Goal: Transaction & Acquisition: Purchase product/service

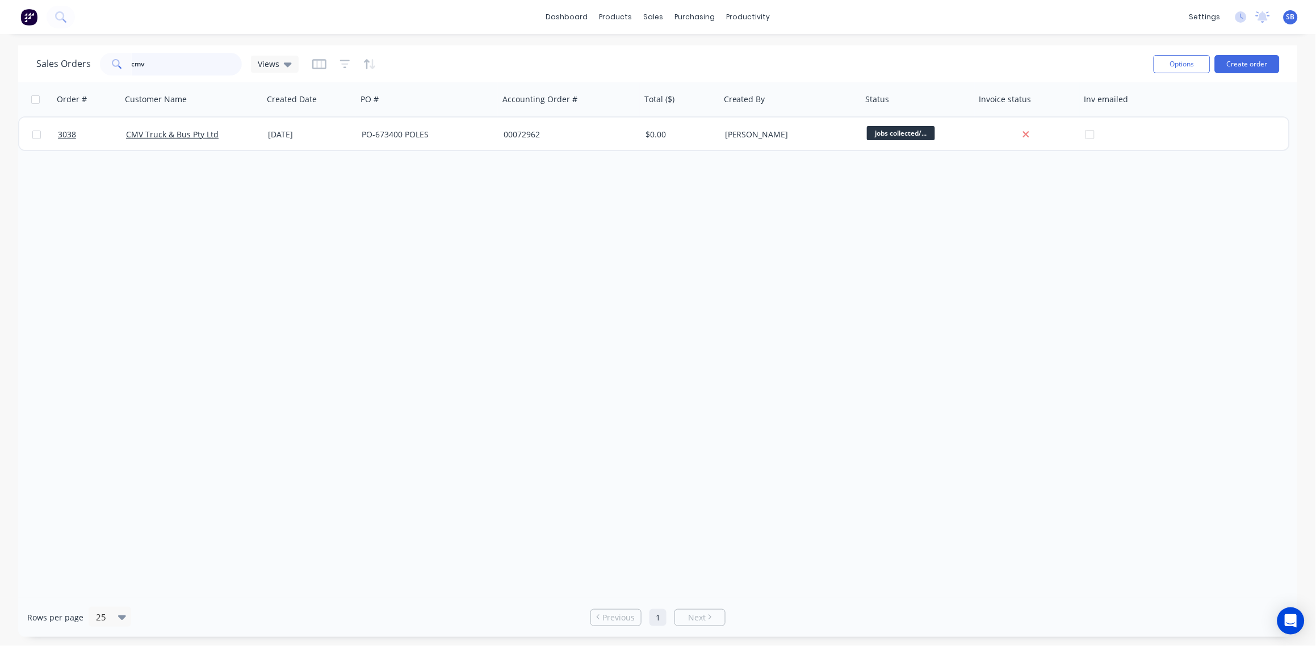
drag, startPoint x: 0, startPoint y: 0, endPoint x: 0, endPoint y: 75, distance: 75.0
click at [0, 76] on html "dashboard products sales purchasing productivity dashboard products Product Cat…" at bounding box center [658, 323] width 1316 height 646
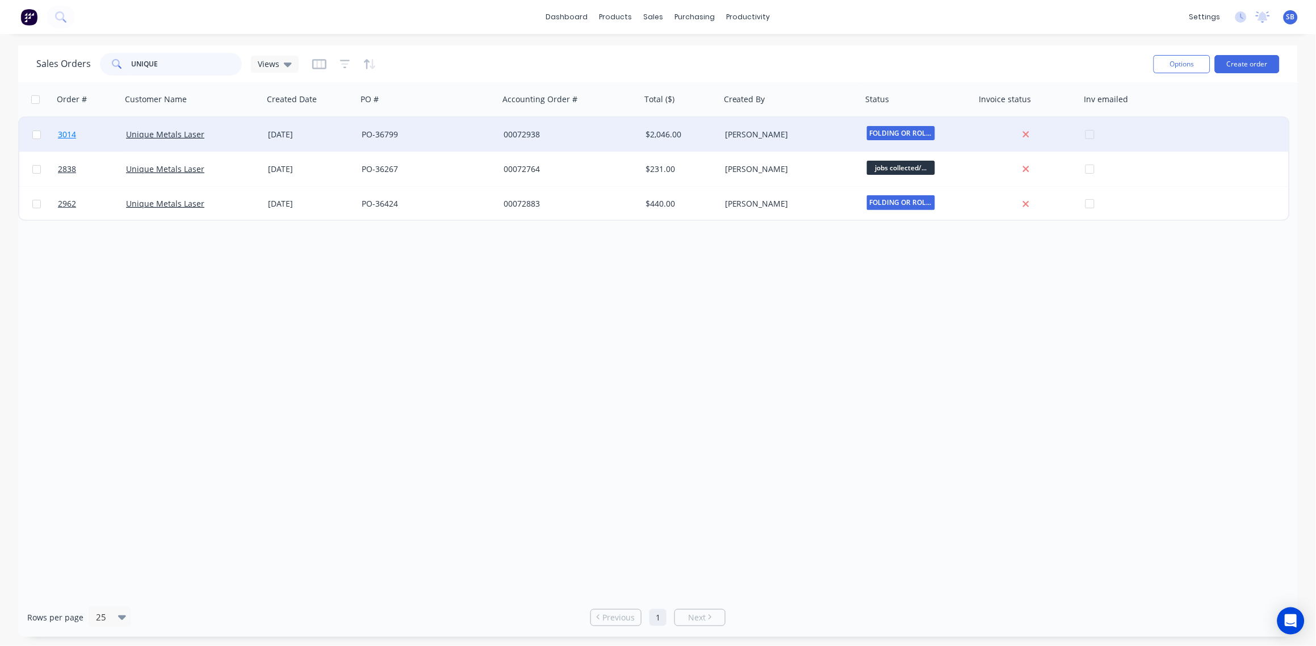
type input "UNIQUE"
click at [71, 133] on span "3014" at bounding box center [67, 134] width 18 height 11
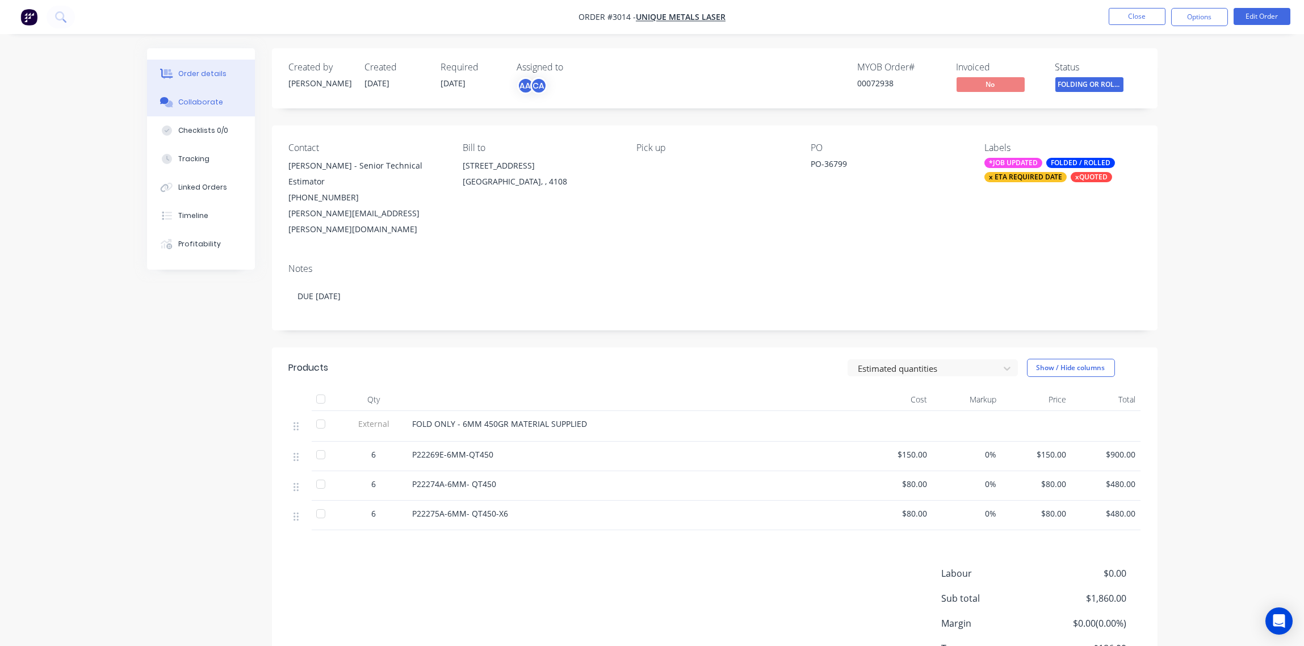
click at [191, 98] on div "Collaborate" at bounding box center [200, 102] width 45 height 10
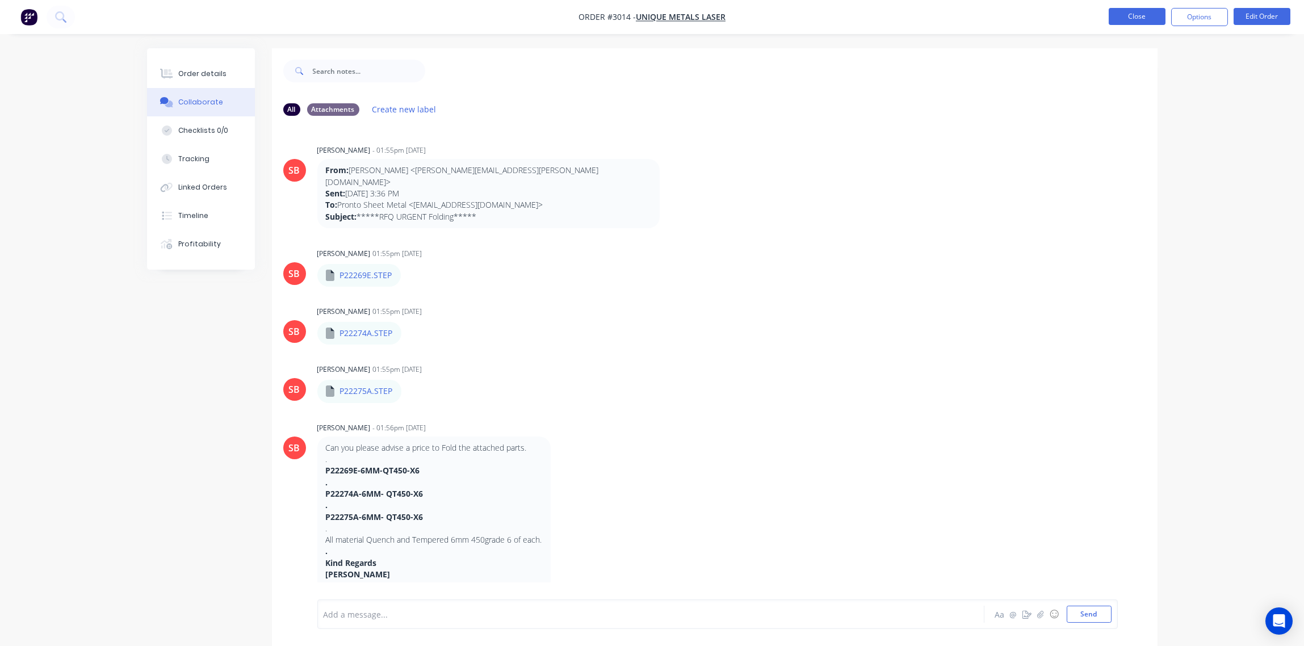
click at [1136, 16] on button "Close" at bounding box center [1137, 16] width 57 height 17
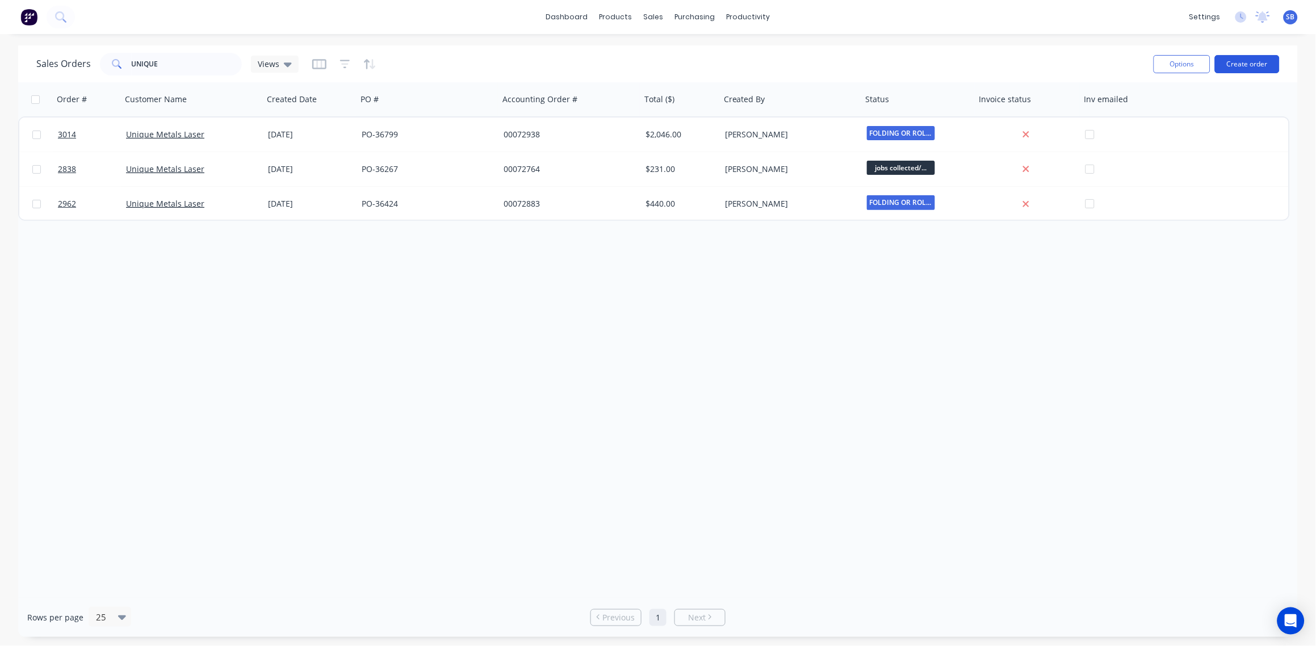
click at [1247, 66] on button "Create order" at bounding box center [1247, 64] width 65 height 18
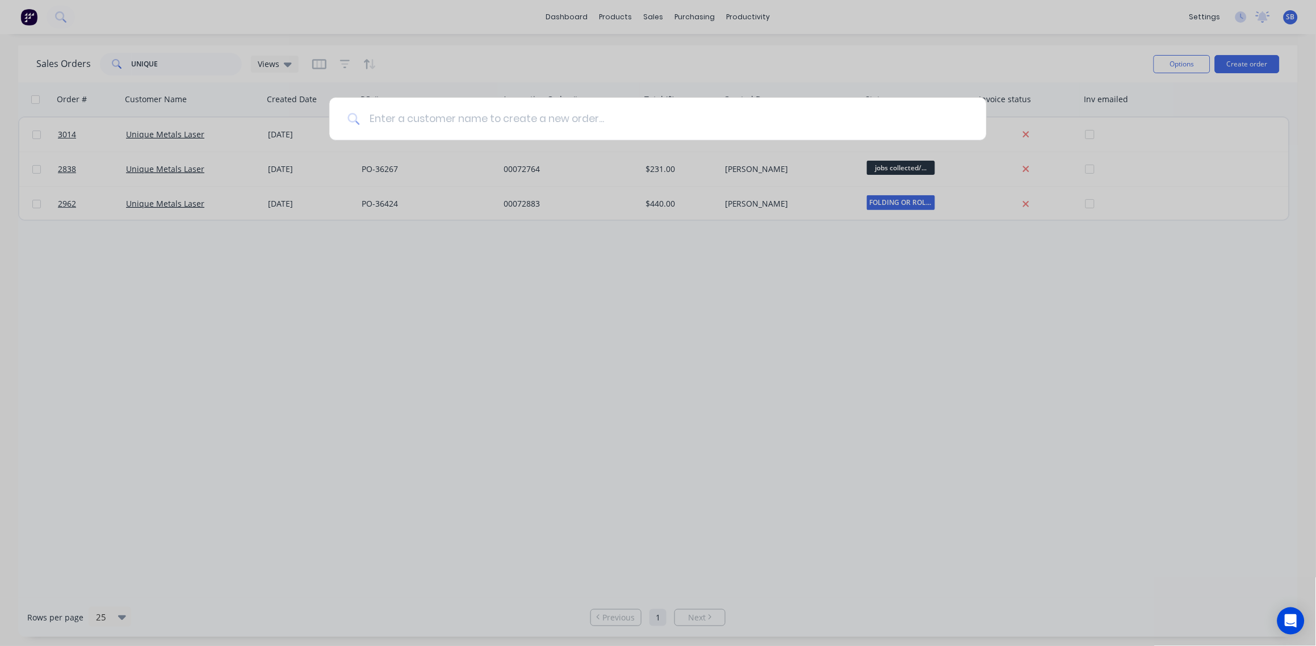
click at [614, 130] on input at bounding box center [664, 119] width 608 height 43
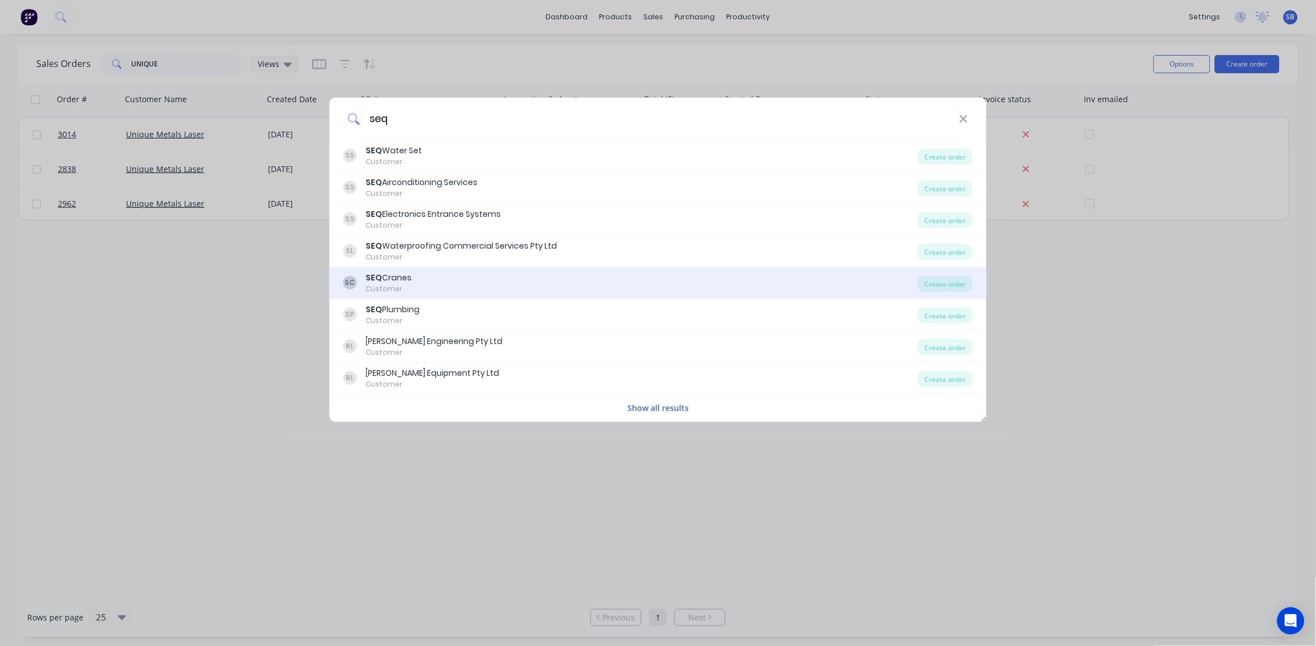
type input "seq"
click at [398, 284] on div "Customer" at bounding box center [389, 289] width 46 height 10
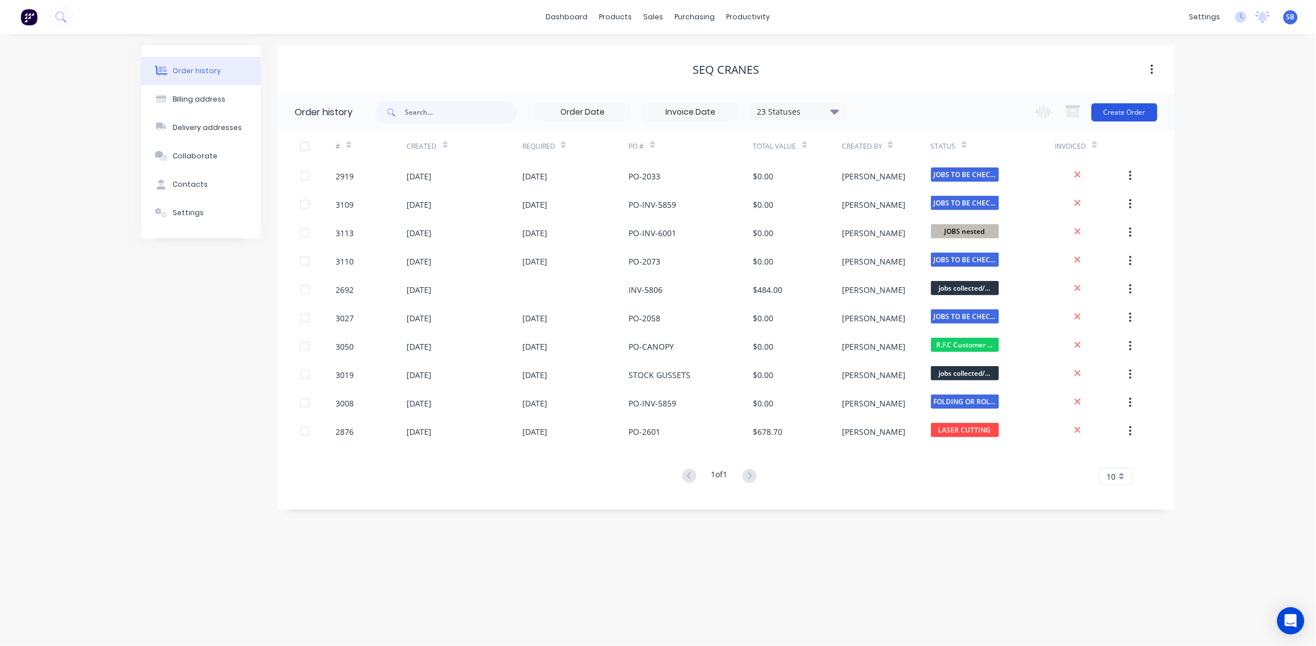
click at [1148, 116] on button "Create Order" at bounding box center [1125, 112] width 66 height 18
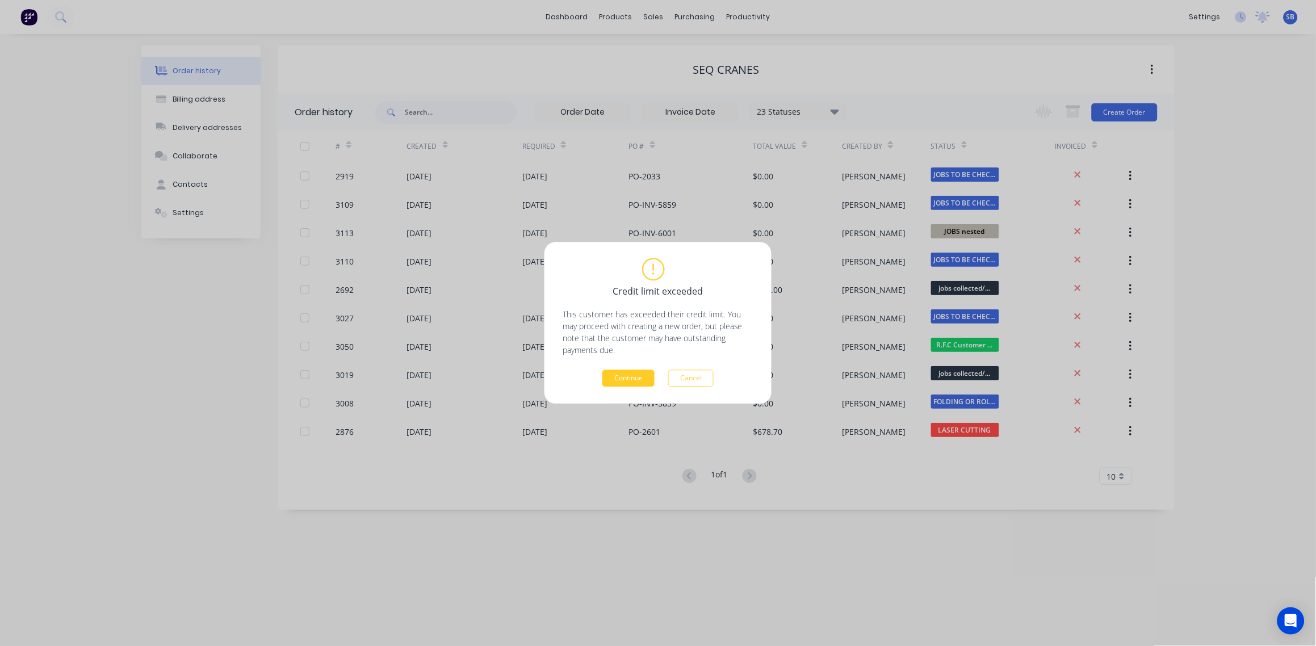
click at [628, 379] on button "Continue" at bounding box center [629, 378] width 52 height 17
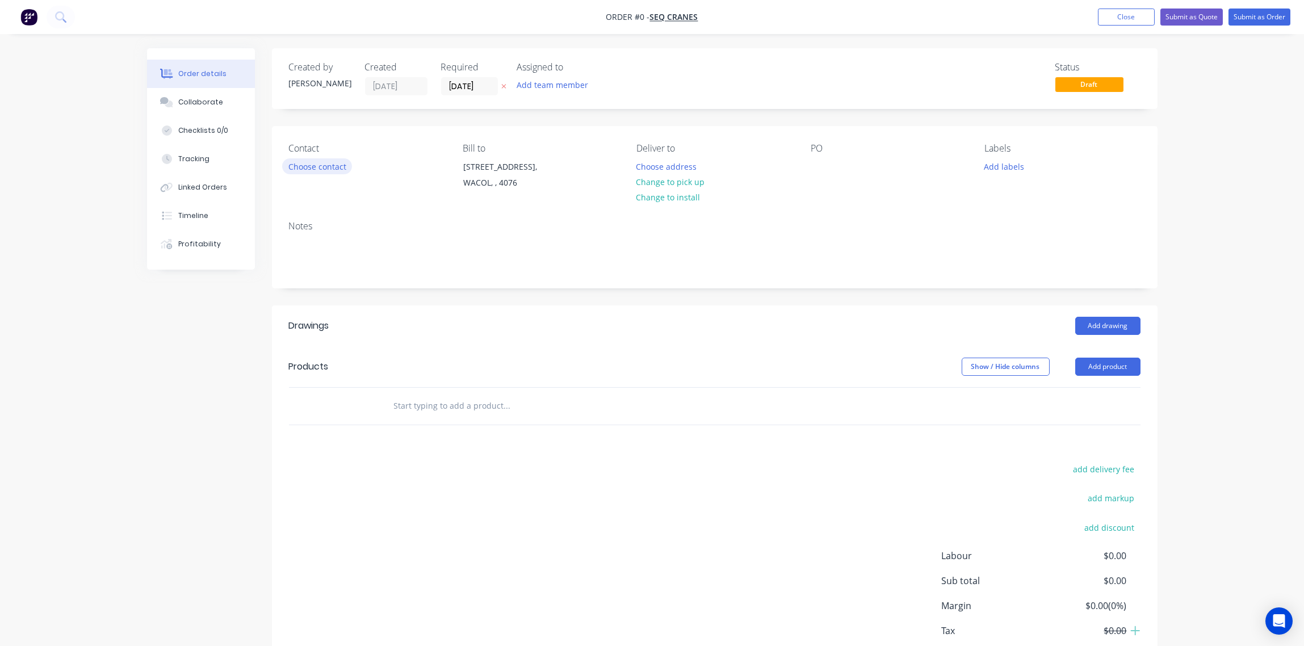
click at [328, 167] on button "Choose contact" at bounding box center [317, 165] width 70 height 15
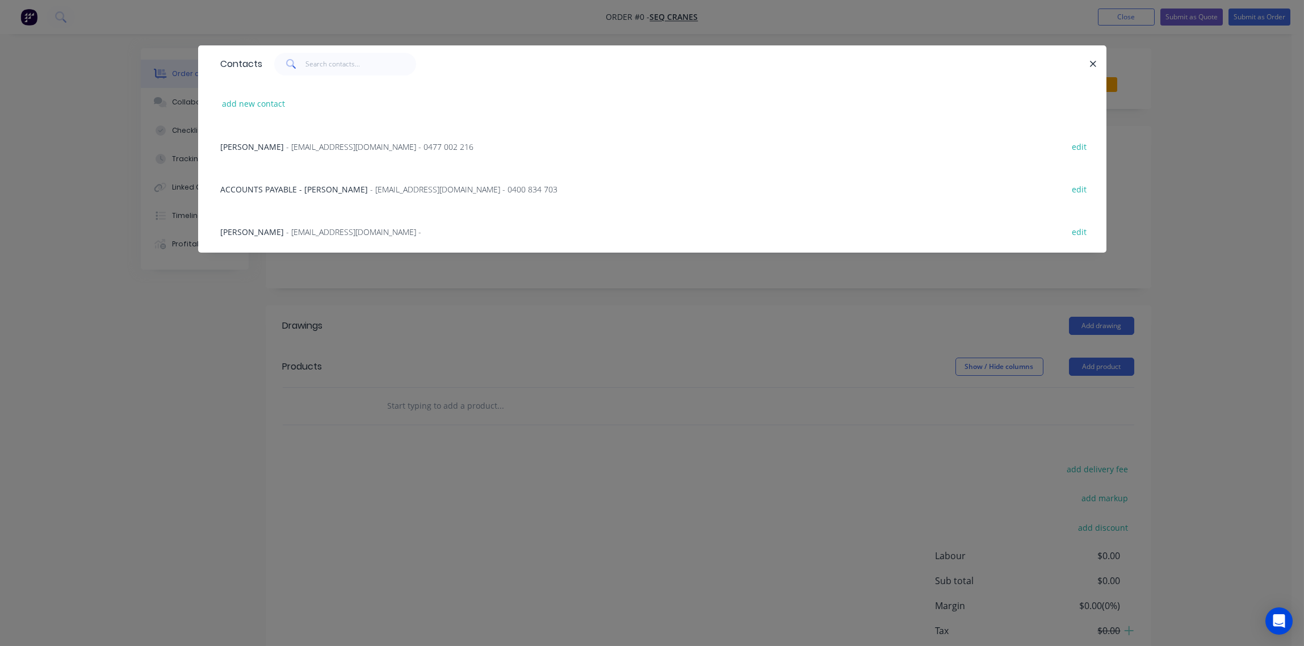
click at [333, 141] on span "- jade.riseley@seqcranes.com - 0477 002 216" at bounding box center [380, 146] width 187 height 11
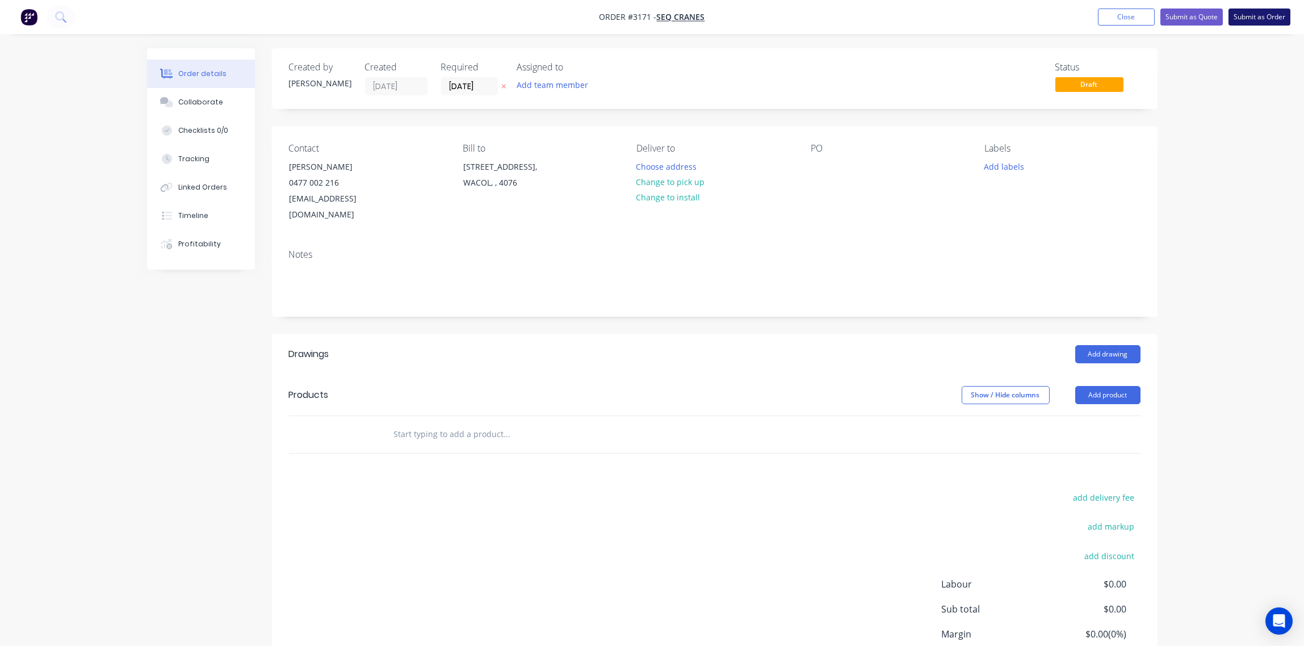
click at [1254, 15] on button "Submit as Order" at bounding box center [1260, 17] width 62 height 17
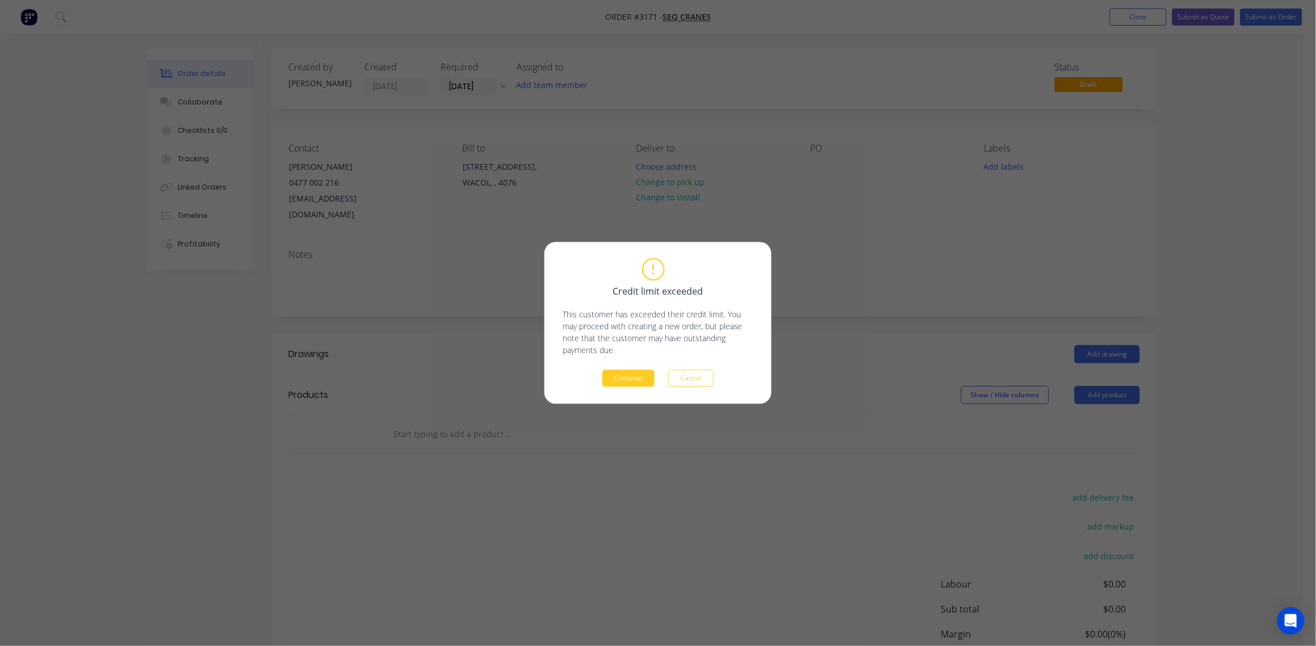
click at [633, 377] on button "Continue" at bounding box center [629, 378] width 52 height 17
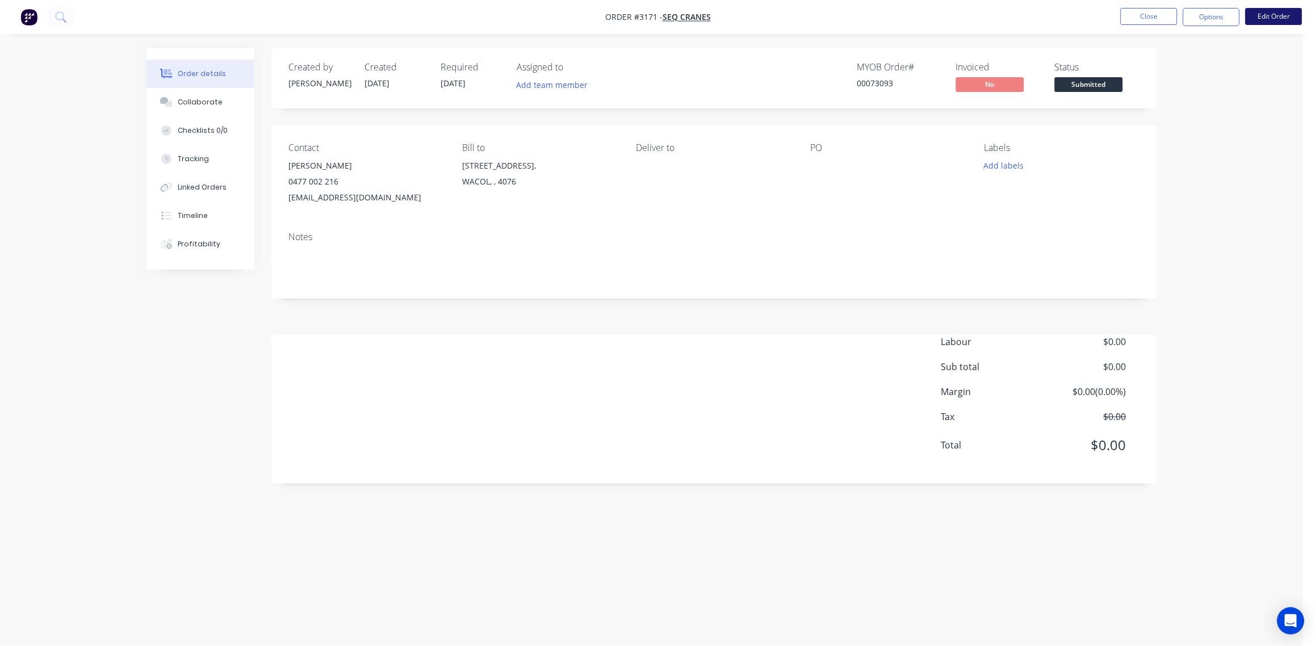
click at [1268, 17] on button "Edit Order" at bounding box center [1274, 16] width 57 height 17
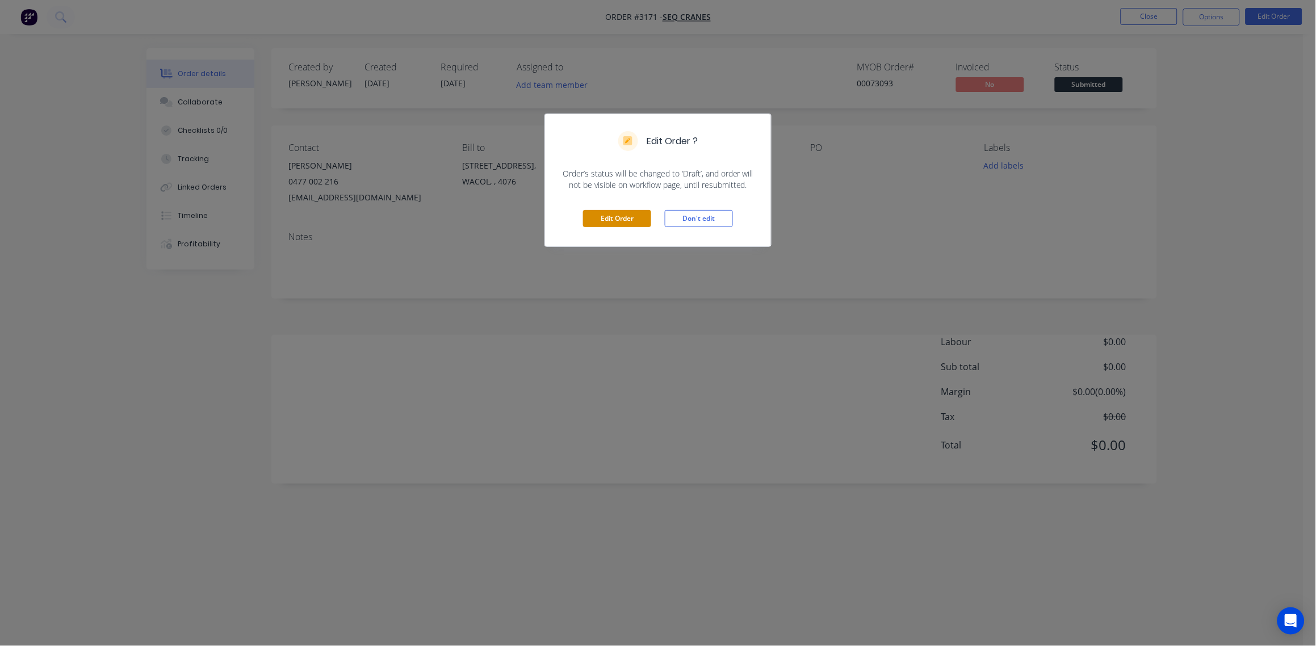
click at [612, 215] on button "Edit Order" at bounding box center [617, 218] width 68 height 17
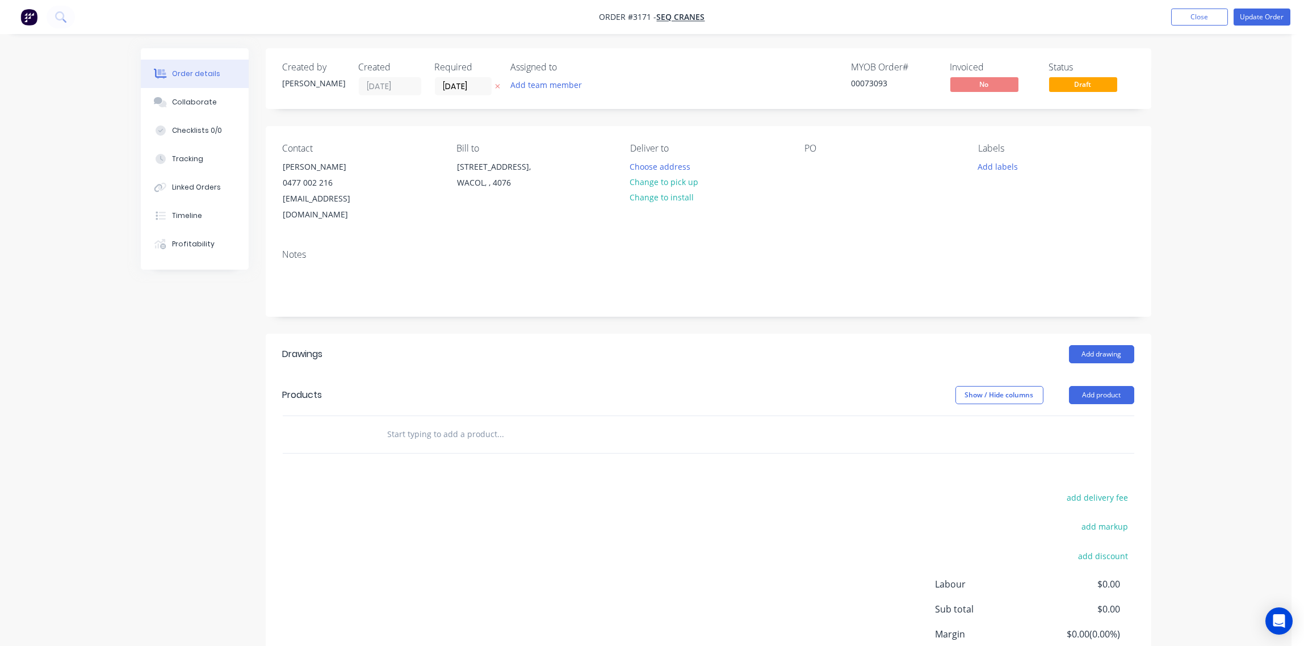
click at [827, 164] on div "PO" at bounding box center [883, 183] width 156 height 80
paste div
click at [419, 423] on input "text" at bounding box center [500, 434] width 227 height 23
paste input "Stauff clamp bracket 10mm pressed to 60 Degrees SPP gloss black ( Can you pleas…"
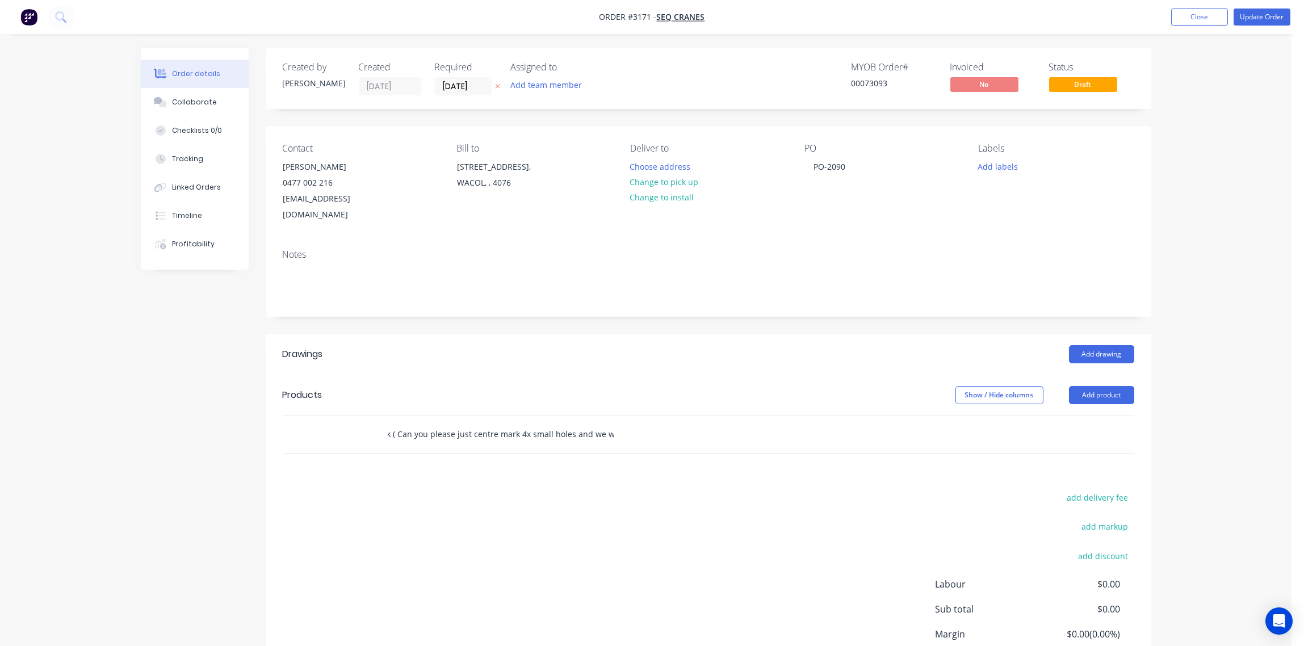
type input "Stauff clamp bracket 10mm pressed to 60 Degrees SPP gloss black ( Can you pleas…"
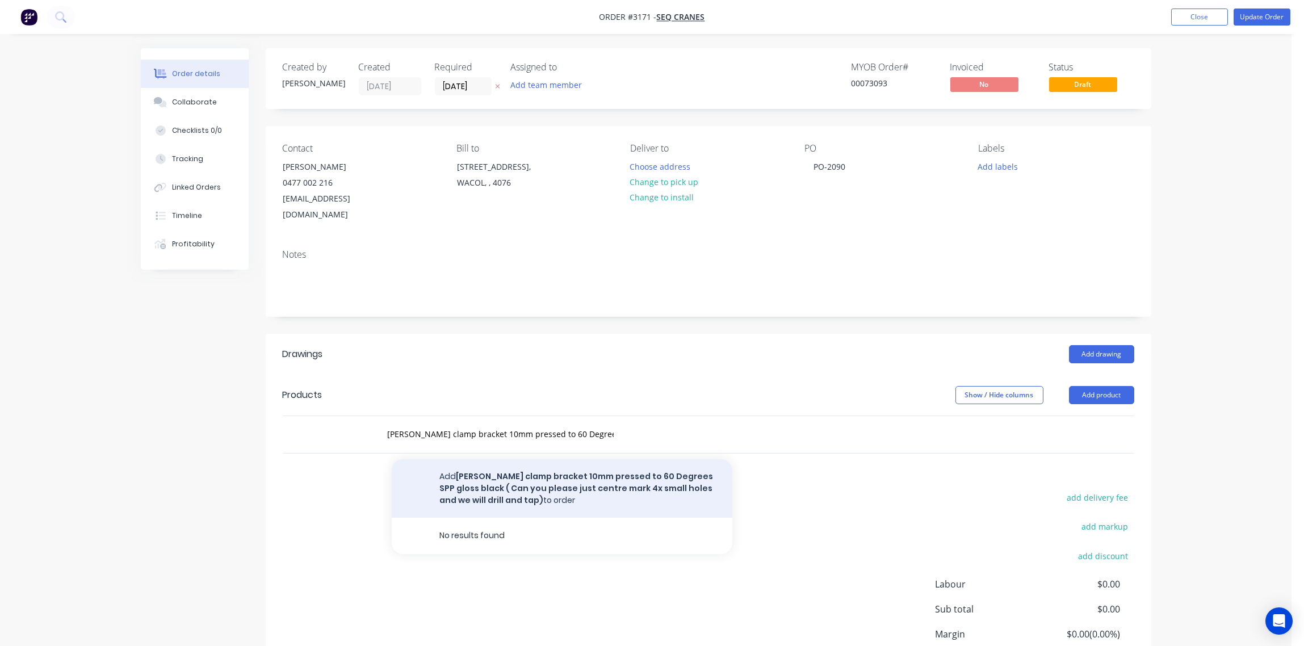
click at [557, 462] on button "Add Stauff clamp bracket 10mm pressed to 60 Degrees SPP gloss black ( Can you p…" at bounding box center [562, 488] width 341 height 58
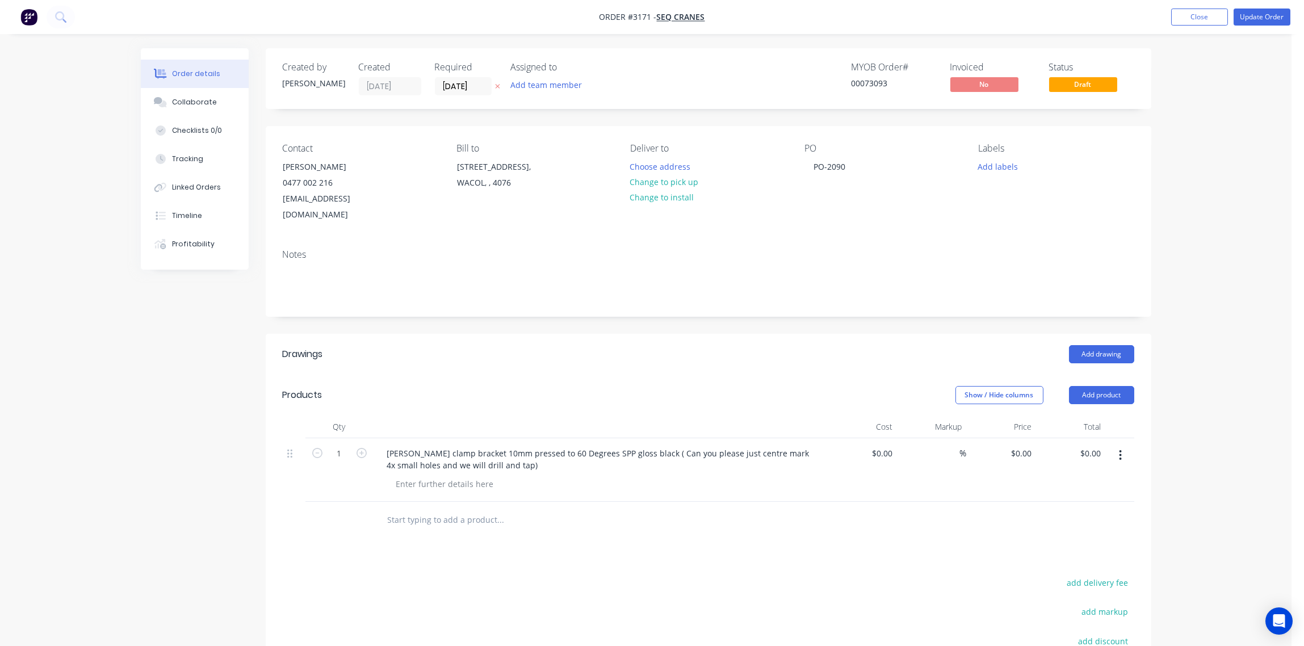
click at [451, 509] on input "text" at bounding box center [500, 520] width 227 height 23
paste input "Veolia tarp box support SPP gloss black"
type input "Veolia tarp box support SPP gloss black"
click at [546, 553] on button "Add Veolia tarp box support SPP gloss black to order" at bounding box center [562, 563] width 341 height 36
click at [449, 560] on input "text" at bounding box center [500, 571] width 227 height 23
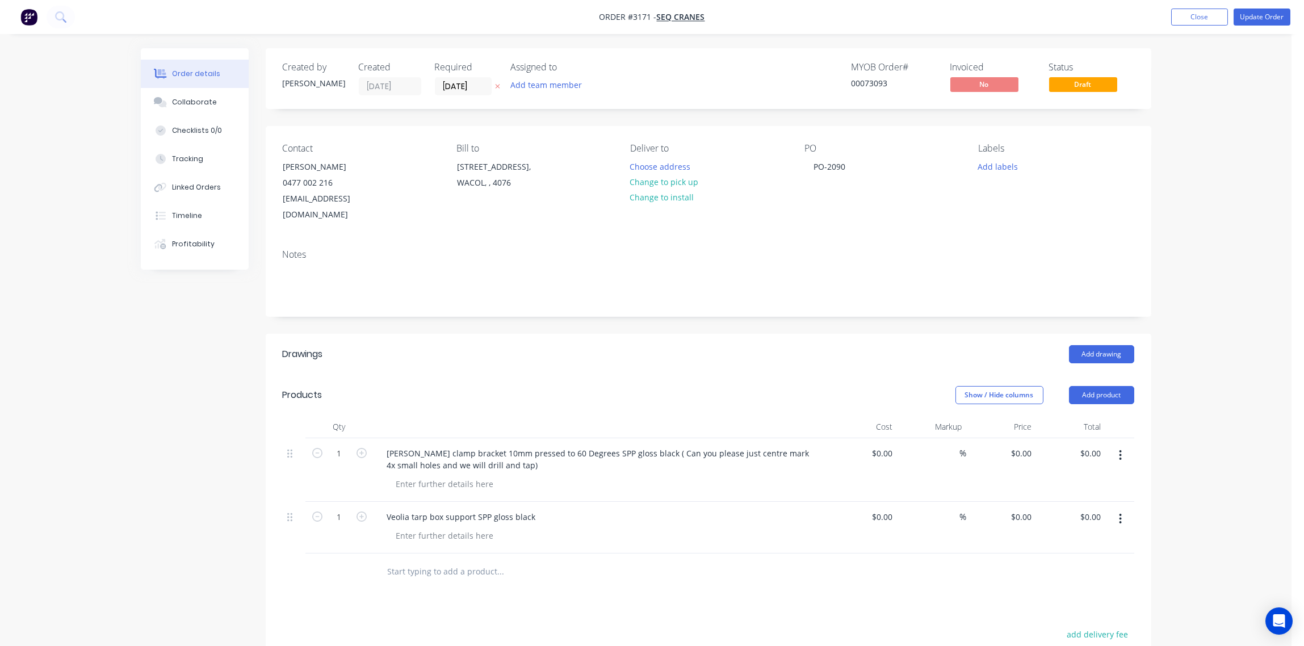
paste input "1115689 2.5mm zinc alloy"
type input "1115689 2.5mm zinc alloy"
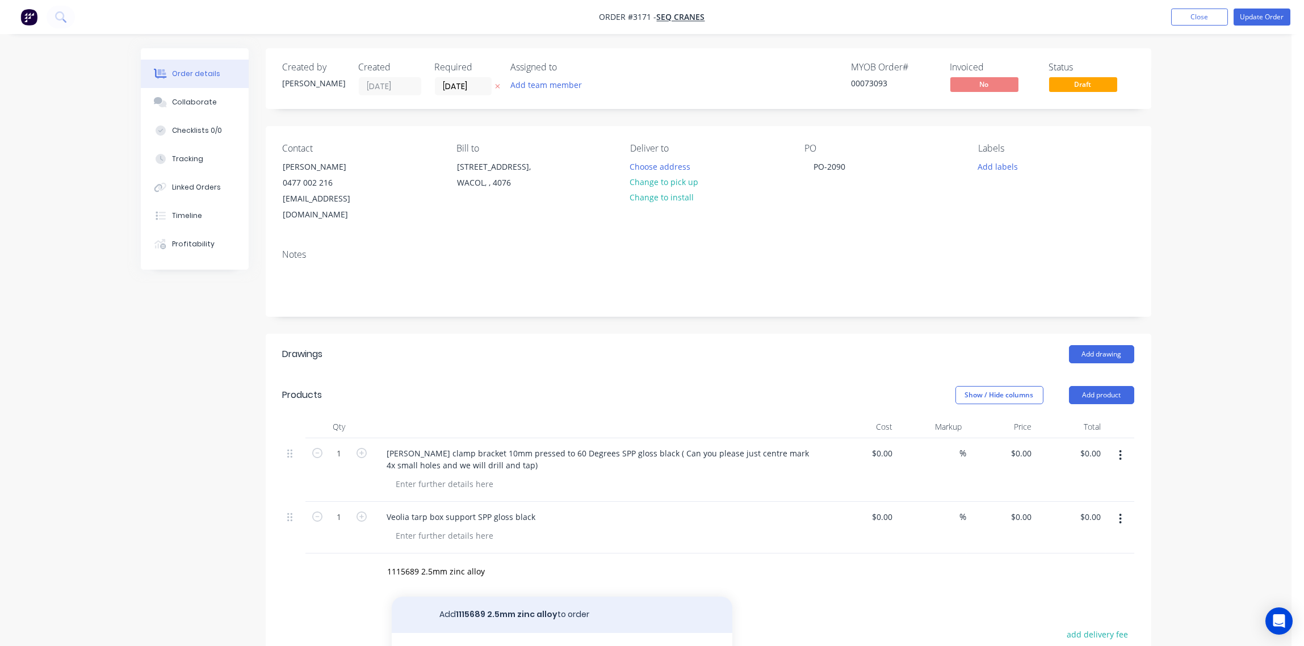
click at [537, 602] on button "Add 1115689 2.5mm zinc alloy to order" at bounding box center [562, 615] width 341 height 36
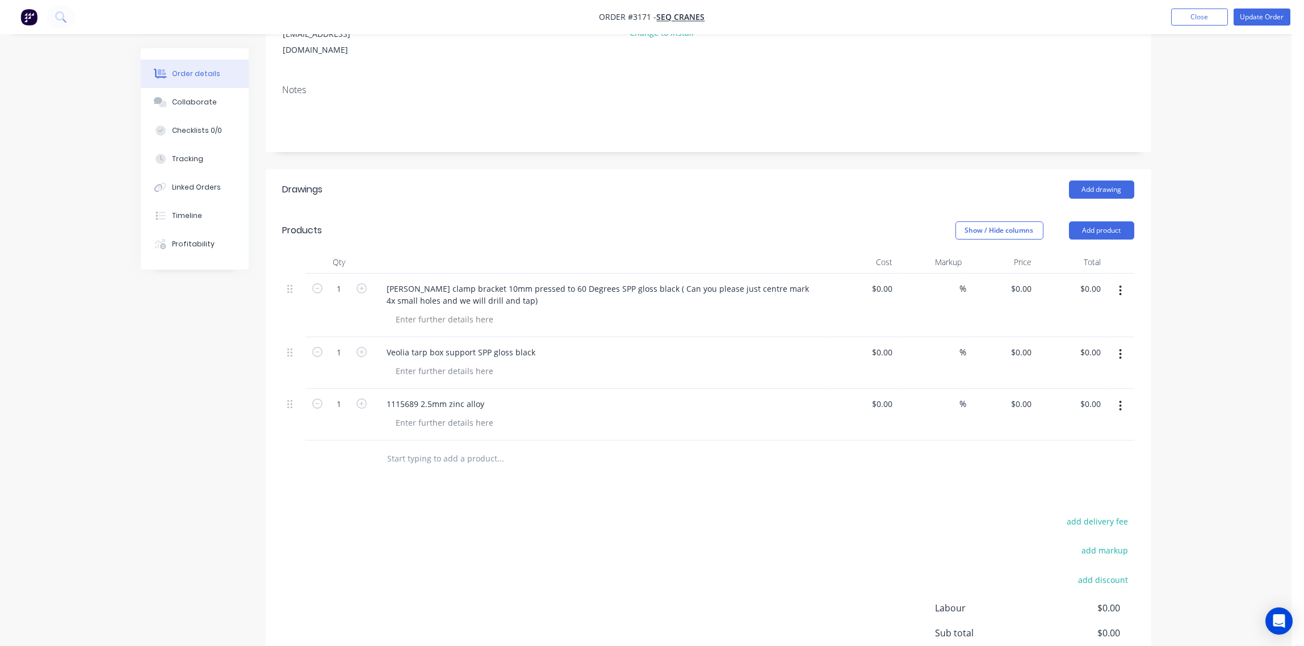
scroll to position [169, 0]
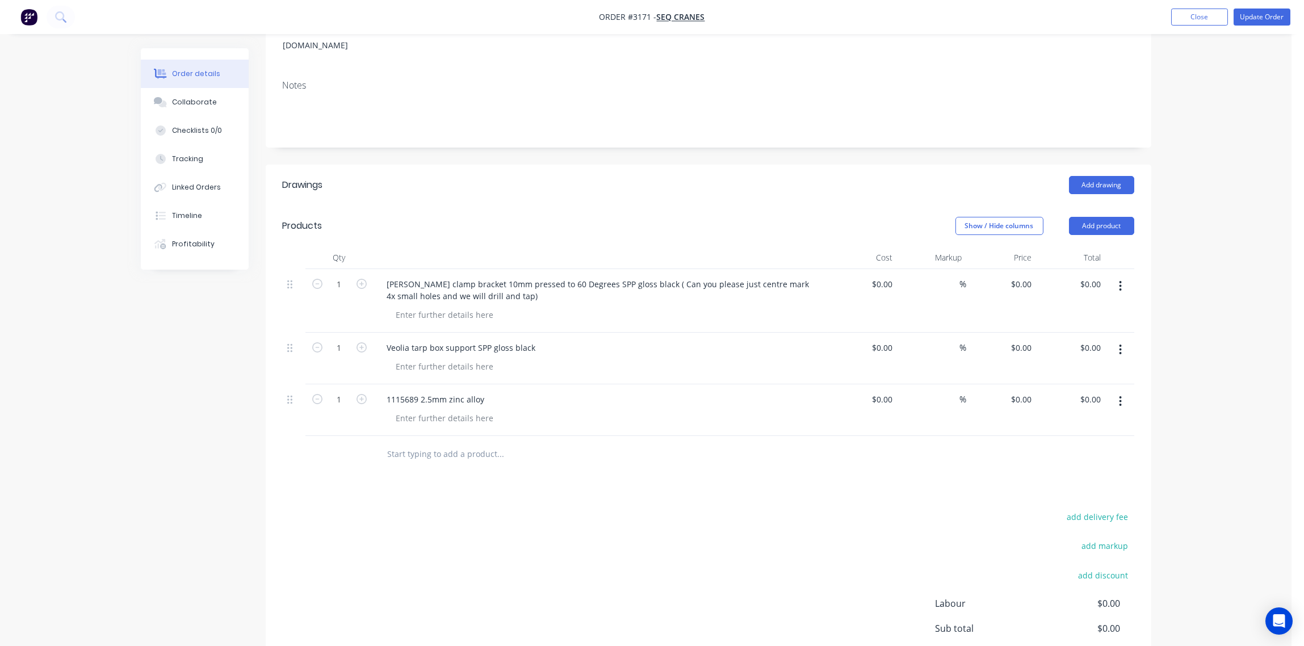
click at [449, 443] on input "text" at bounding box center [500, 454] width 227 height 23
paste input "1113943 8 bolt plate SPP"
type input "1113943 8 bolt plate SPP"
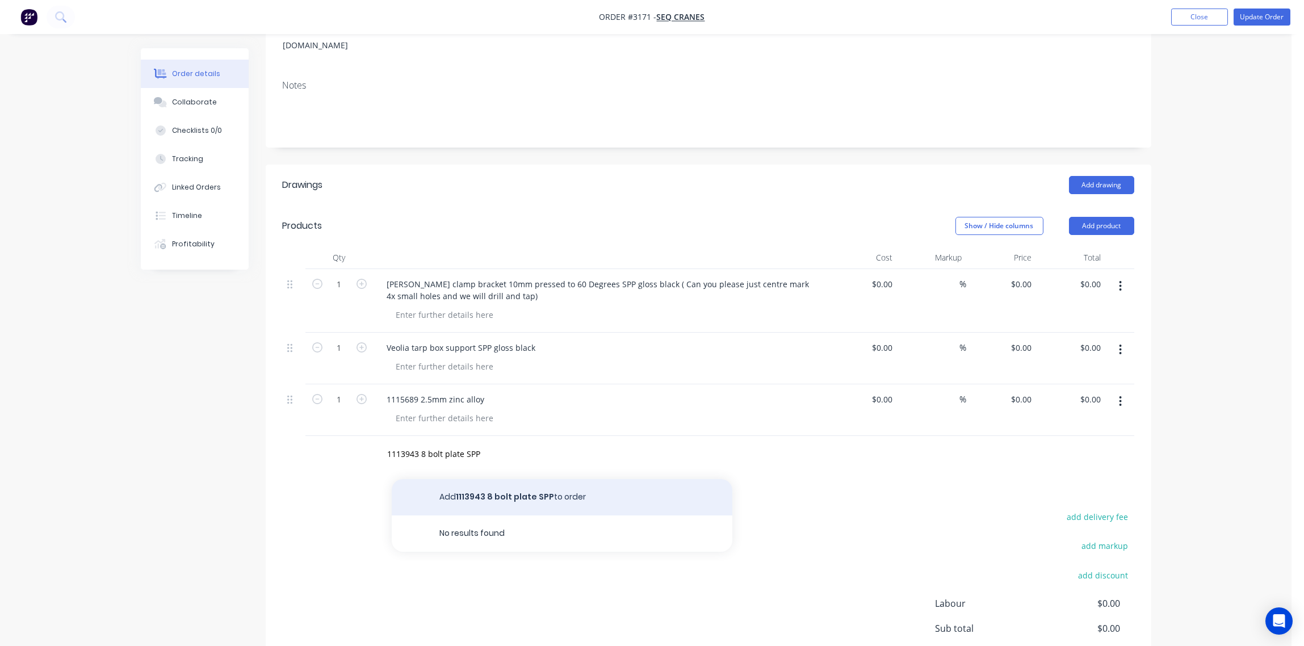
click at [536, 479] on button "Add 1113943 8 bolt plate SPP to order" at bounding box center [562, 497] width 341 height 36
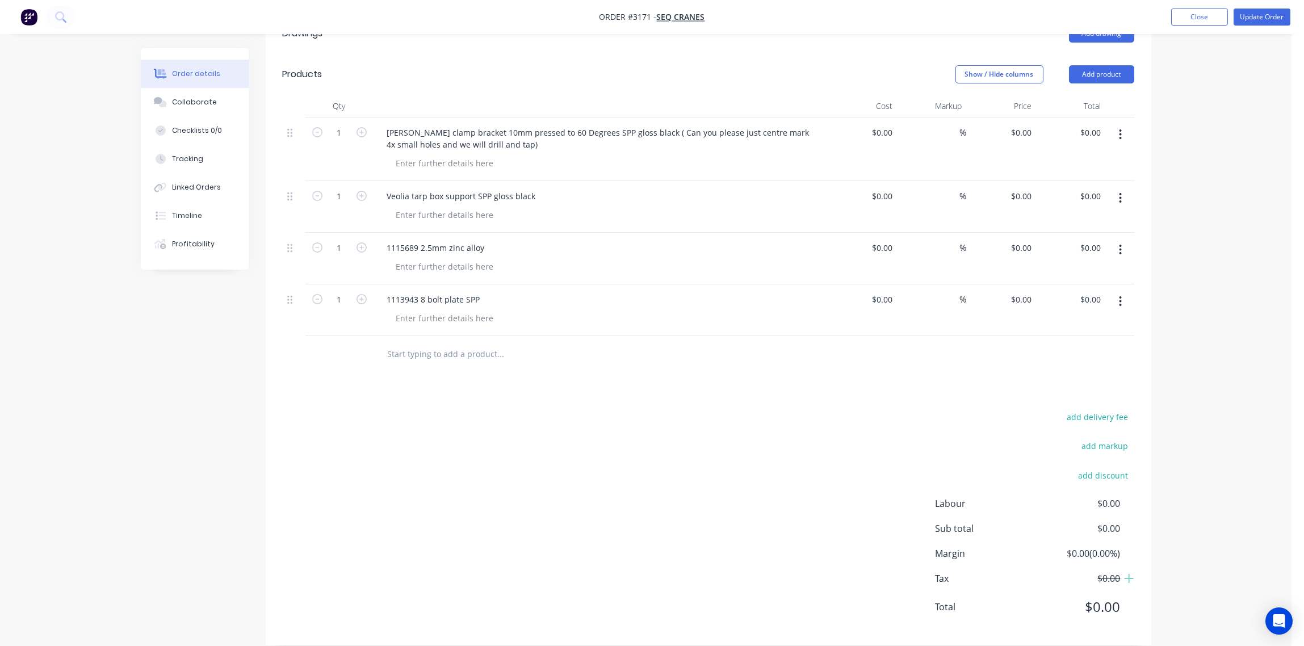
scroll to position [321, 0]
click at [417, 342] on input "text" at bounding box center [500, 353] width 227 height 23
paste input "113241901 XR spring plate 10mm"
type input "113241901 XR spring plate 10mm"
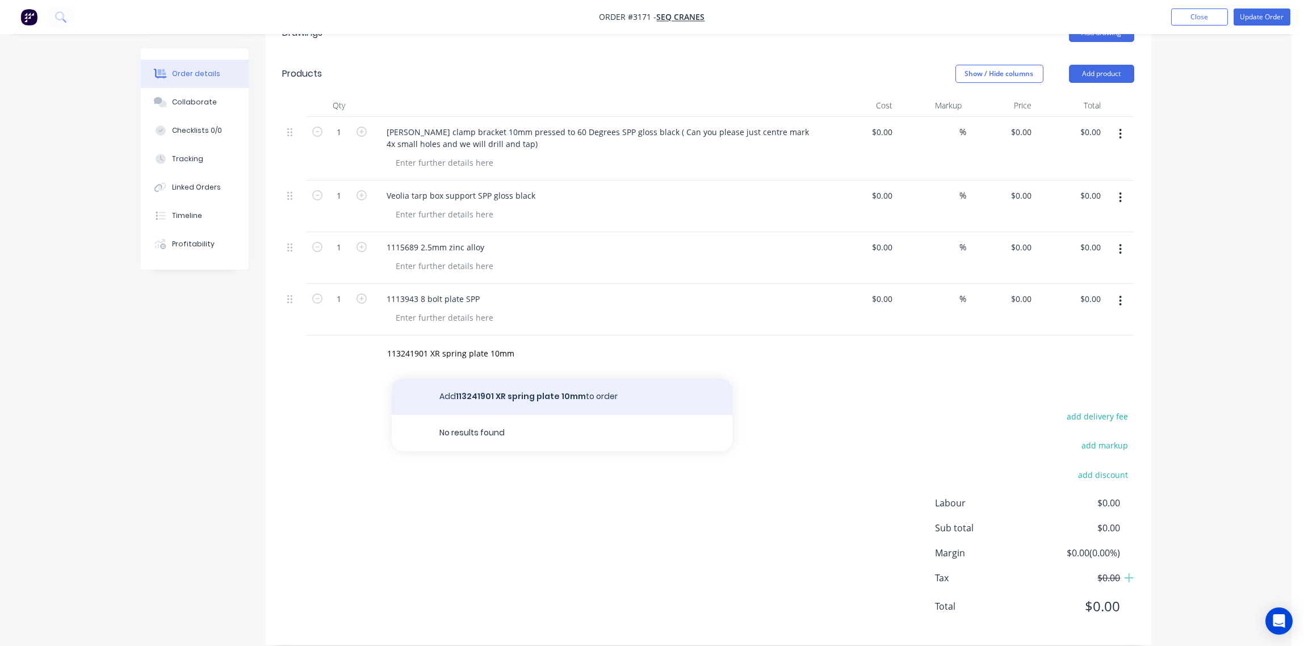
click at [537, 382] on button "Add 113241901 XR spring plate 10mm to order" at bounding box center [562, 397] width 341 height 36
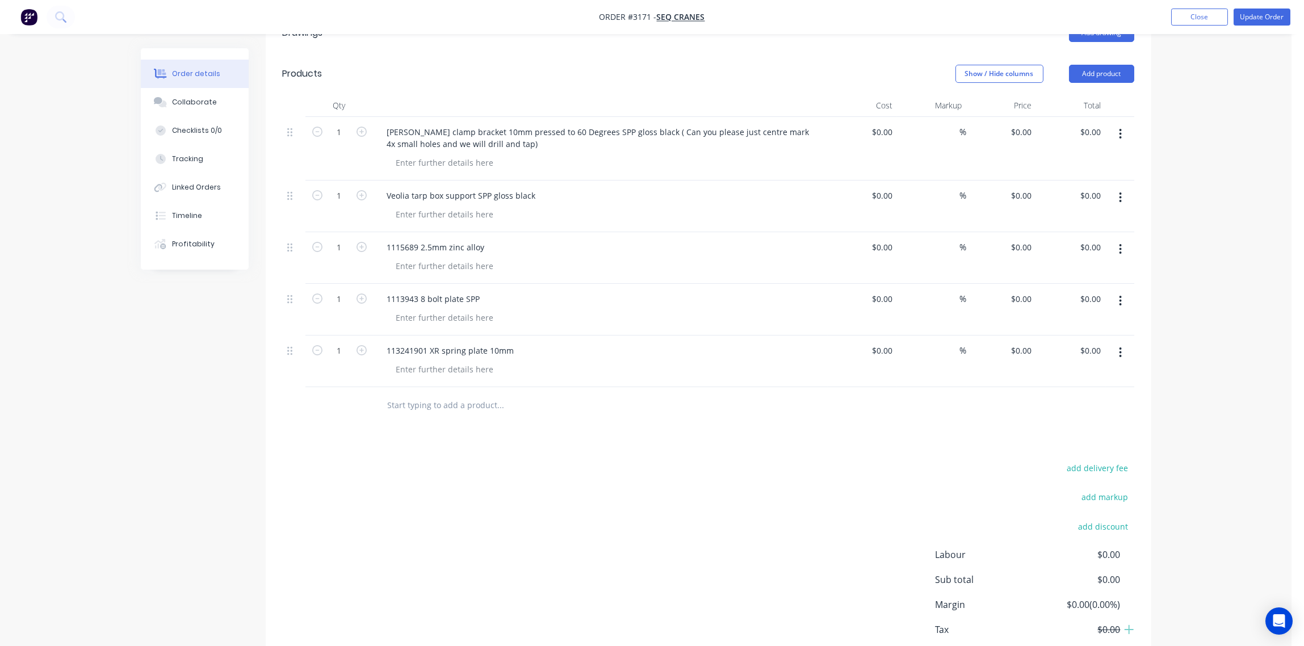
click at [433, 396] on input "text" at bounding box center [500, 405] width 227 height 23
paste input "1132420 large spring mount"
type input "1132420 large spring mount"
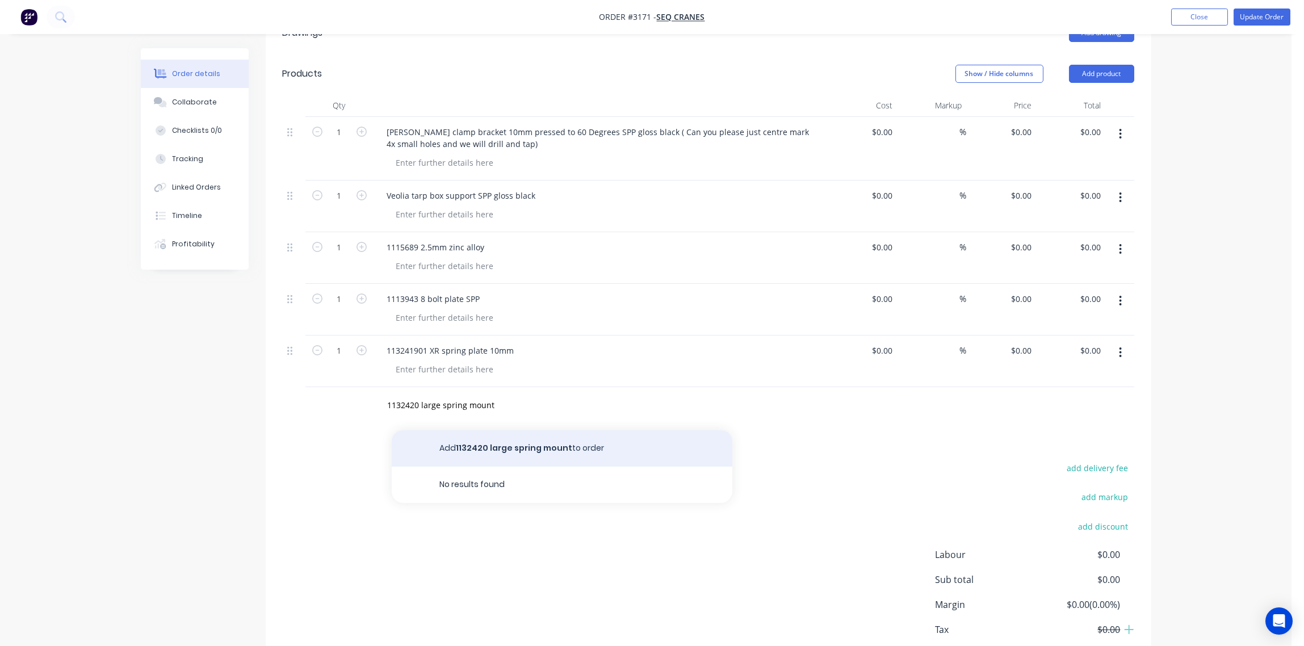
click at [524, 432] on button "Add 1132420 large spring mount to order" at bounding box center [562, 448] width 341 height 36
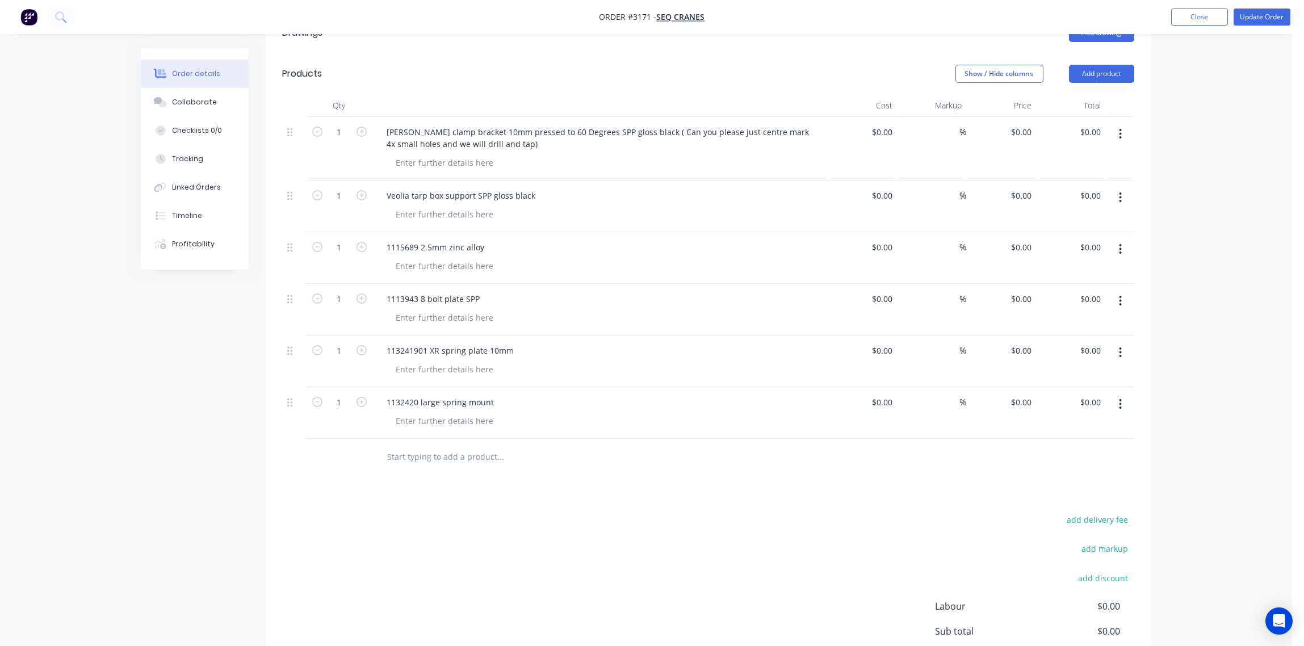
click at [411, 446] on input "text" at bounding box center [500, 457] width 227 height 23
paste input "1132423 small spring mount"
type input "1132423 small spring mount"
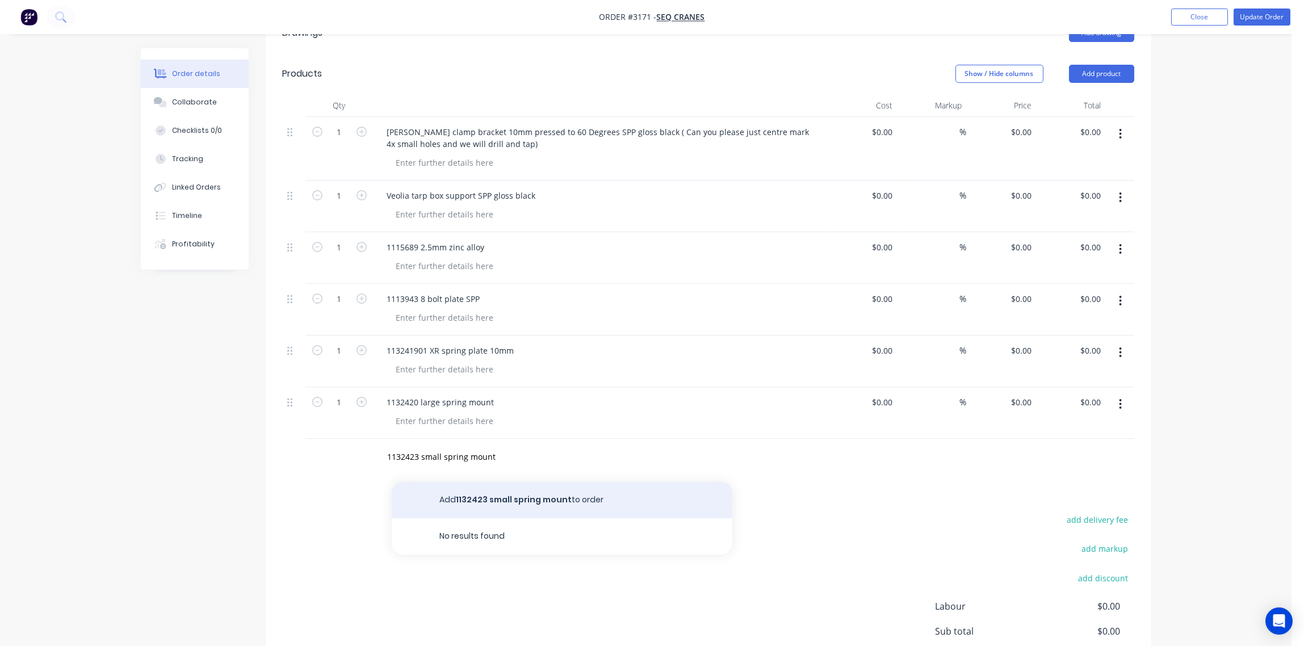
click at [521, 490] on button "Add 1132423 small spring mount to order" at bounding box center [562, 500] width 341 height 36
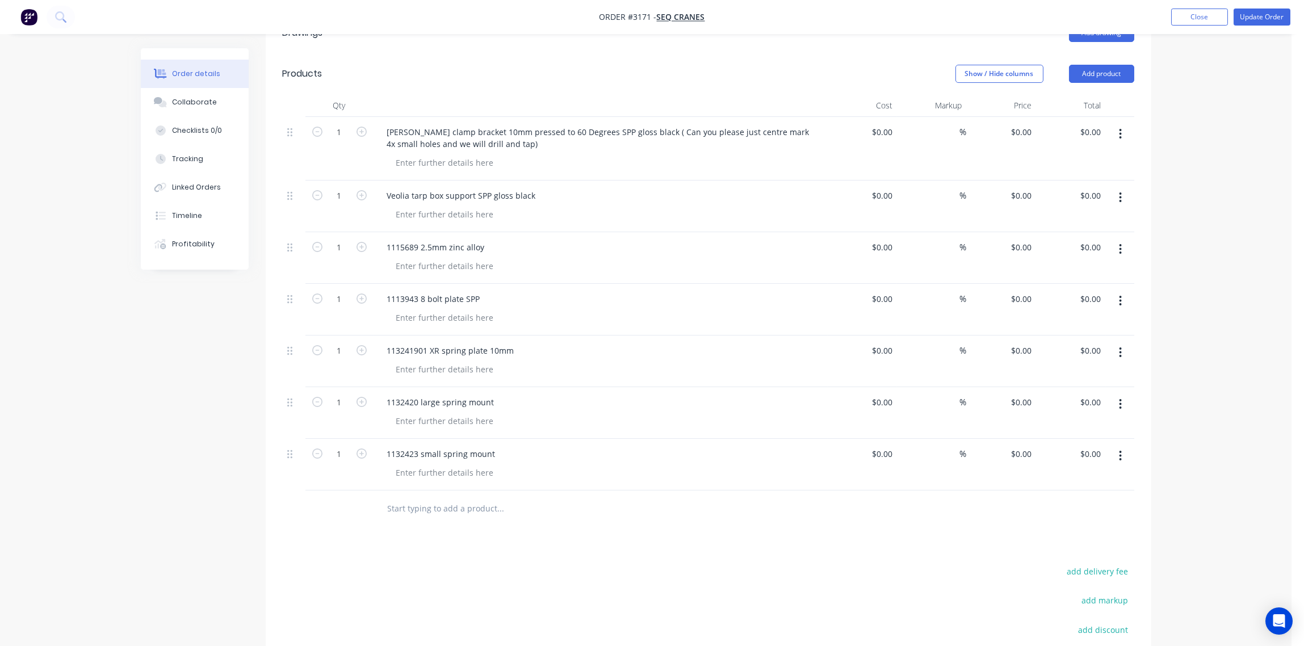
click at [422, 497] on input "text" at bounding box center [500, 508] width 227 height 23
paste input "1132422 XR spring mount 10mm"
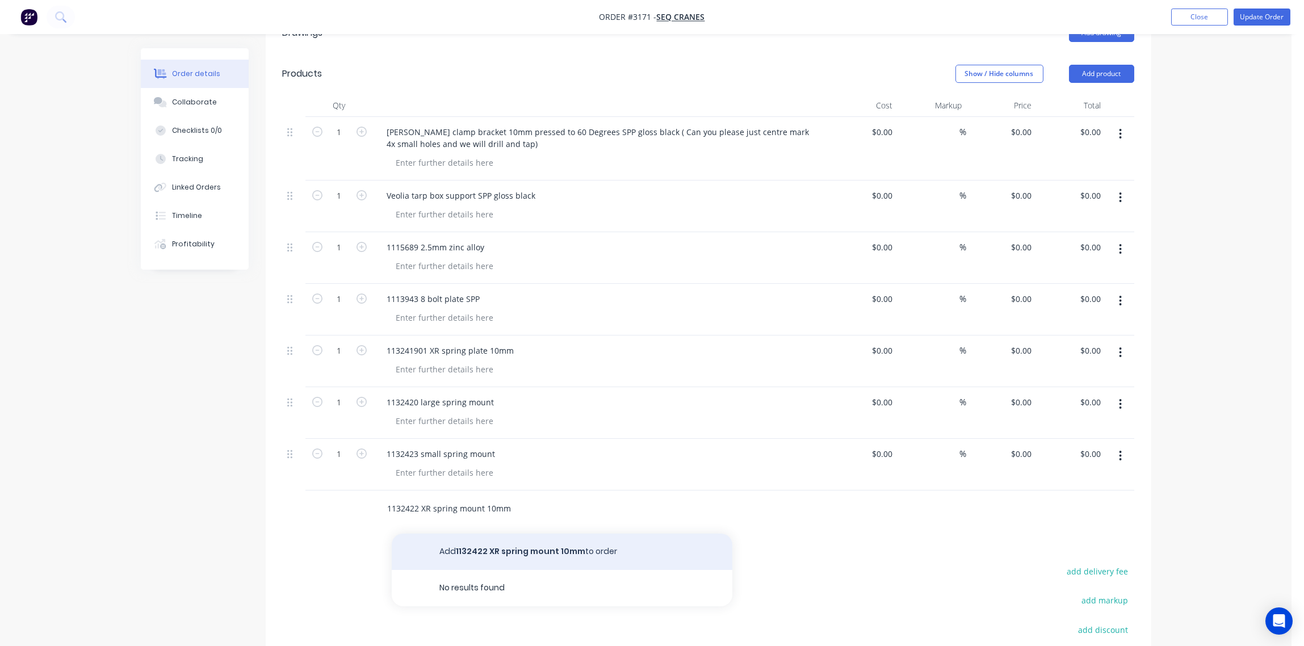
type input "1132422 XR spring mount 10mm"
click at [549, 538] on button "Add 1132422 XR spring mount 10mm to order" at bounding box center [562, 552] width 341 height 36
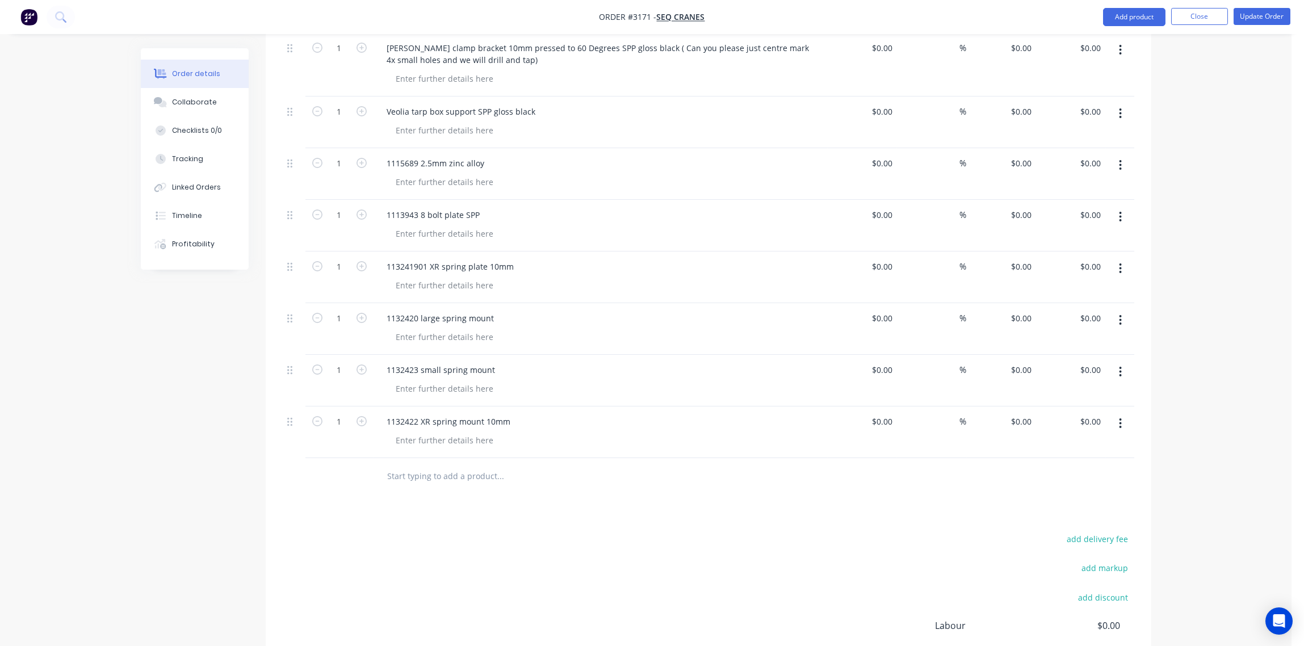
scroll to position [491, 0]
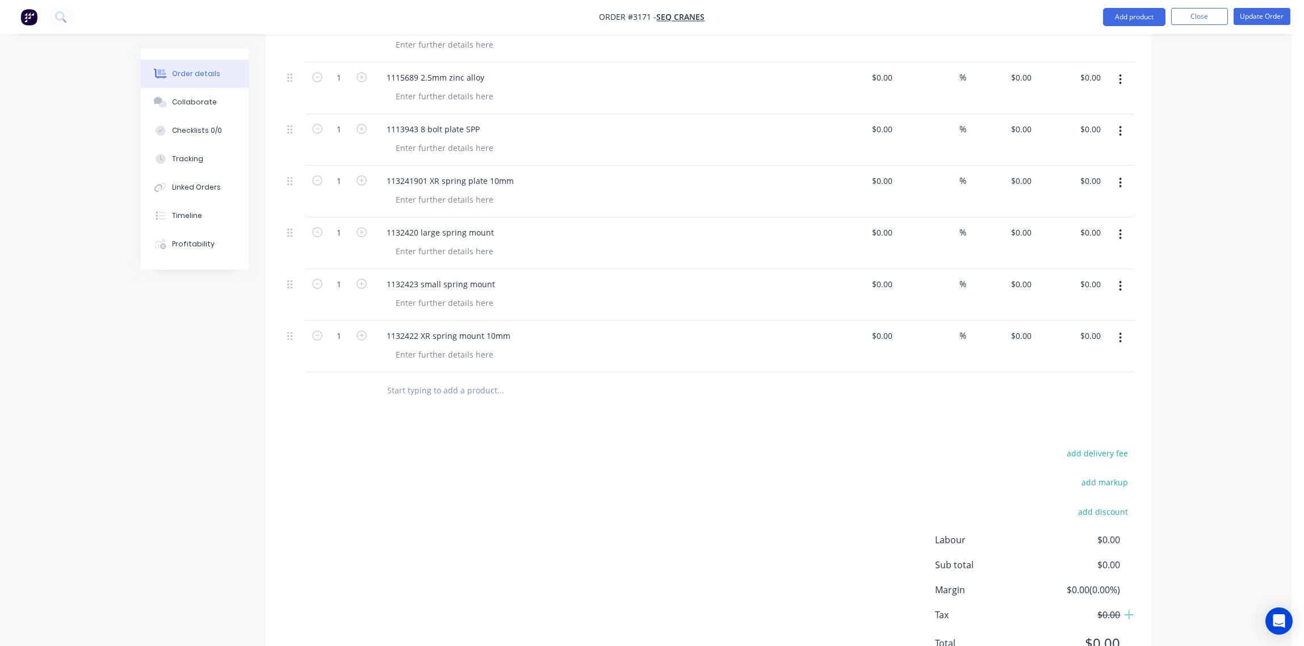
click at [421, 379] on input "text" at bounding box center [500, 390] width 227 height 23
paste input "20x 1137573 mounting plate no lower holes SPP gloss black"
type input "20x 1137573 mounting plate no lower holes SPP gloss black"
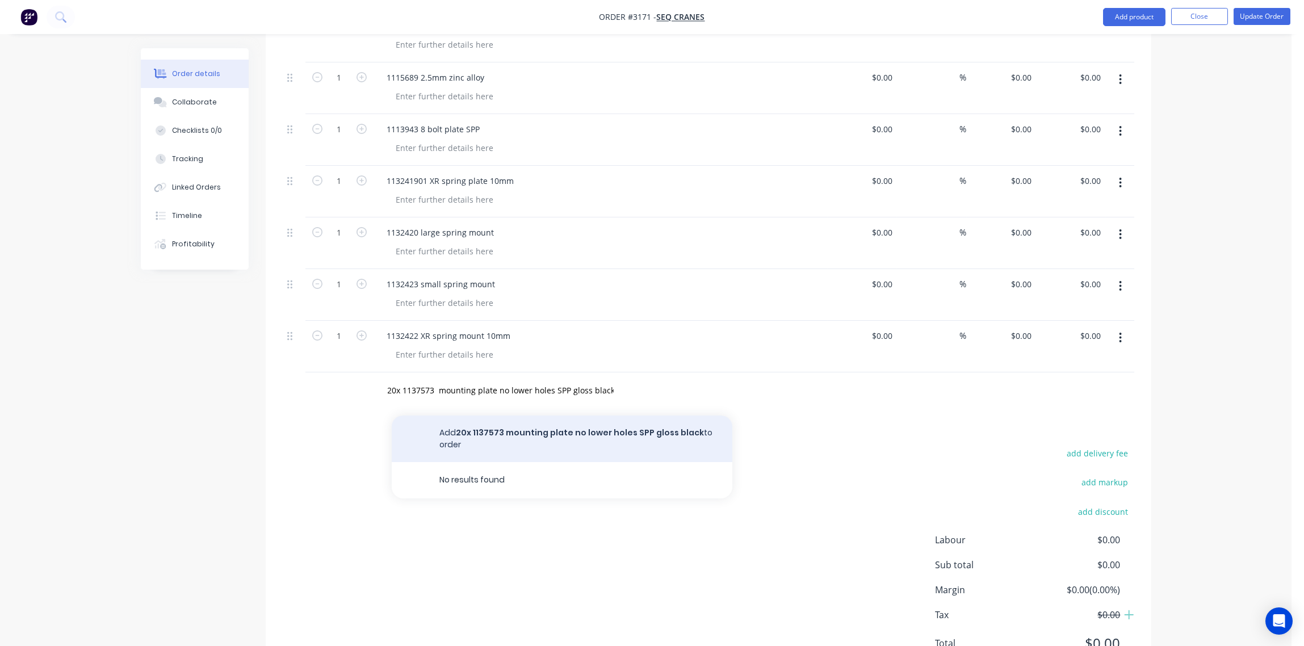
click at [599, 419] on button "Add 20x 1137573 mounting plate no lower holes SPP gloss black to order" at bounding box center [562, 439] width 341 height 47
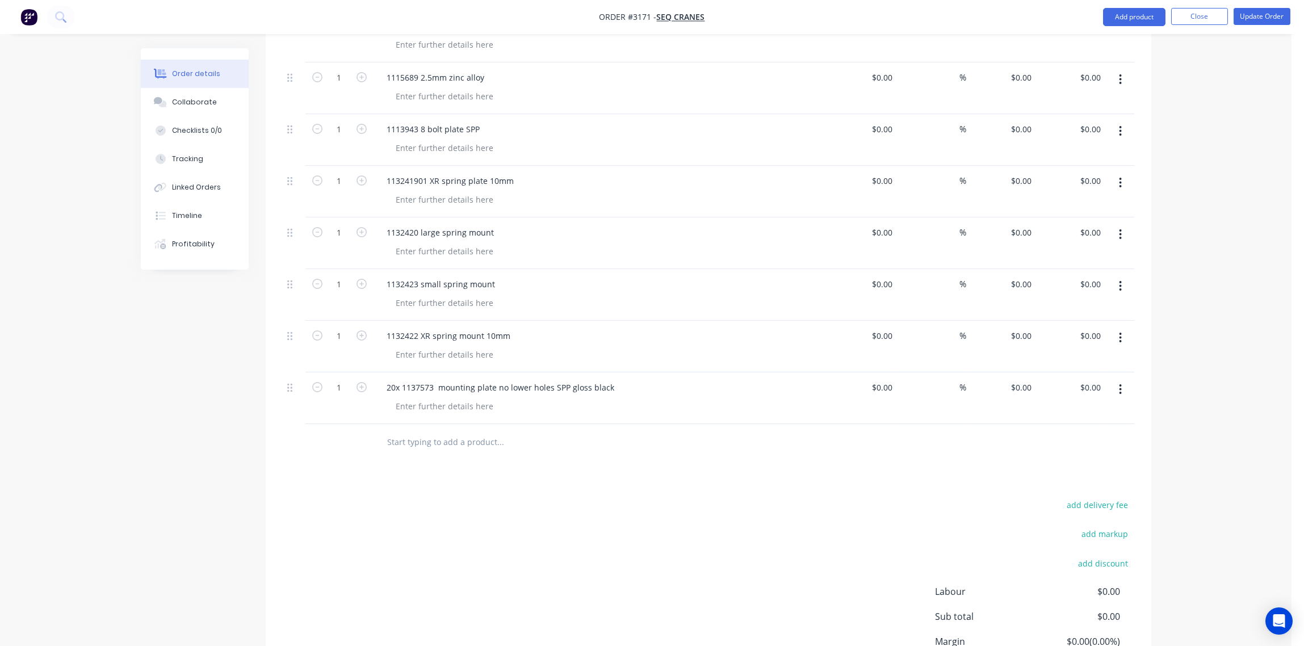
click at [436, 431] on input "text" at bounding box center [500, 442] width 227 height 23
paste input "1129943 DAF spring mount plates"
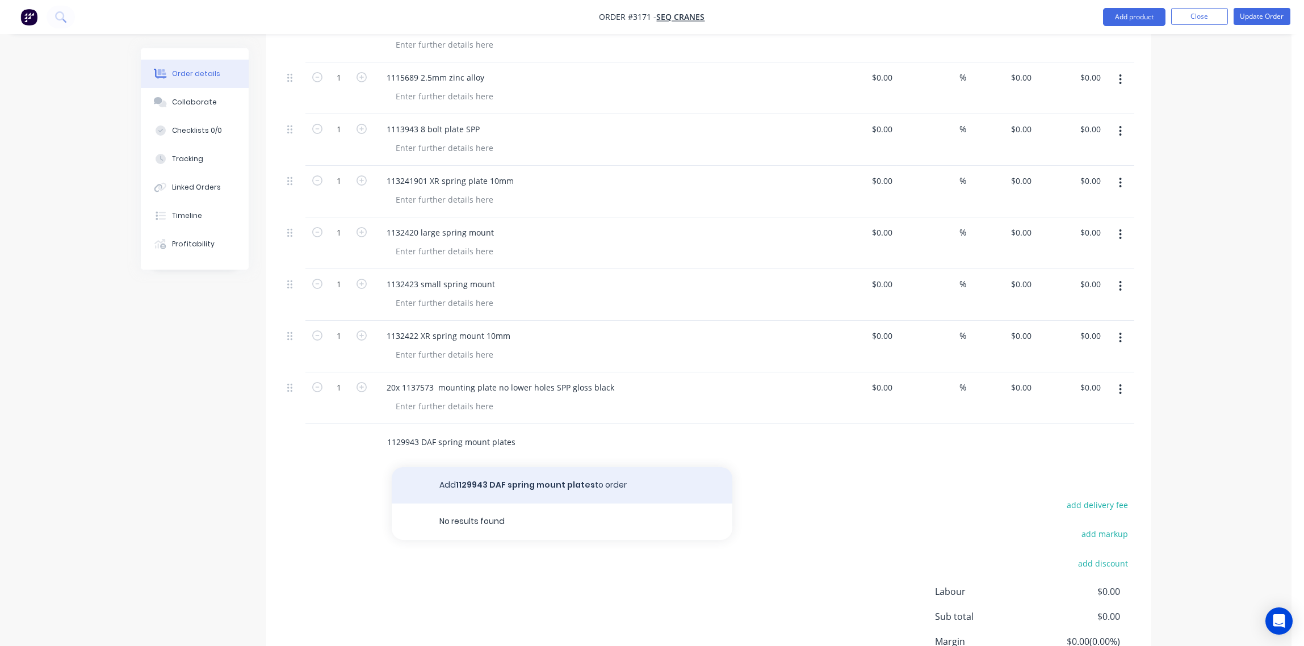
type input "1129943 DAF spring mount plates"
click at [558, 467] on button "Add 1129943 DAF spring mount plates to order" at bounding box center [562, 485] width 341 height 36
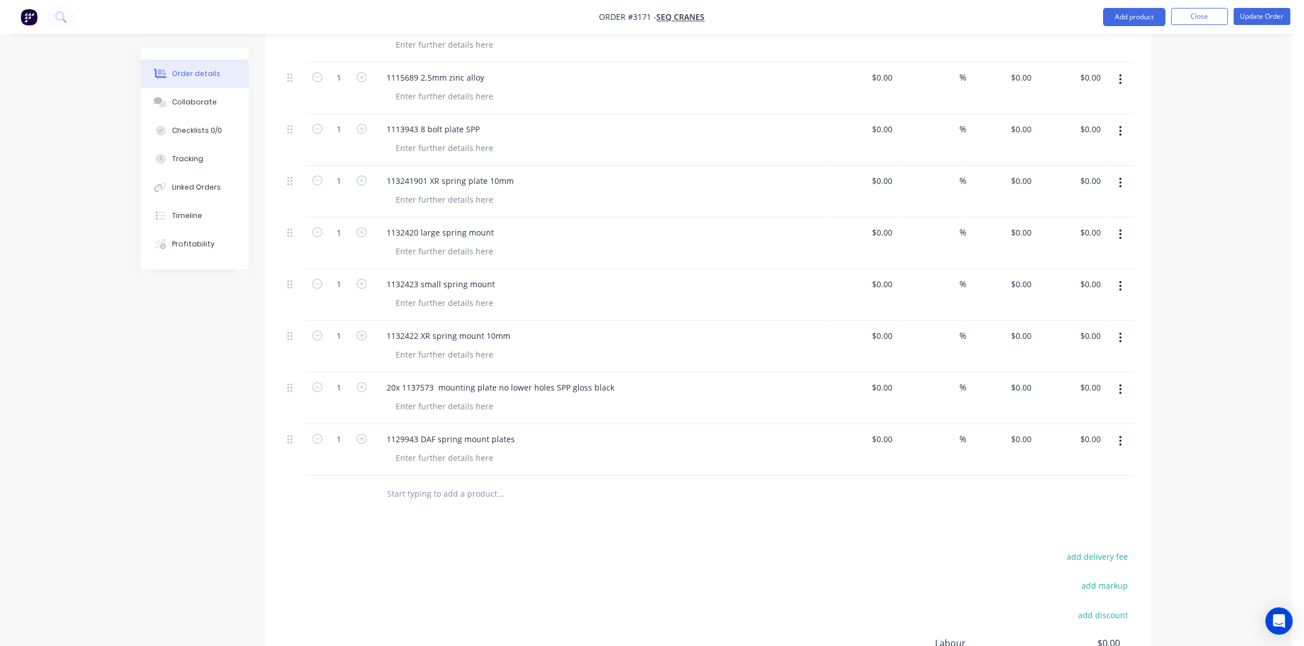
click at [462, 483] on input "text" at bounding box center [500, 494] width 227 height 23
paste input "1129944 DAF spring mount bent pieces"
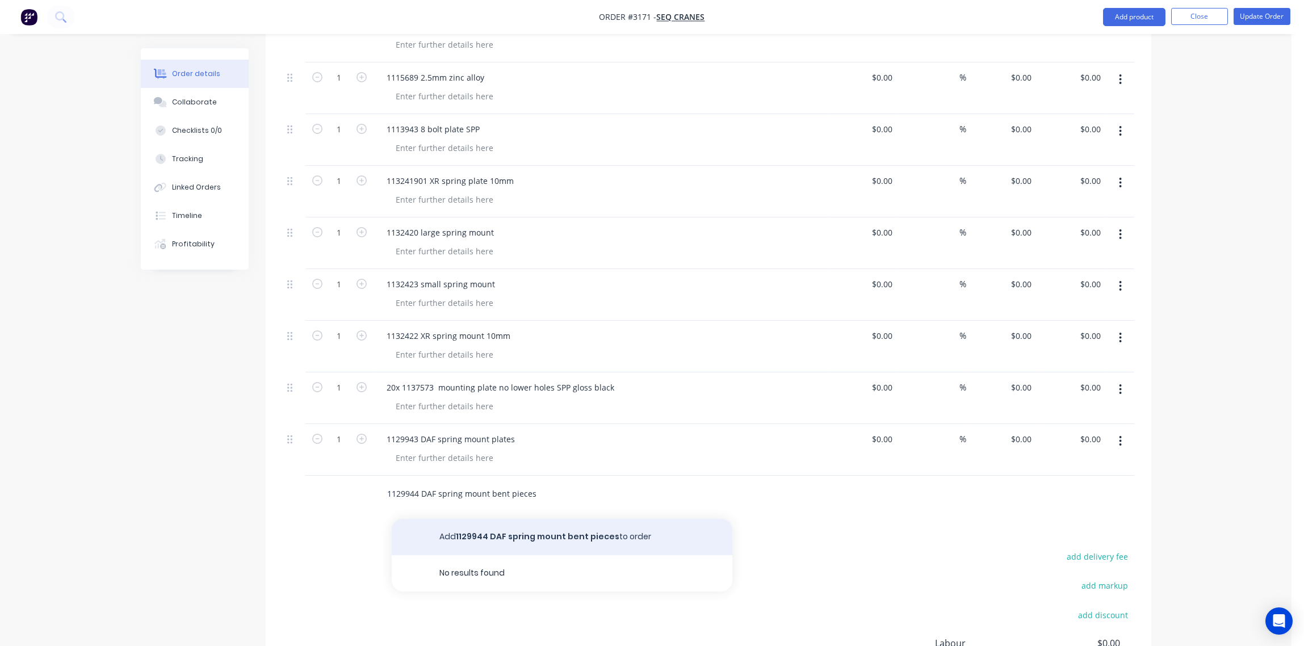
type input "1129944 DAF spring mount bent pieces"
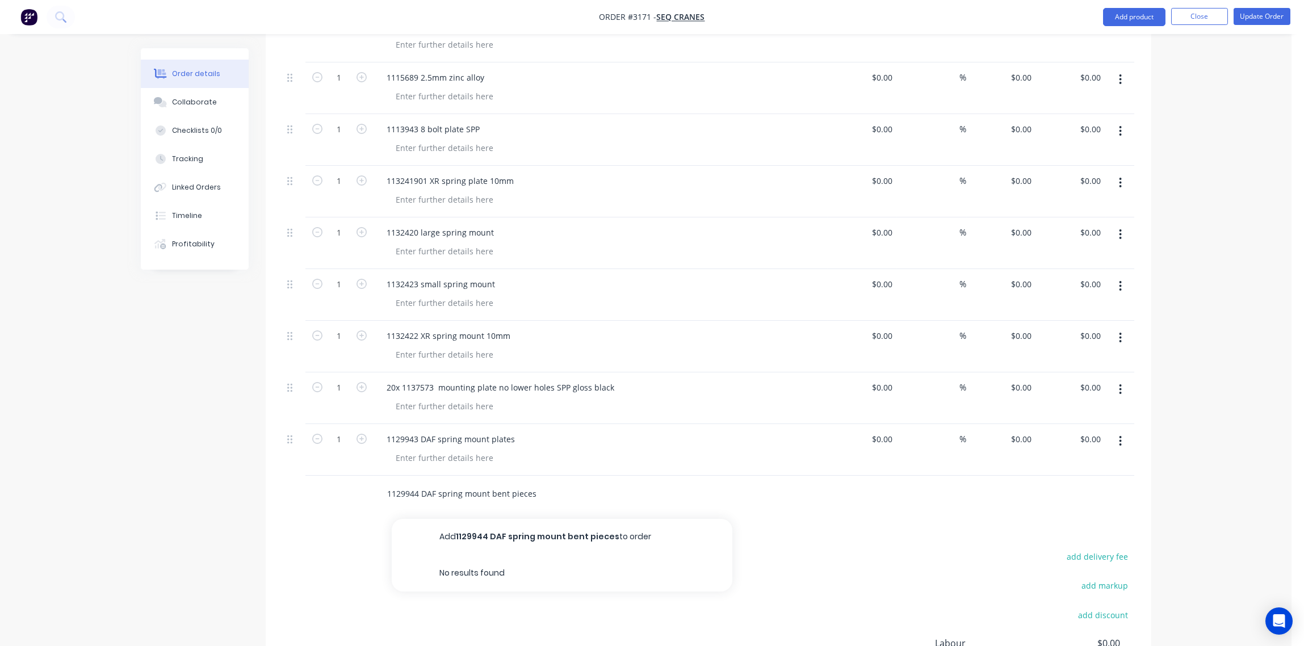
click at [557, 521] on button "Add 1129944 DAF spring mount bent pieces to order" at bounding box center [562, 537] width 341 height 36
click at [444, 534] on input "text" at bounding box center [500, 545] width 227 height 23
paste input "ALI clearance light brackets"
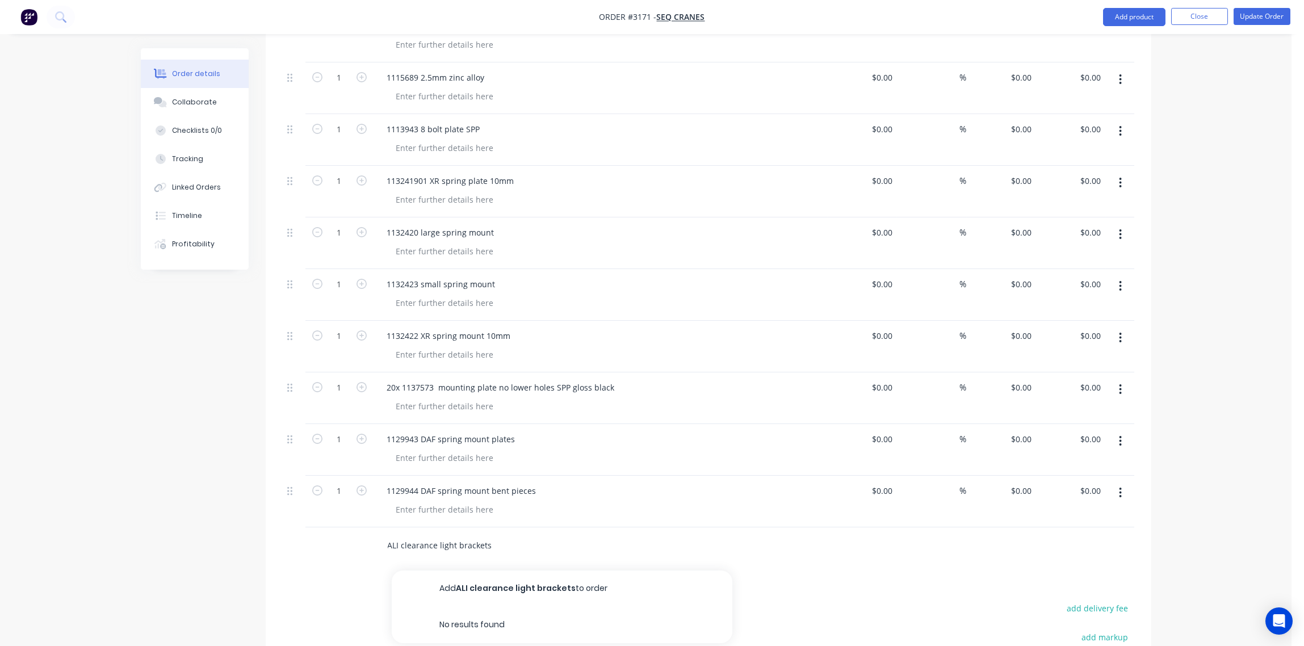
type input "ALI clearance light brackets"
click at [540, 574] on button "Add ALI clearance light brackets to order" at bounding box center [562, 589] width 341 height 36
click at [435, 586] on input "text" at bounding box center [500, 597] width 227 height 23
paste input "Tarp box brackets SPP gloss black"
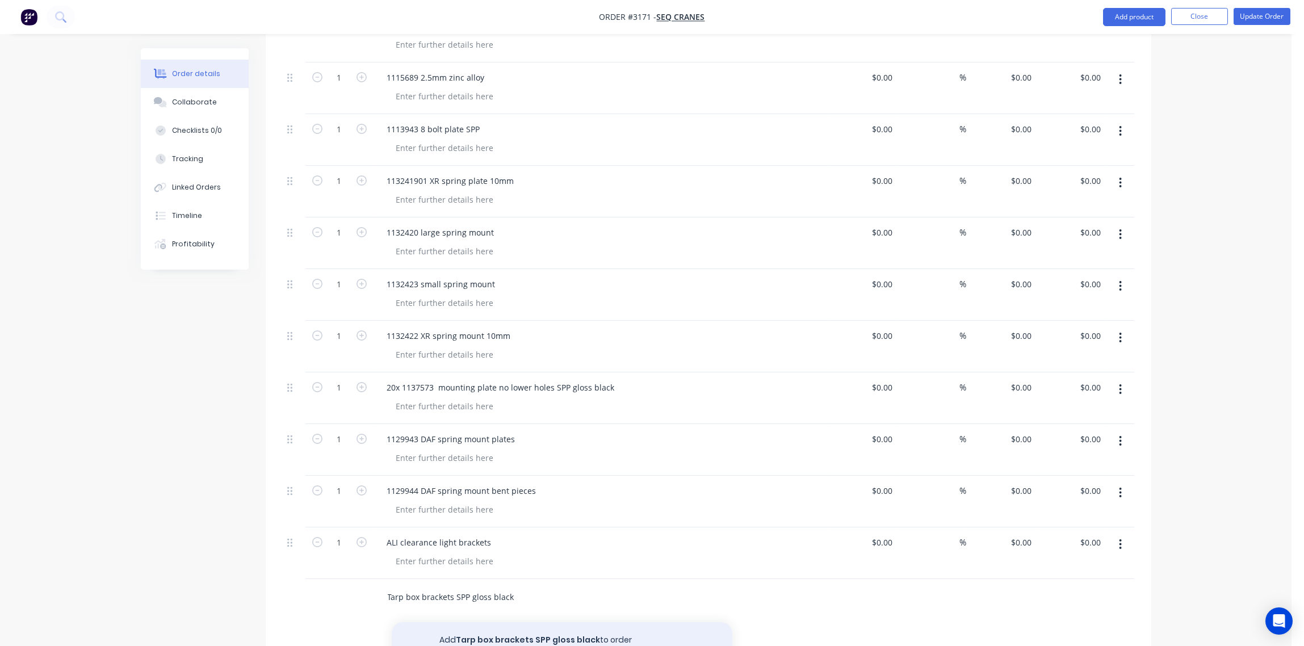
type input "Tarp box brackets SPP gloss black"
click at [542, 624] on button "Add Tarp box brackets SPP gloss black to order" at bounding box center [562, 640] width 341 height 36
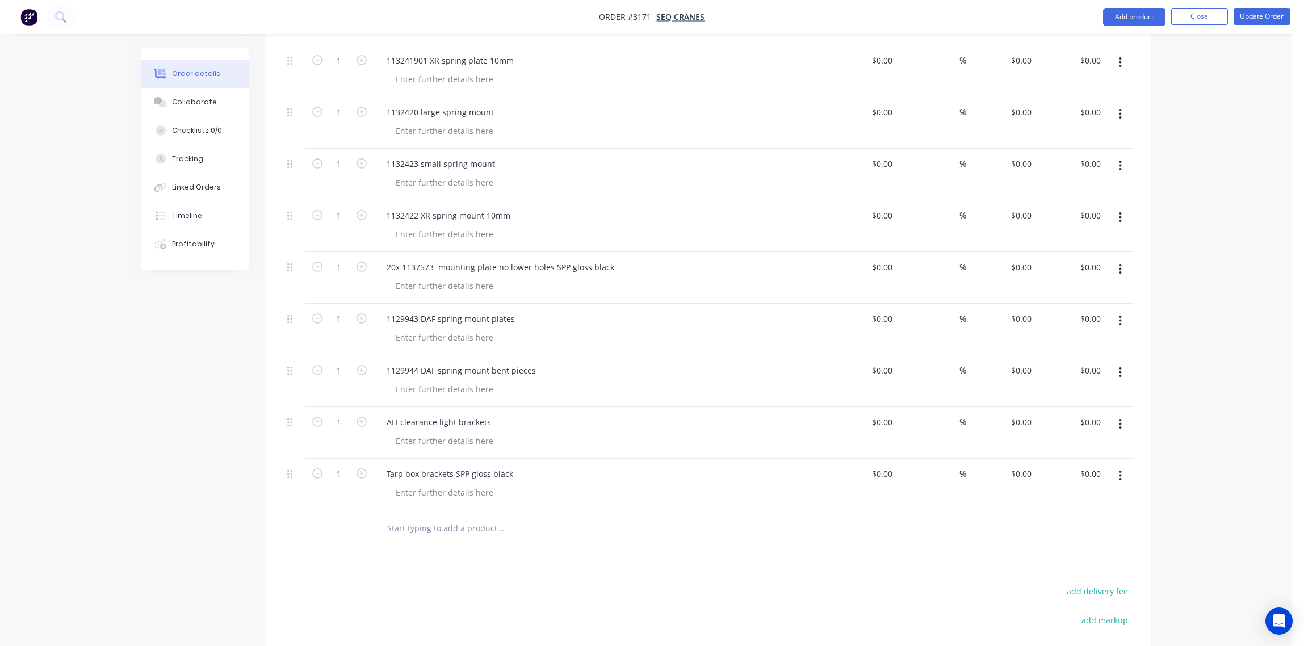
scroll to position [787, 0]
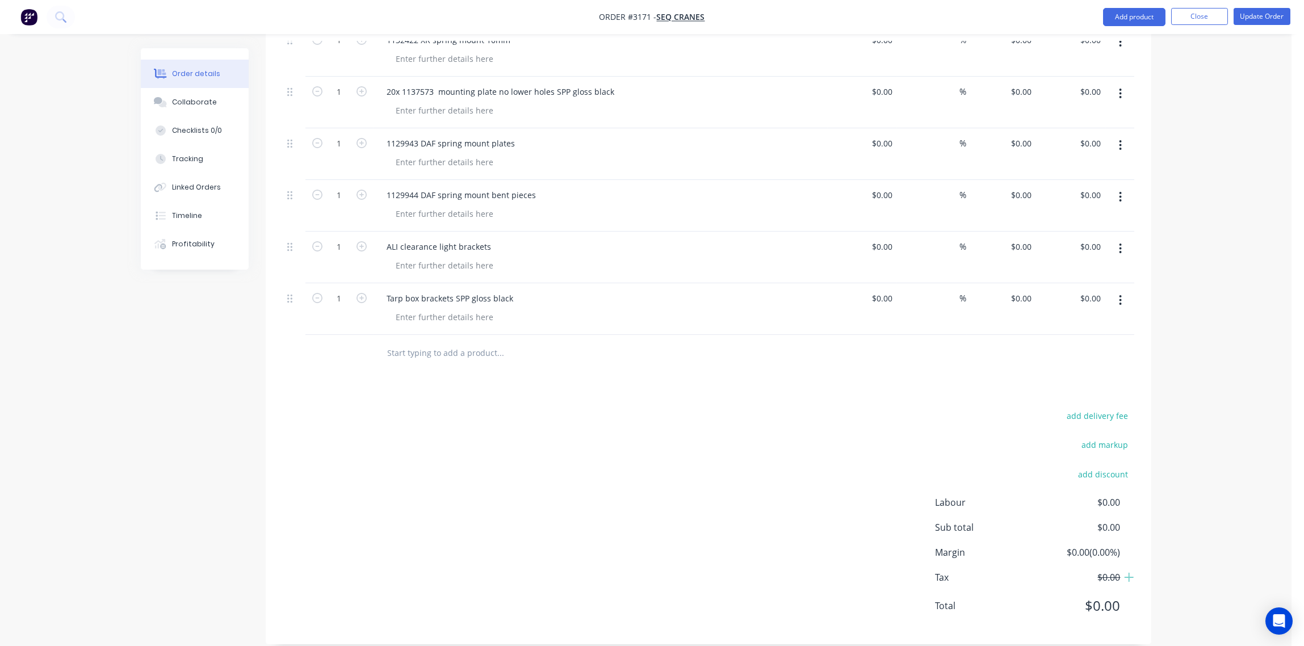
click at [437, 342] on input "text" at bounding box center [500, 353] width 227 height 23
paste input "HI022300 Rear marker bracket"
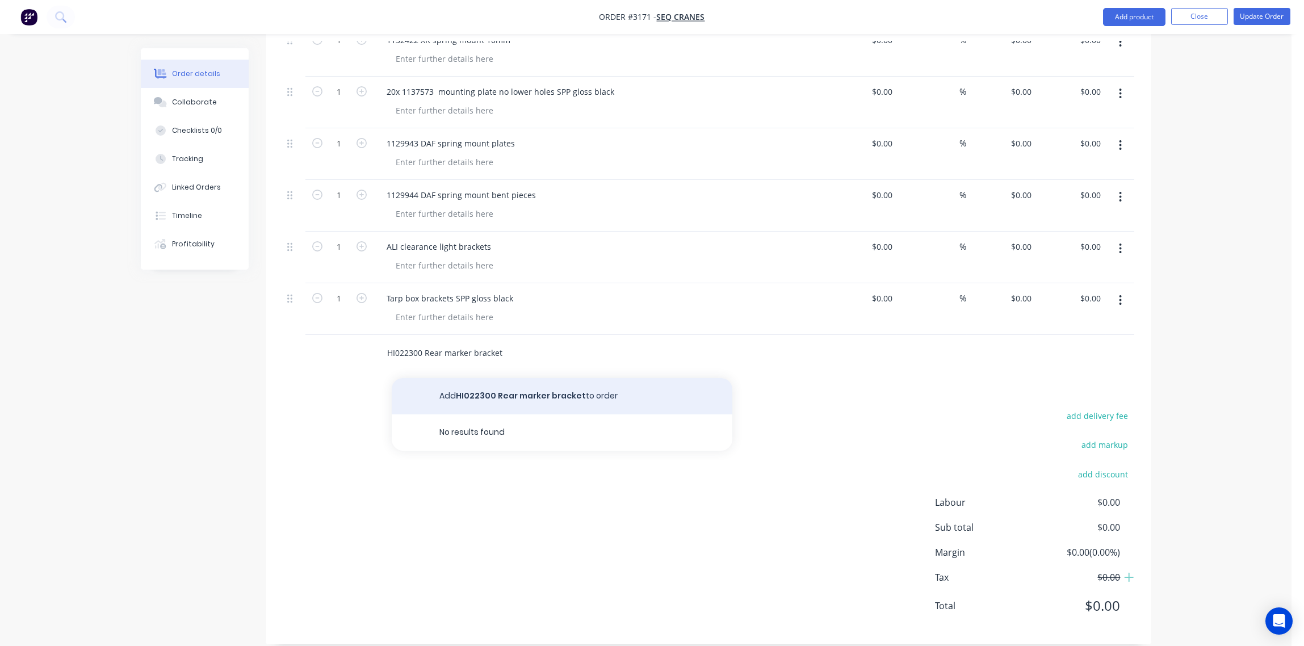
type input "HI022300 Rear marker bracket"
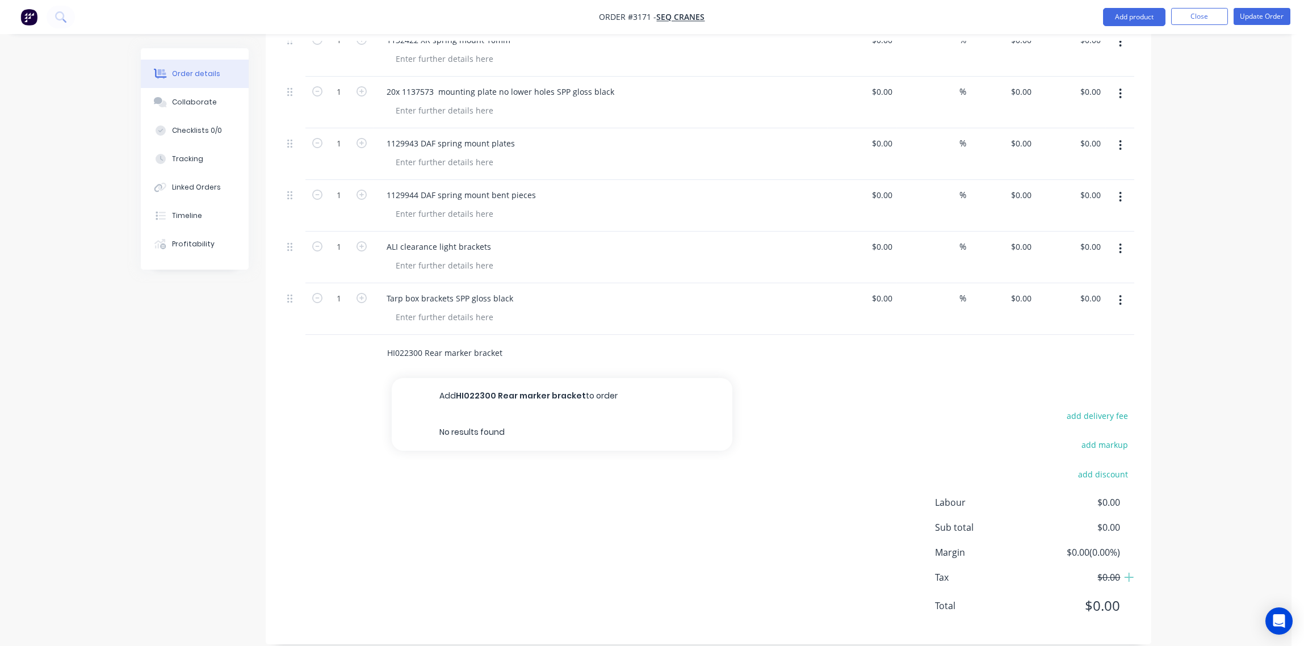
click at [528, 380] on button "Add HI022300 Rear marker bracket to order" at bounding box center [562, 396] width 341 height 36
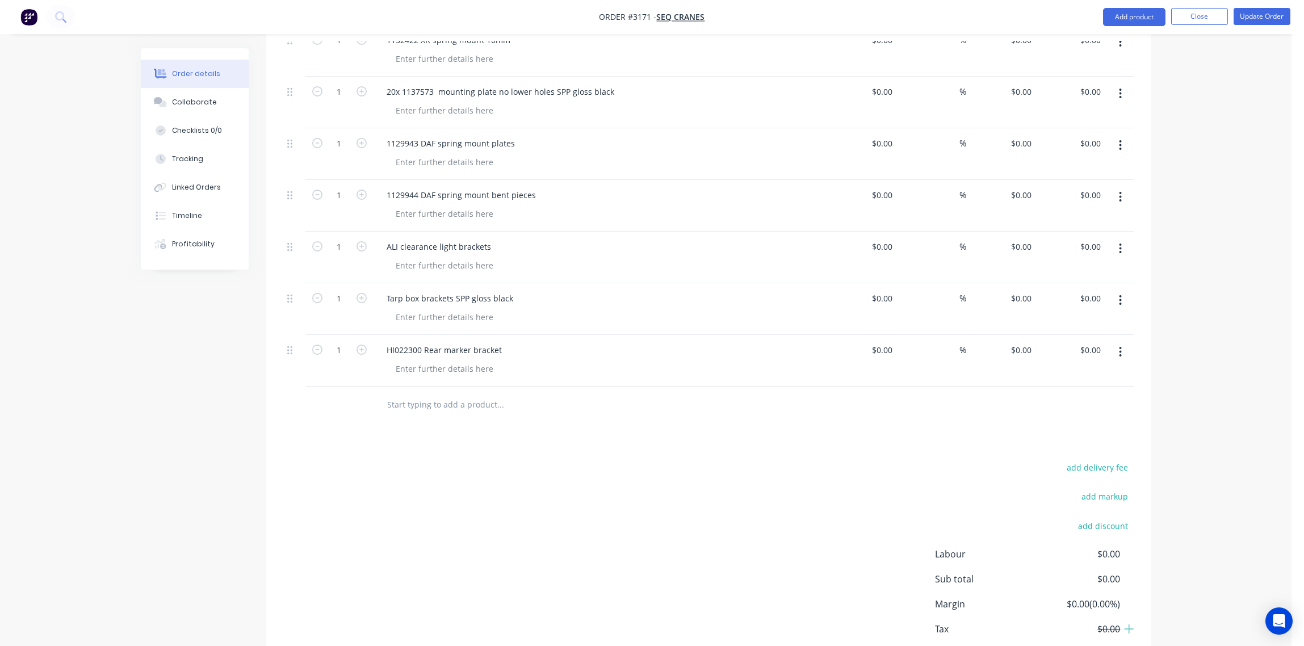
click at [420, 394] on input "text" at bounding box center [500, 405] width 227 height 23
paste input "HI022300 Rear marker bracket with flap holder"
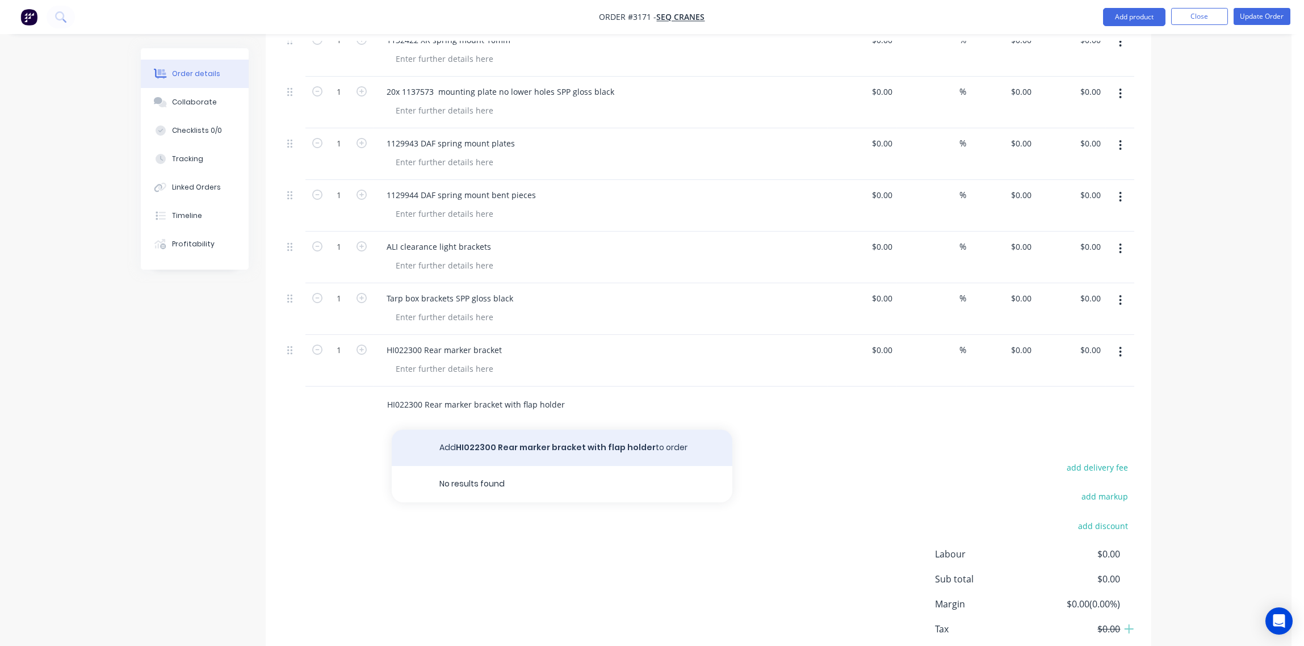
type input "HI022300 Rear marker bracket with flap holder"
click at [565, 431] on button "Add HI022300 Rear marker bracket with flap holder to order" at bounding box center [562, 448] width 341 height 36
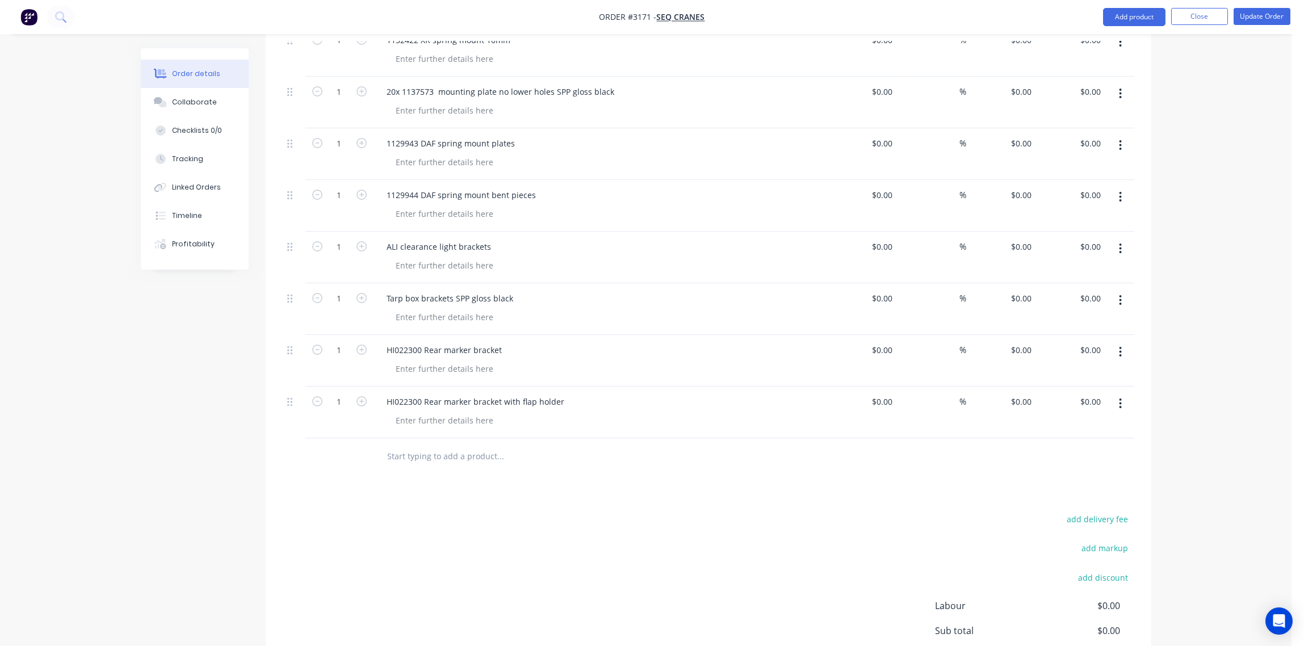
click at [434, 445] on input "text" at bounding box center [500, 456] width 227 height 23
paste input "veolia tarp box 150mm high"
type input "veolia tarp box 150mm high"
click at [520, 484] on button "Add veolia tarp box 150mm high to order" at bounding box center [562, 500] width 341 height 36
click at [436, 497] on input "text" at bounding box center [500, 508] width 227 height 23
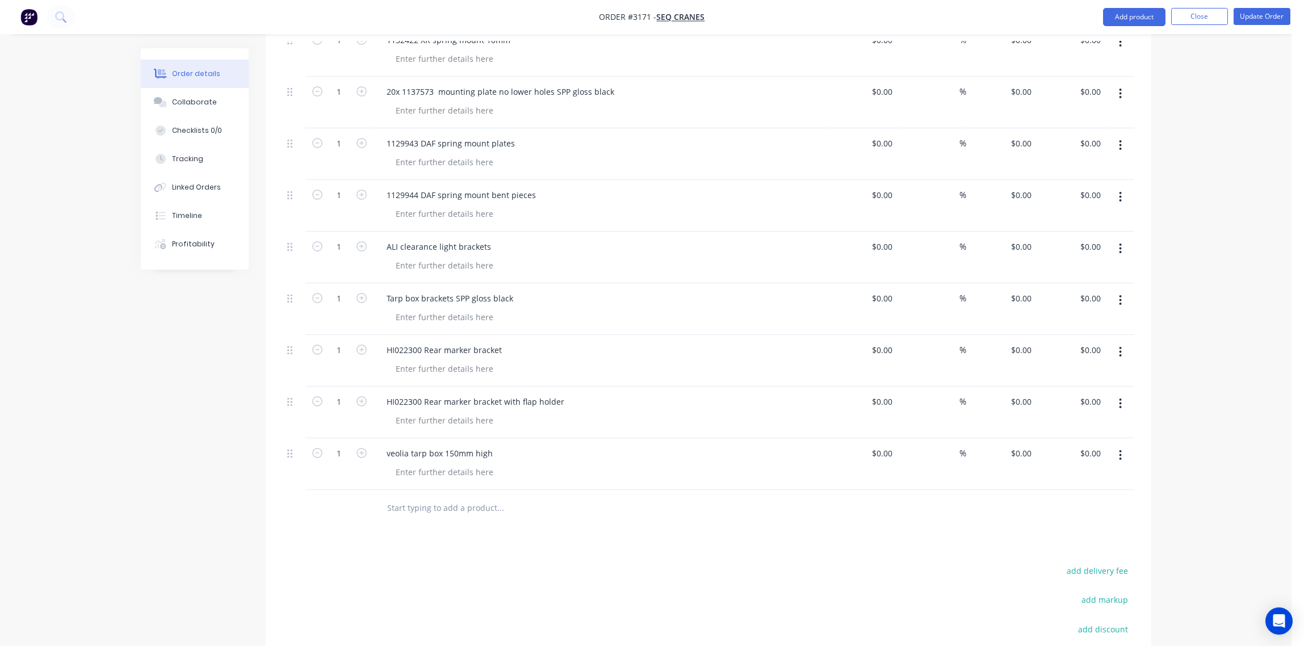
paste input "Tarp box brackets SPP gloss black"
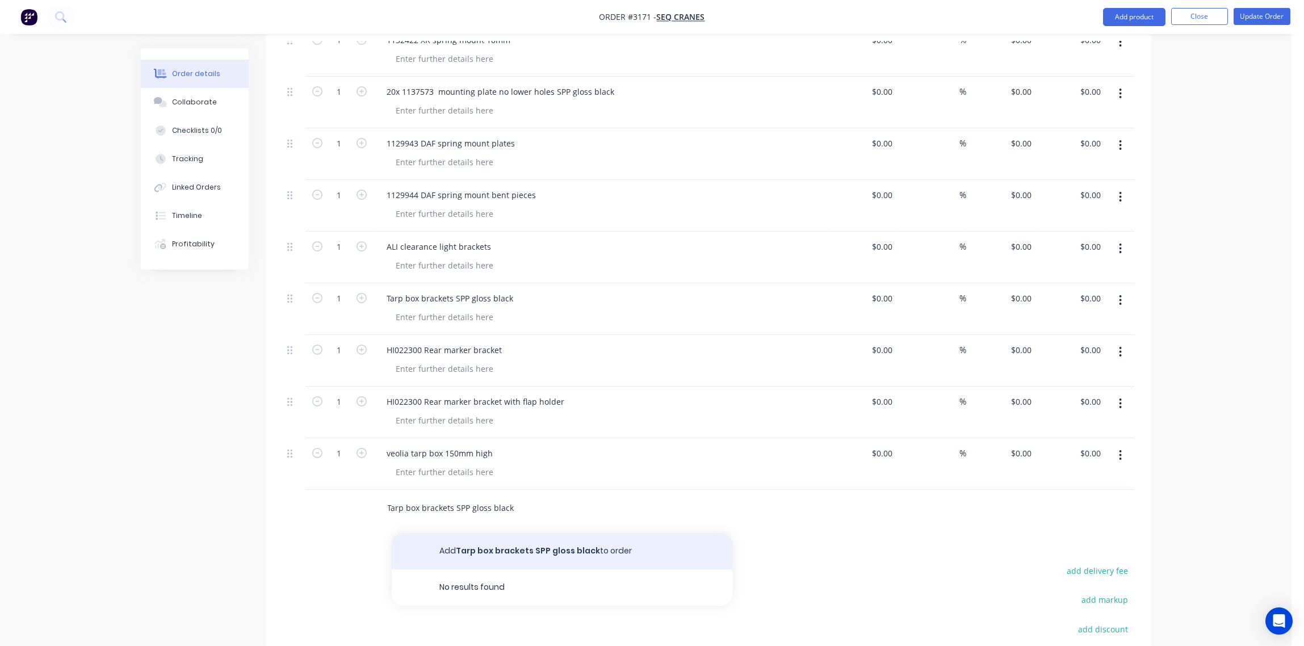
type input "Tarp box brackets SPP gloss black"
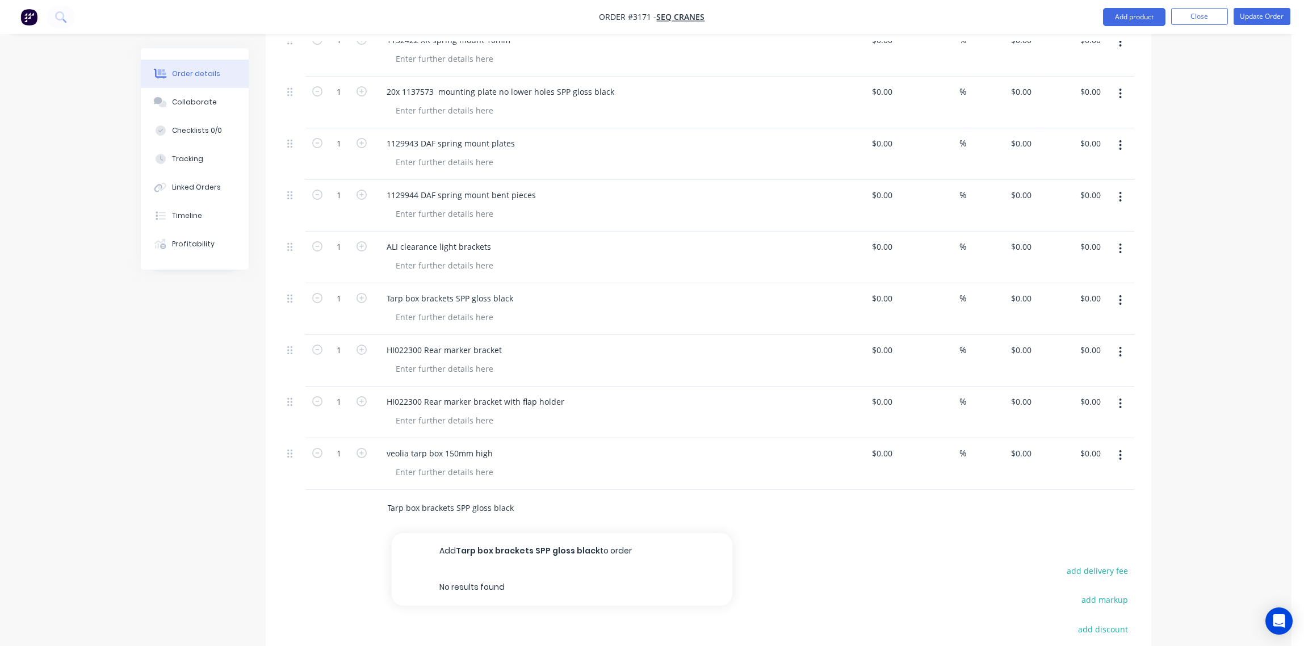
click at [545, 534] on button "Add Tarp box brackets SPP gloss black to order" at bounding box center [562, 551] width 341 height 36
click at [426, 549] on input "text" at bounding box center [500, 560] width 227 height 23
paste input "HI022300 Rear marker bracket"
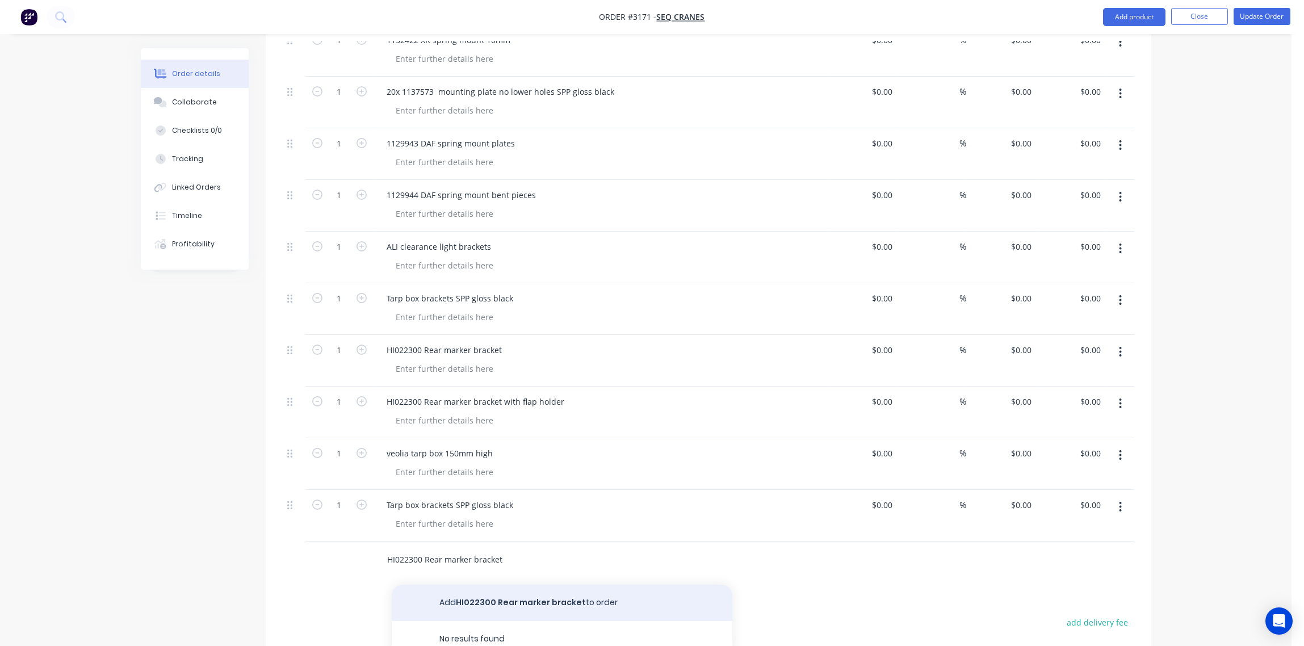
type input "HI022300 Rear marker bracket"
click at [549, 585] on button "Add HI022300 Rear marker bracket to order" at bounding box center [562, 603] width 341 height 36
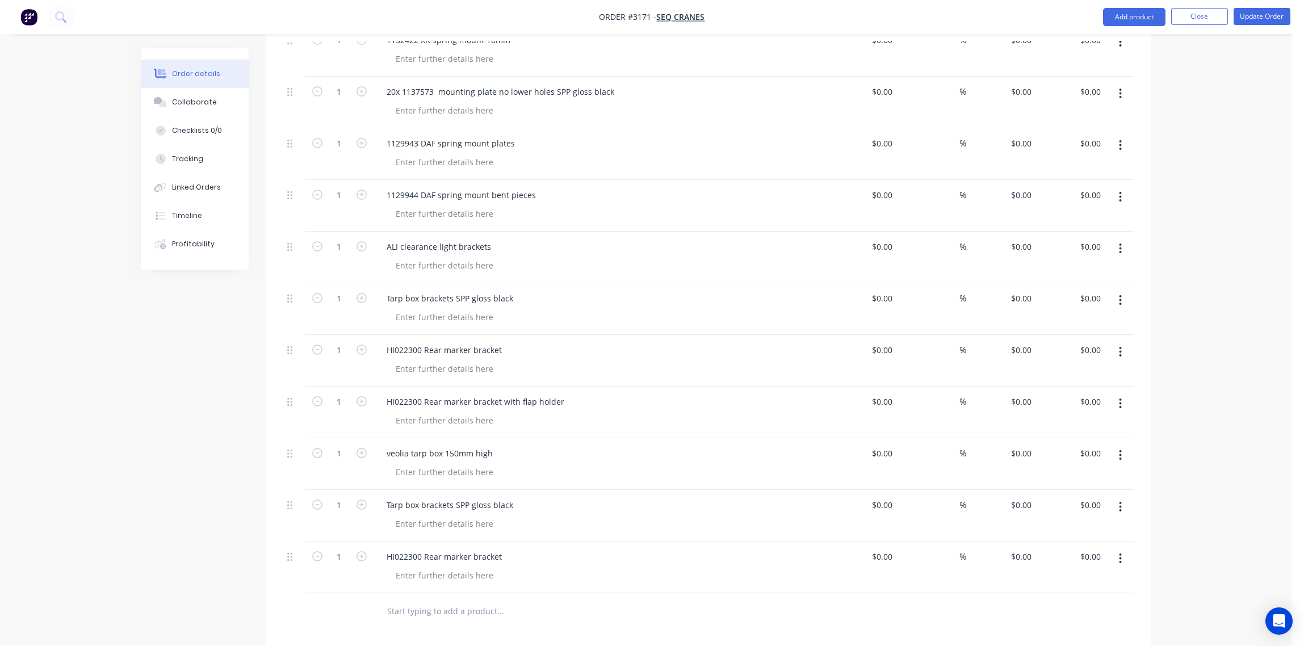
click at [437, 600] on input "text" at bounding box center [500, 611] width 227 height 23
paste input "HI022300 Rear marker bracket with flap holder"
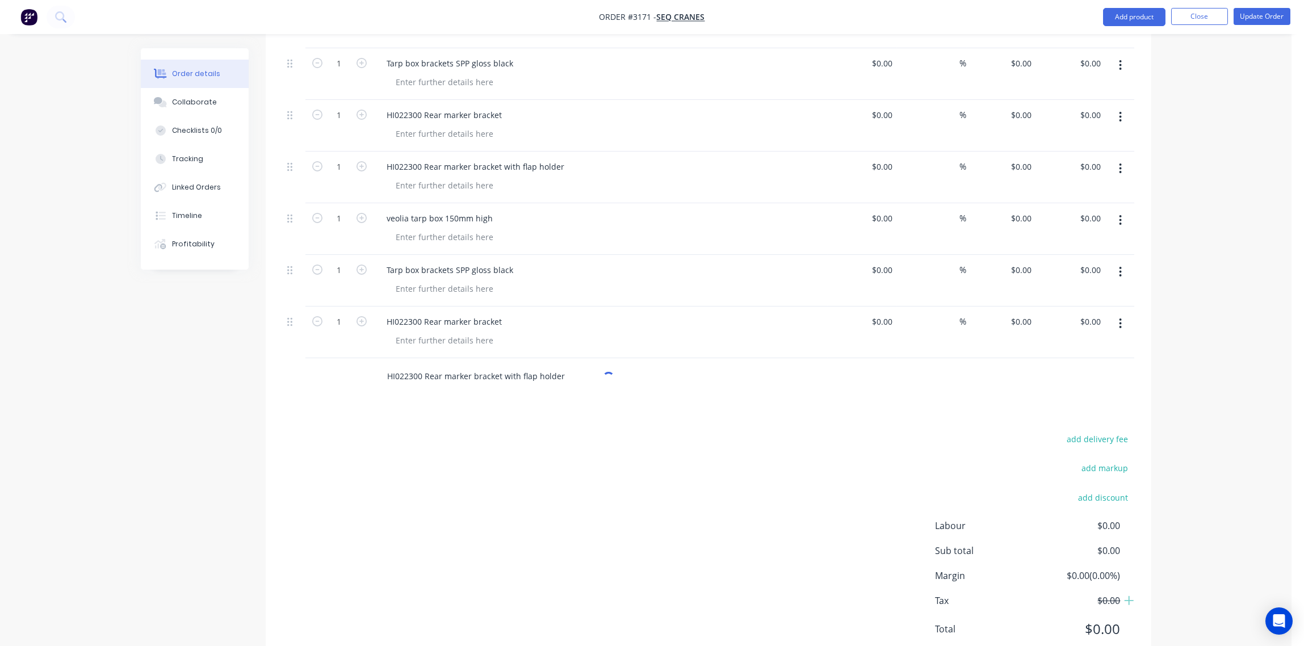
scroll to position [1041, 0]
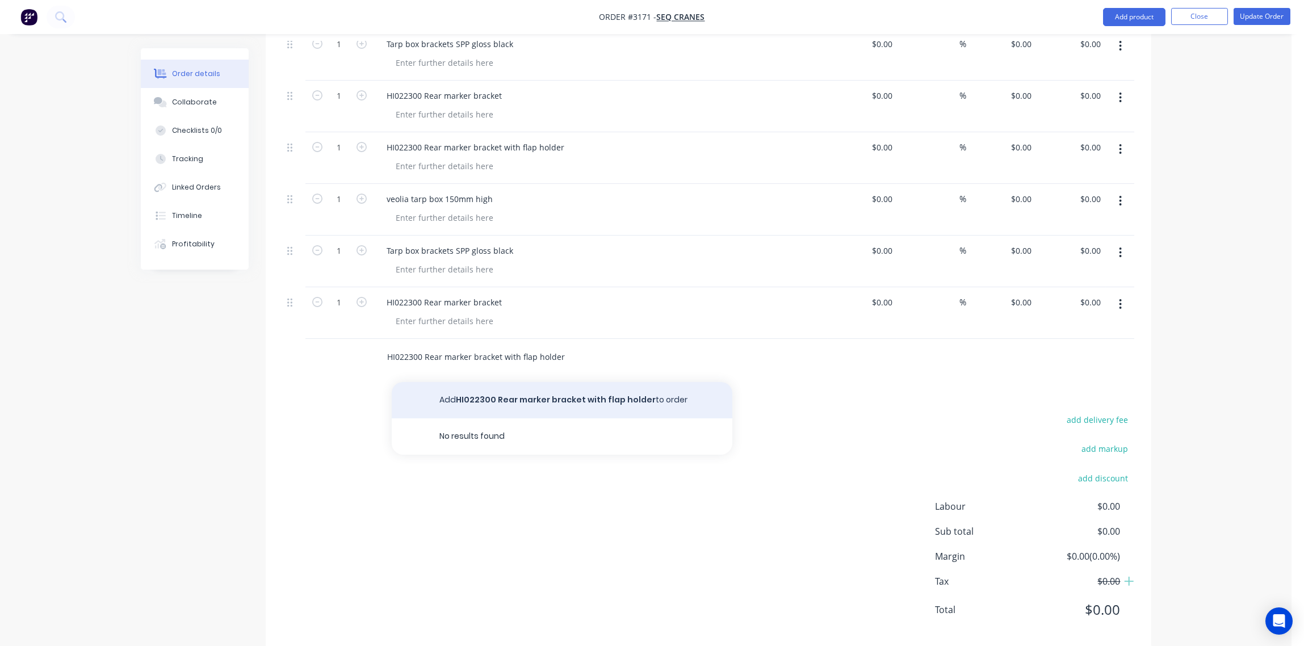
type input "HI022300 Rear marker bracket with flap holder"
click at [534, 382] on button "Add HI022300 Rear marker bracket with flap holder to order" at bounding box center [562, 400] width 341 height 36
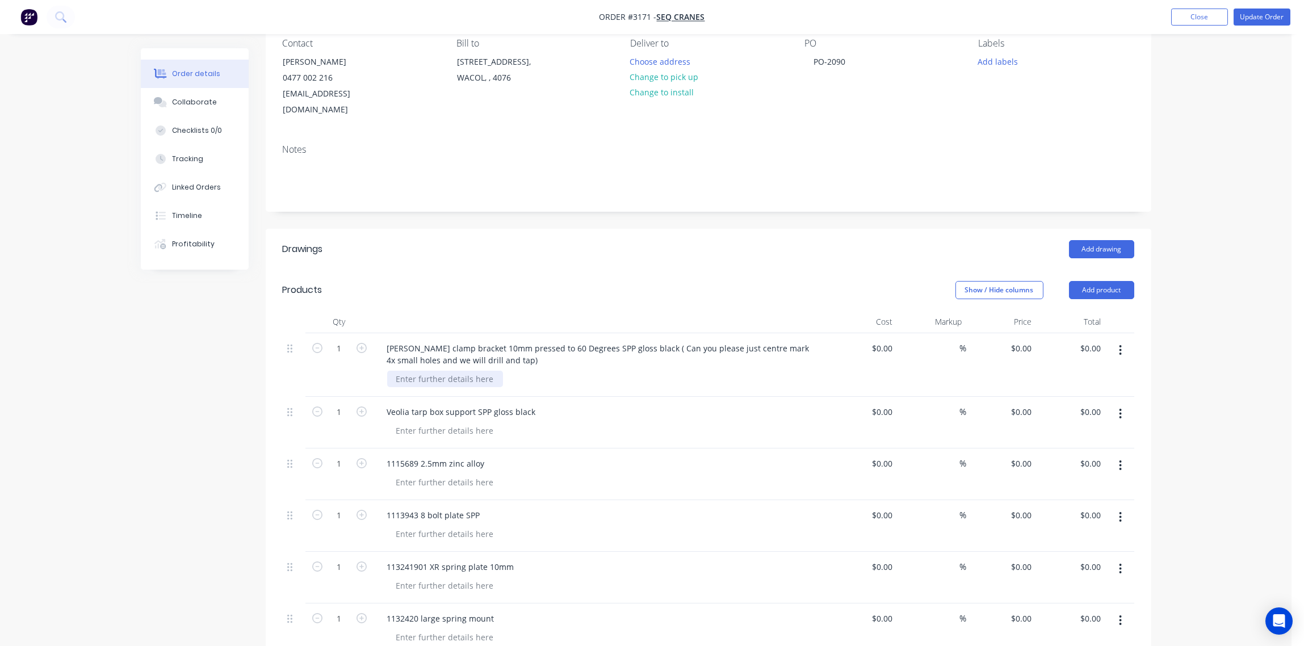
scroll to position [254, 0]
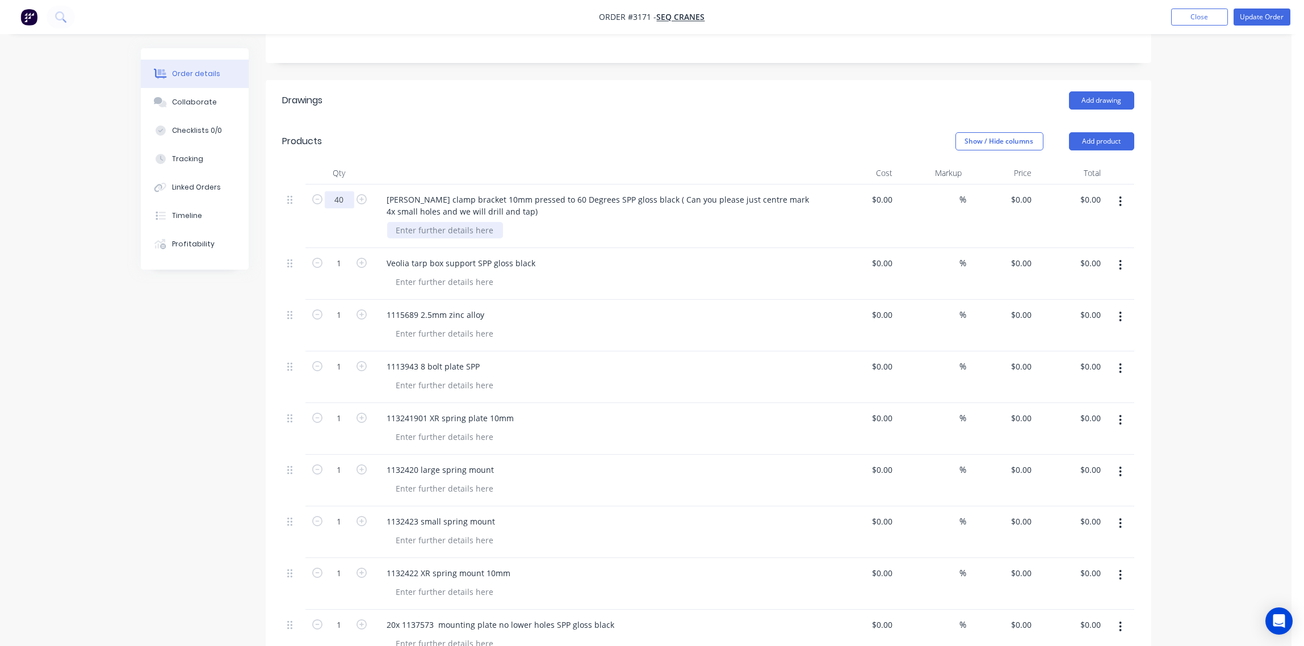
type input "40"
click at [468, 222] on div at bounding box center [445, 230] width 116 height 16
click at [470, 222] on div at bounding box center [445, 230] width 116 height 16
click at [672, 222] on div "SANDBLAST, PRIME POWDERCOAT - GLOSS BLACK" at bounding box center [605, 230] width 436 height 16
drag, startPoint x: 395, startPoint y: 211, endPoint x: 608, endPoint y: 207, distance: 213.0
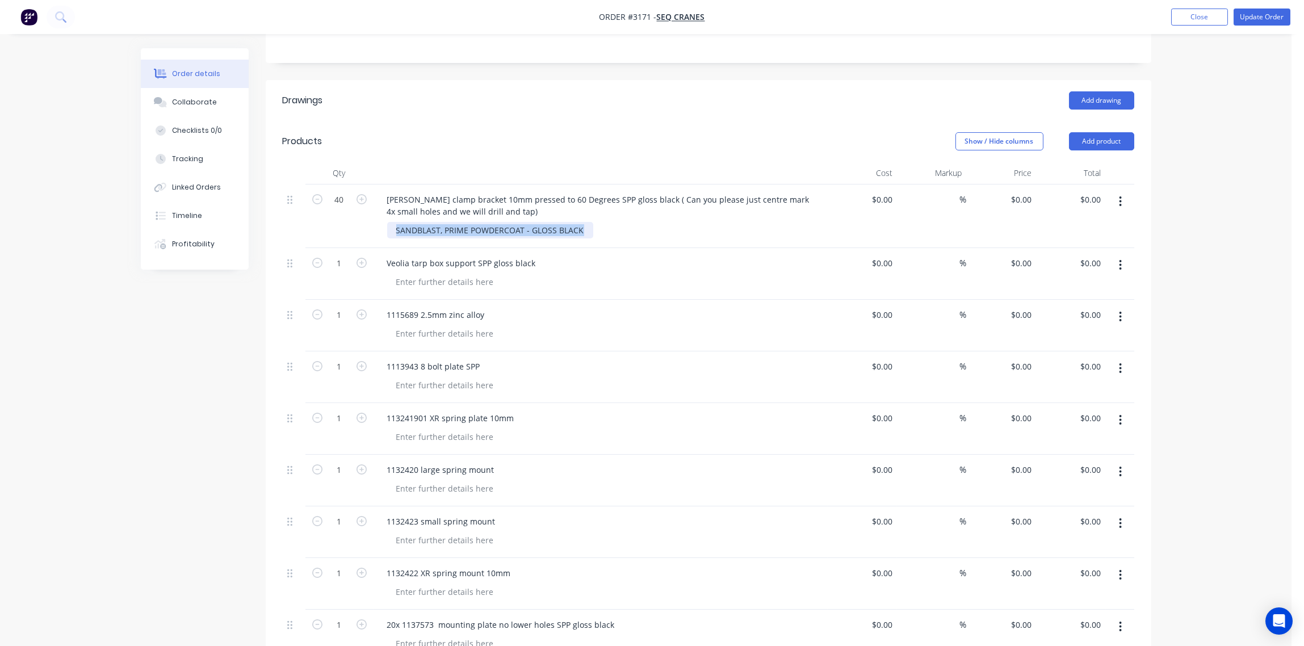
click at [608, 222] on div "SANDBLAST, PRIME POWDERCOAT - GLOSS BLACK" at bounding box center [605, 230] width 436 height 16
copy div "SANDBLAST, PRIME POWDERCOAT - GLOSS BLACK"
click at [463, 274] on div at bounding box center [445, 282] width 116 height 16
paste div
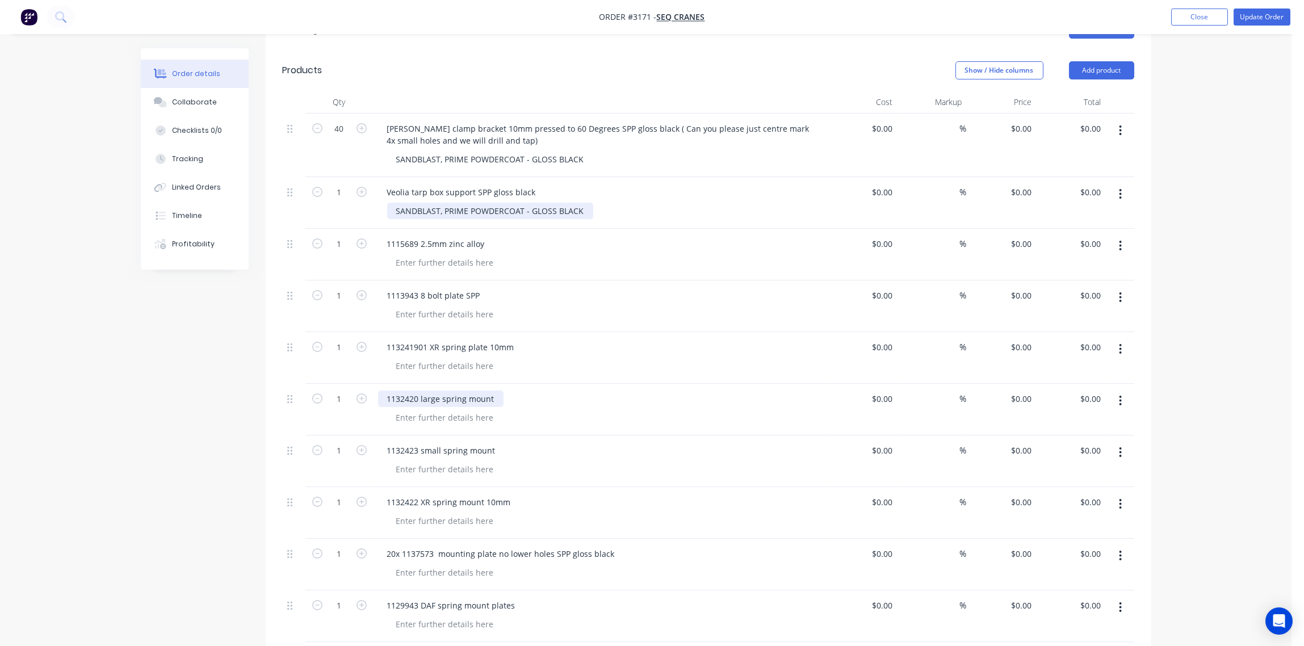
scroll to position [424, 0]
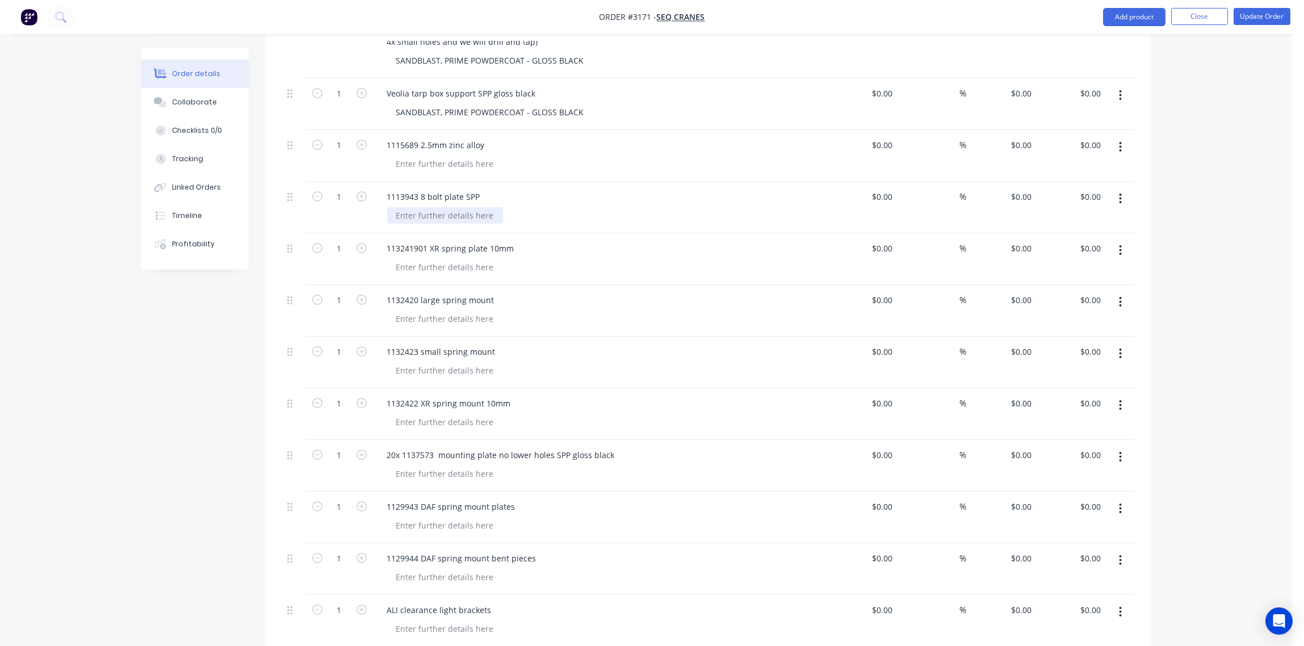
click at [446, 207] on div at bounding box center [445, 215] width 116 height 16
paste div
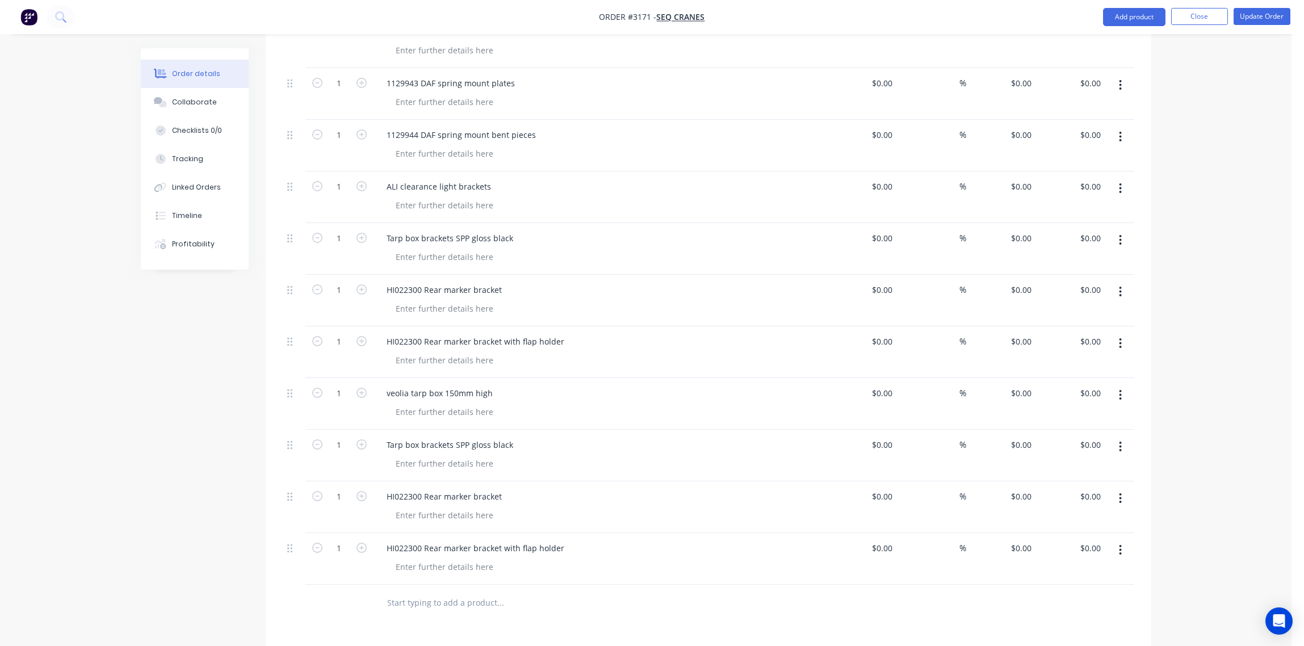
scroll to position [932, 0]
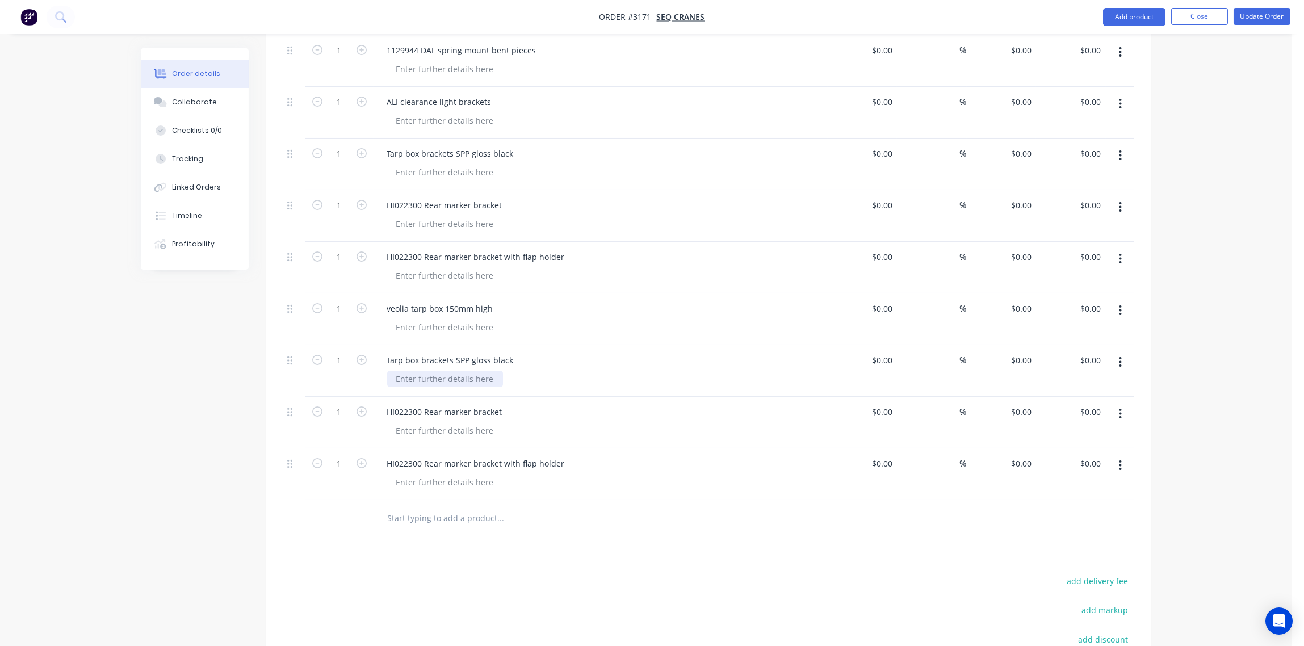
click at [460, 371] on div at bounding box center [445, 379] width 116 height 16
paste div
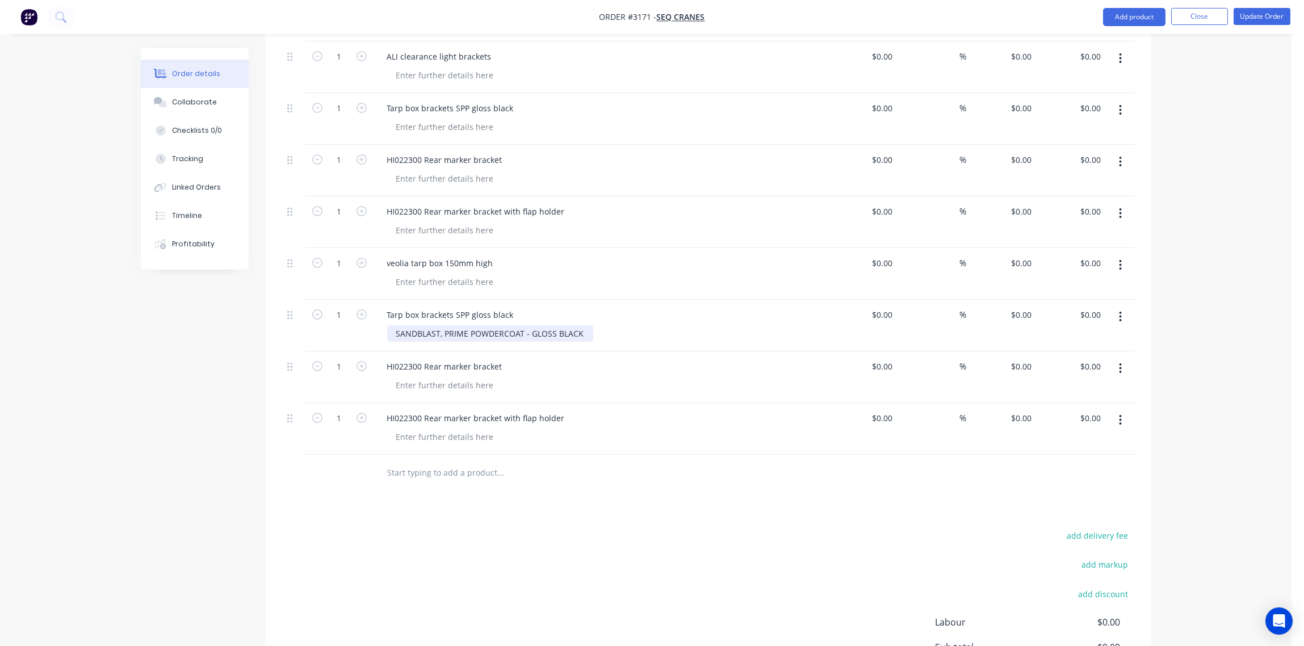
scroll to position [1017, 0]
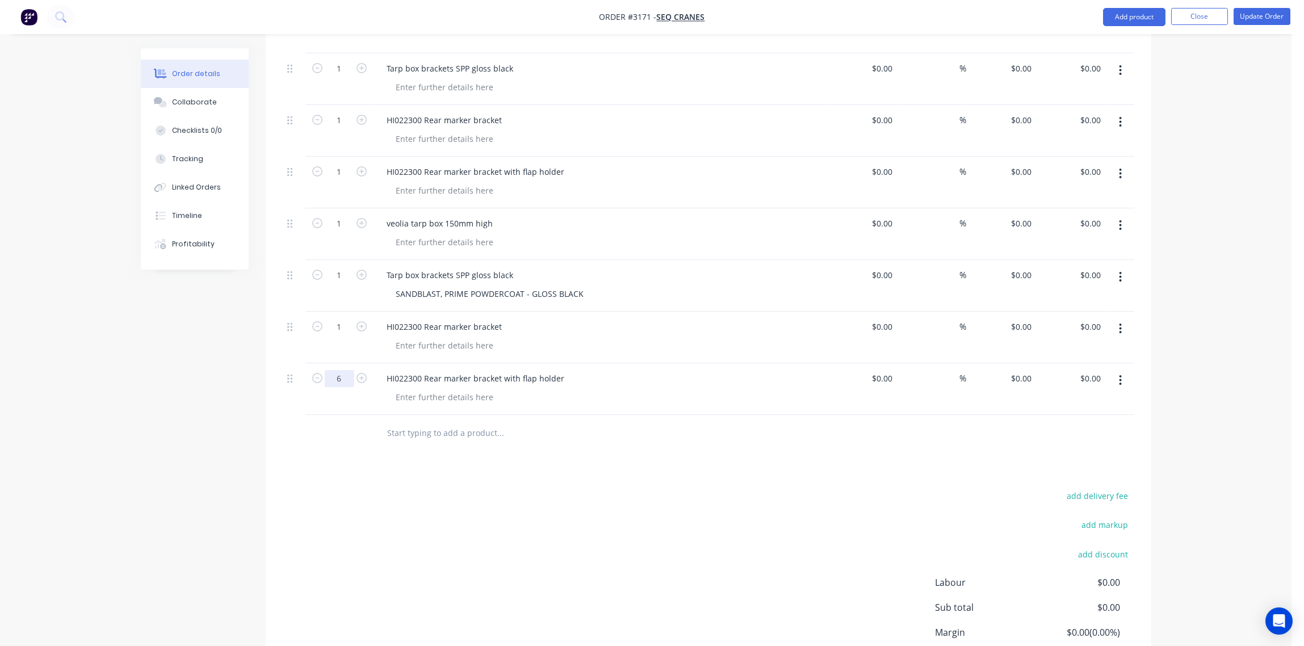
type input "6"
click at [297, 496] on div "add delivery fee add markup add discount Labour $0.00 Sub total $0.00 Margin $0…" at bounding box center [709, 597] width 852 height 219
click at [341, 319] on input "1" at bounding box center [340, 327] width 30 height 17
type input "6"
click at [344, 440] on div "Drawings Add drawing Products Show / Hide columns Add product Qty Cost Markup P…" at bounding box center [709, 21] width 886 height 1408
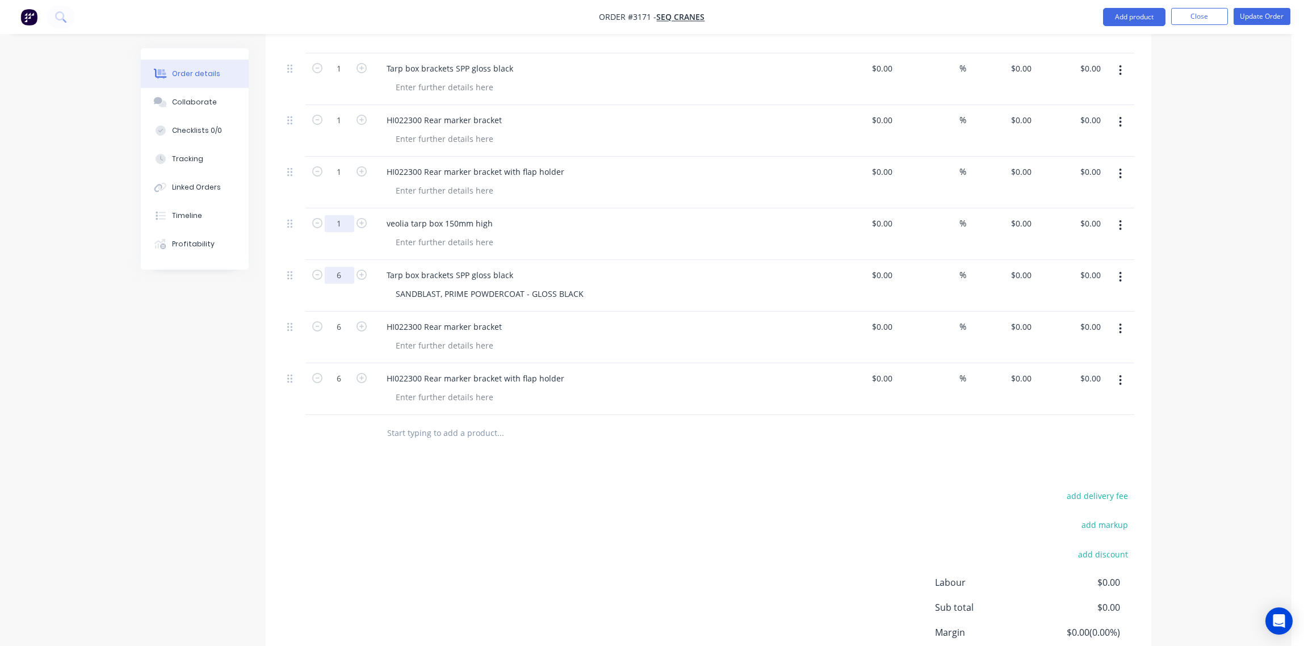
type input "6"
click at [345, 215] on input "1" at bounding box center [340, 223] width 30 height 17
type input "5"
click at [337, 164] on input "1" at bounding box center [340, 172] width 30 height 17
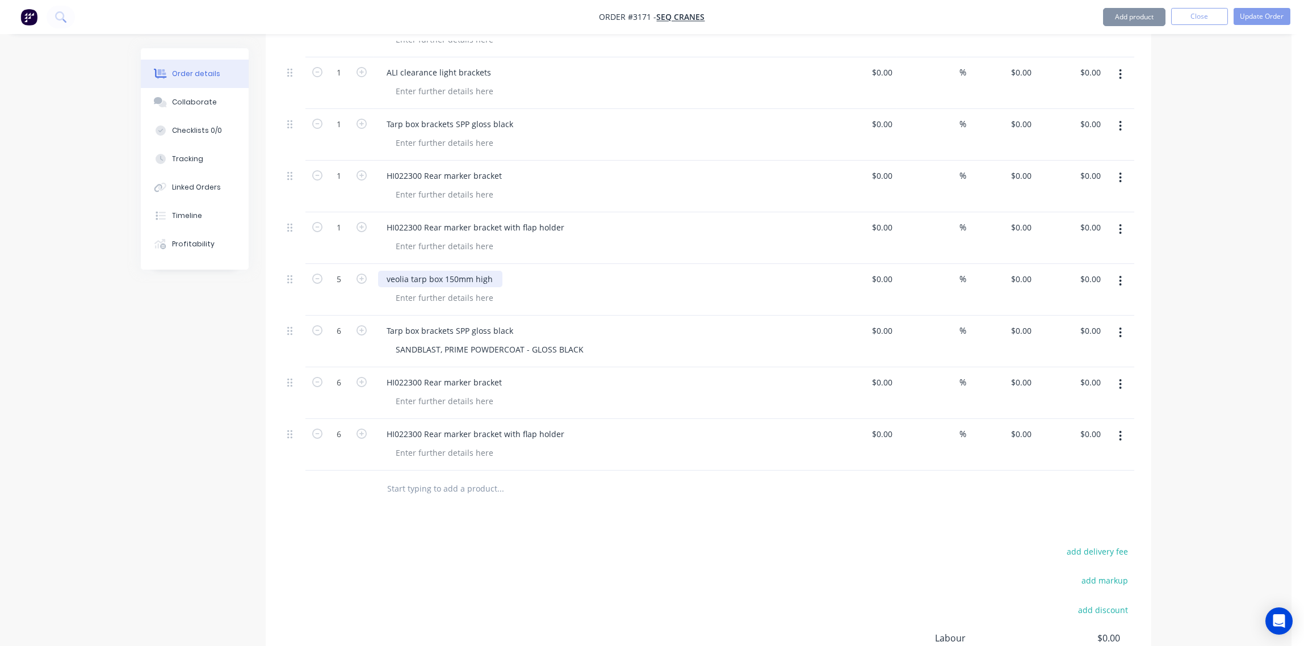
scroll to position [932, 0]
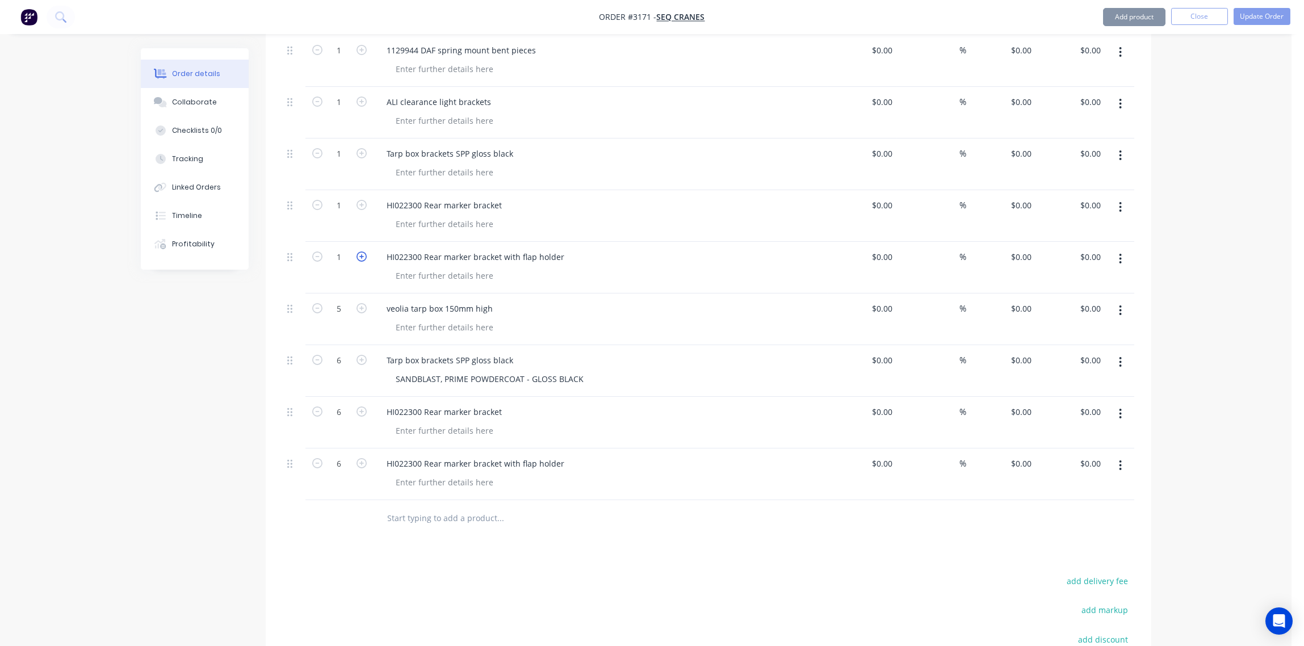
click at [365, 252] on icon "button" at bounding box center [362, 257] width 10 height 10
click at [363, 252] on icon "button" at bounding box center [362, 257] width 10 height 10
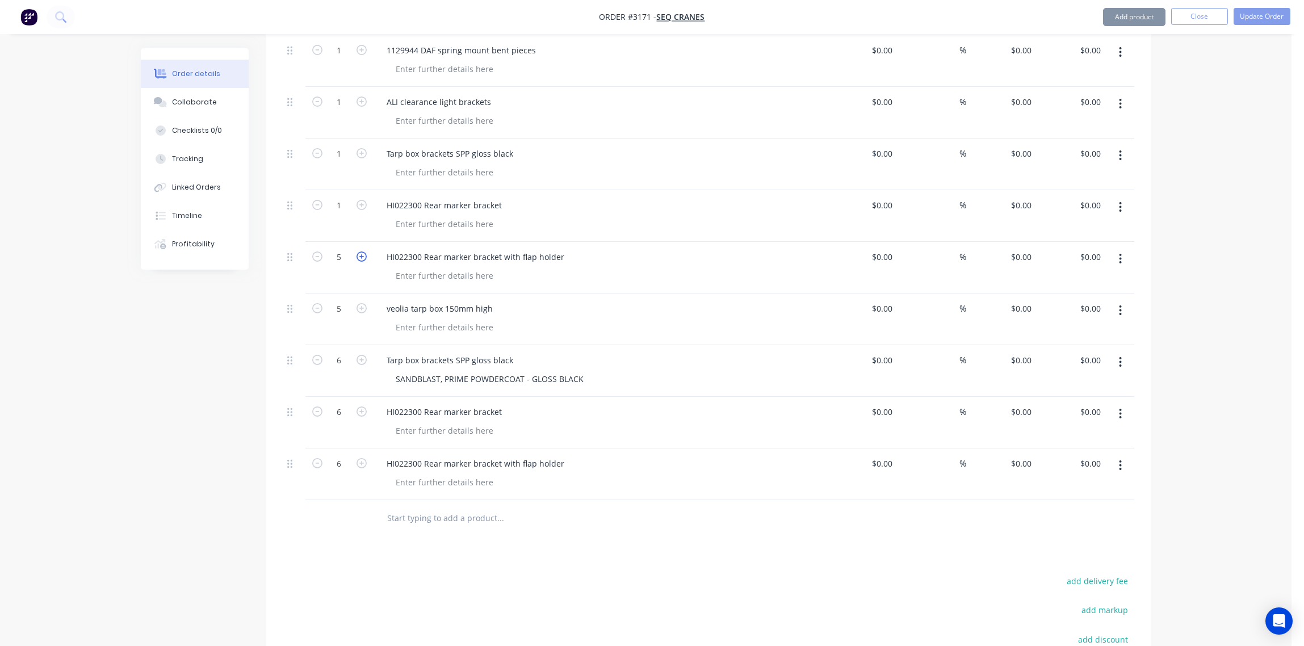
type input "6"
click at [361, 200] on icon "button" at bounding box center [362, 205] width 10 height 10
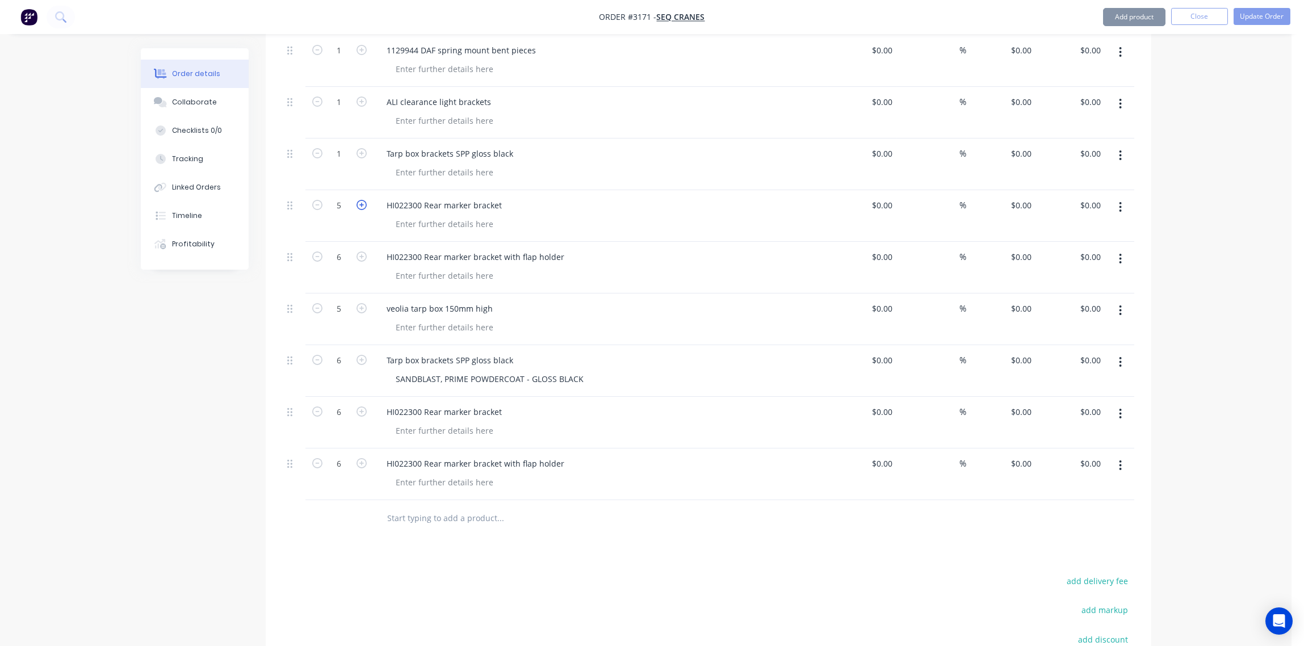
click at [361, 200] on icon "button" at bounding box center [362, 205] width 10 height 10
type input "6"
click at [362, 148] on icon "button" at bounding box center [362, 153] width 10 height 10
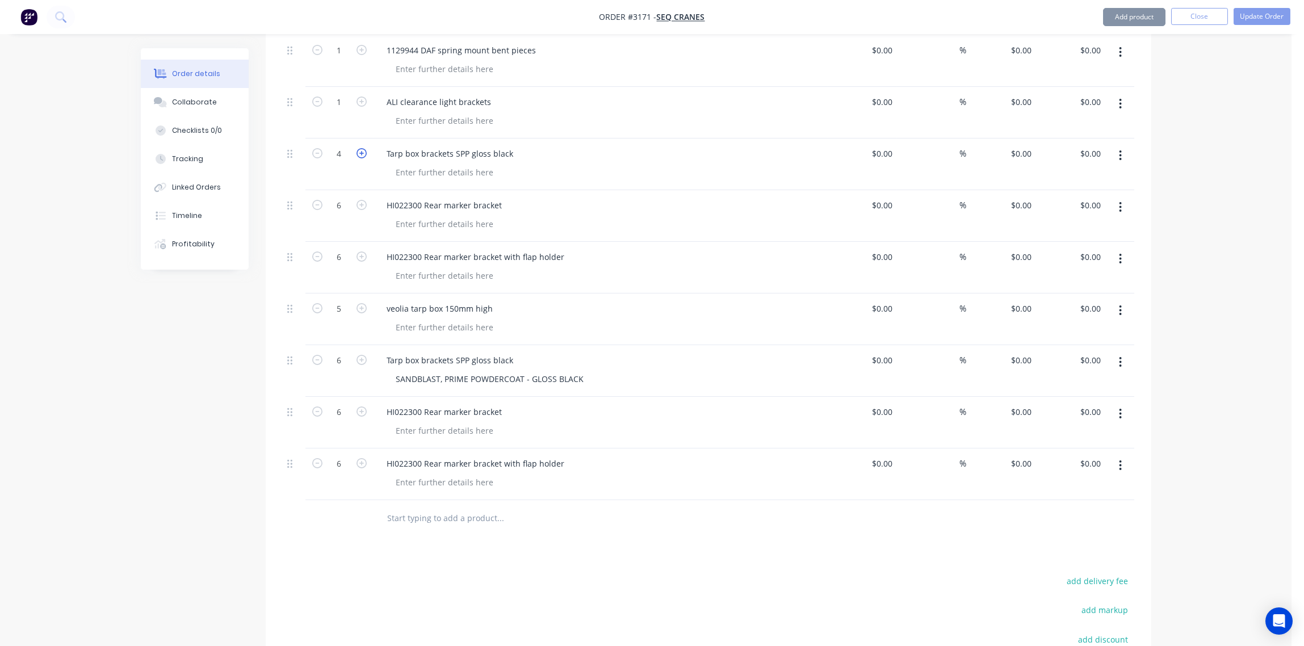
click at [362, 148] on icon "button" at bounding box center [362, 153] width 10 height 10
type input "6"
click at [420, 164] on div at bounding box center [445, 172] width 116 height 16
click at [453, 164] on div at bounding box center [445, 172] width 116 height 16
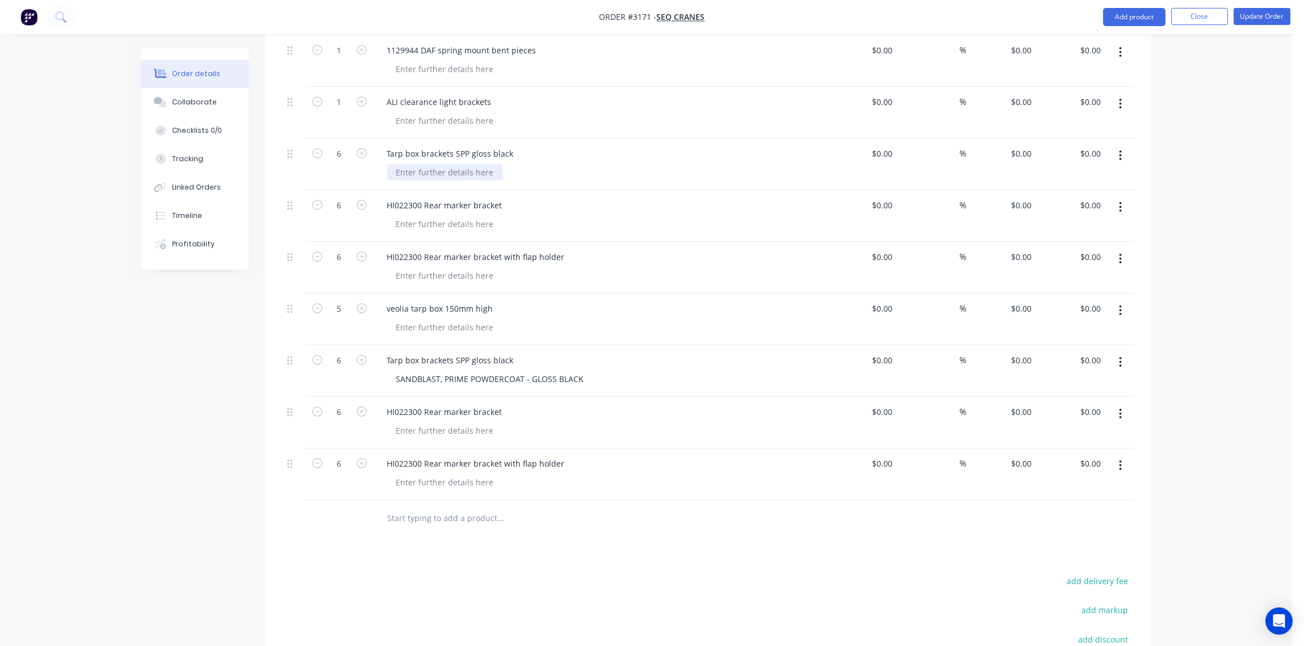
paste div
click at [362, 97] on icon "button" at bounding box center [362, 102] width 10 height 10
type input "4"
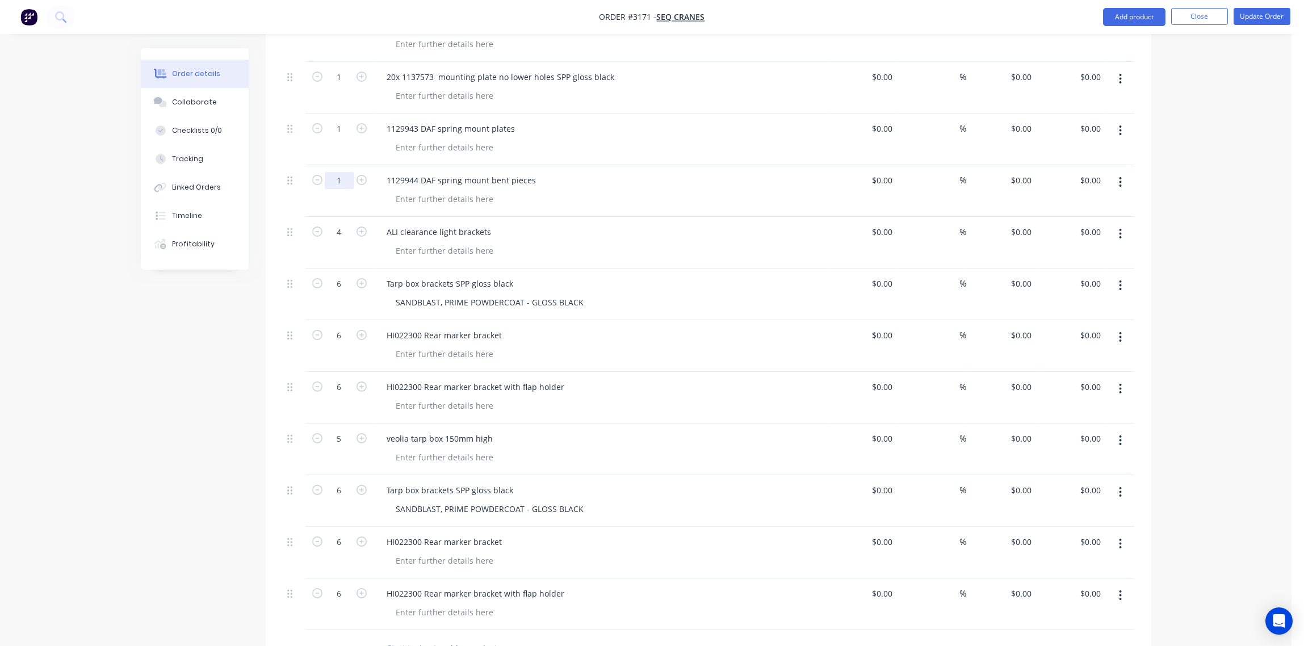
scroll to position [763, 0]
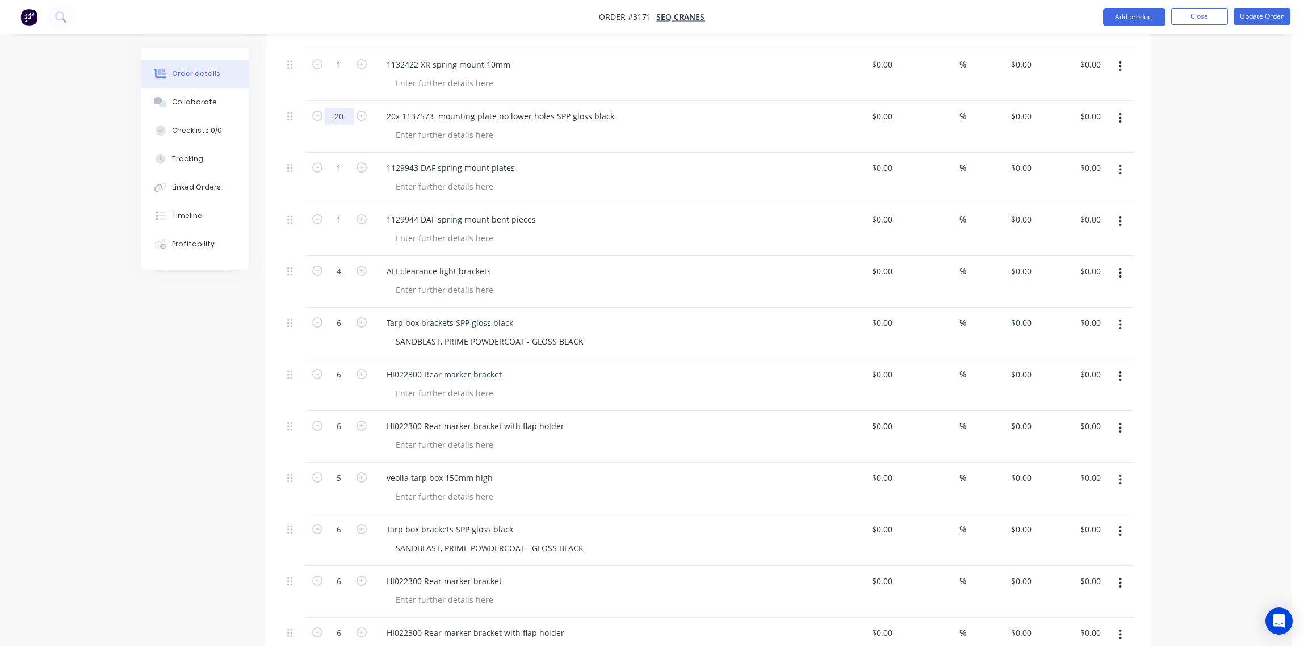
type input "20"
click at [741, 75] on div at bounding box center [605, 83] width 436 height 16
type input "20"
click at [686, 75] on div at bounding box center [605, 83] width 436 height 16
type input "20"
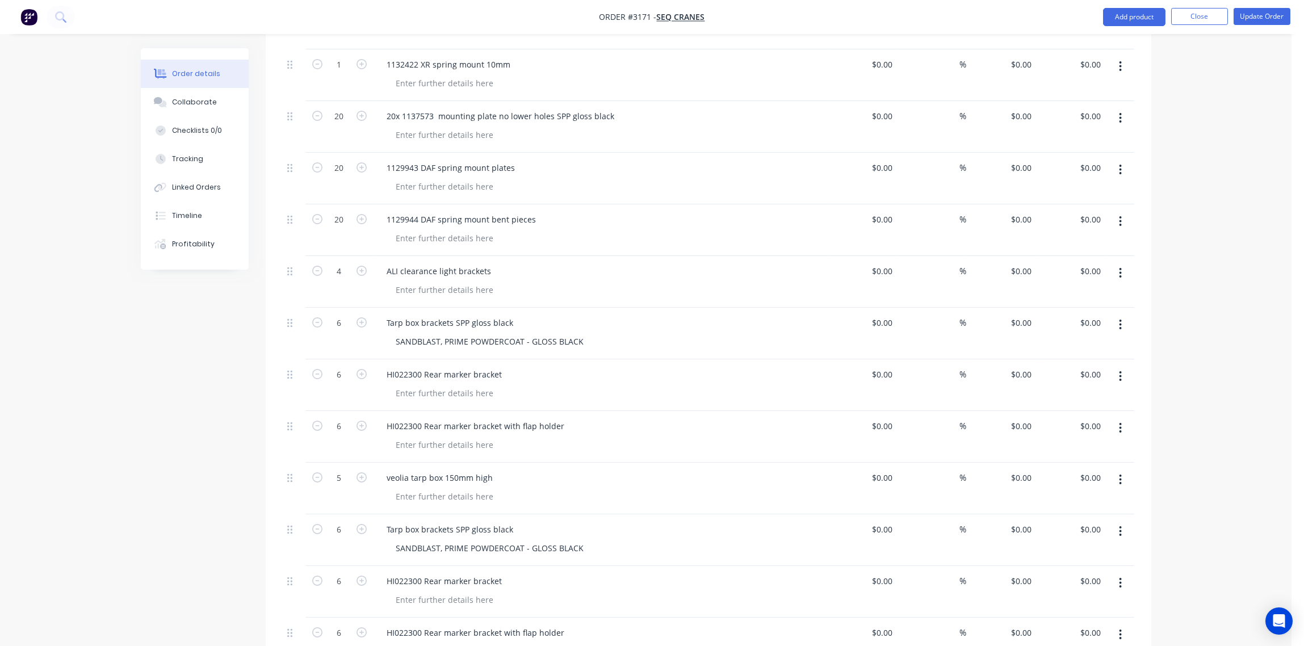
click at [171, 367] on div "Created by Sandra Created 13/10/25 Required 13/10/25 Assigned to Add team membe…" at bounding box center [646, 141] width 1011 height 1710
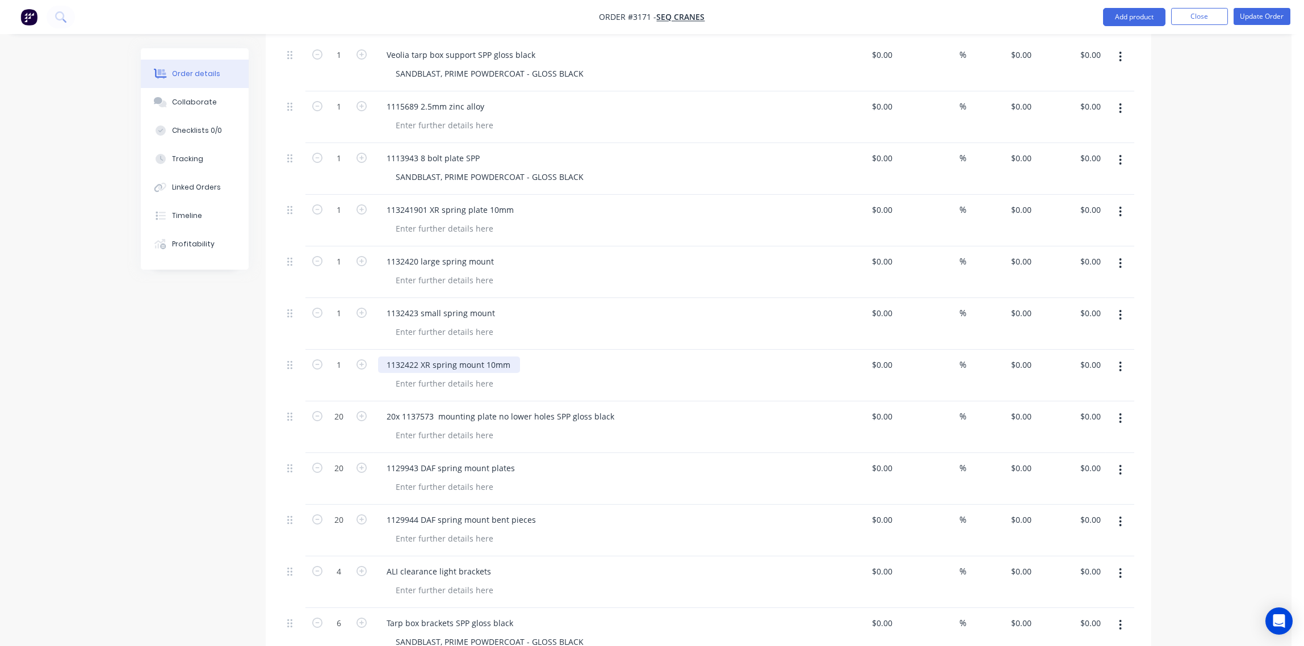
scroll to position [424, 0]
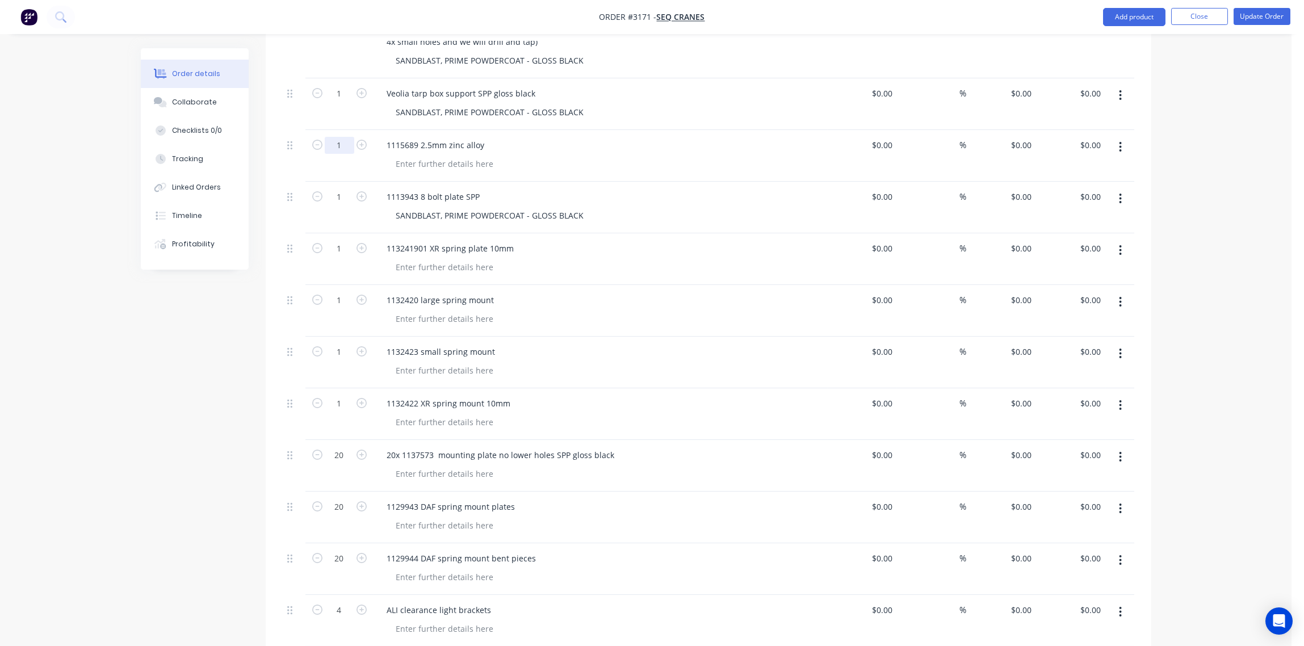
click at [340, 137] on input "1" at bounding box center [340, 145] width 30 height 17
type input "60"
click at [104, 391] on div "Order details Collaborate Checklists 0/0 Tracking Linked Orders Timeline Profit…" at bounding box center [646, 455] width 1292 height 1759
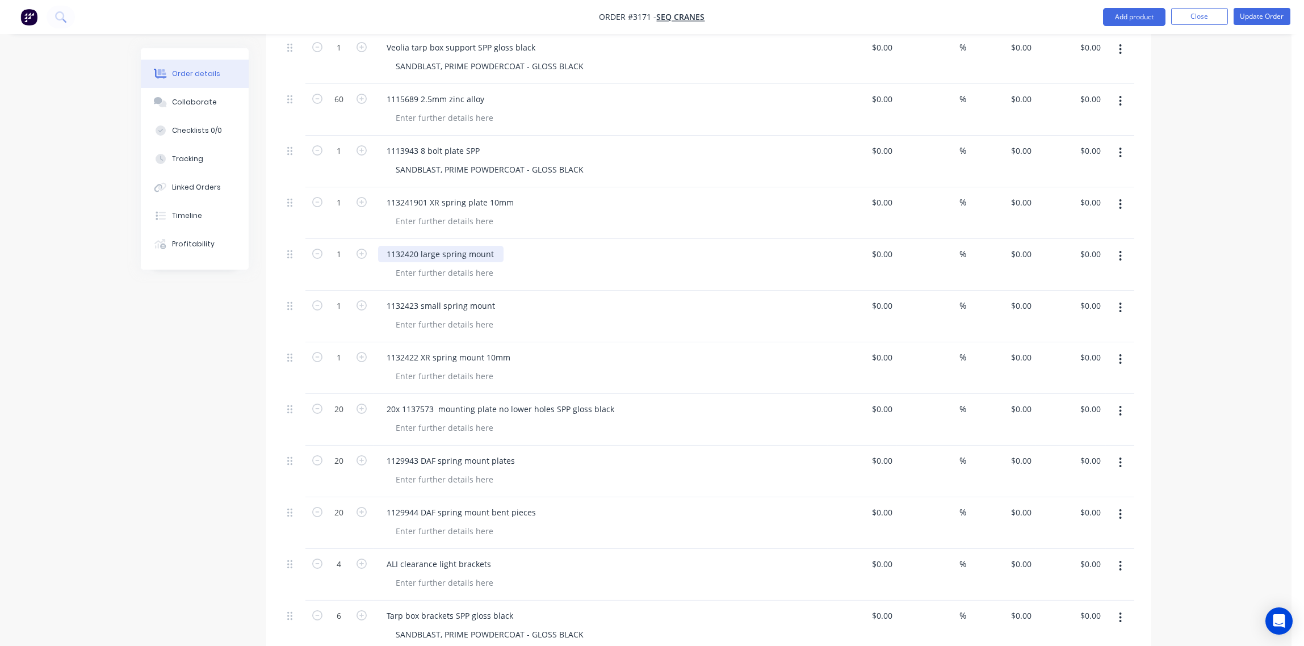
scroll to position [508, 0]
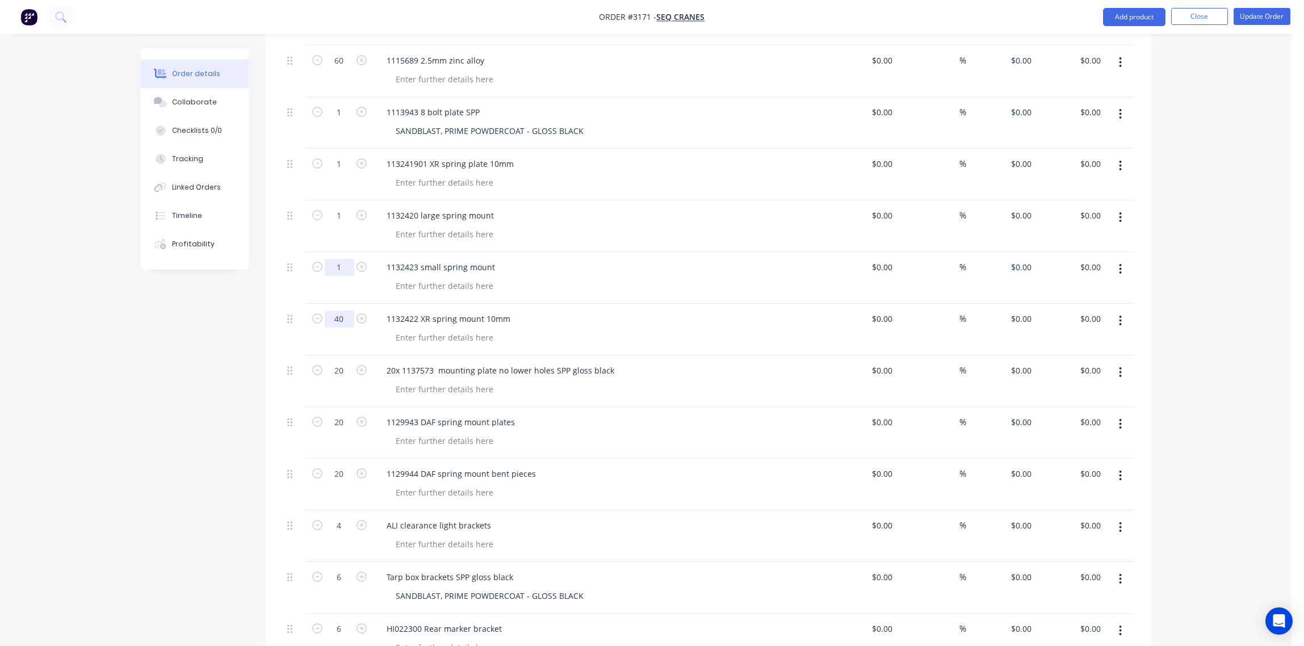
type input "40"
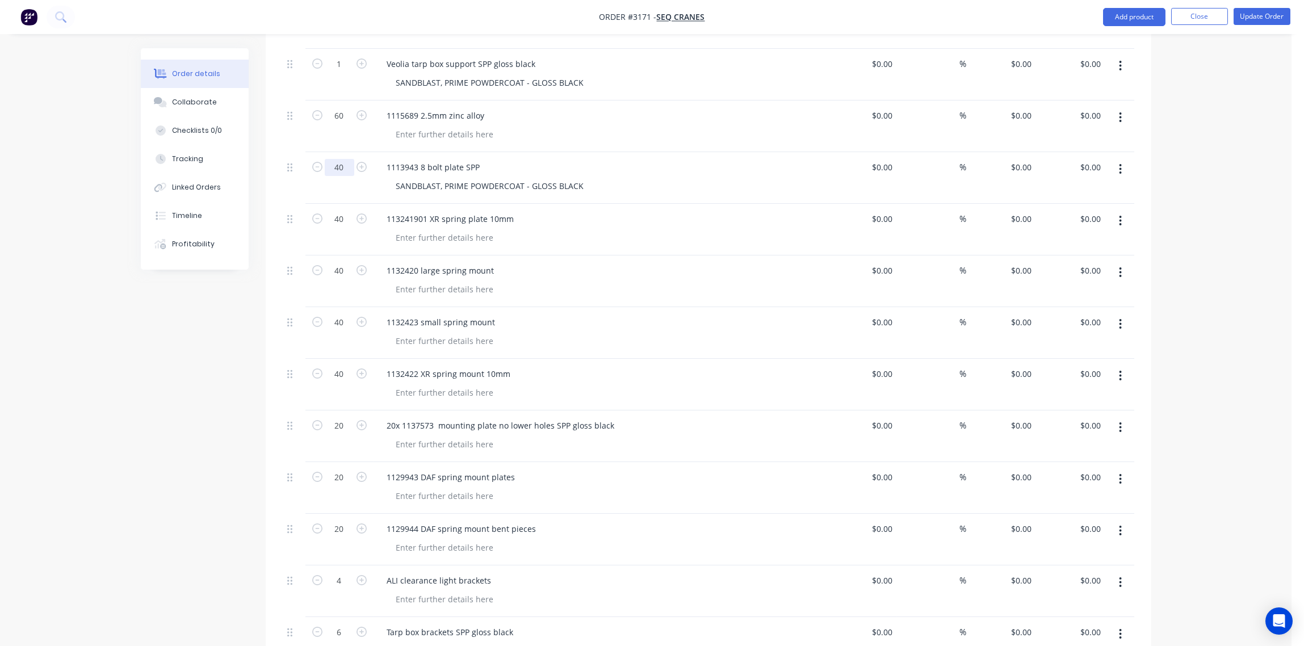
scroll to position [424, 0]
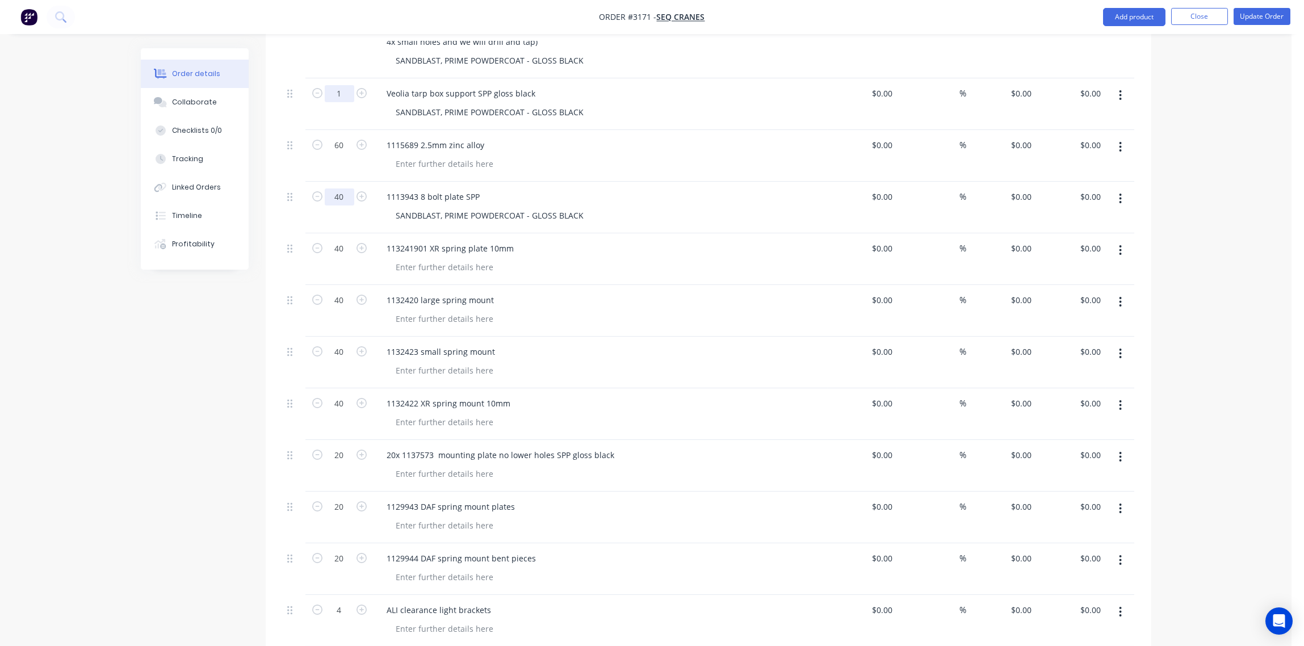
type input "40"
click at [442, 466] on div at bounding box center [445, 474] width 116 height 16
click at [398, 466] on div at bounding box center [445, 474] width 116 height 16
paste div
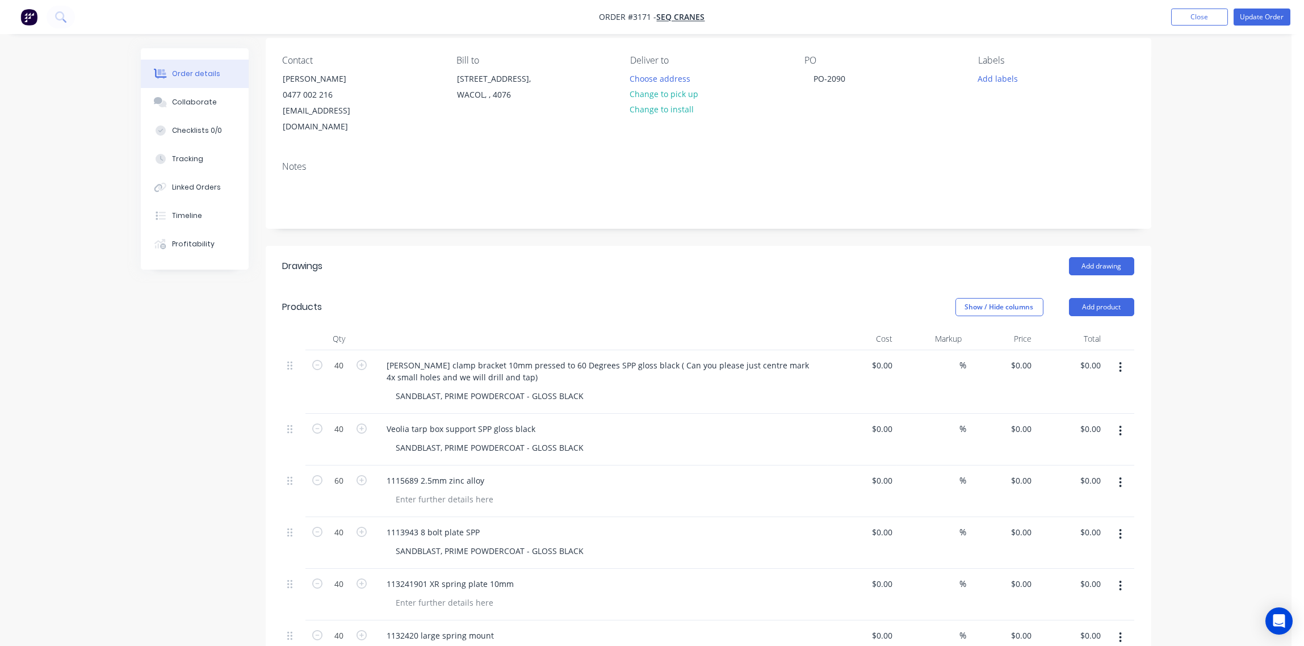
scroll to position [85, 0]
click at [198, 95] on button "Collaborate" at bounding box center [195, 102] width 108 height 28
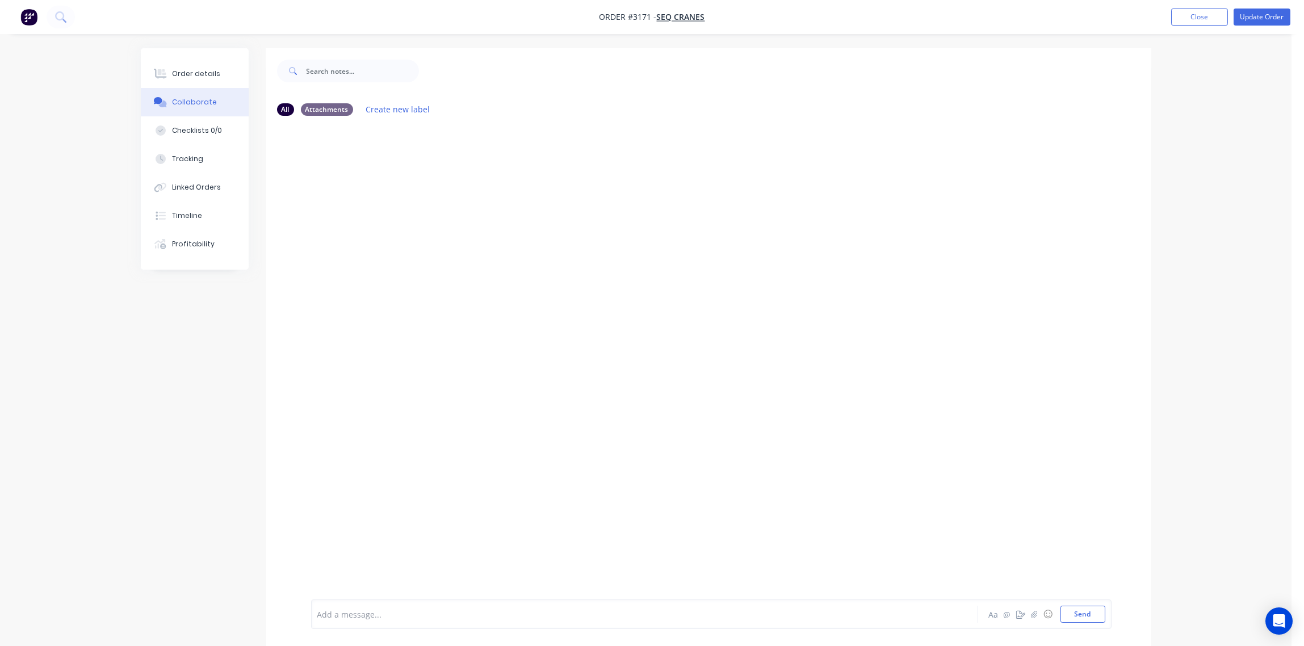
click at [359, 606] on div "Add a message..." at bounding box center [612, 614] width 591 height 17
drag, startPoint x: 359, startPoint y: 606, endPoint x: 343, endPoint y: 613, distance: 17.8
click at [343, 612] on div at bounding box center [613, 615] width 591 height 12
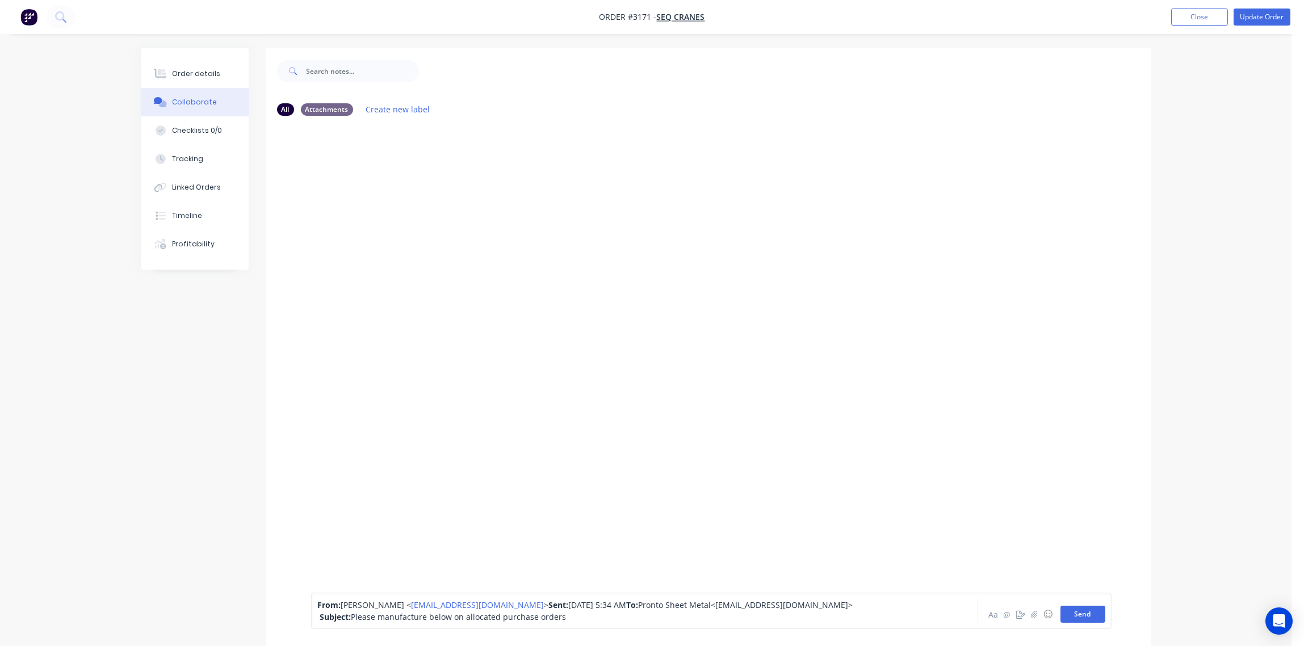
click at [1083, 615] on button "Send" at bounding box center [1083, 614] width 45 height 17
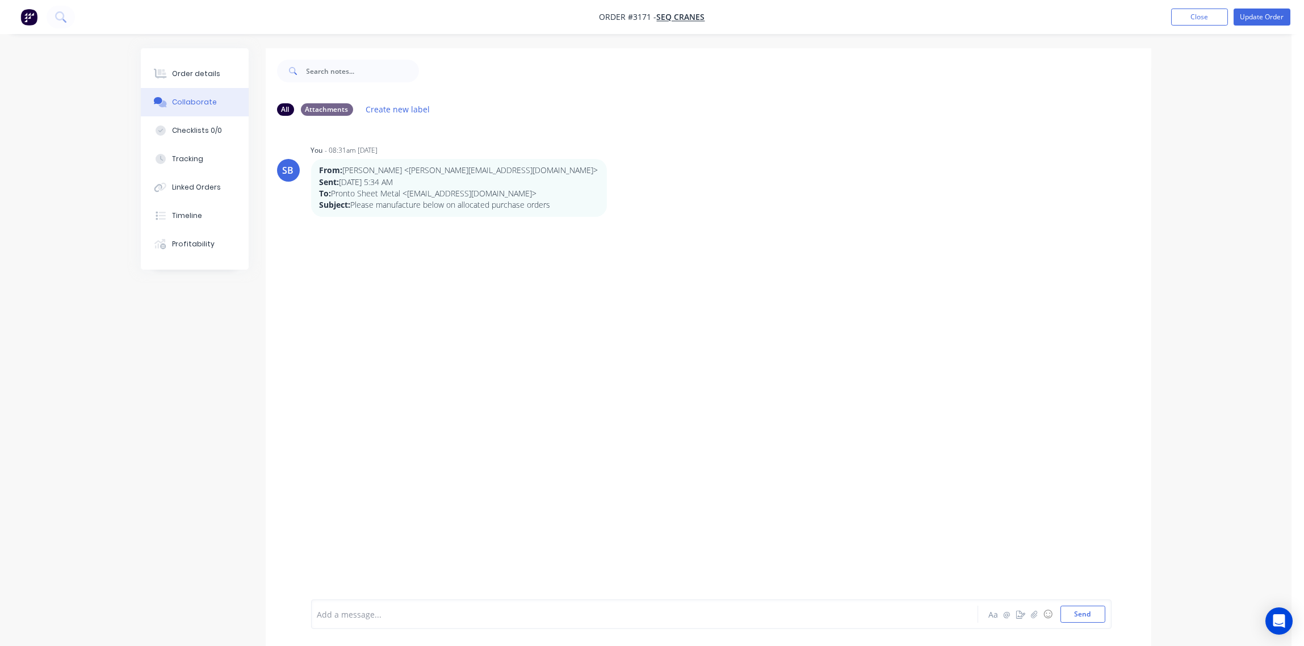
click at [396, 615] on div at bounding box center [613, 615] width 591 height 12
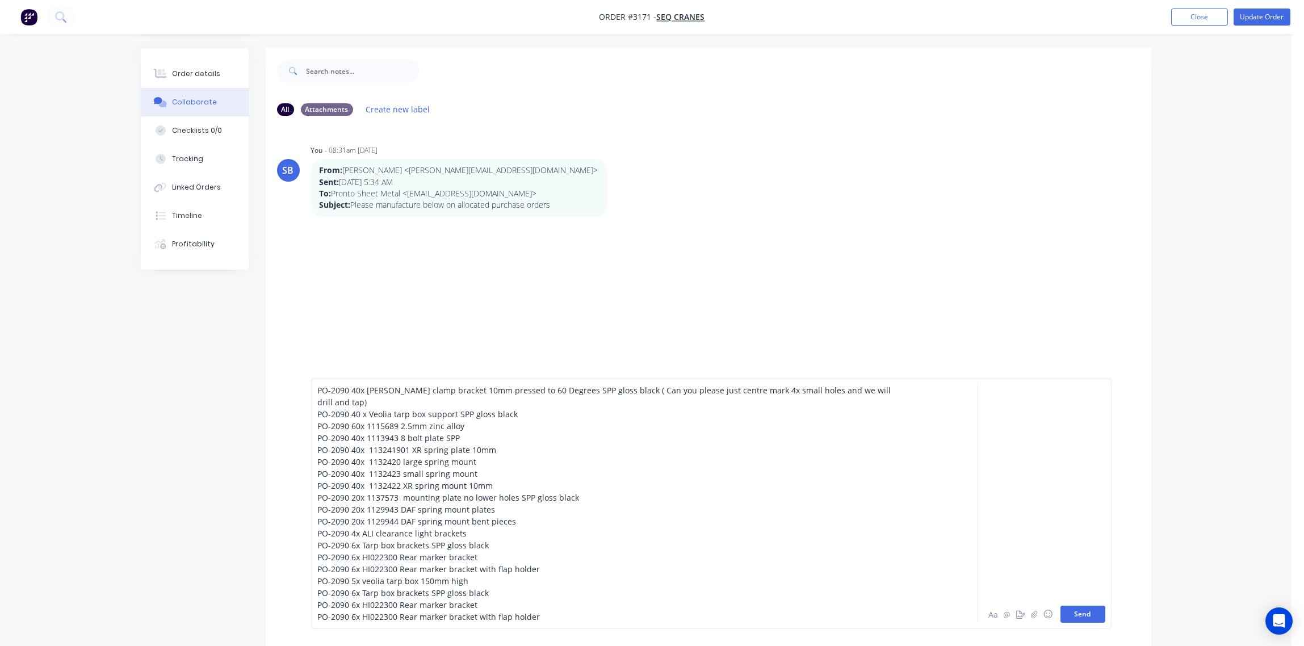
click at [1090, 617] on button "Send" at bounding box center [1083, 614] width 45 height 17
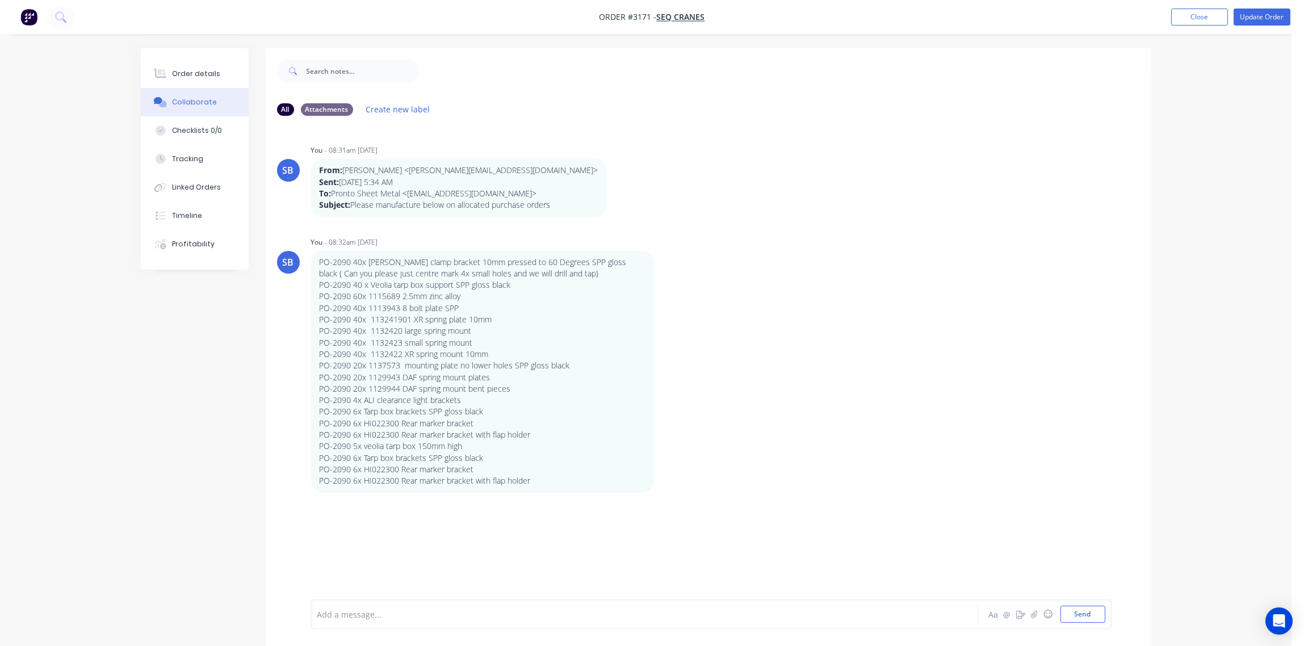
click at [372, 614] on div at bounding box center [613, 615] width 591 height 12
click at [1079, 612] on button "Send" at bounding box center [1083, 614] width 45 height 17
click at [199, 70] on div "Order details" at bounding box center [196, 74] width 48 height 10
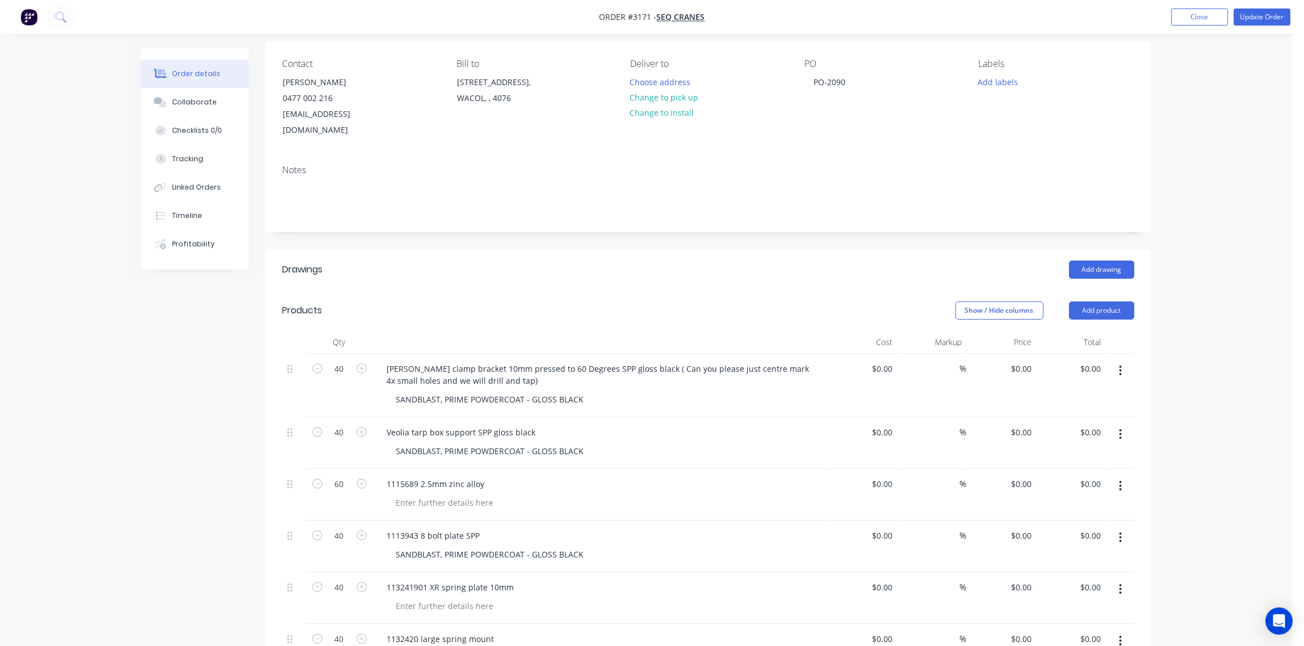
scroll to position [169, 0]
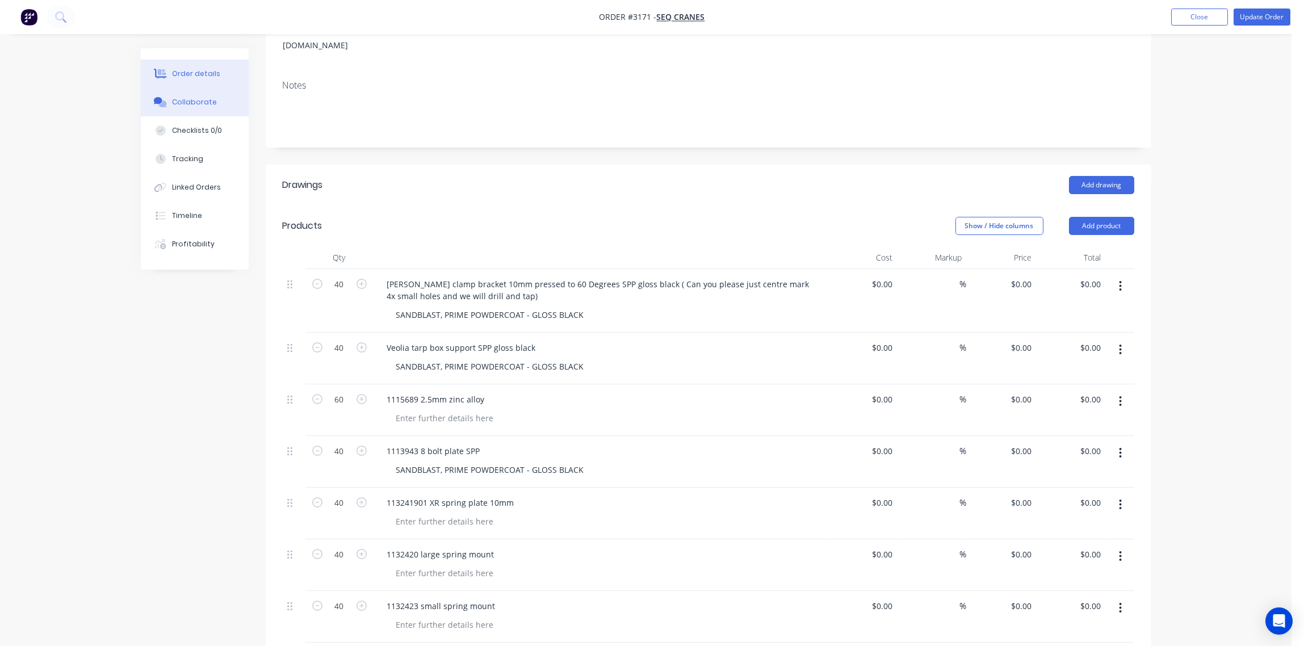
click at [189, 104] on div "Collaborate" at bounding box center [194, 102] width 45 height 10
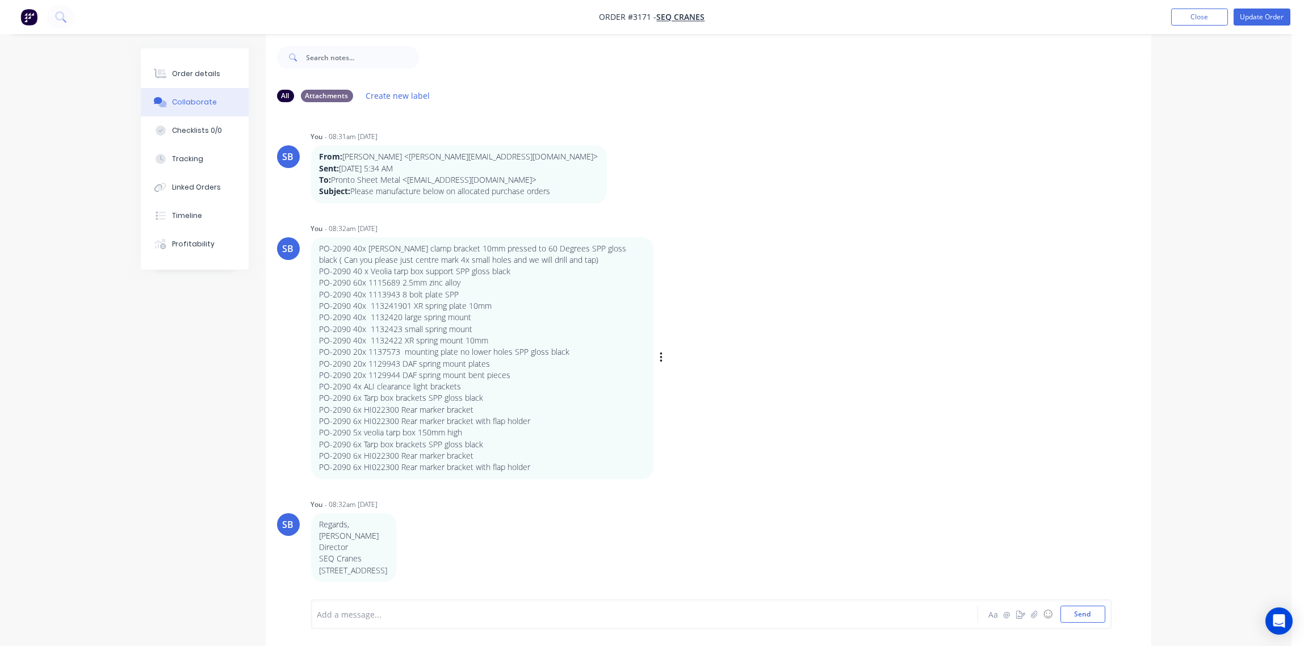
scroll to position [18, 0]
click at [1035, 614] on icon "button" at bounding box center [1034, 614] width 7 height 8
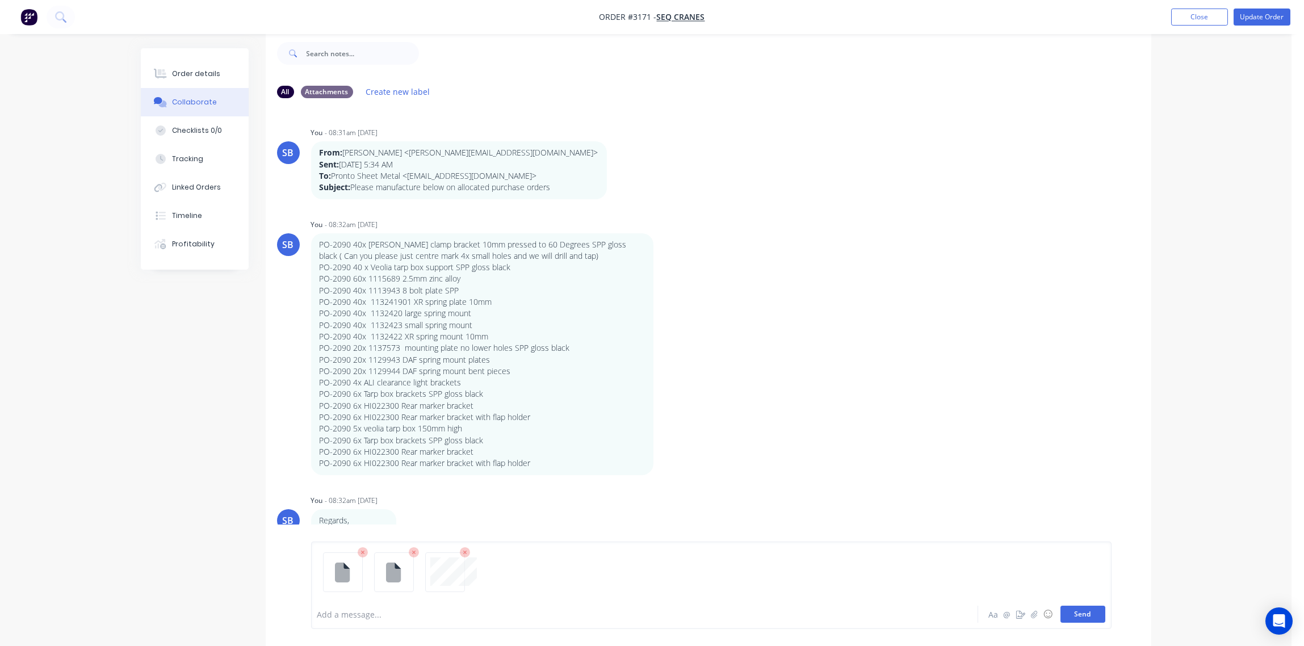
click at [1083, 614] on button "Send" at bounding box center [1083, 614] width 45 height 17
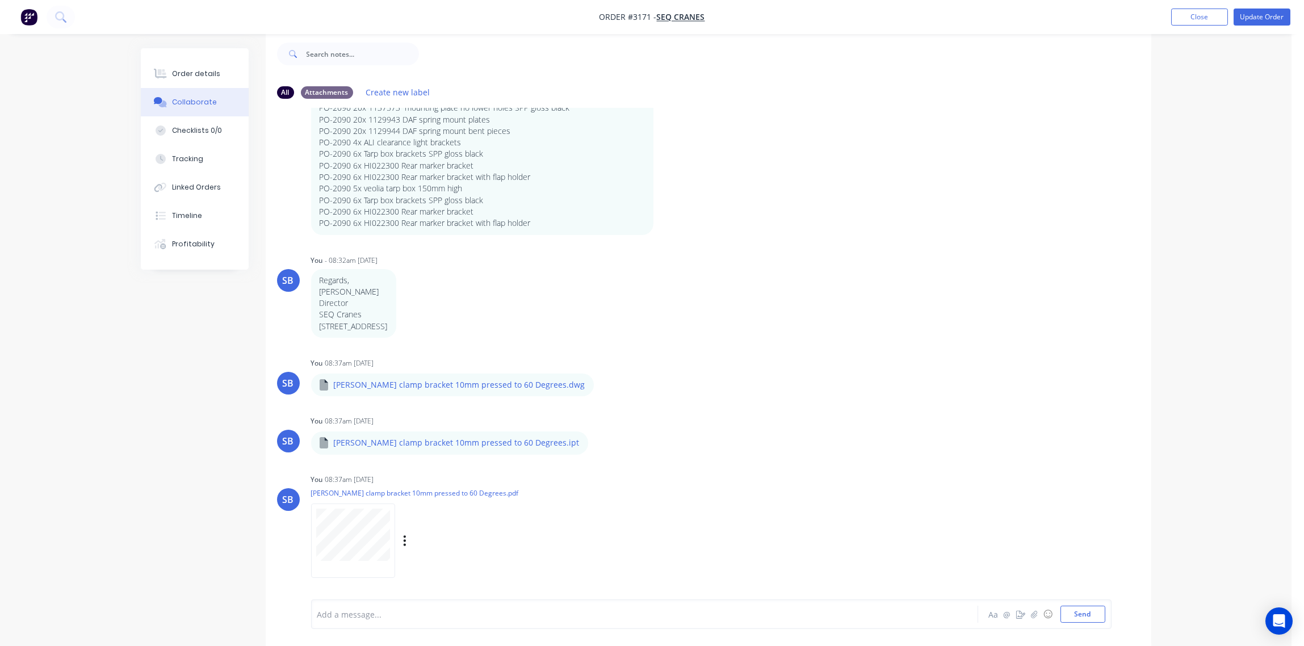
scroll to position [241, 0]
click at [1034, 617] on icon "button" at bounding box center [1034, 614] width 7 height 8
click at [1076, 614] on button "Send" at bounding box center [1083, 614] width 45 height 17
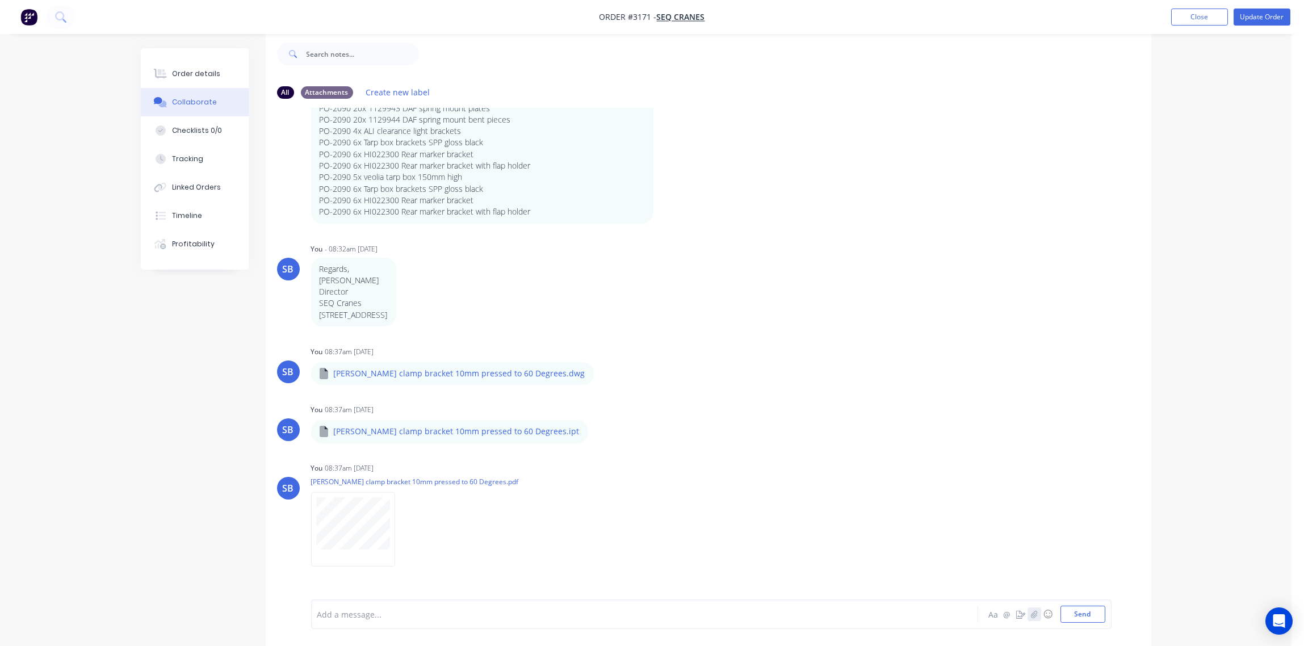
click at [1035, 614] on icon "button" at bounding box center [1034, 614] width 7 height 8
click at [1080, 614] on button "Send" at bounding box center [1083, 614] width 45 height 17
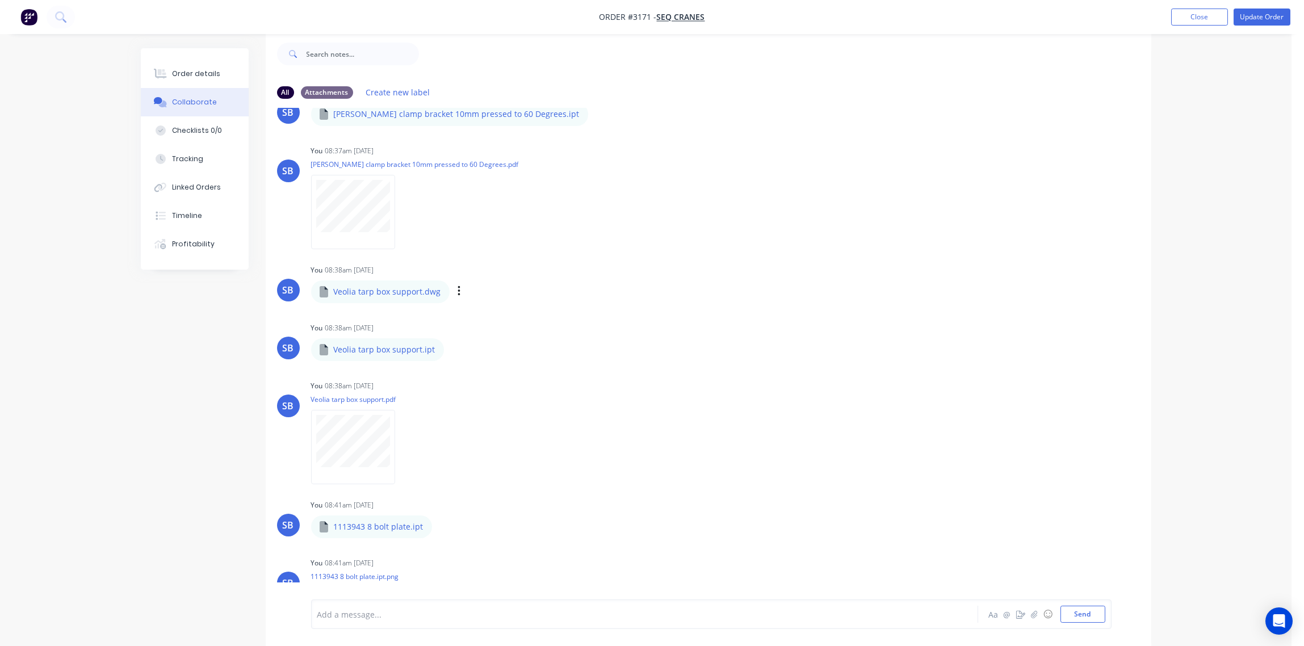
scroll to position [653, 0]
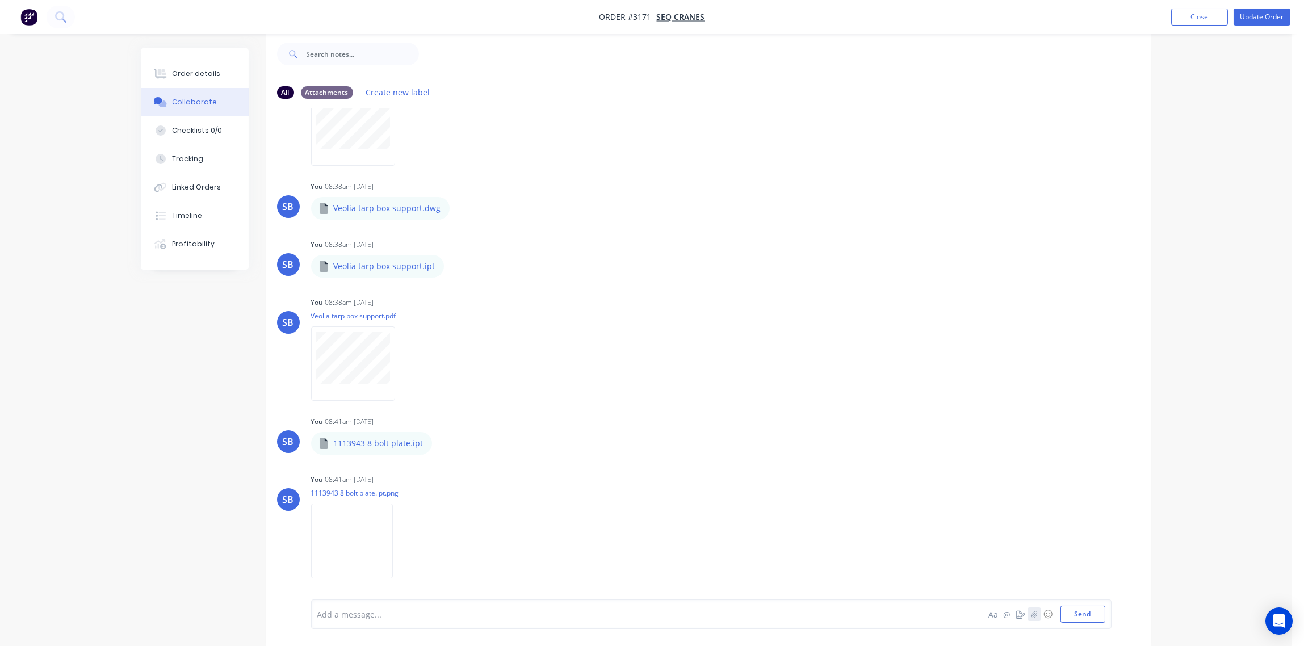
click at [1033, 611] on icon "button" at bounding box center [1034, 614] width 7 height 8
click at [1081, 612] on button "Send" at bounding box center [1083, 614] width 45 height 17
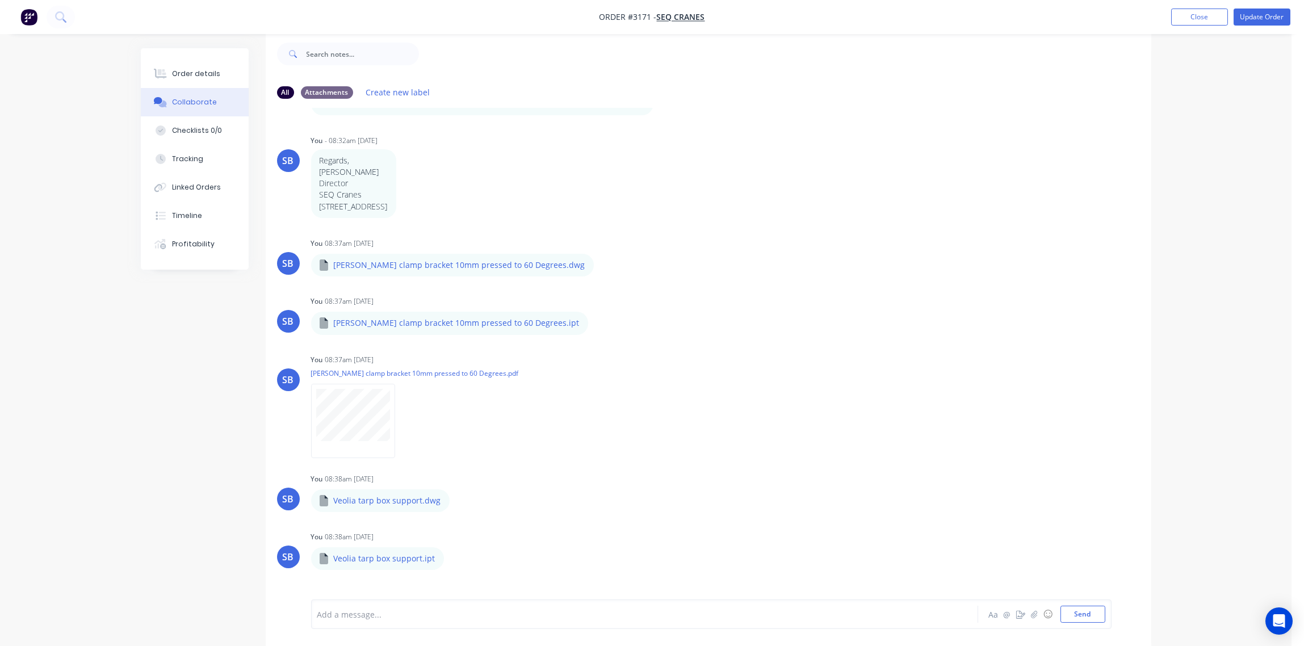
scroll to position [322, 0]
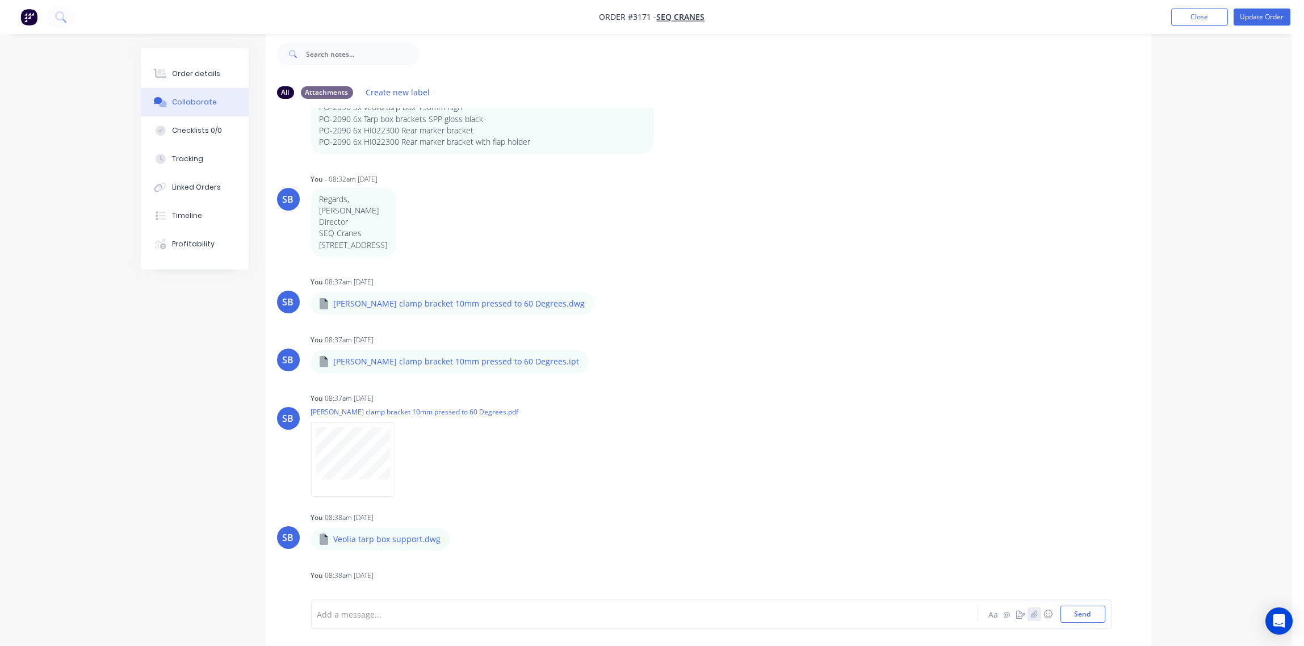
click at [1035, 614] on icon "button" at bounding box center [1034, 614] width 7 height 8
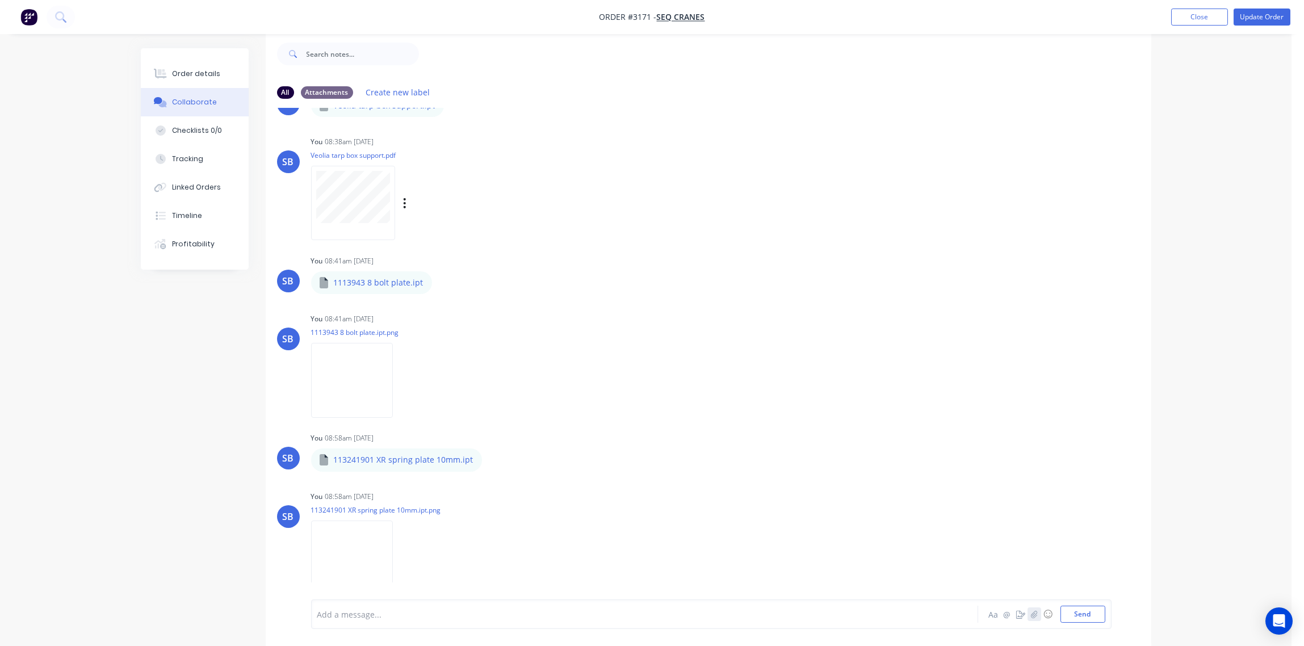
scroll to position [831, 0]
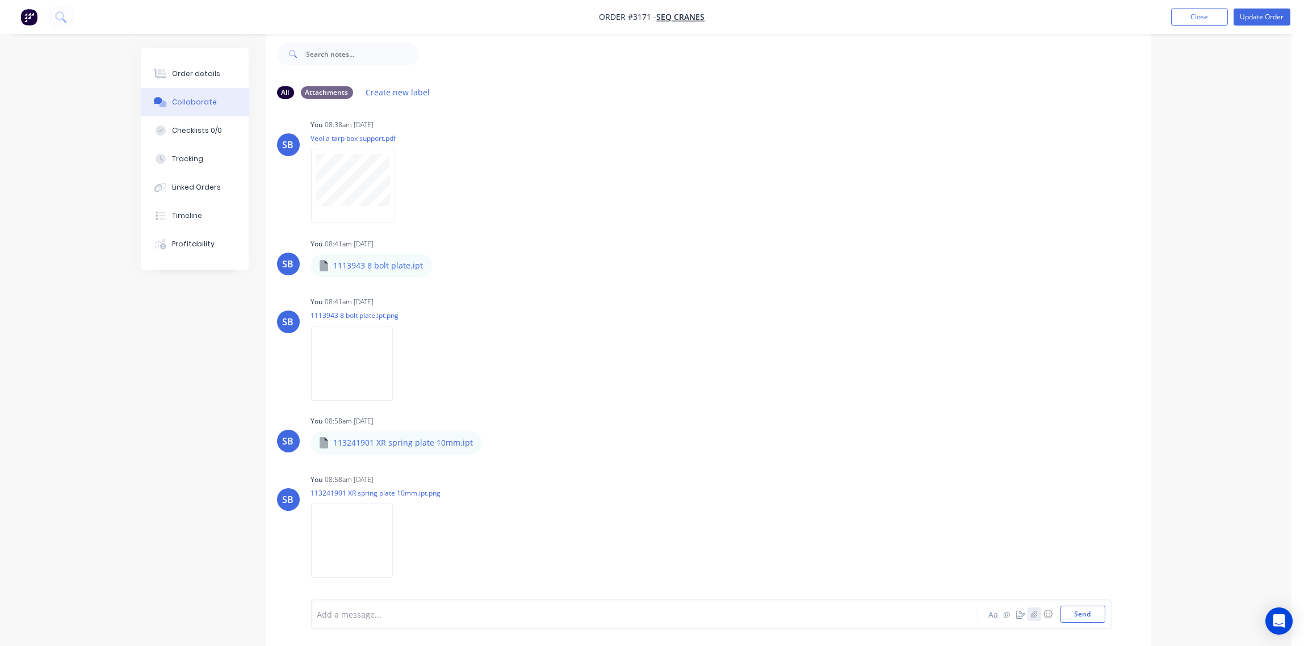
click at [1034, 612] on icon "button" at bounding box center [1034, 614] width 7 height 8
click at [1085, 617] on button "Send" at bounding box center [1083, 614] width 45 height 17
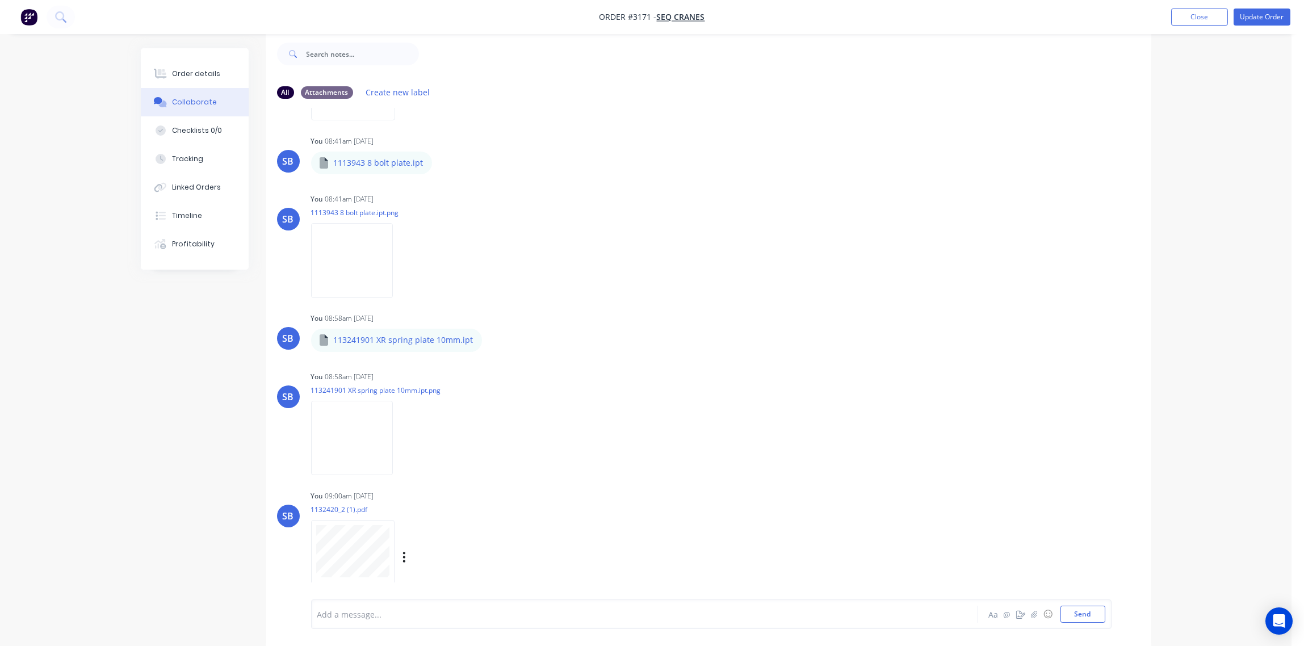
scroll to position [999, 0]
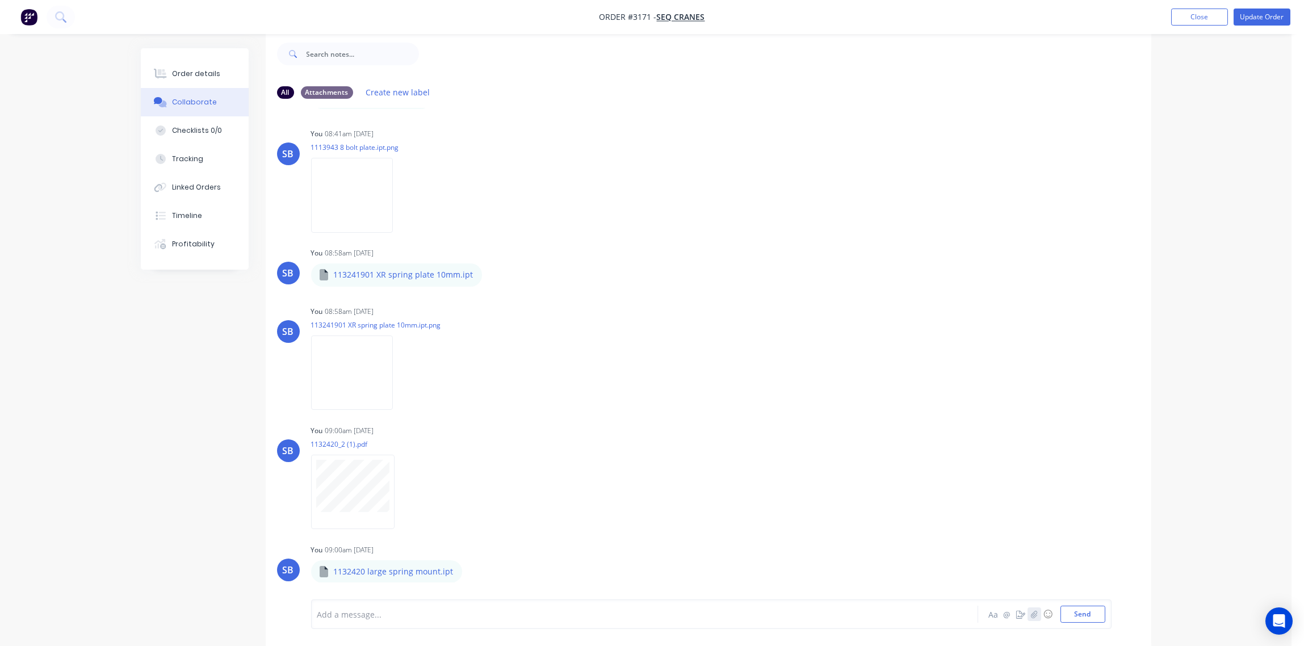
click at [1033, 616] on icon "button" at bounding box center [1034, 614] width 7 height 8
click at [1091, 612] on button "Send" at bounding box center [1083, 614] width 45 height 17
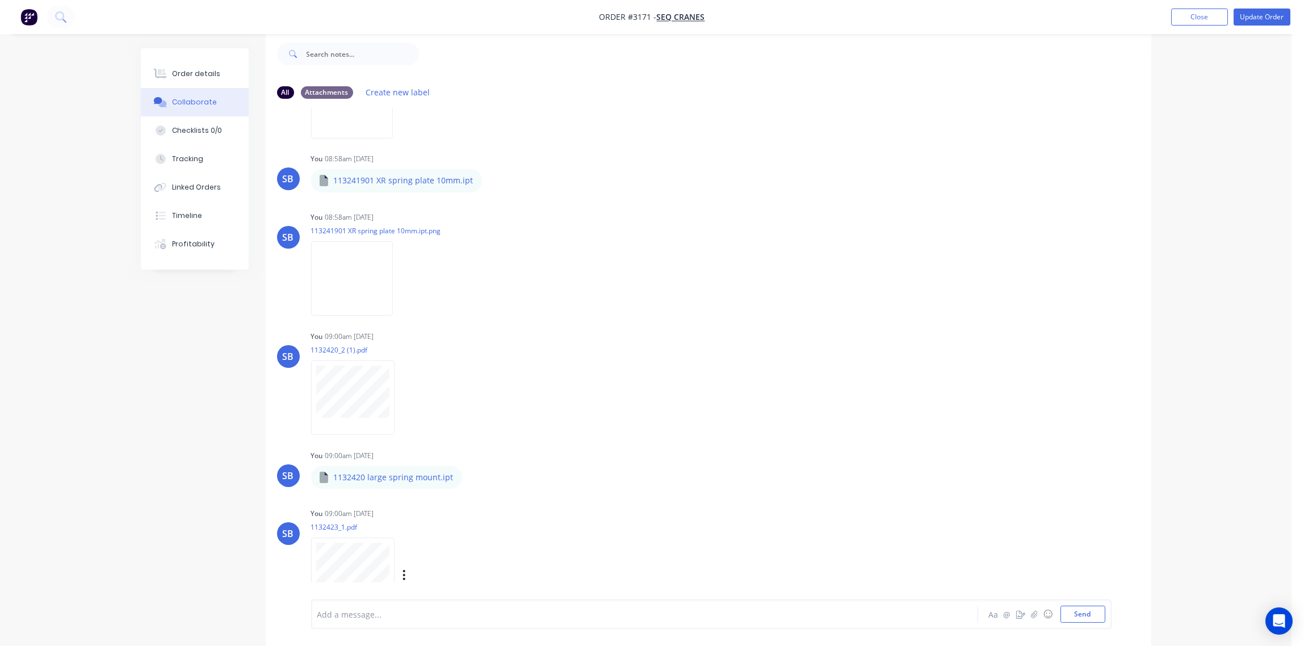
scroll to position [1176, 0]
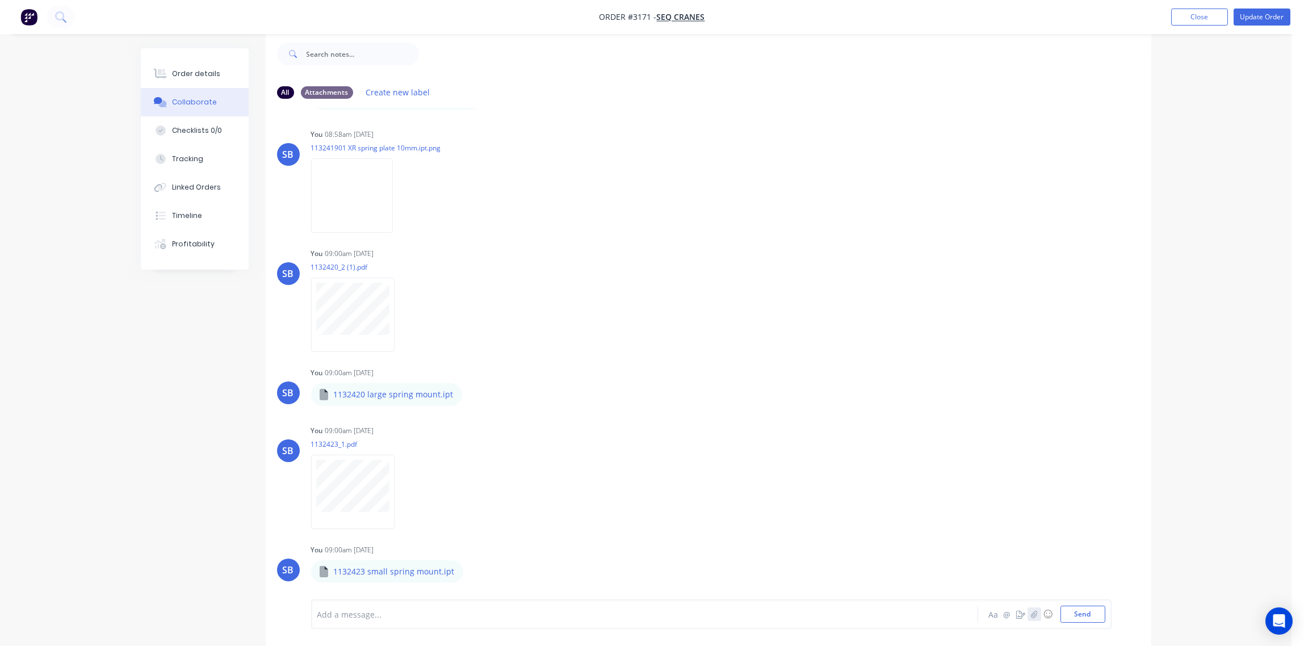
click at [1030, 612] on button "button" at bounding box center [1035, 615] width 14 height 14
click at [1088, 616] on button "Send" at bounding box center [1083, 614] width 45 height 17
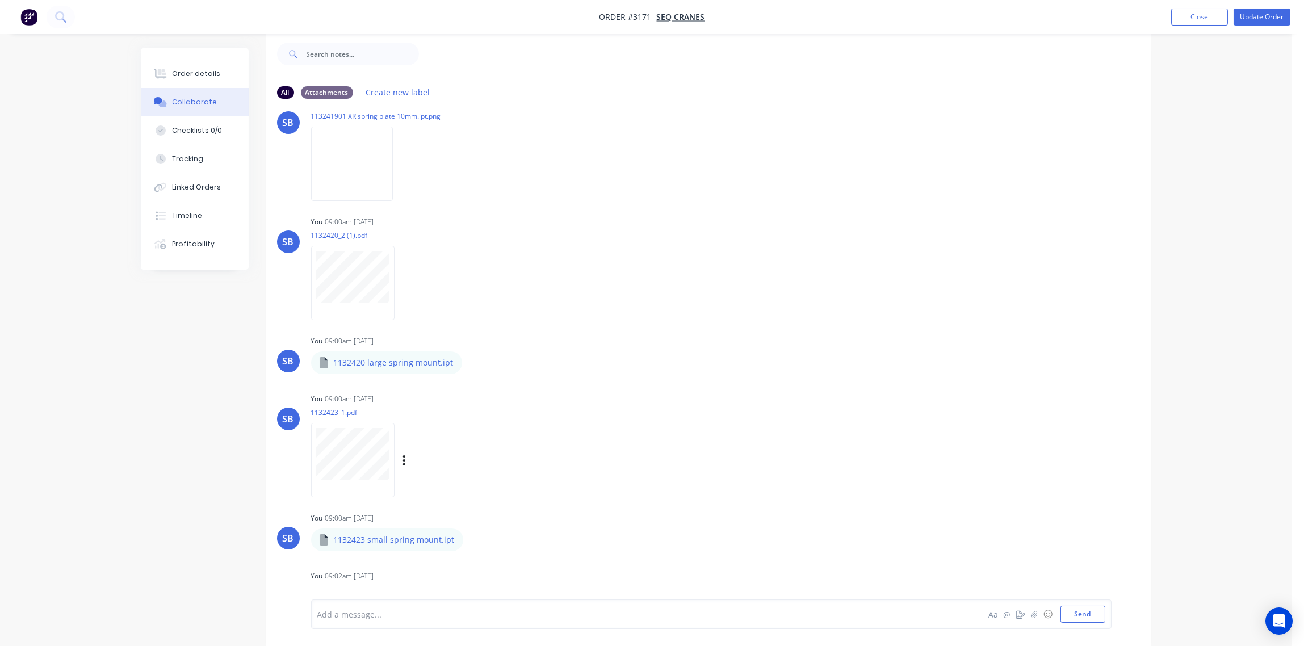
scroll to position [1234, 0]
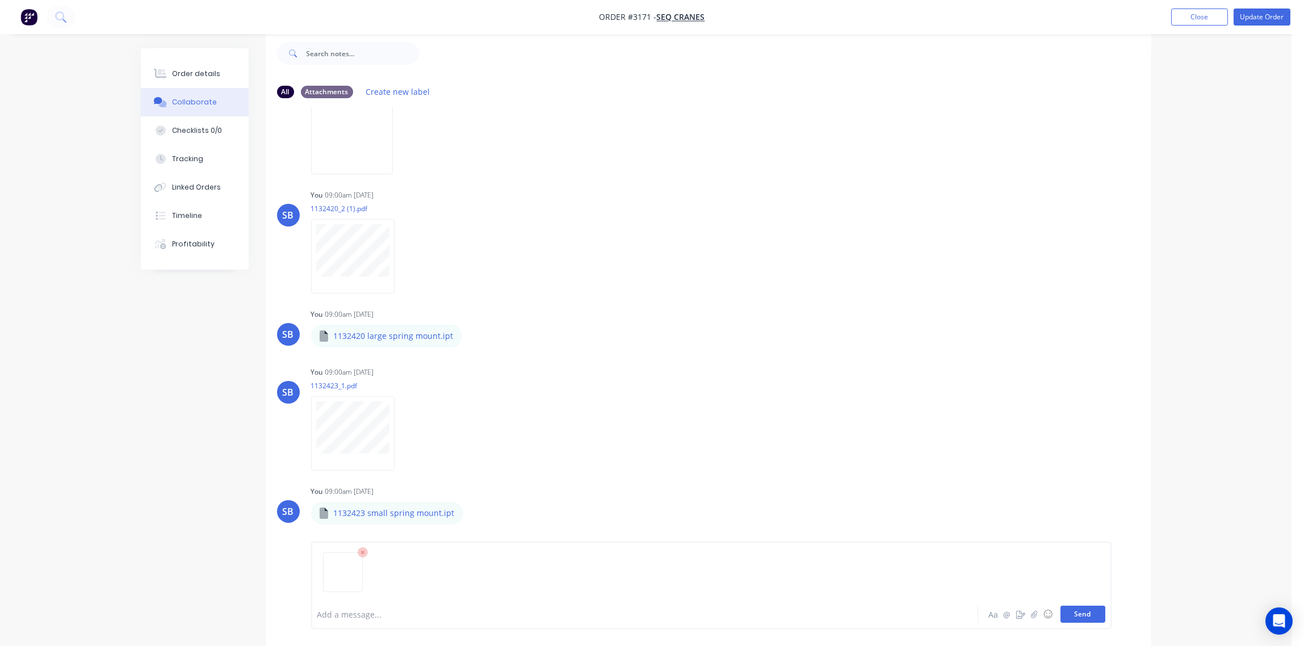
click at [1076, 617] on button "Send" at bounding box center [1083, 614] width 45 height 17
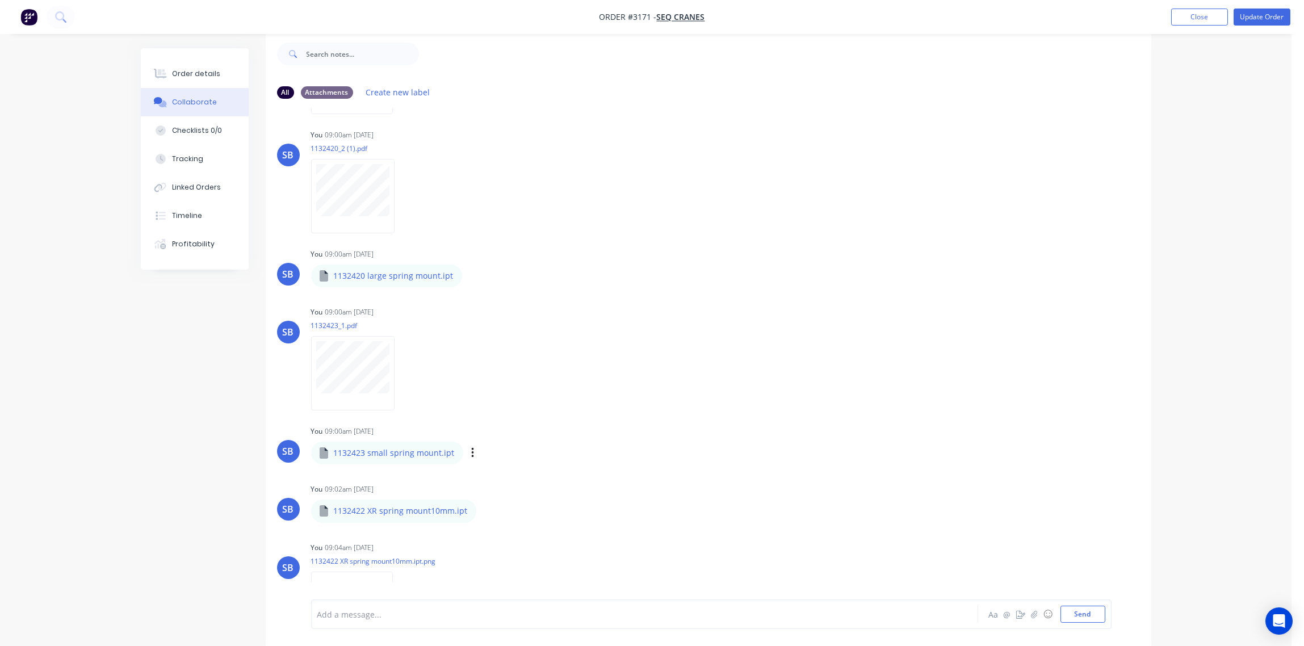
scroll to position [1362, 0]
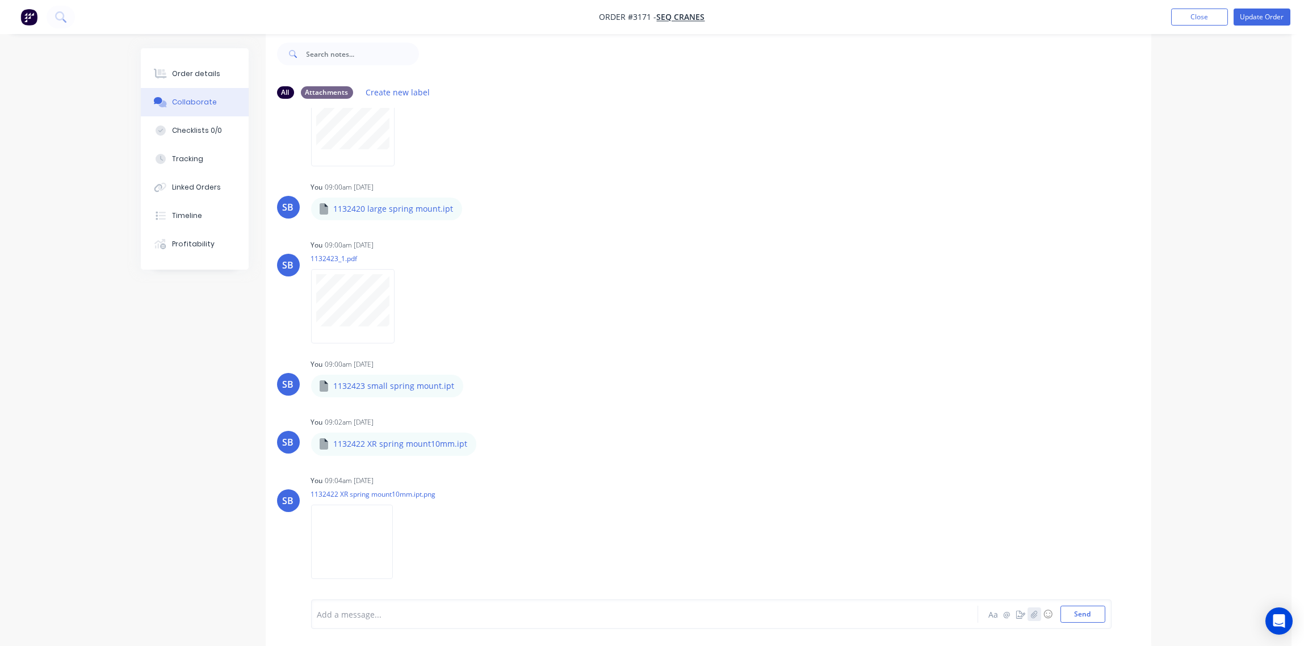
click at [1036, 613] on icon "button" at bounding box center [1034, 614] width 7 height 8
click at [1085, 618] on button "Send" at bounding box center [1083, 614] width 45 height 17
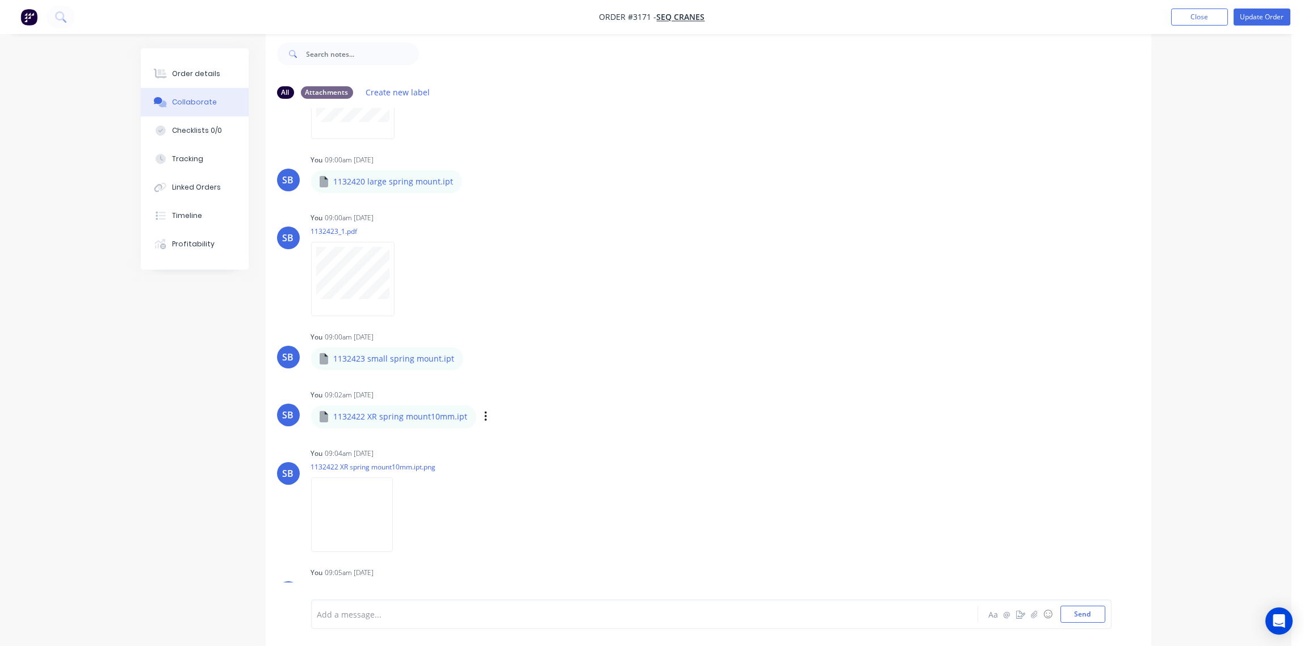
scroll to position [1411, 0]
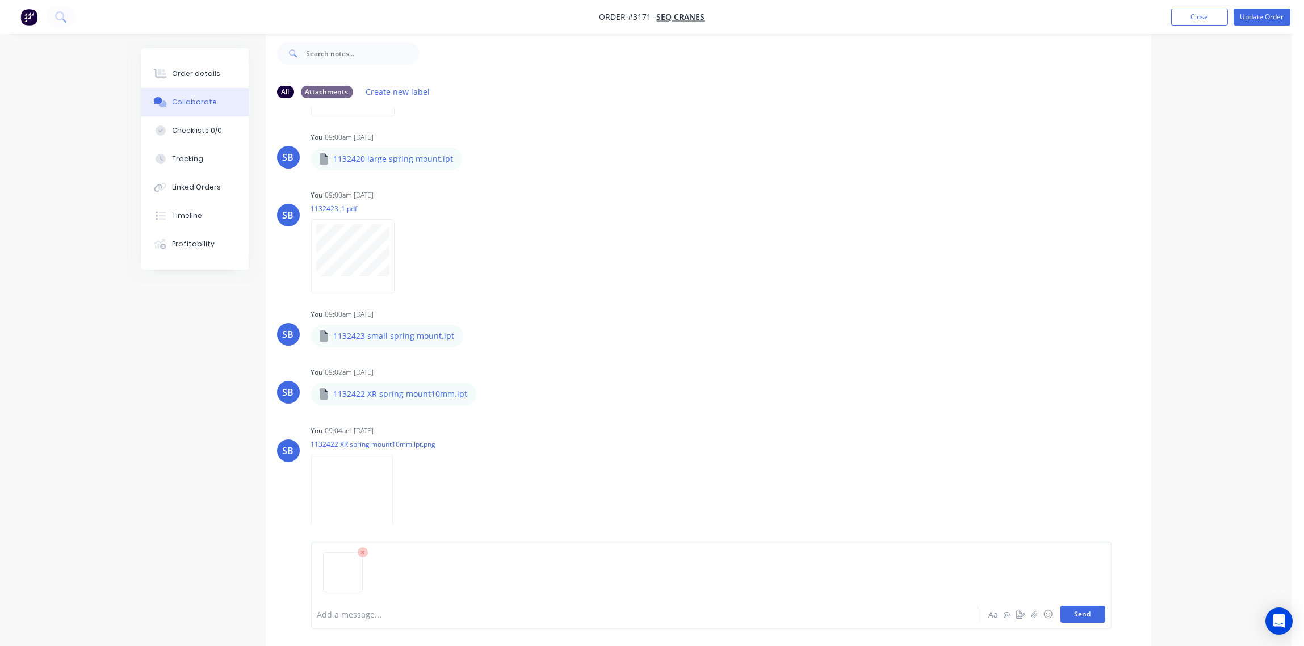
click at [1085, 617] on button "Send" at bounding box center [1083, 614] width 45 height 17
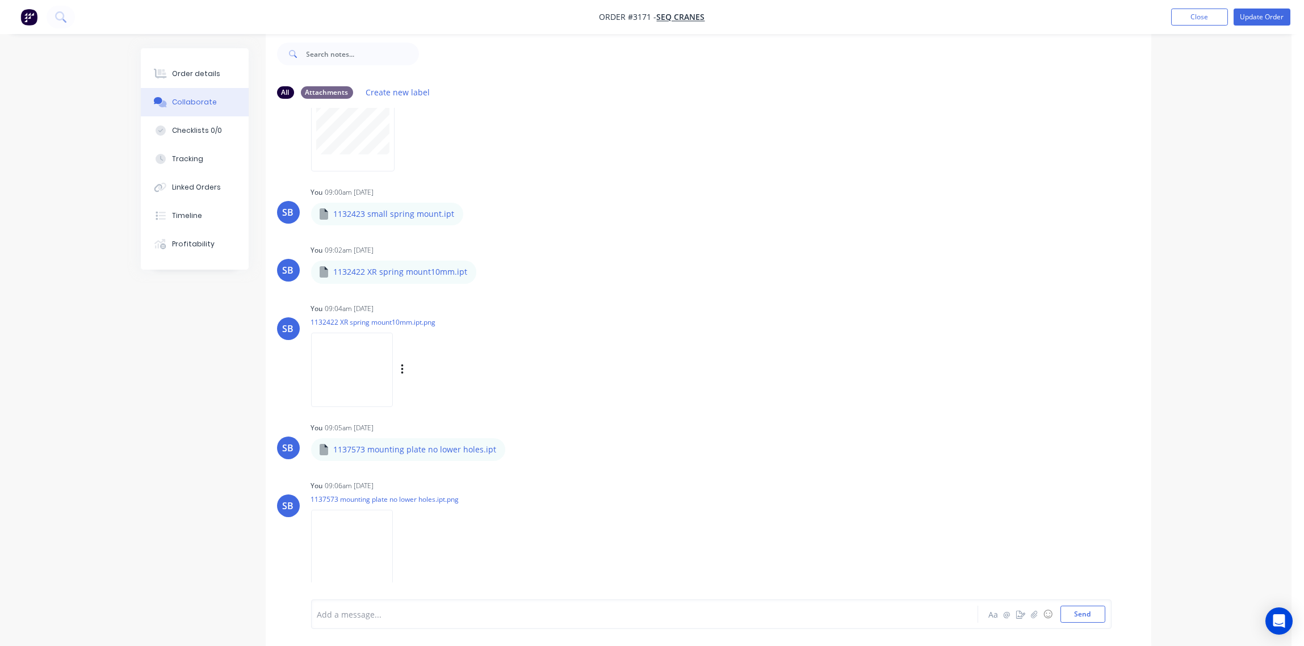
scroll to position [1540, 0]
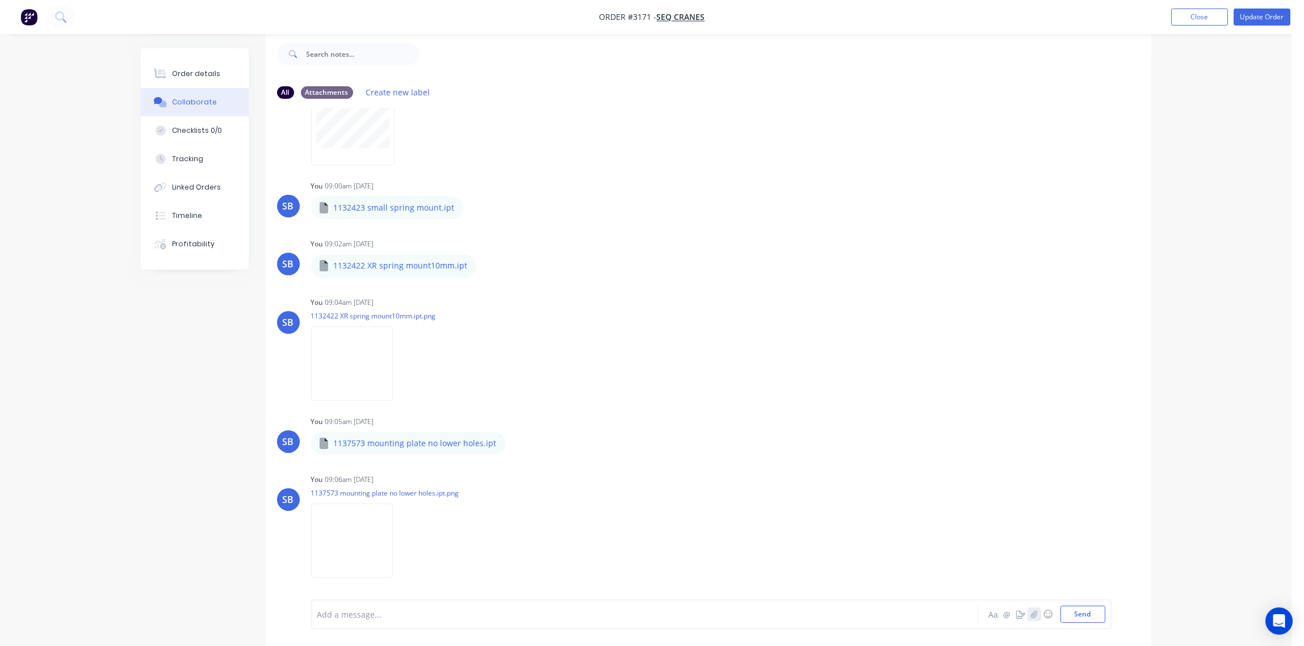
click at [1033, 617] on icon "button" at bounding box center [1034, 614] width 7 height 8
click at [1077, 613] on button "Send" at bounding box center [1083, 614] width 45 height 17
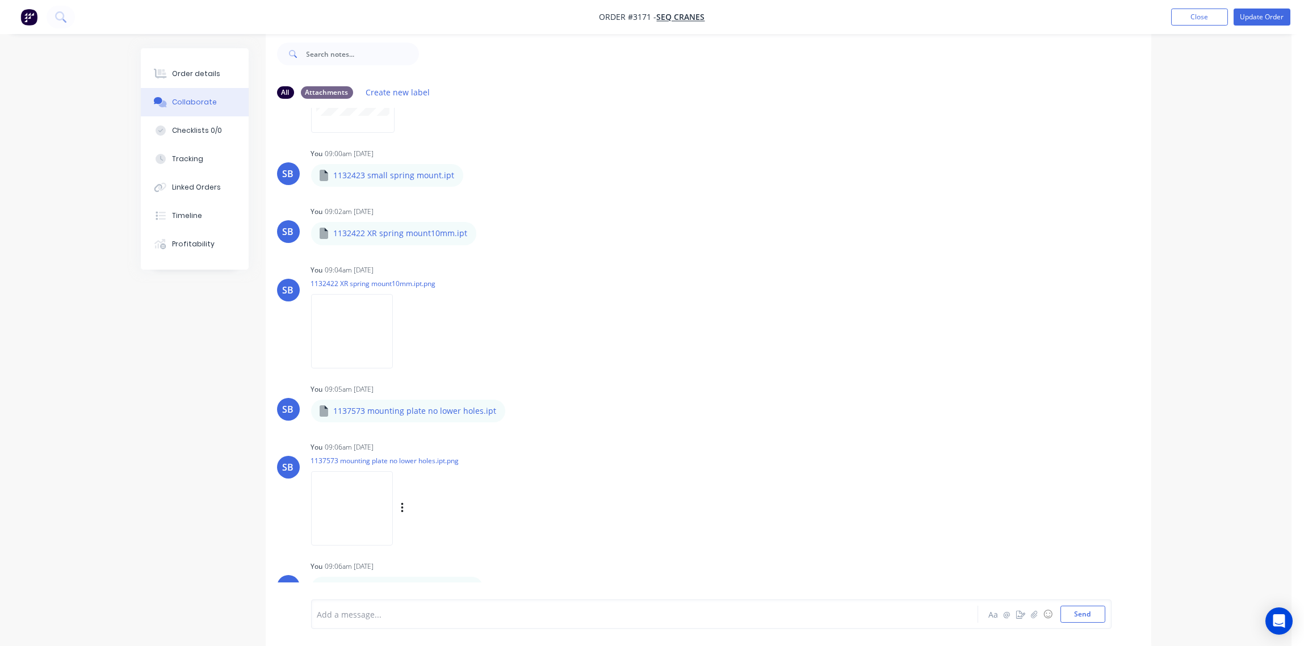
scroll to position [1589, 0]
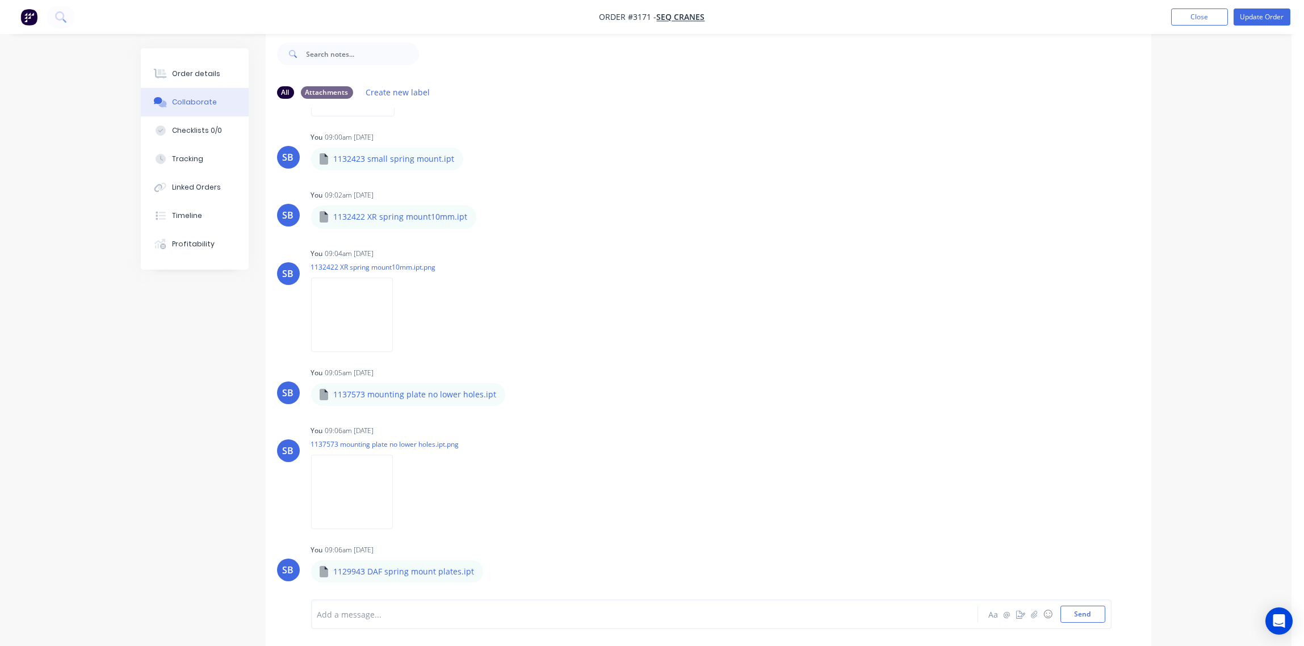
click at [270, 524] on div "SB You - 08:31am 13/10/25 From: Jade Riseley <jade.riseley@seqcranes.com> Sent:…" at bounding box center [709, 345] width 886 height 475
click at [270, 529] on div "SB You - 08:31am 13/10/25 From: Jade Riseley <jade.riseley@seqcranes.com> Sent:…" at bounding box center [709, 345] width 886 height 475
click at [1092, 614] on button "Send" at bounding box center [1083, 614] width 45 height 17
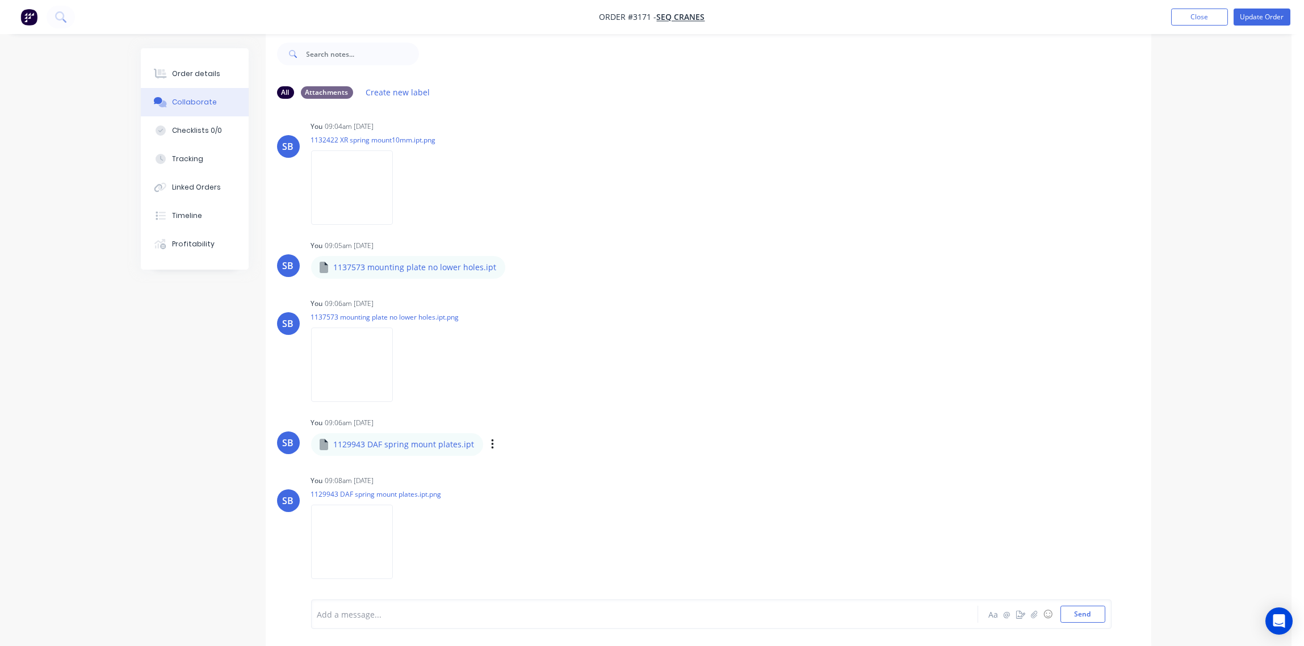
scroll to position [1717, 0]
click at [1034, 613] on icon "button" at bounding box center [1034, 614] width 7 height 8
click at [1084, 621] on button "Send" at bounding box center [1083, 614] width 45 height 17
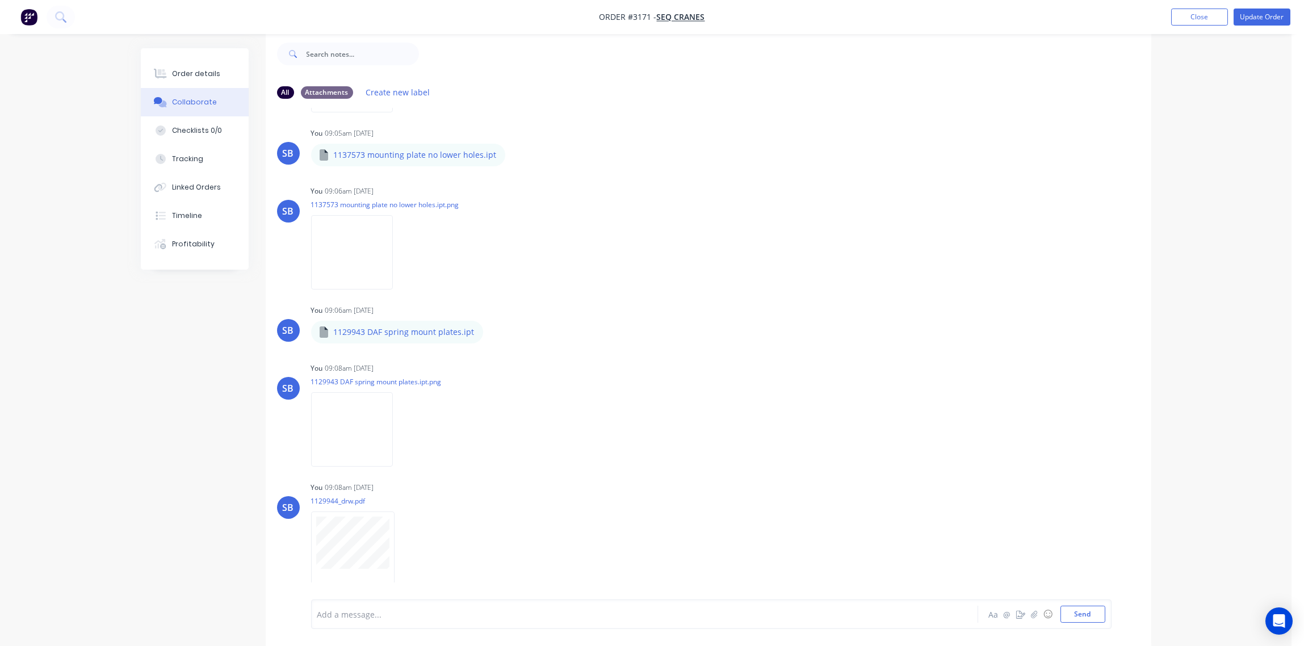
scroll to position [1885, 0]
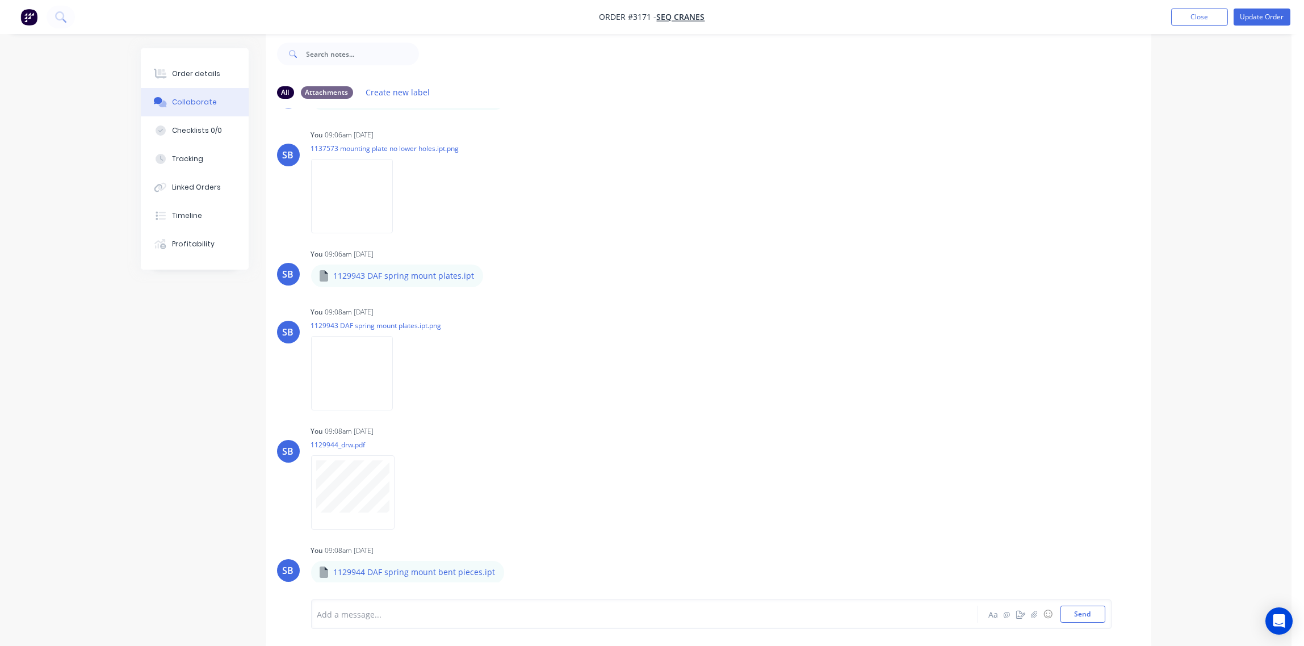
drag, startPoint x: 454, startPoint y: 371, endPoint x: 454, endPoint y: 291, distance: 80.6
click at [454, 291] on div "SB You - 08:31am 13/10/25 From: Jade Riseley <jade.riseley@seqcranes.com> Sent:…" at bounding box center [709, 345] width 886 height 475
click at [1093, 613] on button "Send" at bounding box center [1083, 614] width 45 height 17
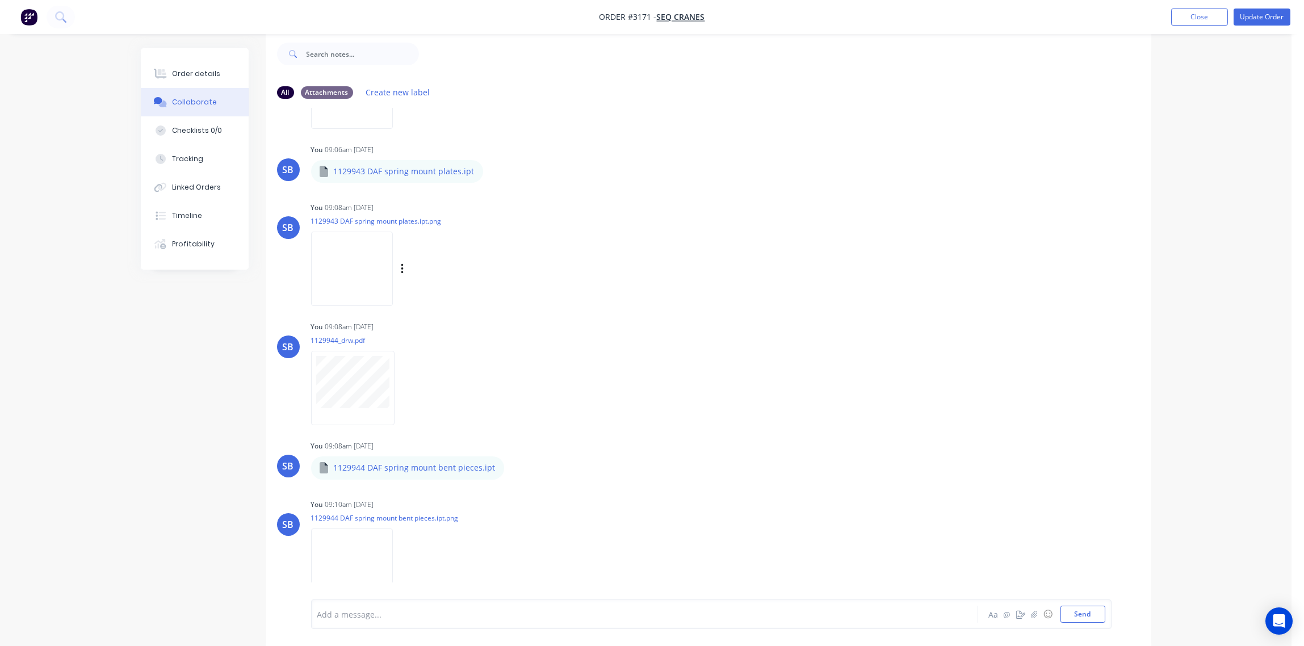
scroll to position [2013, 0]
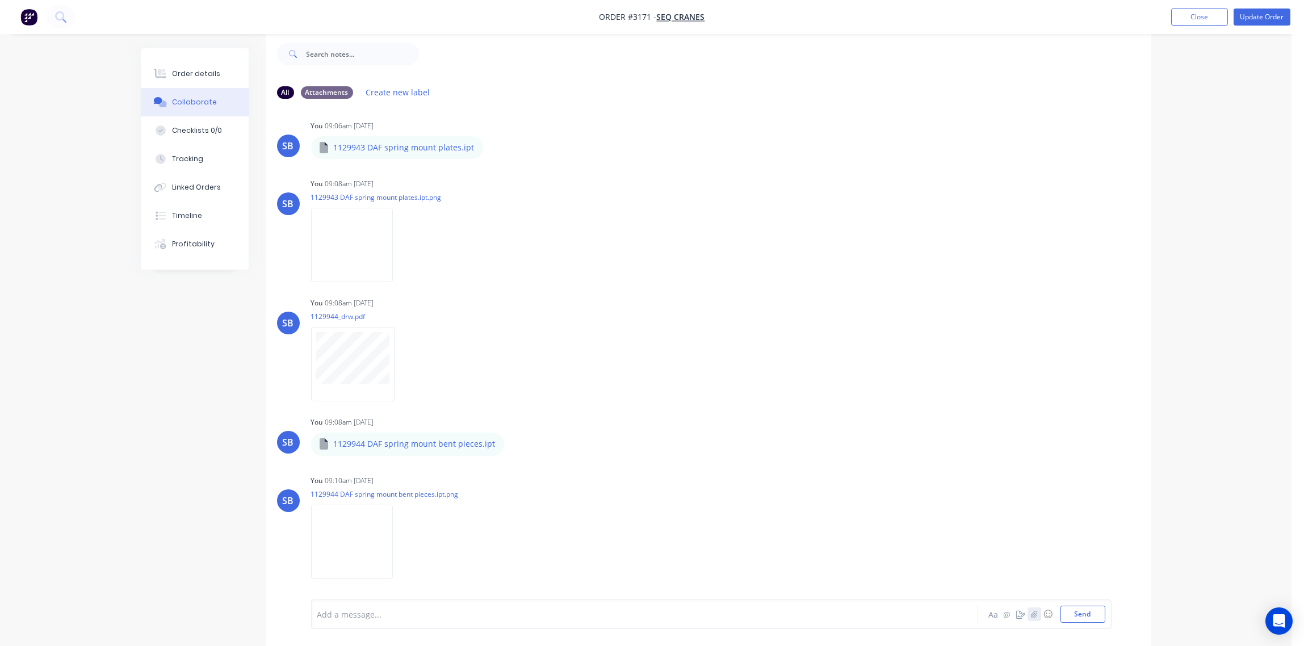
click at [1035, 614] on icon "button" at bounding box center [1034, 614] width 7 height 8
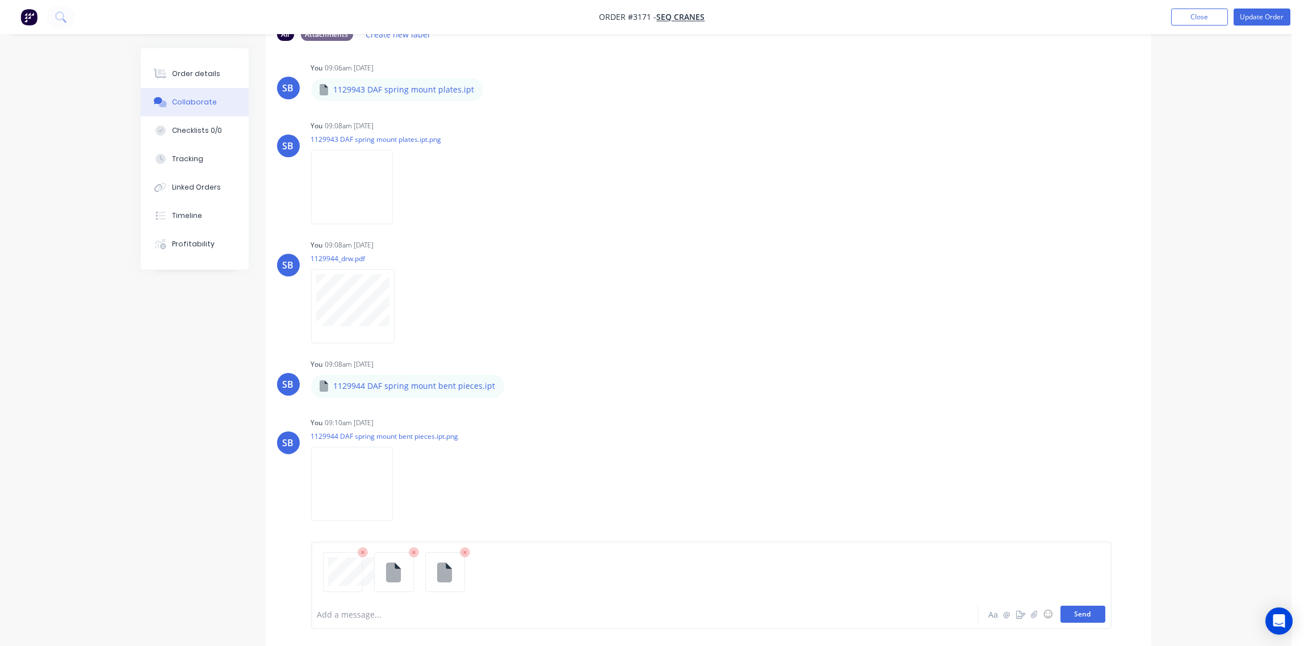
click at [1078, 617] on button "Send" at bounding box center [1083, 614] width 45 height 17
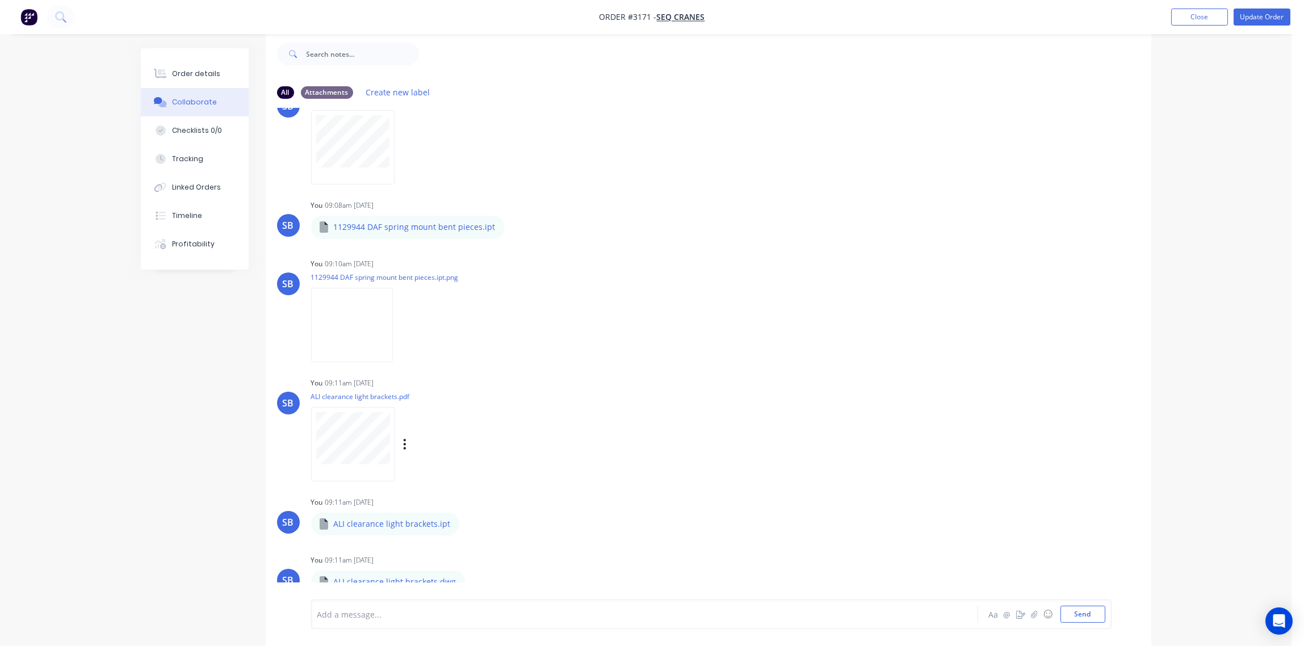
scroll to position [2240, 0]
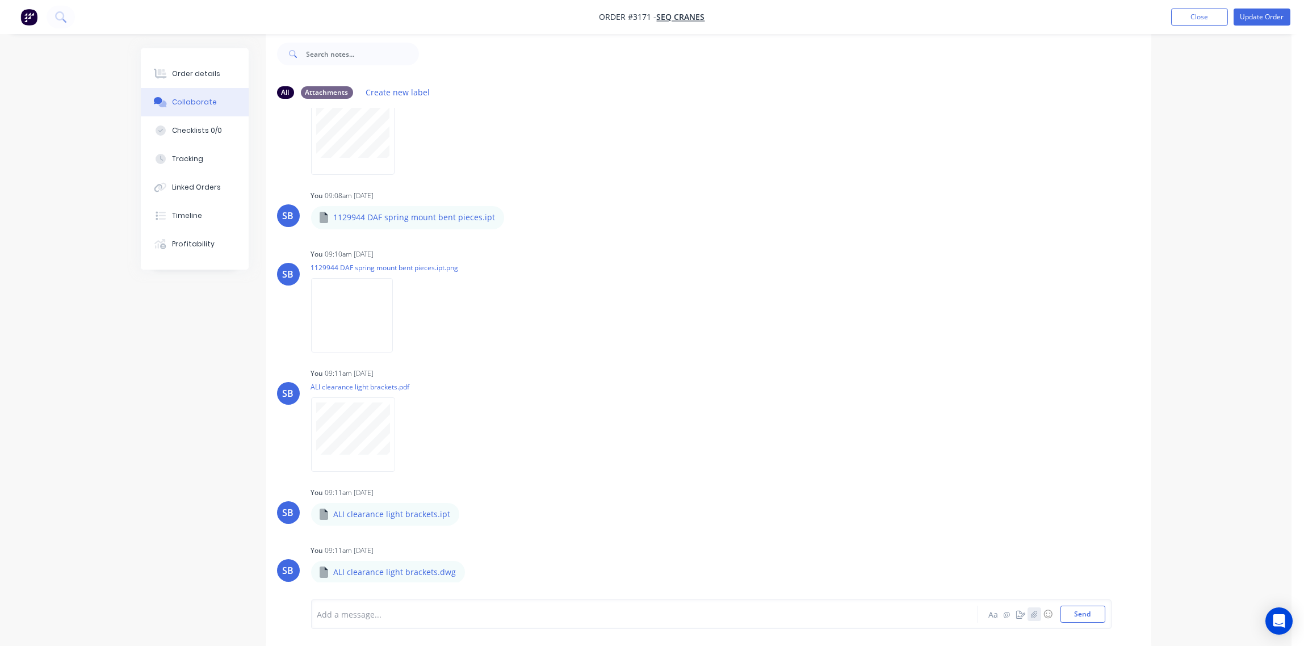
click at [1035, 616] on icon "button" at bounding box center [1034, 613] width 6 height 7
click at [1096, 614] on button "Send" at bounding box center [1083, 614] width 45 height 17
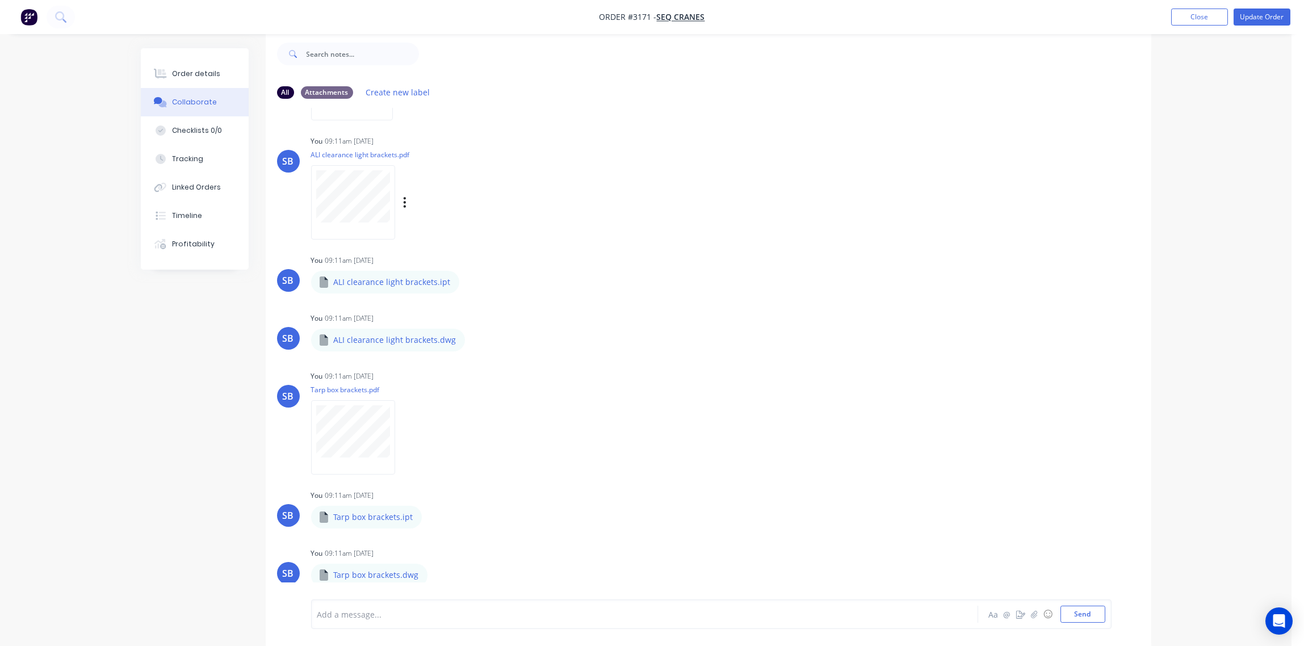
scroll to position [2475, 0]
click at [404, 334] on p "ALI clearance light brackets.dwg" at bounding box center [395, 337] width 123 height 11
click at [473, 337] on icon "button" at bounding box center [474, 337] width 3 height 13
click at [525, 362] on button "Download" at bounding box center [549, 367] width 128 height 26
click at [499, 392] on div "Labels Download Delete" at bounding box center [416, 434] width 211 height 85
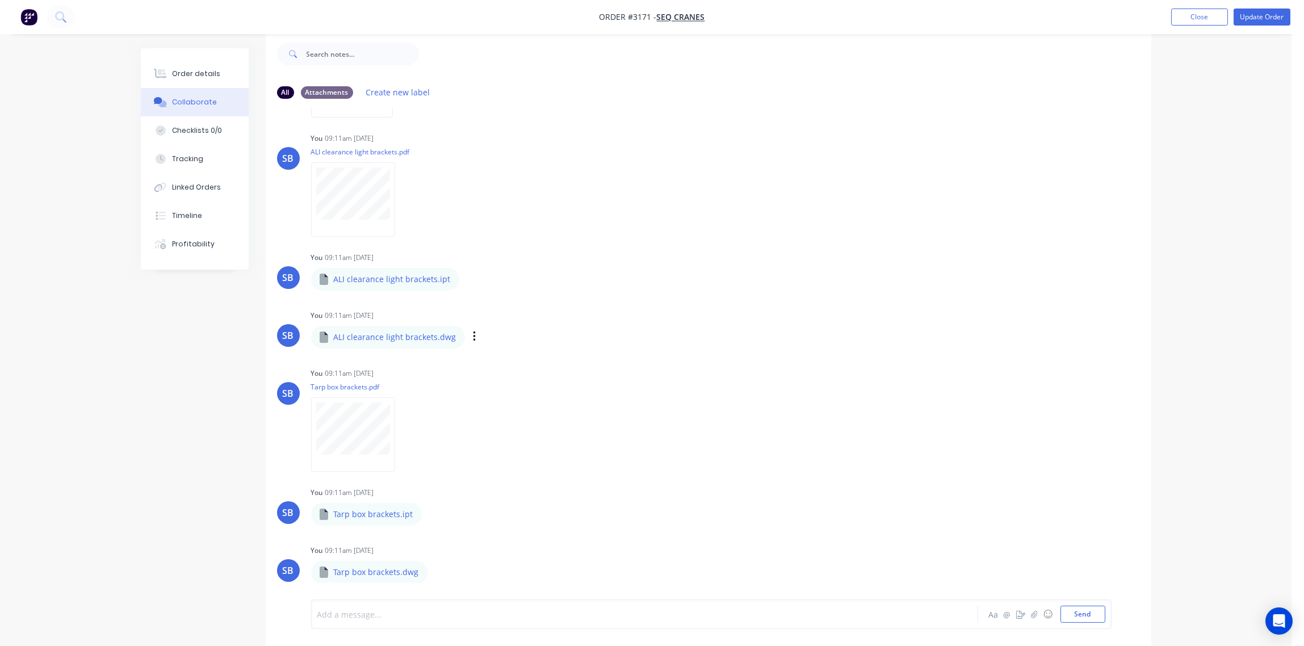
click at [431, 609] on div at bounding box center [613, 615] width 591 height 12
click at [1034, 610] on icon "button" at bounding box center [1034, 614] width 7 height 8
click at [1080, 618] on button "Send" at bounding box center [1083, 614] width 45 height 17
click at [1033, 612] on icon "button" at bounding box center [1034, 614] width 7 height 8
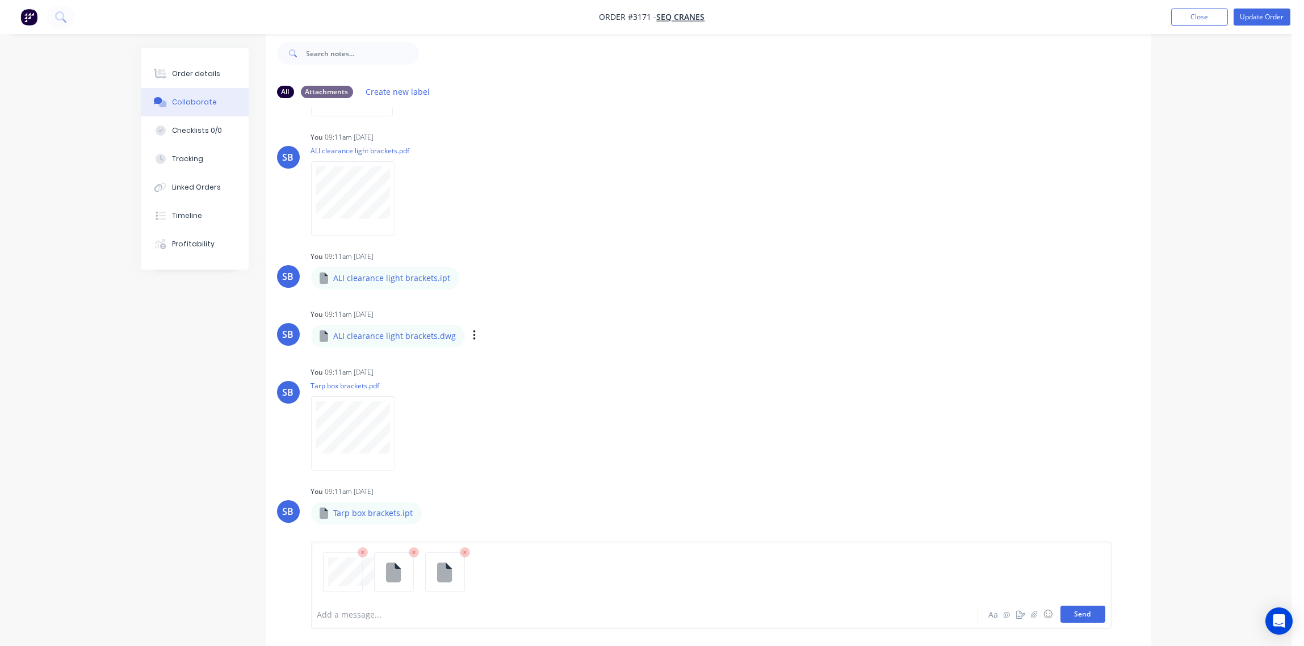
click at [1086, 611] on button "Send" at bounding box center [1083, 614] width 45 height 17
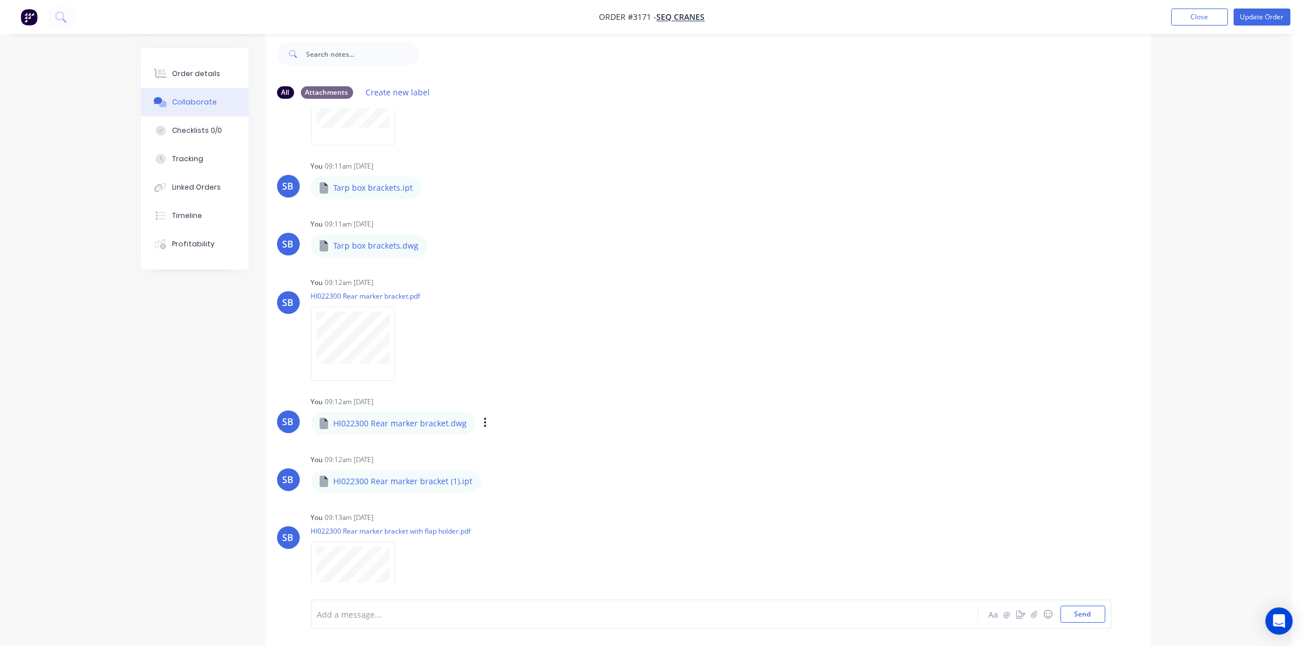
scroll to position [2946, 0]
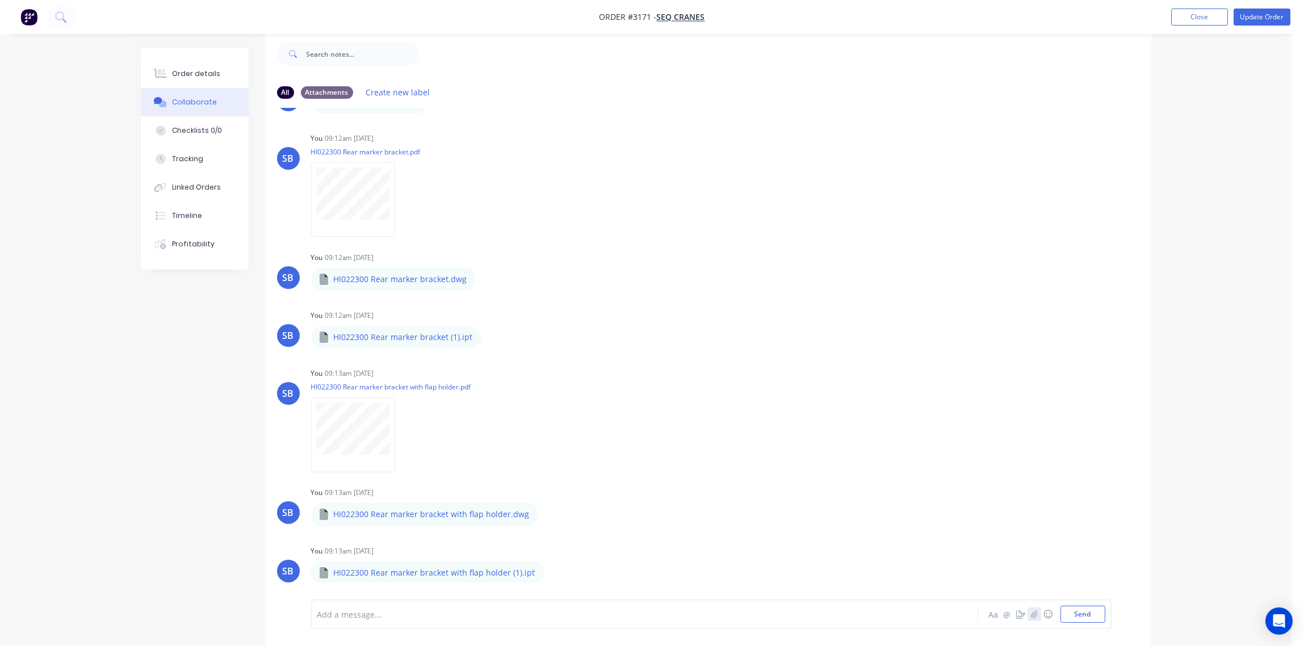
click at [1034, 617] on icon "button" at bounding box center [1034, 613] width 6 height 7
click at [1082, 615] on button "Send" at bounding box center [1083, 614] width 45 height 17
click at [1032, 614] on icon "button" at bounding box center [1034, 613] width 6 height 7
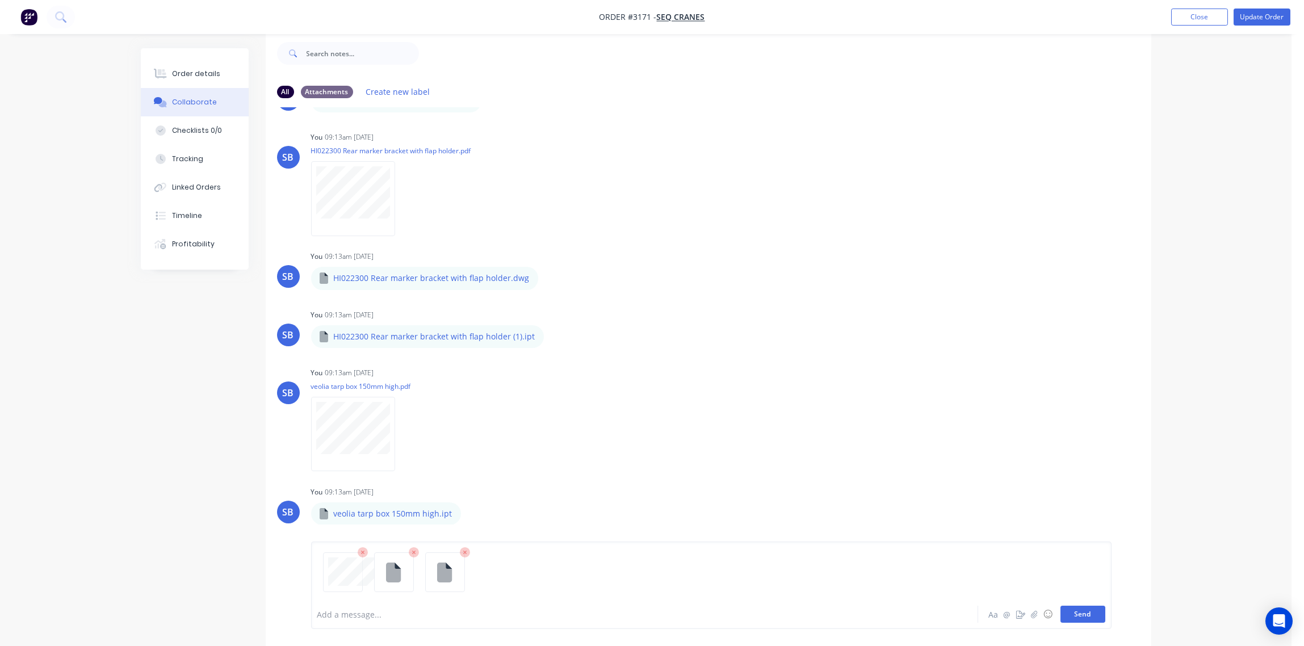
click at [1078, 617] on button "Send" at bounding box center [1083, 614] width 45 height 17
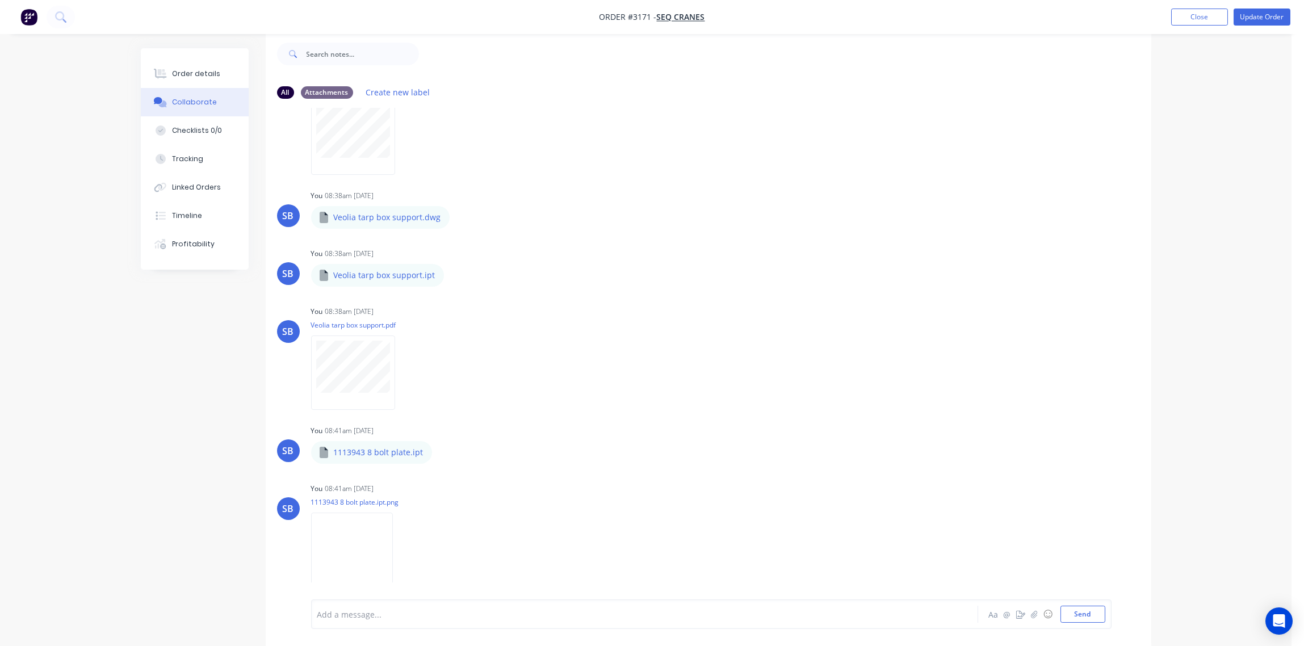
scroll to position [450, 0]
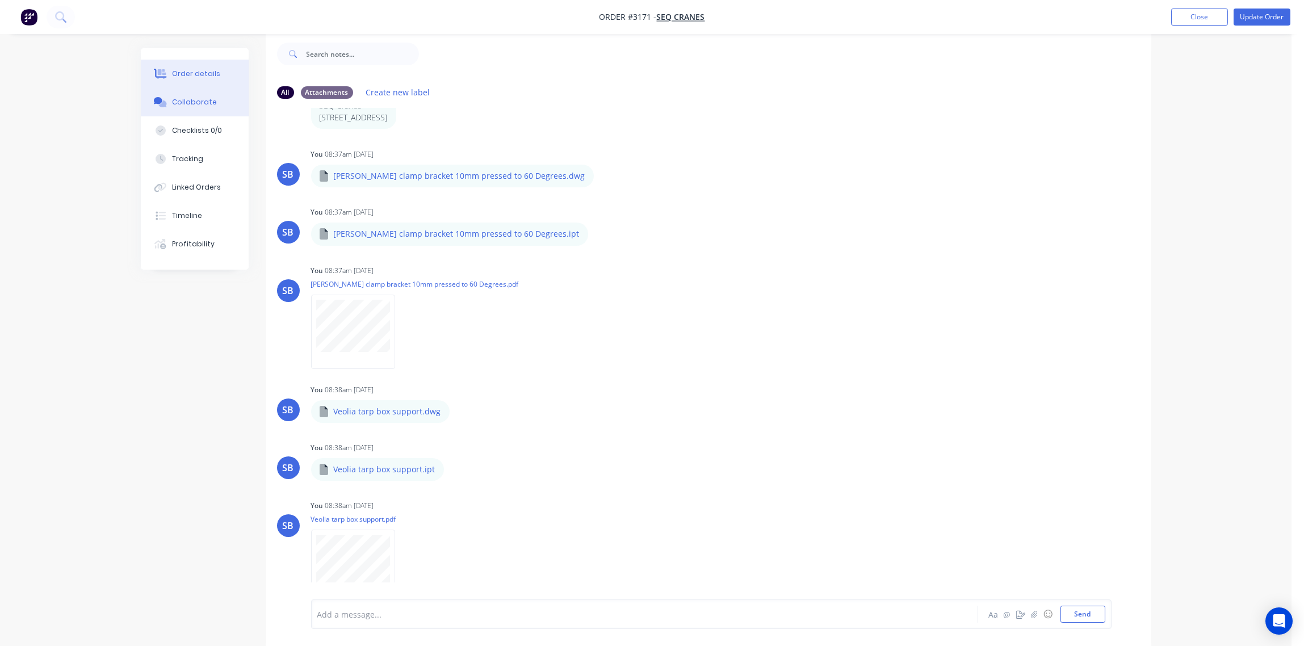
click at [196, 76] on div "Order details" at bounding box center [196, 74] width 48 height 10
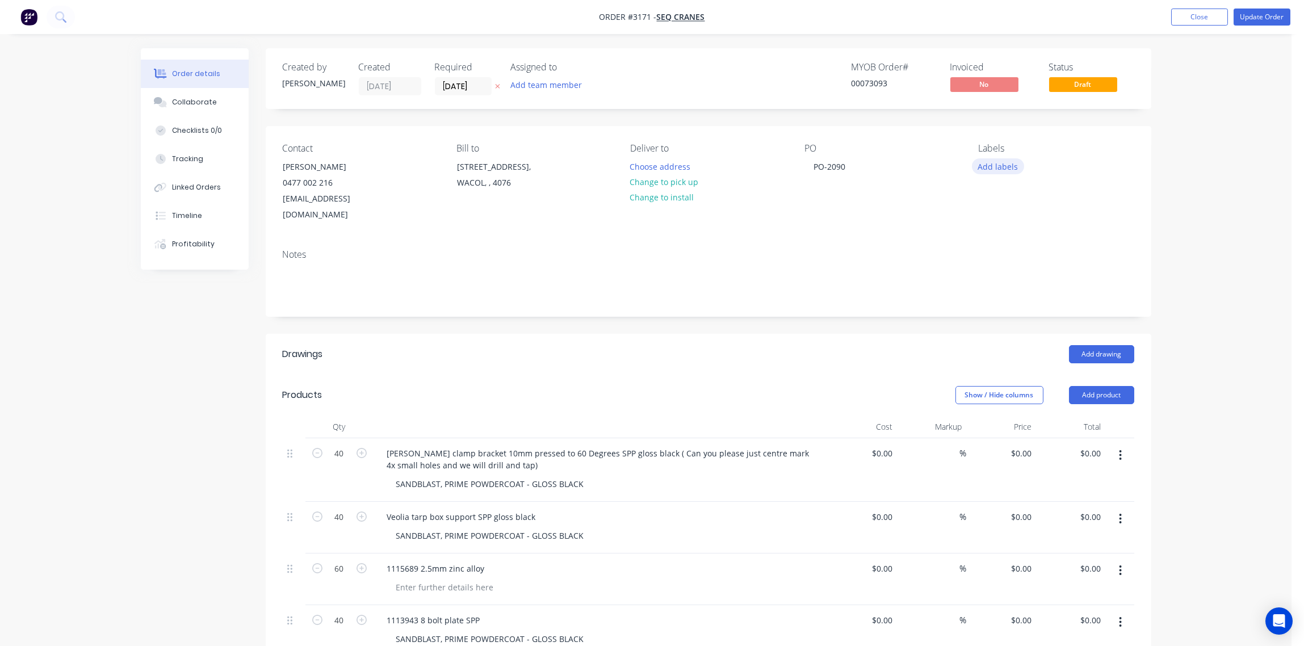
click at [996, 166] on button "Add labels" at bounding box center [998, 165] width 52 height 15
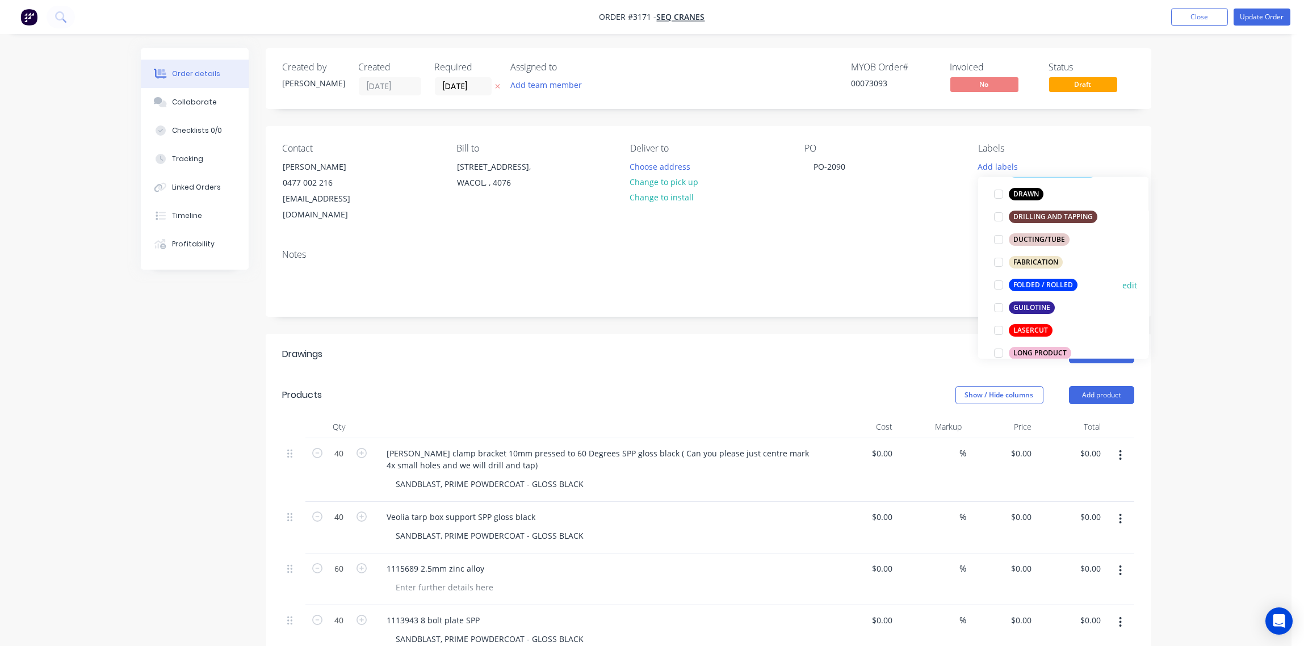
scroll to position [254, 0]
click at [999, 331] on div at bounding box center [999, 332] width 23 height 23
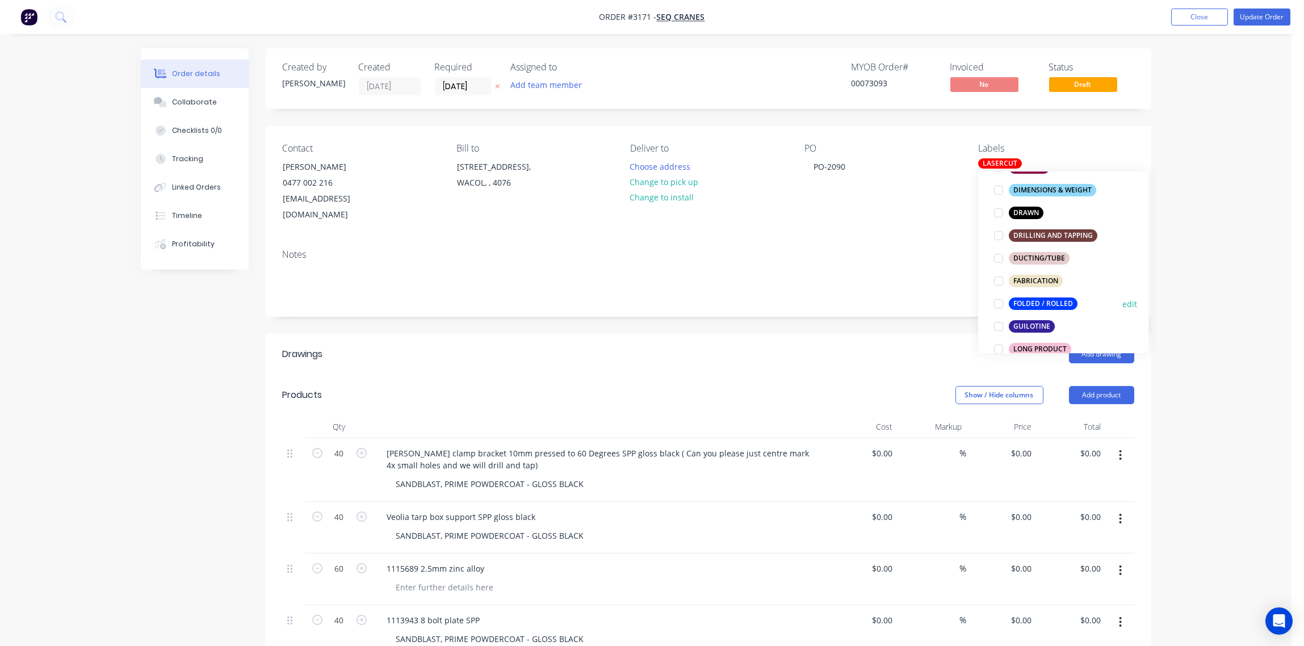
click at [999, 306] on div at bounding box center [999, 303] width 23 height 23
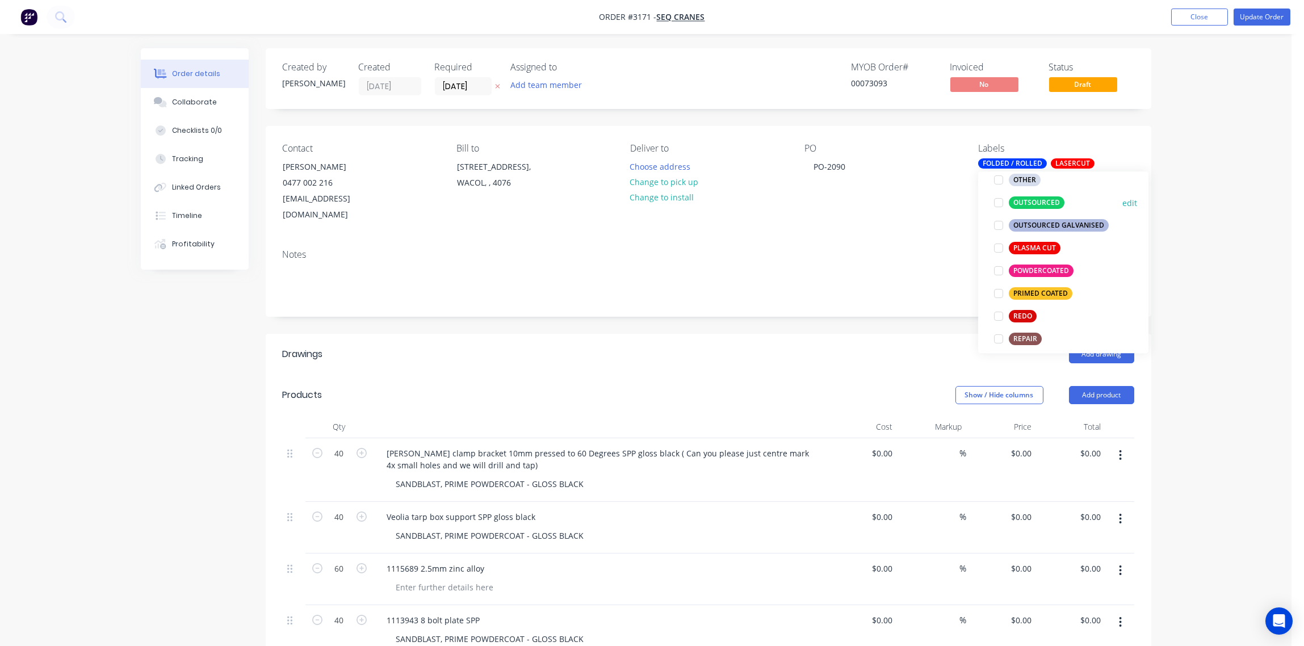
scroll to position [508, 0]
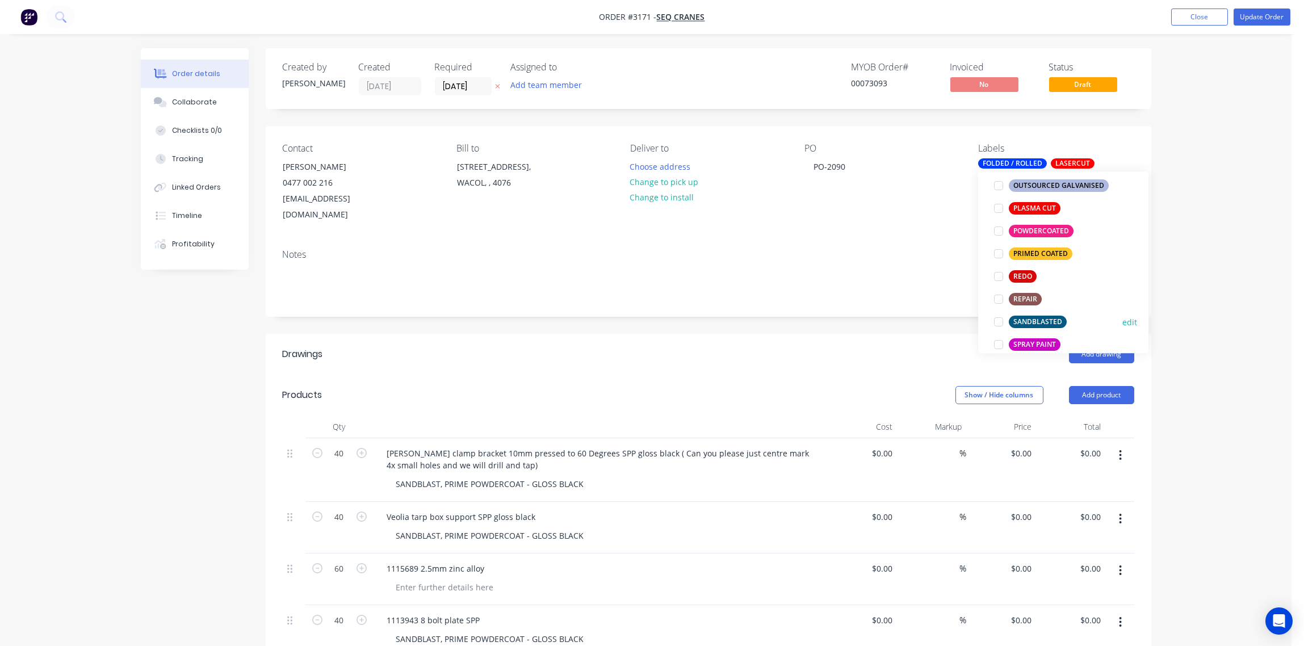
click at [1001, 319] on div at bounding box center [999, 322] width 23 height 23
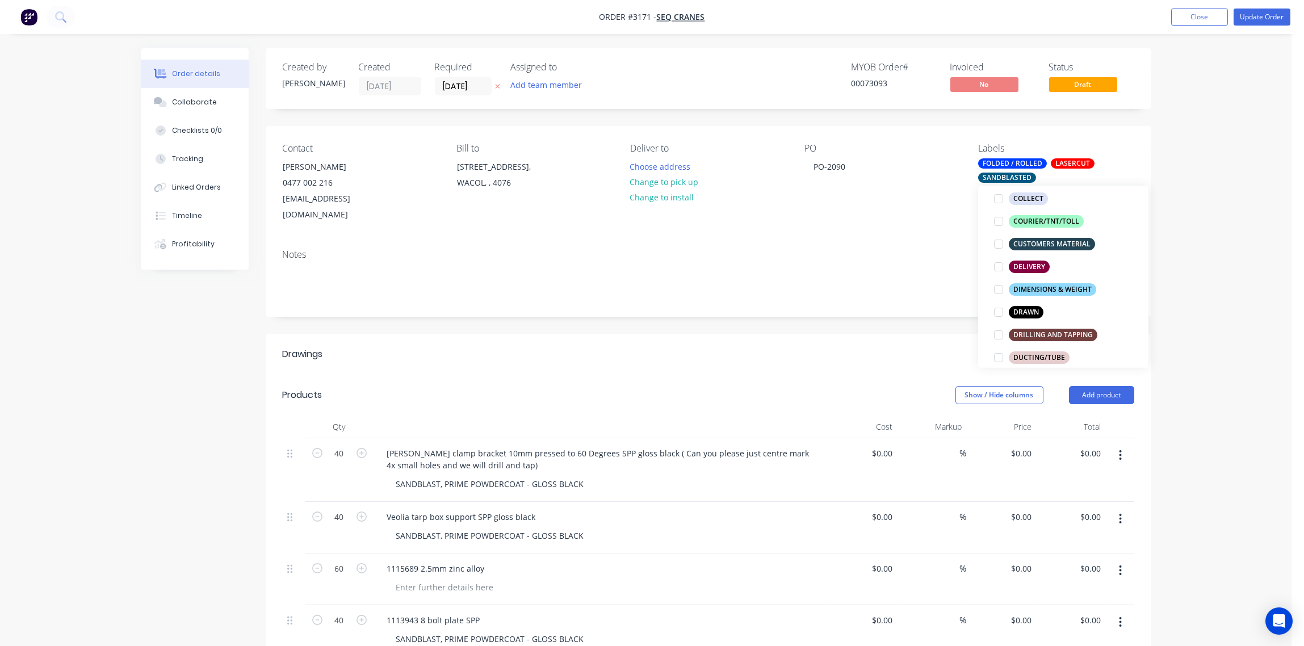
scroll to position [254, 0]
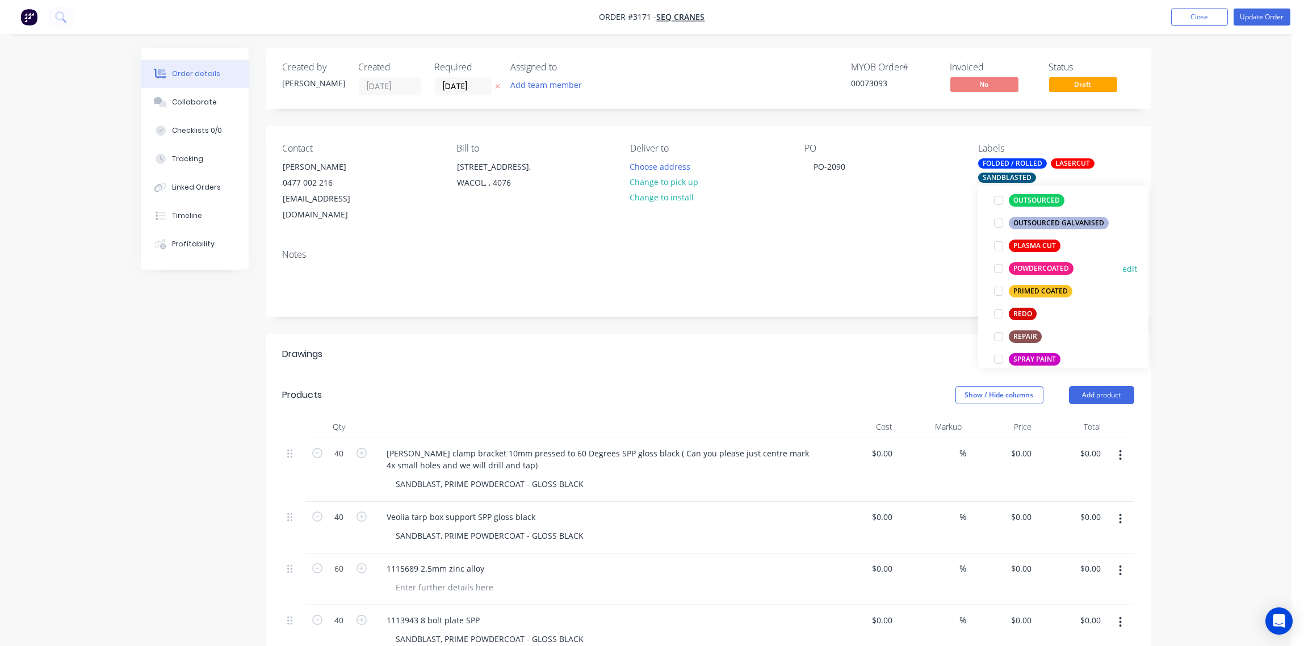
click at [1001, 270] on div at bounding box center [999, 268] width 23 height 23
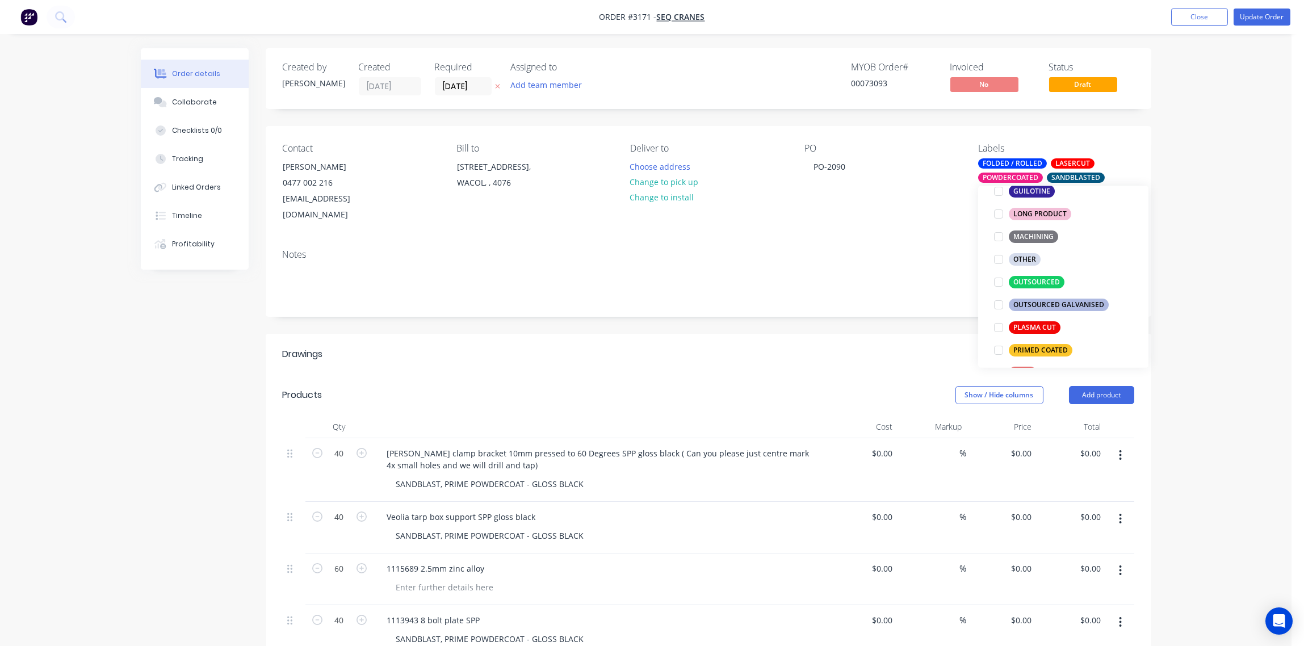
scroll to position [478, 0]
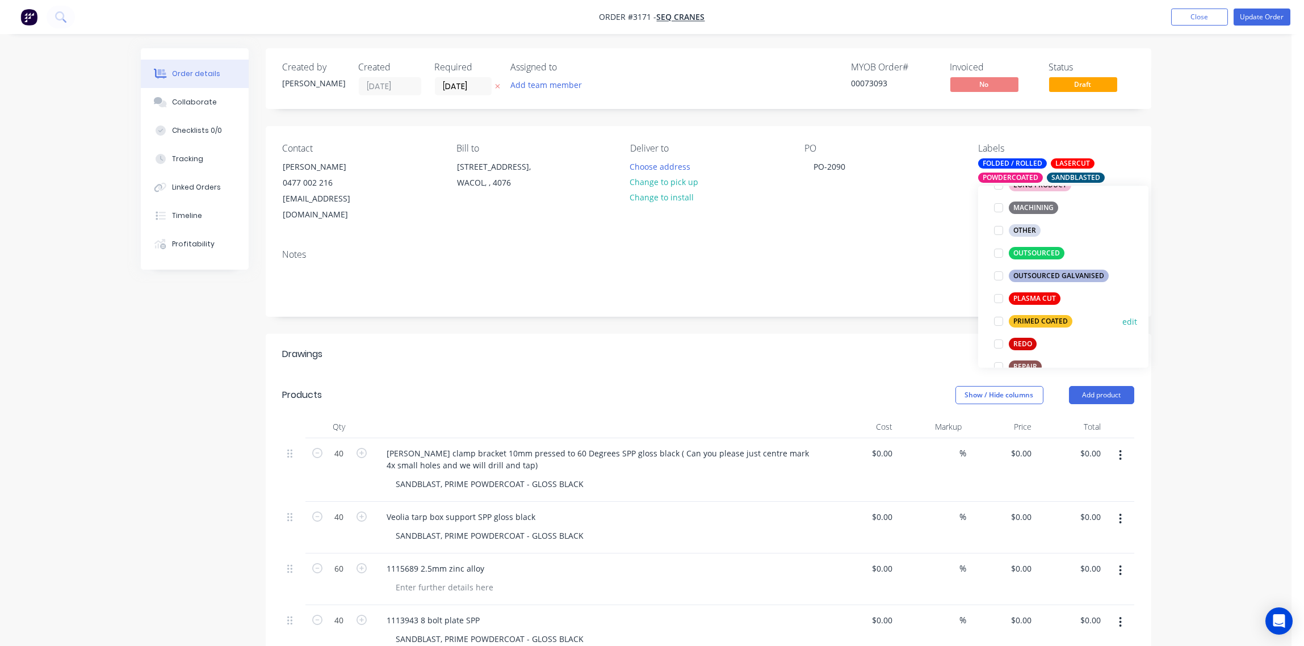
click at [997, 321] on div at bounding box center [999, 321] width 23 height 23
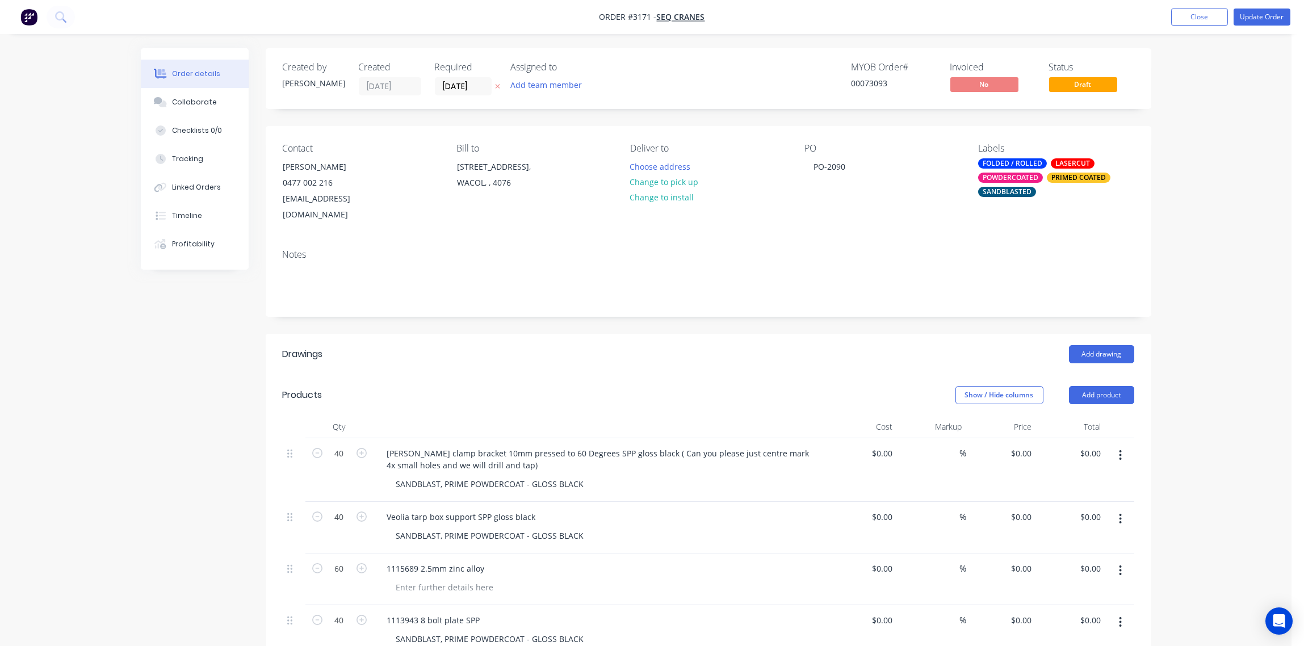
click at [758, 249] on div "Notes" at bounding box center [709, 254] width 852 height 11
drag, startPoint x: 583, startPoint y: 518, endPoint x: 366, endPoint y: 522, distance: 217.5
click at [366, 522] on div "40 Veolia tarp box support SPP gloss black SANDBLAST, PRIME POWDERCOAT - GLOSS …" at bounding box center [709, 528] width 852 height 52
copy div "SANDBLAST, PRIME POWDERCOAT - GLOSS BLACK"
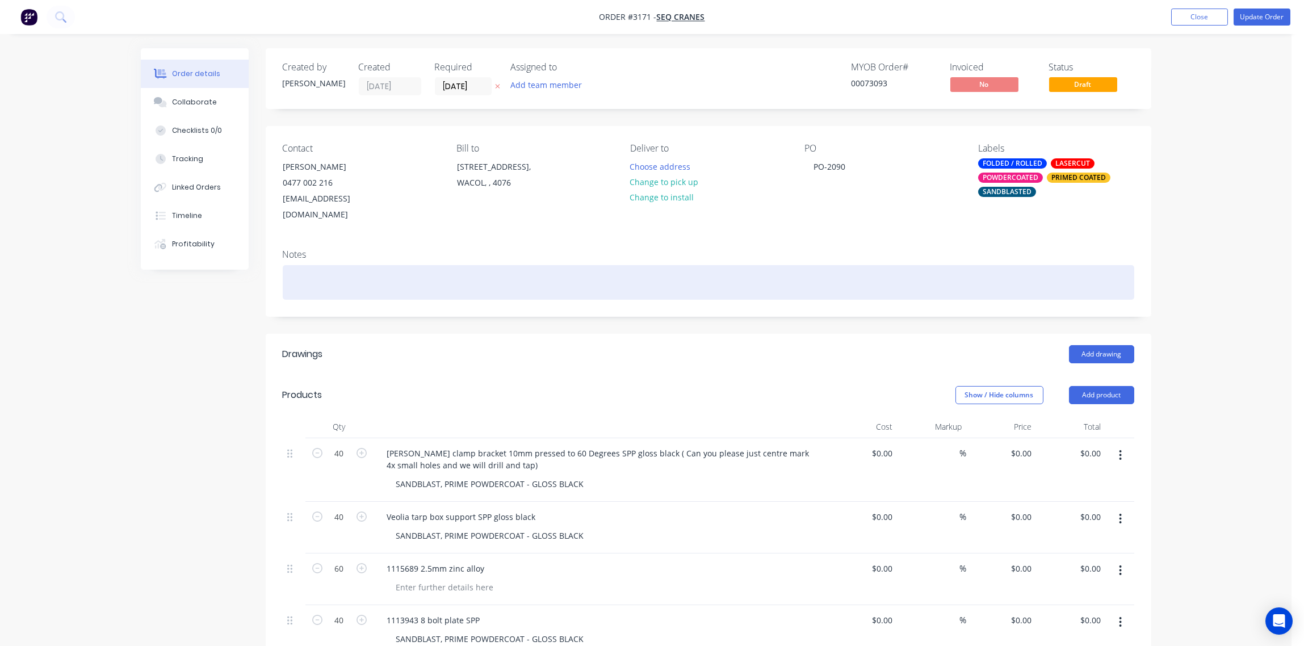
click at [341, 270] on div at bounding box center [709, 282] width 852 height 35
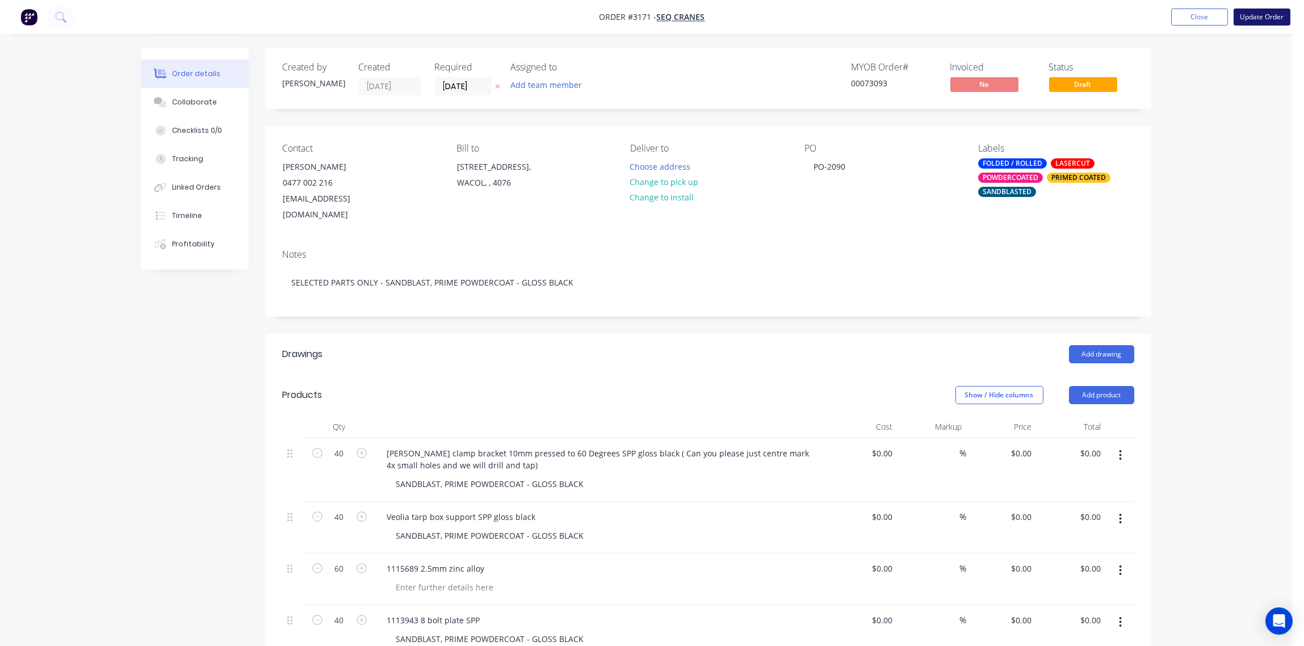
click at [1269, 14] on button "Update Order" at bounding box center [1262, 17] width 57 height 17
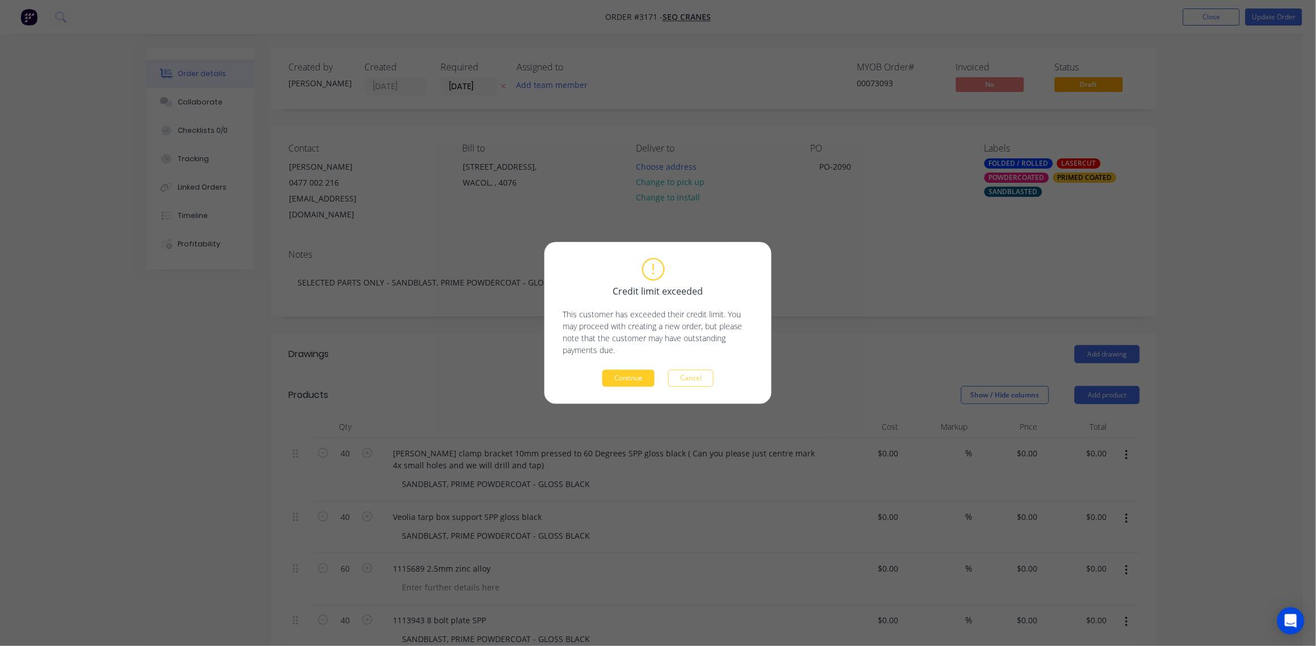
click at [618, 382] on button "Continue" at bounding box center [629, 378] width 52 height 17
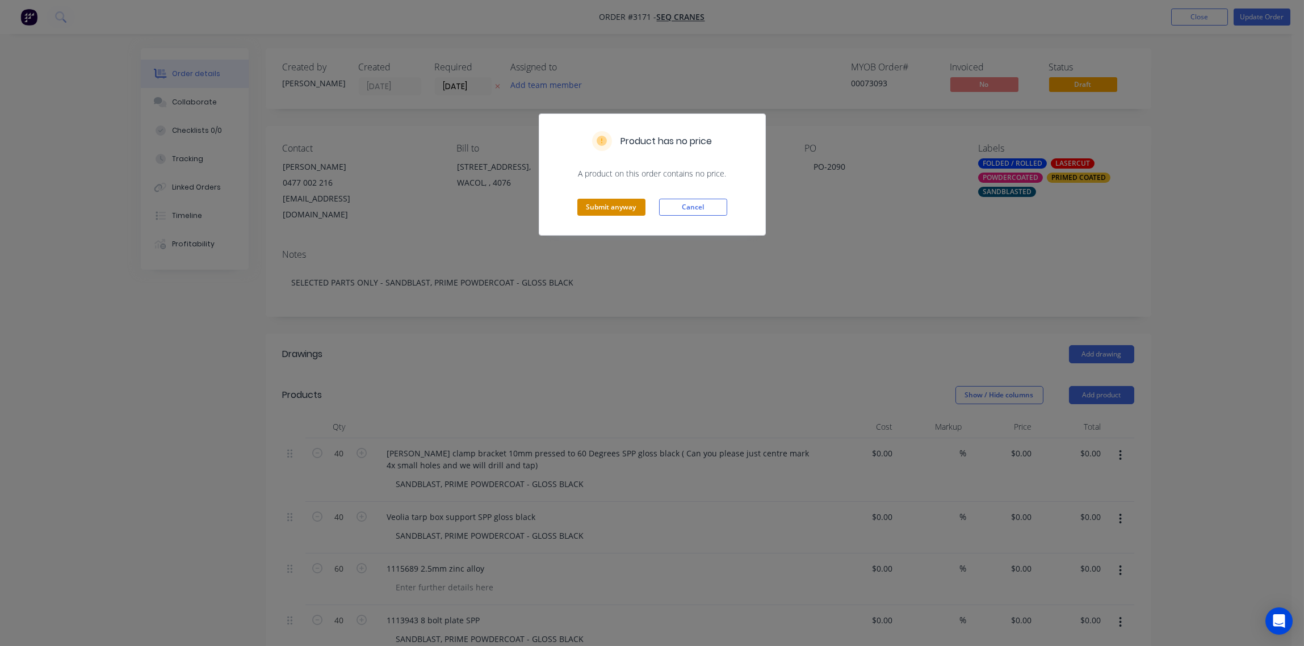
click at [601, 207] on button "Submit anyway" at bounding box center [612, 207] width 68 height 17
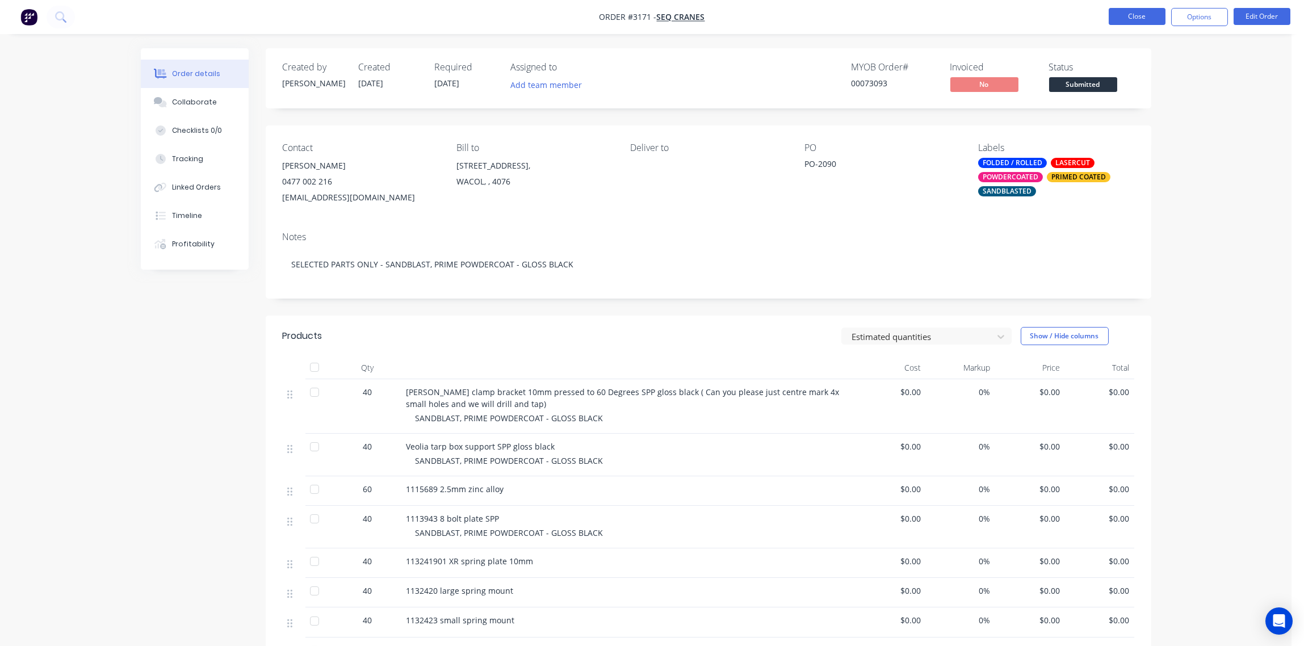
click at [1134, 14] on button "Close" at bounding box center [1137, 16] width 57 height 17
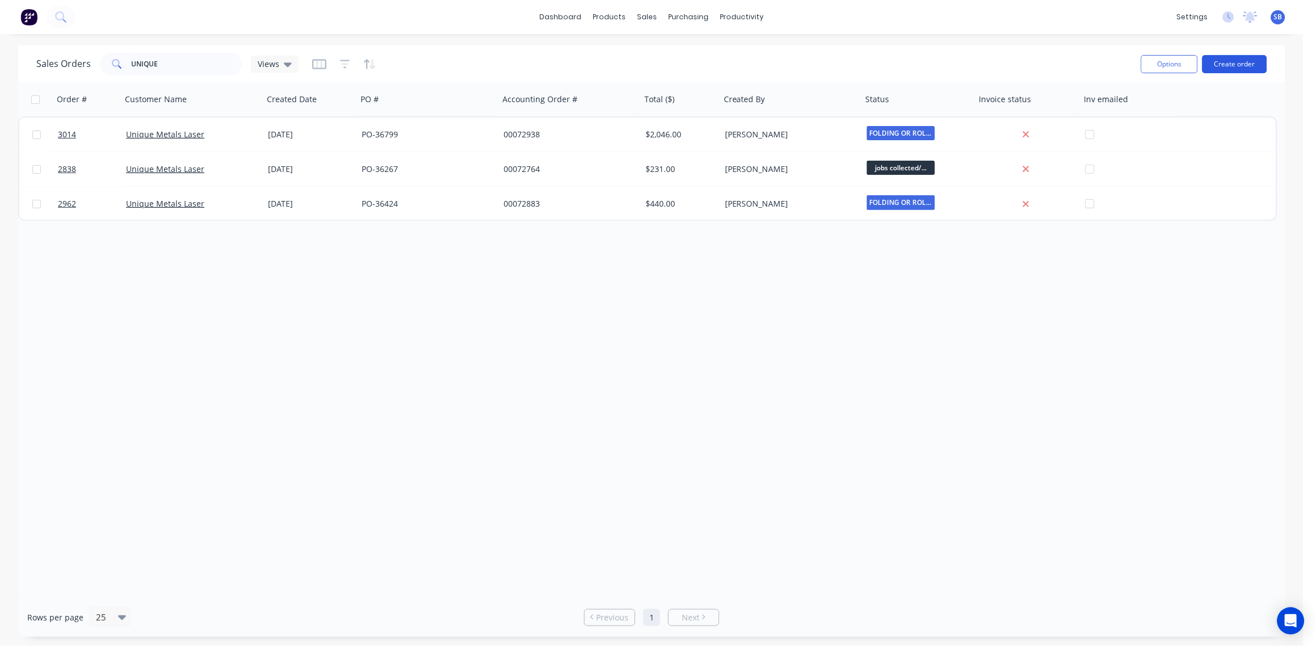
click at [1248, 62] on button "Create order" at bounding box center [1235, 64] width 65 height 18
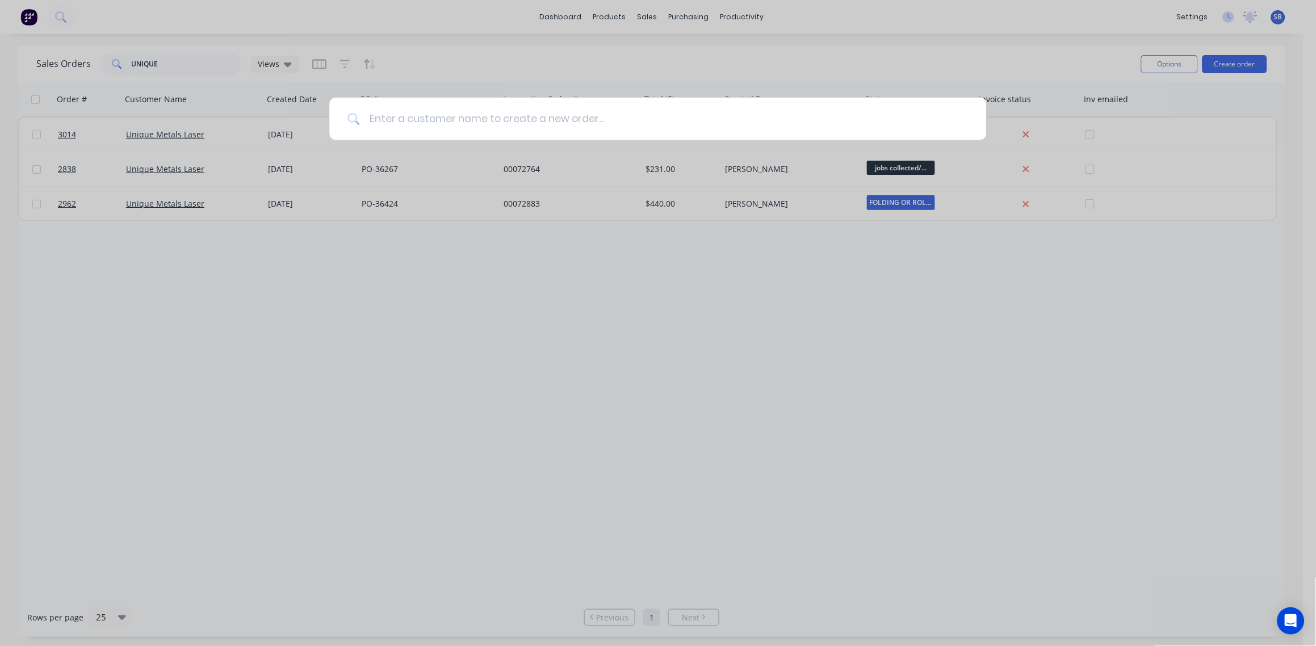
click at [419, 114] on input at bounding box center [664, 119] width 608 height 43
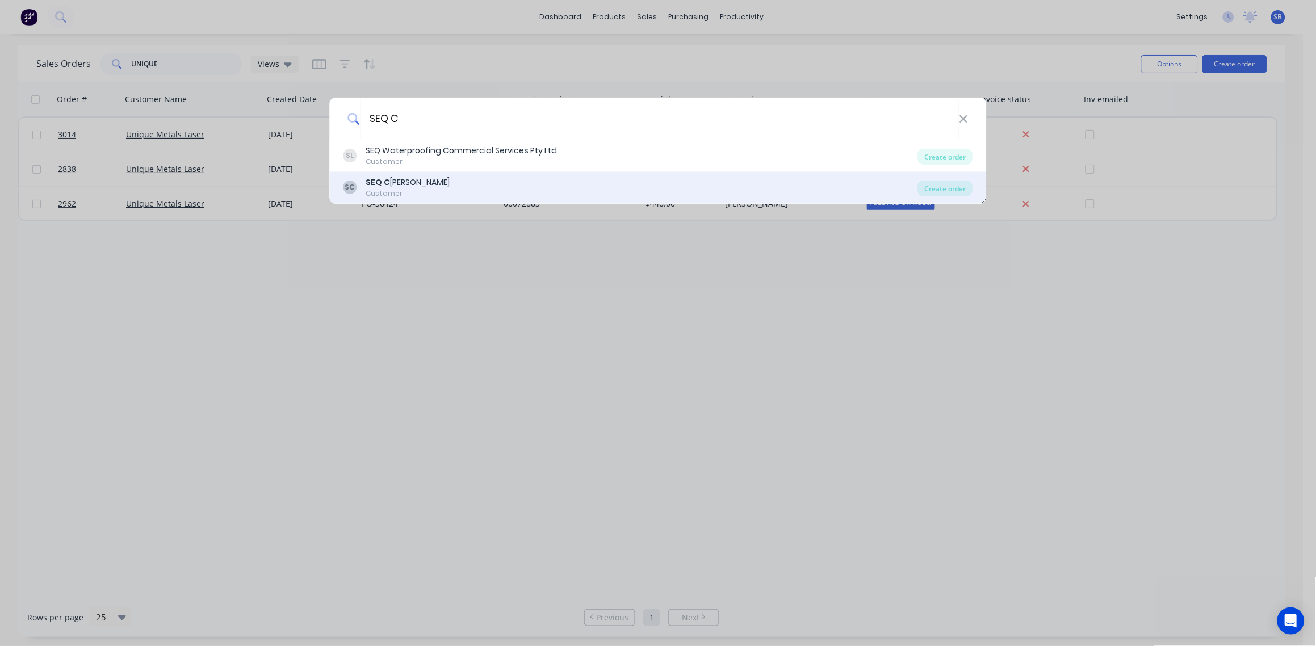
type input "SEQ C"
click at [408, 183] on div "SEQ C ranes" at bounding box center [408, 183] width 84 height 12
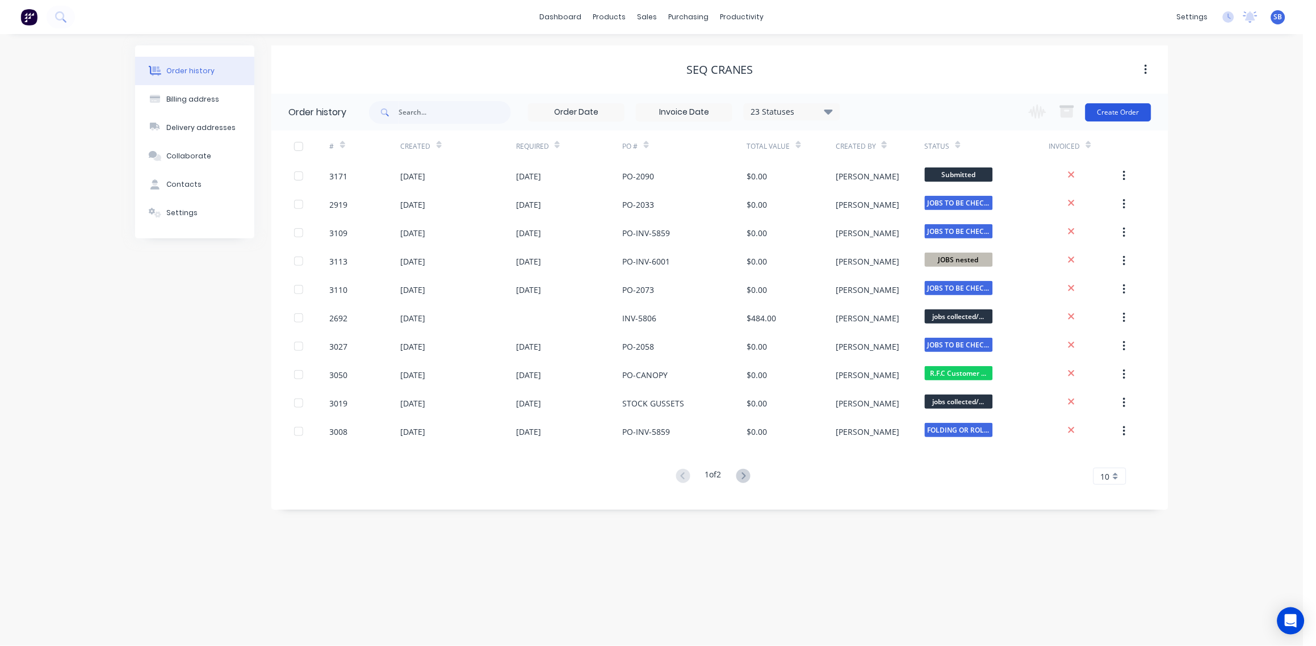
click at [1114, 109] on button "Create Order" at bounding box center [1119, 112] width 66 height 18
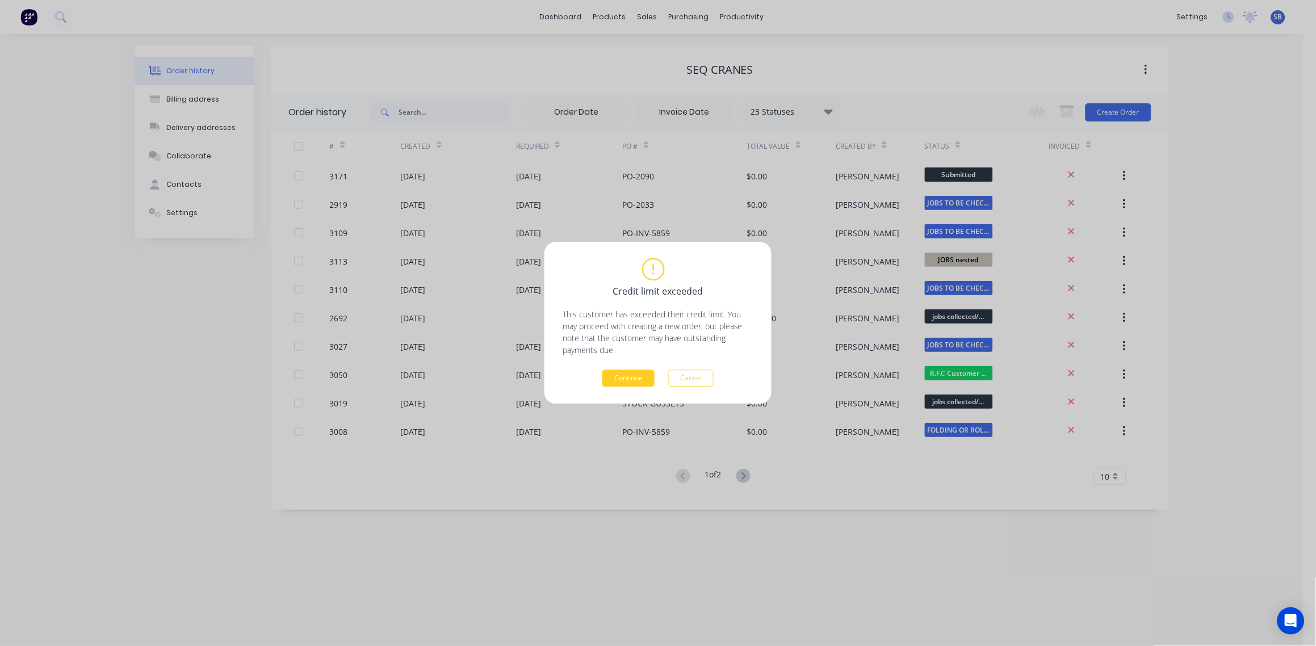
click at [640, 375] on button "Continue" at bounding box center [629, 378] width 52 height 17
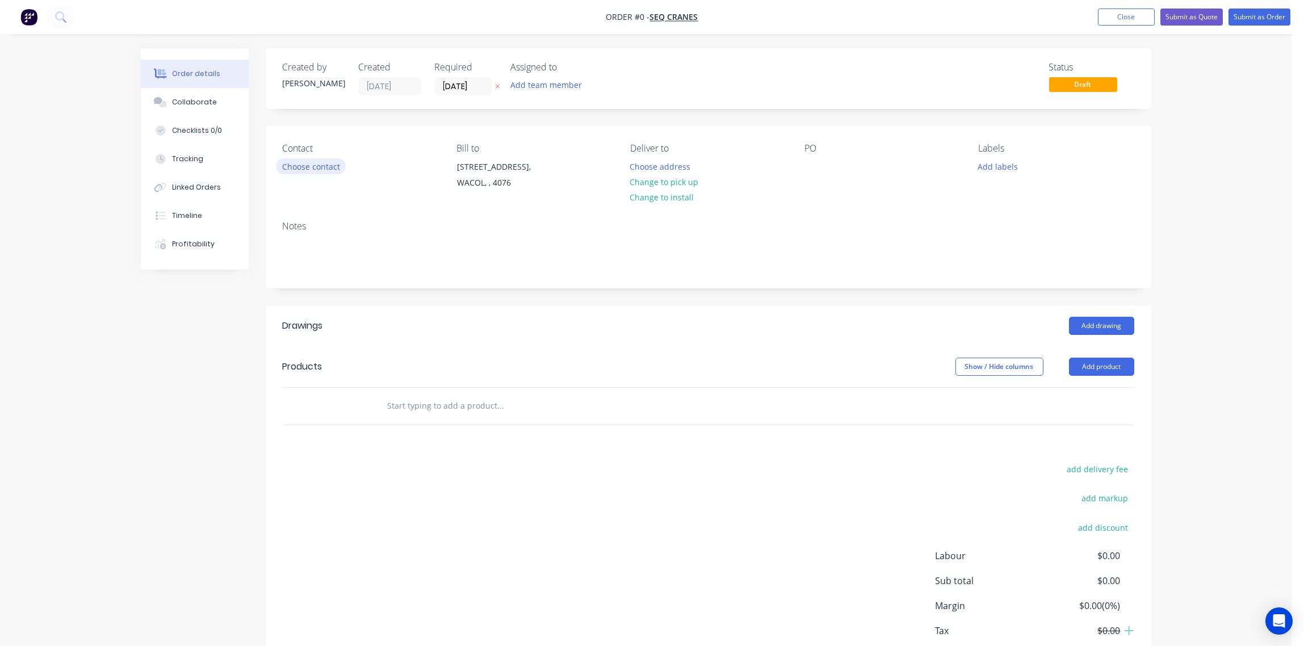
click at [315, 164] on button "Choose contact" at bounding box center [311, 165] width 70 height 15
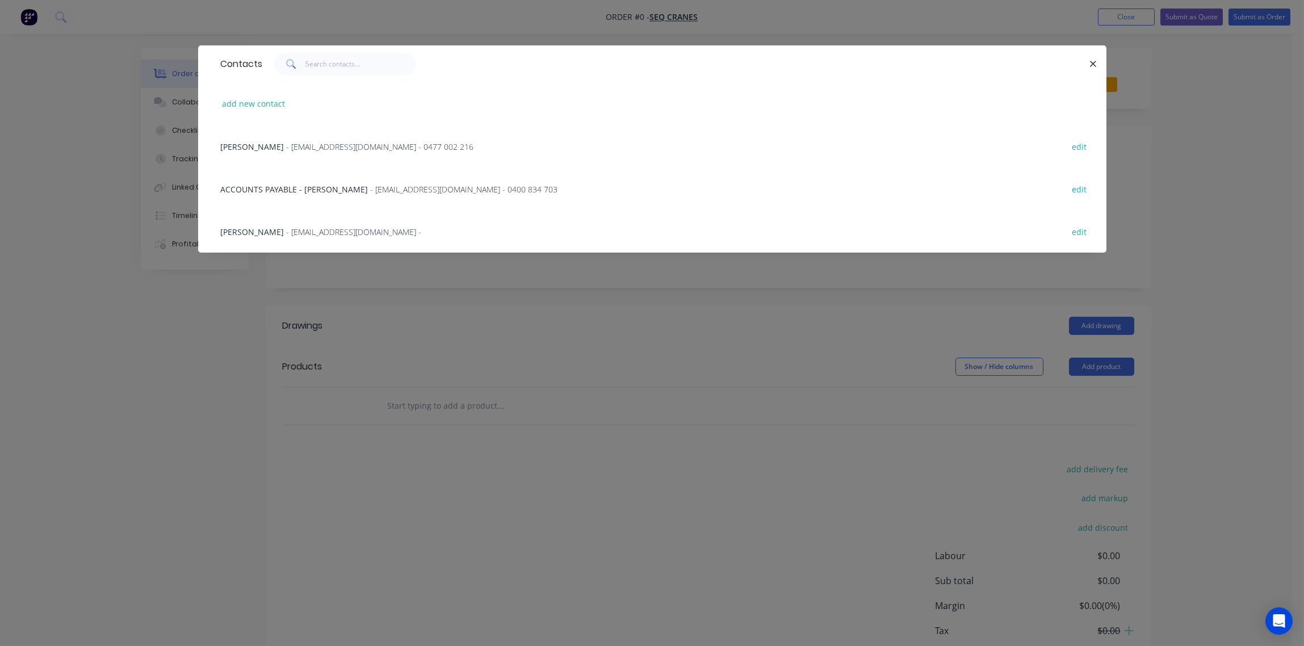
click at [351, 149] on span "- jade.riseley@seqcranes.com - 0477 002 216" at bounding box center [380, 146] width 187 height 11
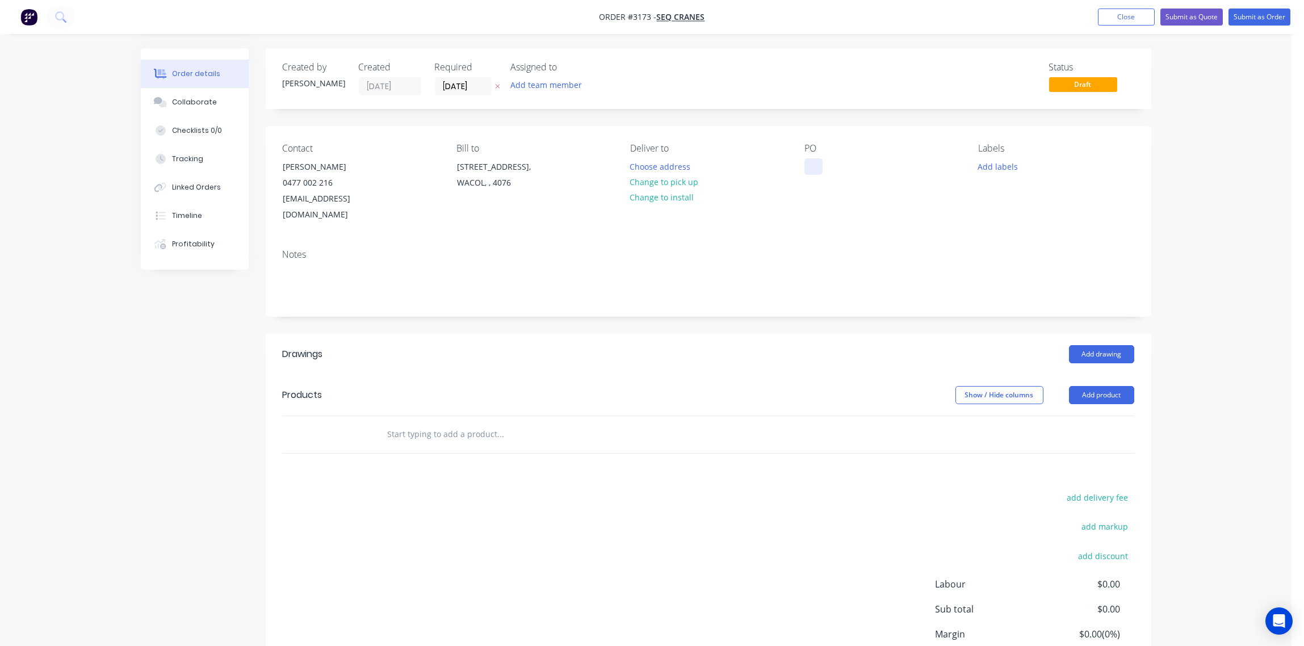
click at [811, 170] on div at bounding box center [814, 166] width 18 height 16
paste div
click at [1012, 165] on button "Add labels" at bounding box center [998, 165] width 52 height 15
click at [1092, 175] on div "Labels Add labels" at bounding box center [1056, 183] width 156 height 80
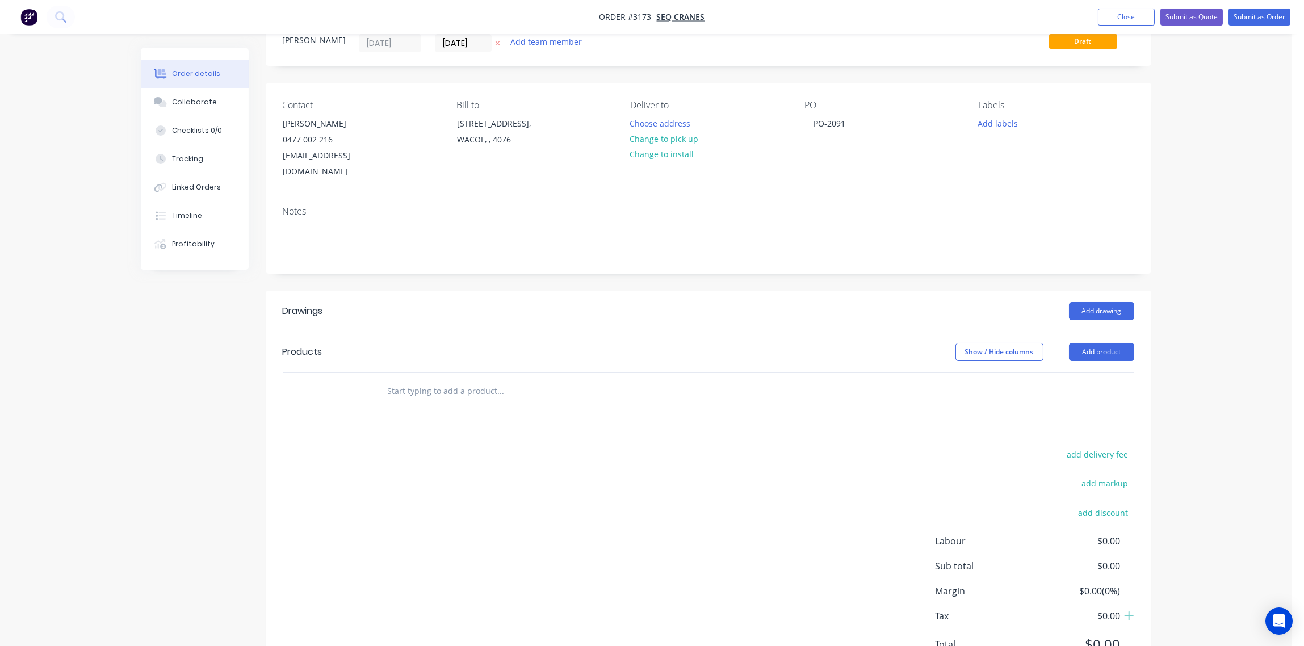
scroll to position [82, 0]
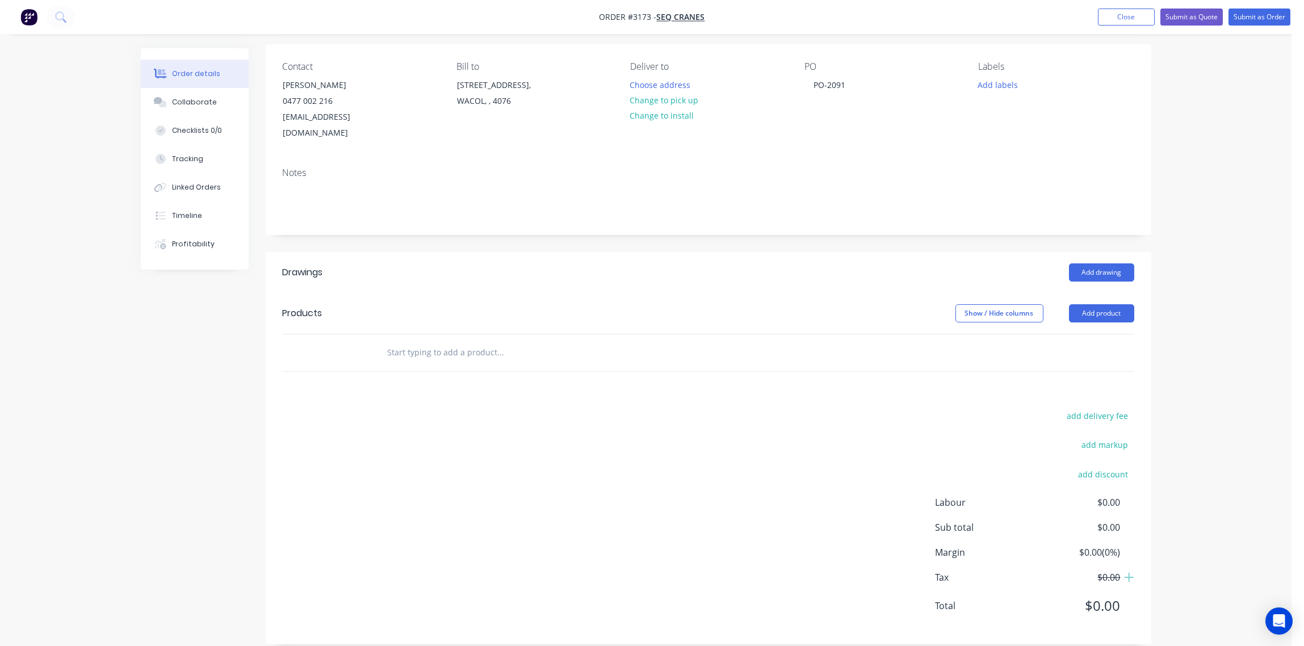
click at [417, 341] on input "text" at bounding box center [500, 352] width 227 height 23
paste input "premier waste screen and estop template zinc alloy"
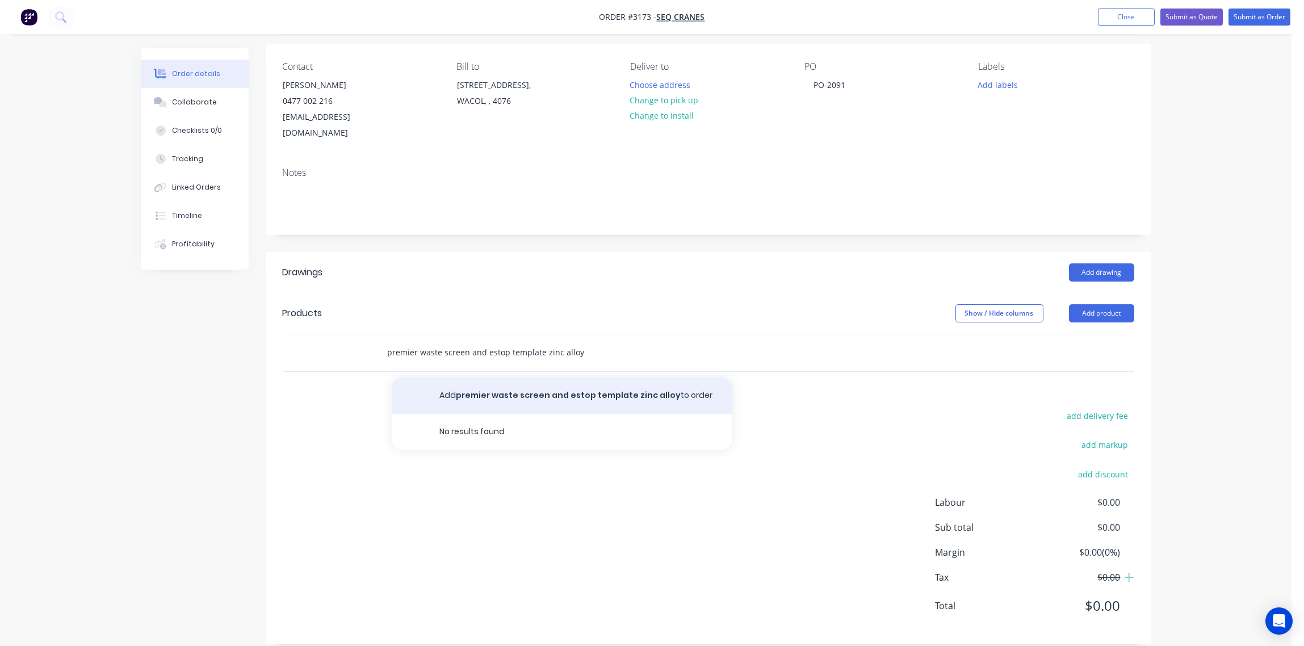
type input "premier waste screen and estop template zinc alloy"
click at [526, 384] on button "Add premier waste screen and estop template zinc alloy to order" at bounding box center [562, 396] width 341 height 36
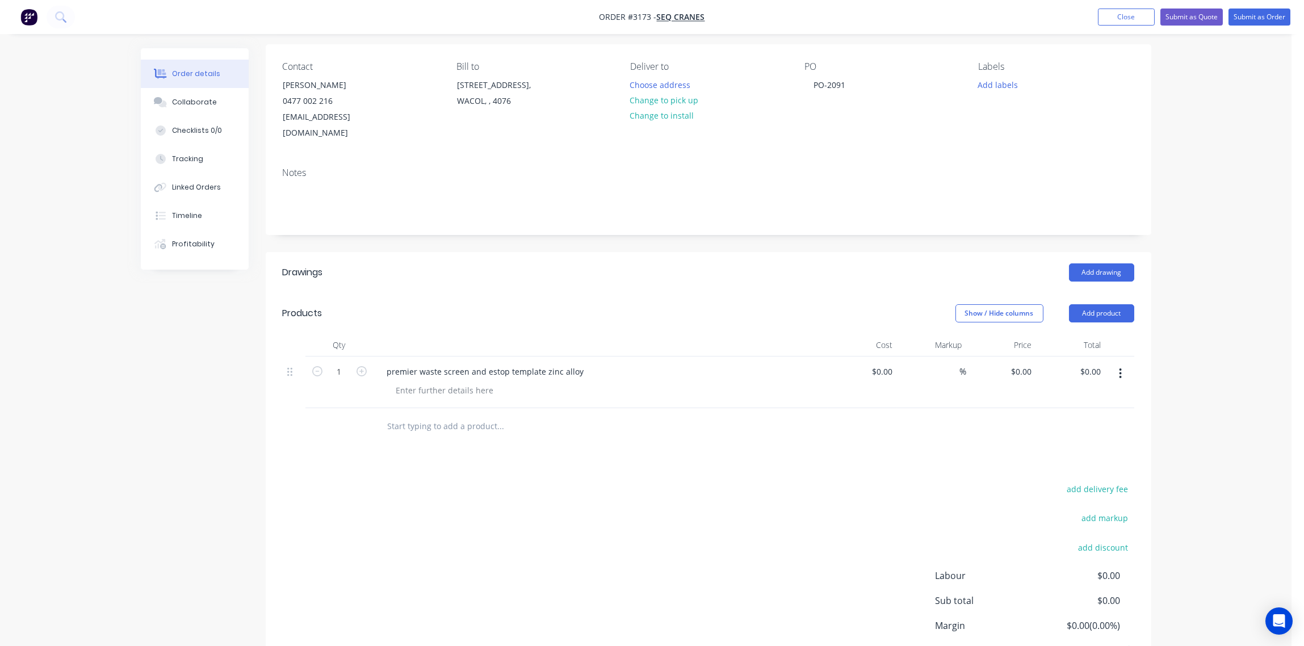
click at [449, 415] on input "text" at bounding box center [500, 426] width 227 height 23
paste input "Volvo solid light bar"
type input "Volvo solid light bar"
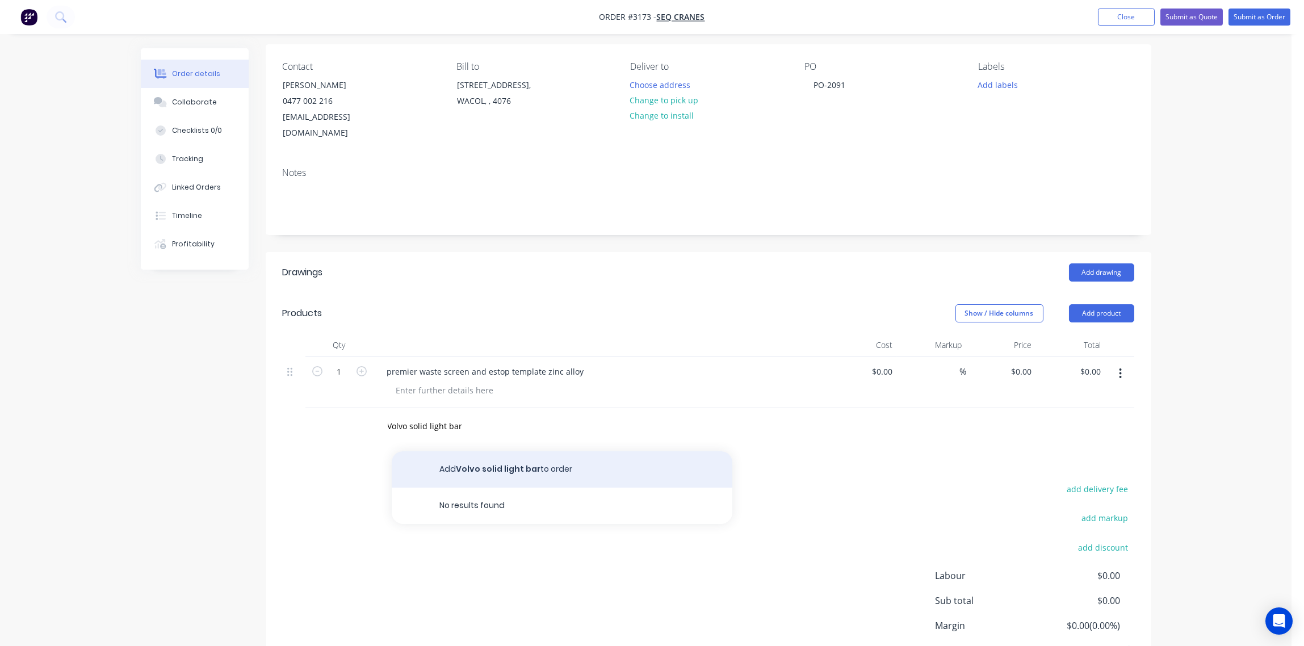
click at [526, 453] on button "Add Volvo solid light bar to order" at bounding box center [562, 469] width 341 height 36
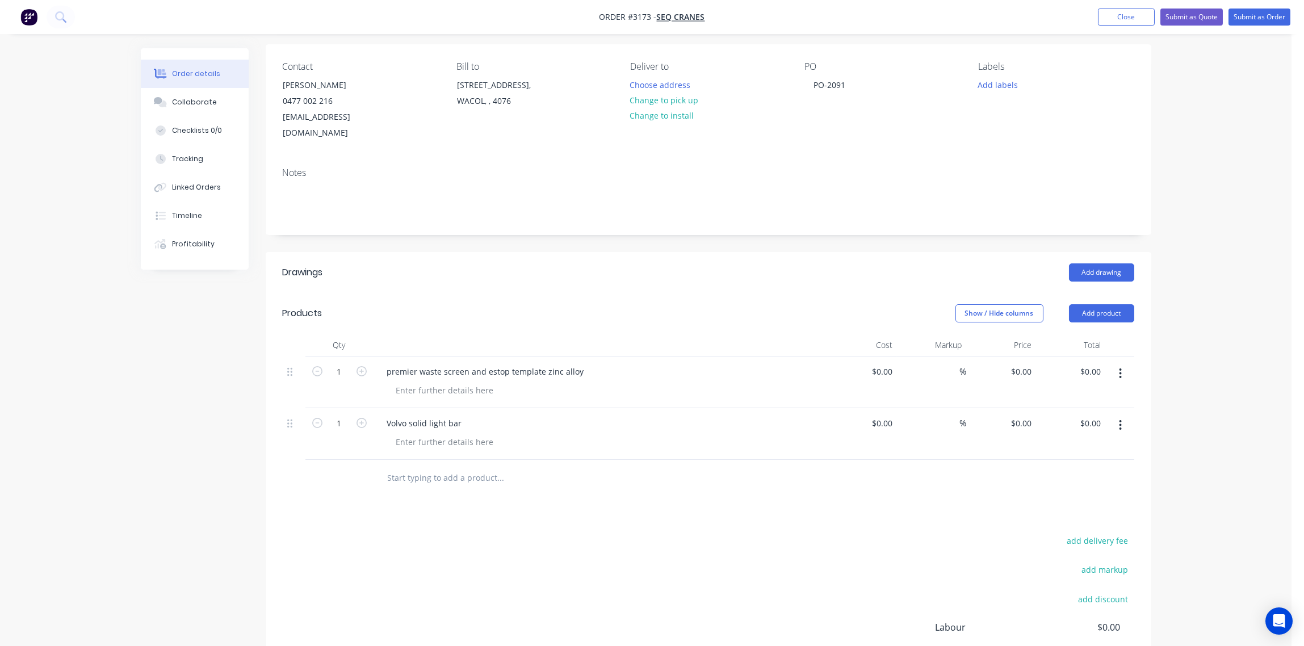
click at [469, 467] on input "text" at bounding box center [500, 478] width 227 height 23
paste input "Right Bar Mount premier waste solid light bar SPP gloss black"
type input "Right Bar Mount premier waste solid light bar SPP gloss black"
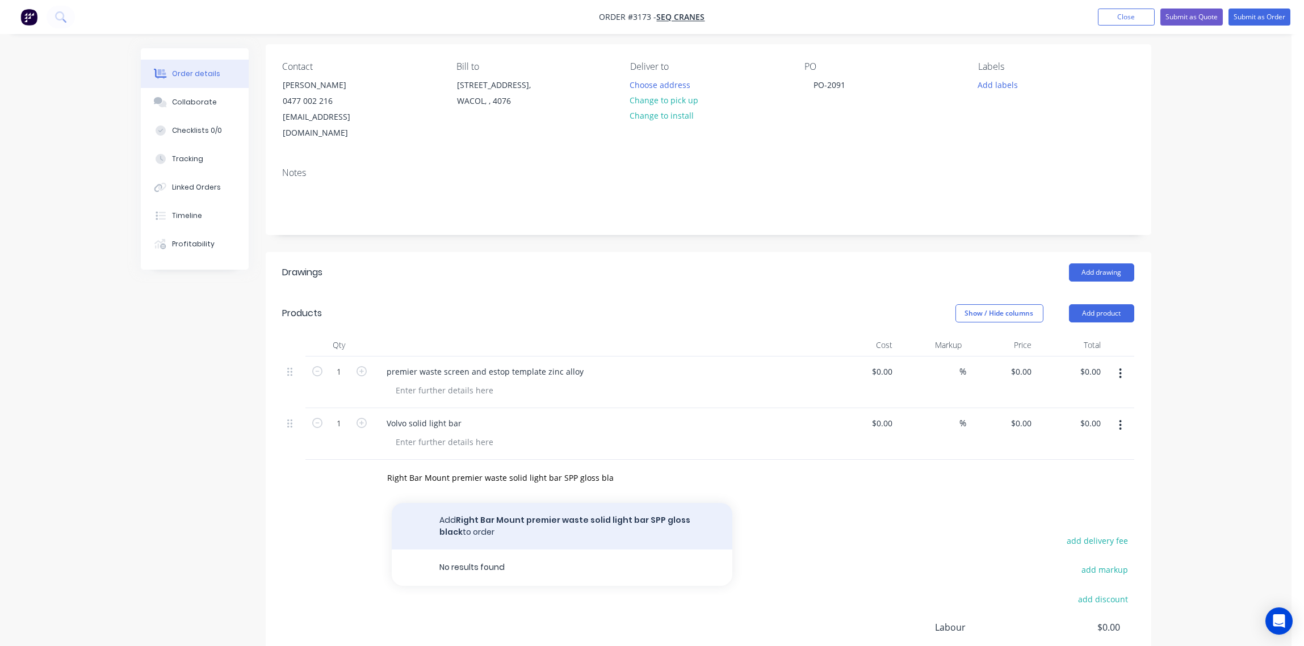
click at [573, 503] on button "Add Right Bar Mount premier waste solid light bar SPP gloss black to order" at bounding box center [562, 526] width 341 height 47
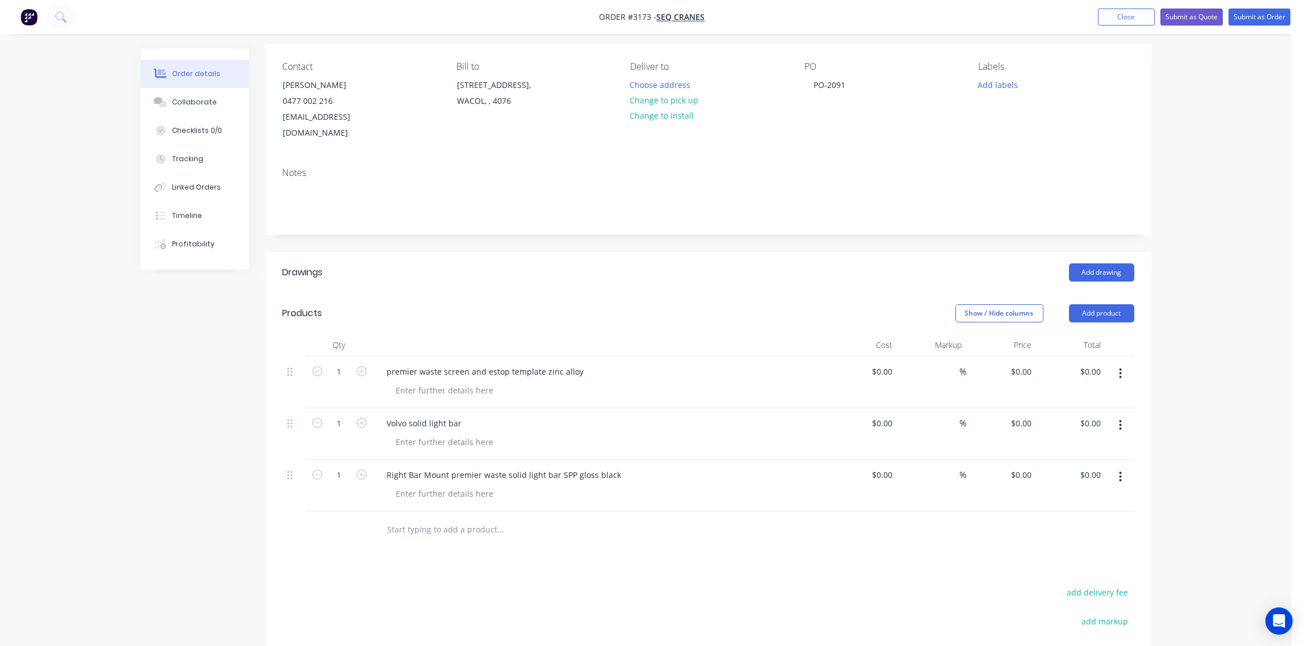
click at [472, 518] on input "text" at bounding box center [500, 529] width 227 height 23
paste input "Left Bar Mount premier waste solid light bar SPP gloss black"
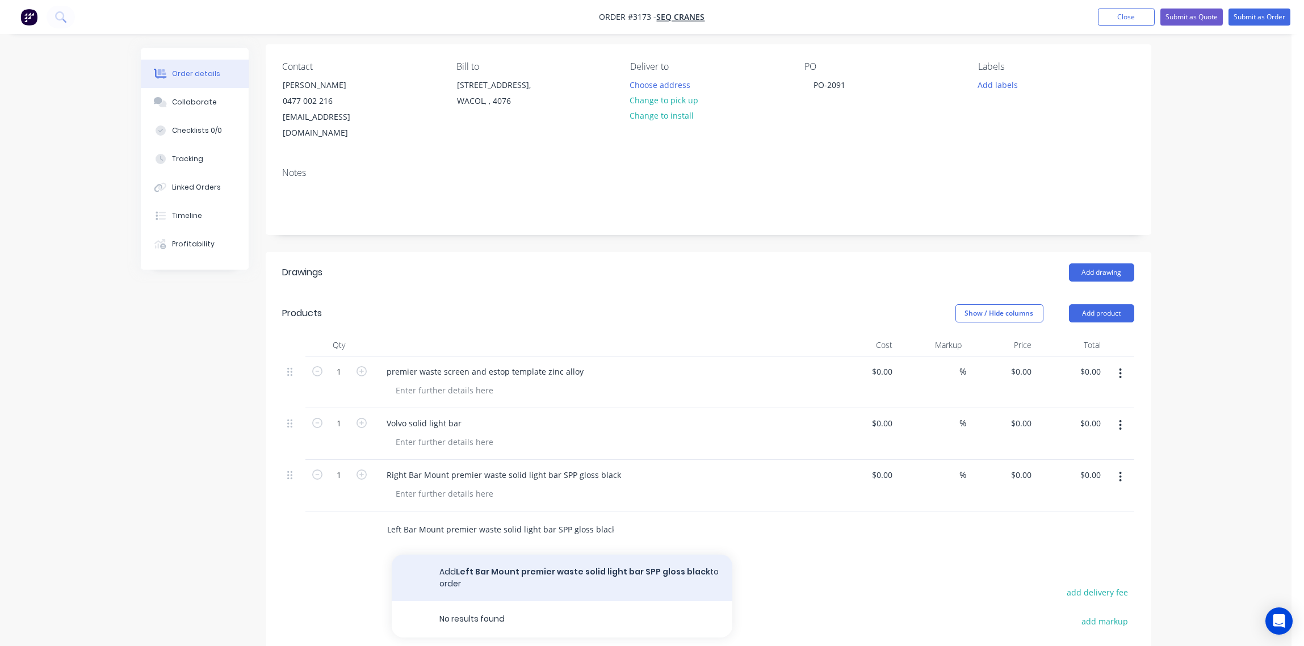
type input "Left Bar Mount premier waste solid light bar SPP gloss black"
click at [554, 557] on button "Add Left Bar Mount premier waste solid light bar SPP gloss black to order" at bounding box center [562, 578] width 341 height 47
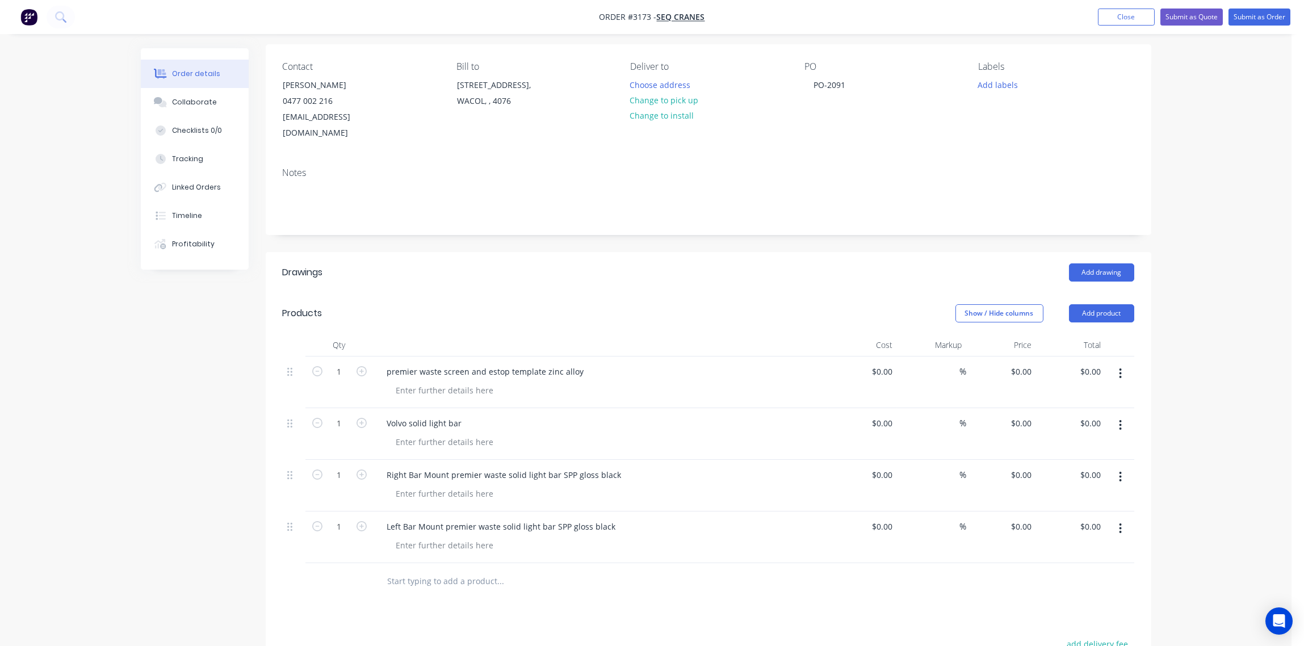
click at [469, 570] on input "text" at bounding box center [500, 581] width 227 height 23
paste input "slotted light covers LHS SPP new bright white"
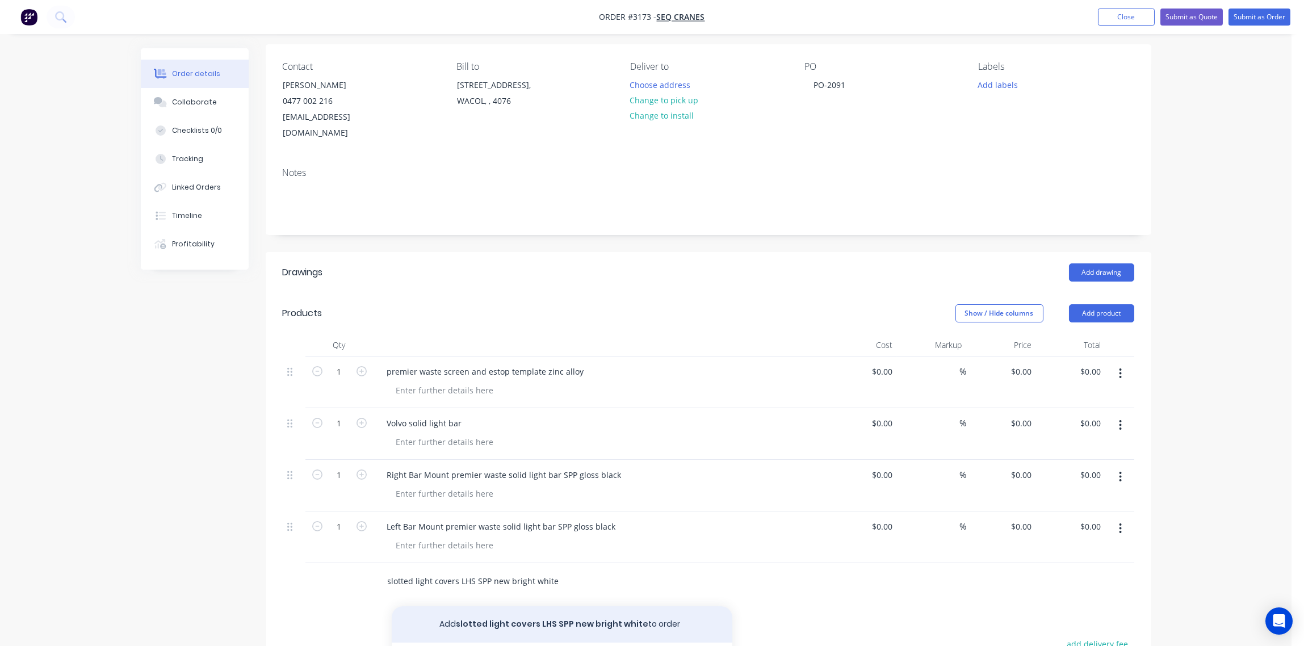
type input "slotted light covers LHS SPP new bright white"
click at [601, 606] on button "Add slotted light covers LHS SPP new bright white to order" at bounding box center [562, 624] width 341 height 36
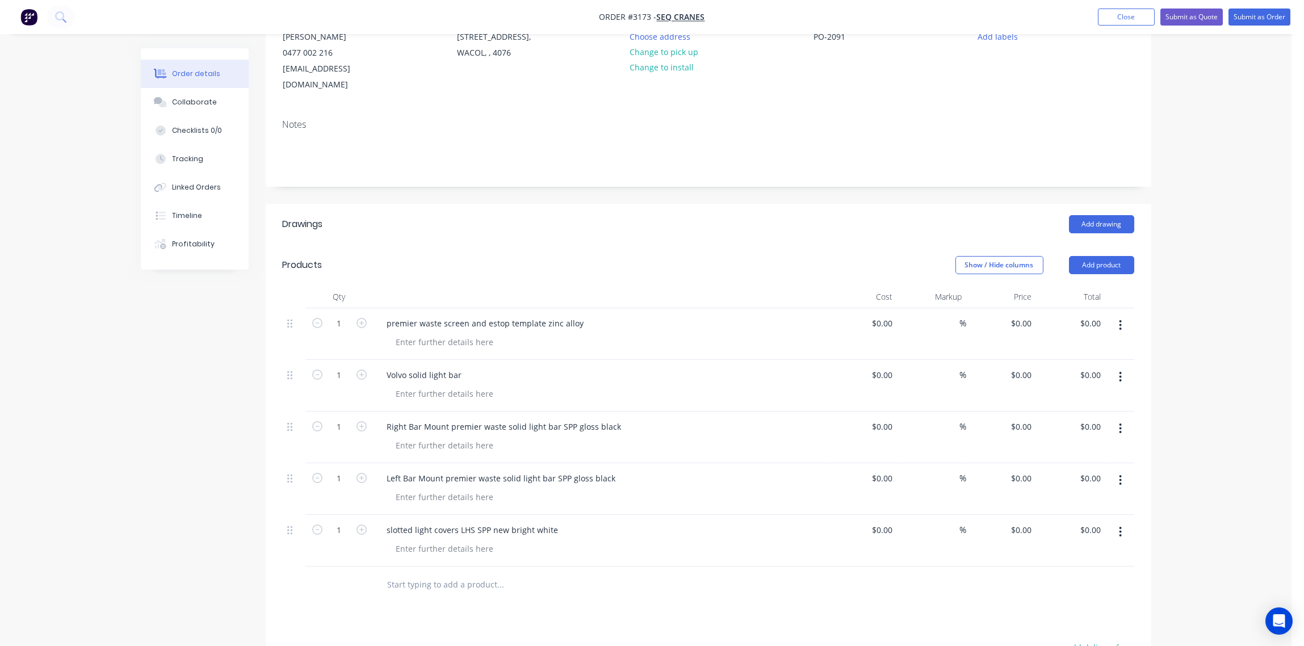
scroll to position [251, 0]
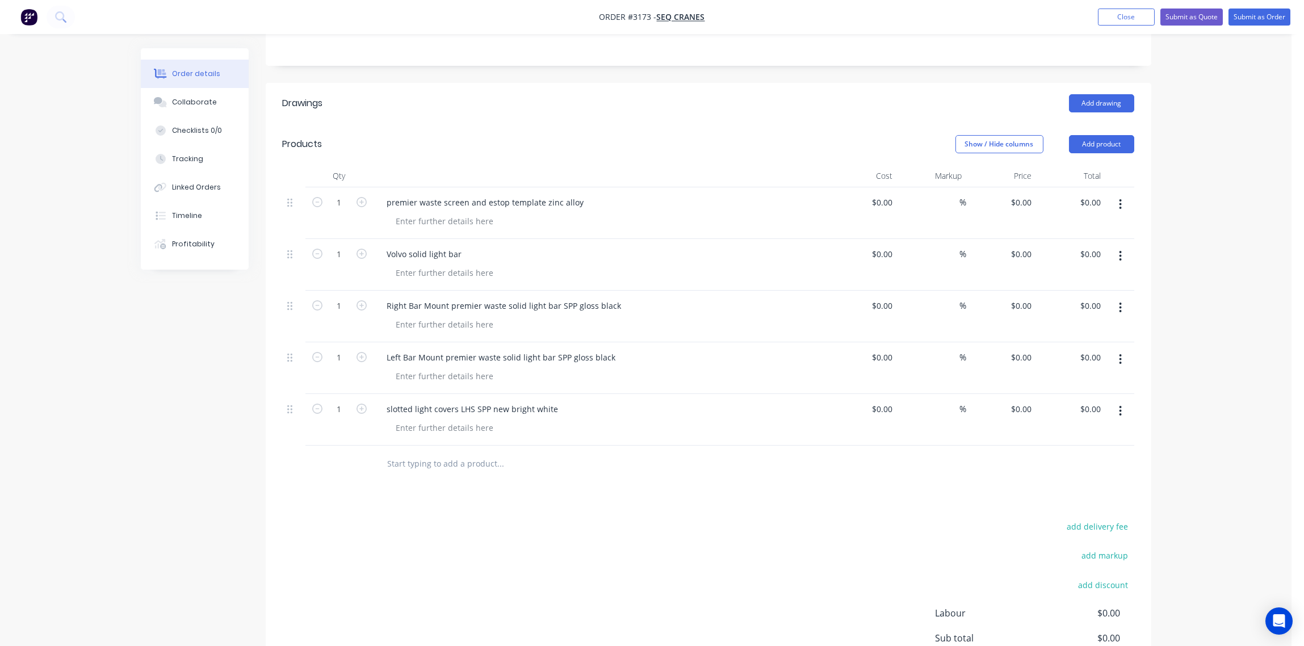
click at [437, 453] on input "text" at bounding box center [500, 464] width 227 height 23
paste input "slotted light covers RHS SPP new bright white"
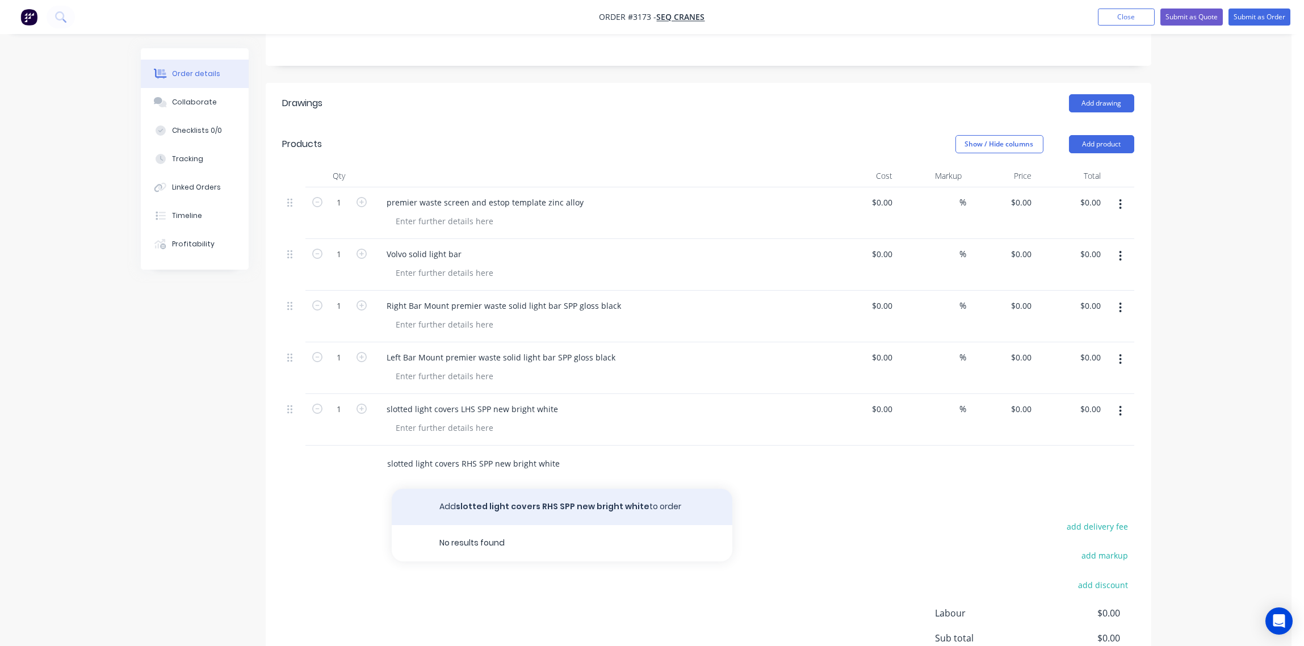
type input "slotted light covers RHS SPP new bright white"
click at [550, 489] on button "Add slotted light covers RHS SPP new bright white to order" at bounding box center [562, 507] width 341 height 36
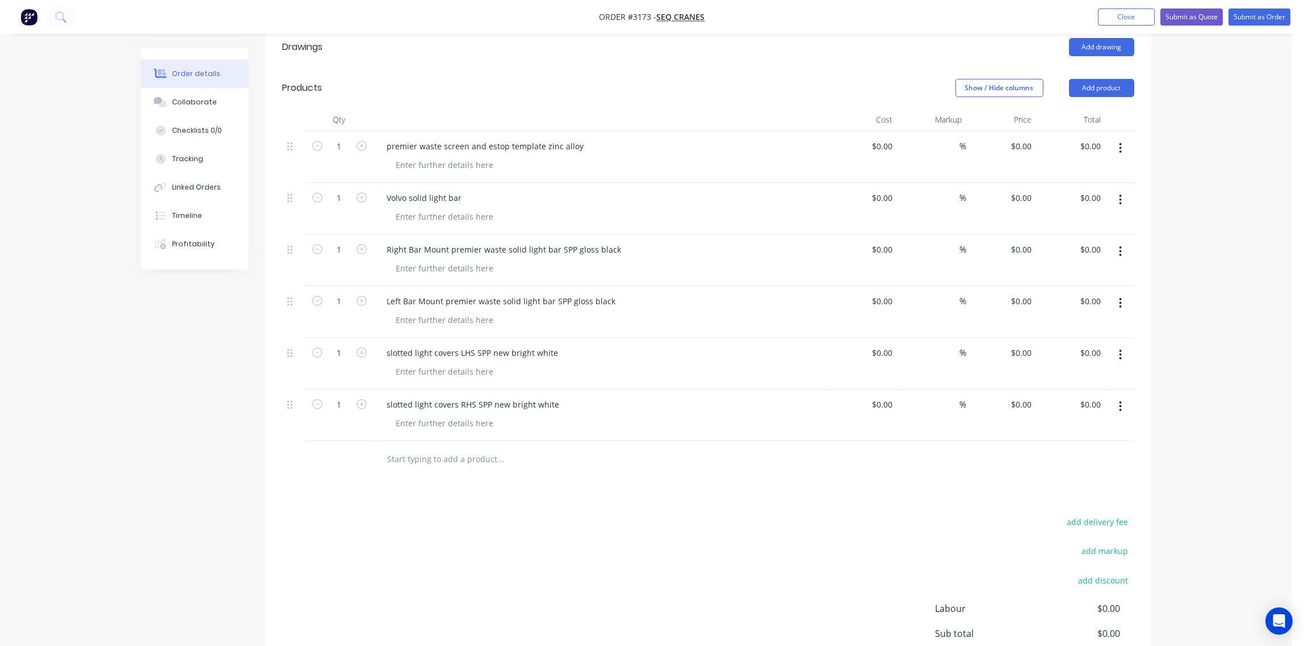
scroll to position [336, 0]
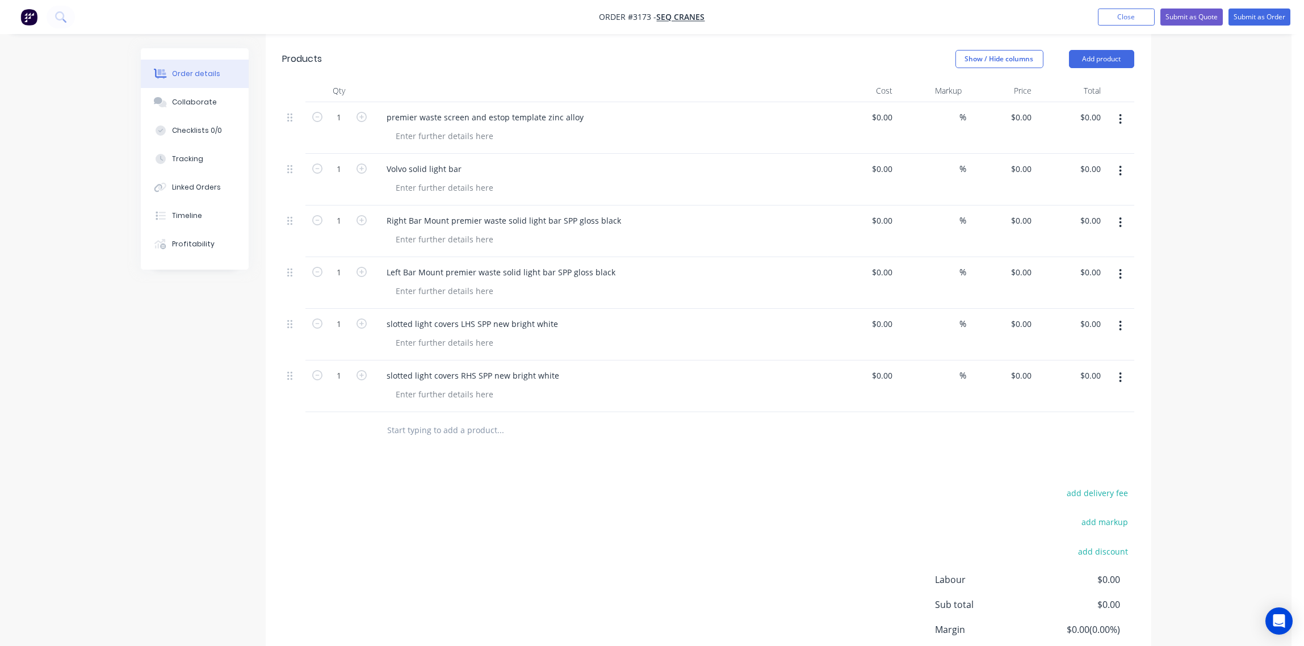
click at [469, 419] on input "text" at bounding box center [500, 430] width 227 height 23
paste input "premier waste cab estop bracket"
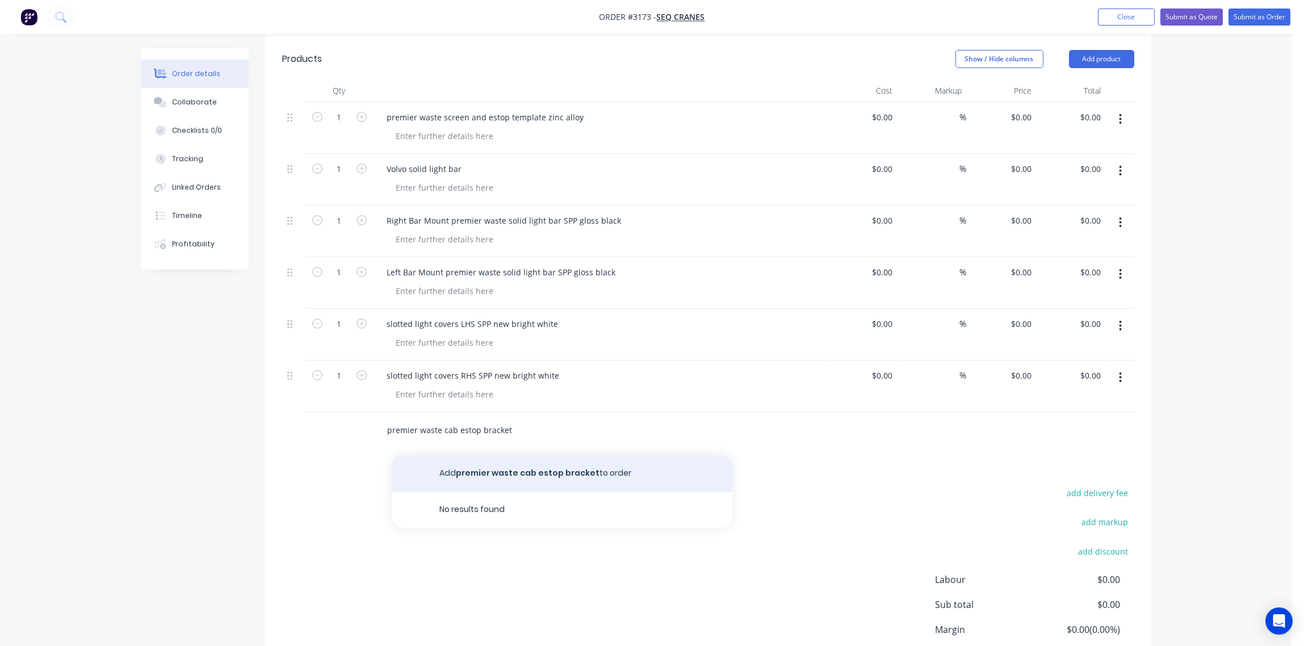
type input "premier waste cab estop bracket"
click at [551, 457] on button "Add premier waste cab estop bracket to order" at bounding box center [562, 473] width 341 height 36
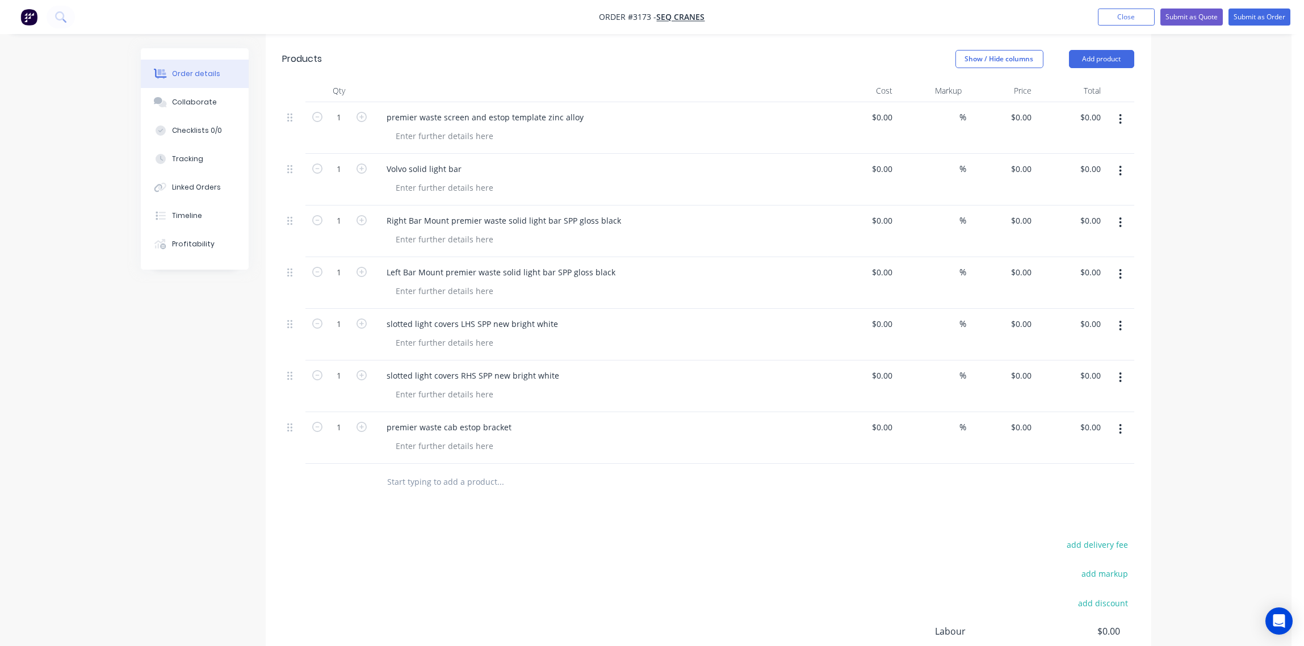
click at [458, 473] on input "text" at bounding box center [500, 482] width 227 height 23
paste input "Premier waste estop bracket"
type input "Premier waste estop bracket"
click at [528, 507] on button "Add Premier waste estop bracket to order" at bounding box center [562, 525] width 341 height 36
click at [468, 522] on input "text" at bounding box center [500, 533] width 227 height 23
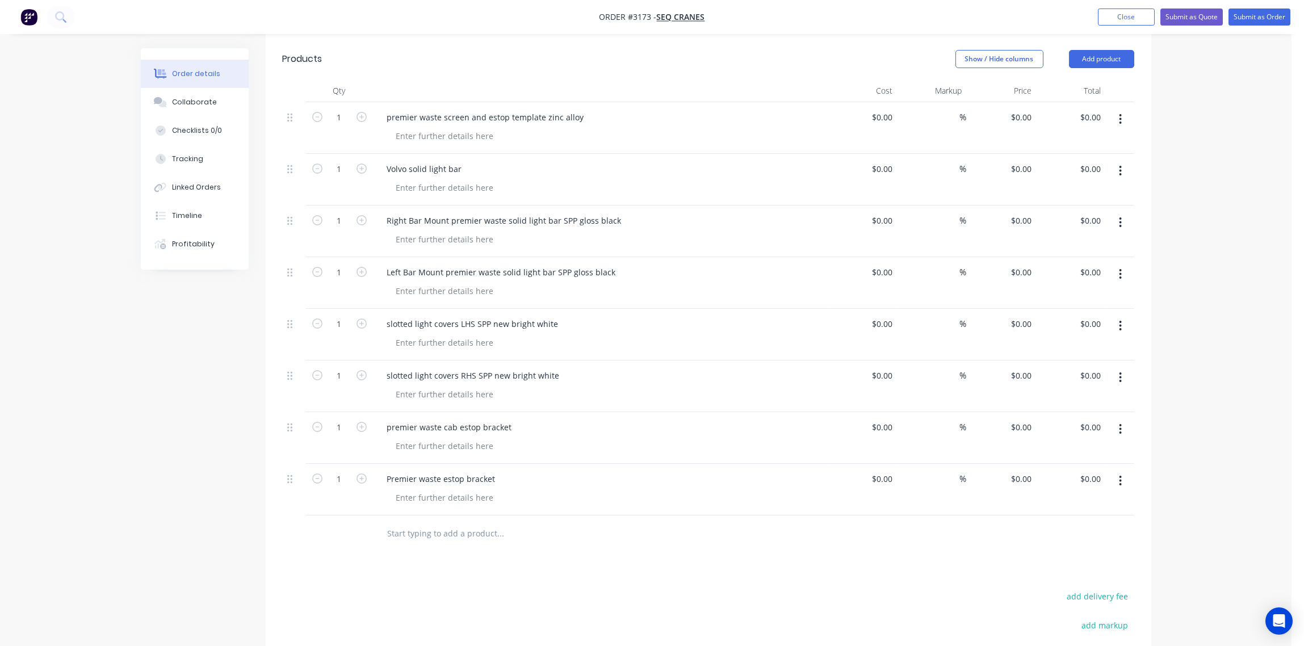
paste input "Volvo rear plate PP gloss black"
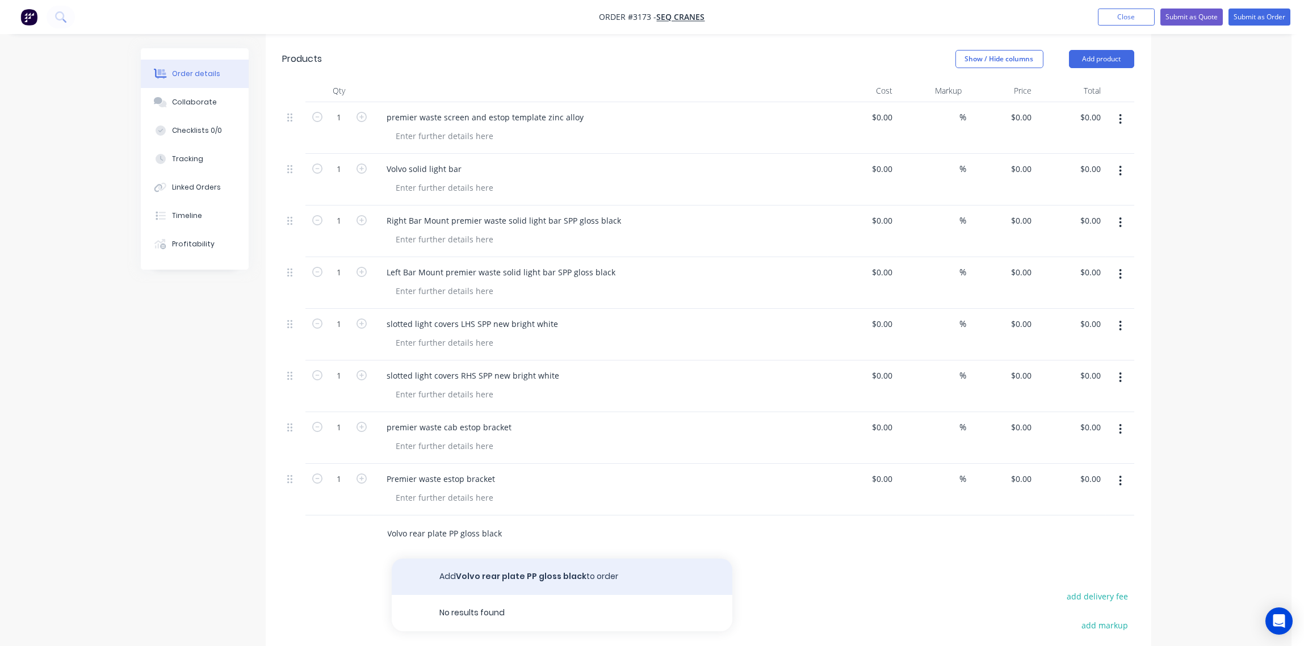
type input "Volvo rear plate PP gloss black"
click at [505, 563] on button "Add Volvo rear plate PP gloss black to order" at bounding box center [562, 577] width 341 height 36
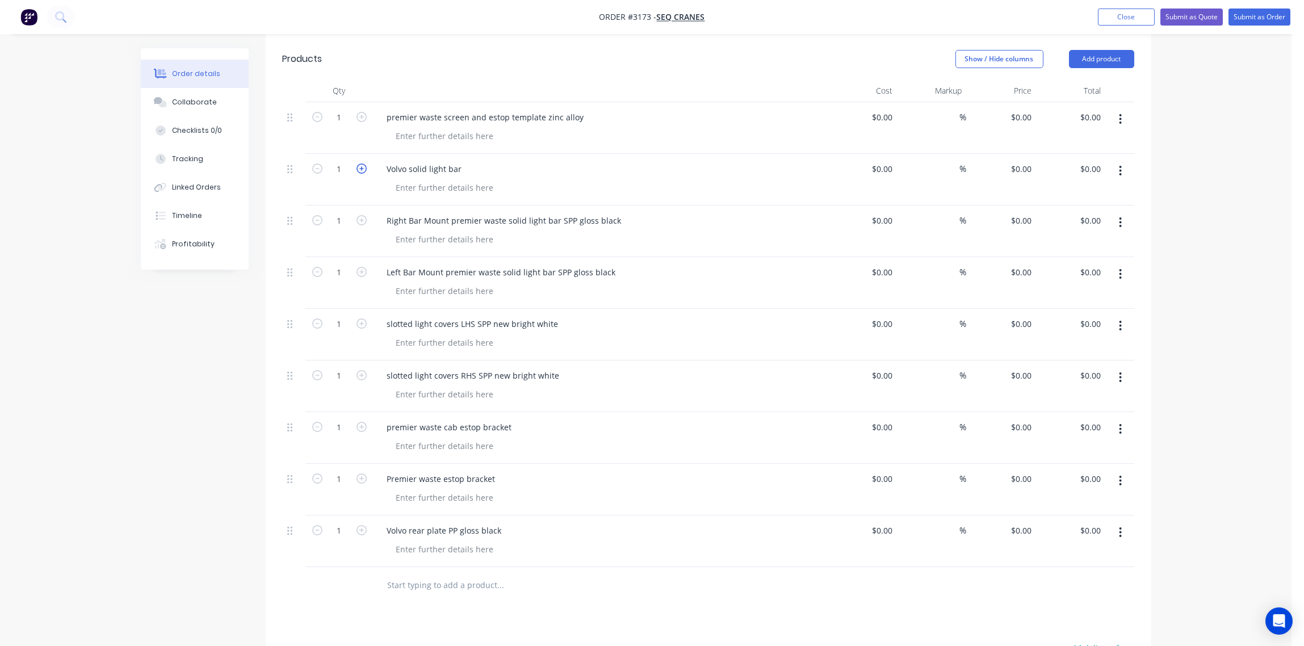
click at [362, 164] on icon "button" at bounding box center [362, 169] width 10 height 10
type input "4"
click at [362, 267] on icon "button" at bounding box center [362, 272] width 10 height 10
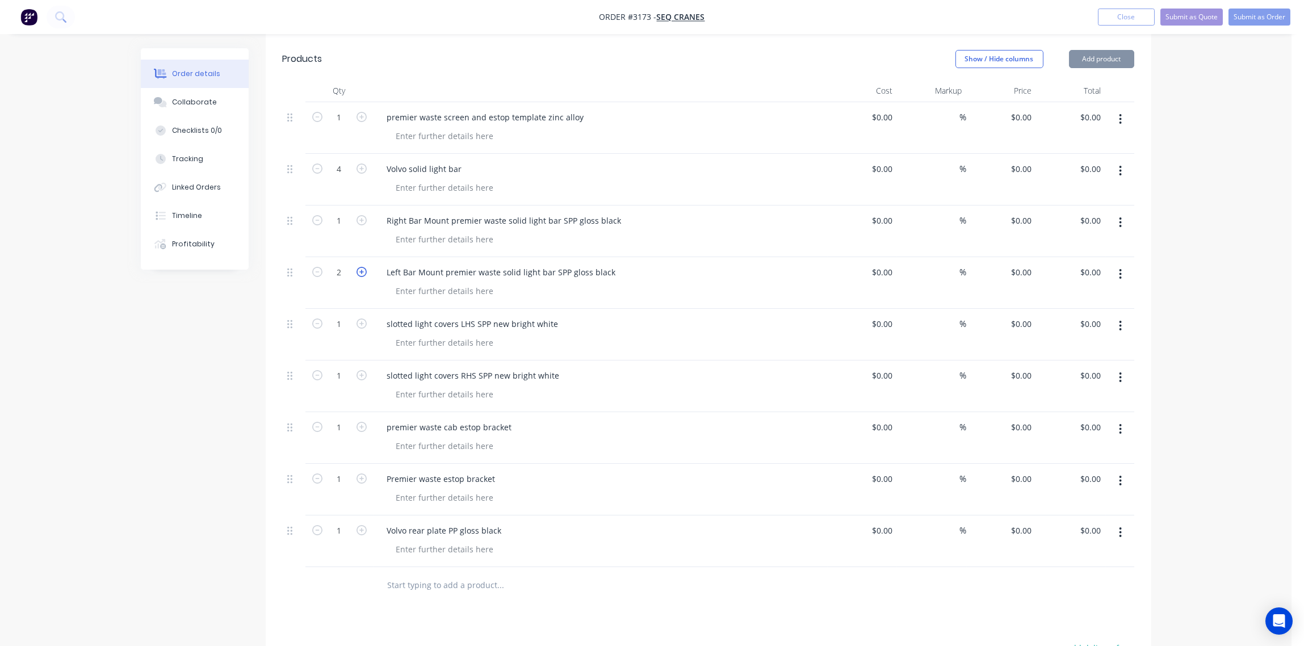
click at [362, 267] on icon "button" at bounding box center [362, 272] width 10 height 10
type input "4"
type input "0"
click at [676, 231] on div at bounding box center [605, 239] width 436 height 16
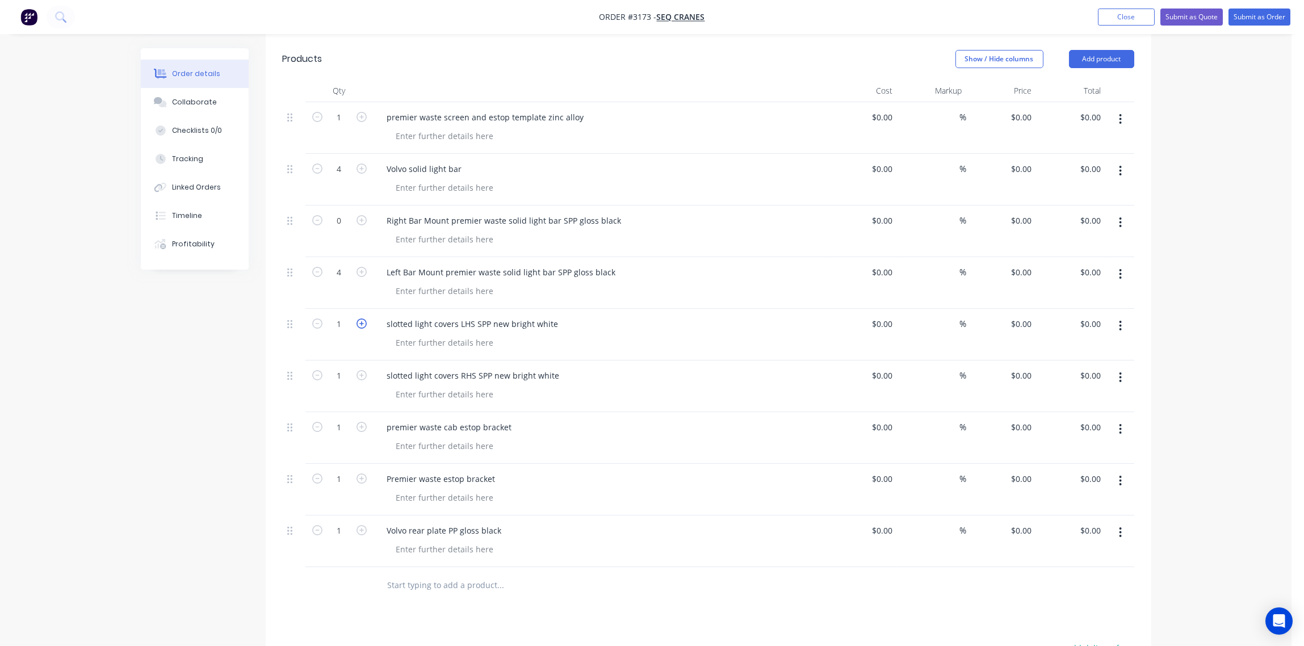
click at [362, 319] on icon "button" at bounding box center [362, 324] width 10 height 10
type input "4"
click at [363, 370] on icon "button" at bounding box center [362, 375] width 10 height 10
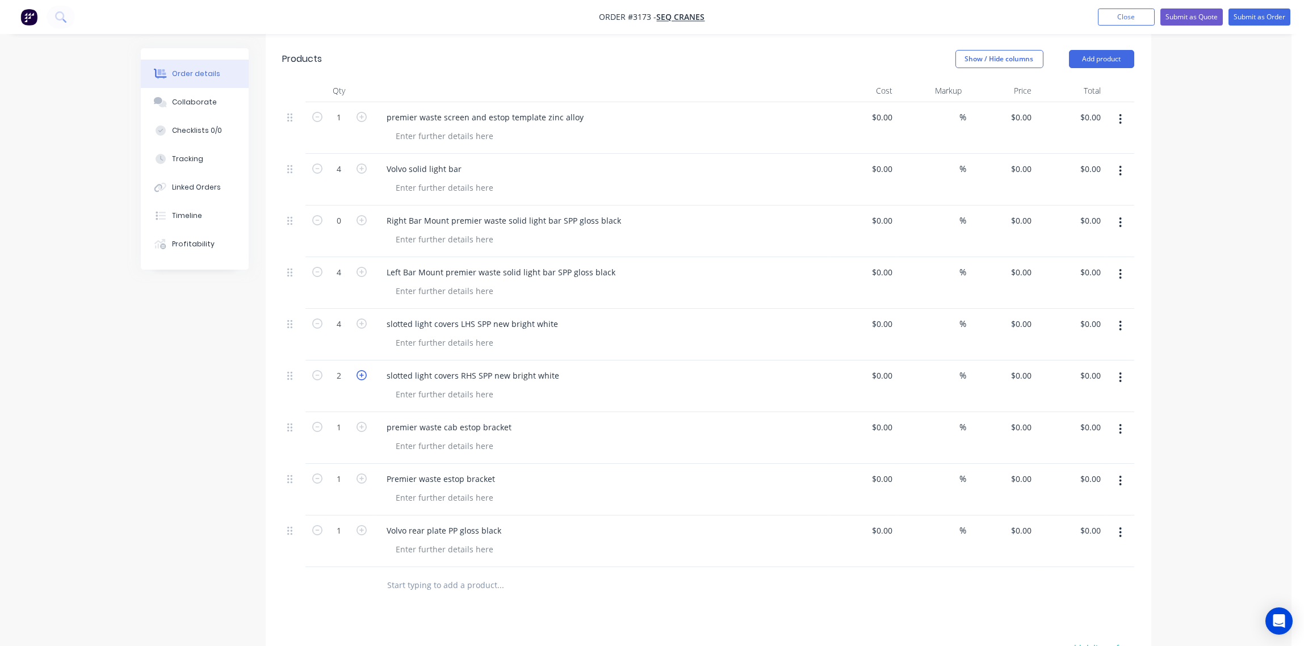
click at [363, 370] on icon "button" at bounding box center [362, 375] width 10 height 10
type input "4"
click at [361, 422] on icon "button" at bounding box center [362, 427] width 10 height 10
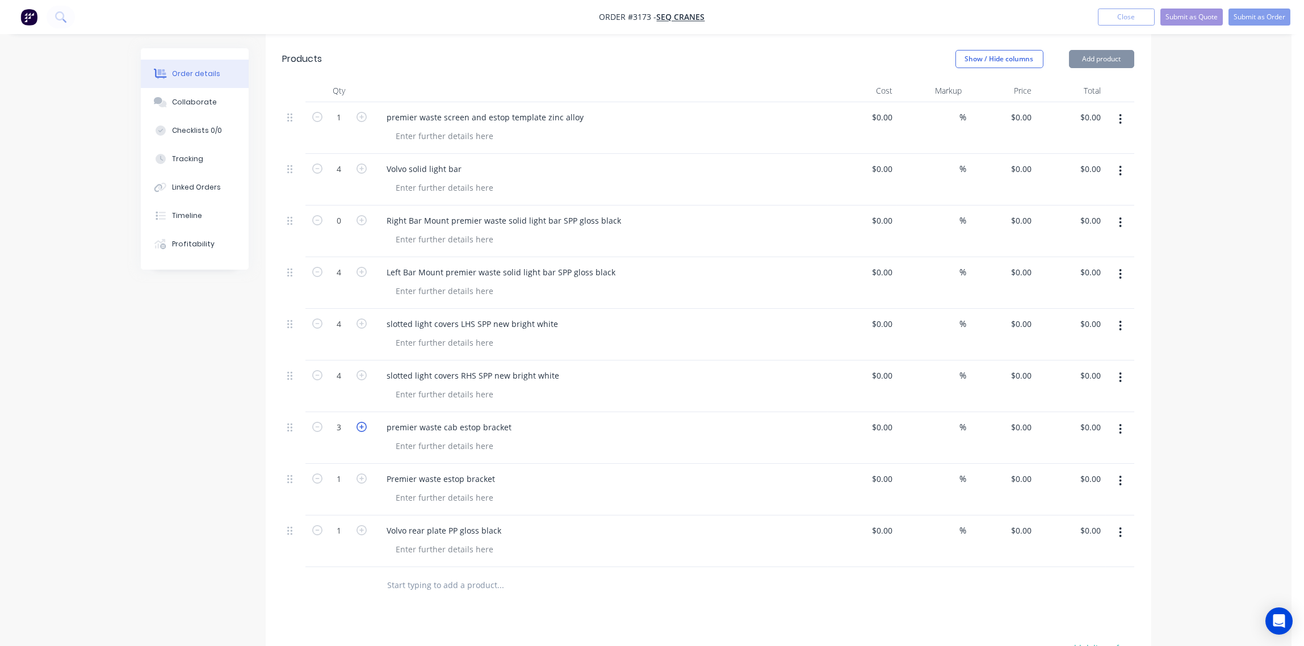
click at [361, 422] on icon "button" at bounding box center [362, 427] width 10 height 10
type input "5"
click at [362, 474] on icon "button" at bounding box center [362, 479] width 10 height 10
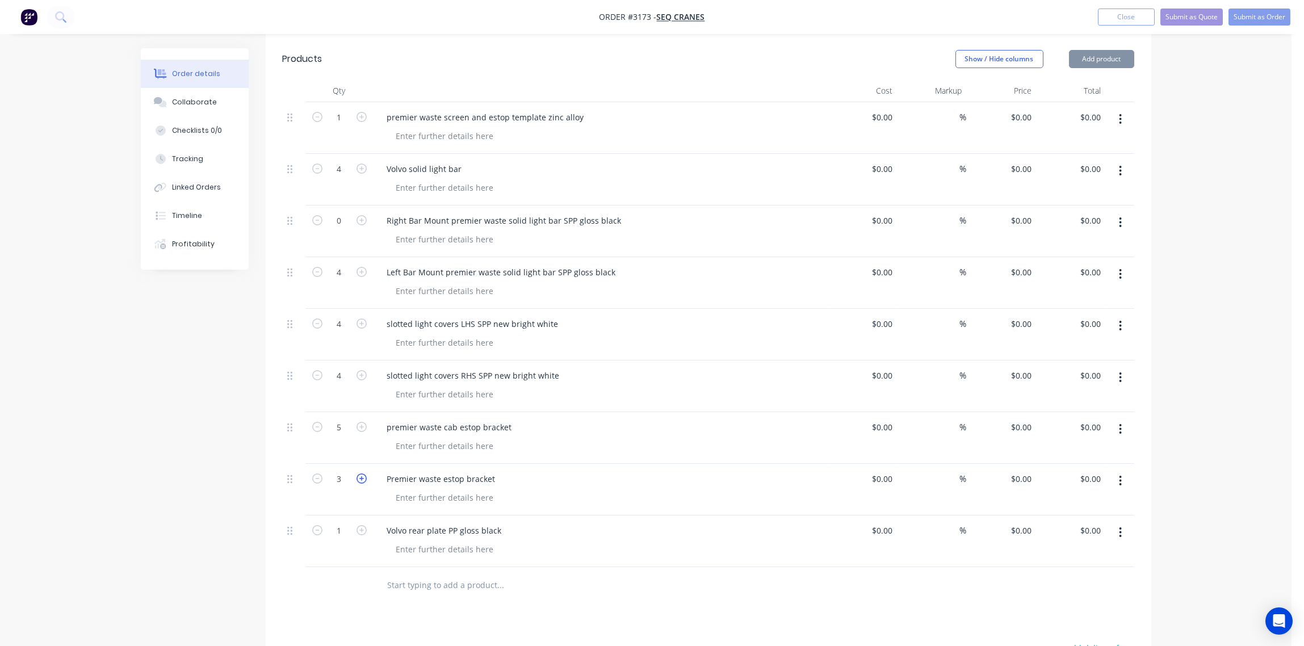
click at [362, 474] on icon "button" at bounding box center [362, 479] width 10 height 10
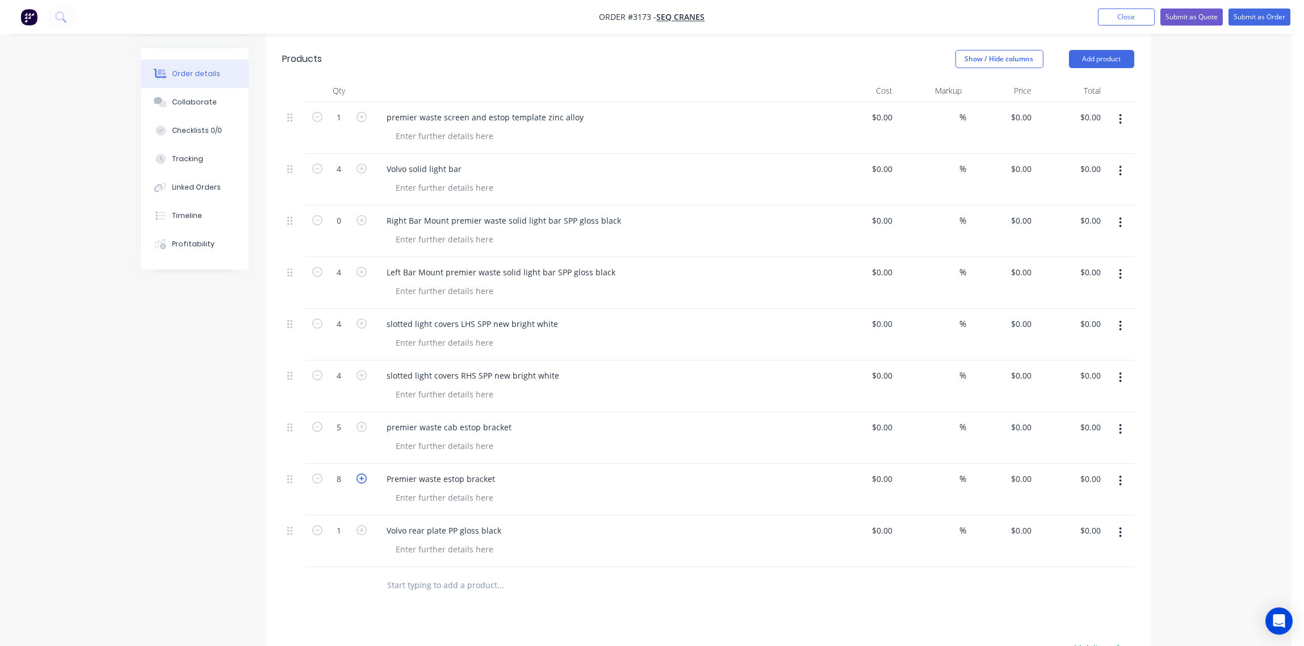
click at [362, 474] on icon "button" at bounding box center [362, 479] width 10 height 10
click at [361, 474] on icon "button" at bounding box center [362, 479] width 10 height 10
click at [360, 474] on icon "button" at bounding box center [362, 479] width 10 height 10
click at [359, 474] on icon "button" at bounding box center [362, 479] width 10 height 10
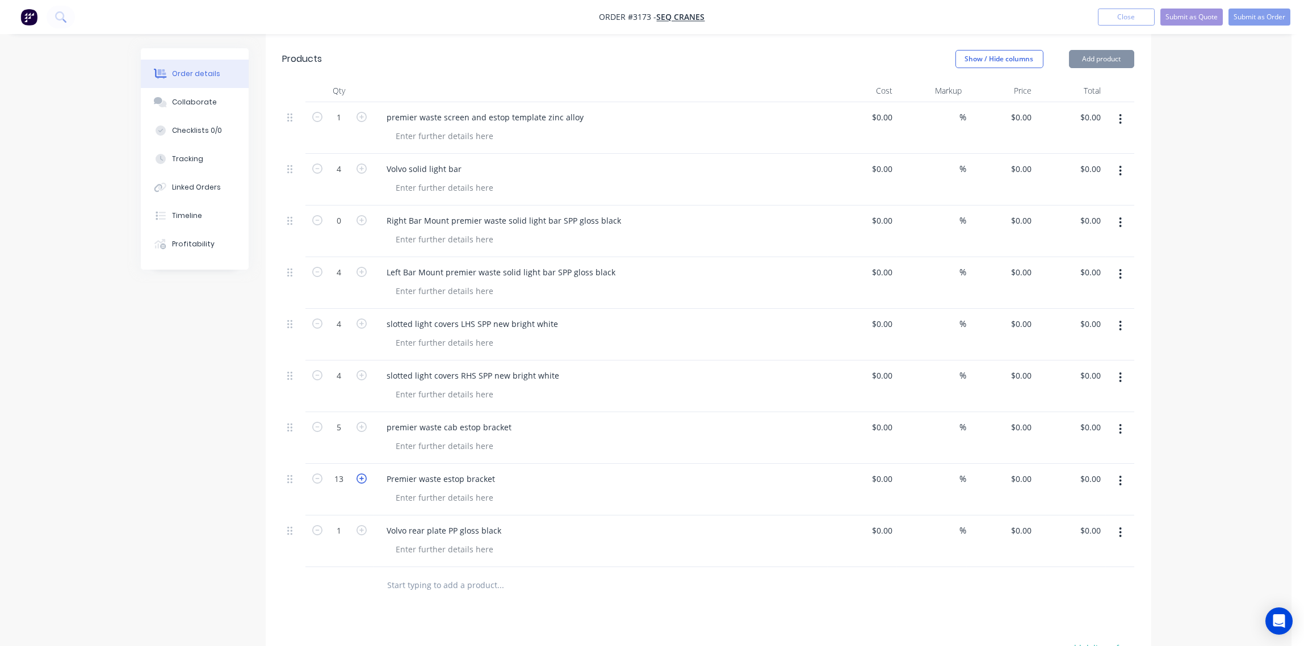
click at [359, 474] on icon "button" at bounding box center [362, 479] width 10 height 10
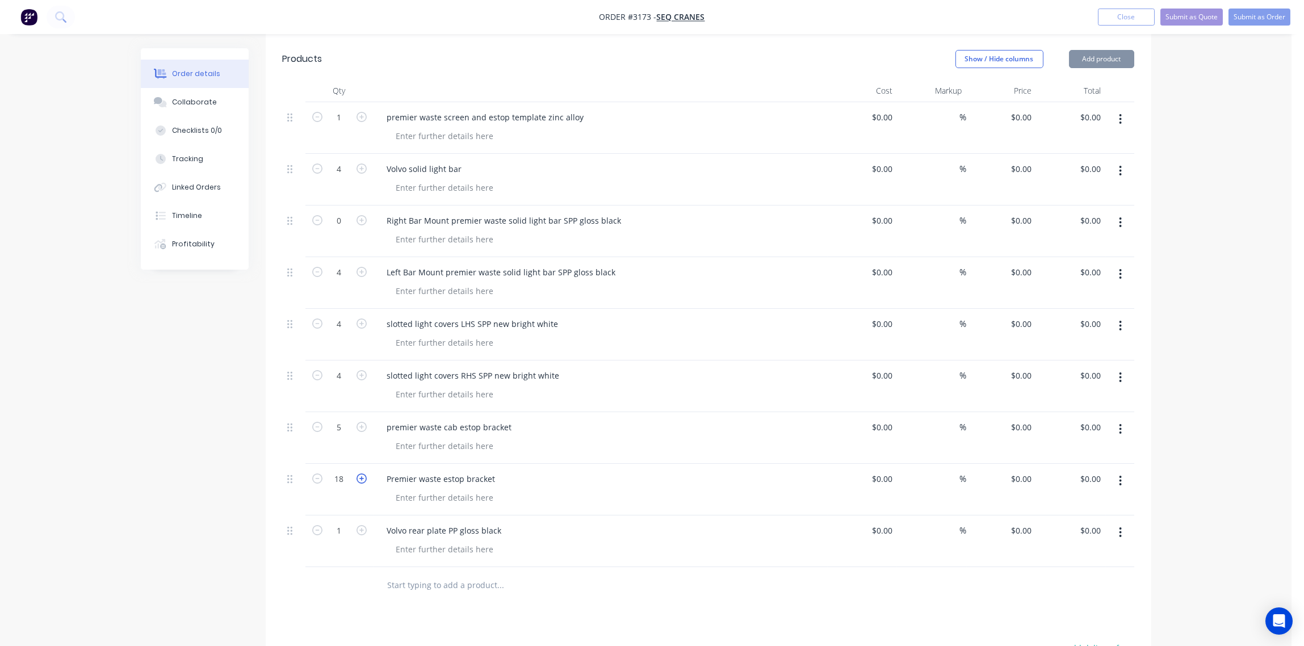
click at [359, 474] on icon "button" at bounding box center [362, 479] width 10 height 10
type input "20"
click at [362, 525] on icon "button" at bounding box center [362, 530] width 10 height 10
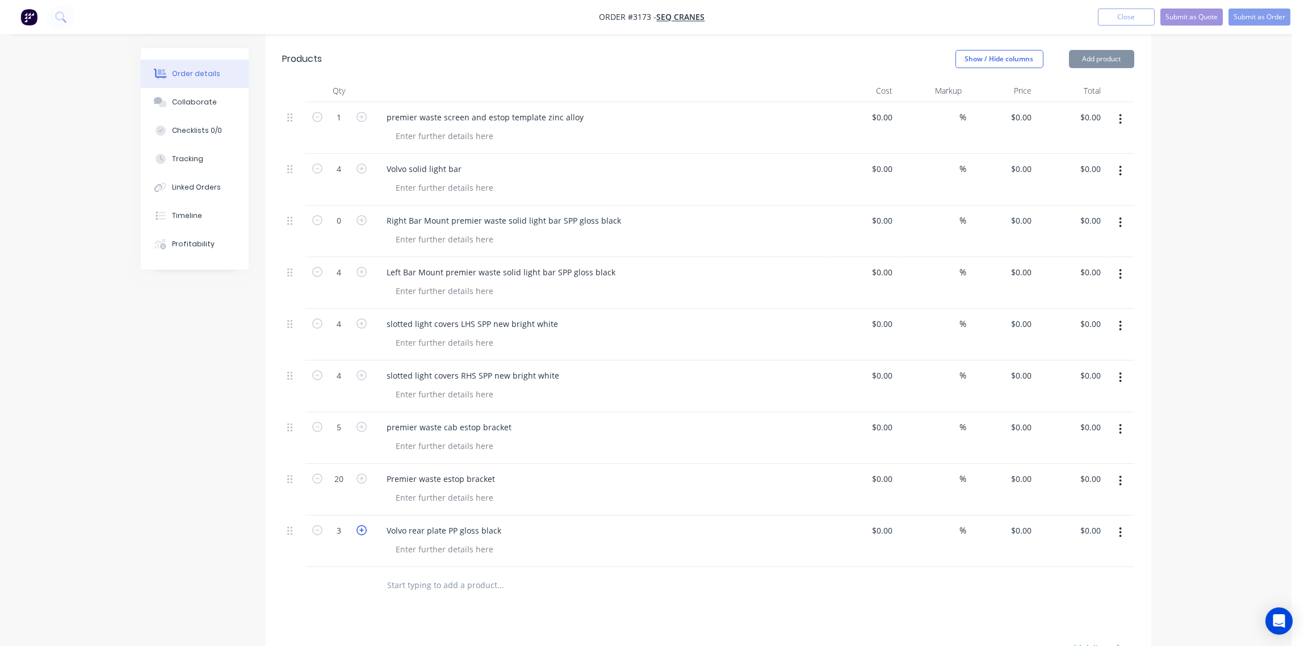
click at [362, 525] on icon "button" at bounding box center [362, 530] width 10 height 10
click at [319, 525] on icon "button" at bounding box center [317, 530] width 10 height 10
type input "4"
click at [200, 101] on div "Collaborate" at bounding box center [194, 102] width 45 height 10
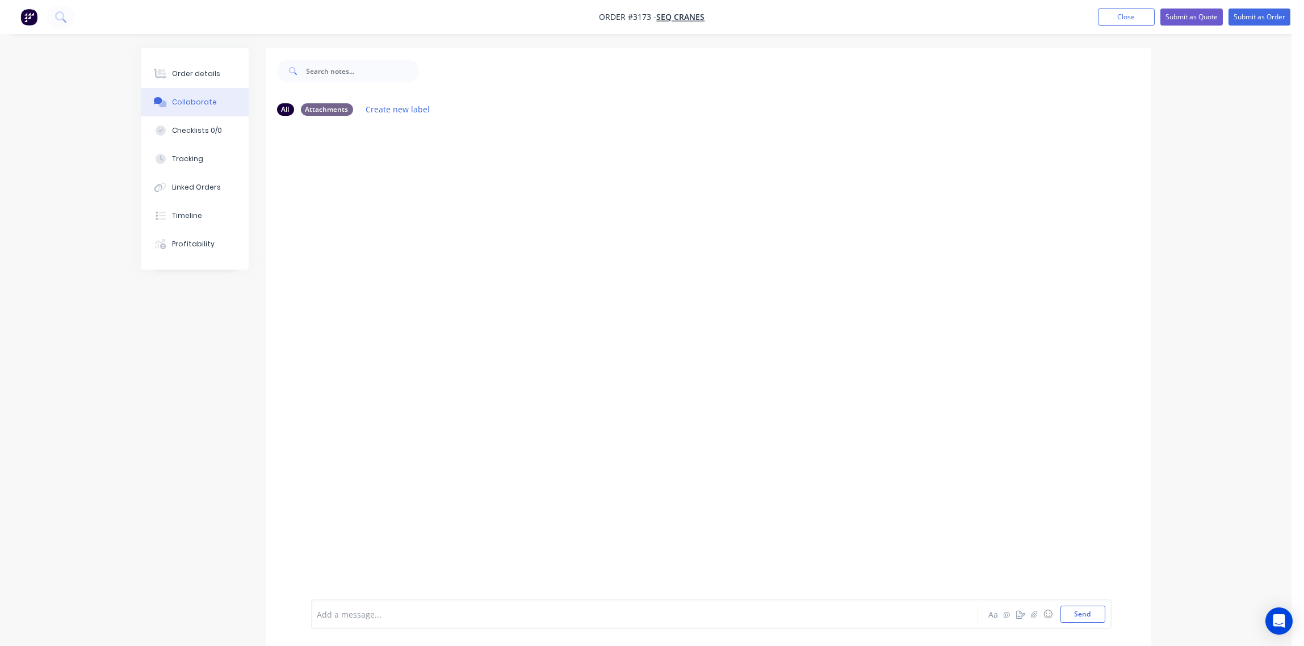
click at [378, 606] on div "Add a message..." at bounding box center [612, 614] width 591 height 17
drag, startPoint x: 378, startPoint y: 606, endPoint x: 321, endPoint y: 604, distance: 56.8
click at [321, 604] on div "Add a message... Aa @ ☺ Send" at bounding box center [711, 615] width 801 height 30
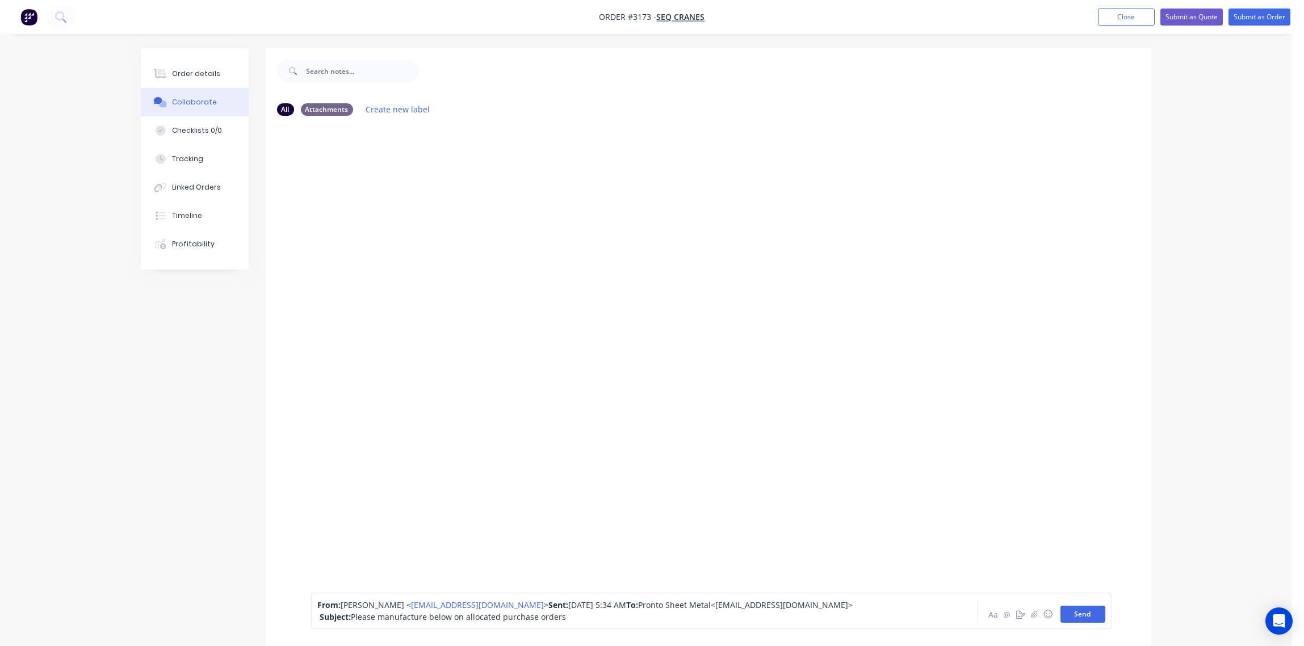
click at [1085, 612] on button "Send" at bounding box center [1083, 614] width 45 height 17
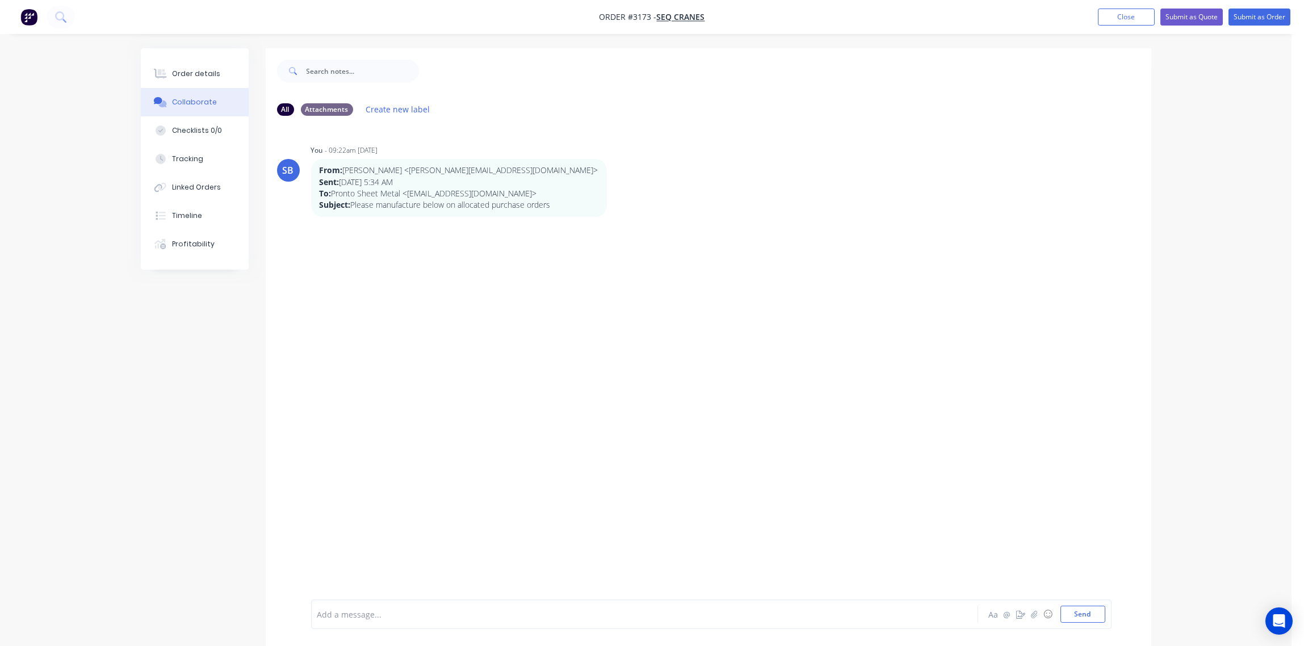
click at [365, 613] on div at bounding box center [613, 615] width 591 height 12
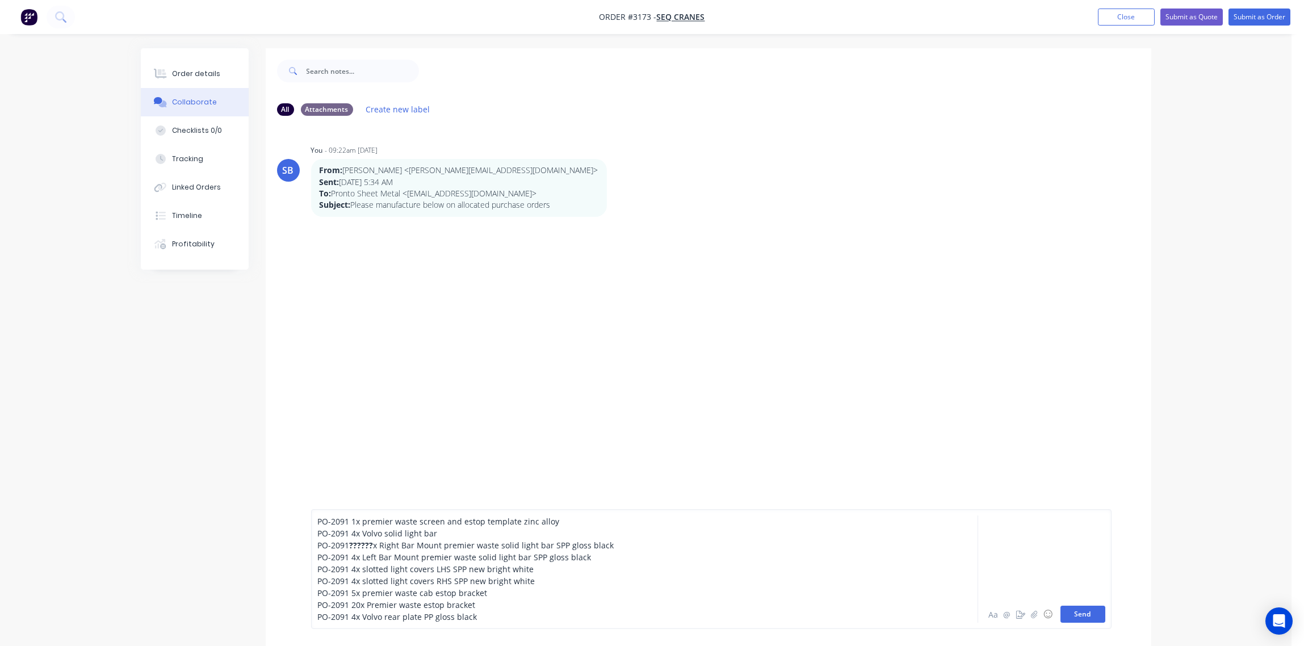
click at [1089, 614] on button "Send" at bounding box center [1083, 614] width 45 height 17
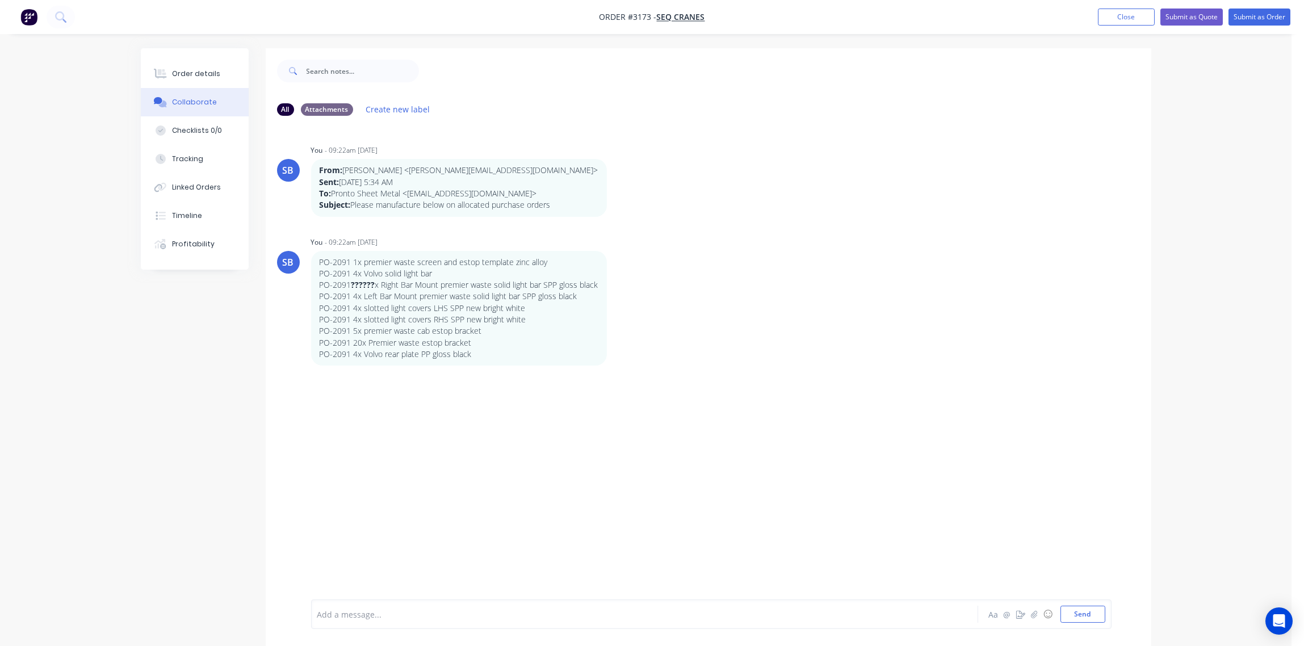
click at [358, 618] on div at bounding box center [613, 615] width 591 height 12
click at [1088, 617] on button "Send" at bounding box center [1083, 614] width 45 height 17
click at [192, 106] on div "Collaborate" at bounding box center [194, 102] width 45 height 10
click at [1035, 617] on icon "button" at bounding box center [1034, 613] width 6 height 7
click at [1086, 618] on button "Send" at bounding box center [1083, 614] width 45 height 17
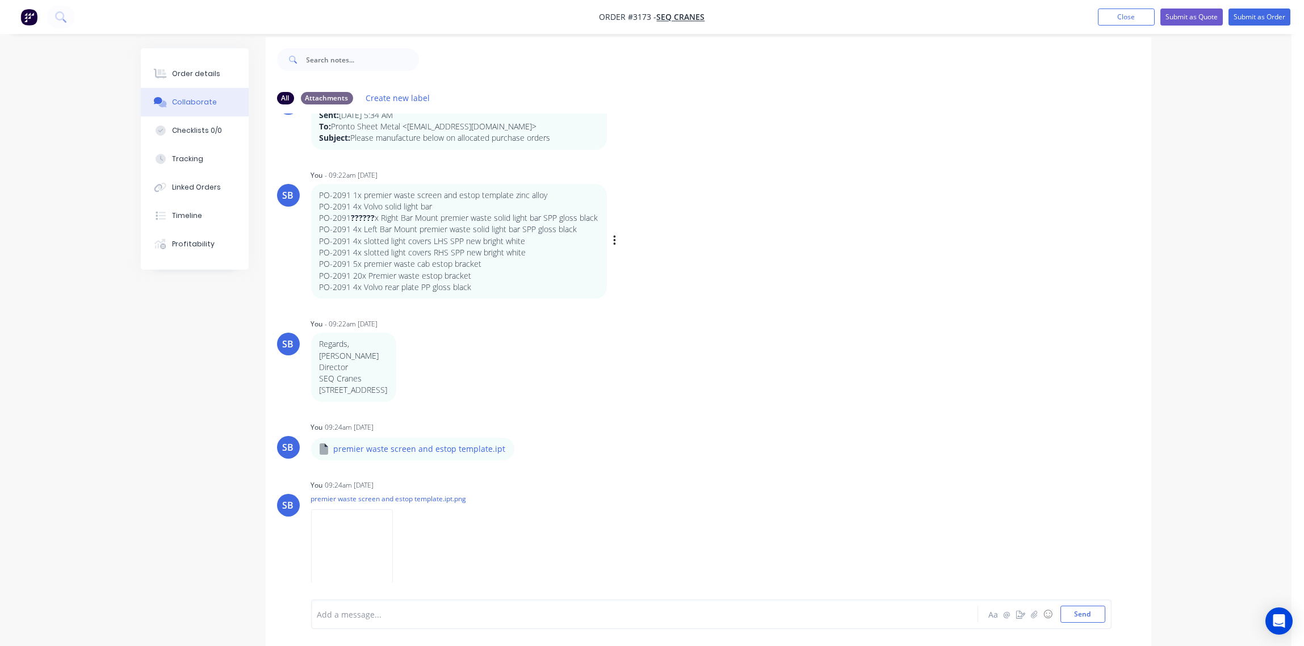
scroll to position [18, 0]
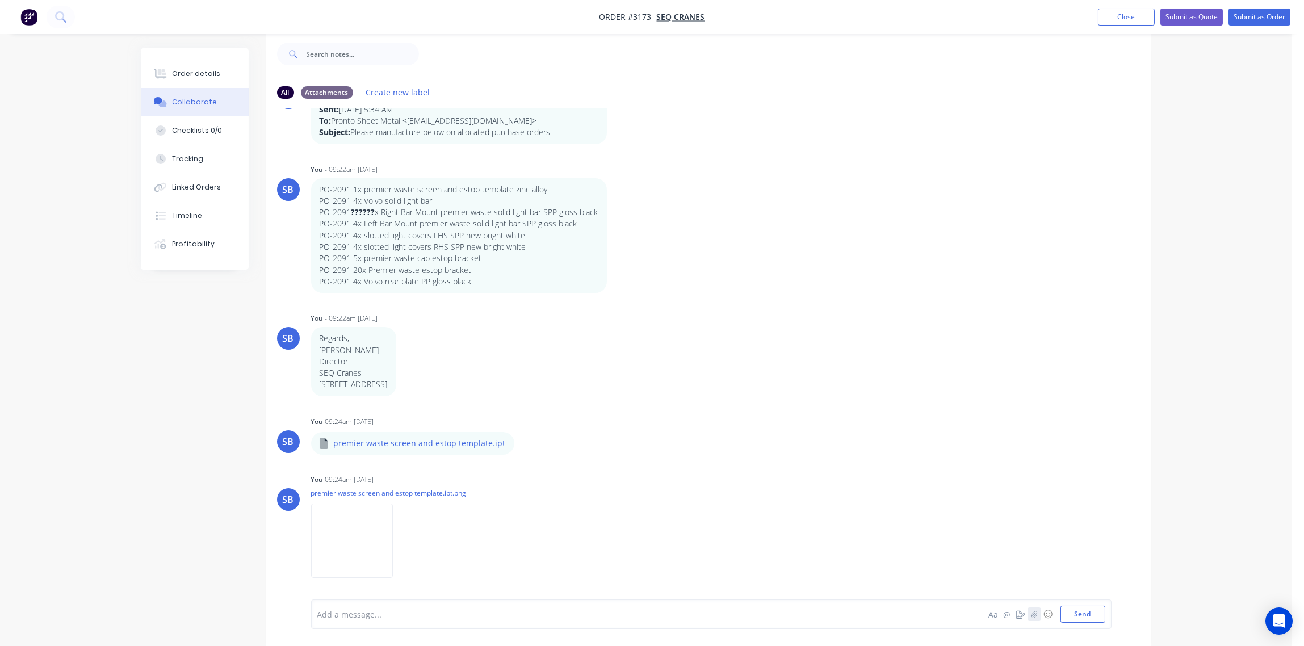
click at [1036, 615] on icon "button" at bounding box center [1034, 613] width 6 height 7
click at [1087, 611] on button "Send" at bounding box center [1083, 614] width 45 height 17
click at [1034, 614] on icon "button" at bounding box center [1034, 613] width 6 height 7
click at [1077, 609] on button "Send" at bounding box center [1083, 614] width 45 height 17
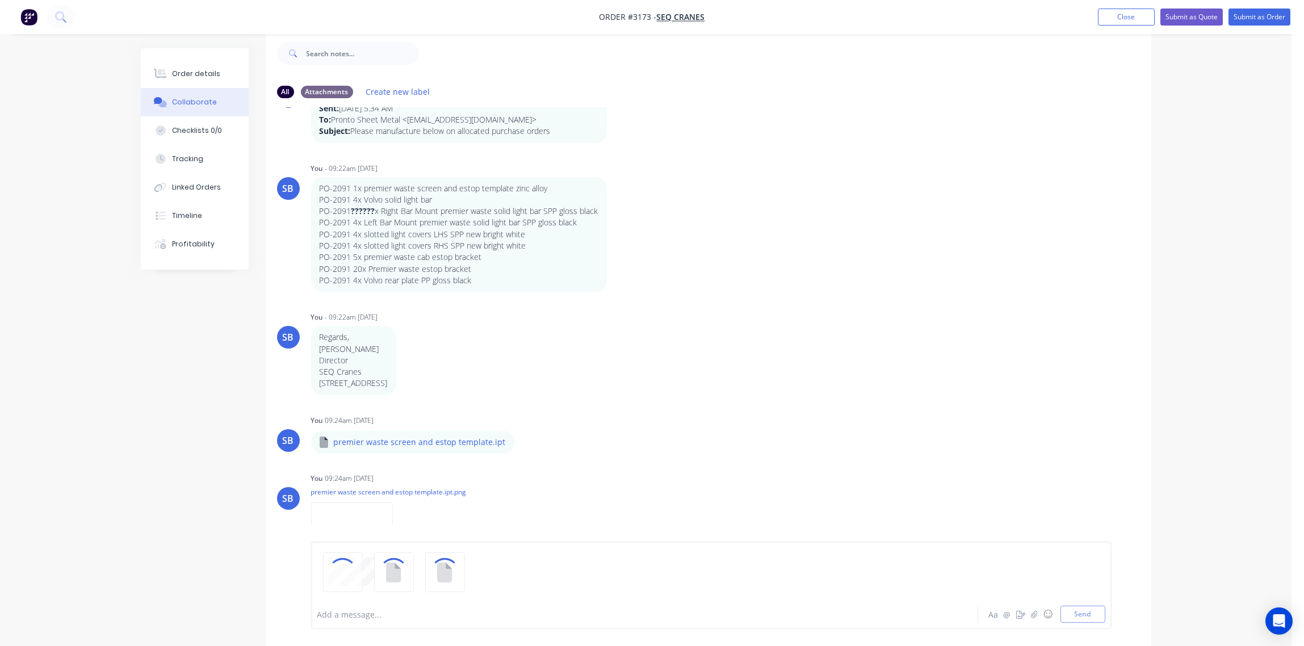
scroll to position [282, 0]
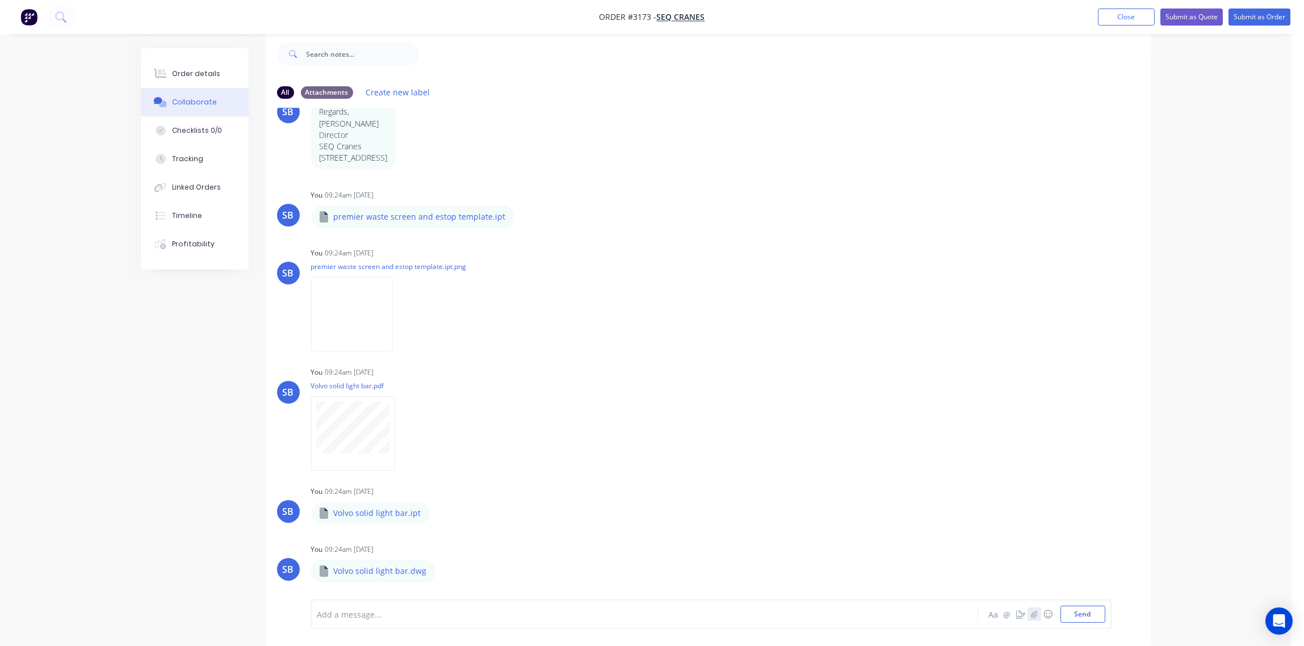
click at [1033, 612] on icon "button" at bounding box center [1034, 614] width 7 height 8
click at [1090, 614] on button "Send" at bounding box center [1083, 614] width 45 height 17
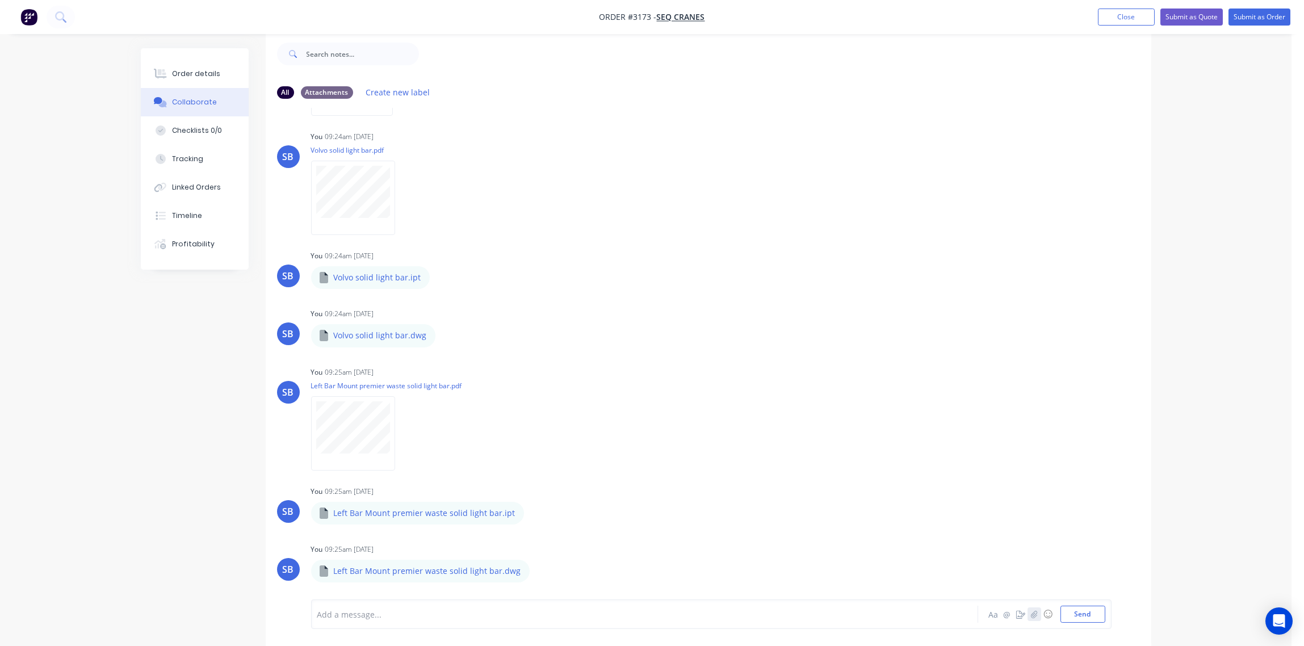
click at [1038, 611] on button "button" at bounding box center [1035, 615] width 14 height 14
click at [1082, 617] on button "Send" at bounding box center [1083, 614] width 45 height 17
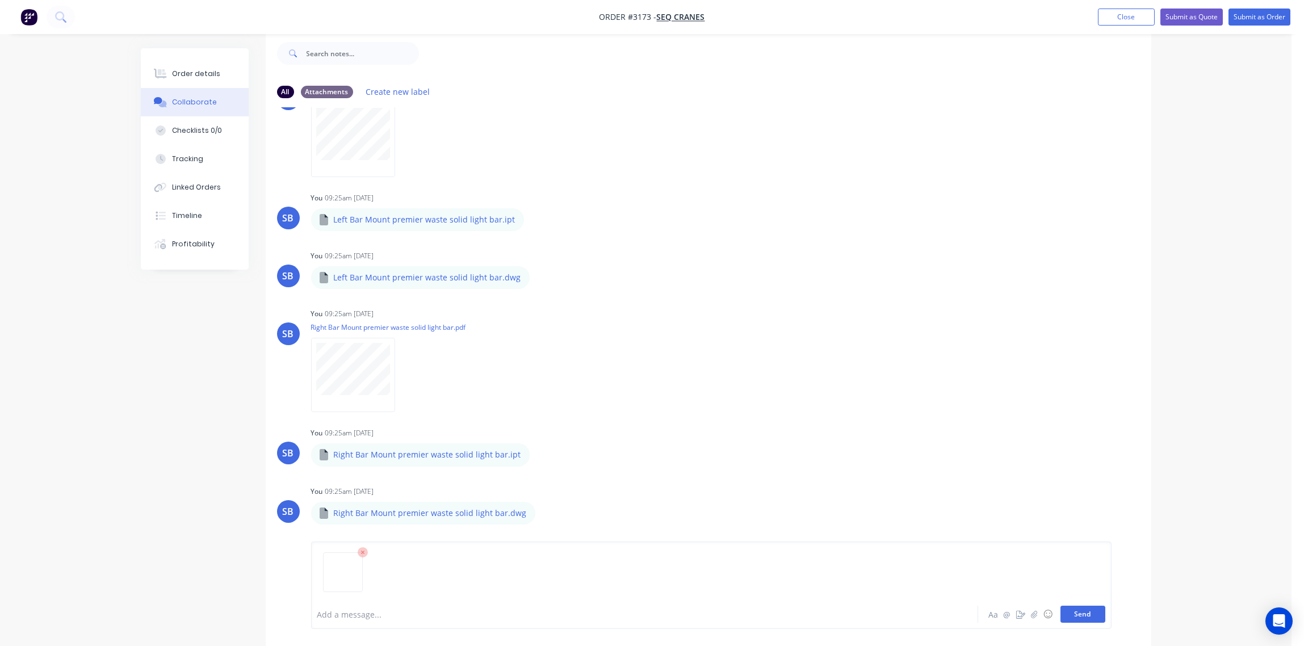
click at [1090, 619] on button "Send" at bounding box center [1083, 614] width 45 height 17
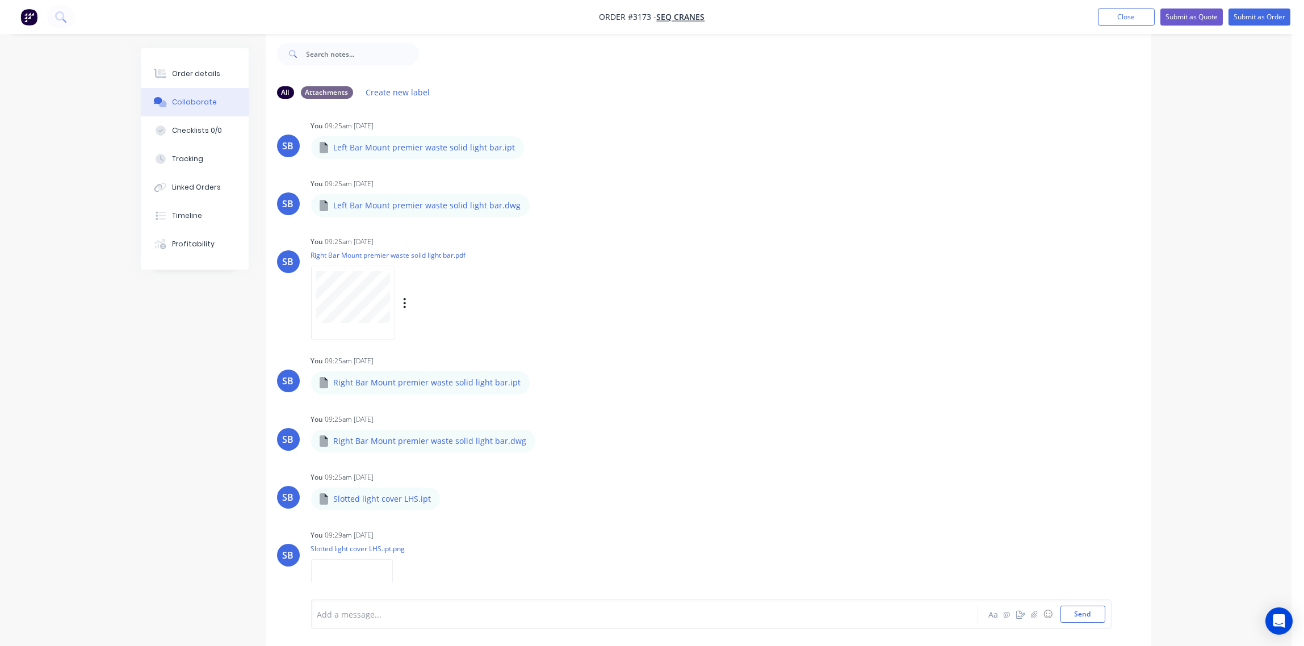
scroll to position [939, 0]
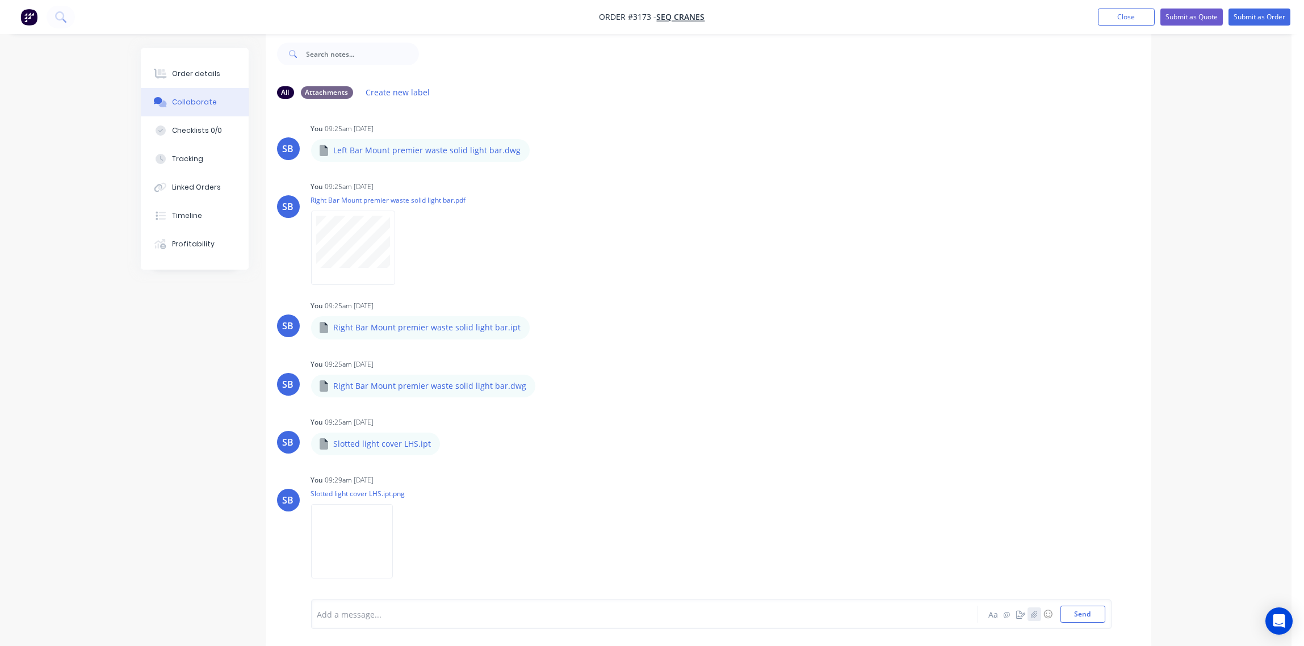
click at [1035, 612] on icon "button" at bounding box center [1034, 614] width 7 height 8
click at [1090, 617] on button "Send" at bounding box center [1083, 614] width 45 height 17
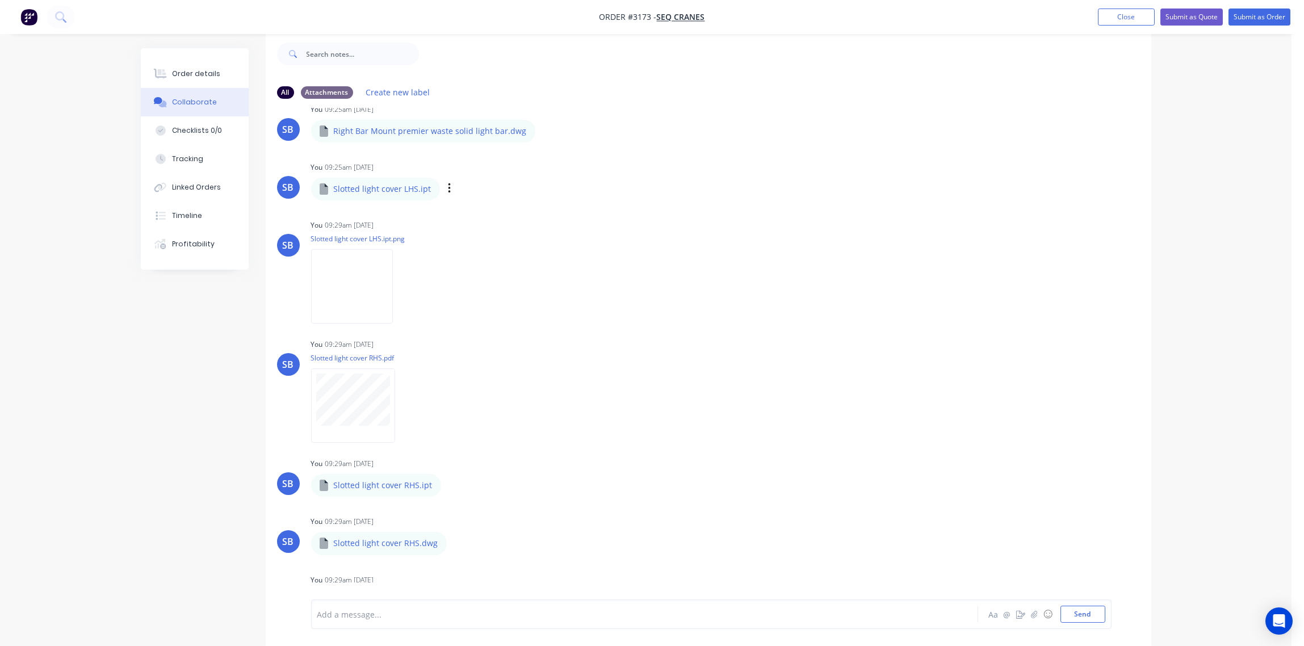
scroll to position [1294, 0]
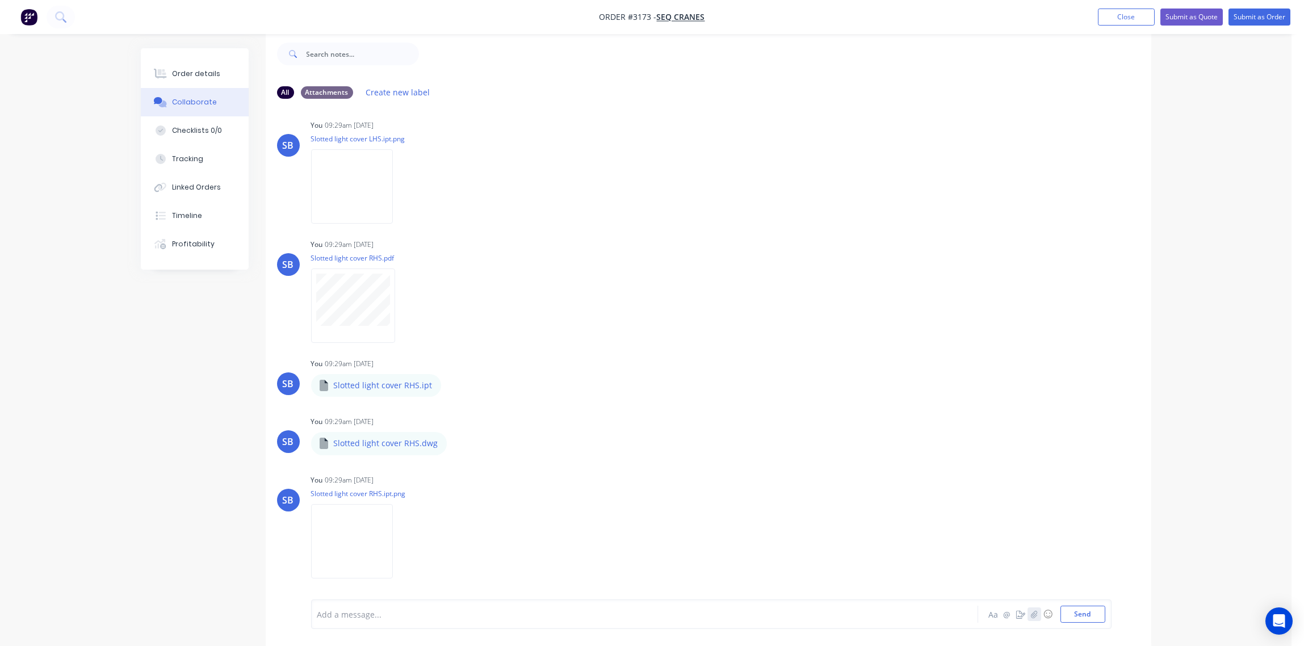
click at [1035, 610] on icon "button" at bounding box center [1034, 614] width 7 height 8
click at [1034, 616] on icon "button" at bounding box center [1034, 614] width 7 height 8
click at [524, 612] on div at bounding box center [613, 615] width 591 height 12
paste div
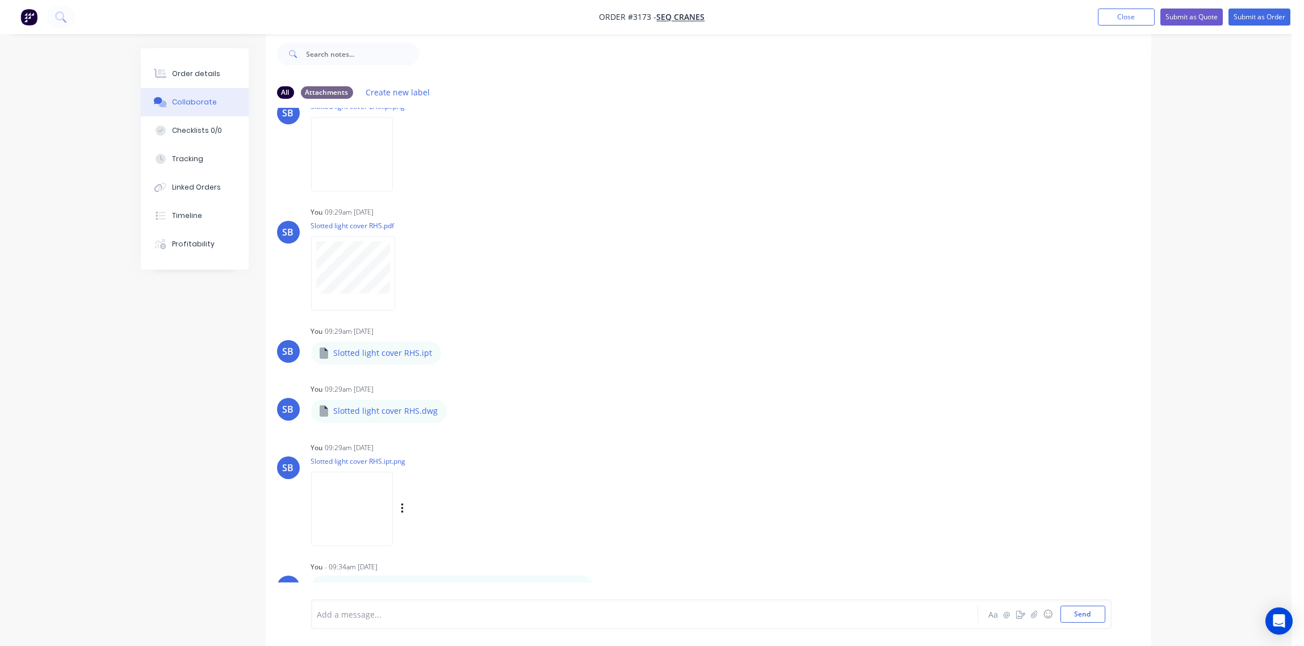
scroll to position [1341, 0]
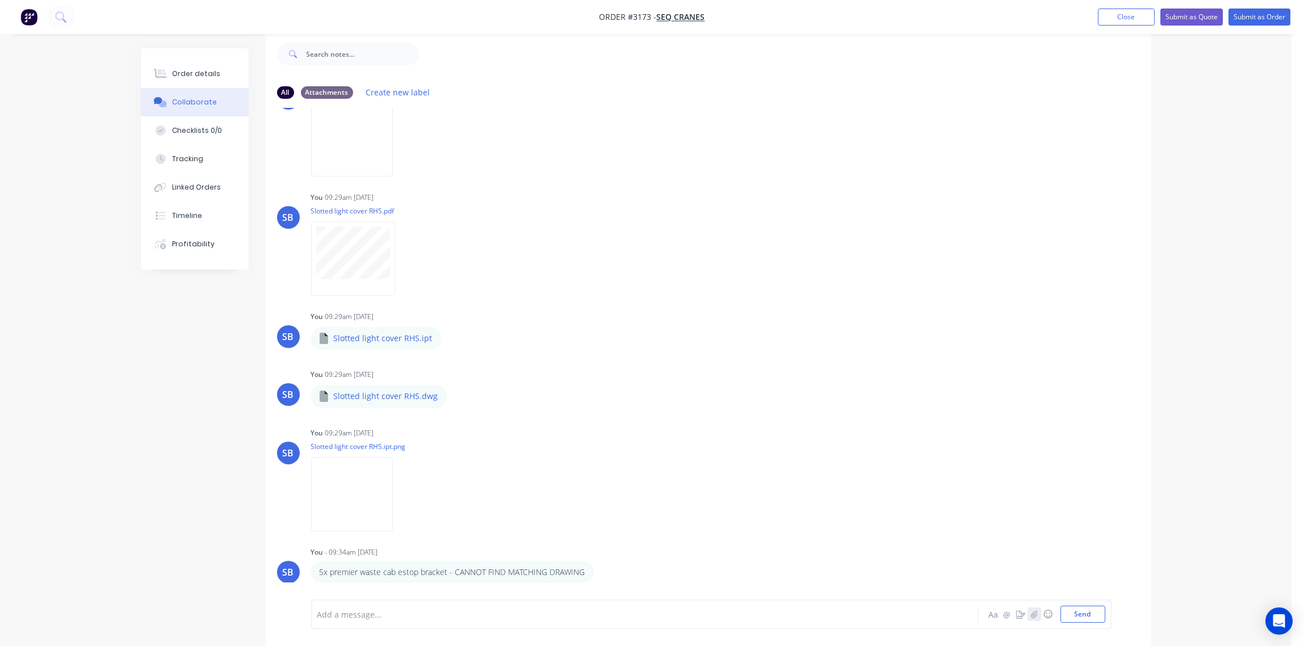
click at [1038, 612] on icon "button" at bounding box center [1034, 614] width 7 height 8
click at [1085, 621] on button "Send" at bounding box center [1083, 614] width 45 height 17
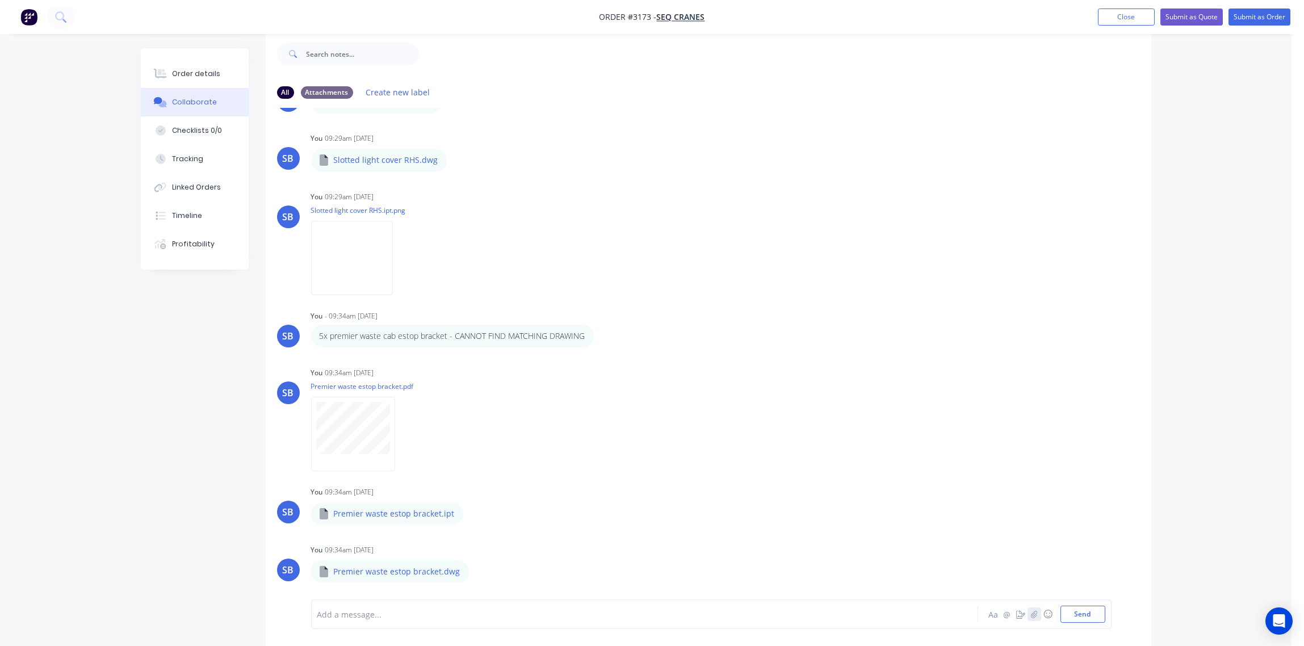
click at [1036, 614] on icon "button" at bounding box center [1034, 614] width 7 height 8
click at [1092, 612] on button "Send" at bounding box center [1083, 614] width 45 height 17
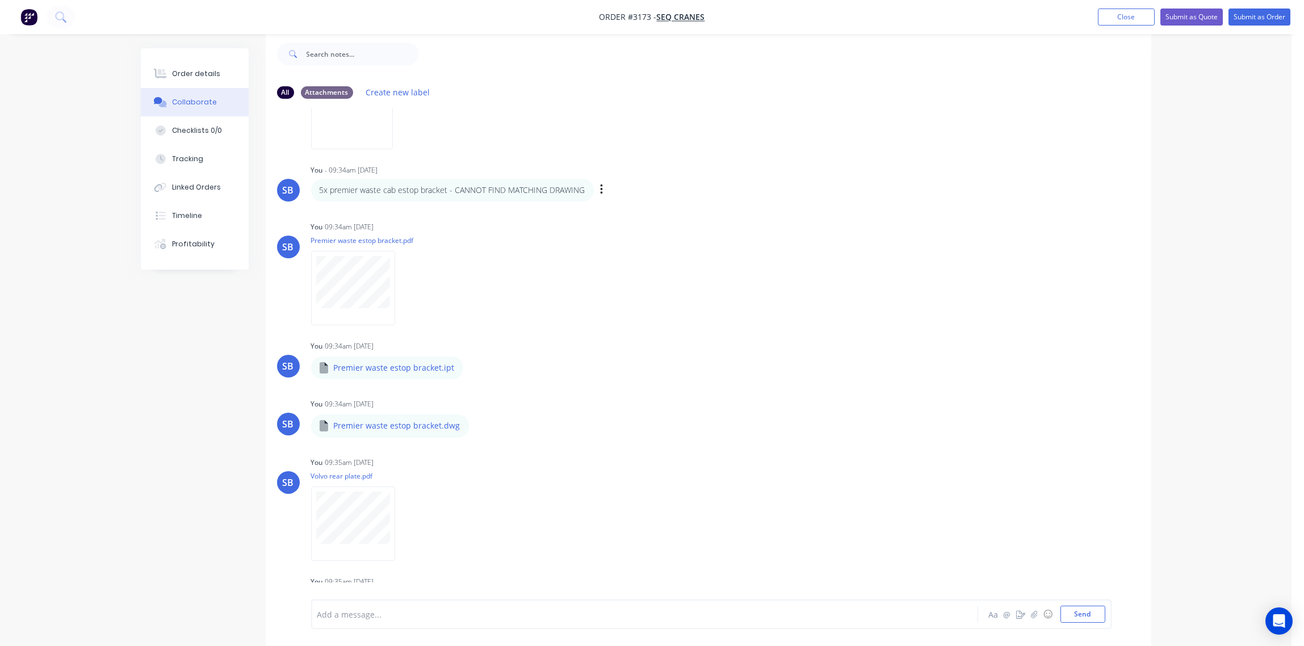
scroll to position [1812, 0]
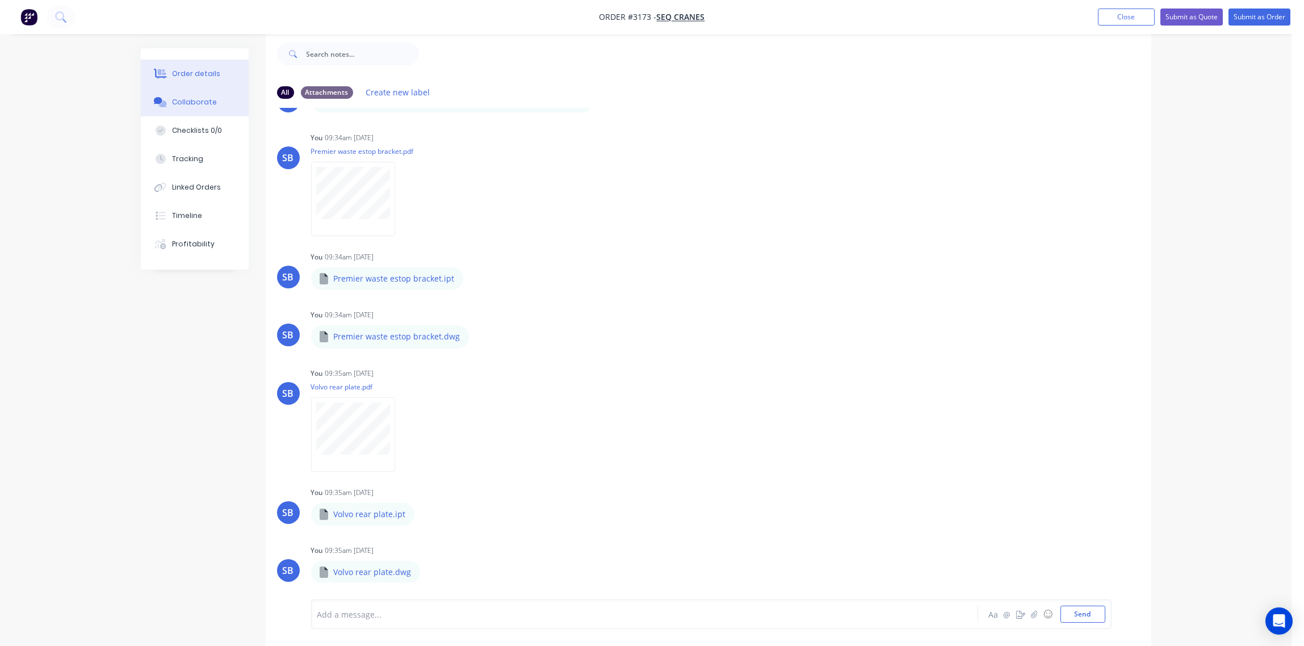
click at [188, 70] on div "Order details" at bounding box center [196, 74] width 48 height 10
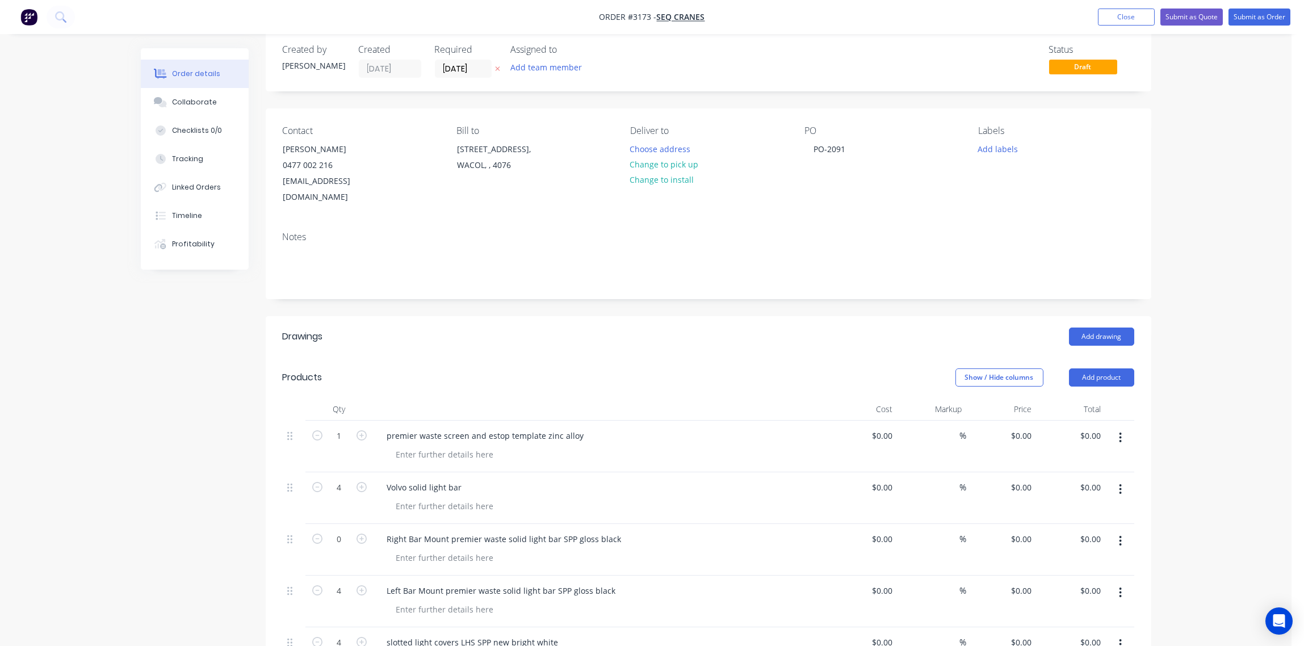
scroll to position [357, 0]
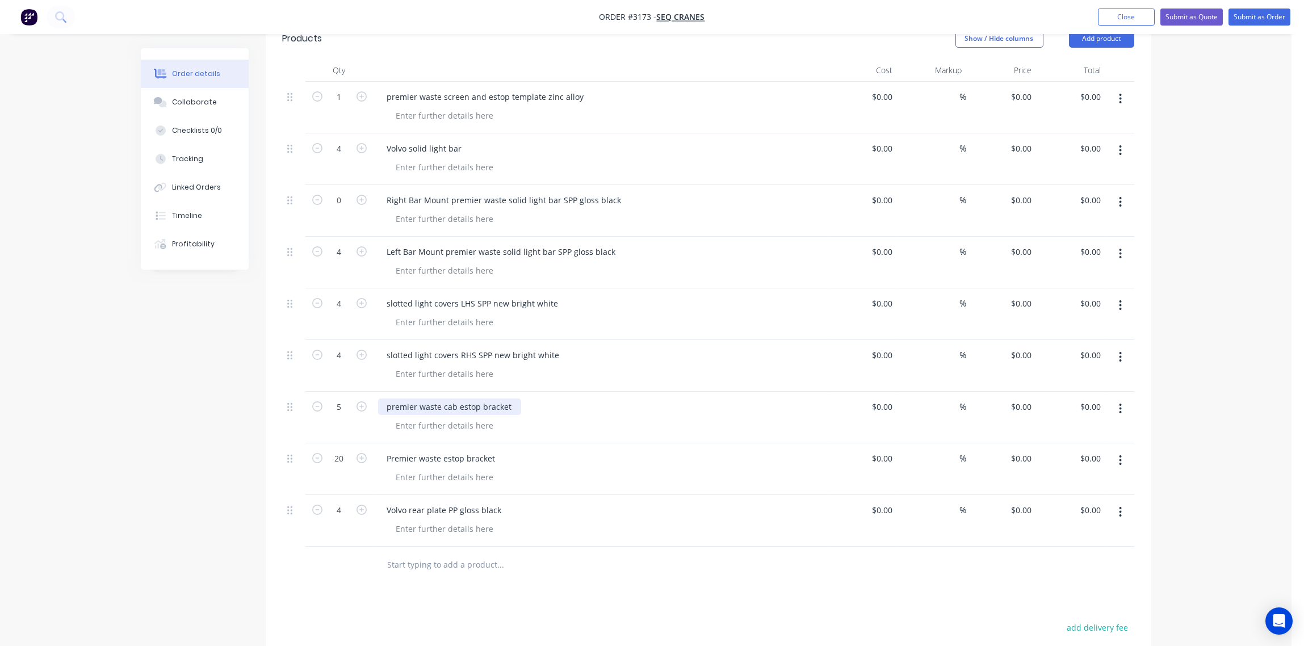
click at [510, 399] on div "premier waste cab estop bracket" at bounding box center [449, 407] width 143 height 16
click at [665, 417] on div at bounding box center [605, 425] width 436 height 16
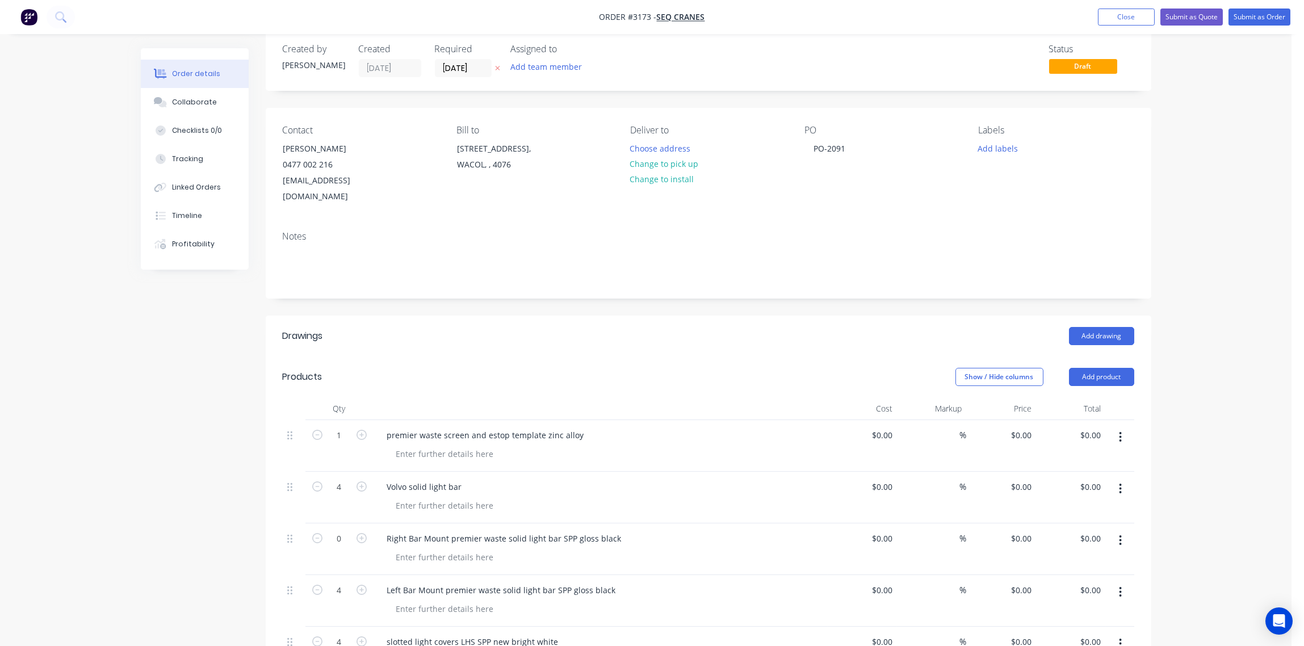
scroll to position [0, 0]
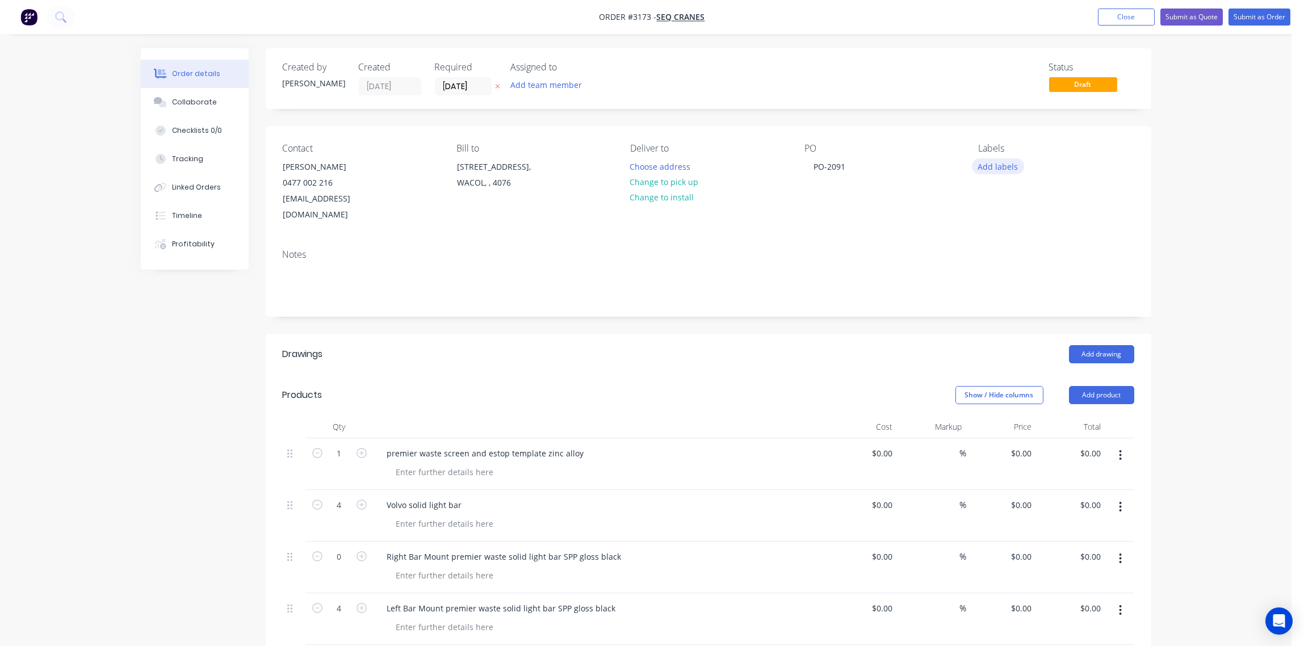
click at [1010, 169] on button "Add labels" at bounding box center [998, 165] width 52 height 15
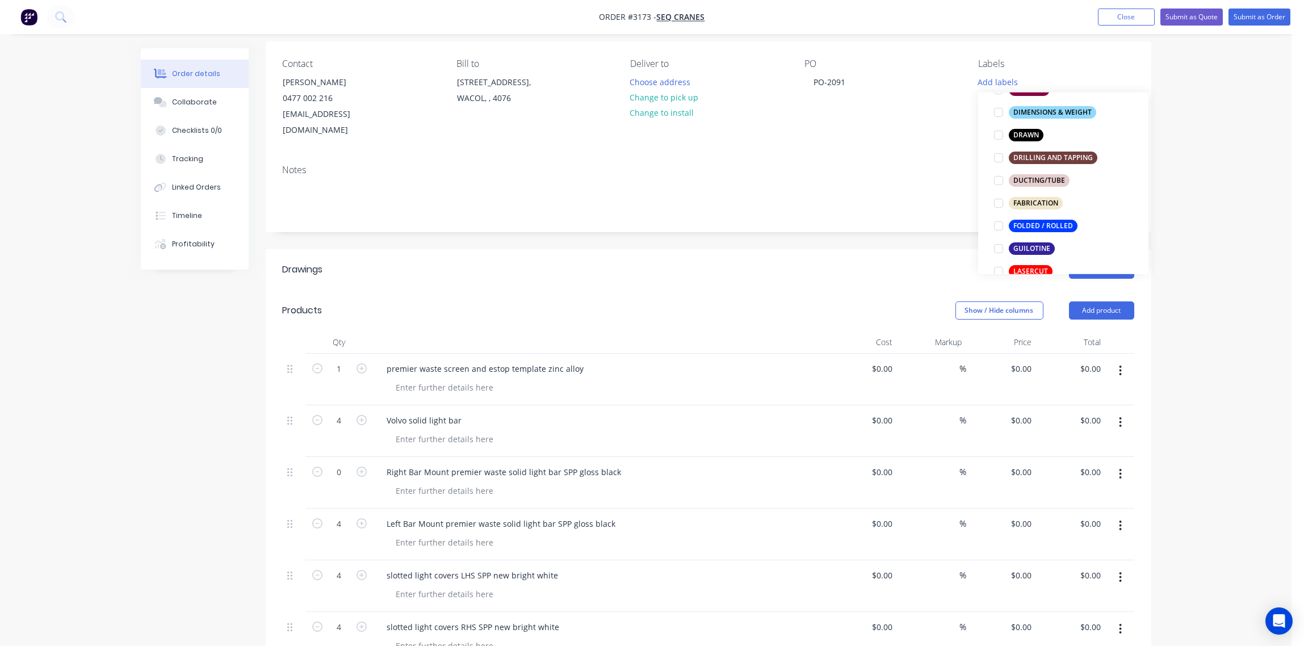
scroll to position [339, 0]
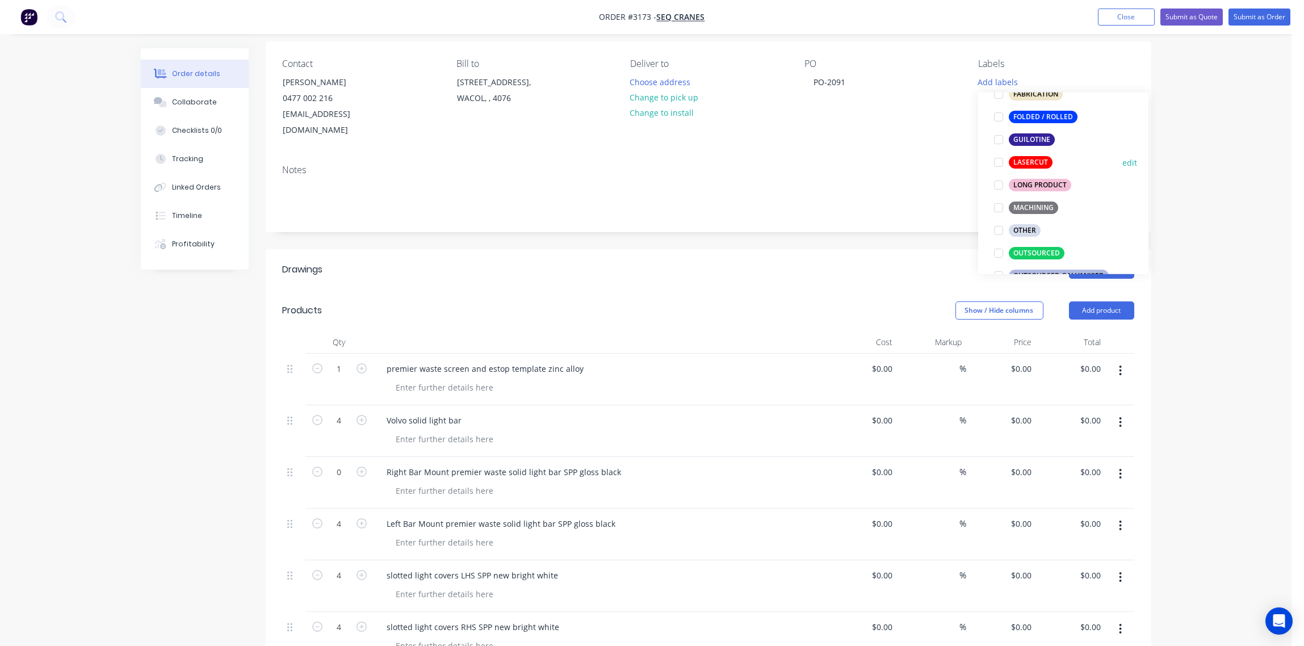
click at [996, 164] on div at bounding box center [999, 162] width 23 height 23
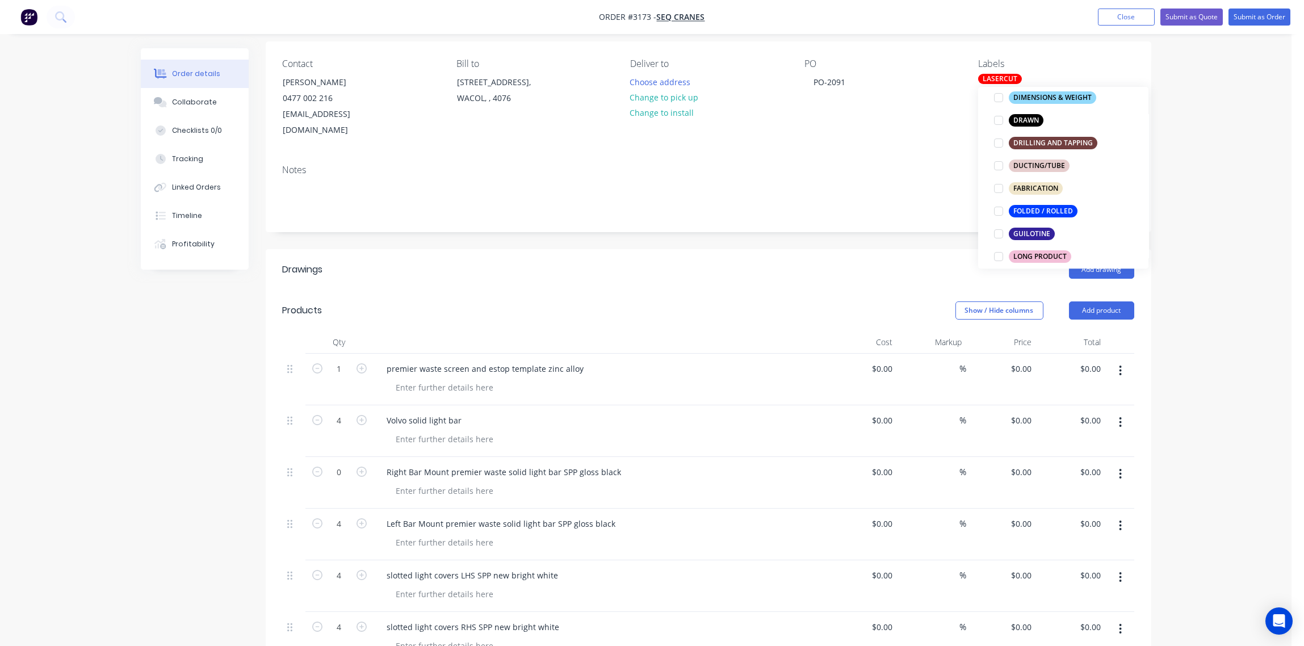
scroll to position [360, 0]
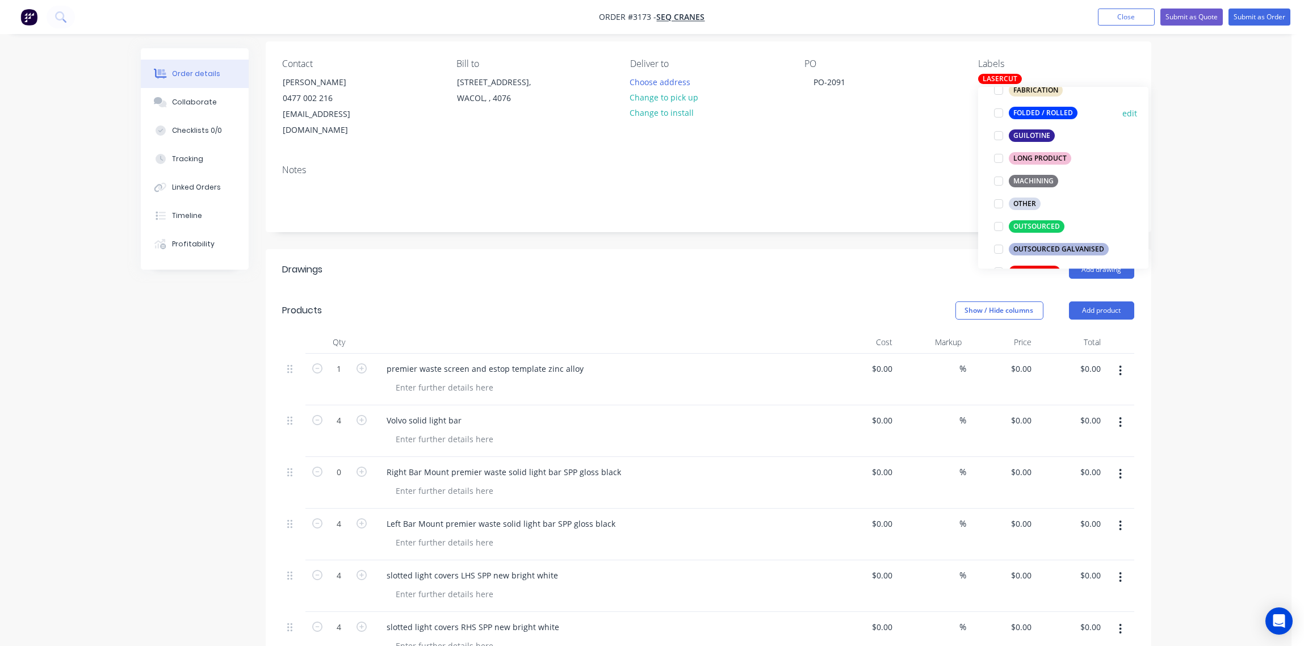
click at [999, 111] on div at bounding box center [999, 113] width 23 height 23
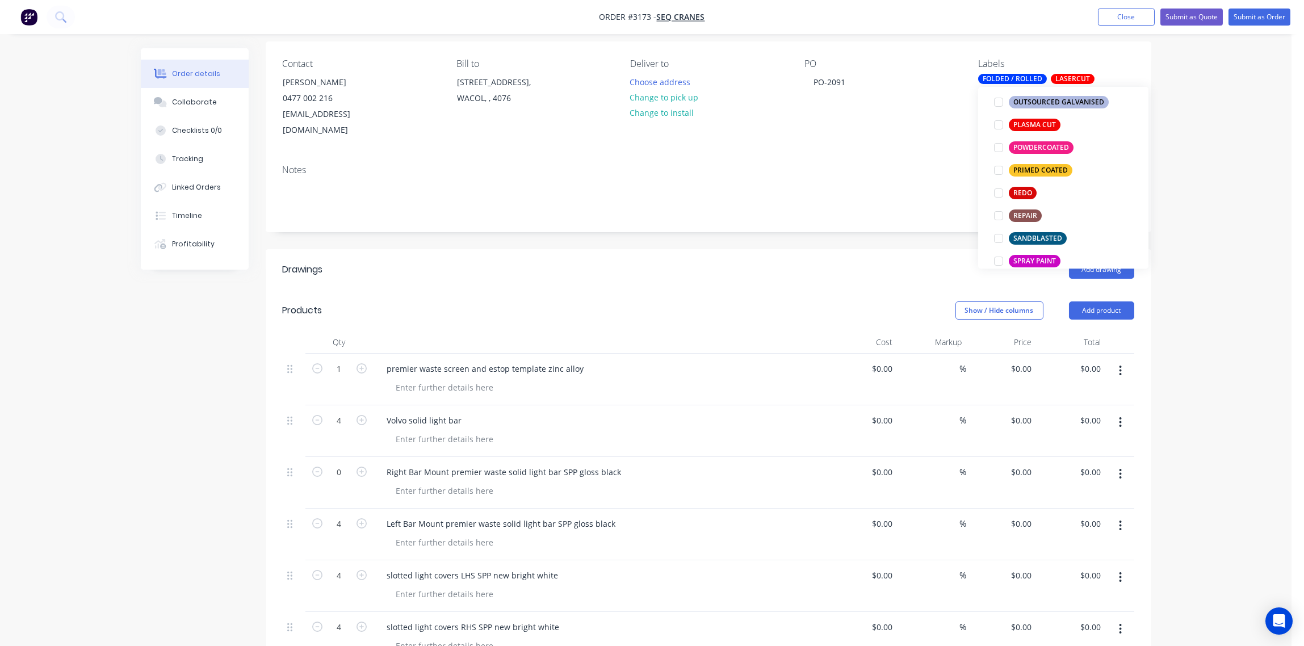
scroll to position [574, 0]
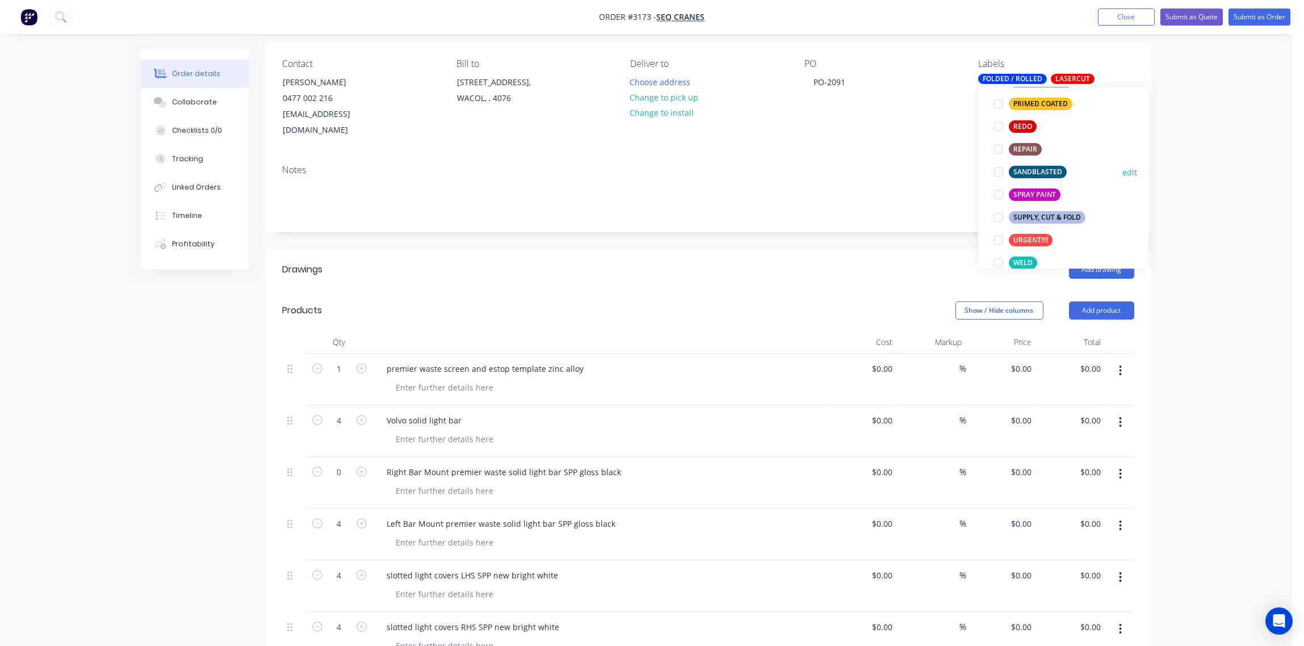
click at [999, 173] on div at bounding box center [999, 172] width 23 height 23
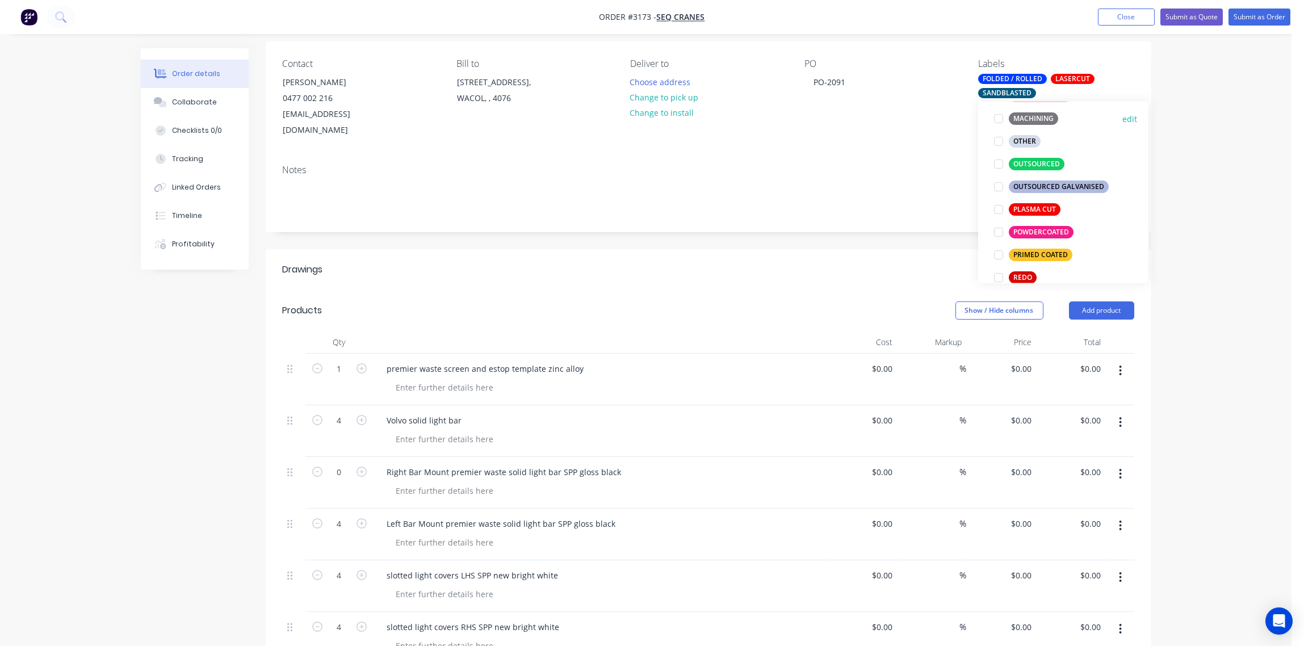
scroll to position [560, 0]
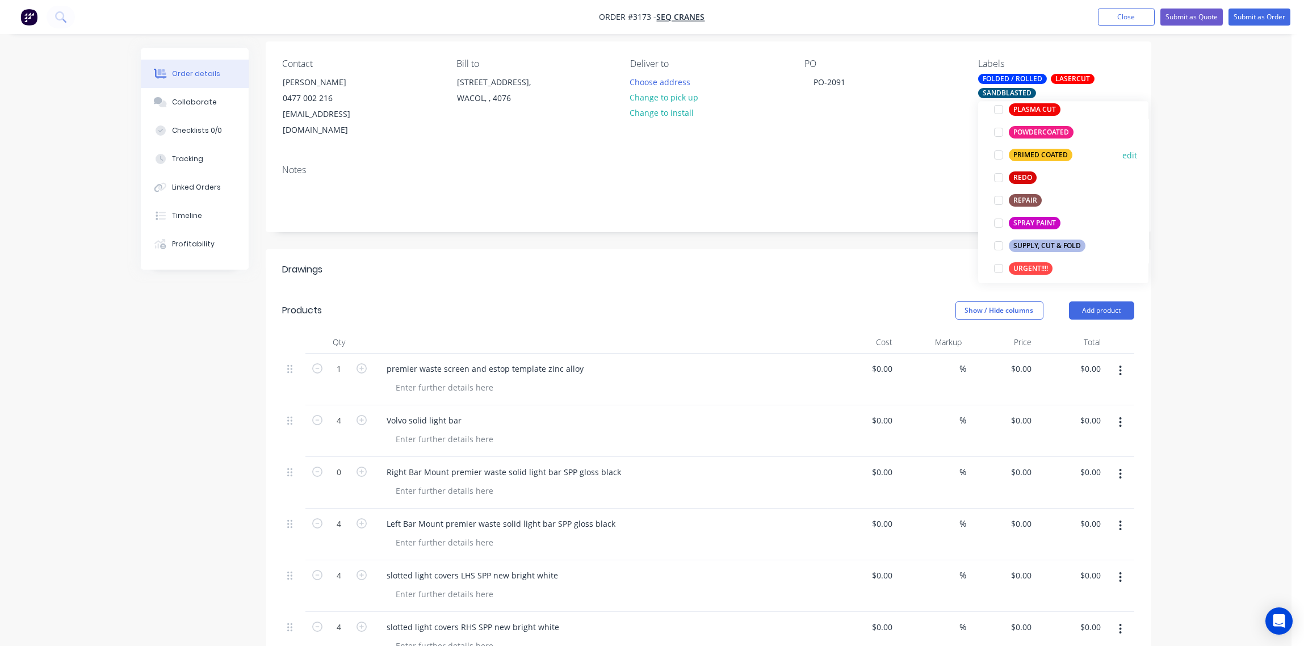
click at [999, 157] on div at bounding box center [999, 155] width 23 height 23
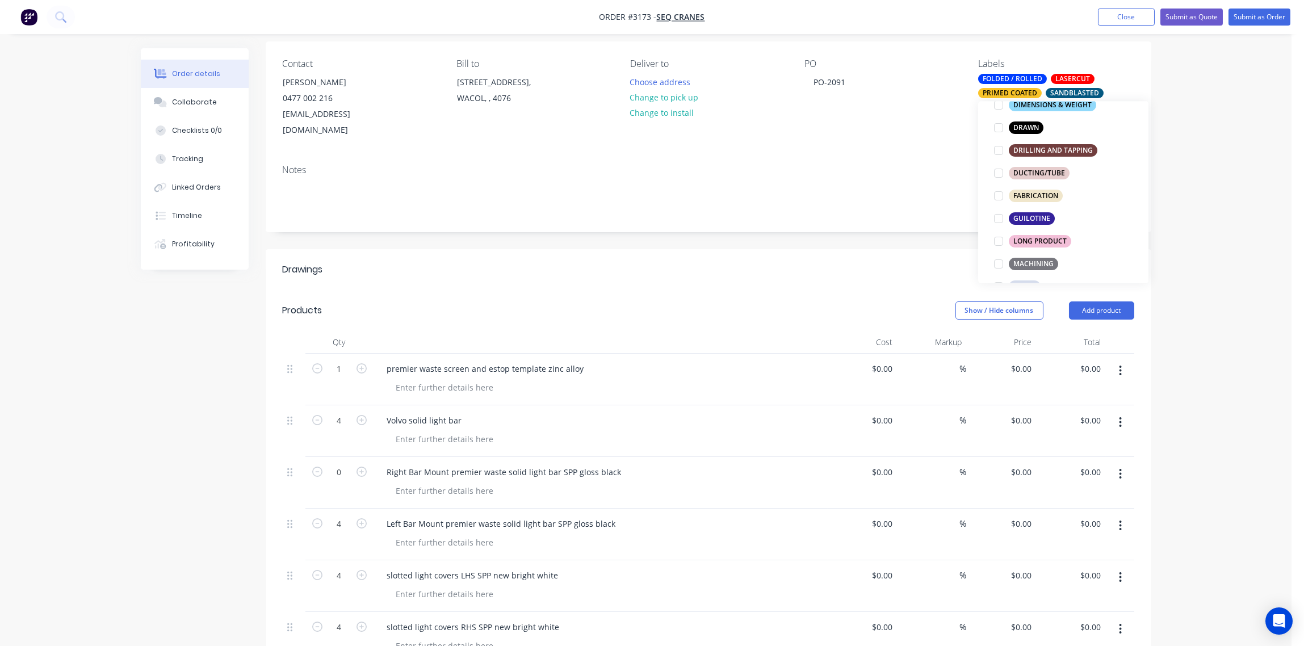
scroll to position [507, 0]
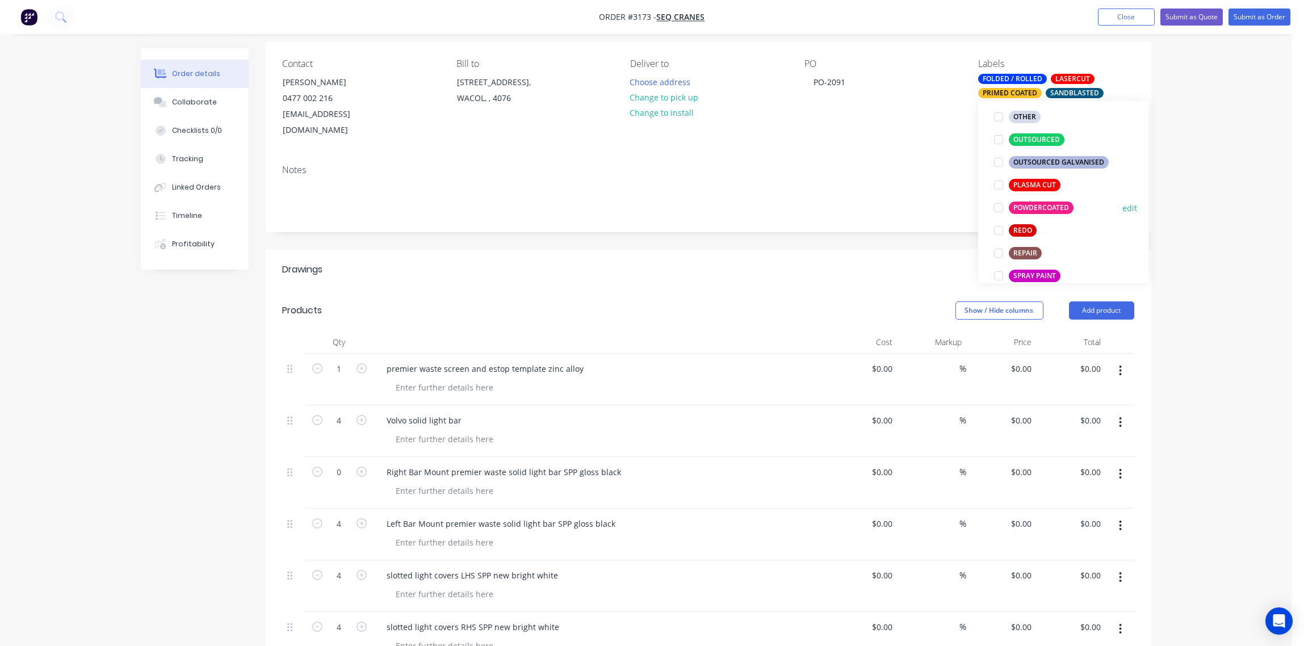
click at [995, 209] on div at bounding box center [999, 207] width 23 height 23
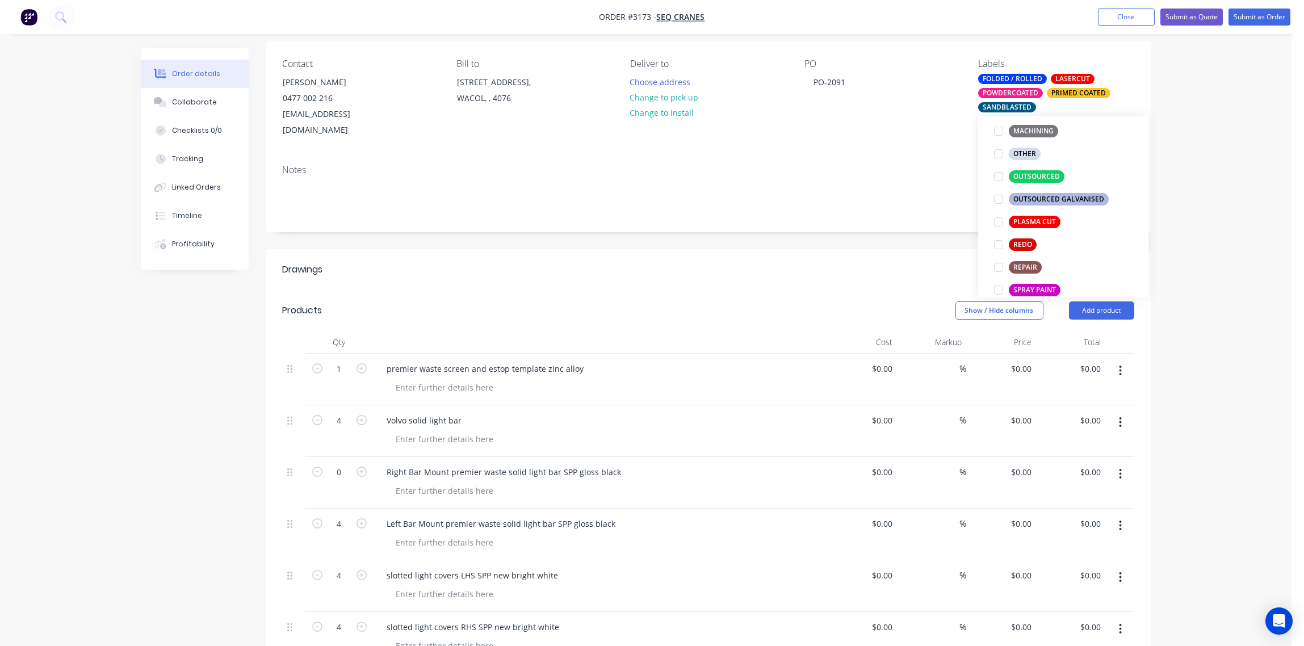
scroll to position [30, 0]
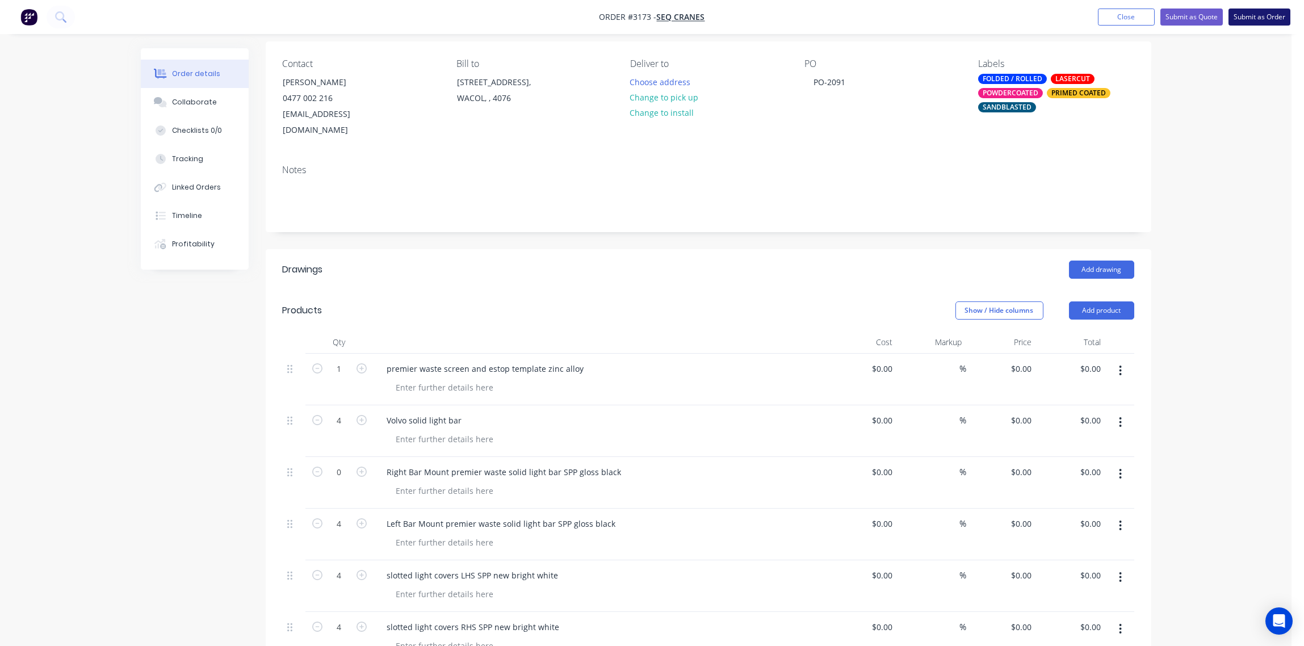
click at [1259, 16] on button "Submit as Order" at bounding box center [1260, 17] width 62 height 17
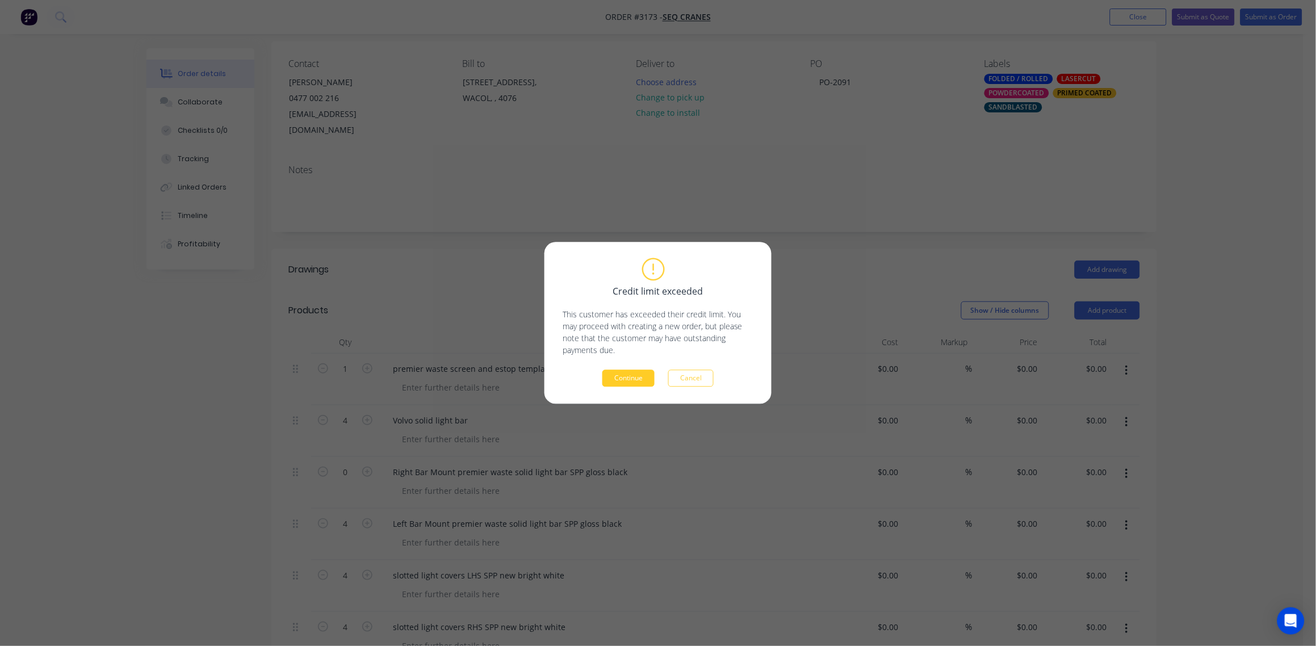
click at [637, 374] on button "Continue" at bounding box center [629, 378] width 52 height 17
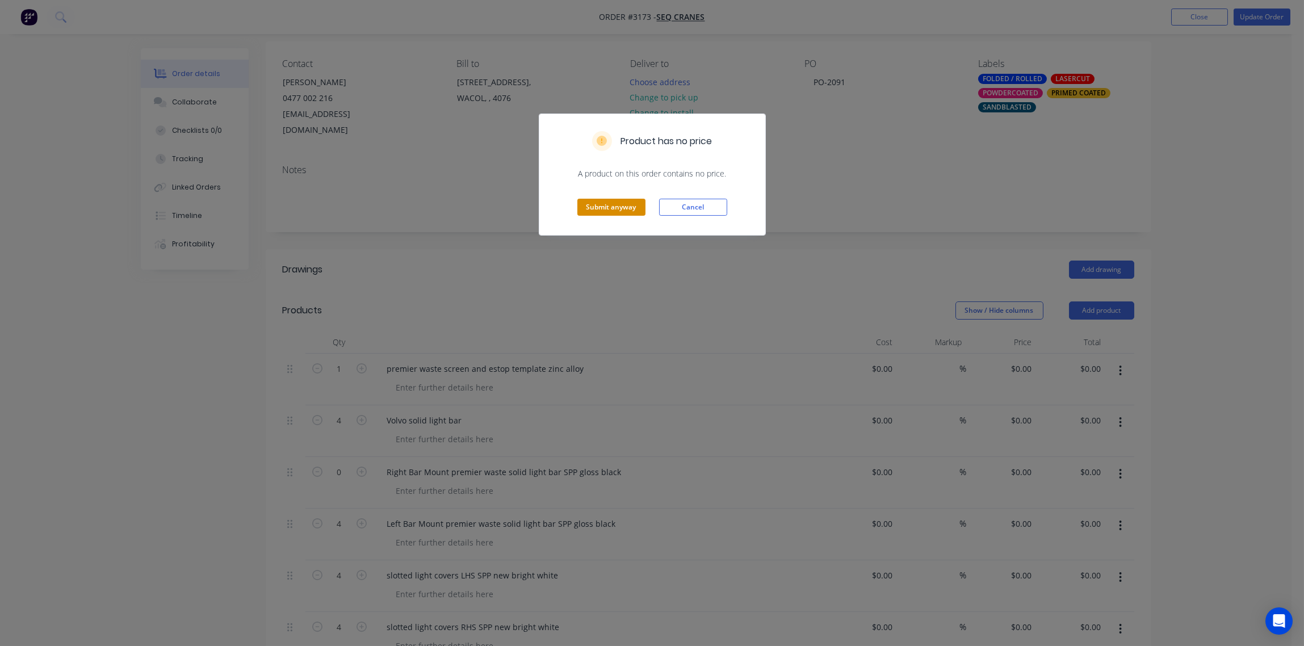
click at [608, 211] on button "Submit anyway" at bounding box center [612, 207] width 68 height 17
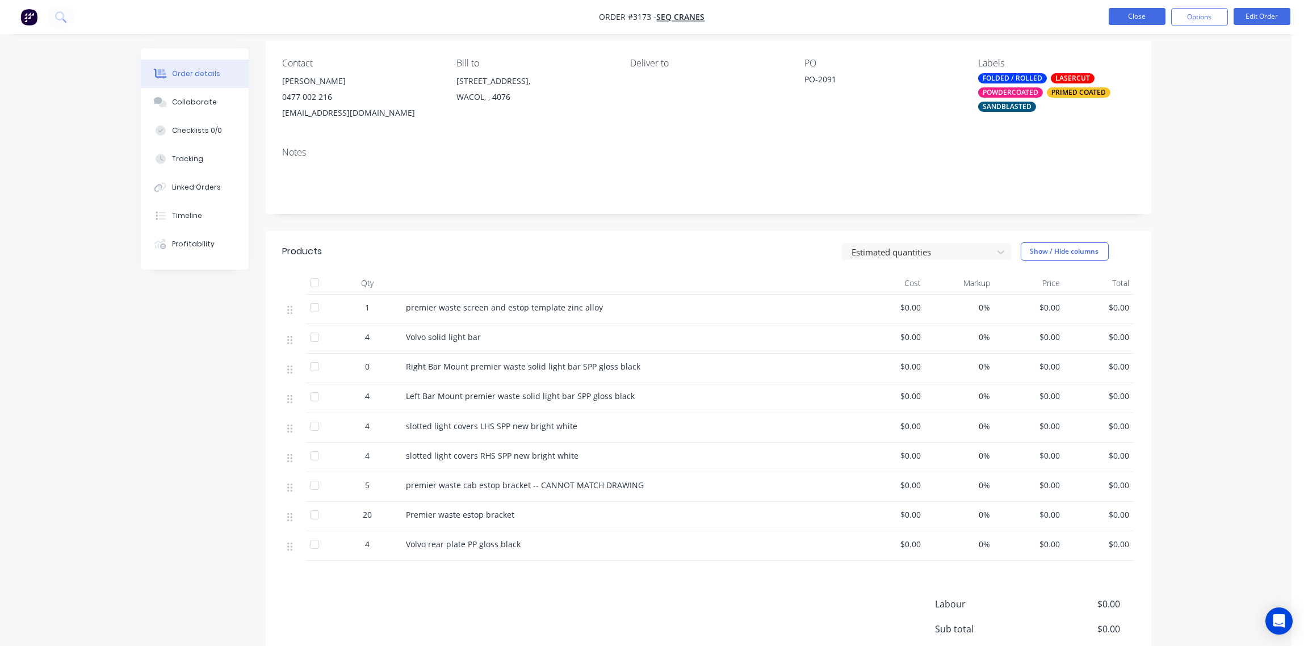
click at [1144, 10] on button "Close" at bounding box center [1137, 16] width 57 height 17
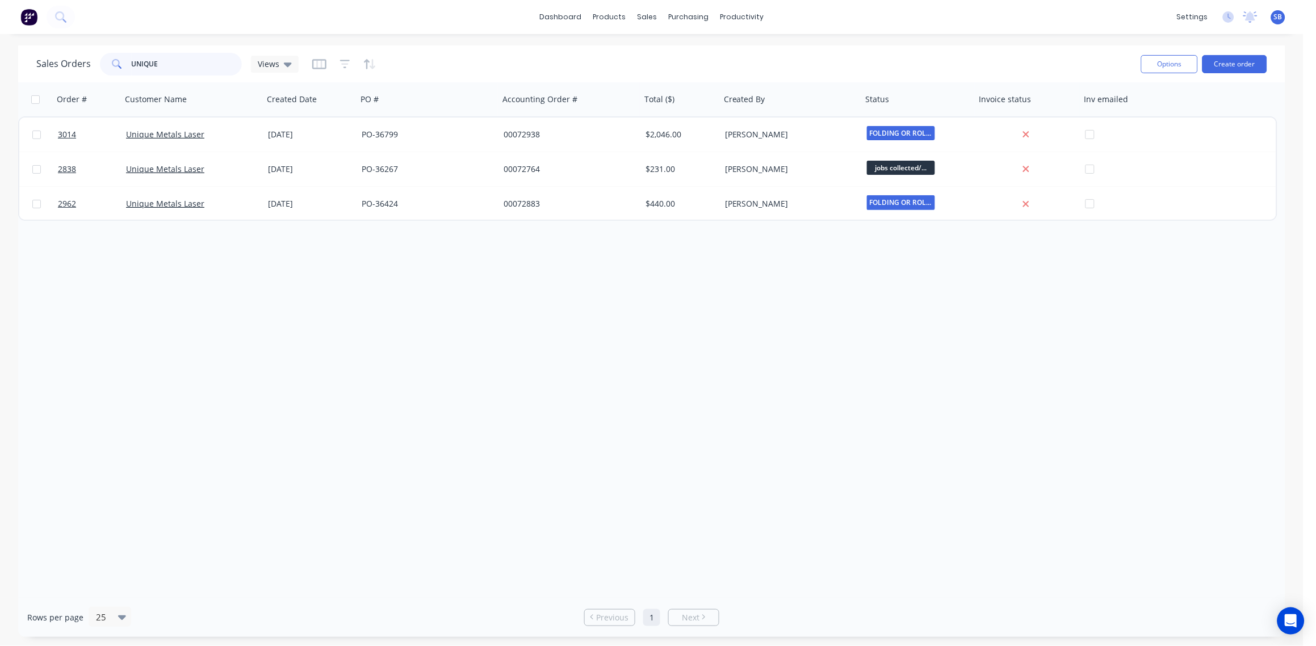
drag, startPoint x: 182, startPoint y: 67, endPoint x: 0, endPoint y: 74, distance: 181.9
click at [0, 75] on html "dashboard products sales purchasing productivity dashboard products Product Cat…" at bounding box center [658, 323] width 1316 height 646
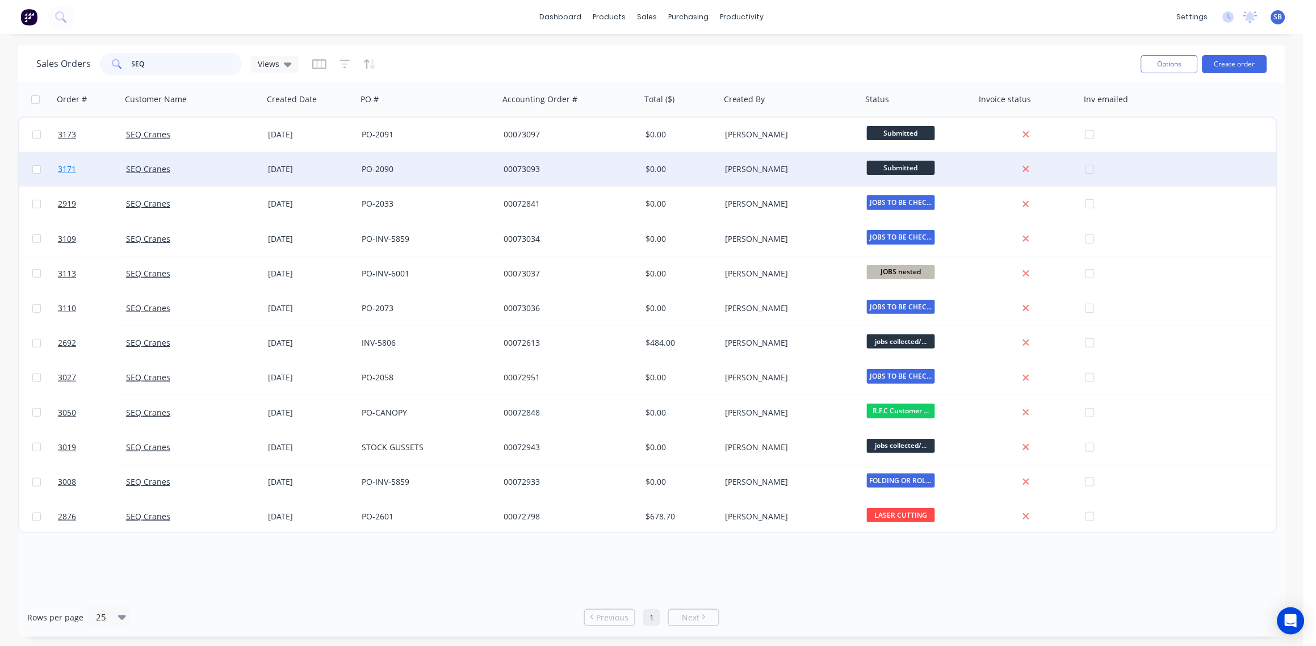
type input "SEQ"
click at [66, 161] on link "3171" at bounding box center [92, 169] width 68 height 34
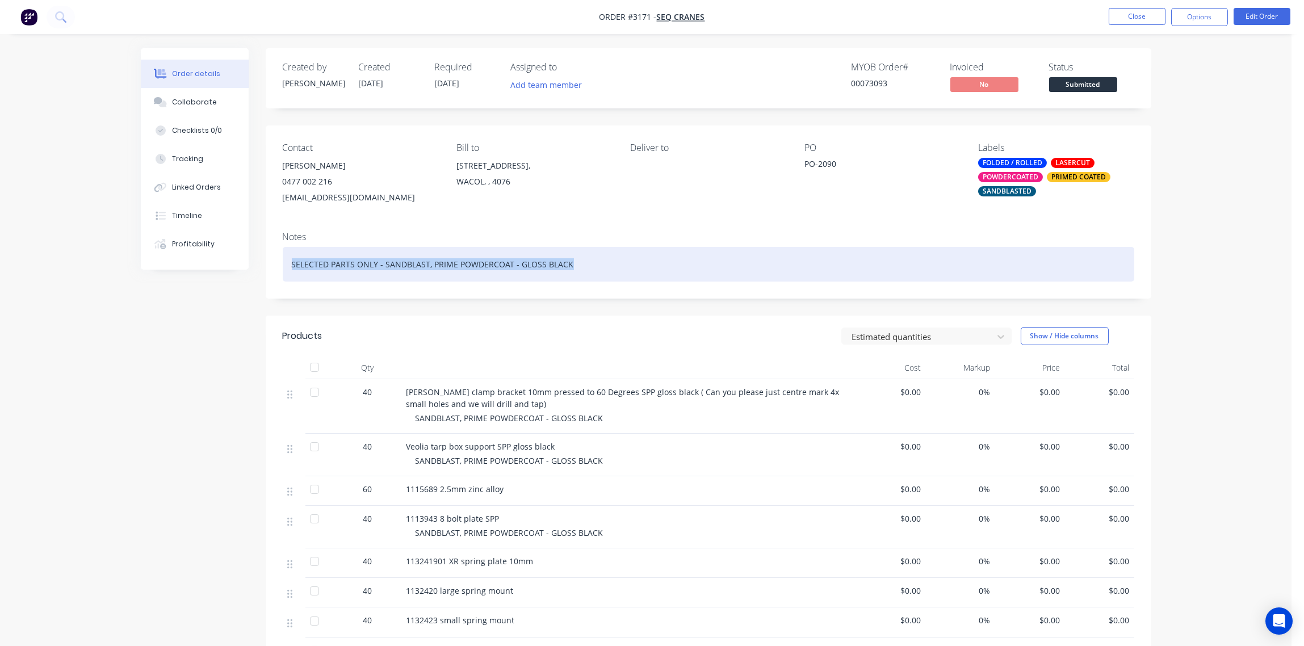
drag, startPoint x: 529, startPoint y: 263, endPoint x: 176, endPoint y: 276, distance: 353.4
click at [176, 276] on div "Created by Sandra Created 13/10/25 Required 13/10/25 Assigned to Add team membe…" at bounding box center [646, 641] width 1011 height 1186
copy div "SELECTED PARTS ONLY - SANDBLAST, PRIME POWDERCOAT - GLOSS BLACK"
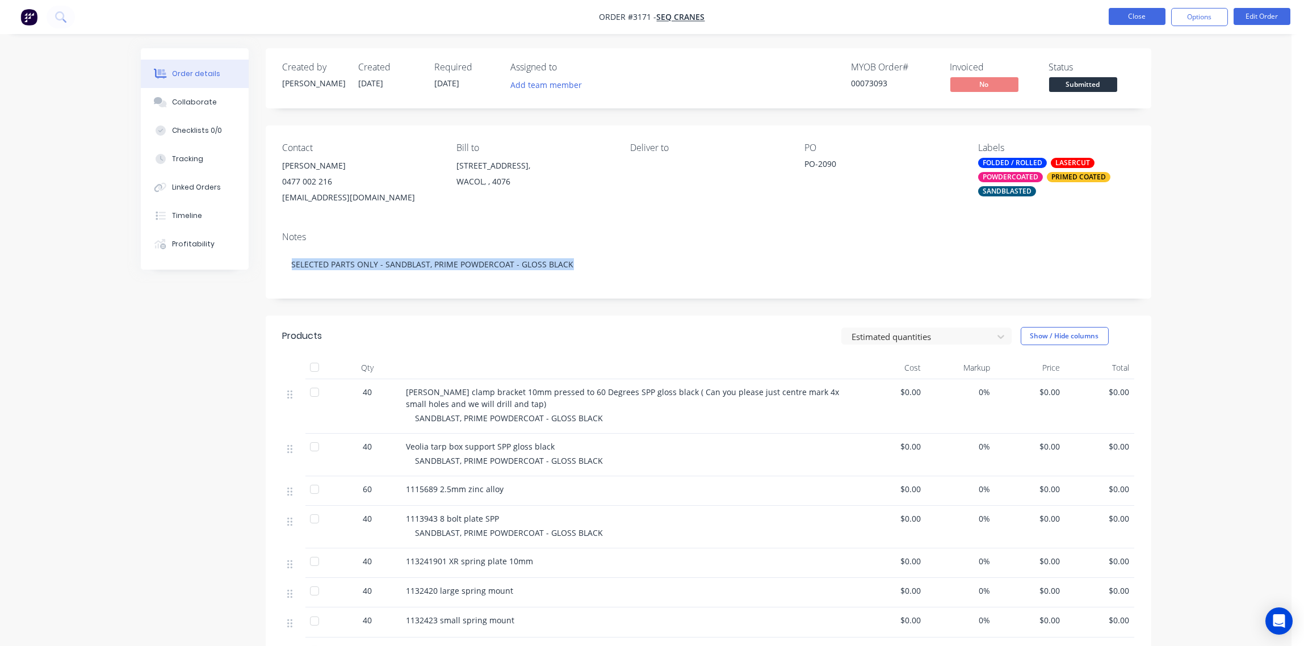
click at [1142, 18] on button "Close" at bounding box center [1137, 16] width 57 height 17
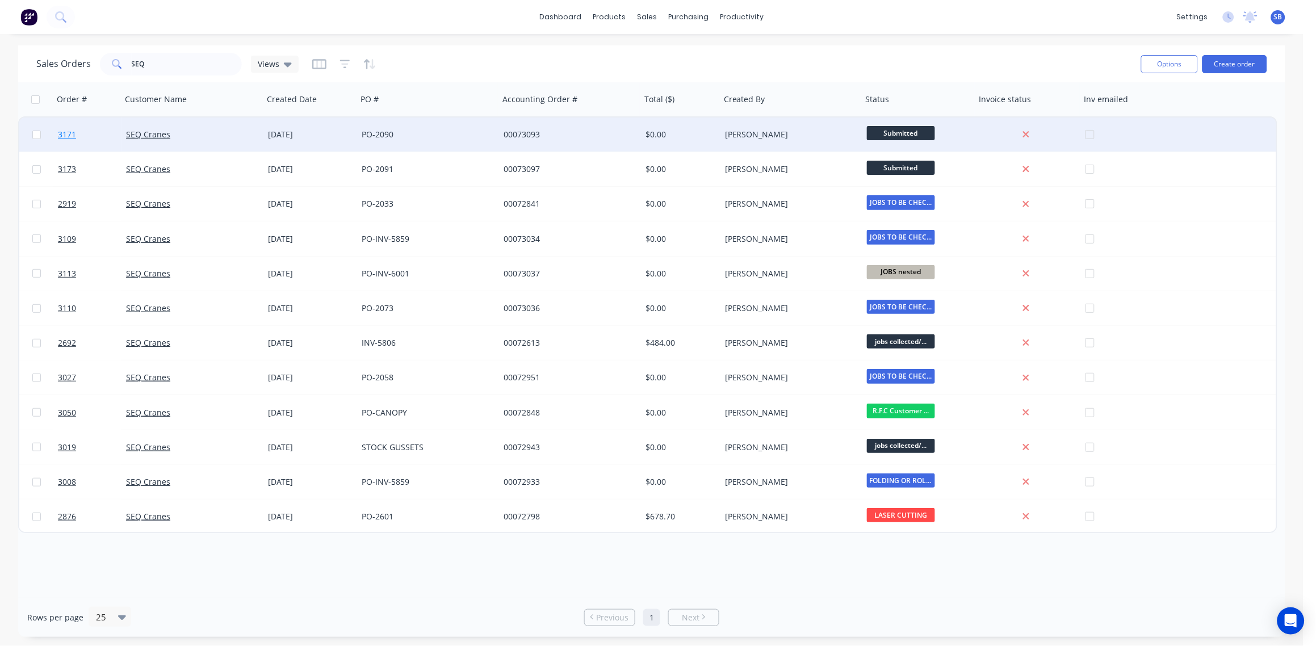
click at [63, 135] on span "3171" at bounding box center [67, 134] width 18 height 11
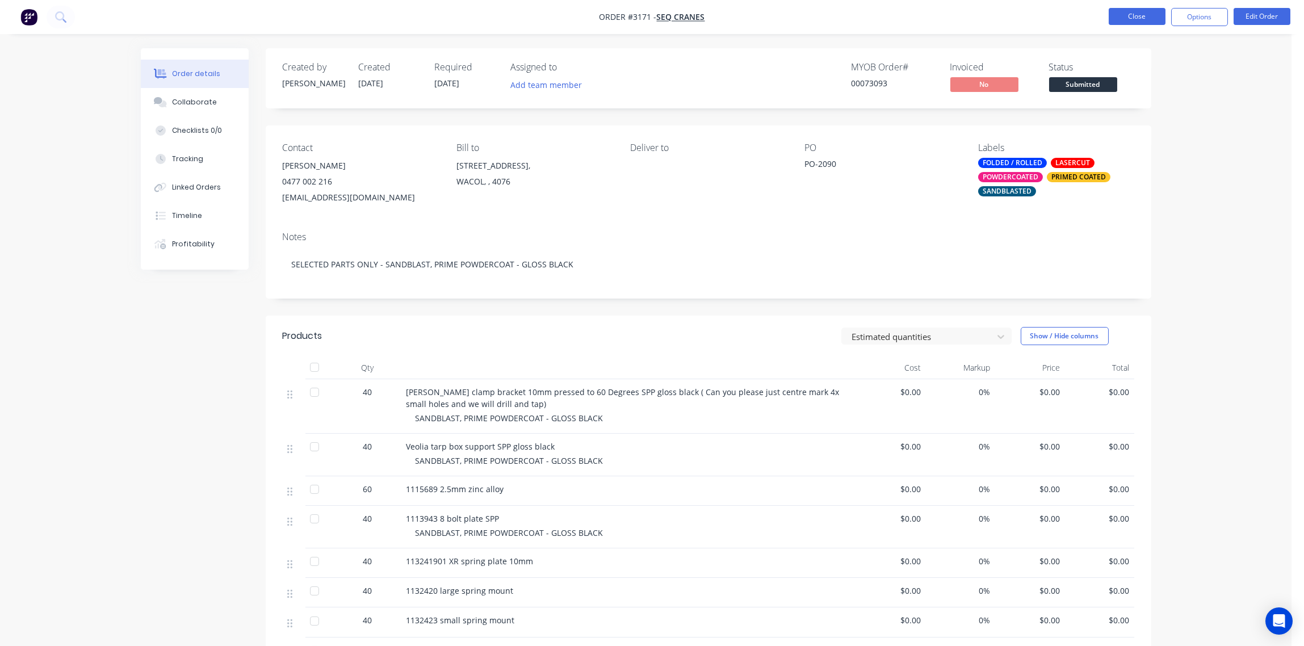
click at [1129, 17] on button "Close" at bounding box center [1137, 16] width 57 height 17
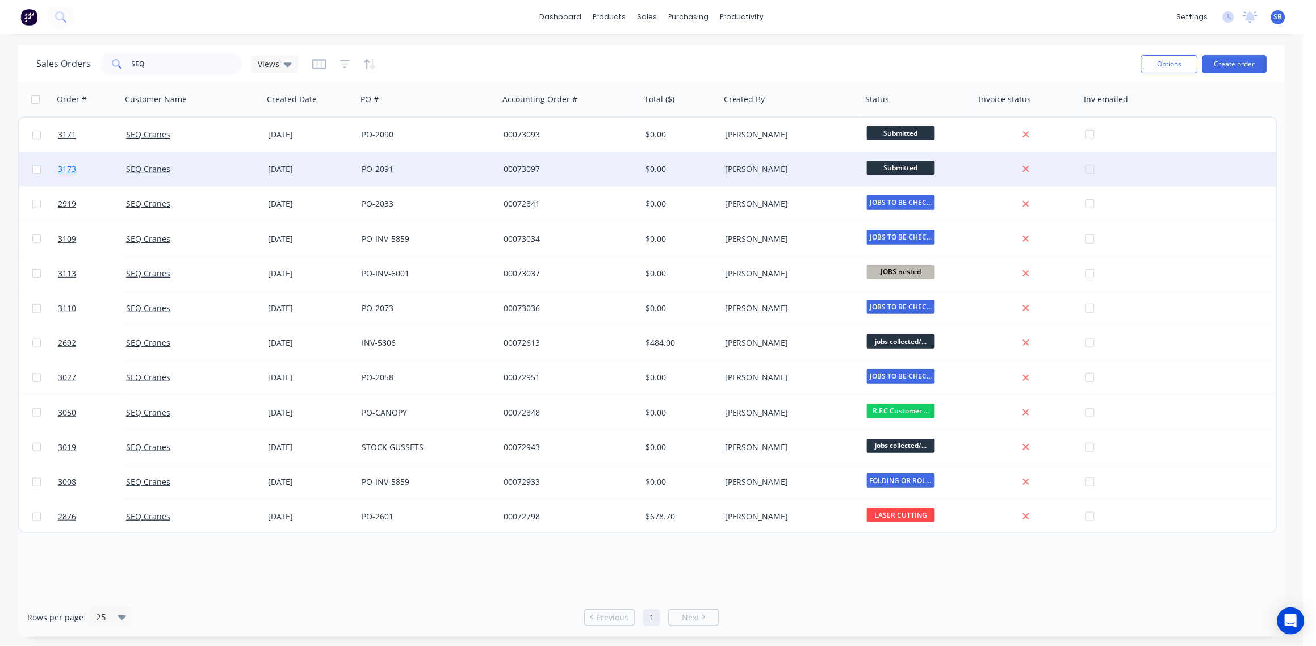
click at [66, 166] on span "3173" at bounding box center [67, 169] width 18 height 11
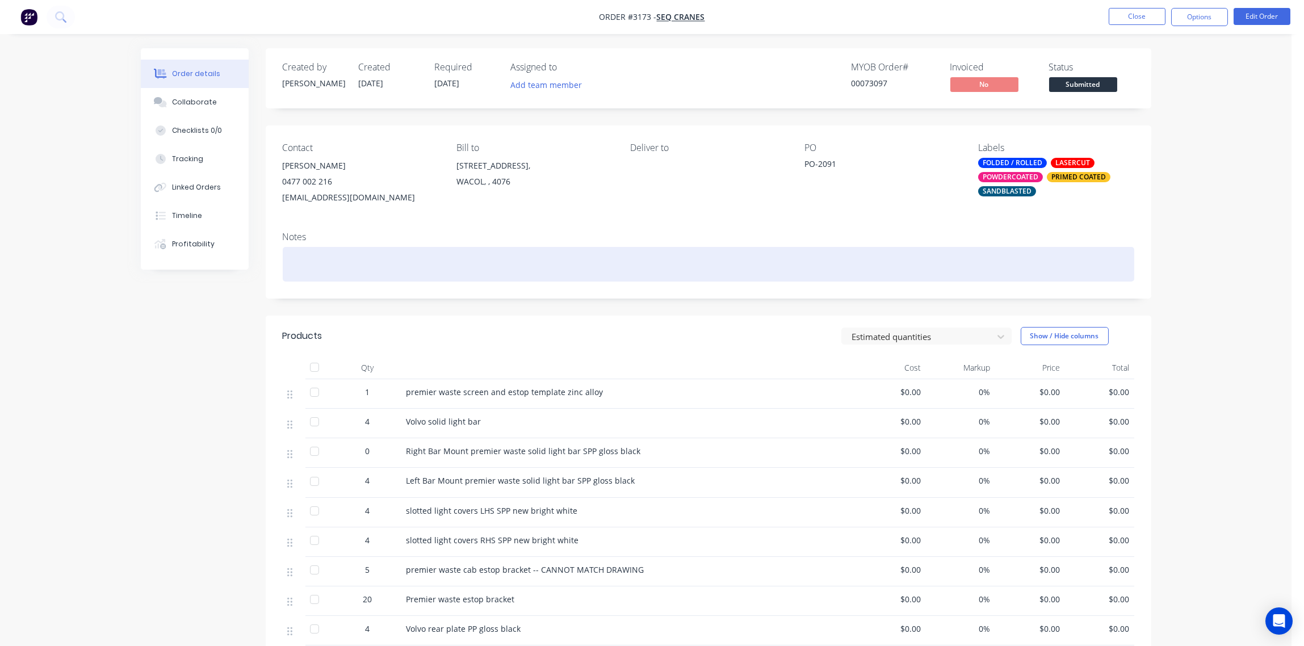
click at [339, 262] on div at bounding box center [709, 264] width 852 height 35
paste div
drag, startPoint x: 572, startPoint y: 263, endPoint x: 383, endPoint y: 266, distance: 189.1
click at [383, 266] on div "SELECTED PARTS ONLY - SANDBLAST, PRIME POWDERCOAT - GLOSS BLACK" at bounding box center [709, 264] width 852 height 35
copy div "SANDBLAST, PRIME POWDERCOAT - GLOSS BLACK"
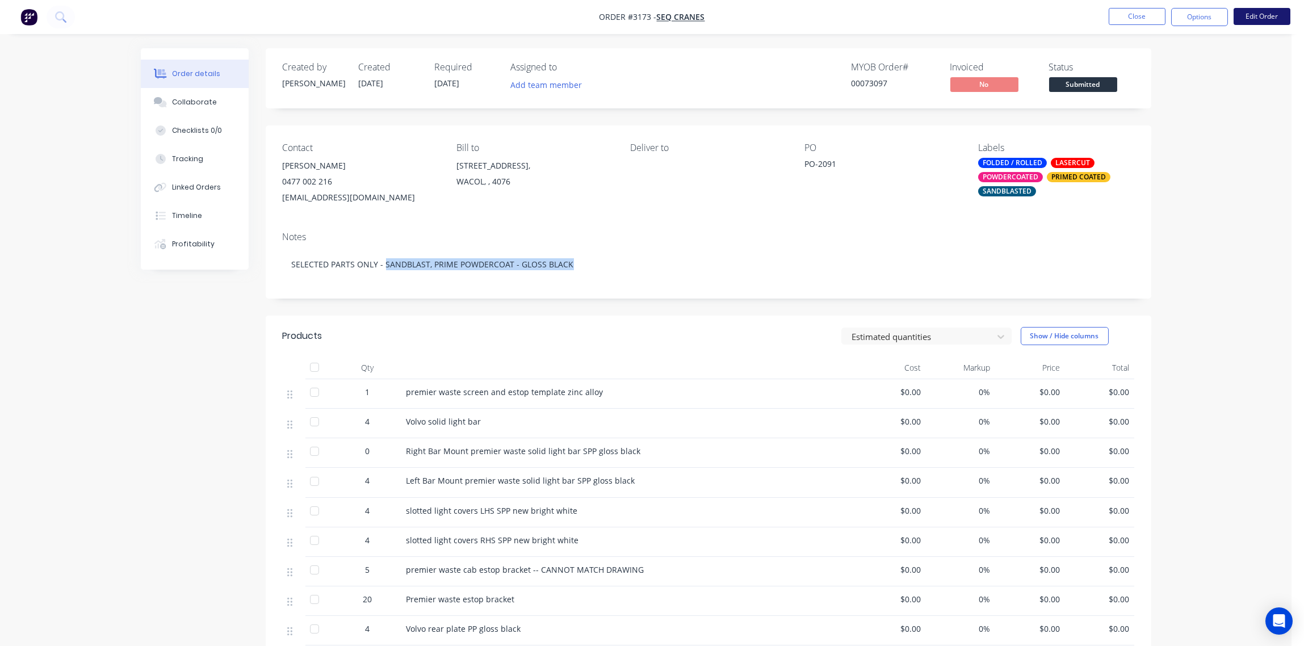
click at [1259, 17] on button "Edit Order" at bounding box center [1262, 16] width 57 height 17
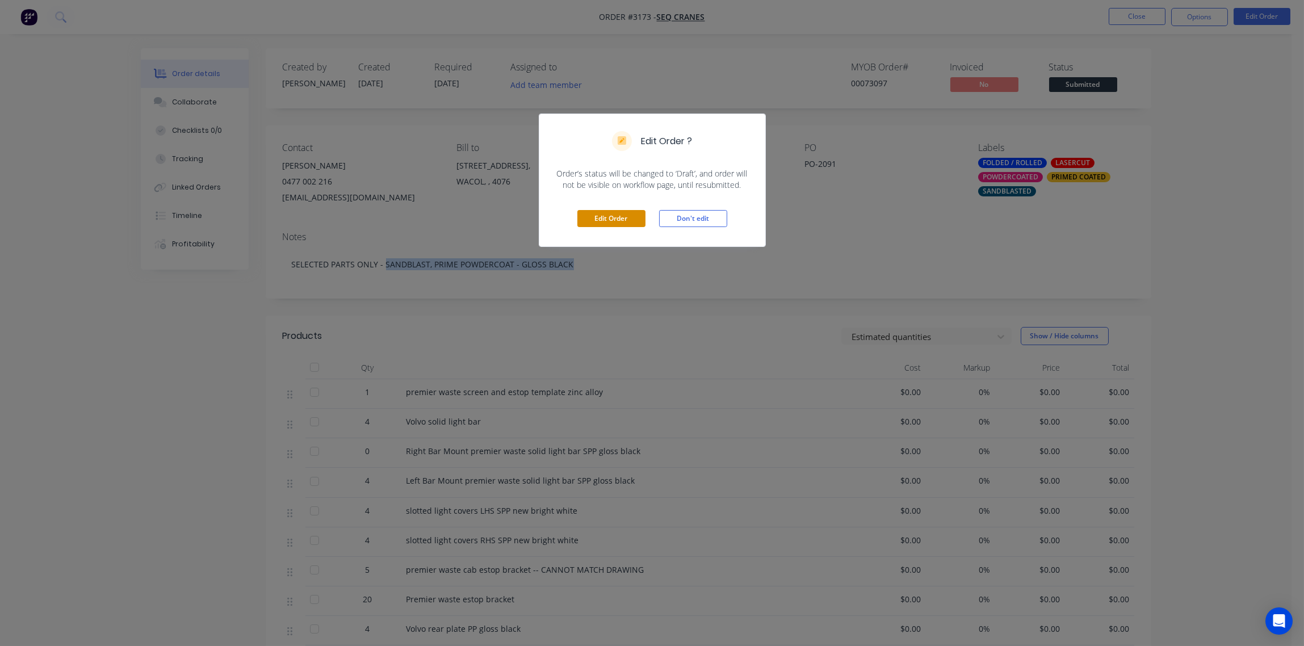
click at [617, 217] on button "Edit Order" at bounding box center [612, 218] width 68 height 17
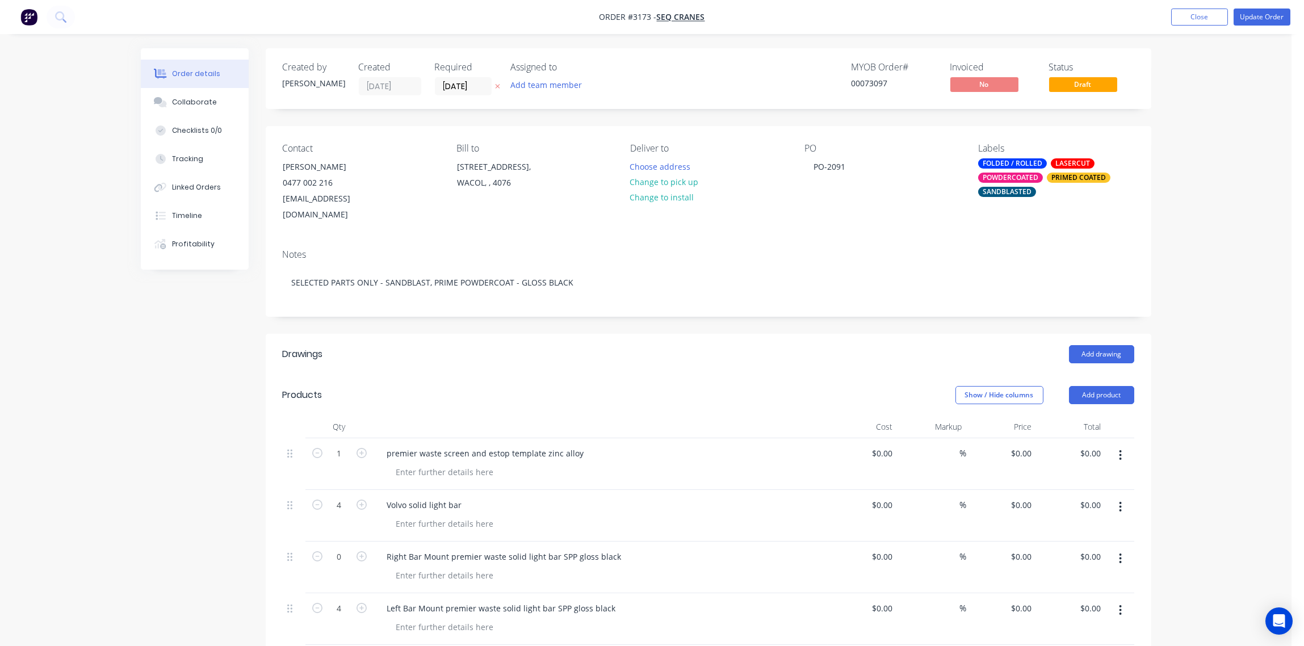
scroll to position [254, 0]
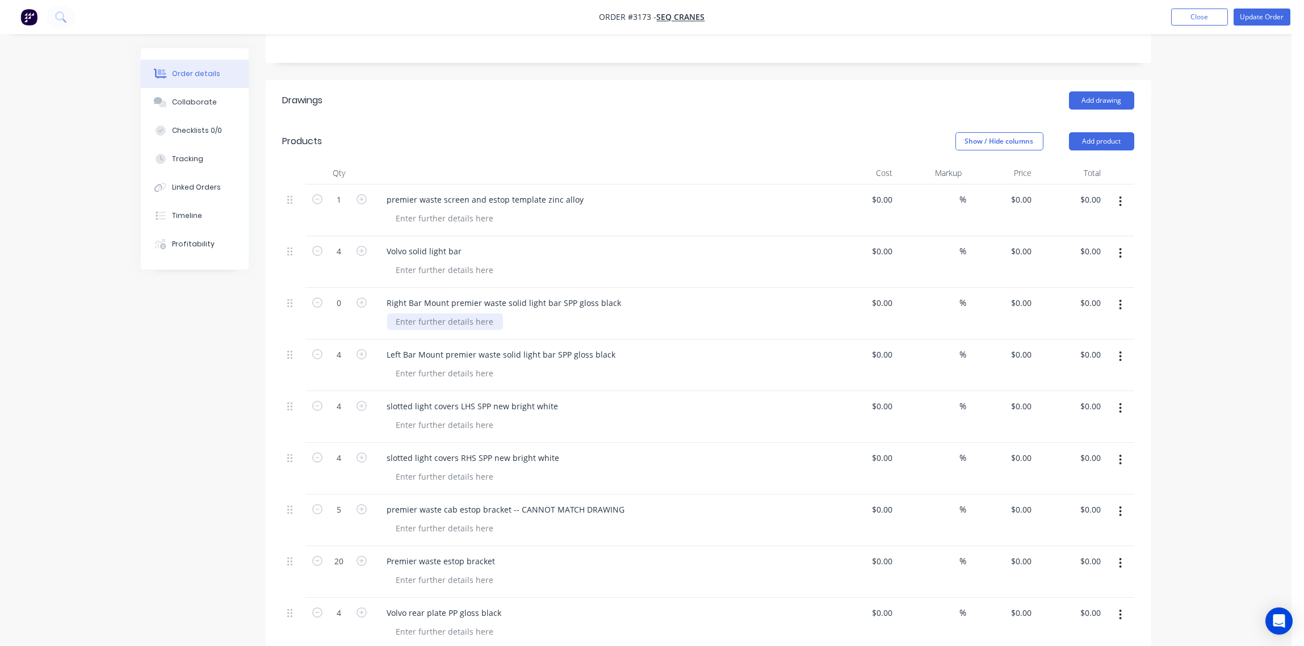
click at [462, 313] on div at bounding box center [445, 321] width 116 height 16
paste div
click at [457, 365] on div at bounding box center [445, 373] width 116 height 16
paste div
click at [449, 417] on div at bounding box center [445, 425] width 116 height 16
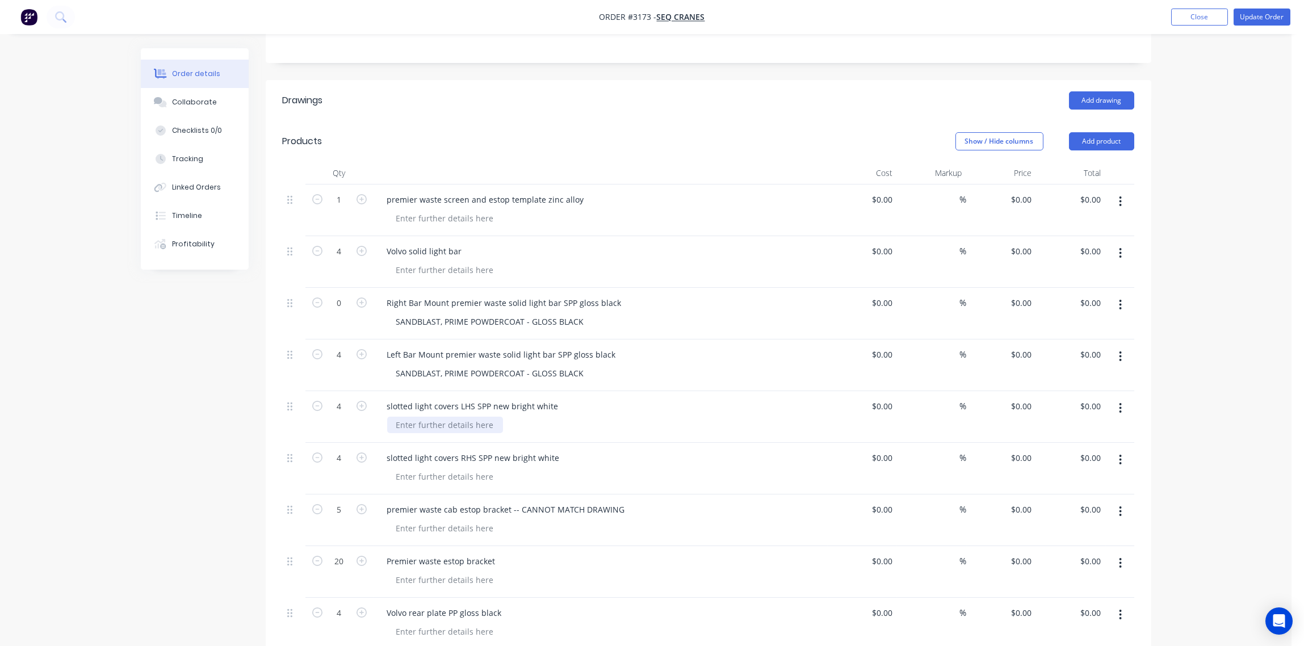
paste div
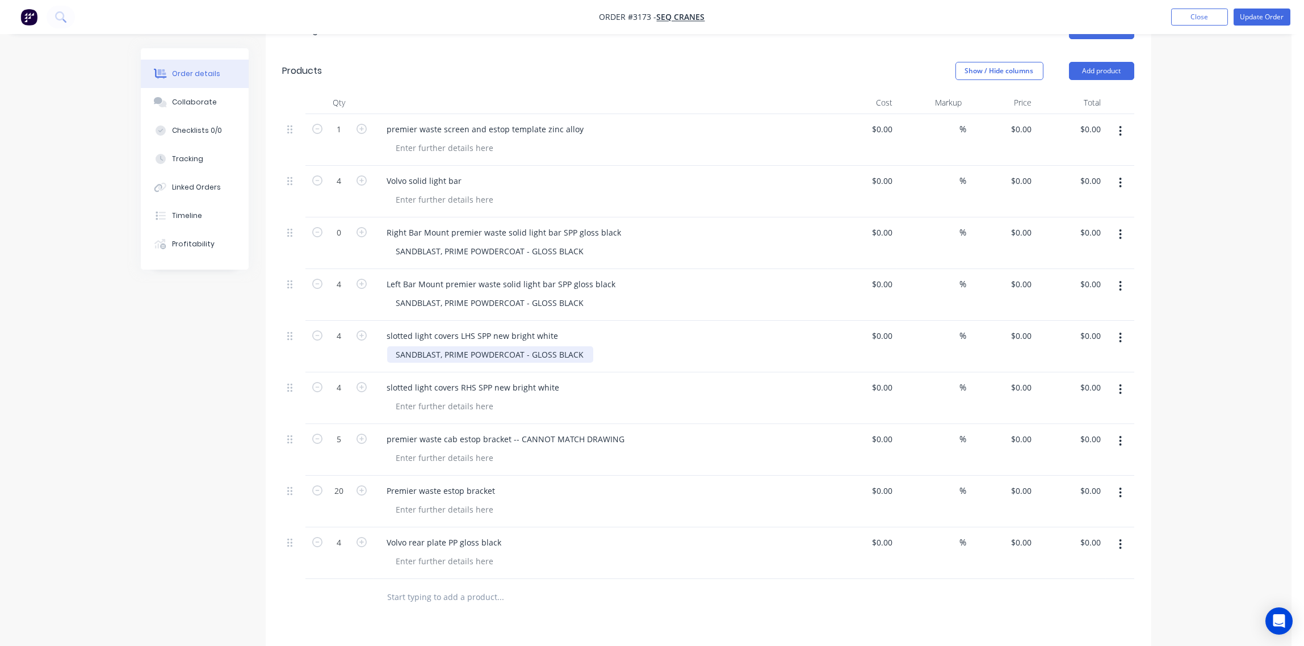
scroll to position [424, 0]
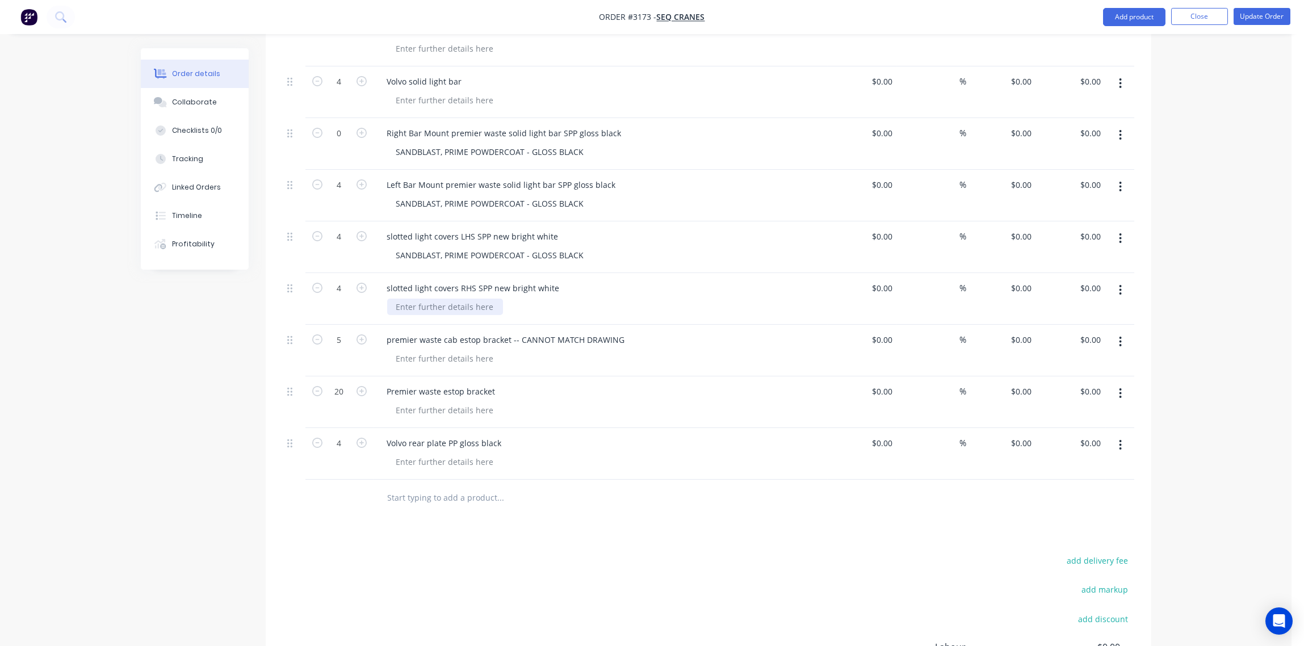
click at [462, 299] on div at bounding box center [445, 307] width 116 height 16
paste div
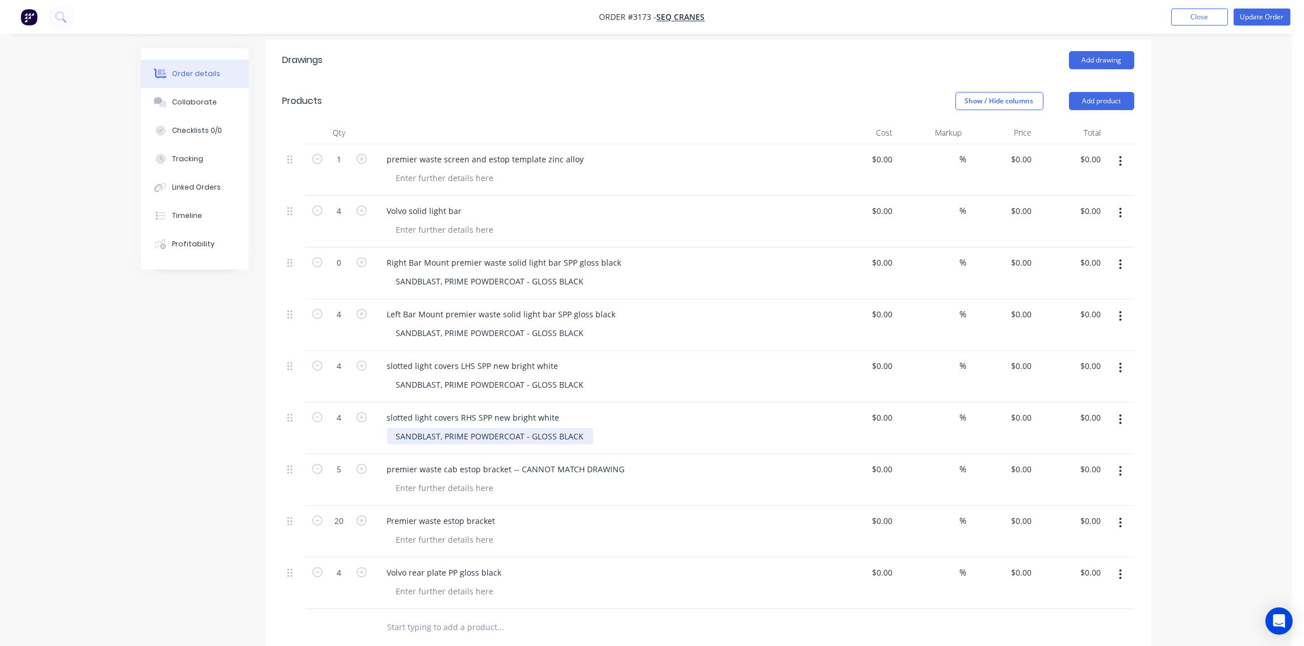
scroll to position [254, 0]
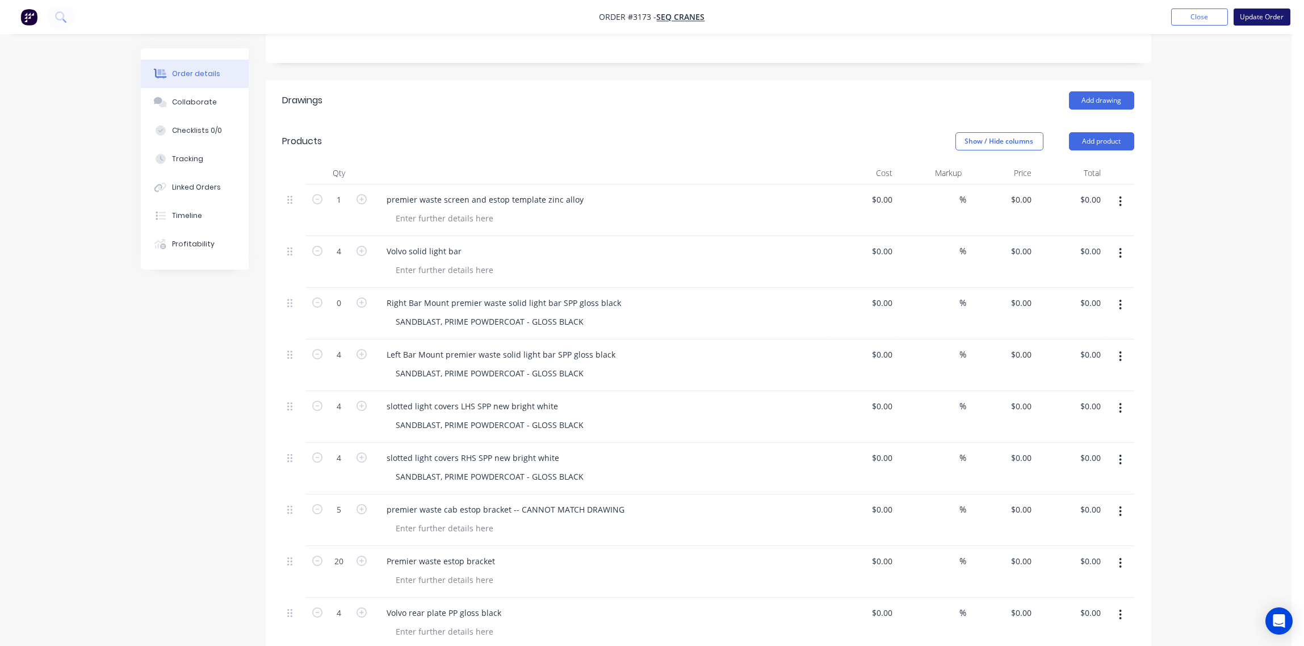
click at [1270, 15] on button "Update Order" at bounding box center [1262, 17] width 57 height 17
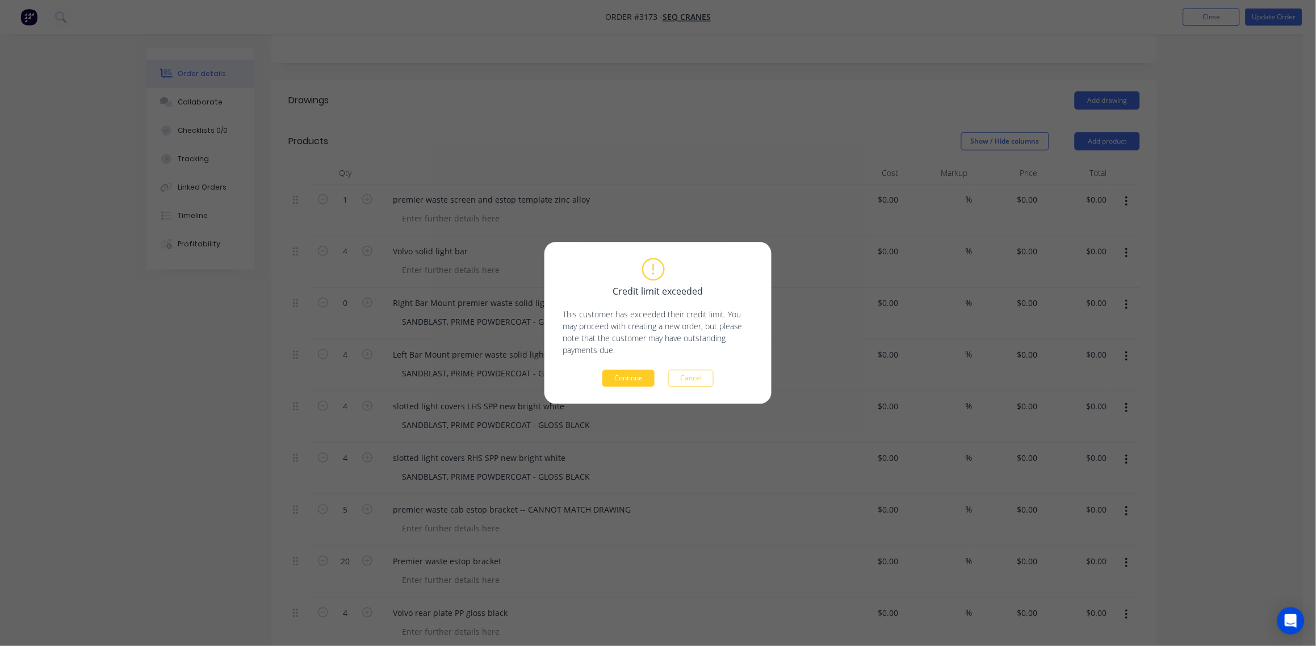
click at [626, 380] on button "Continue" at bounding box center [629, 378] width 52 height 17
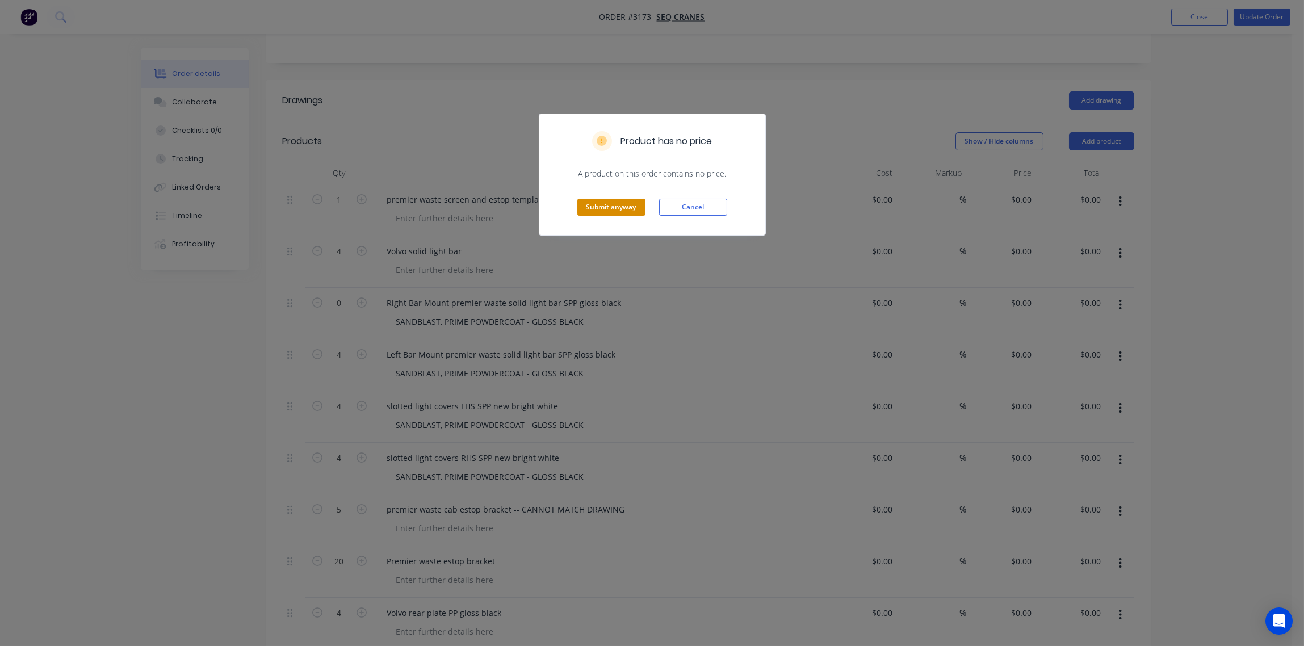
click at [623, 206] on button "Submit anyway" at bounding box center [612, 207] width 68 height 17
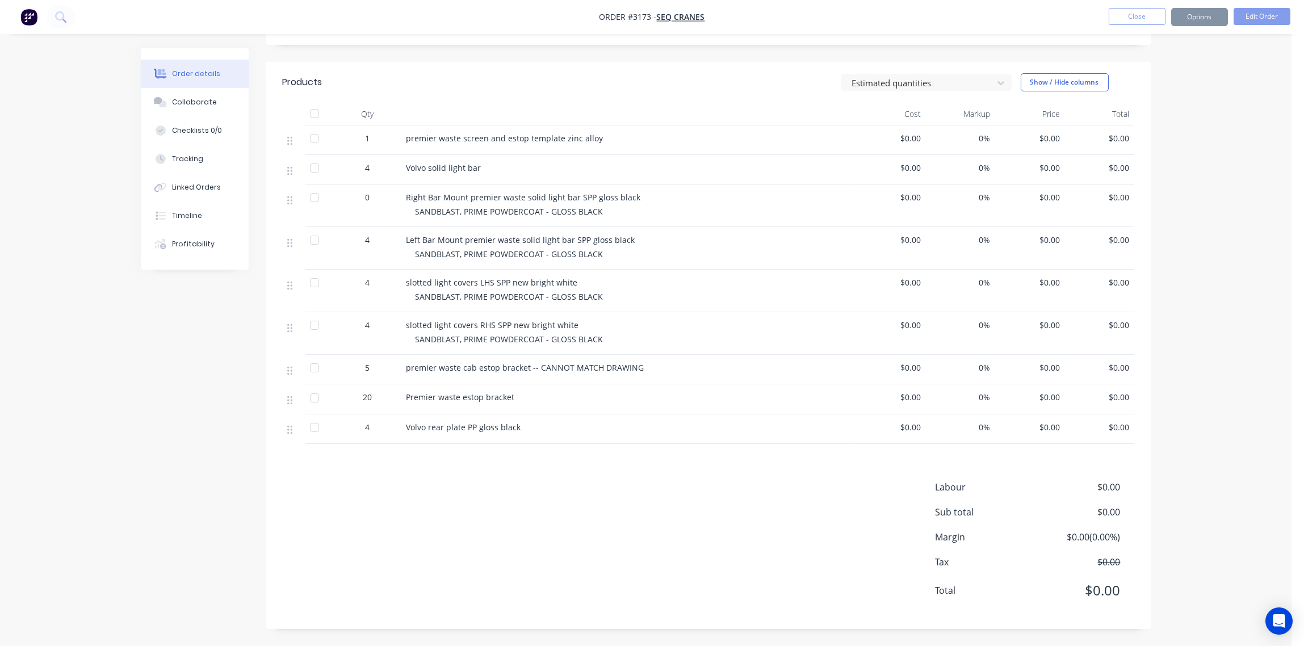
scroll to position [252, 0]
drag, startPoint x: 642, startPoint y: 197, endPoint x: 629, endPoint y: 208, distance: 17.4
click at [640, 199] on div "Right Bar Mount premier waste solid light bar SPP gloss black" at bounding box center [629, 199] width 445 height 12
click at [1274, 14] on button "Edit Order" at bounding box center [1262, 16] width 57 height 17
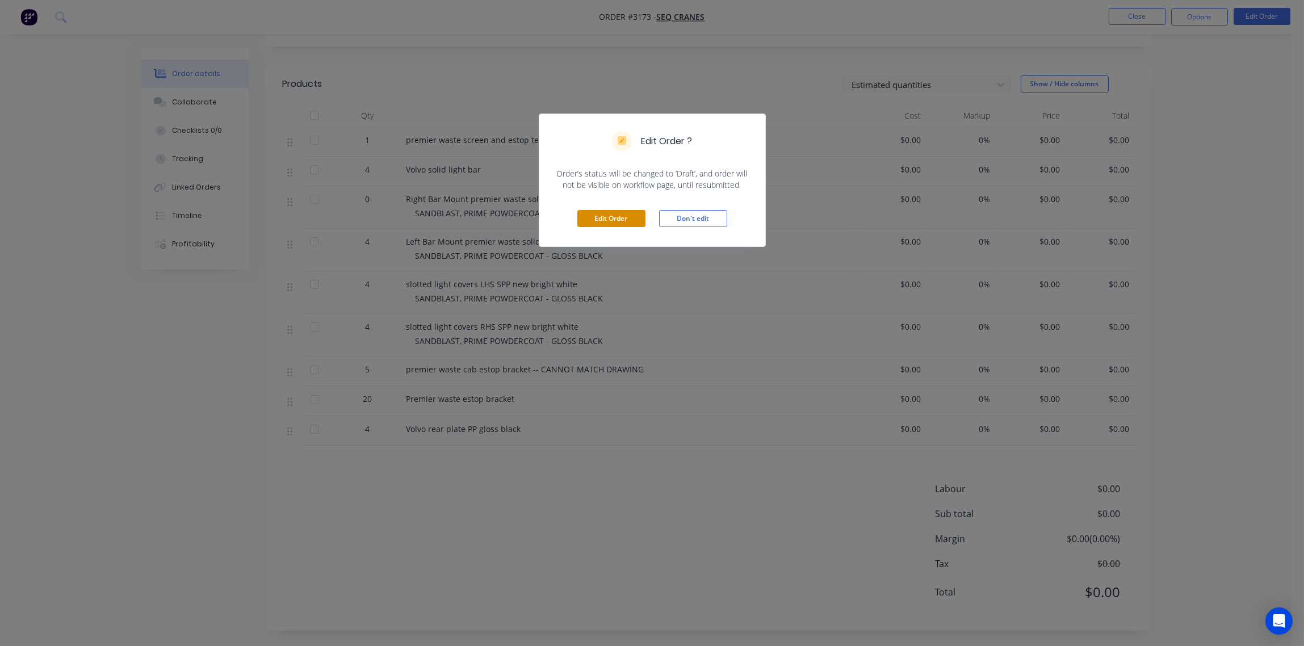
click at [616, 221] on button "Edit Order" at bounding box center [612, 218] width 68 height 17
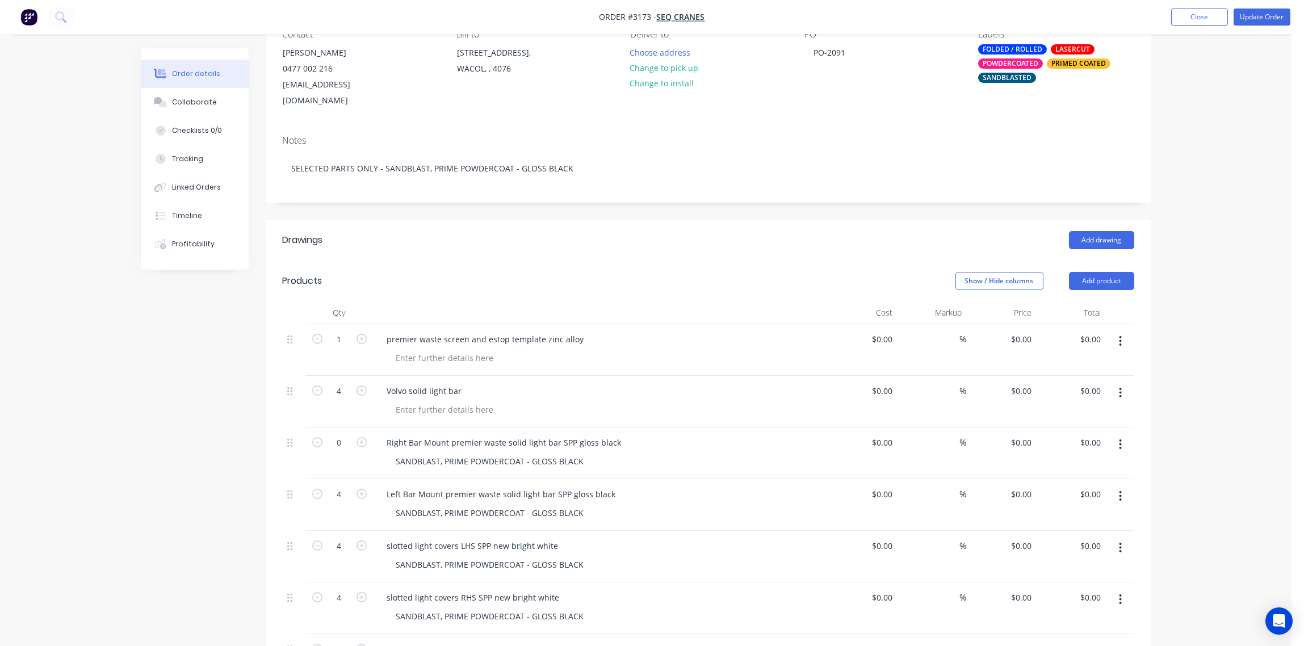
scroll to position [254, 0]
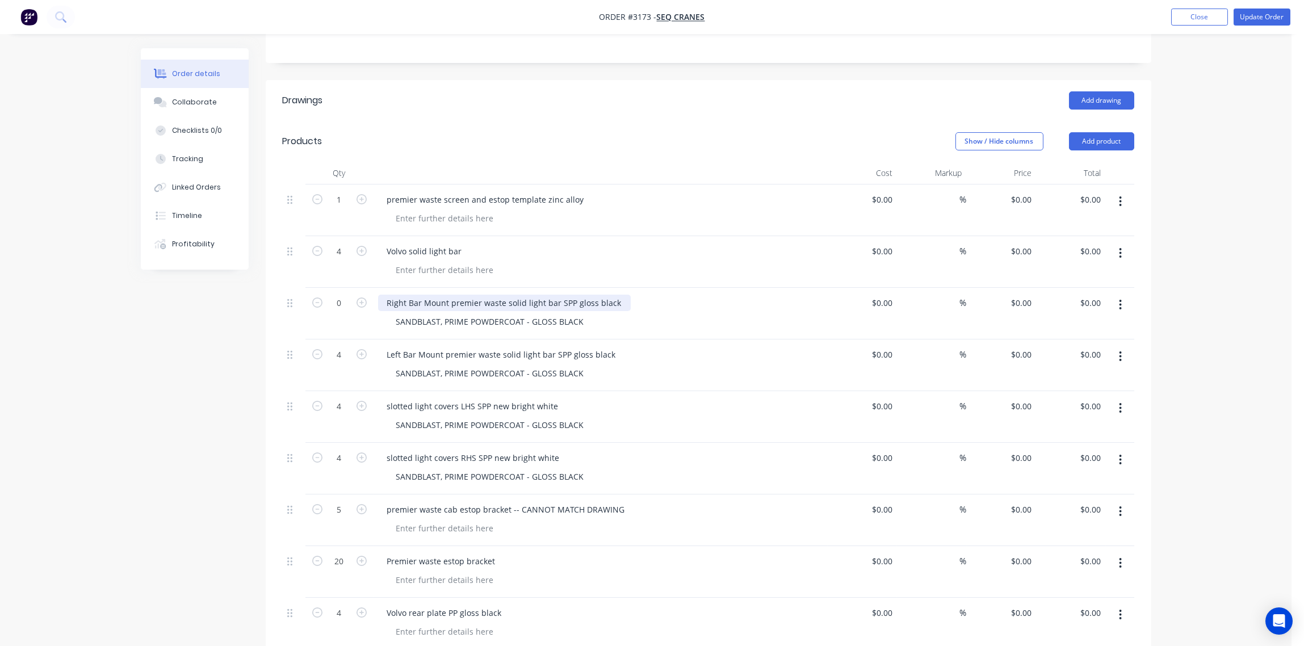
click at [617, 295] on div "Right Bar Mount premier waste solid light bar SPP gloss black" at bounding box center [504, 303] width 253 height 16
click at [682, 295] on div "Right Bar Mount premier waste solid light bar SPP gloss black ---- NO QUANTITY" at bounding box center [539, 303] width 323 height 16
click at [767, 340] on div "Left Bar Mount premier waste solid light bar SPP gloss black SANDBLAST, PRIME P…" at bounding box center [601, 366] width 454 height 52
click at [1261, 16] on button "Update Order" at bounding box center [1262, 17] width 57 height 17
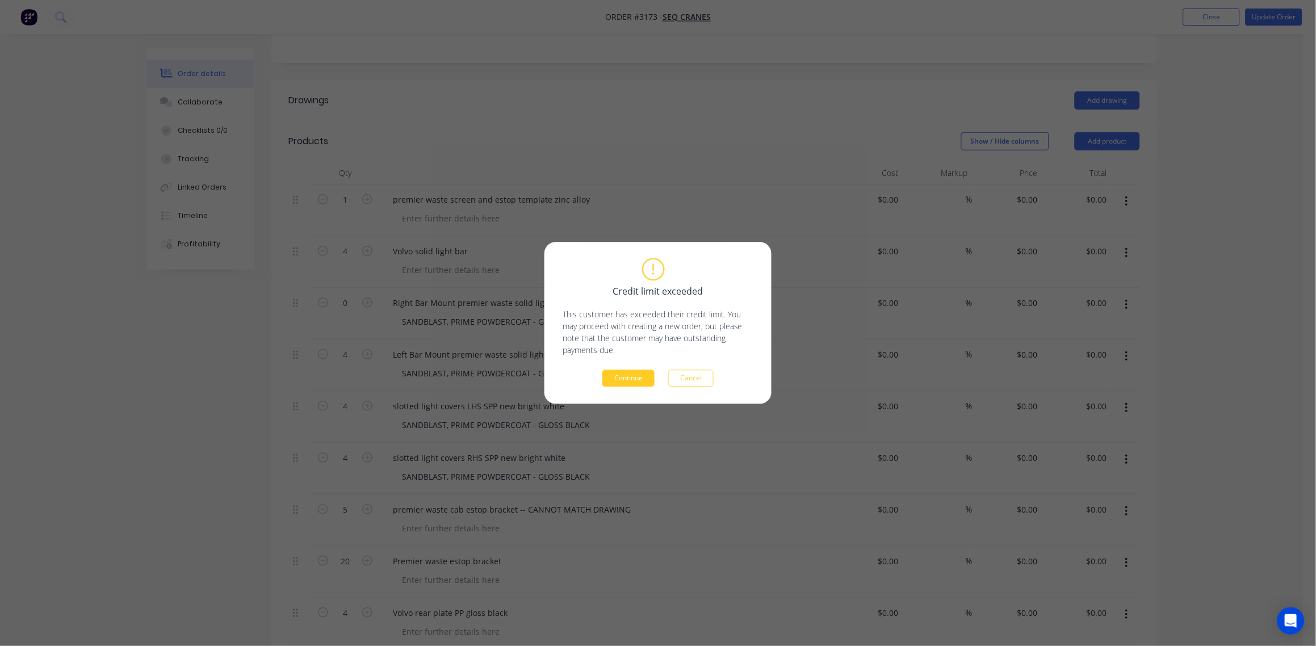
click at [624, 381] on button "Continue" at bounding box center [629, 378] width 52 height 17
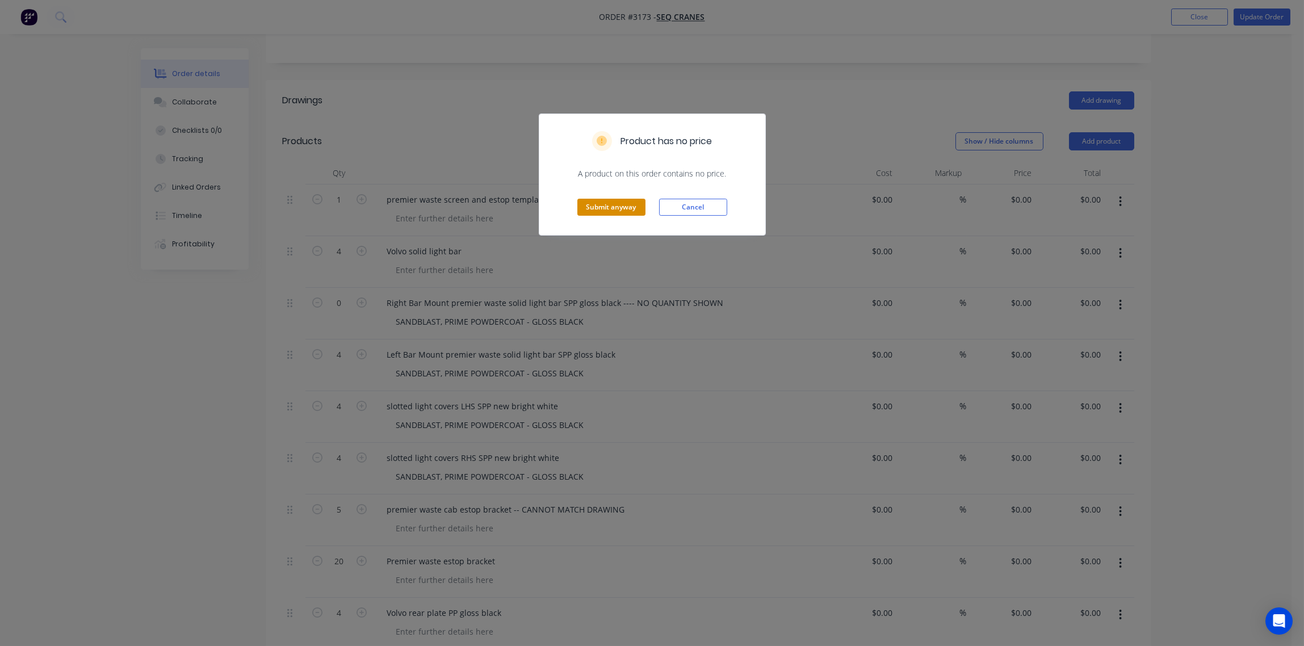
click at [604, 205] on button "Submit anyway" at bounding box center [612, 207] width 68 height 17
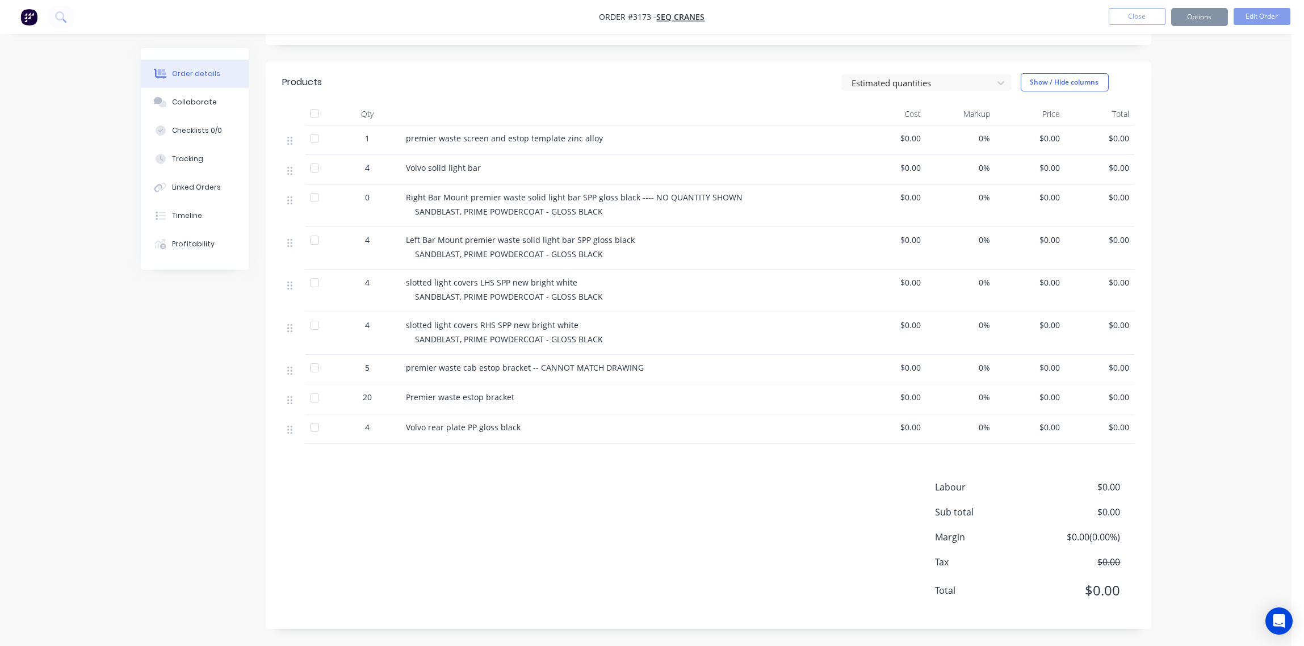
scroll to position [252, 0]
click at [1139, 14] on button "Close" at bounding box center [1137, 16] width 57 height 17
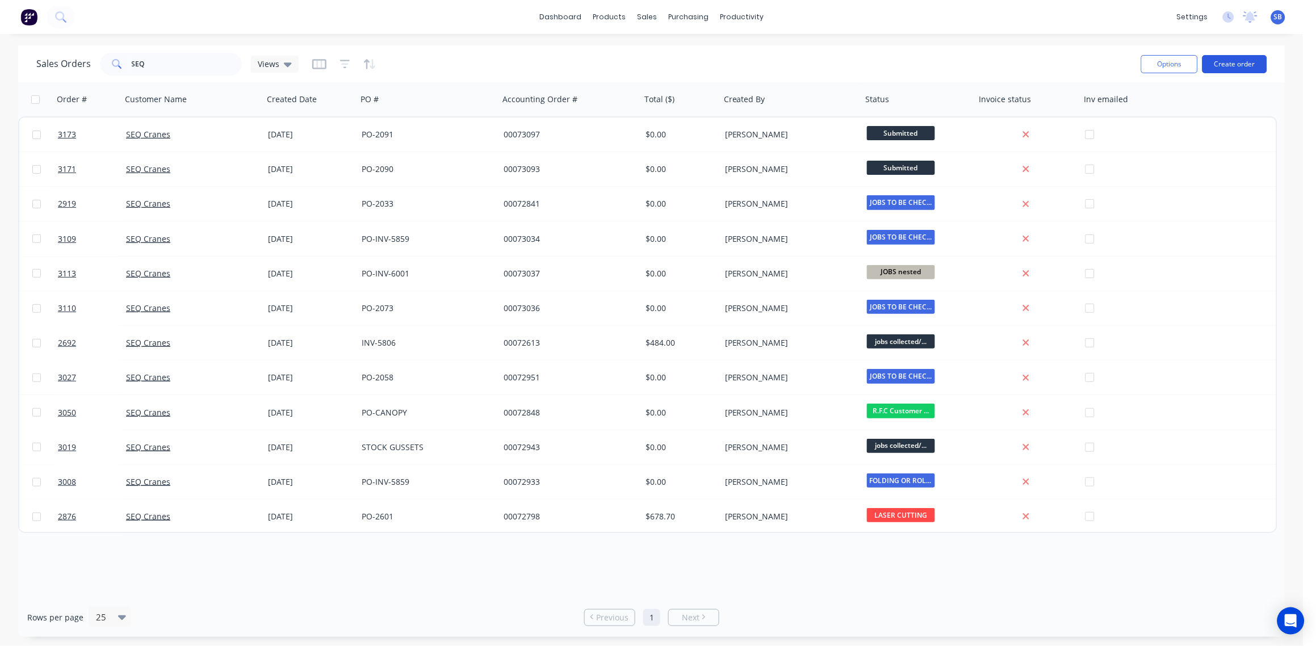
click at [1250, 63] on button "Create order" at bounding box center [1235, 64] width 65 height 18
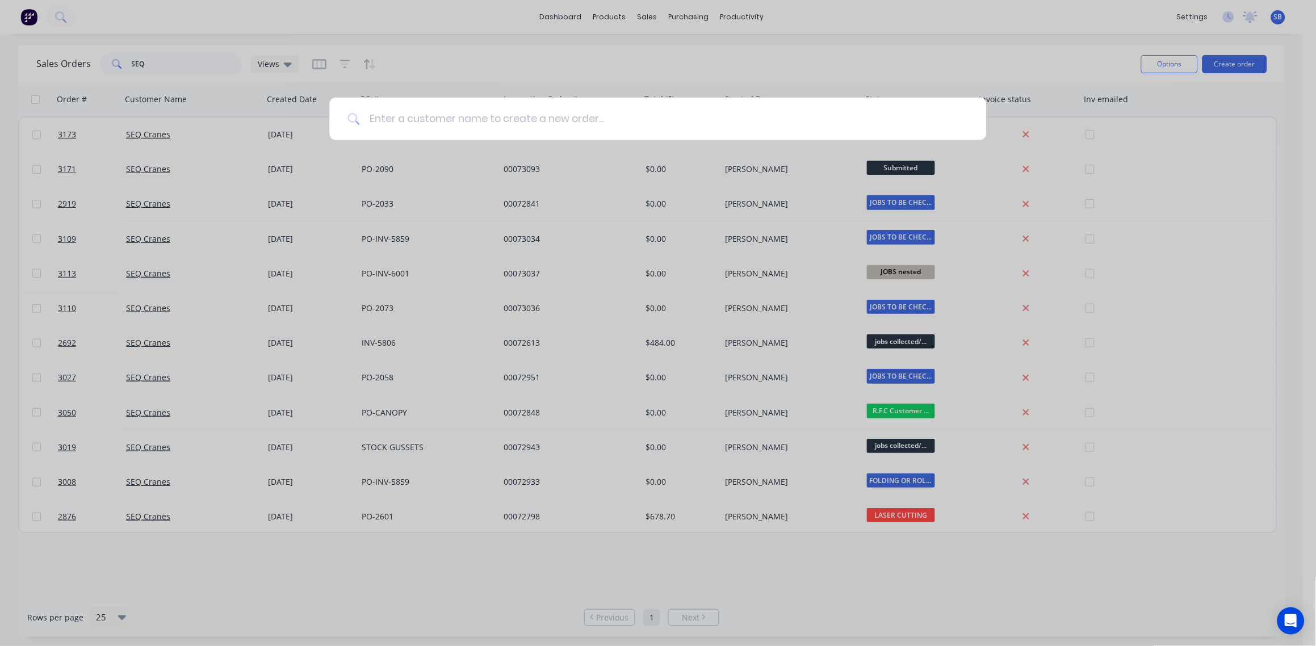
click at [420, 118] on input at bounding box center [664, 119] width 608 height 43
click at [420, 105] on input at bounding box center [664, 119] width 608 height 43
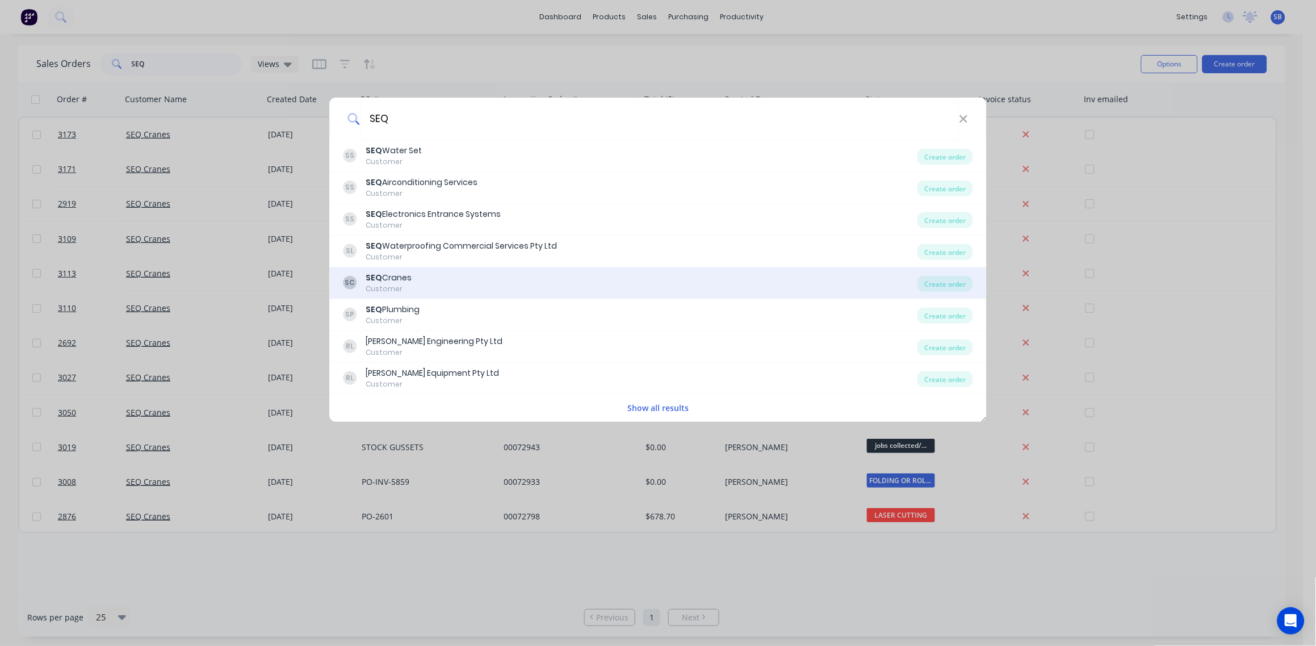
type input "SEQ"
click at [415, 278] on div "SC SEQ Cranes Customer" at bounding box center [631, 283] width 575 height 22
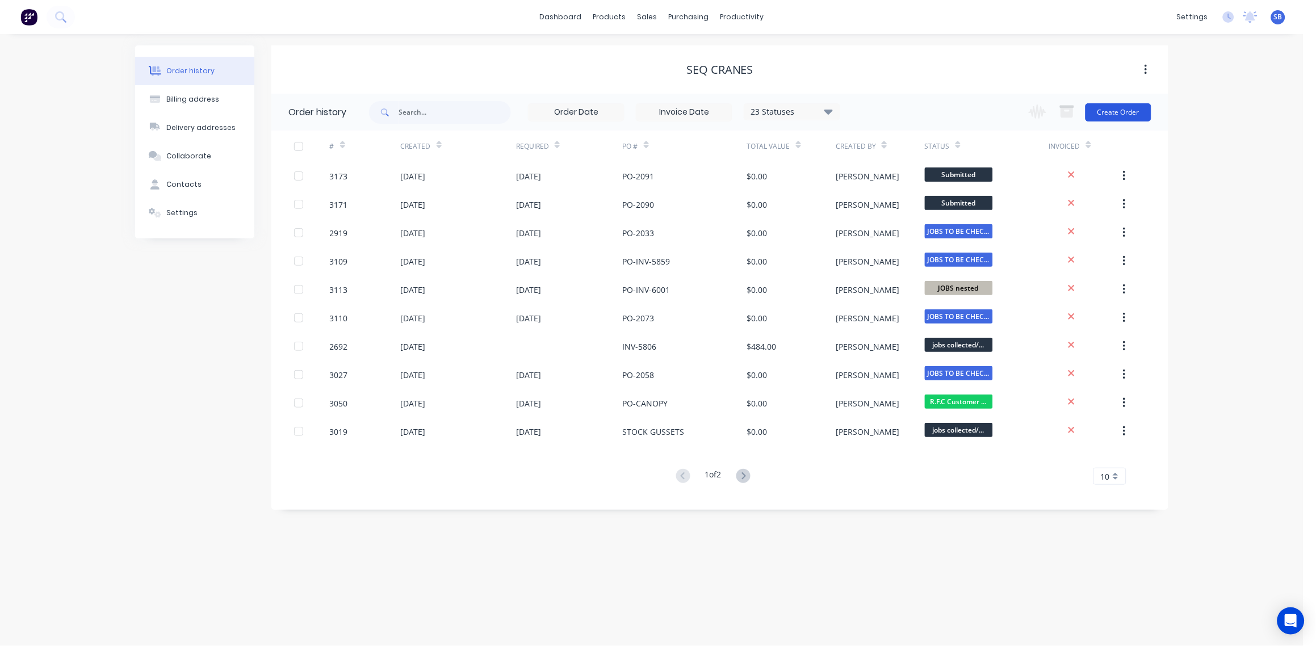
click at [1134, 110] on button "Create Order" at bounding box center [1119, 112] width 66 height 18
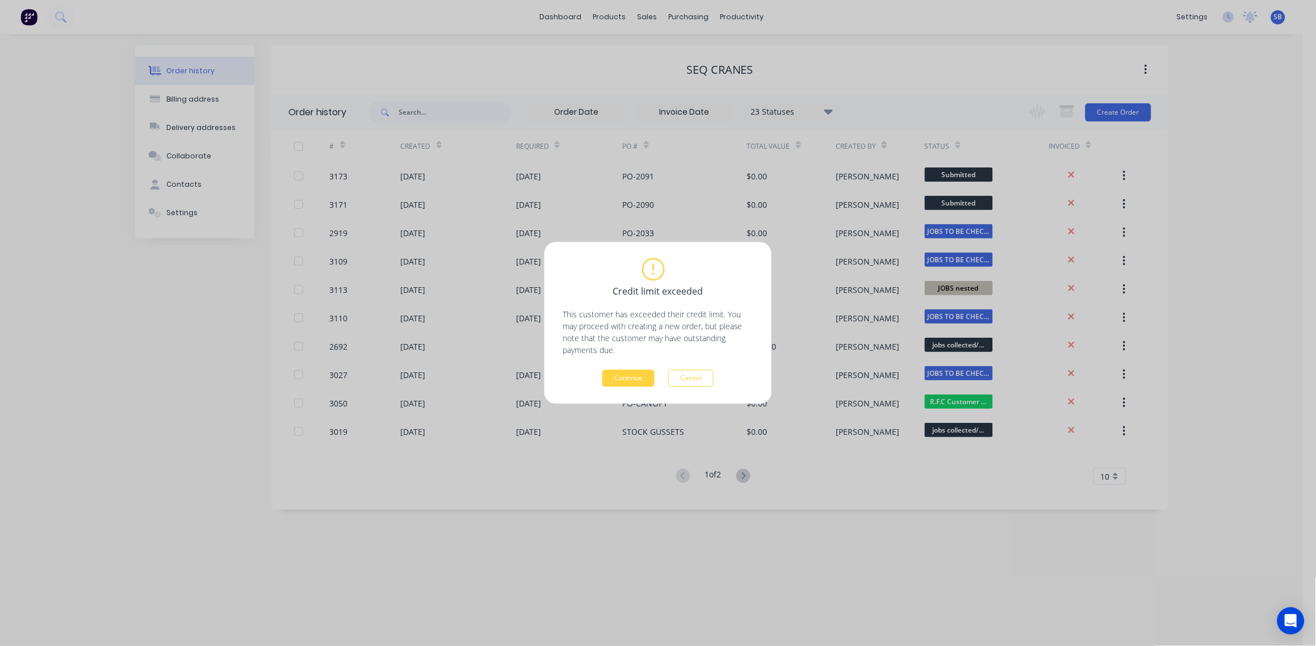
click at [662, 374] on div "Continue Cancel" at bounding box center [658, 378] width 191 height 17
click at [630, 378] on button "Continue" at bounding box center [629, 378] width 52 height 17
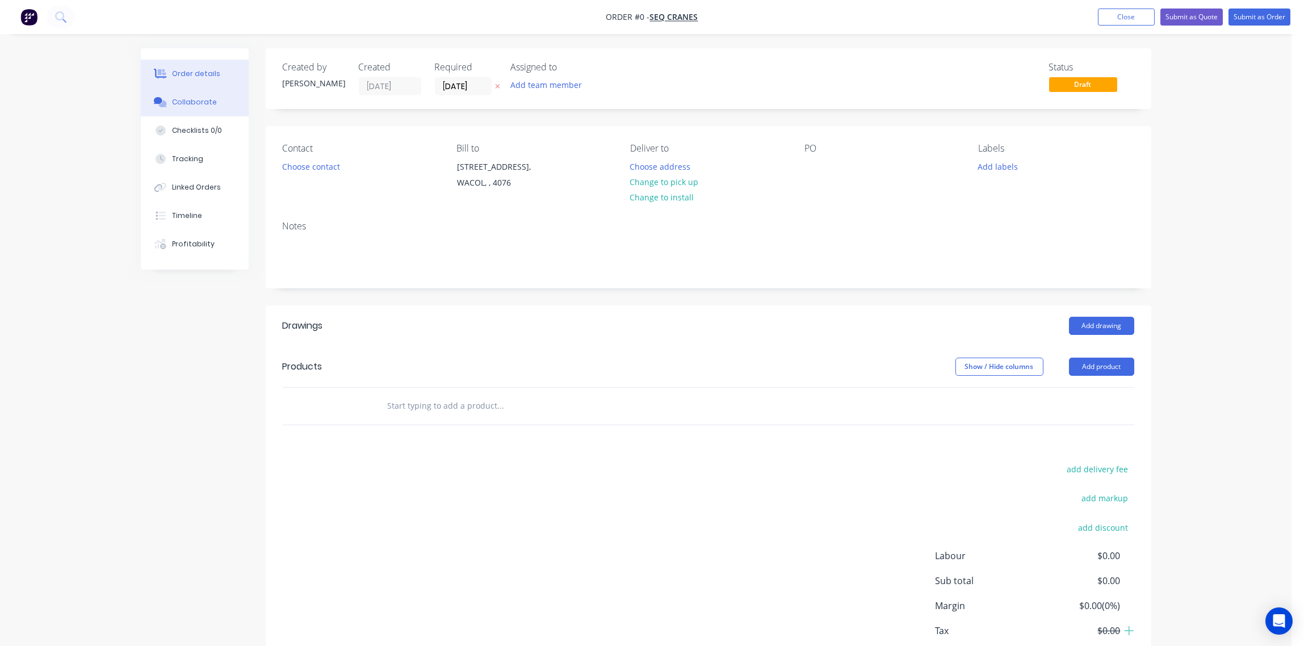
click at [203, 95] on button "Collaborate" at bounding box center [195, 102] width 108 height 28
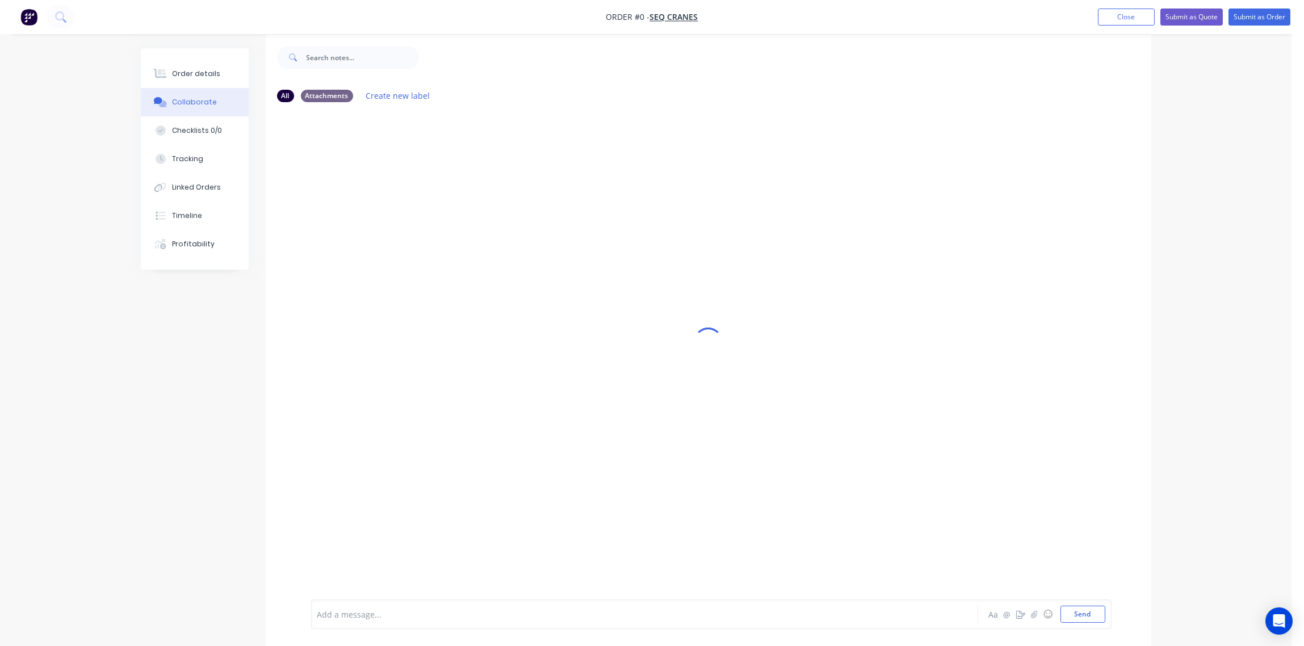
scroll to position [18, 0]
click at [395, 613] on div at bounding box center [613, 615] width 591 height 12
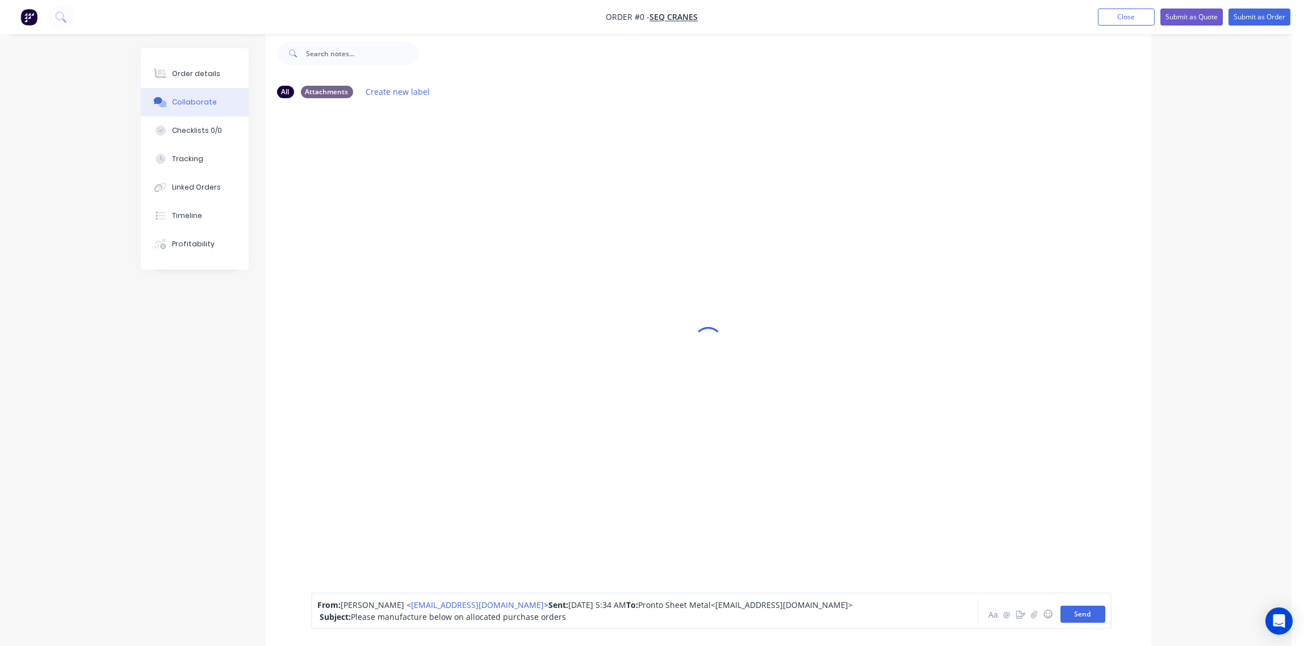
click at [1082, 614] on button "Send" at bounding box center [1083, 614] width 45 height 17
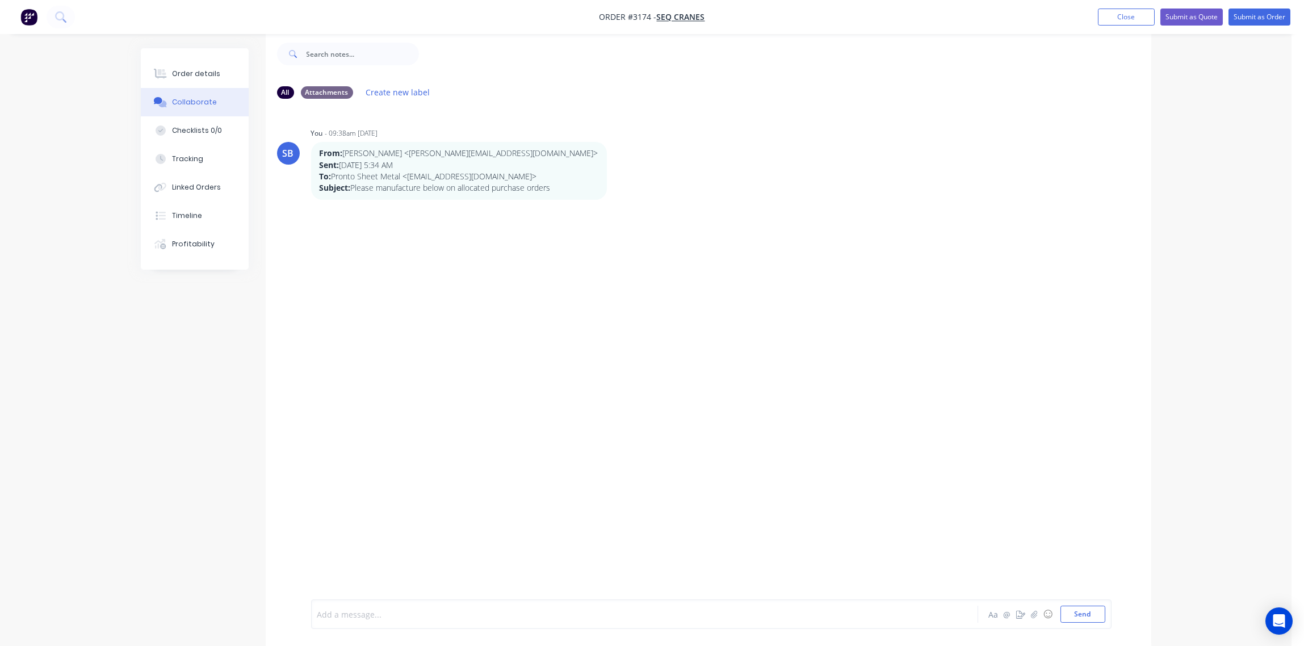
click at [509, 614] on div at bounding box center [613, 615] width 591 height 12
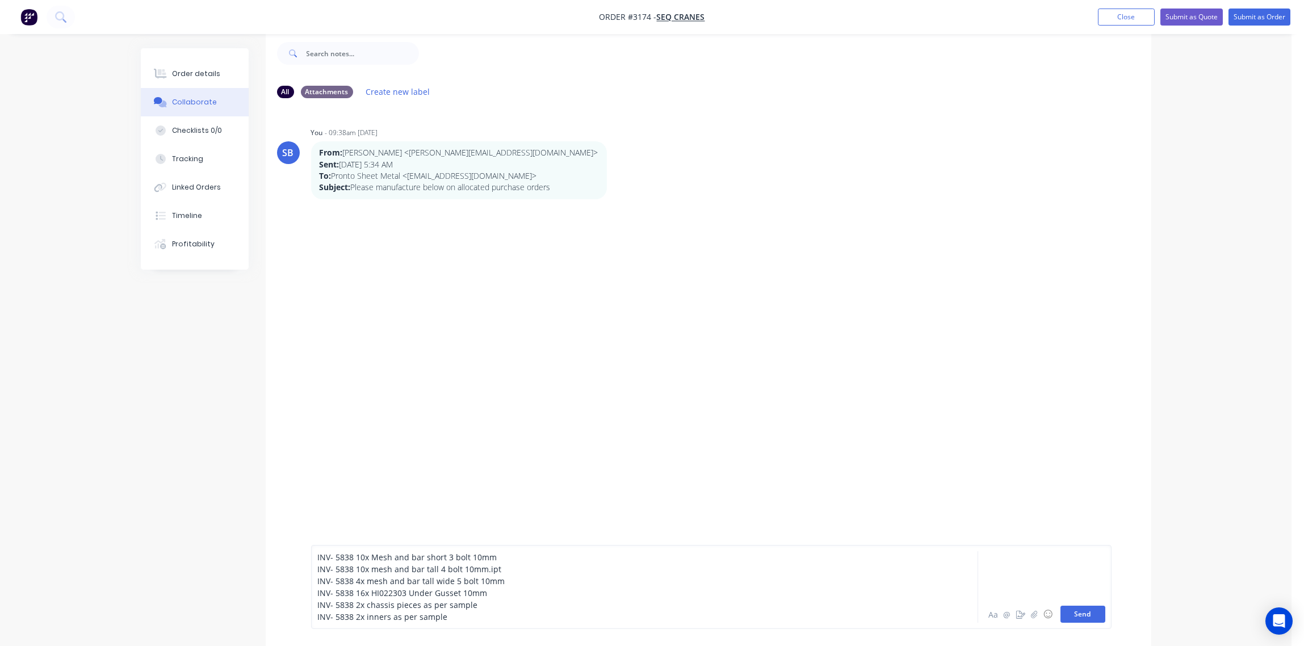
click at [1078, 617] on button "Send" at bounding box center [1083, 614] width 45 height 17
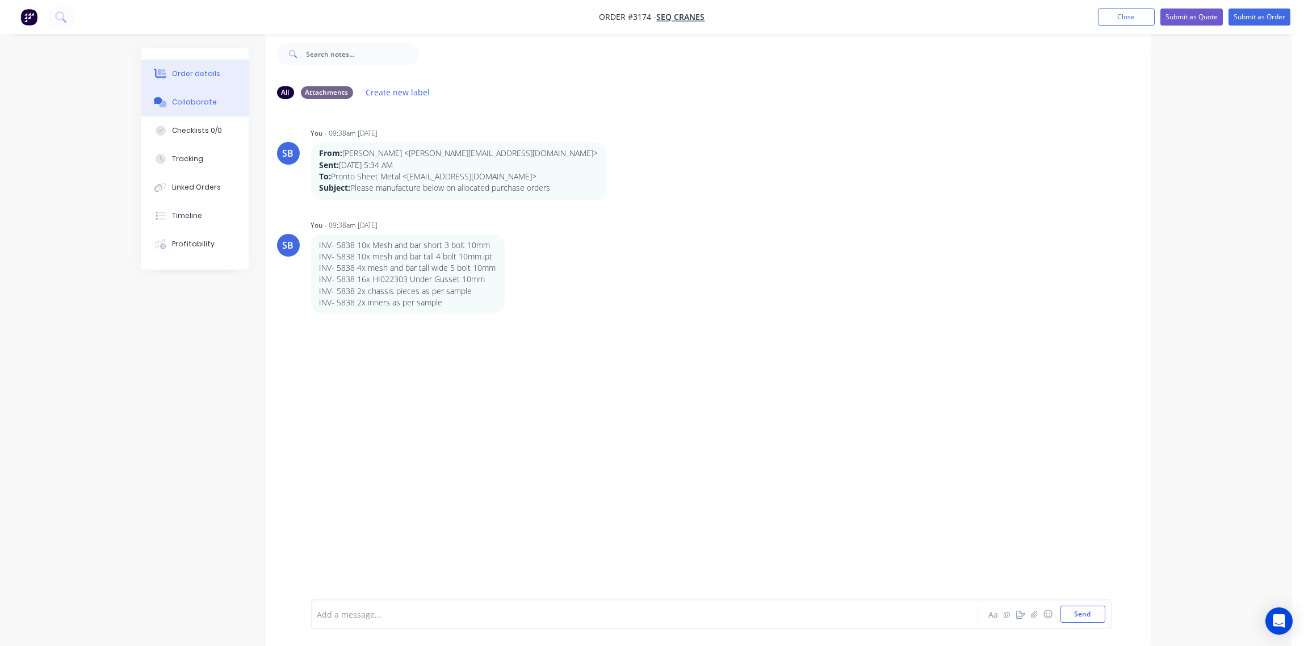
click at [203, 69] on div "Order details" at bounding box center [196, 74] width 48 height 10
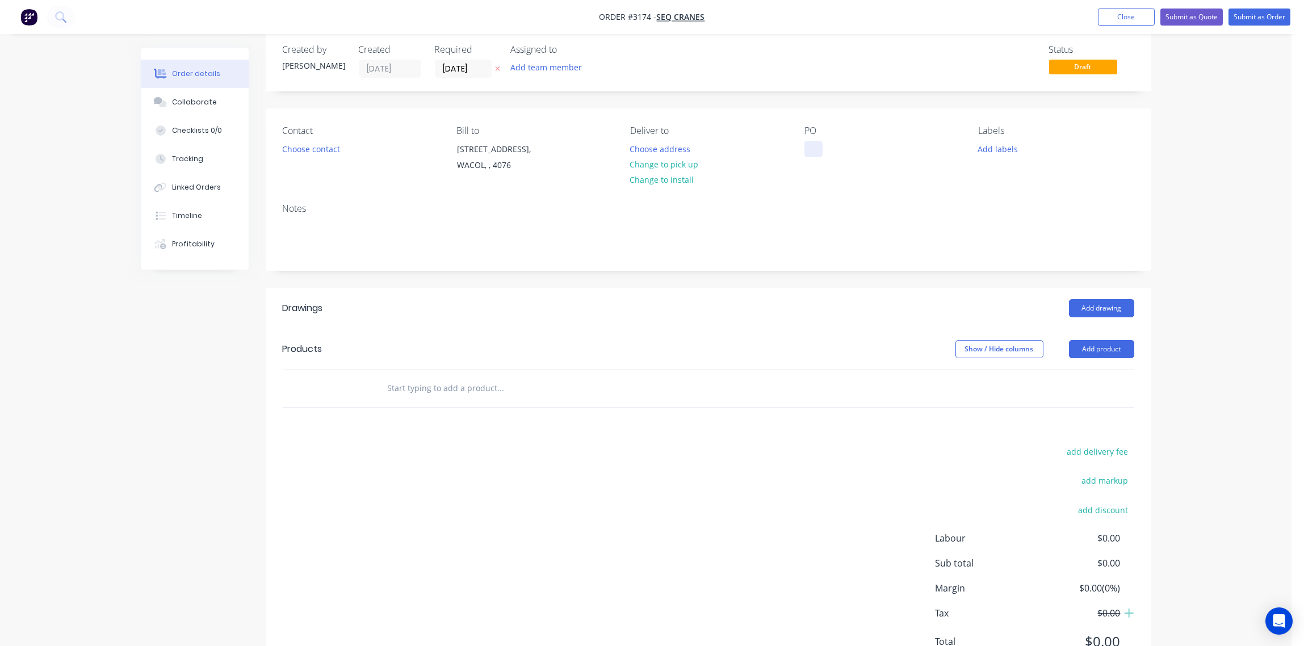
click at [809, 150] on div at bounding box center [814, 149] width 18 height 16
paste div
click at [466, 386] on input "text" at bounding box center [500, 388] width 227 height 23
paste input "Mesh and bar short 3 bolt 10mm"
type input "Mesh and bar short 3 bolt 10mm"
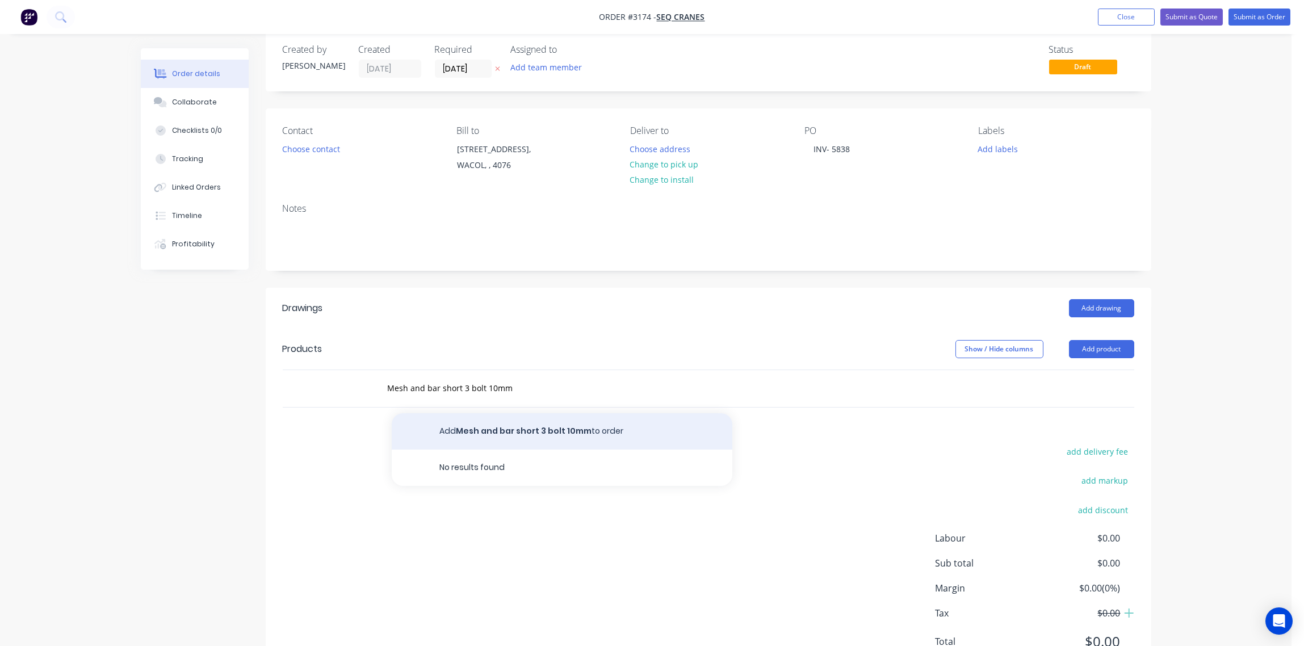
click at [507, 436] on button "Add Mesh and bar short 3 bolt 10mm to order" at bounding box center [562, 431] width 341 height 36
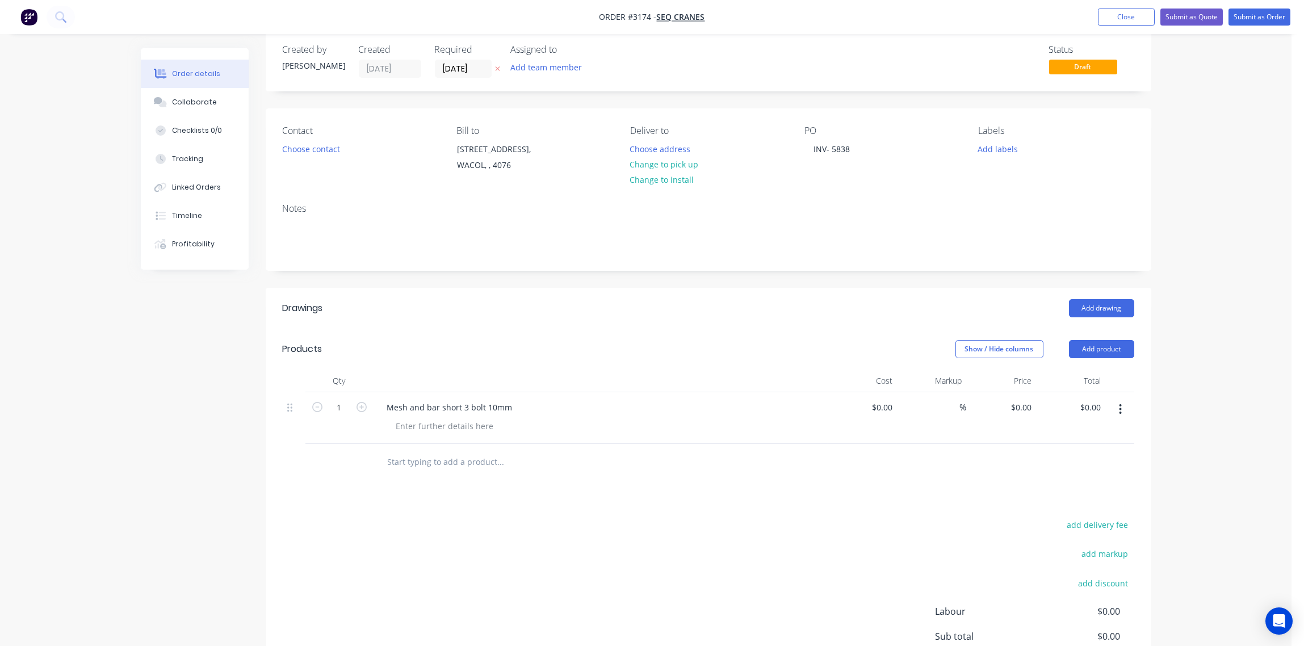
click at [457, 467] on input "text" at bounding box center [500, 462] width 227 height 23
paste input "mesh and bar tall 4 bolt 10mm.ipt"
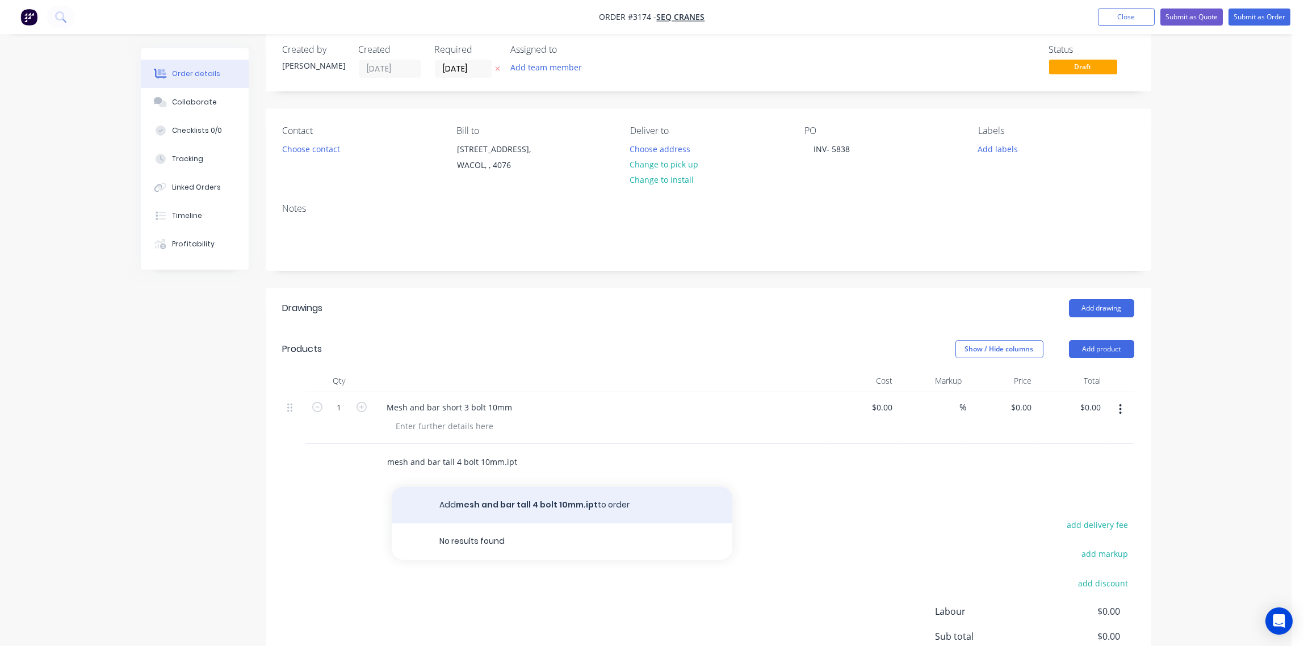
type input "mesh and bar tall 4 bolt 10mm.ipt"
click at [530, 505] on button "Add mesh and bar tall 4 bolt 10mm.ipt to order" at bounding box center [562, 505] width 341 height 36
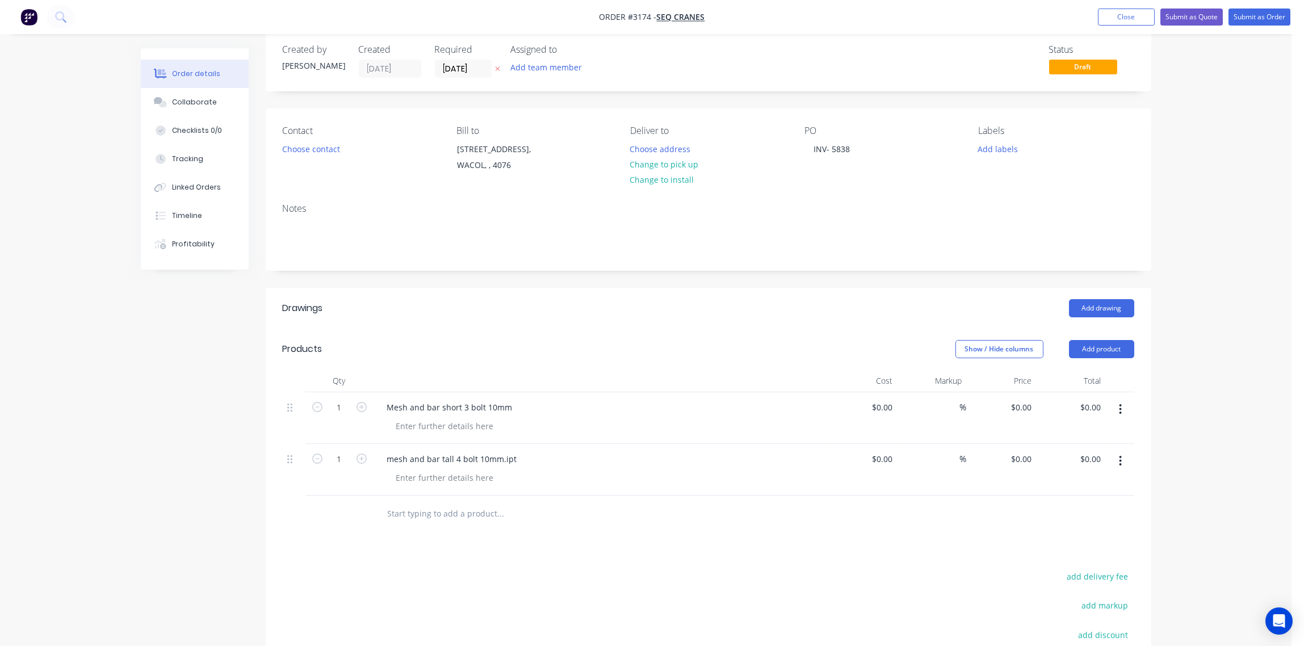
click at [431, 515] on input "text" at bounding box center [500, 514] width 227 height 23
paste input "mesh and bar tall wide 5 bolt 10mm"
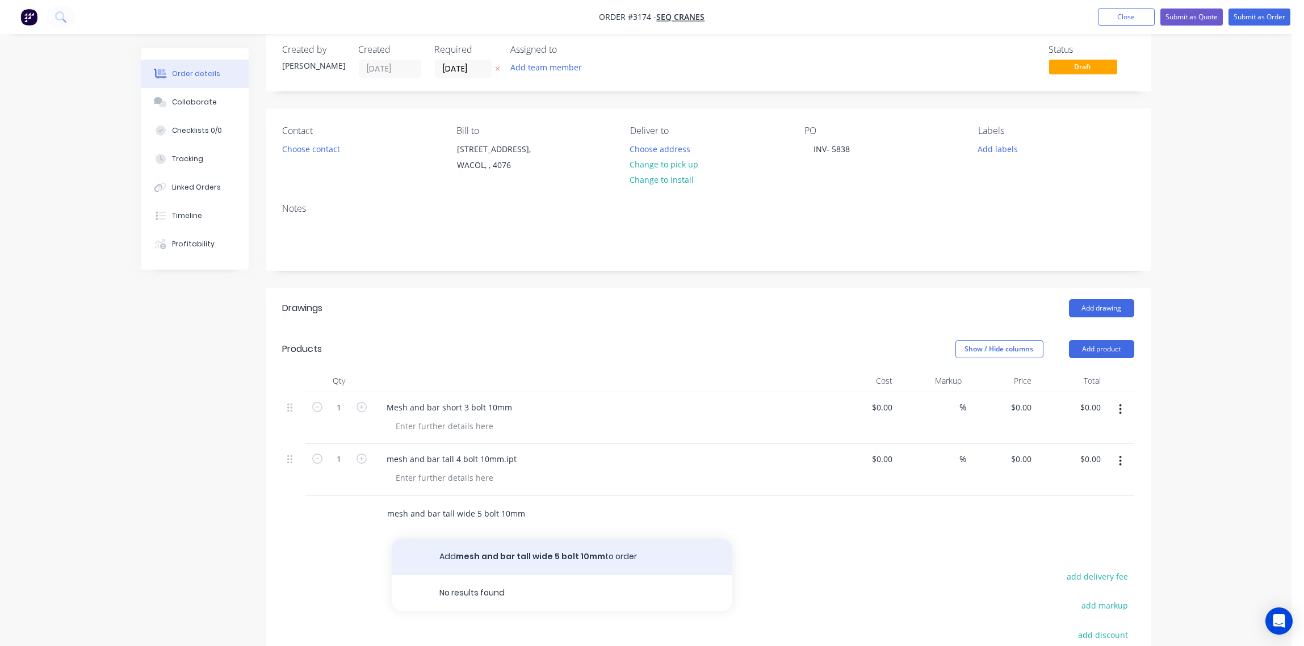
type input "mesh and bar tall wide 5 bolt 10mm"
click at [563, 554] on button "Add mesh and bar tall wide 5 bolt 10mm to order" at bounding box center [562, 557] width 341 height 36
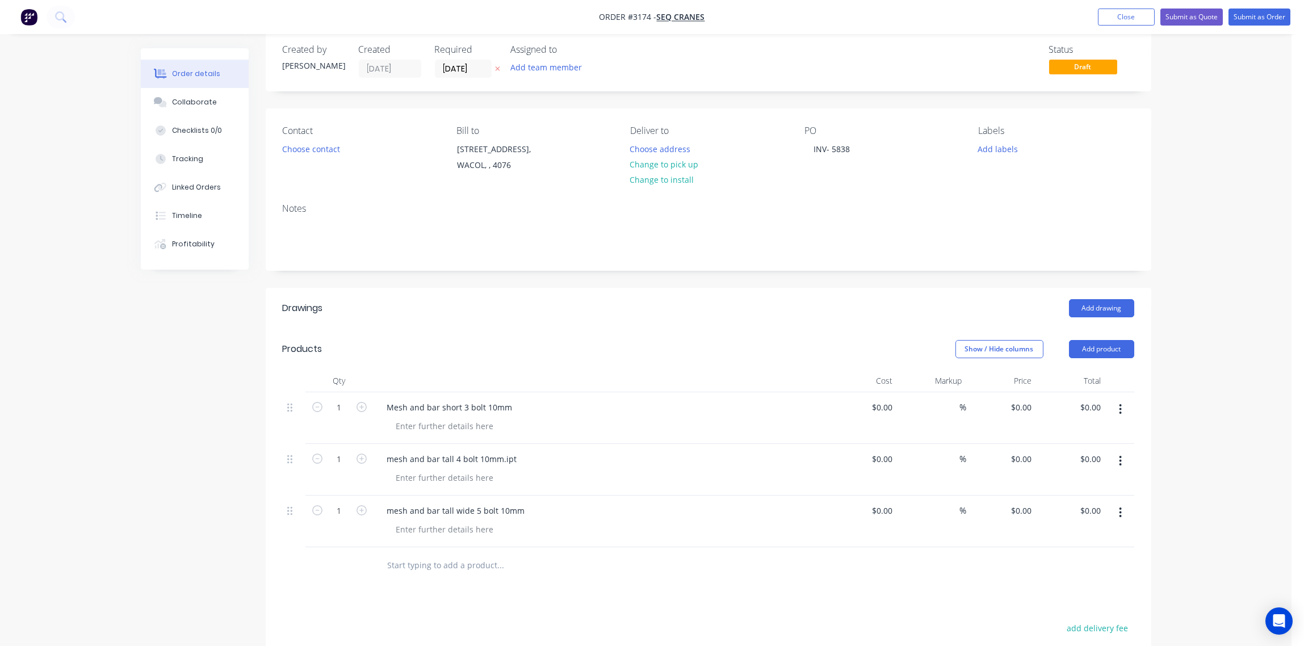
click at [465, 555] on input "text" at bounding box center [500, 565] width 227 height 23
paste input "HI022303 Under Gusset 10mm"
type input "HI022303 Under Gusset 10mm"
click at [553, 606] on button "Add HI022303 Under Gusset 10mm to order" at bounding box center [562, 609] width 341 height 36
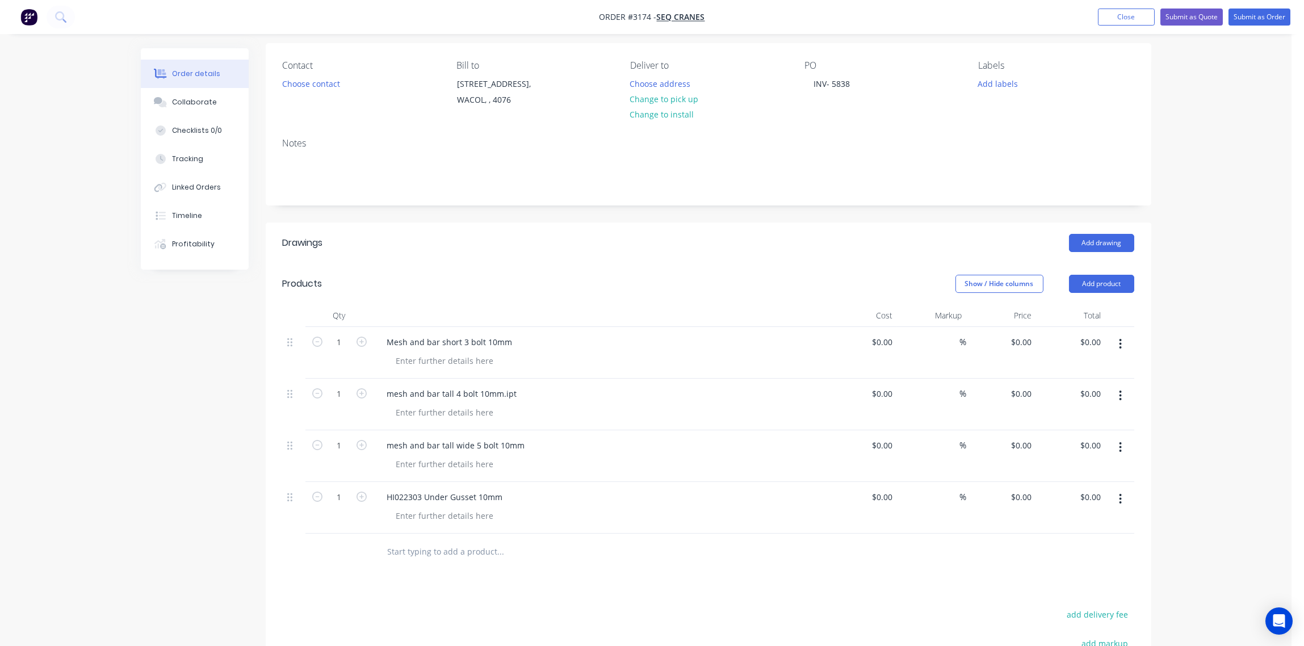
scroll to position [187, 0]
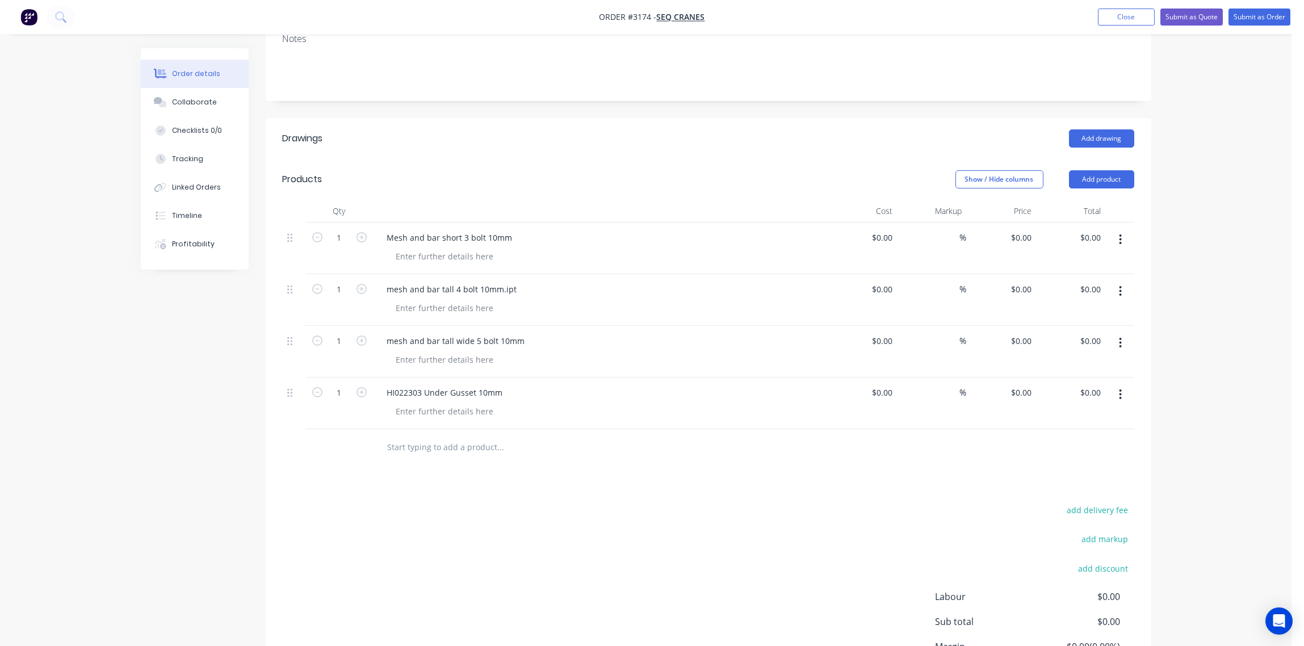
click at [457, 446] on input "text" at bounding box center [500, 447] width 227 height 23
paste input "chassis pieces as per sample"
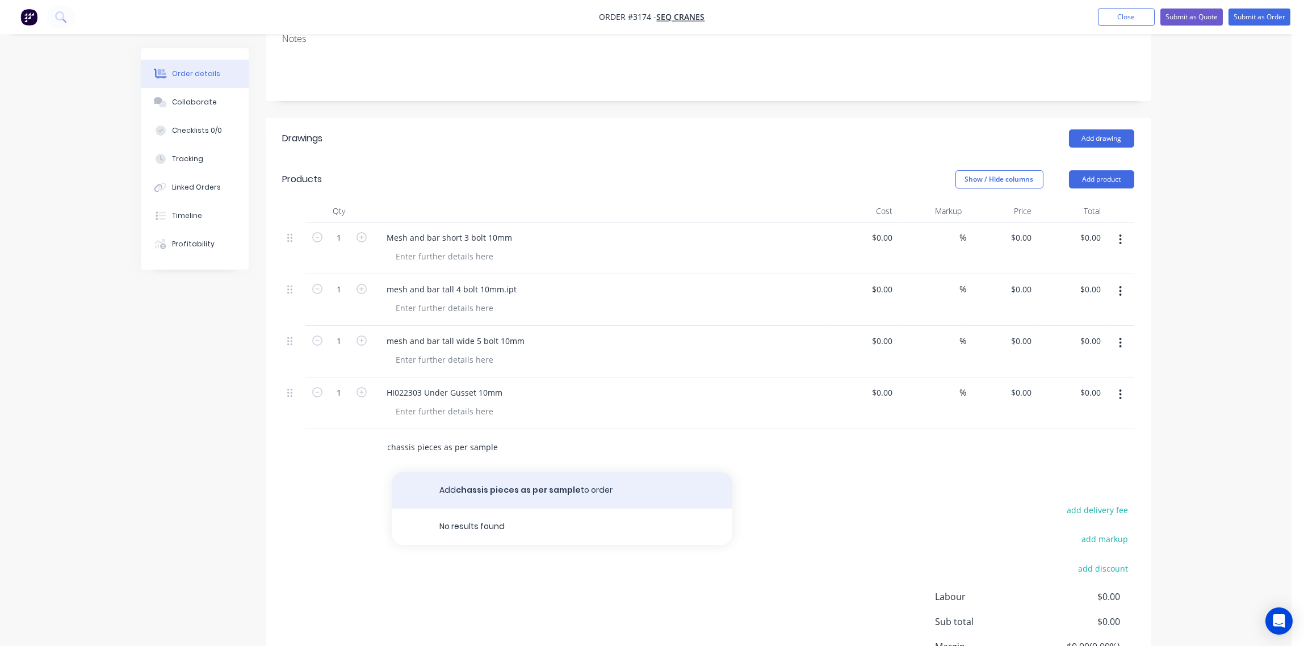
type input "chassis pieces as per sample"
click at [571, 492] on button "Add chassis pieces as per sample to order" at bounding box center [562, 490] width 341 height 36
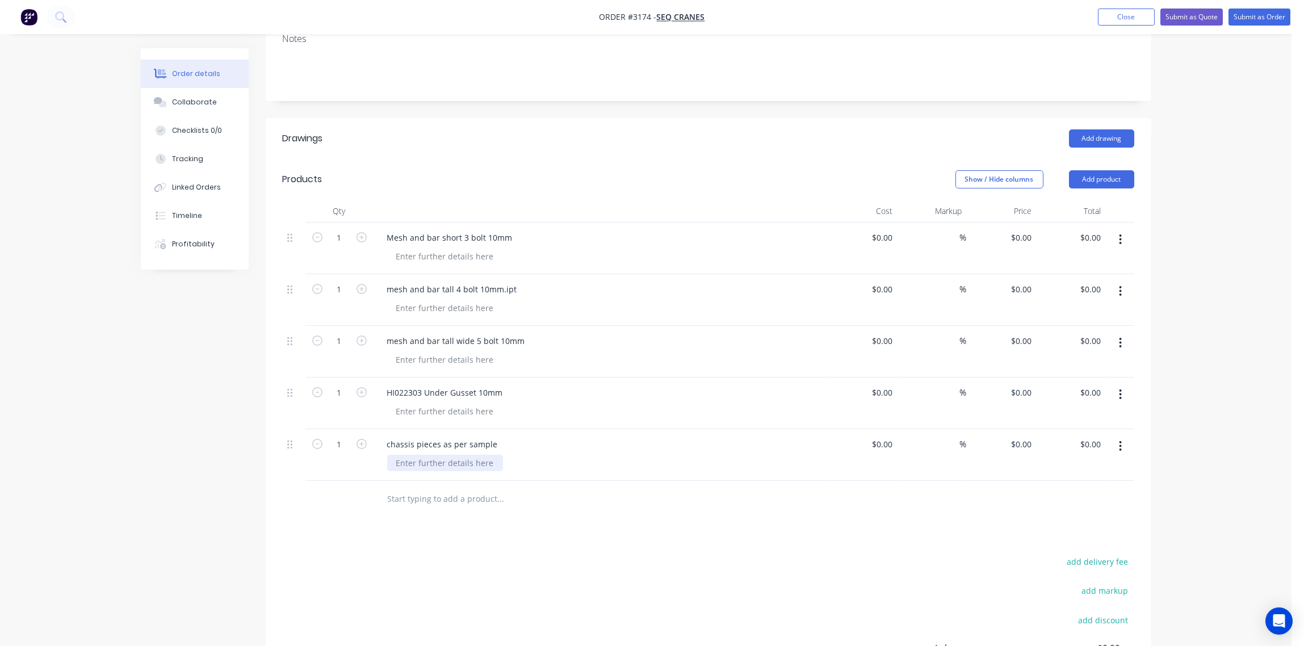
click at [446, 463] on div at bounding box center [445, 463] width 116 height 16
paste div
type input "$0.00"
click at [478, 504] on input "text" at bounding box center [500, 499] width 227 height 23
click at [447, 490] on input "text" at bounding box center [500, 499] width 227 height 23
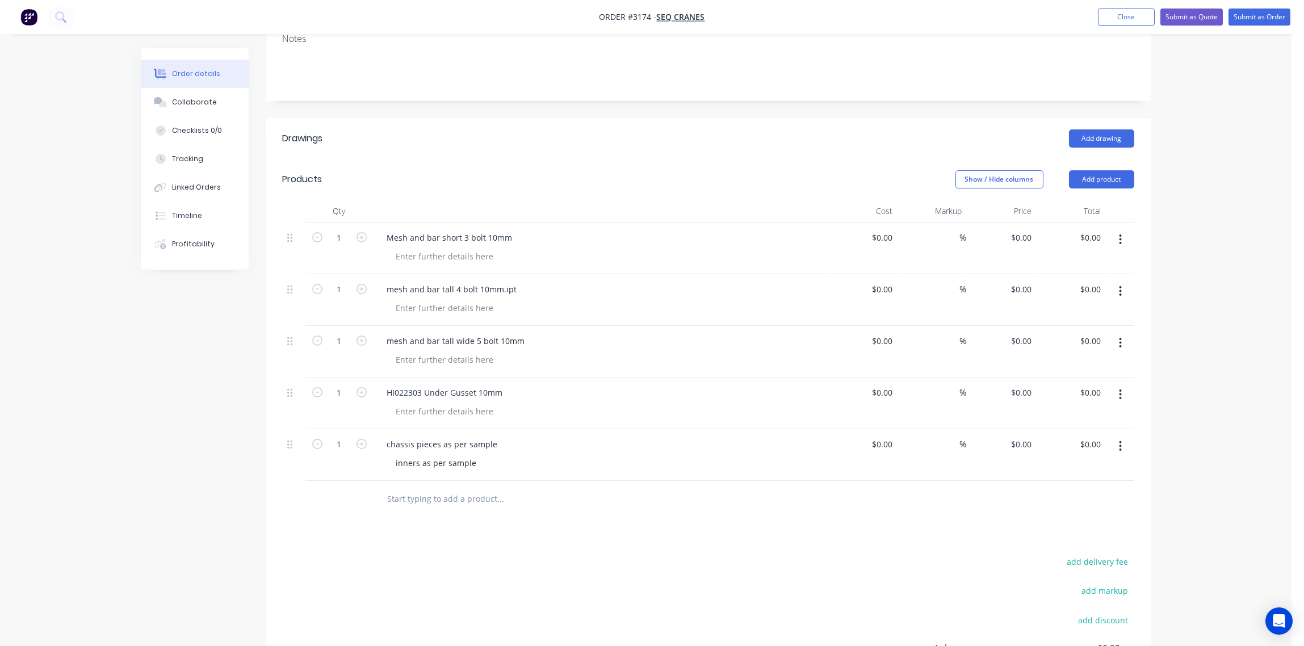
paste input "inners as per sample"
type input "inners as per sample"
click at [543, 545] on button "Add inners as per sample to order" at bounding box center [562, 542] width 341 height 36
click at [362, 236] on icon "button" at bounding box center [362, 237] width 10 height 10
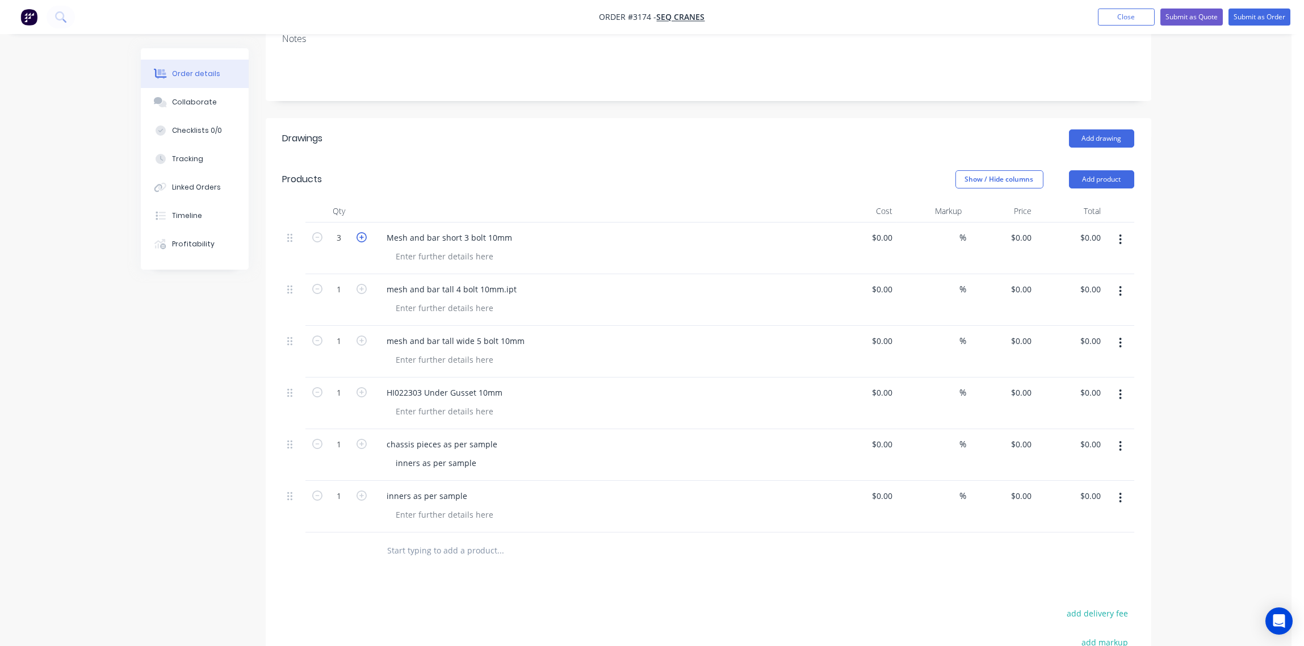
click at [362, 236] on icon "button" at bounding box center [362, 237] width 10 height 10
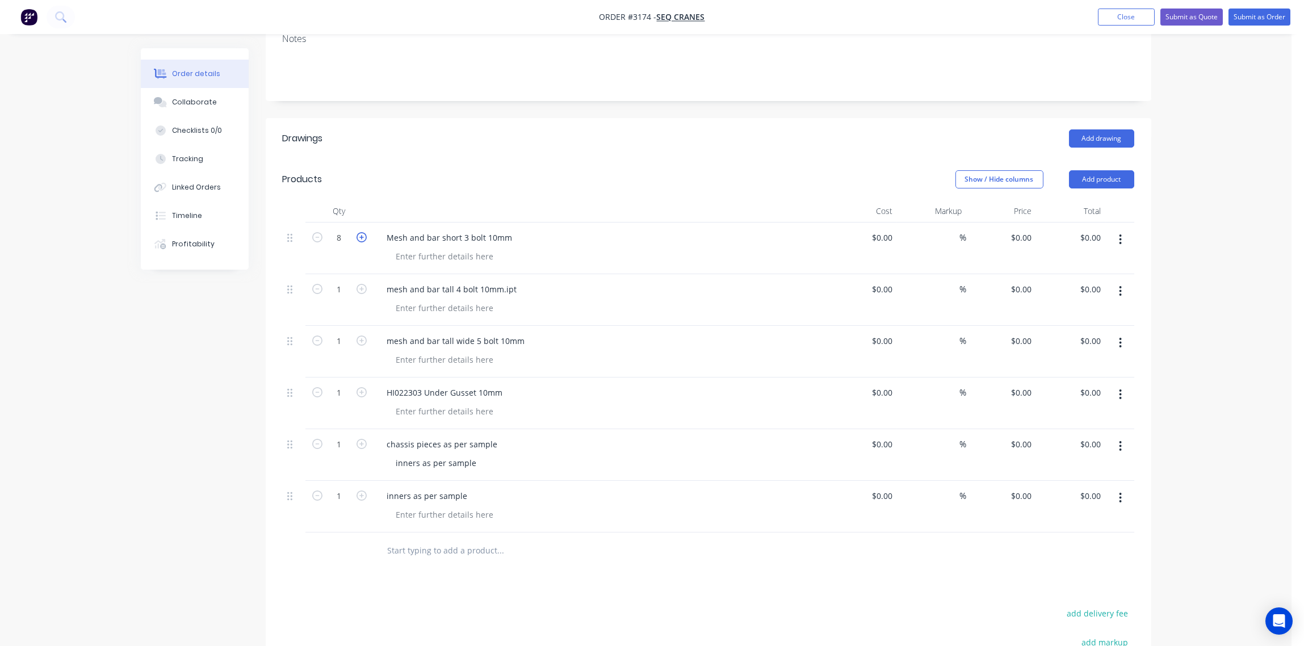
click at [362, 236] on icon "button" at bounding box center [362, 237] width 10 height 10
type input "10"
click at [360, 294] on icon "button" at bounding box center [362, 289] width 10 height 10
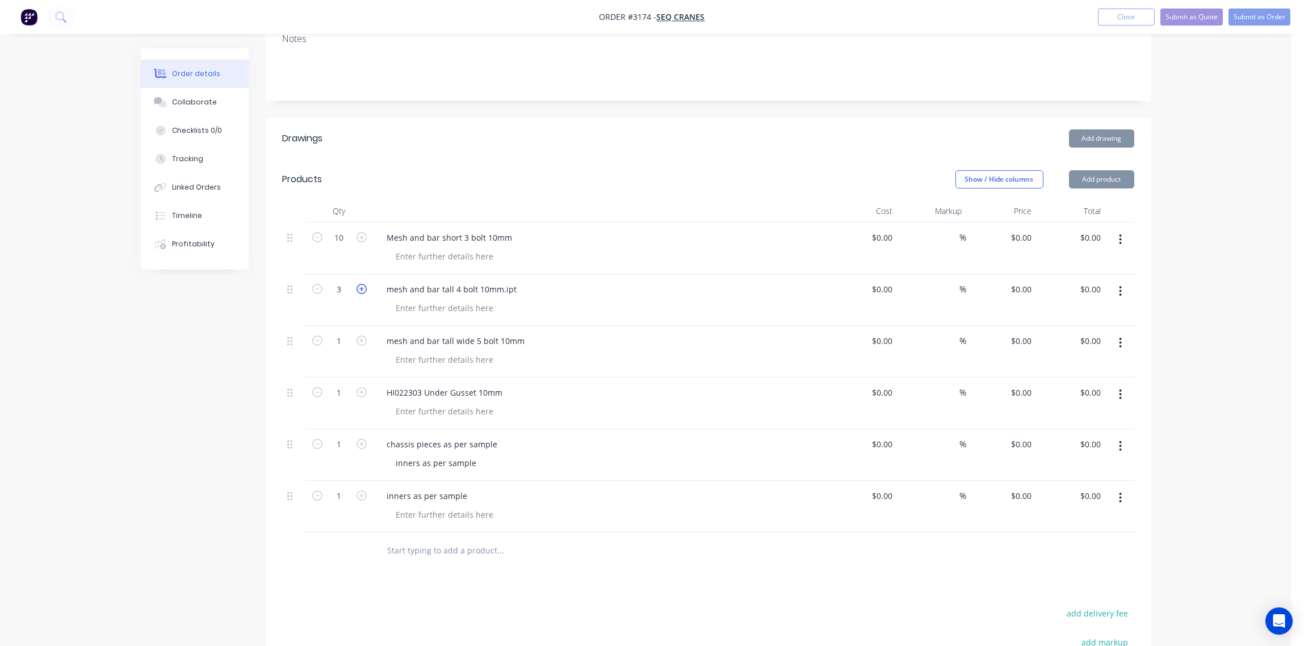
click at [360, 294] on icon "button" at bounding box center [362, 289] width 10 height 10
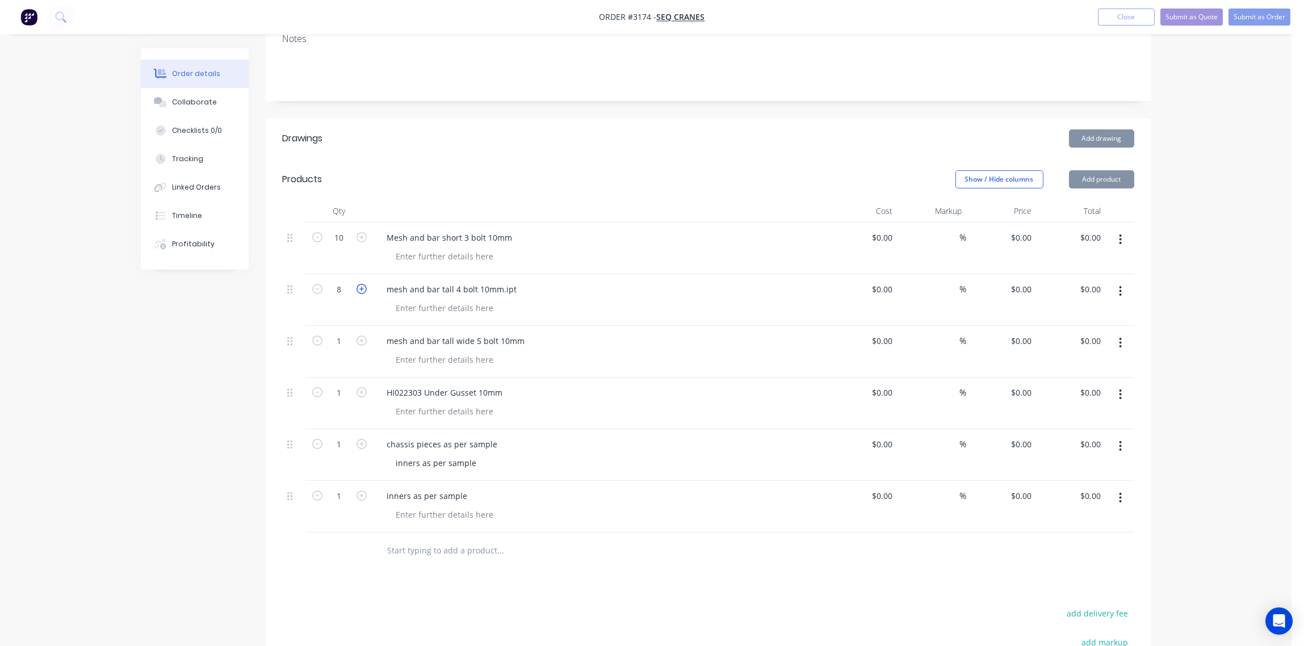
click at [360, 294] on icon "button" at bounding box center [362, 289] width 10 height 10
type input "10"
click at [360, 340] on icon "button" at bounding box center [362, 341] width 10 height 10
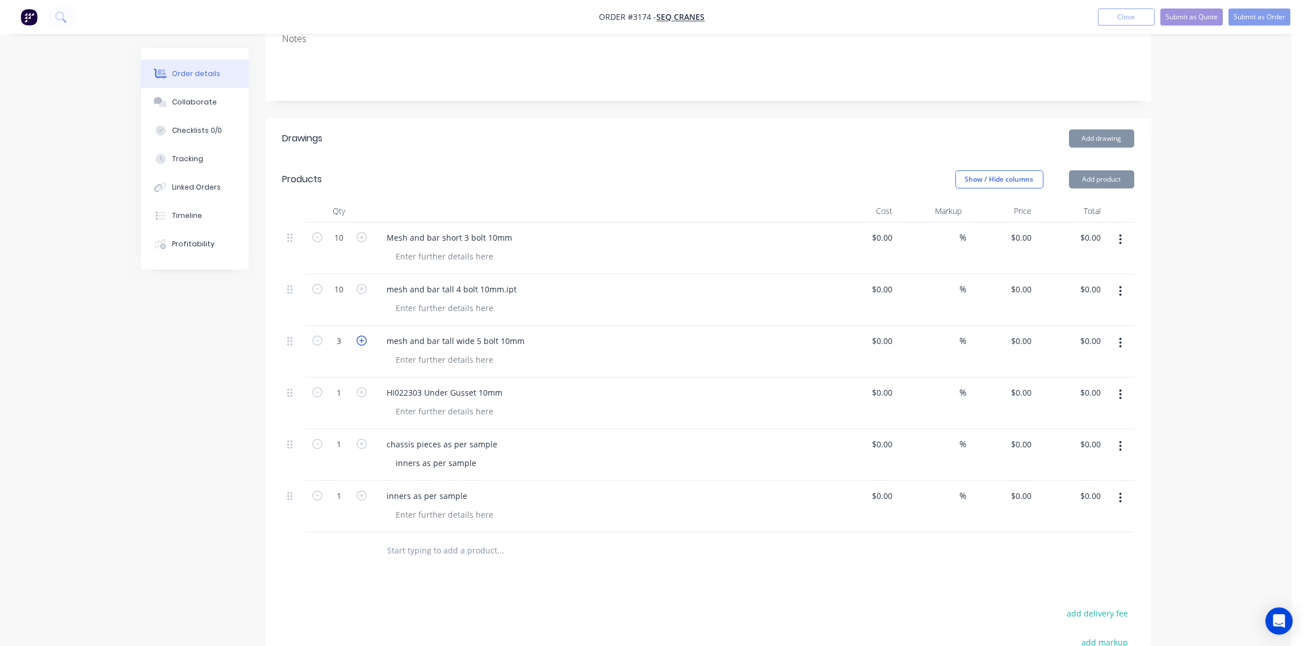
click at [360, 340] on icon "button" at bounding box center [362, 341] width 10 height 10
click at [313, 345] on icon "button" at bounding box center [317, 341] width 10 height 10
type input "4"
click at [350, 389] on input "1" at bounding box center [340, 392] width 30 height 17
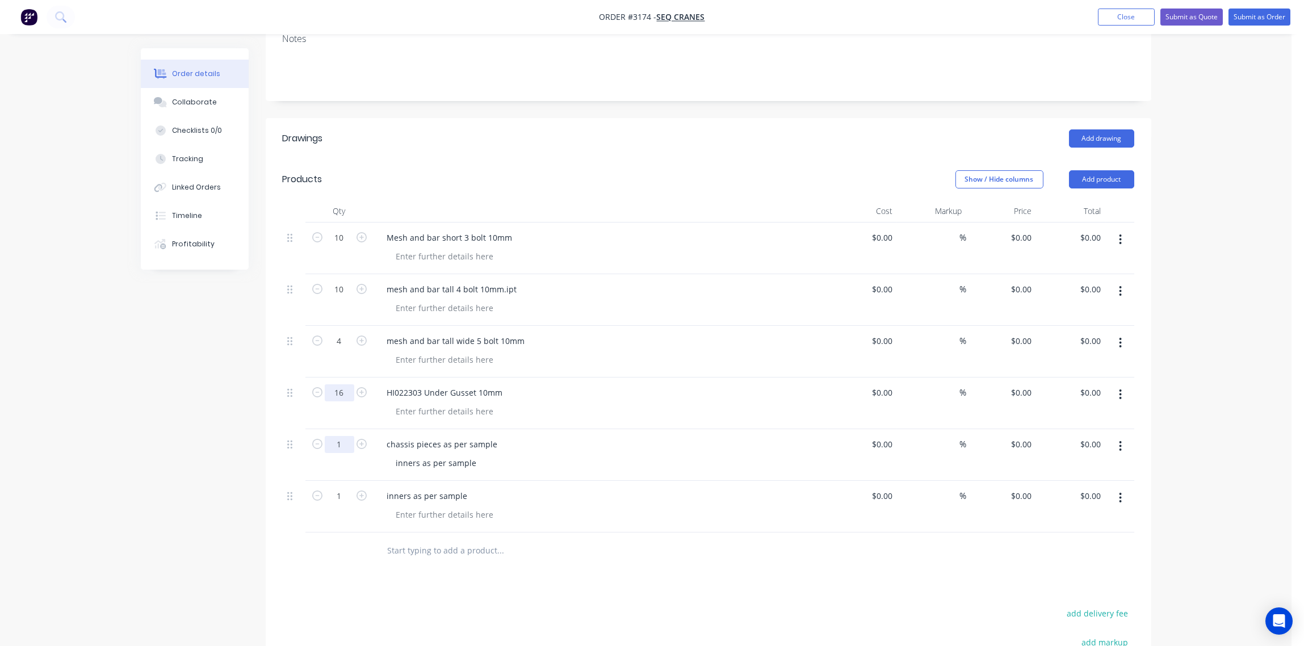
type input "16"
click at [344, 446] on input "1" at bounding box center [340, 444] width 30 height 17
type input "2"
click at [343, 494] on input "1" at bounding box center [340, 496] width 30 height 17
type input "2"
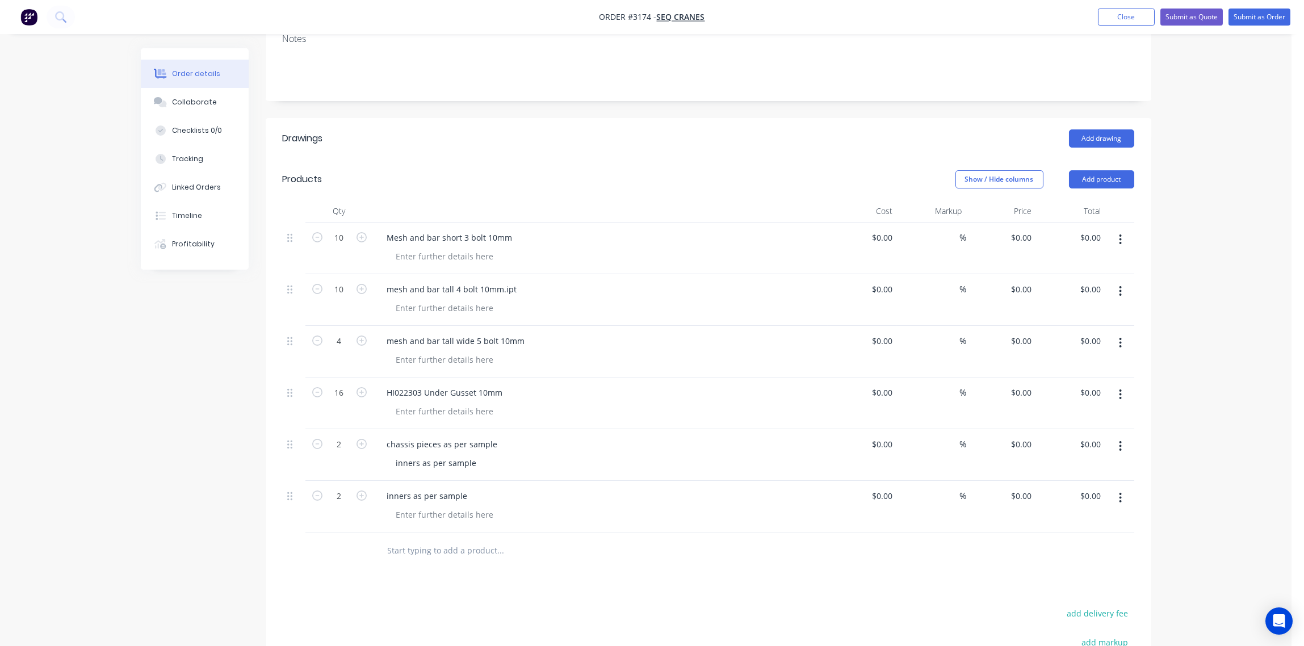
click at [76, 557] on div "Order details Collaborate Checklists 0/0 Tracking Linked Orders Timeline Profit…" at bounding box center [646, 336] width 1292 height 1047
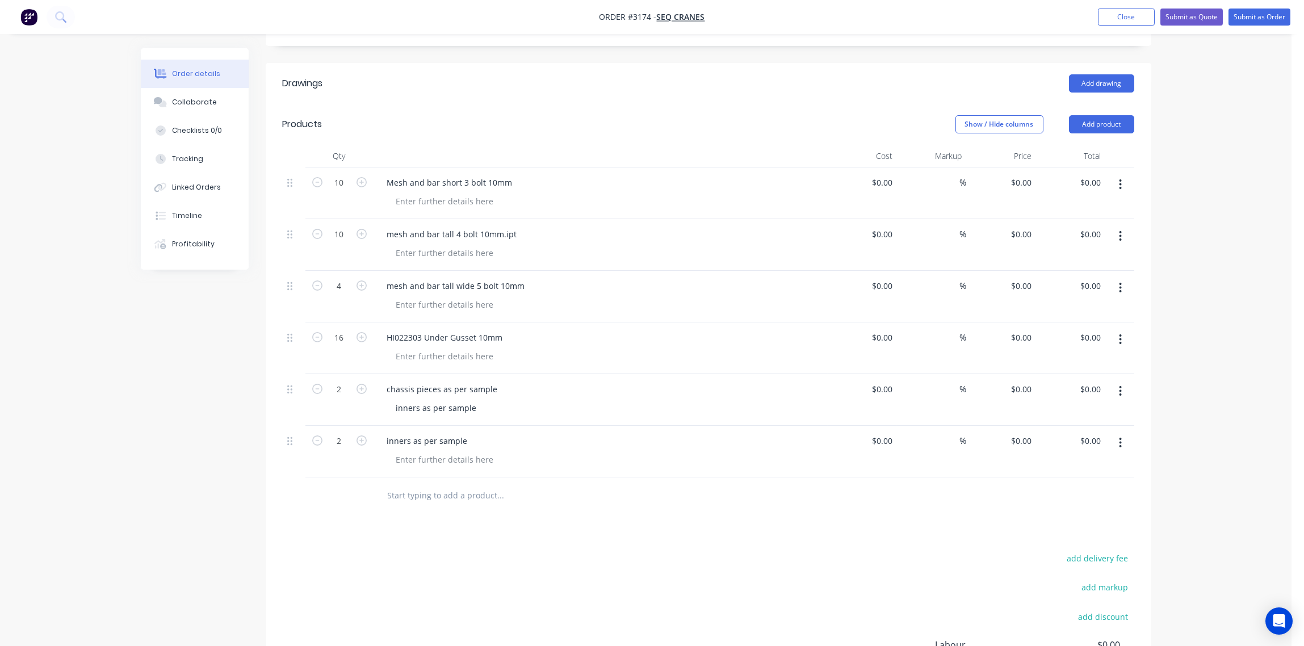
scroll to position [272, 0]
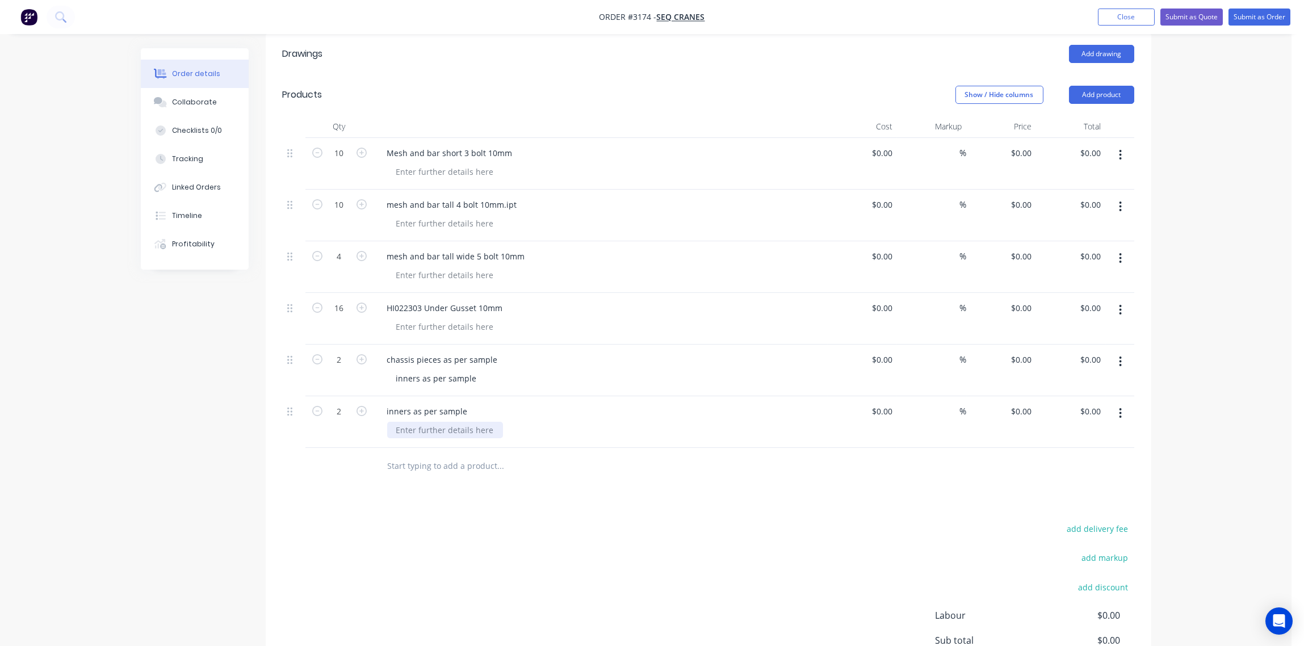
click at [431, 425] on div at bounding box center [445, 430] width 116 height 16
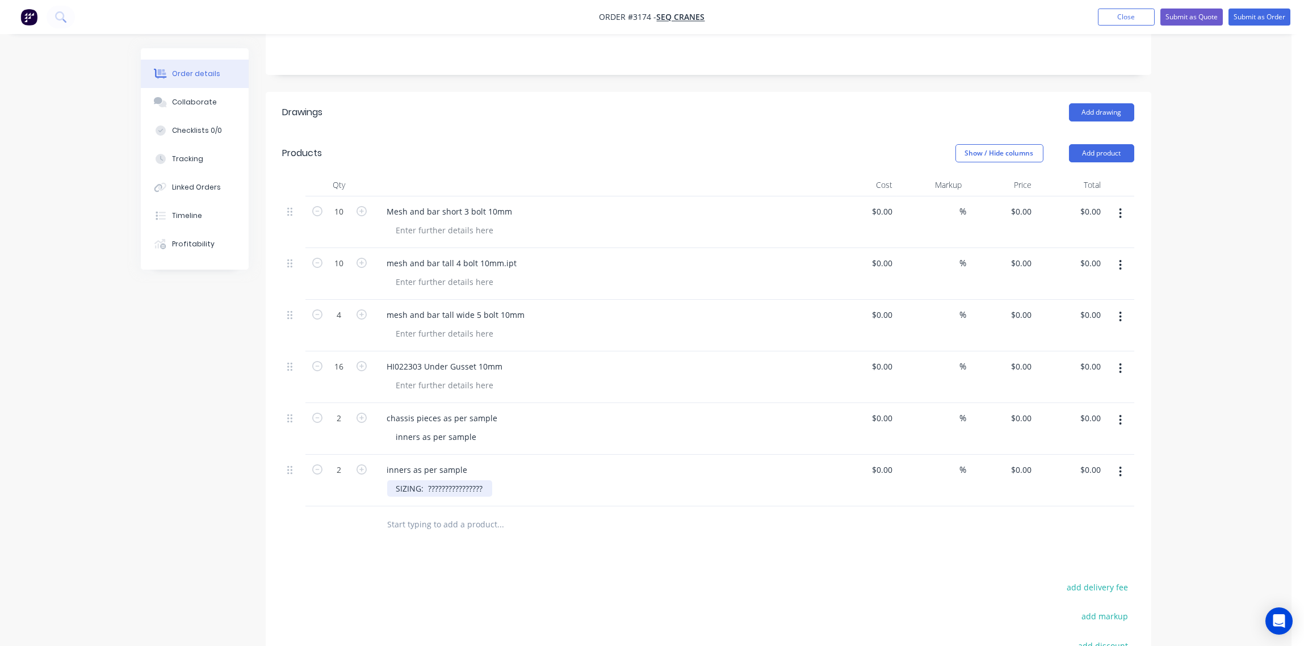
scroll to position [187, 0]
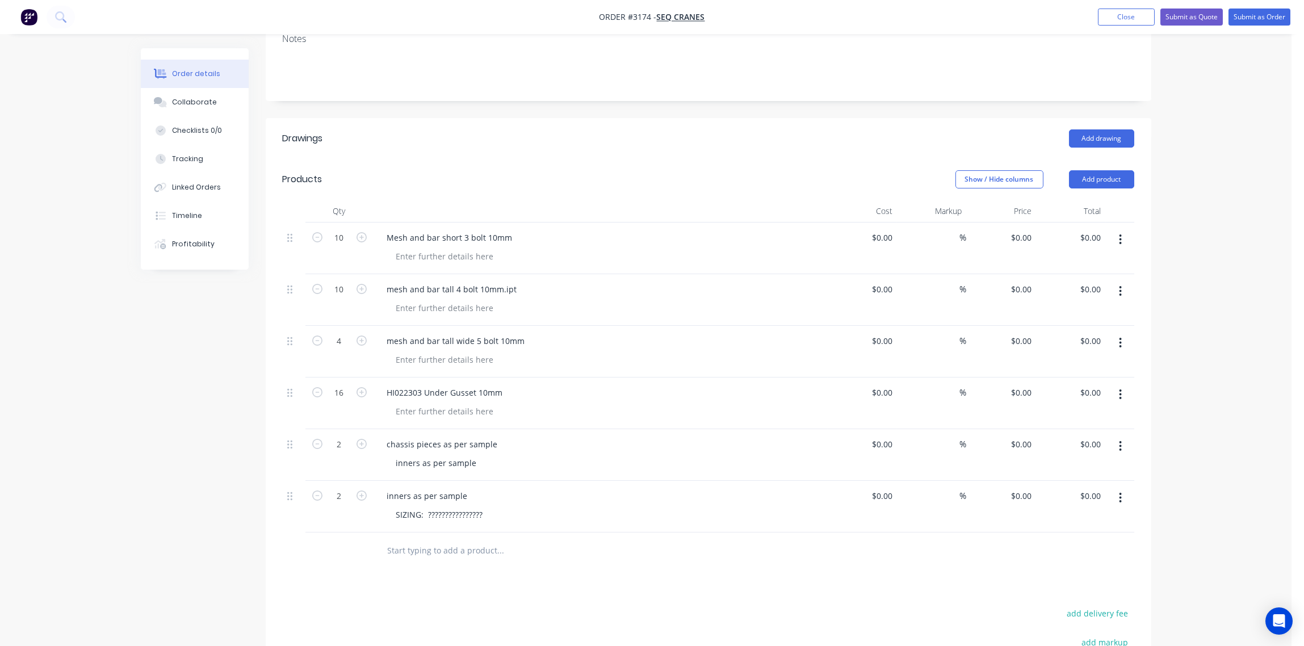
click at [560, 509] on div "SIZING: ????????????????" at bounding box center [605, 515] width 436 height 16
drag, startPoint x: 486, startPoint y: 516, endPoint x: 365, endPoint y: 515, distance: 121.0
click at [365, 515] on div "2 inners as per sample SIZING: ???????????????? $0.00 $0.00 % $0.00 $0.00 $0.00…" at bounding box center [709, 507] width 852 height 52
copy div "SIZING: ????????????????"
drag, startPoint x: 478, startPoint y: 463, endPoint x: 360, endPoint y: 465, distance: 118.1
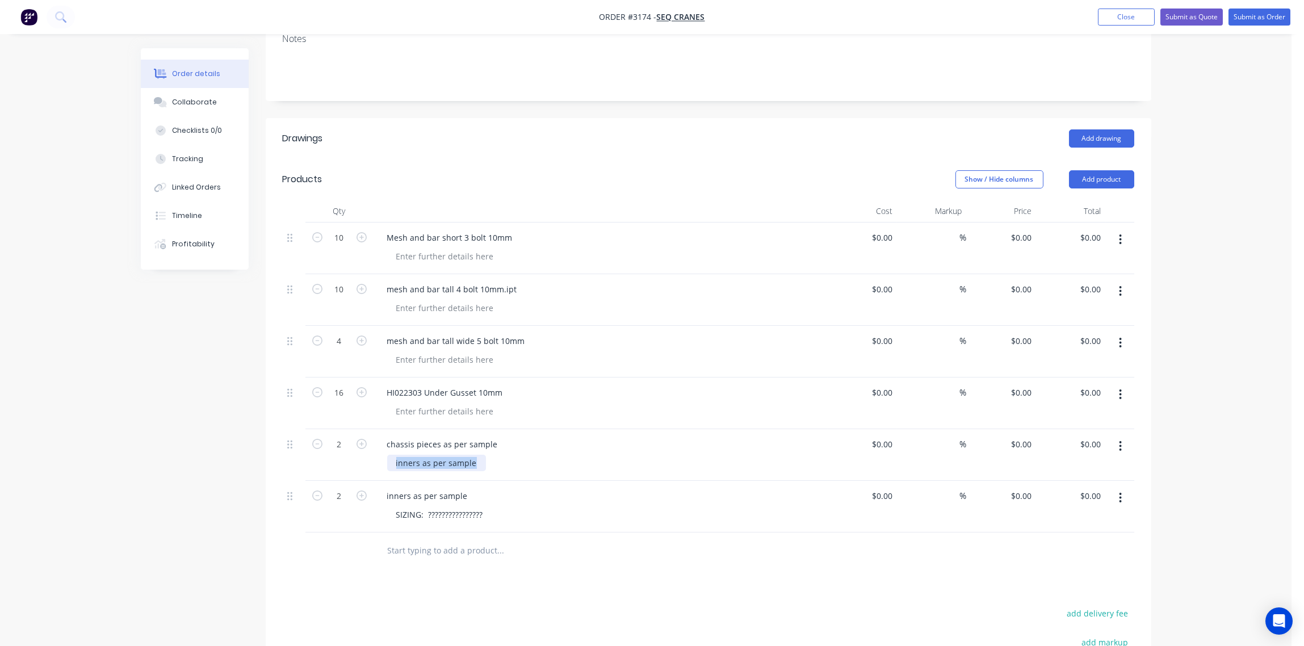
click at [360, 465] on div "2 chassis pieces as per sample inners as per sample $0.00 $0.00 % $0.00 $0.00 $…" at bounding box center [709, 455] width 852 height 52
type input "$0.00"
click at [610, 491] on div "inners as per sample" at bounding box center [600, 496] width 445 height 16
click at [186, 99] on div "Collaborate" at bounding box center [194, 102] width 45 height 10
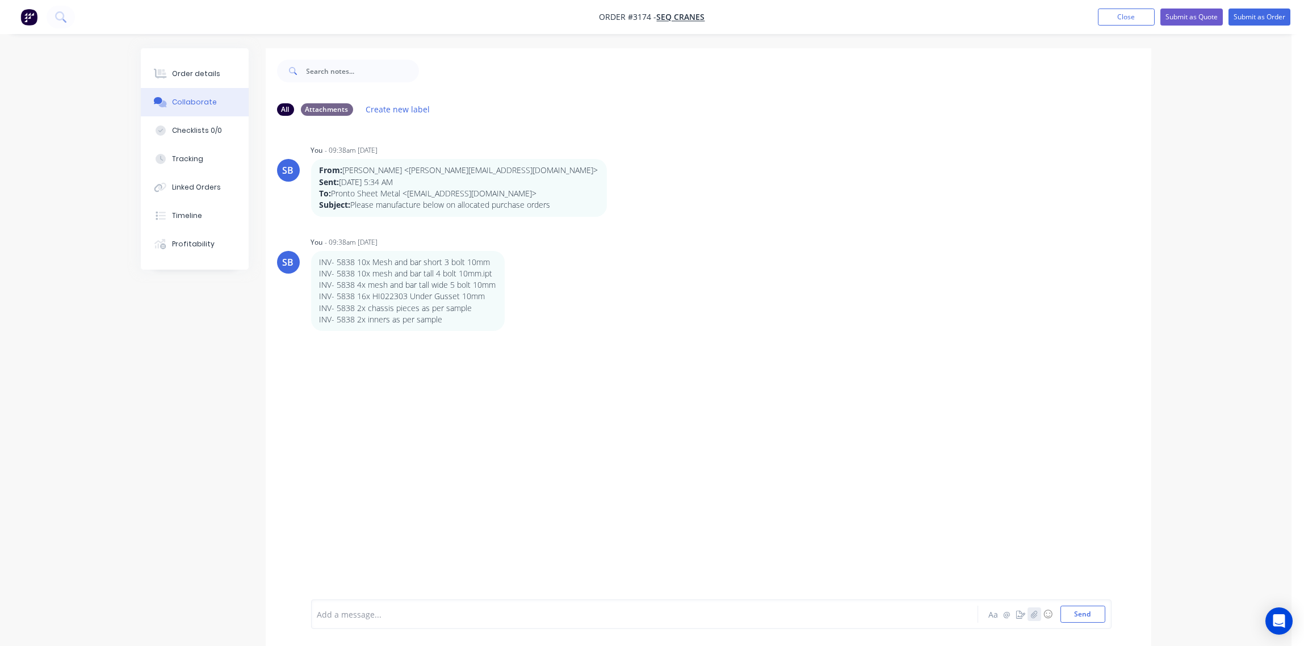
click at [1038, 612] on icon "button" at bounding box center [1034, 614] width 7 height 8
click at [1090, 614] on button "Send" at bounding box center [1083, 614] width 45 height 17
click at [1034, 617] on icon "button" at bounding box center [1034, 613] width 6 height 7
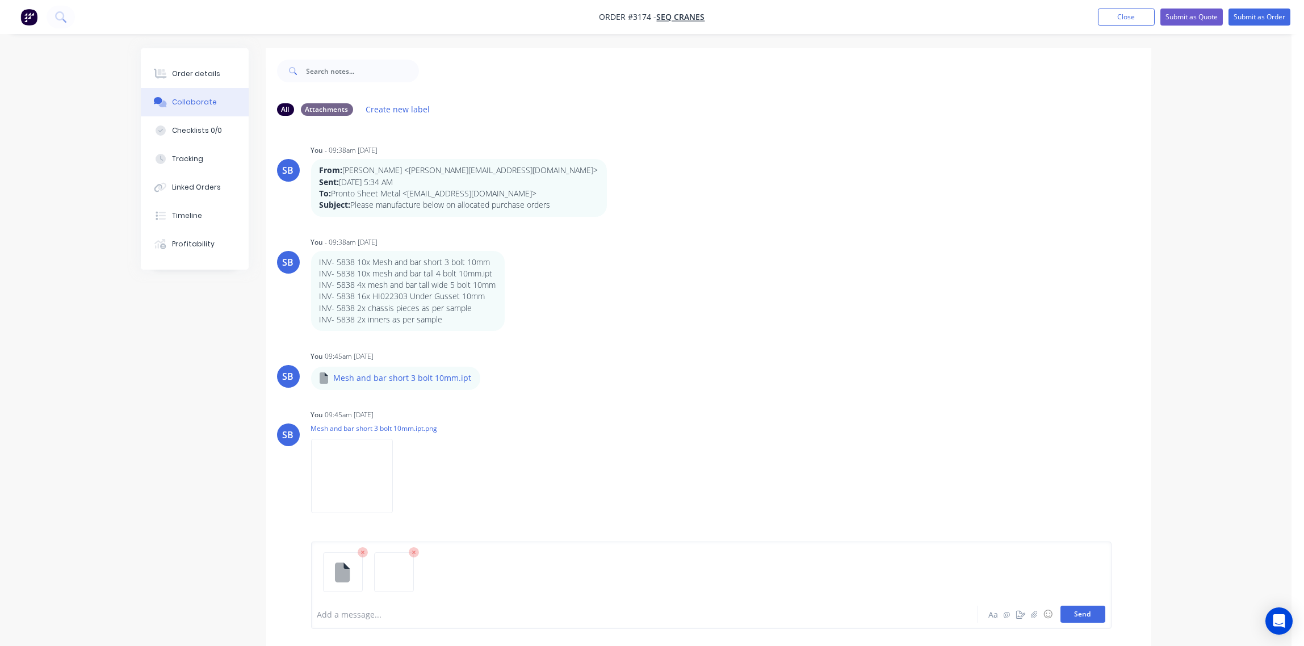
click at [1082, 615] on button "Send" at bounding box center [1083, 614] width 45 height 17
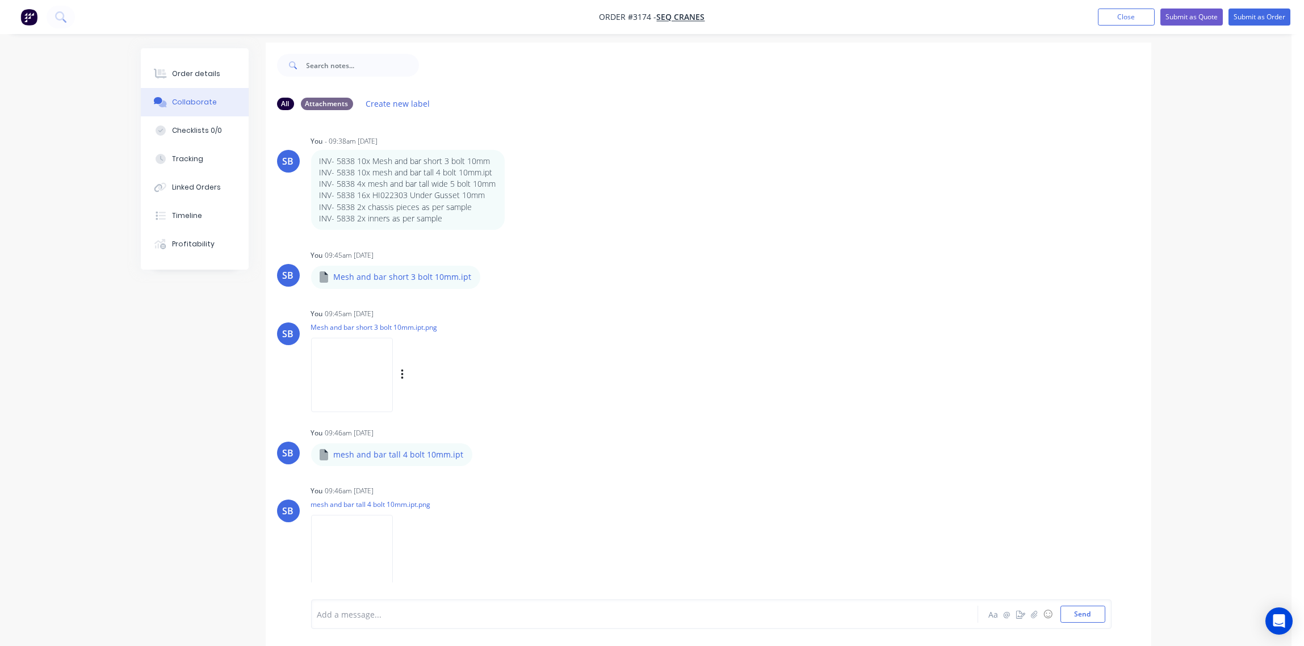
scroll to position [18, 0]
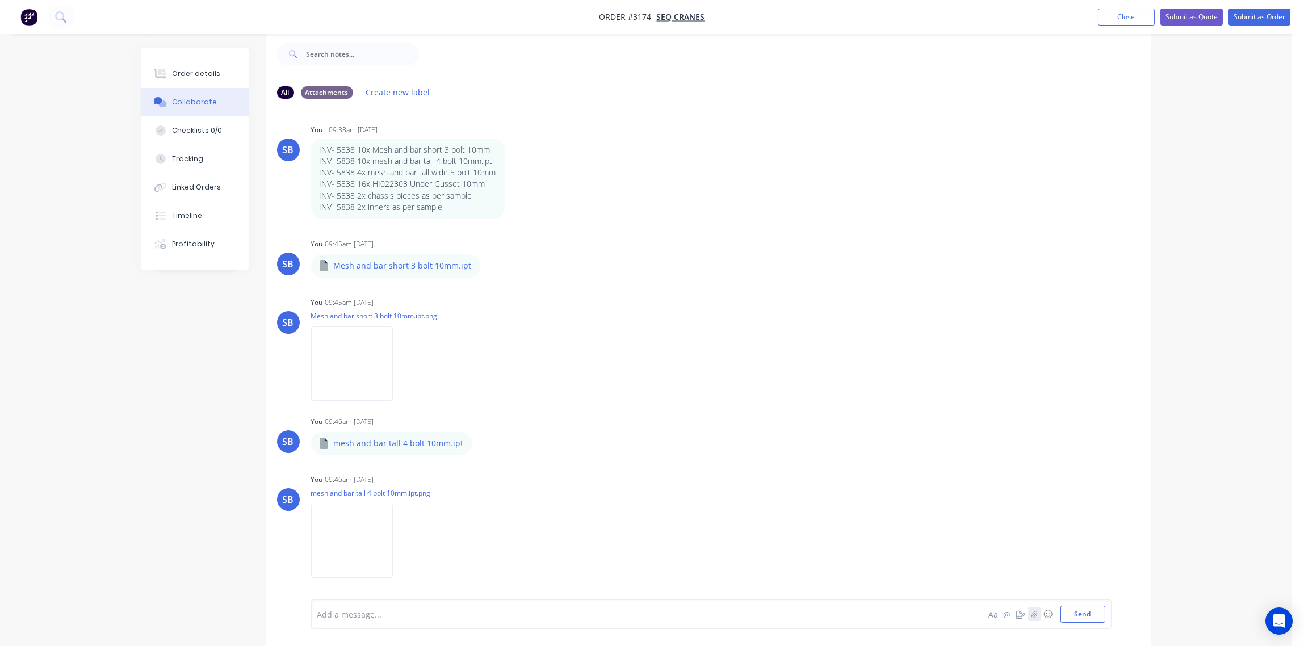
click at [1035, 612] on icon "button" at bounding box center [1034, 614] width 7 height 8
click at [1089, 612] on button "Send" at bounding box center [1083, 614] width 45 height 17
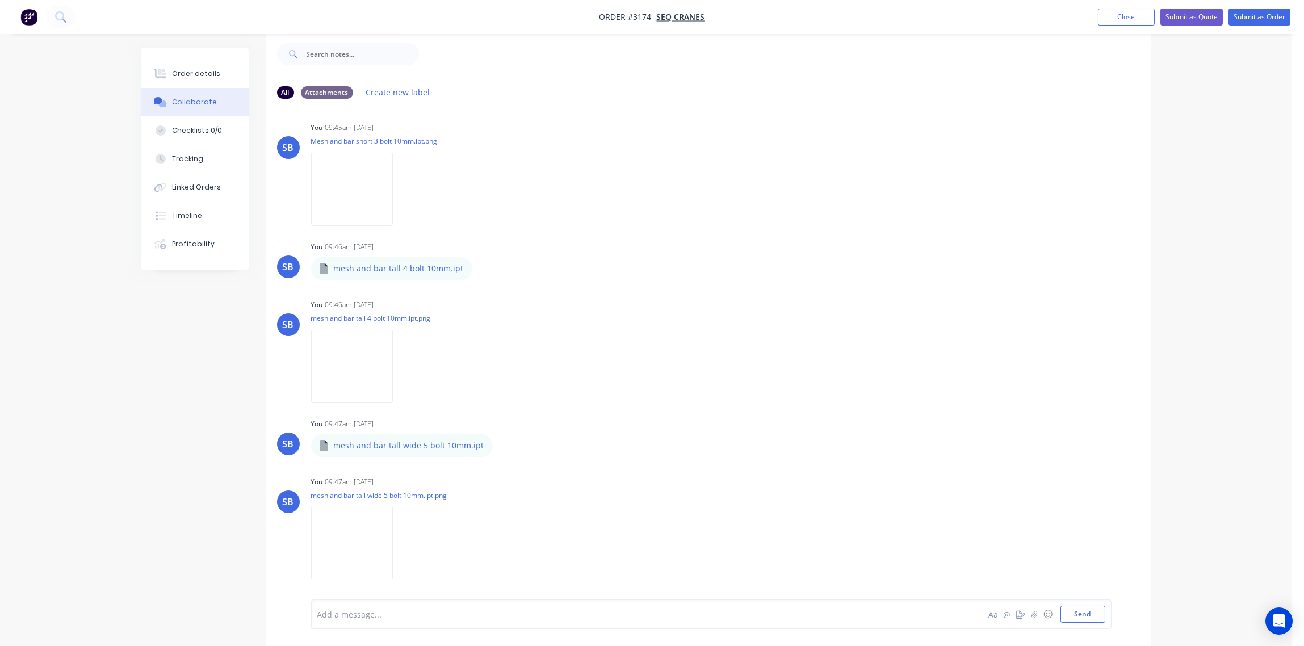
scroll to position [273, 0]
click at [1035, 616] on icon "button" at bounding box center [1034, 613] width 6 height 7
click at [1101, 613] on button "Send" at bounding box center [1083, 614] width 45 height 17
click at [1263, 17] on button "Submit as Order" at bounding box center [1260, 17] width 62 height 17
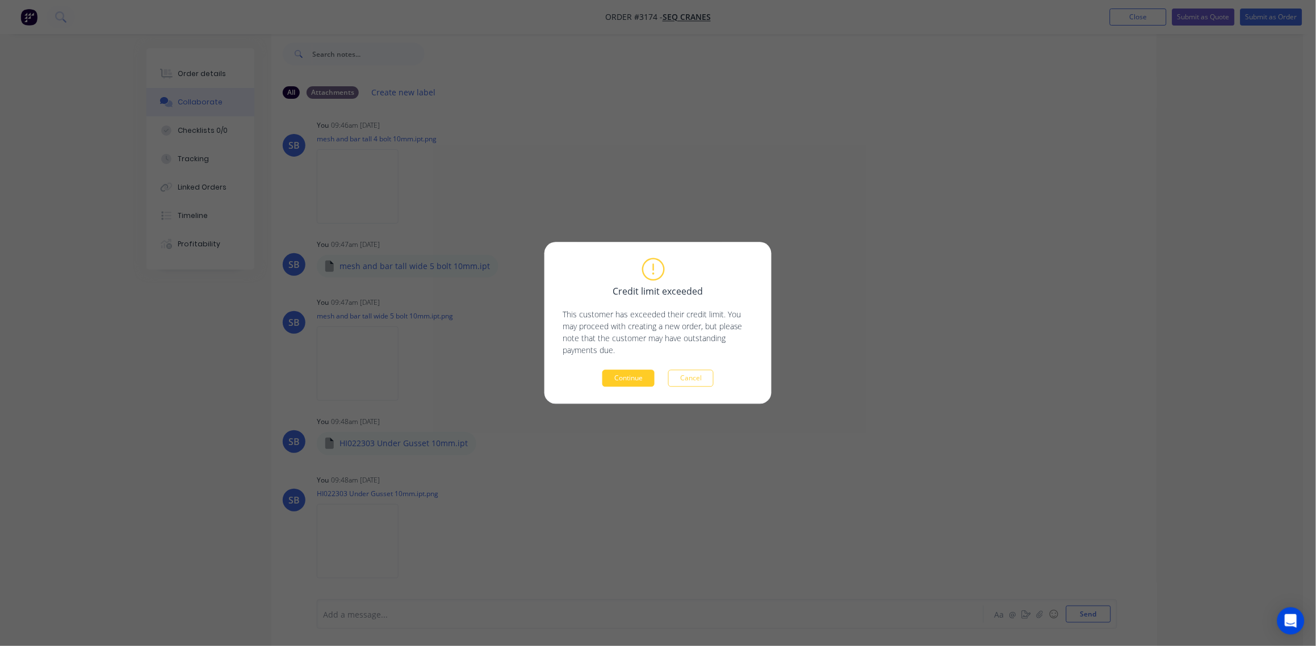
click at [636, 380] on button "Continue" at bounding box center [629, 378] width 52 height 17
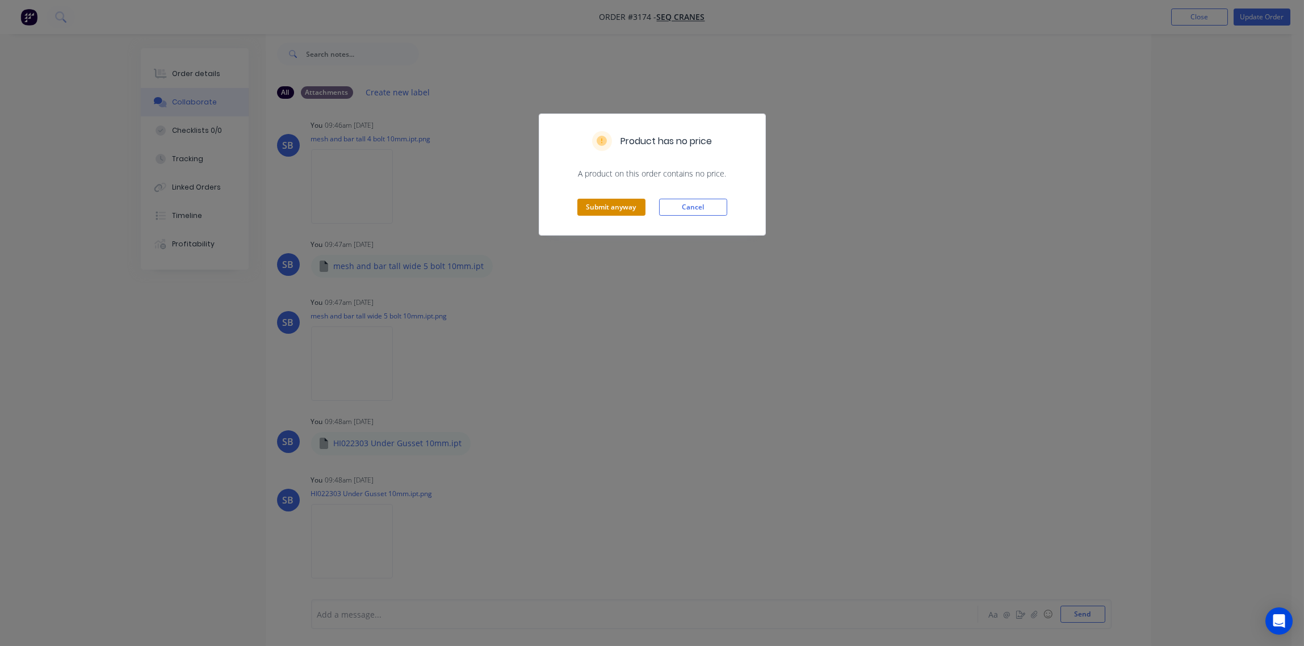
click at [599, 210] on button "Submit anyway" at bounding box center [612, 207] width 68 height 17
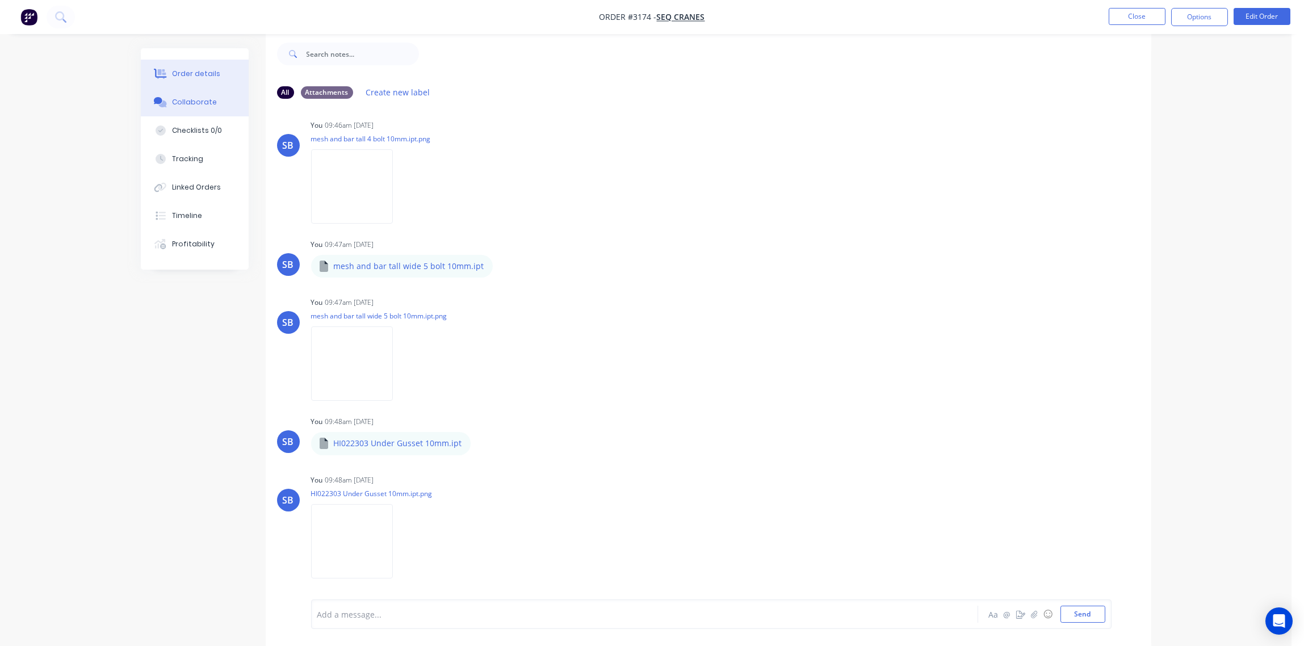
click at [198, 78] on div "Order details" at bounding box center [196, 74] width 48 height 10
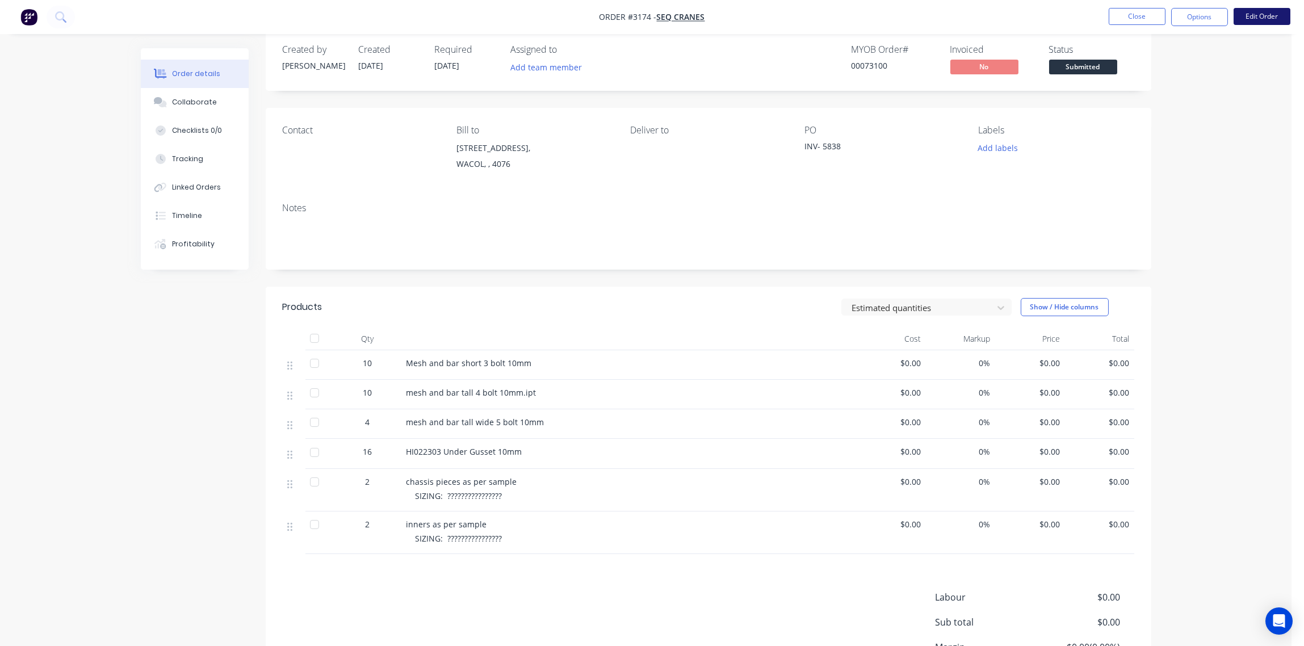
click at [1262, 19] on button "Edit Order" at bounding box center [1262, 16] width 57 height 17
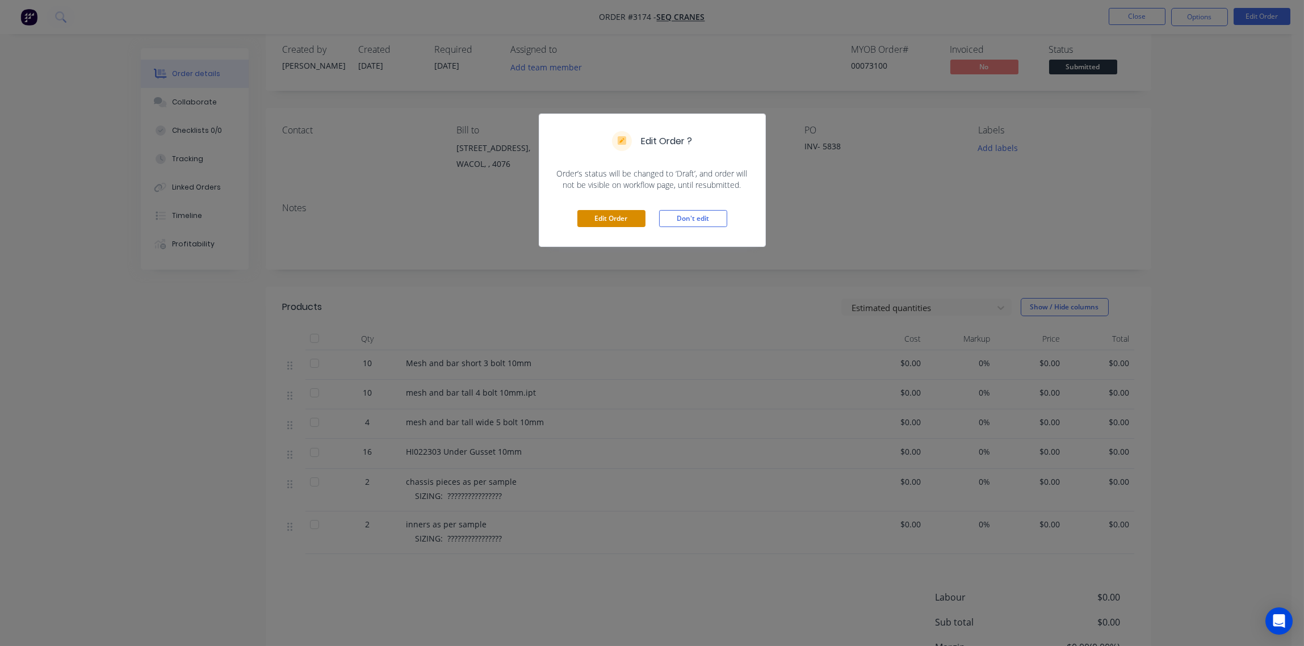
click at [606, 221] on button "Edit Order" at bounding box center [612, 218] width 68 height 17
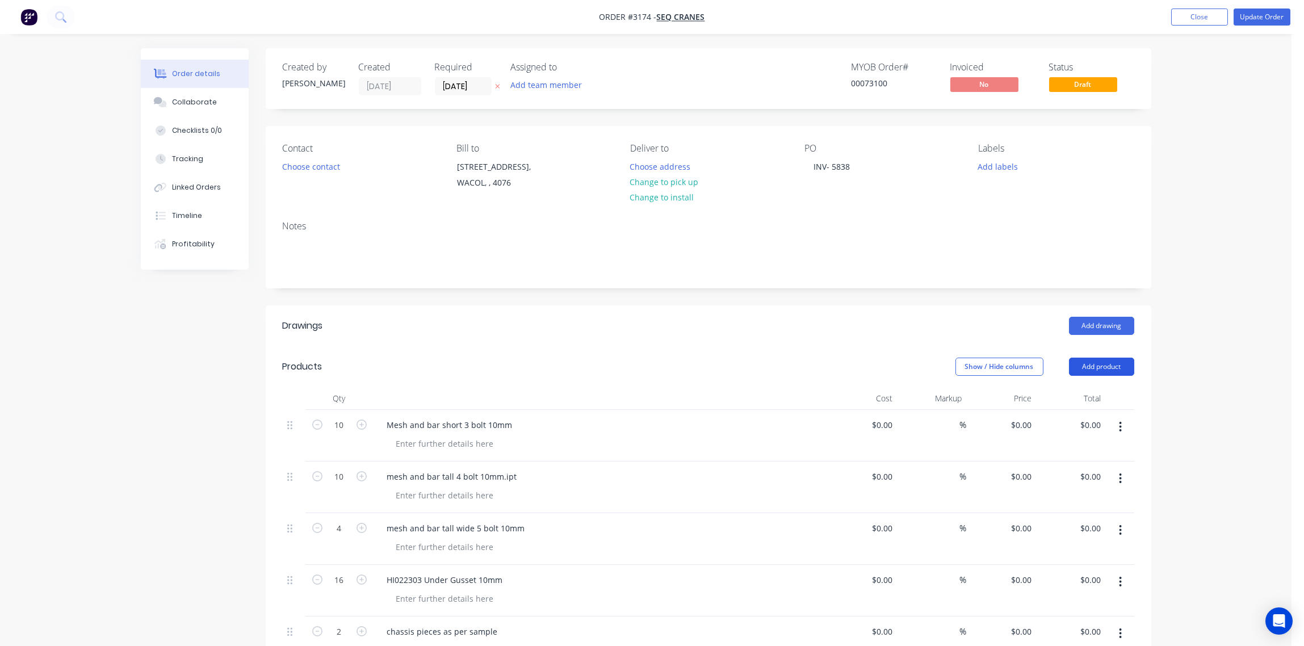
click at [1105, 363] on button "Add product" at bounding box center [1101, 367] width 65 height 18
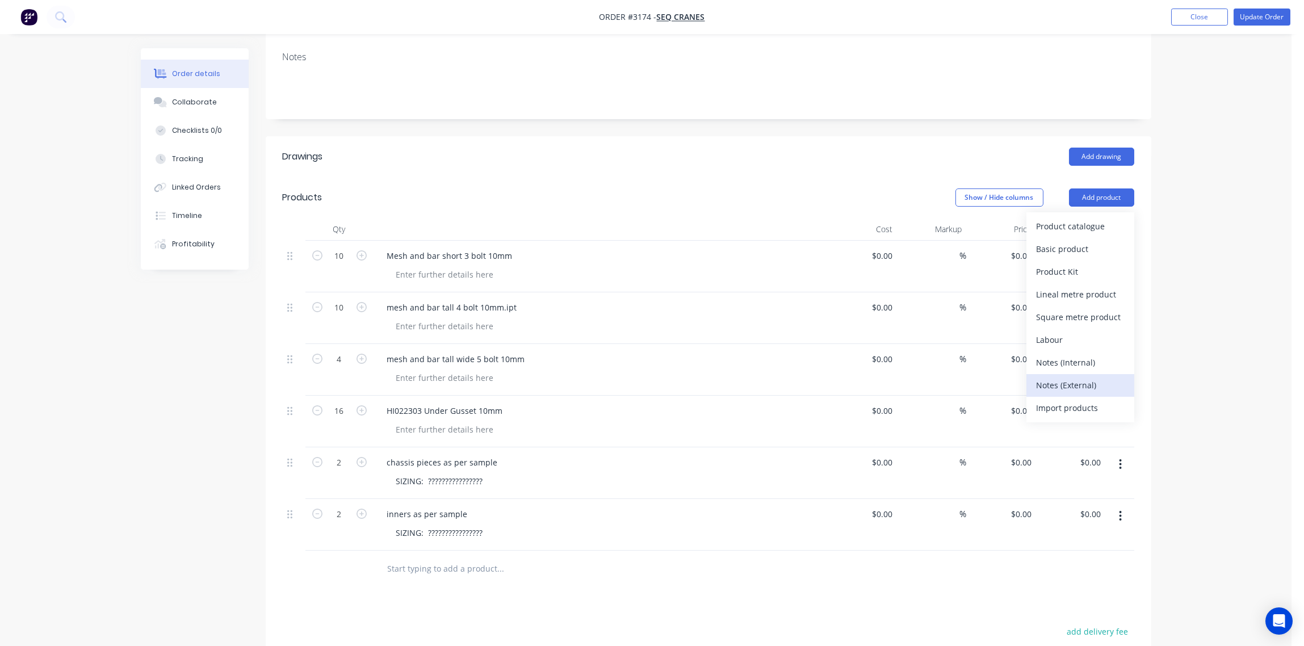
click at [1073, 380] on div "Notes (External)" at bounding box center [1080, 385] width 87 height 16
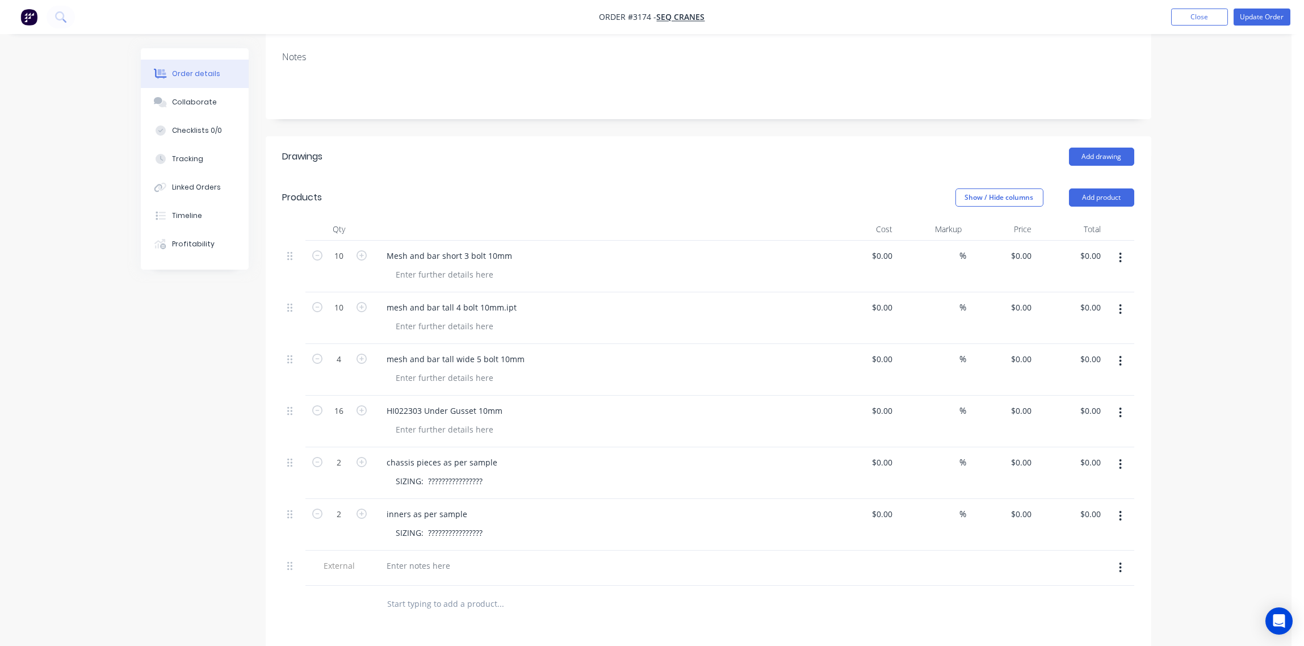
scroll to position [173, 0]
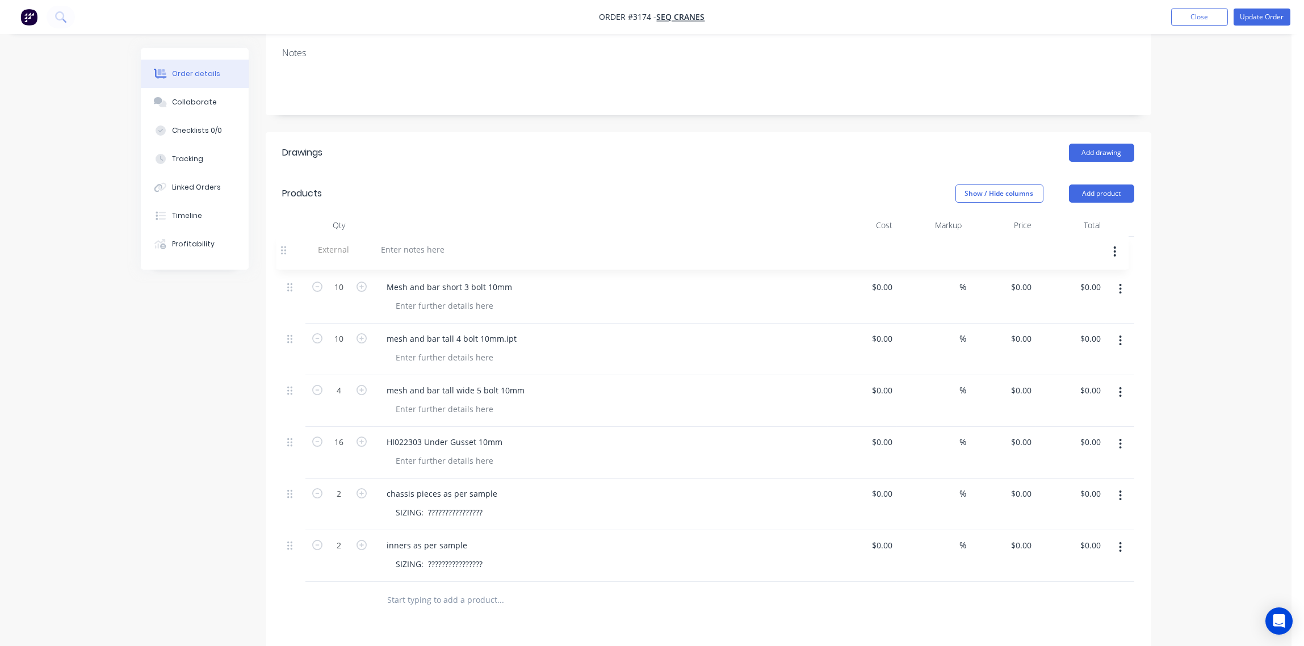
drag, startPoint x: 291, startPoint y: 571, endPoint x: 285, endPoint y: 249, distance: 321.5
click at [285, 249] on div "10 Mesh and bar short 3 bolt 10mm $0.00 $0.00 % $0.00 $0.00 $0.00 $0.00 10 mesh…" at bounding box center [709, 409] width 852 height 345
click at [191, 103] on div "Collaborate" at bounding box center [194, 102] width 45 height 10
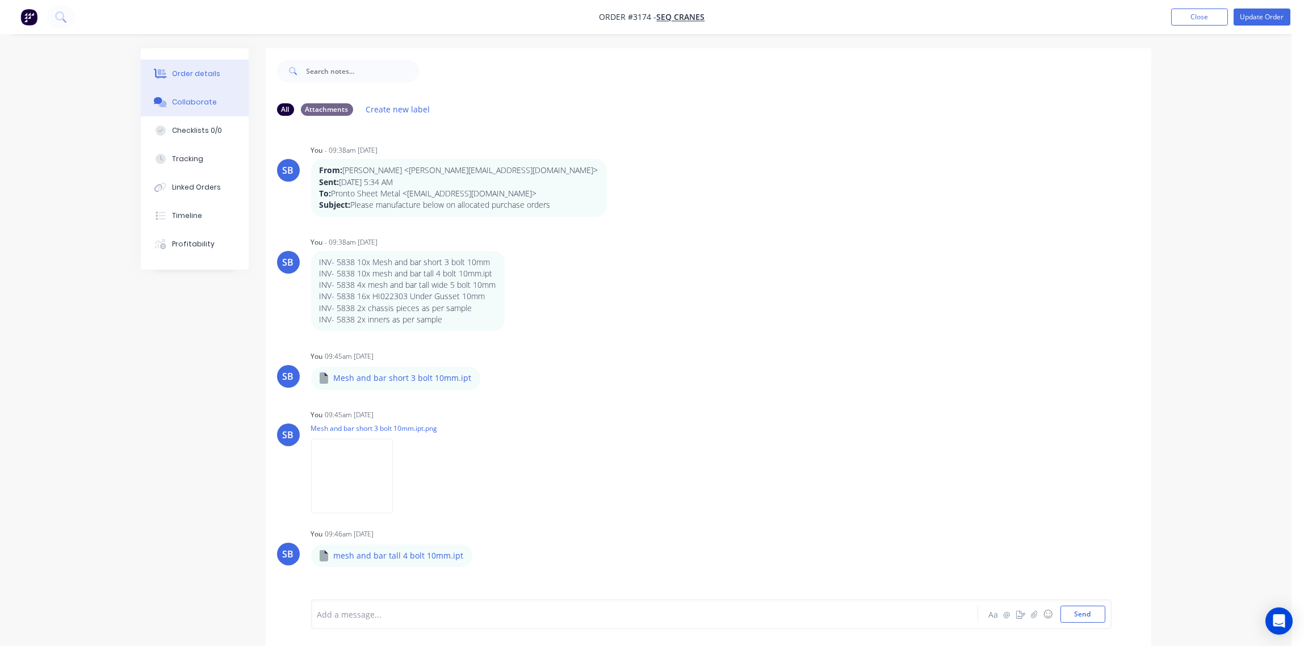
click at [188, 73] on div "Order details" at bounding box center [196, 74] width 48 height 10
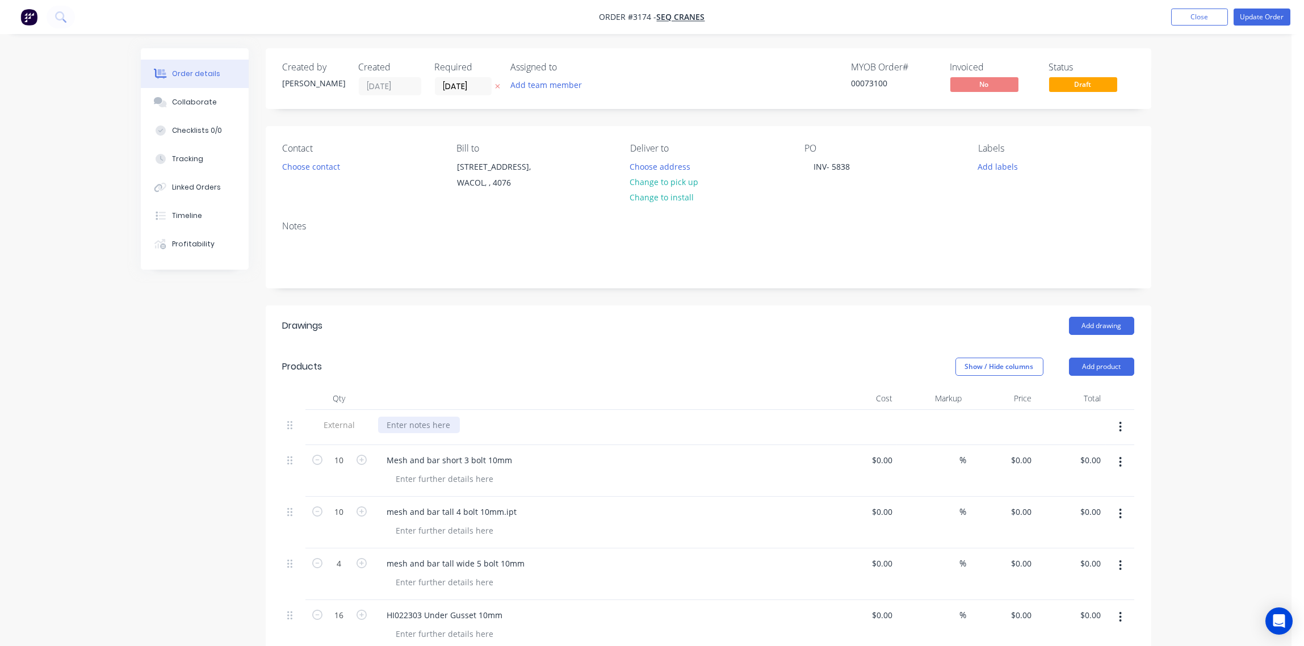
click at [412, 419] on div at bounding box center [419, 425] width 82 height 16
drag, startPoint x: 405, startPoint y: 432, endPoint x: 400, endPoint y: 426, distance: 6.8
click at [400, 426] on div at bounding box center [419, 425] width 82 height 16
click at [490, 361] on div "Show / Hide columns Add product" at bounding box center [798, 367] width 671 height 18
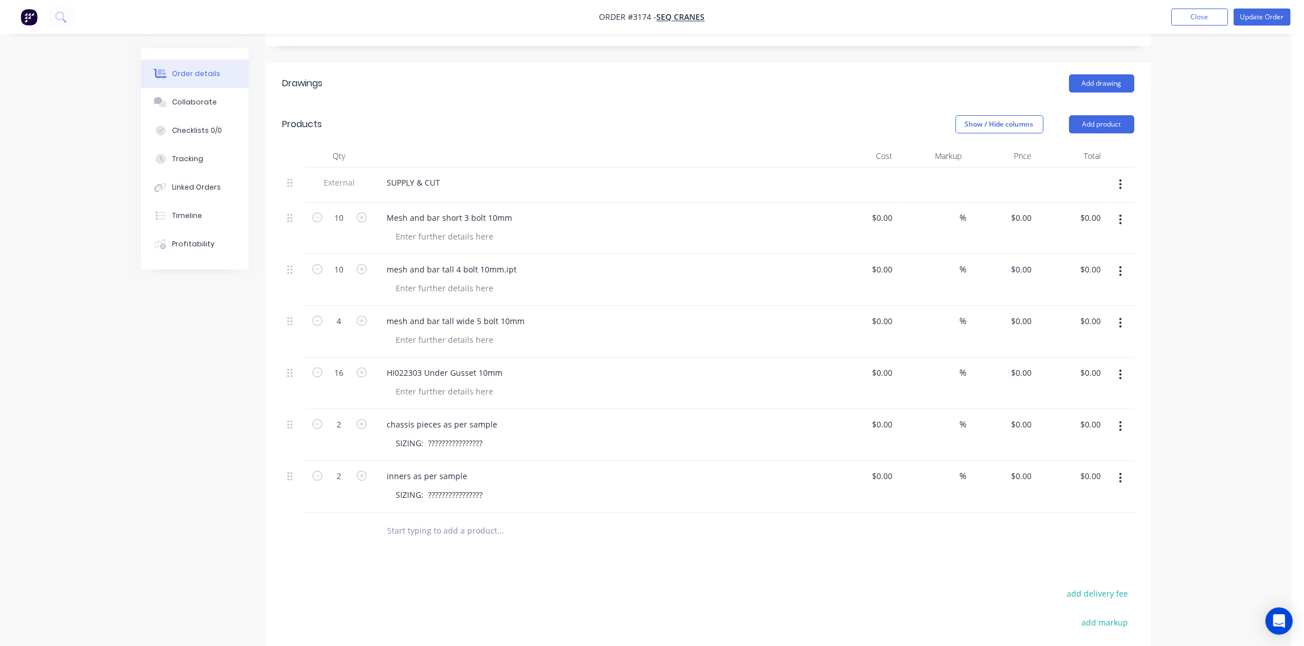
scroll to position [169, 0]
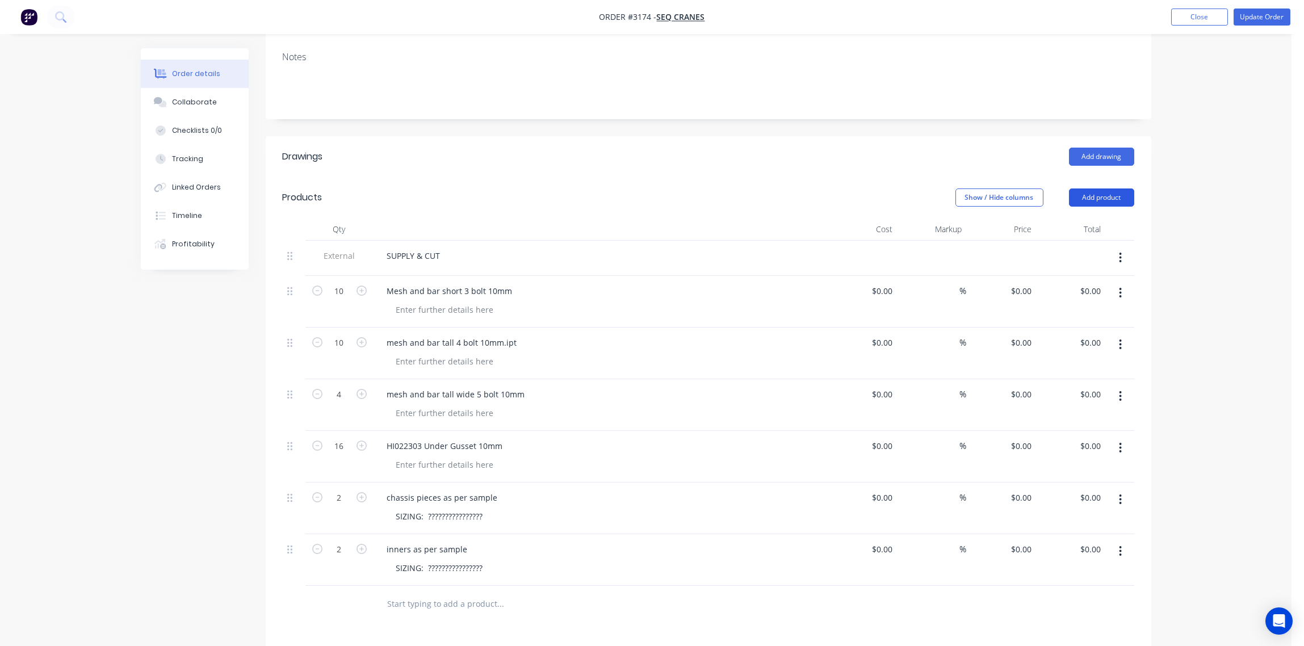
click at [1093, 195] on button "Add product" at bounding box center [1101, 198] width 65 height 18
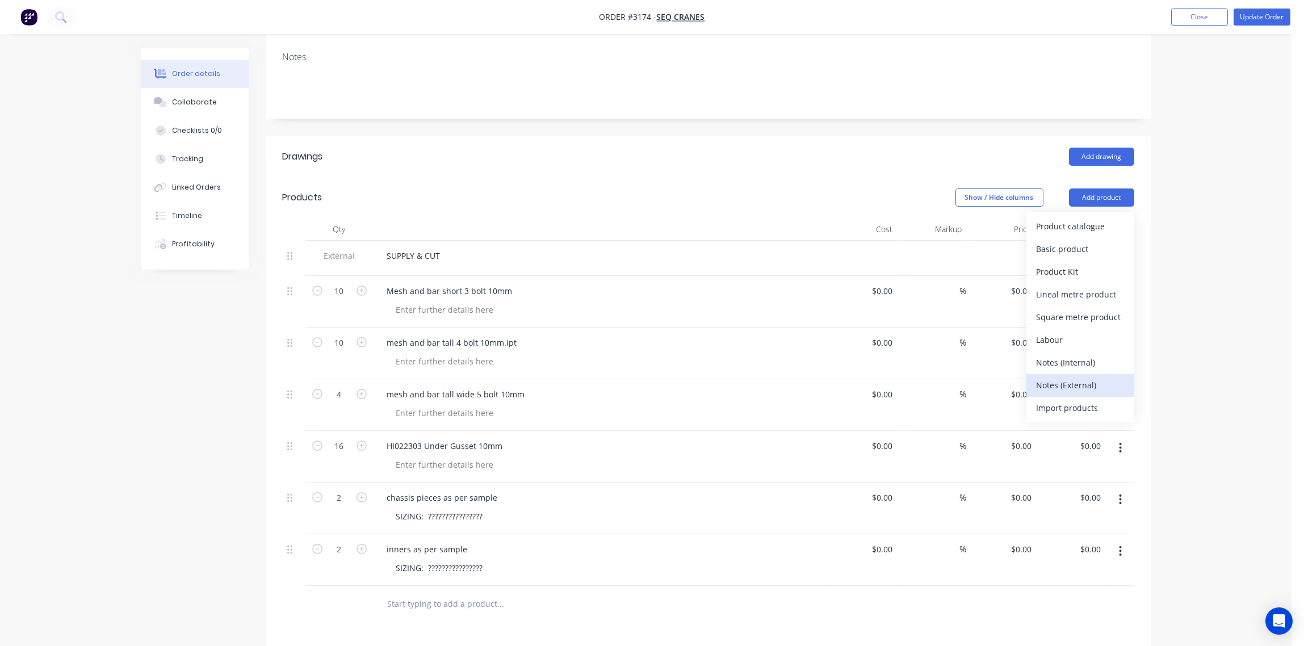
click at [1063, 383] on div "Notes (External)" at bounding box center [1080, 385] width 87 height 16
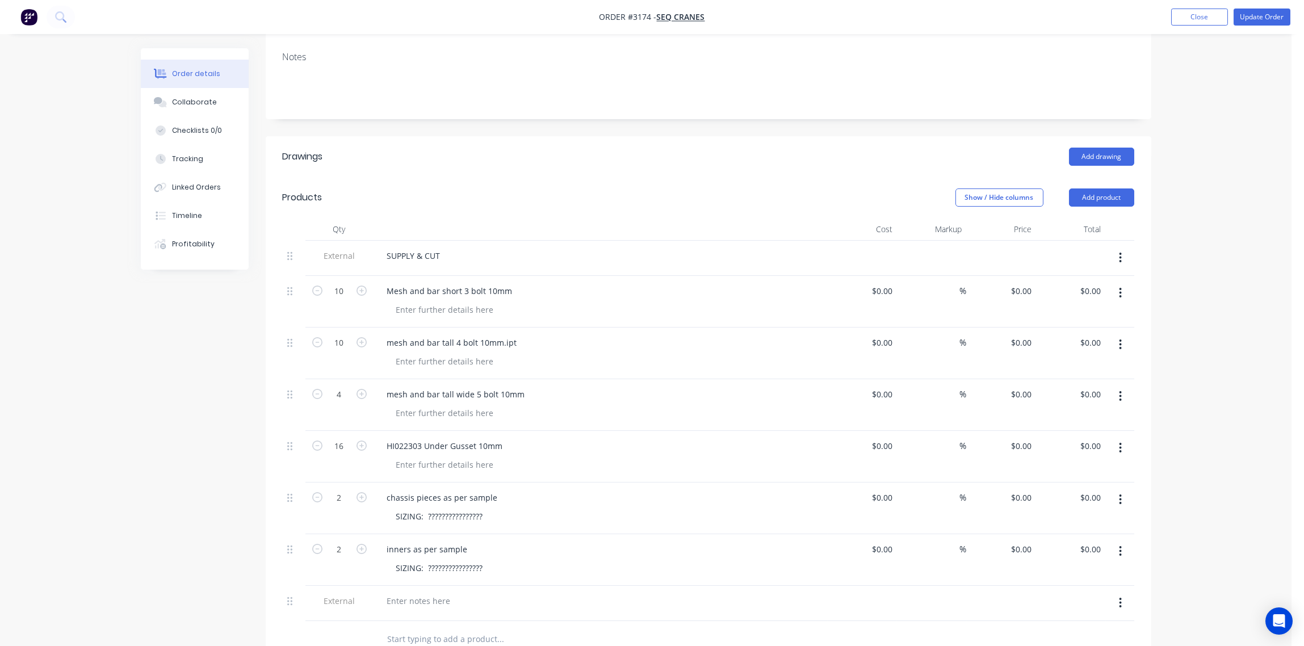
scroll to position [471, 0]
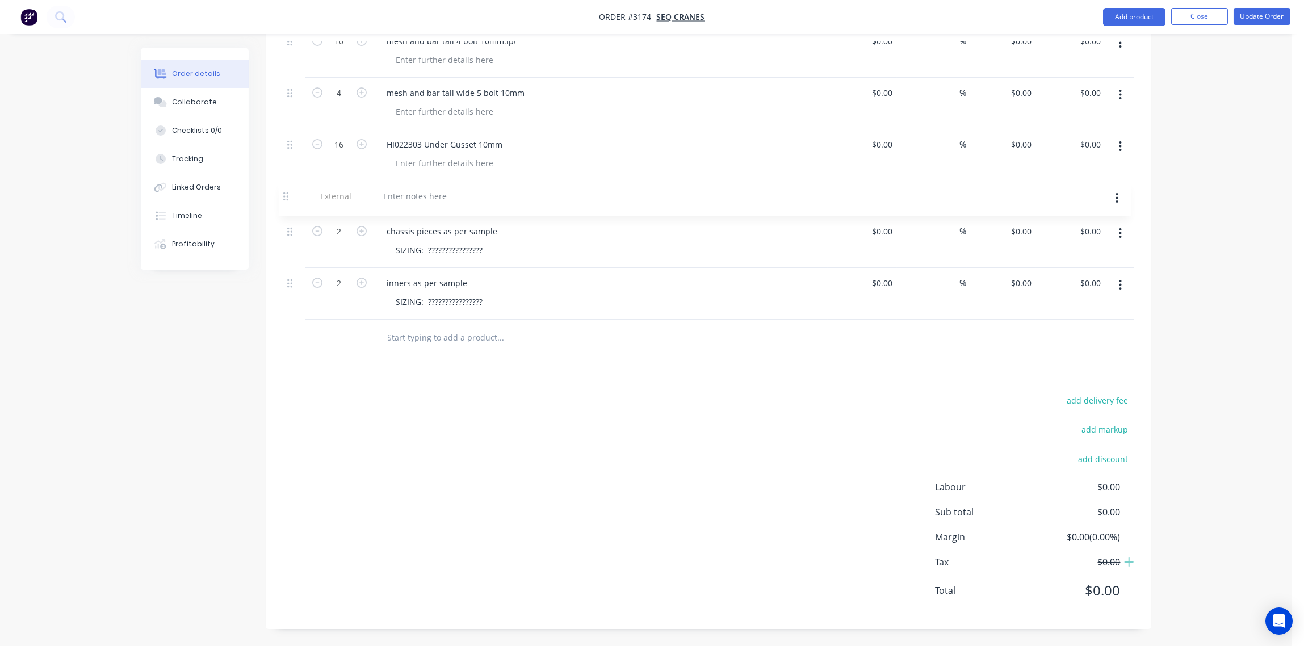
drag, startPoint x: 292, startPoint y: 304, endPoint x: 287, endPoint y: 196, distance: 108.0
click at [287, 196] on div "External SUPPLY & CUT 10 Mesh and bar short 3 bolt 10mm $0.00 $0.00 % $0.00 $0.…" at bounding box center [709, 129] width 852 height 380
click at [438, 193] on div at bounding box center [419, 196] width 82 height 16
click at [571, 341] on input "text" at bounding box center [500, 338] width 227 height 23
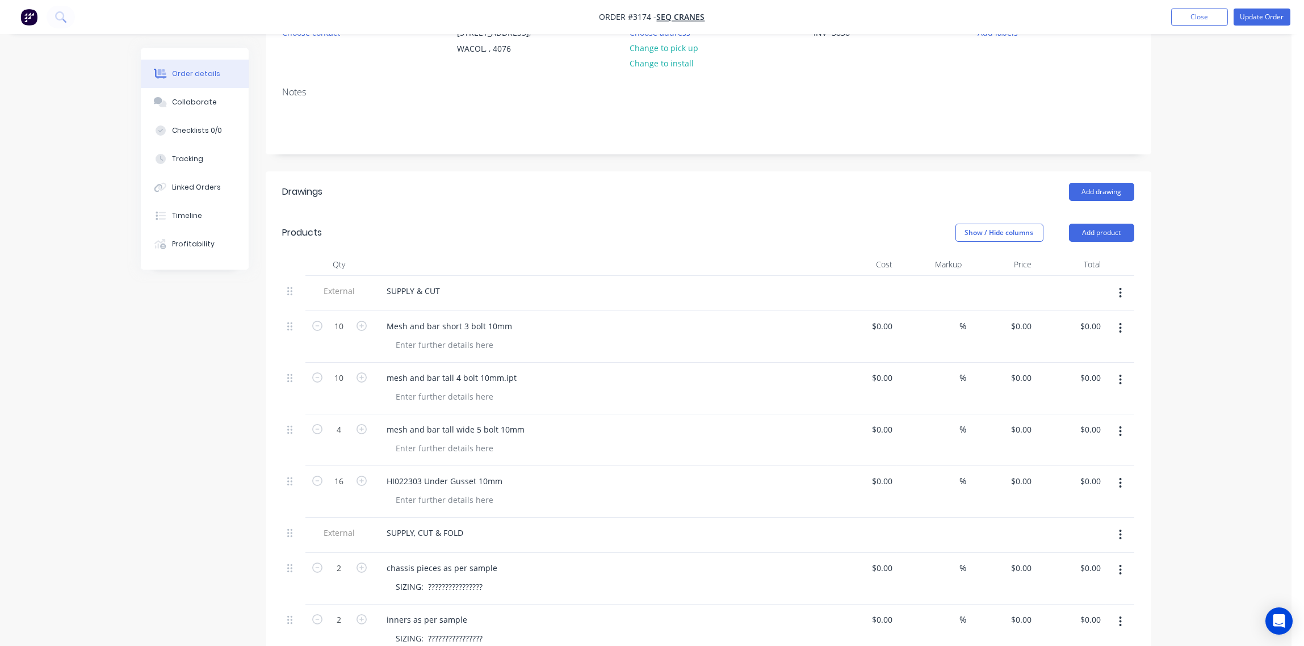
scroll to position [0, 0]
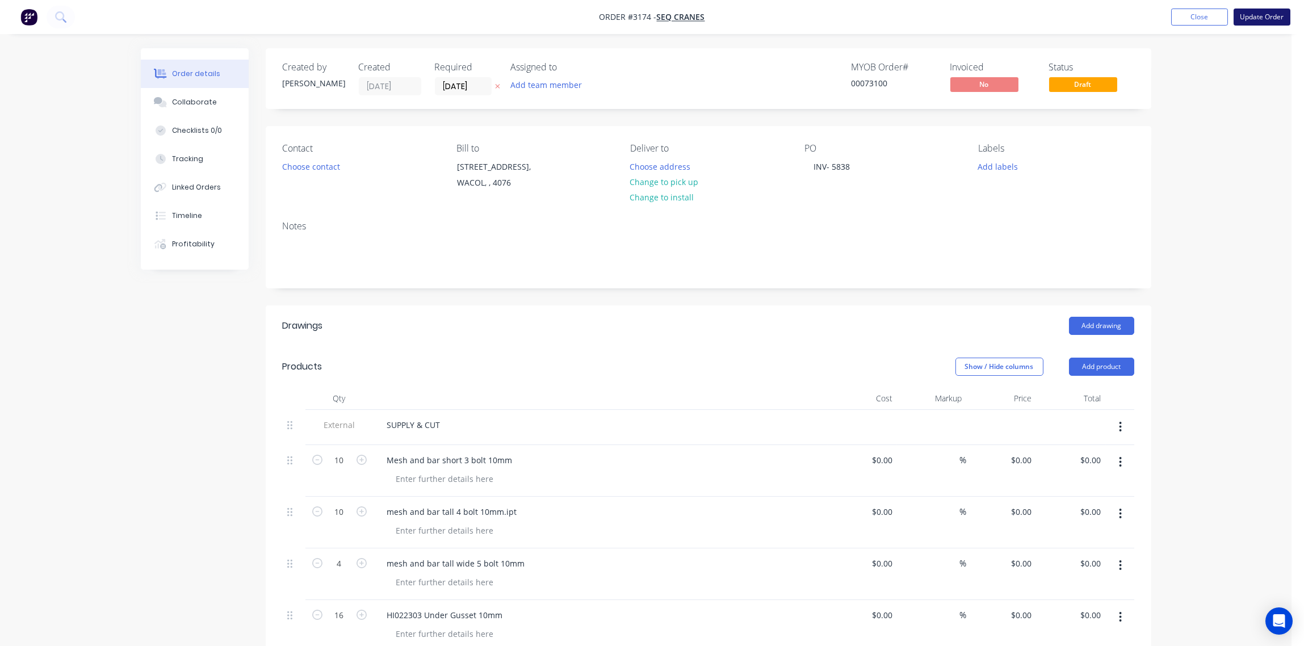
click at [1257, 17] on button "Update Order" at bounding box center [1262, 17] width 57 height 17
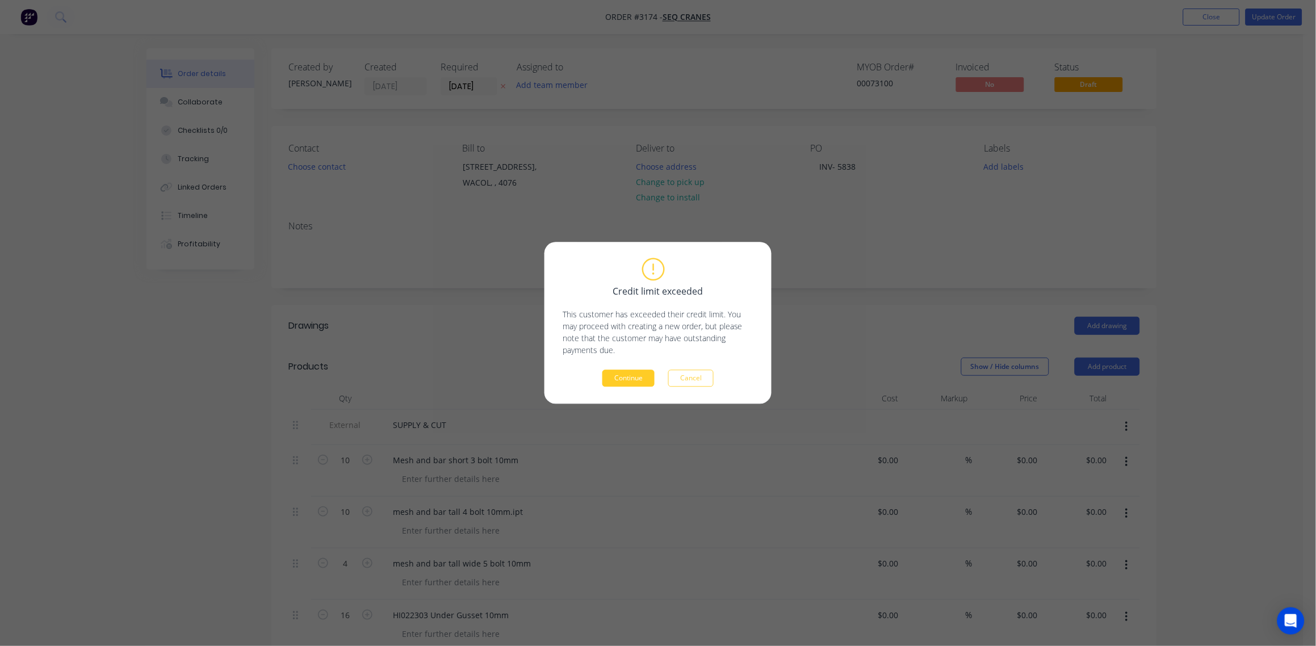
click at [629, 380] on button "Continue" at bounding box center [629, 378] width 52 height 17
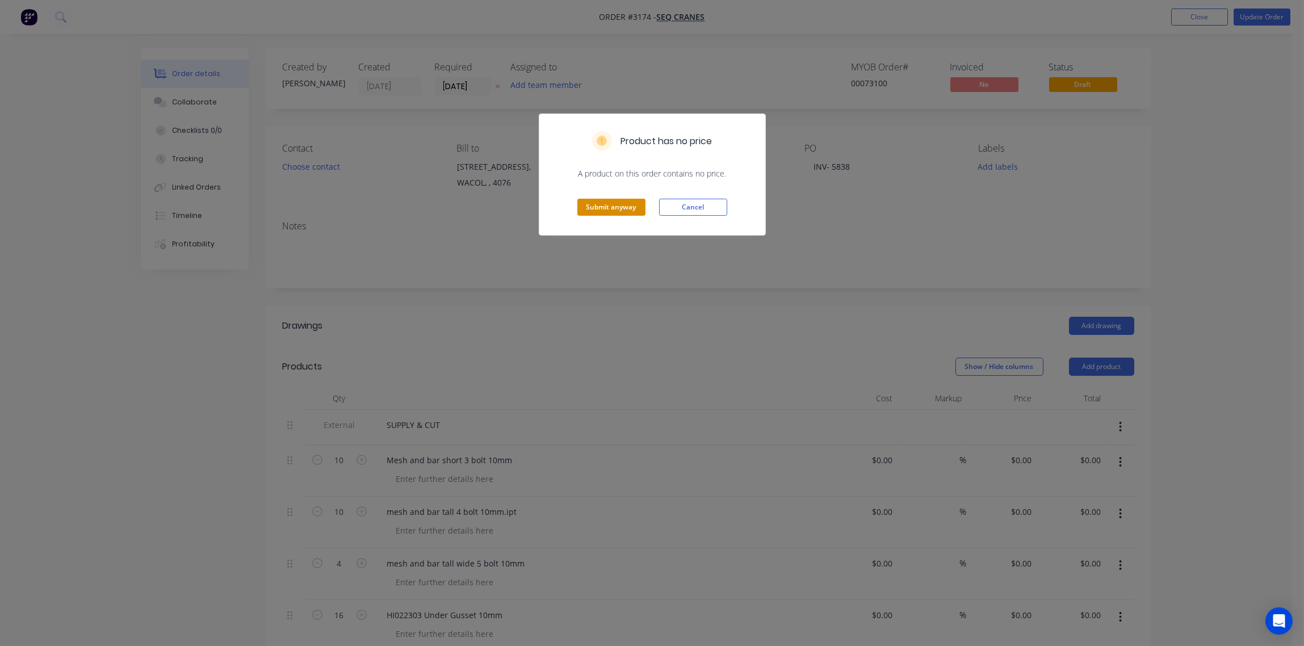
click at [588, 211] on button "Submit anyway" at bounding box center [612, 207] width 68 height 17
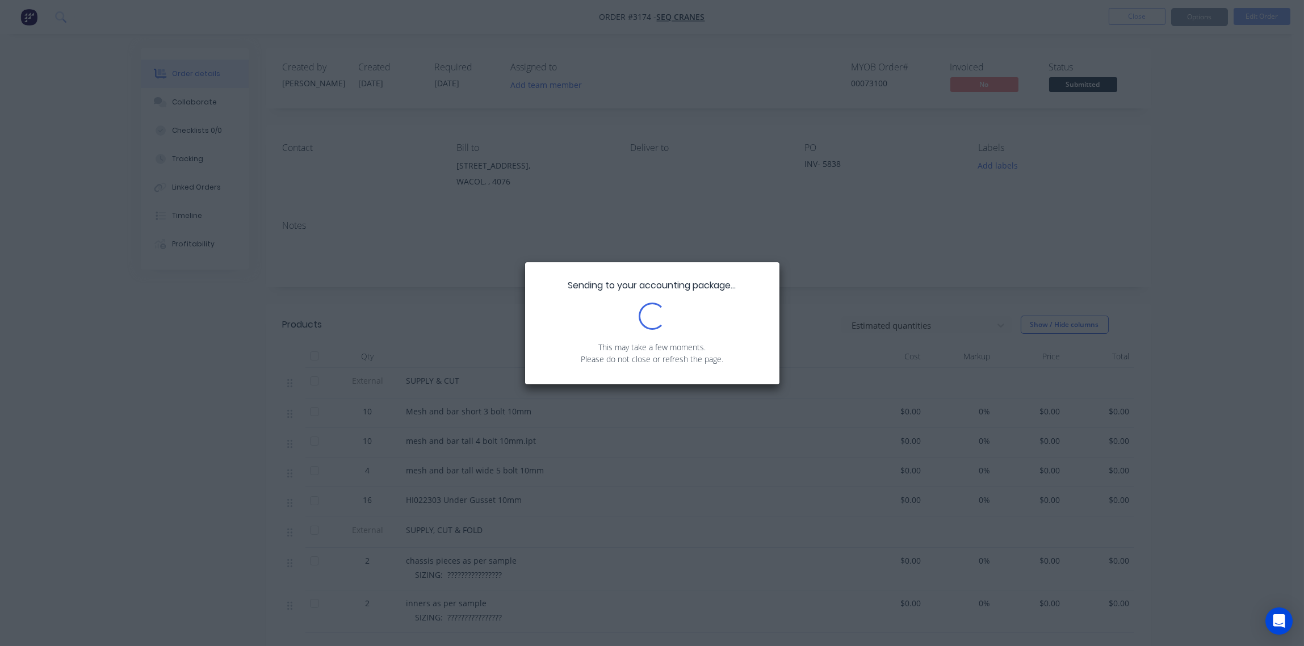
click at [906, 224] on div "Sending to your accounting package... Loading... This may take a few moments. P…" at bounding box center [652, 323] width 1304 height 646
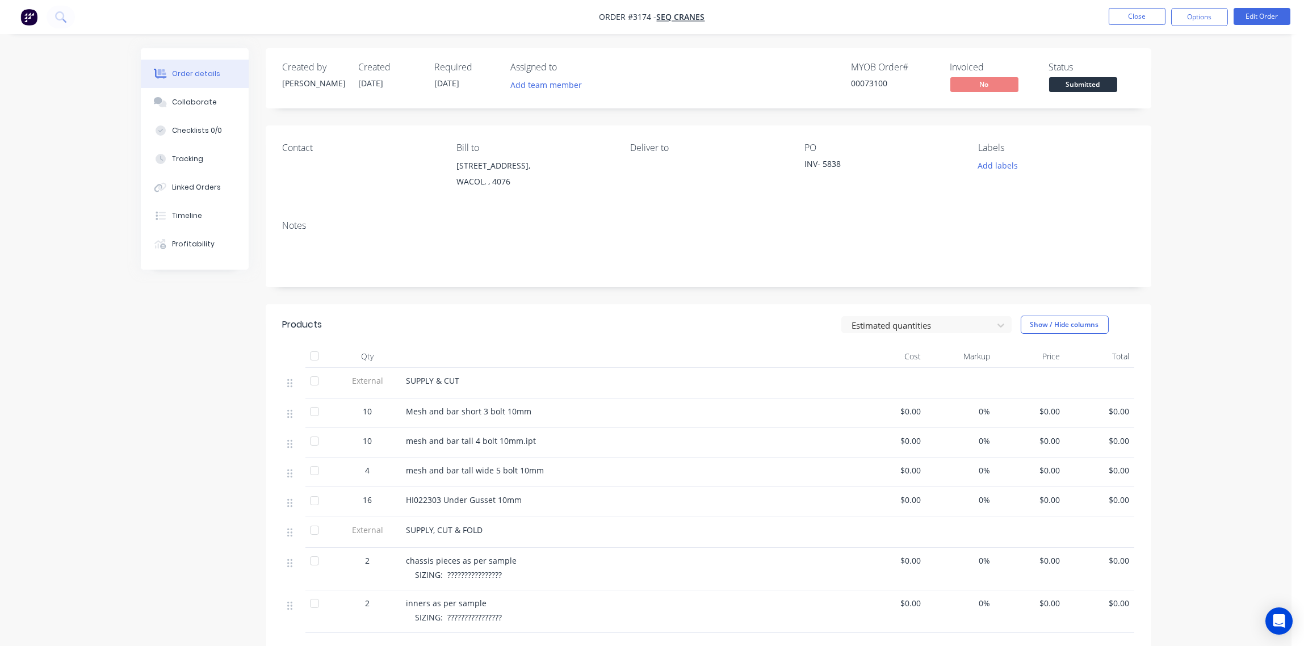
click at [341, 170] on div "Contact" at bounding box center [361, 169] width 156 height 52
click at [1264, 17] on button "Edit Order" at bounding box center [1262, 16] width 57 height 17
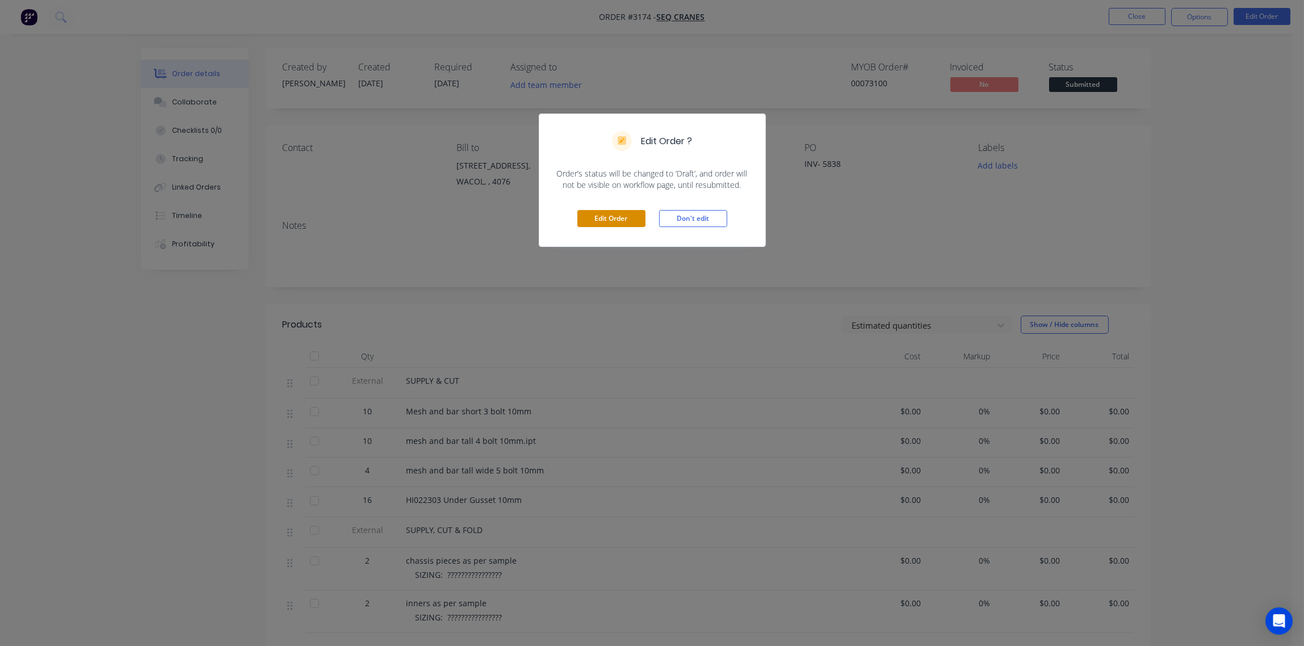
click at [583, 224] on button "Edit Order" at bounding box center [612, 218] width 68 height 17
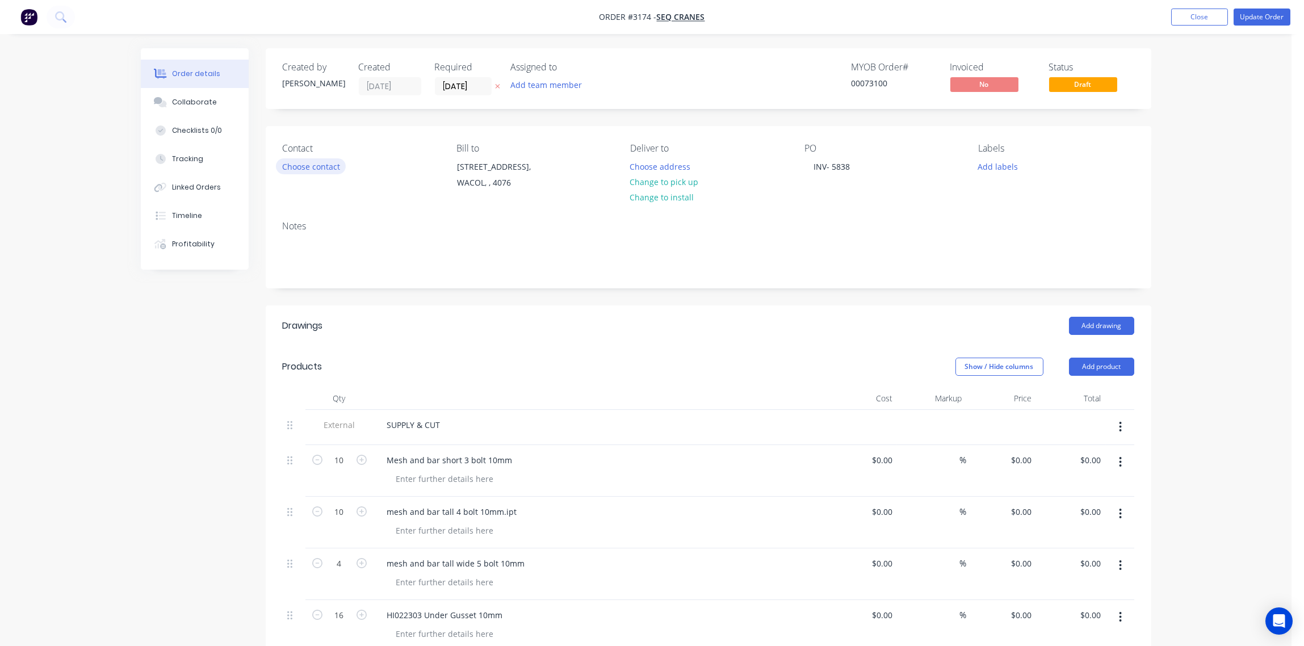
click at [325, 162] on button "Choose contact" at bounding box center [311, 165] width 70 height 15
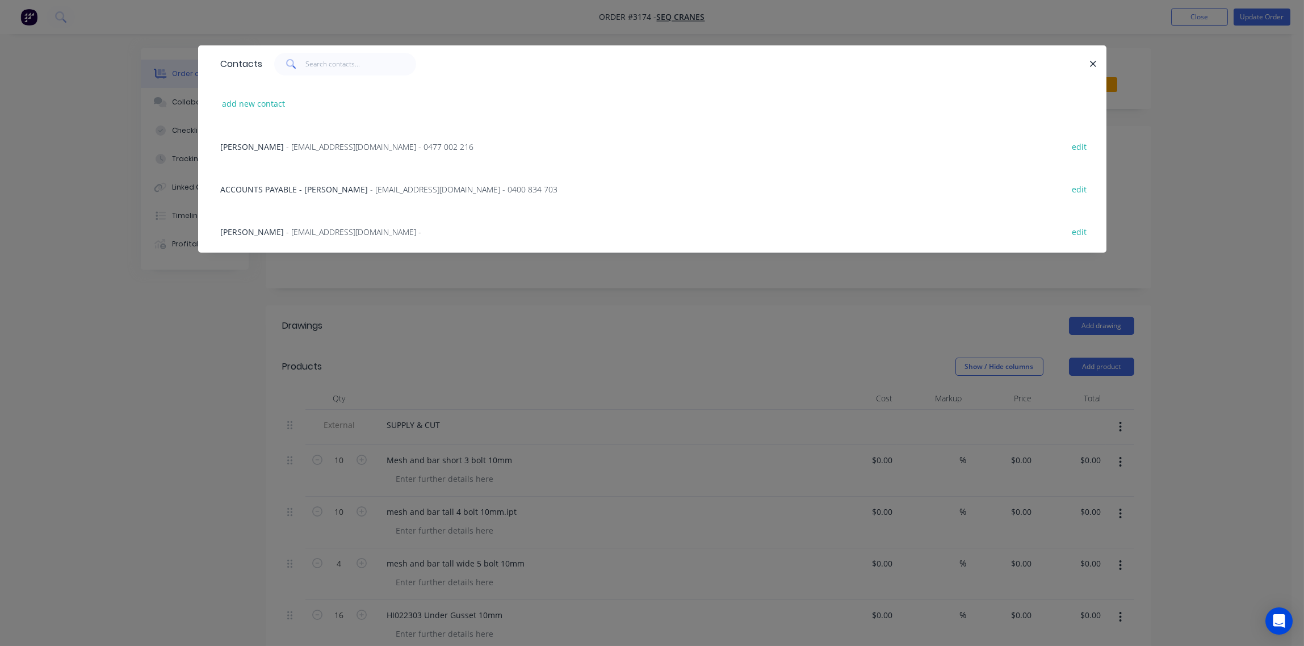
click at [326, 153] on div "Jade Riseley - jade.riseley@seqcranes.com - 0477 002 216 edit" at bounding box center [652, 146] width 875 height 43
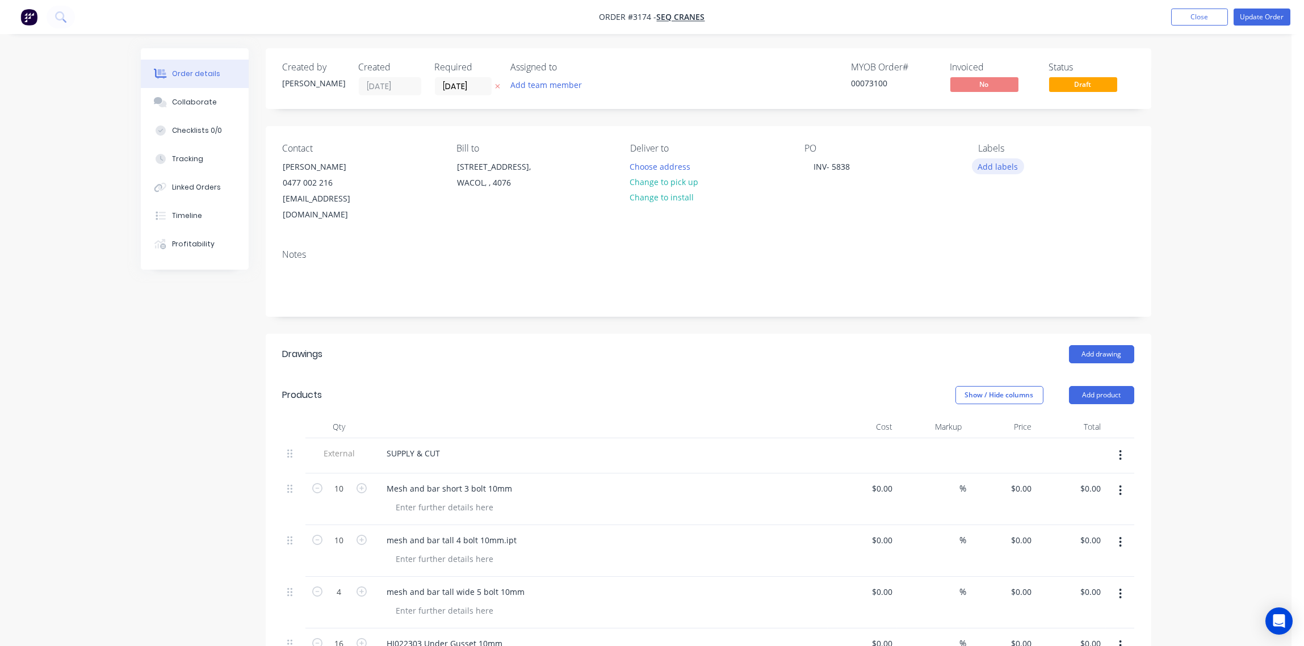
click at [1009, 162] on button "Add labels" at bounding box center [998, 165] width 52 height 15
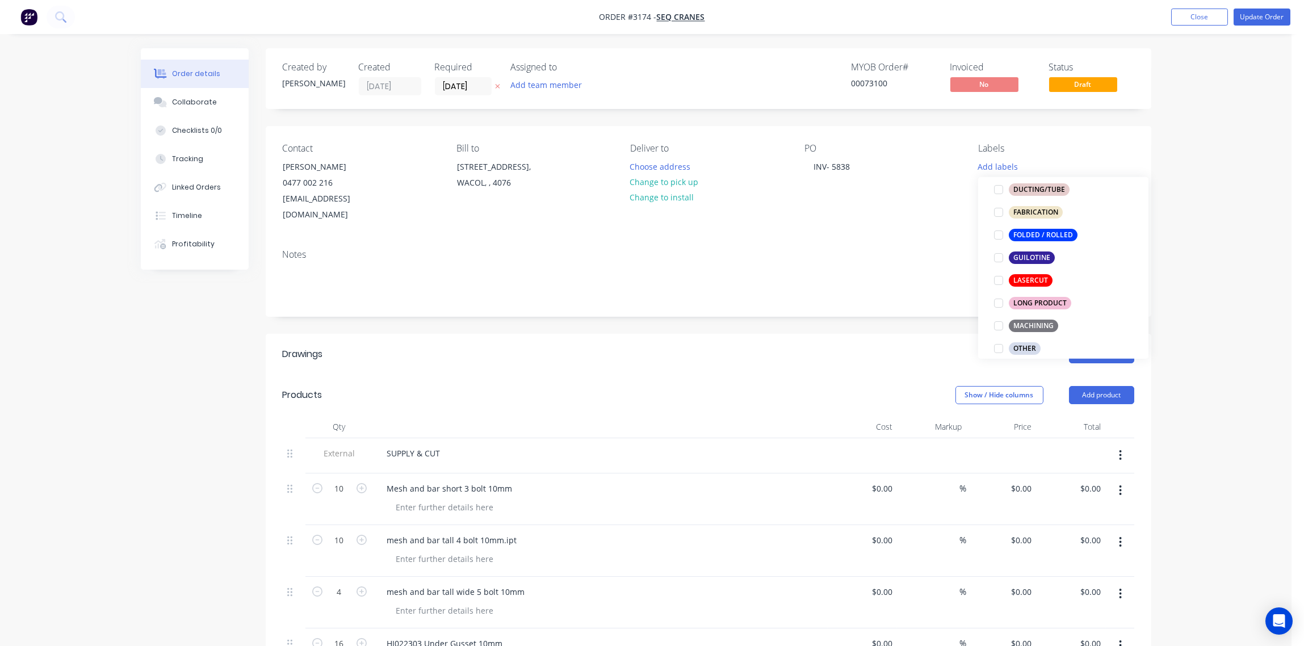
scroll to position [339, 0]
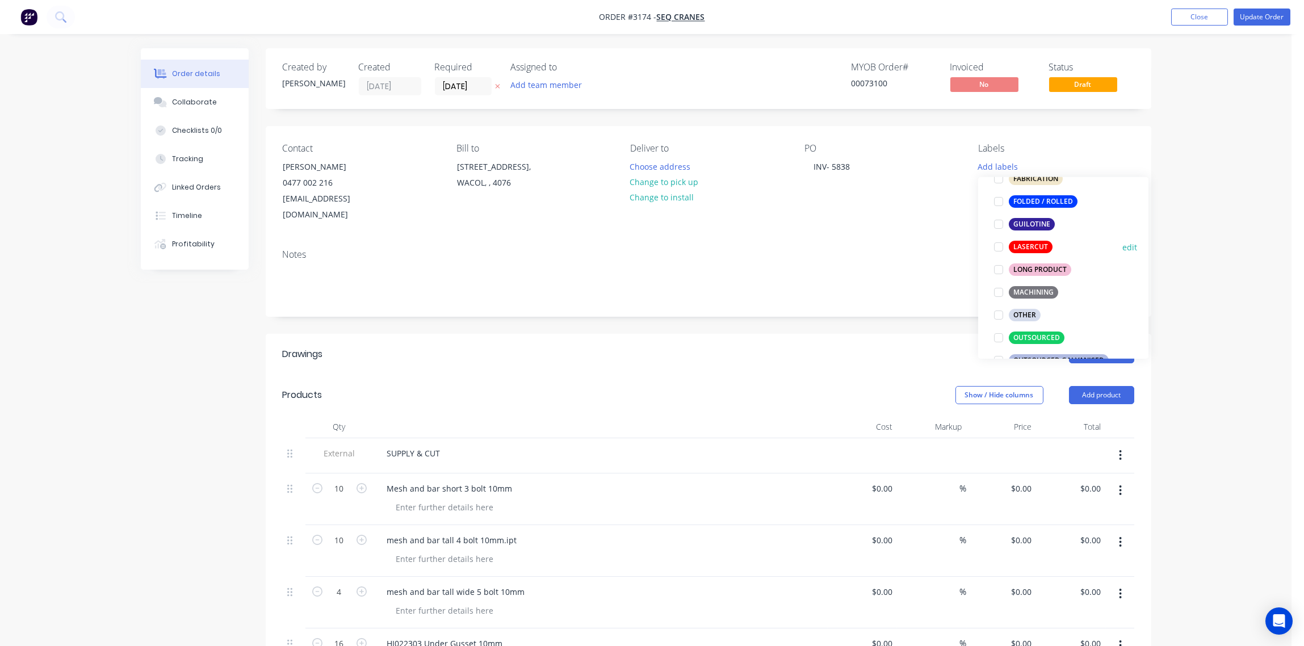
click at [1002, 247] on div at bounding box center [999, 247] width 23 height 23
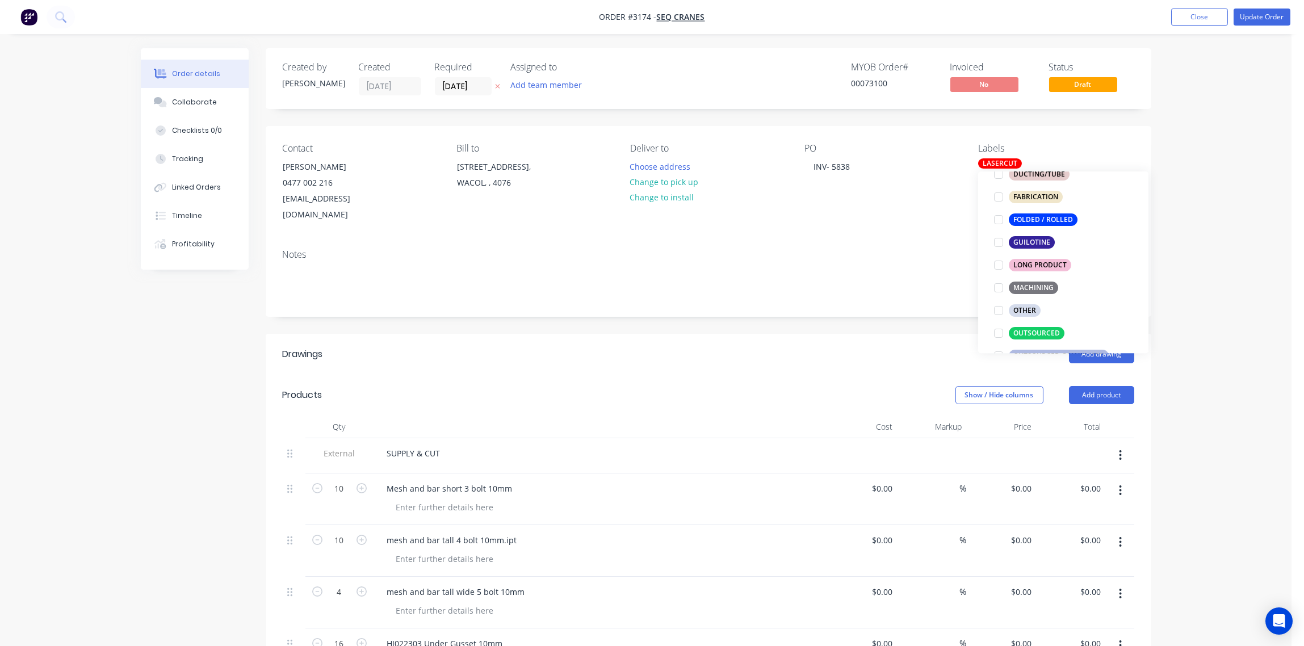
scroll to position [360, 0]
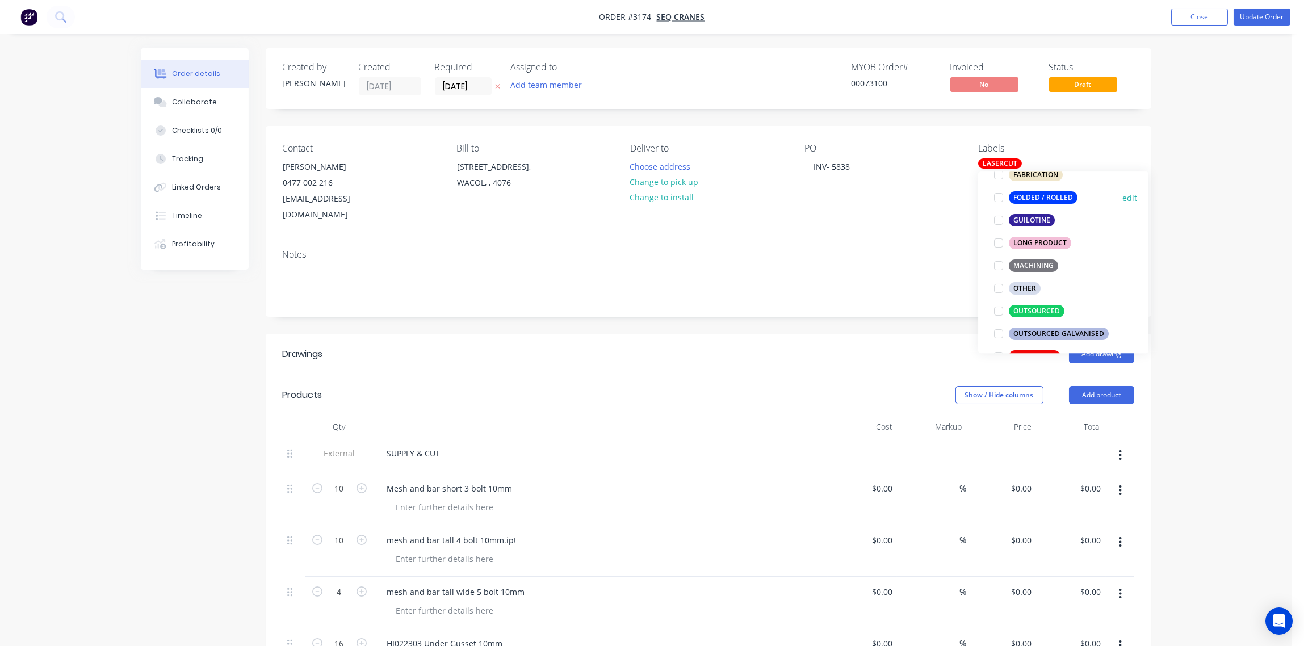
click at [998, 198] on div at bounding box center [999, 197] width 23 height 23
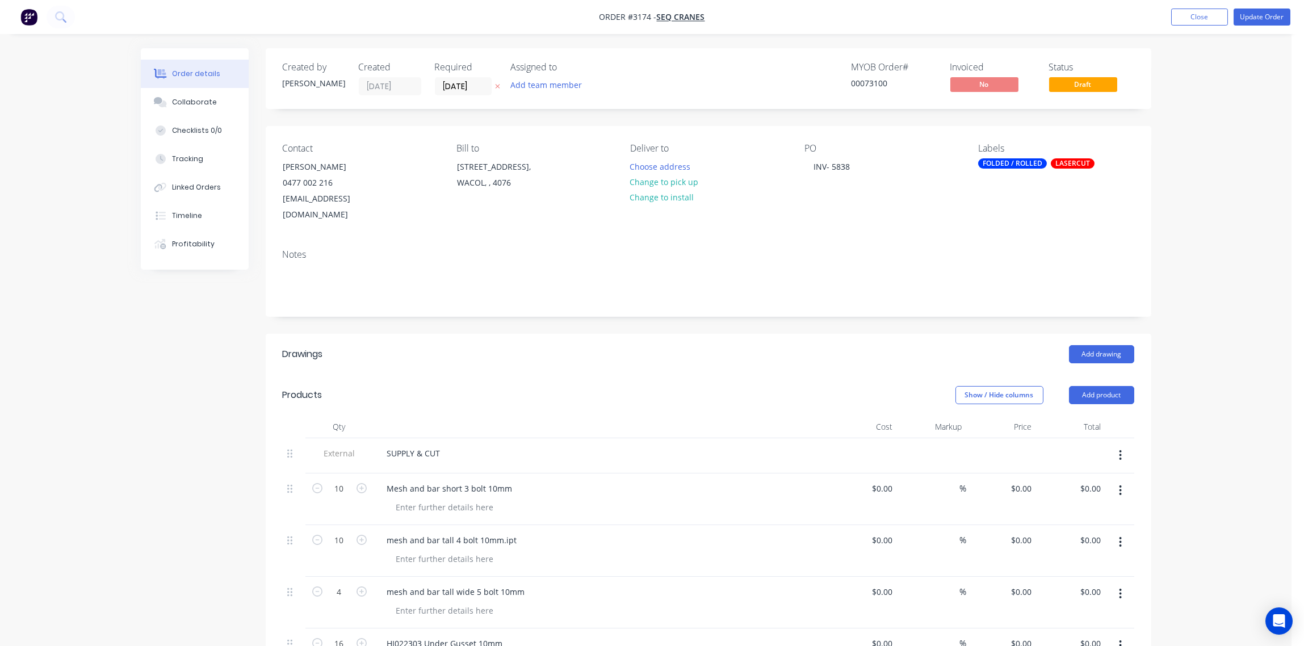
click at [863, 240] on div "Notes" at bounding box center [709, 278] width 886 height 76
click at [1264, 12] on button "Update Order" at bounding box center [1262, 17] width 57 height 17
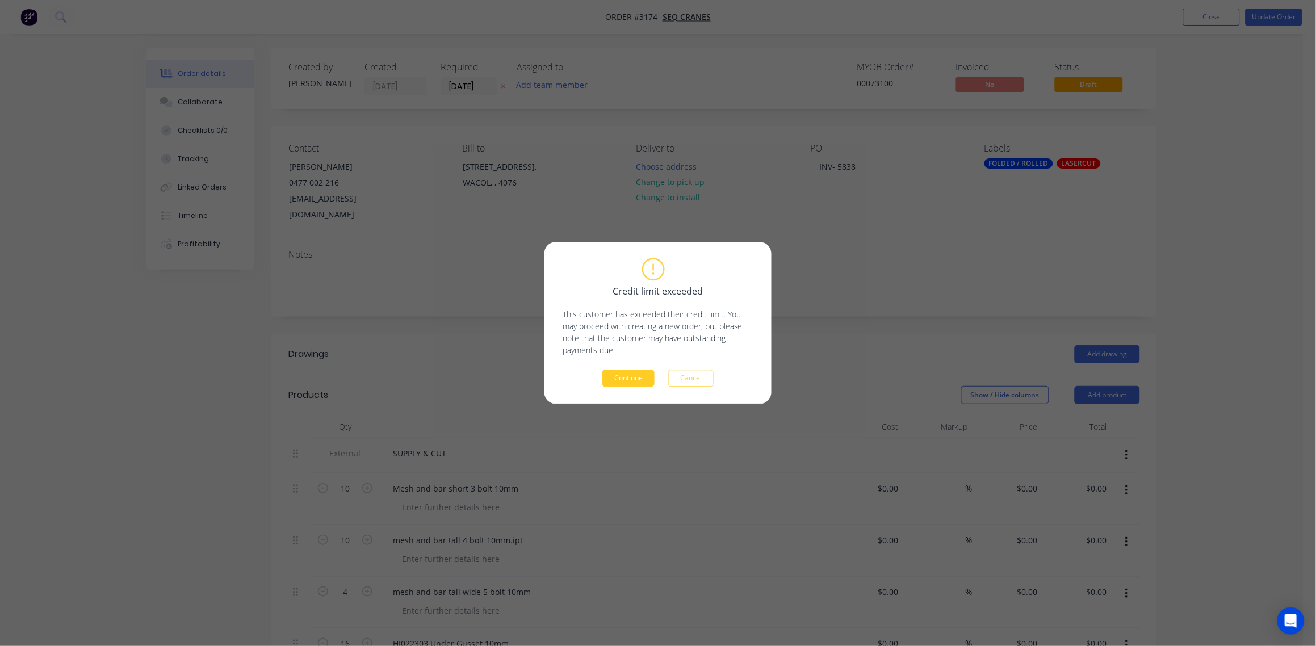
click at [610, 386] on button "Continue" at bounding box center [629, 378] width 52 height 17
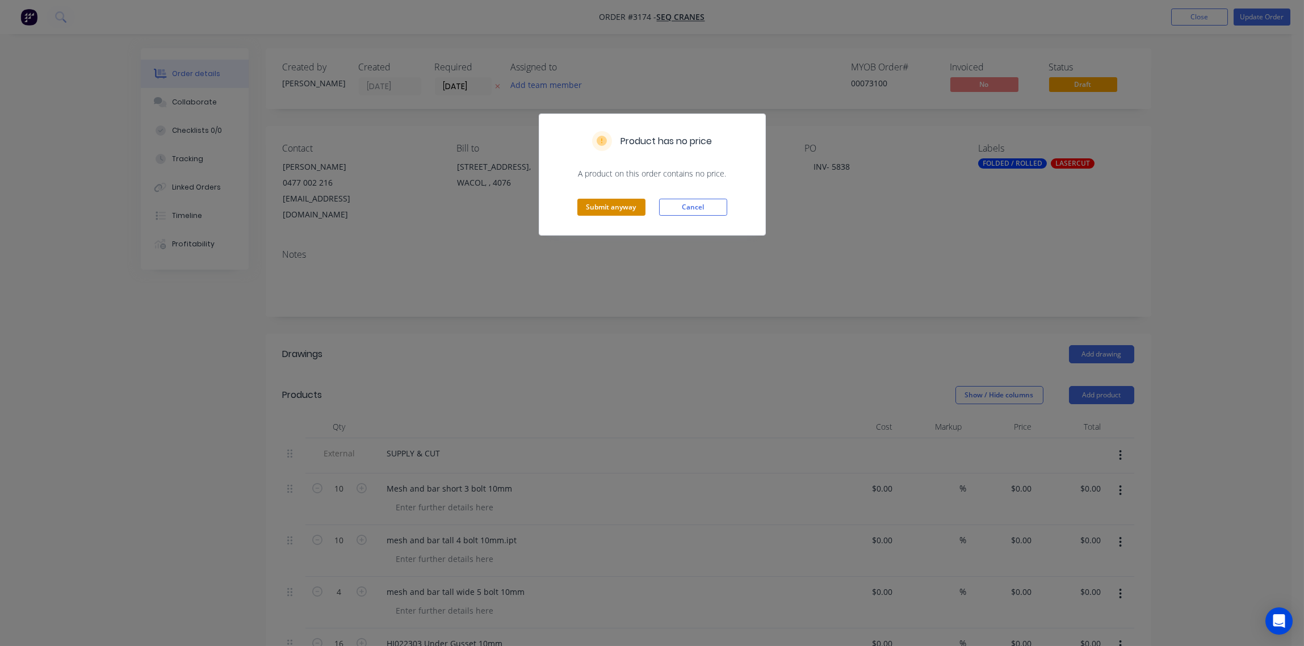
click at [631, 208] on button "Submit anyway" at bounding box center [612, 207] width 68 height 17
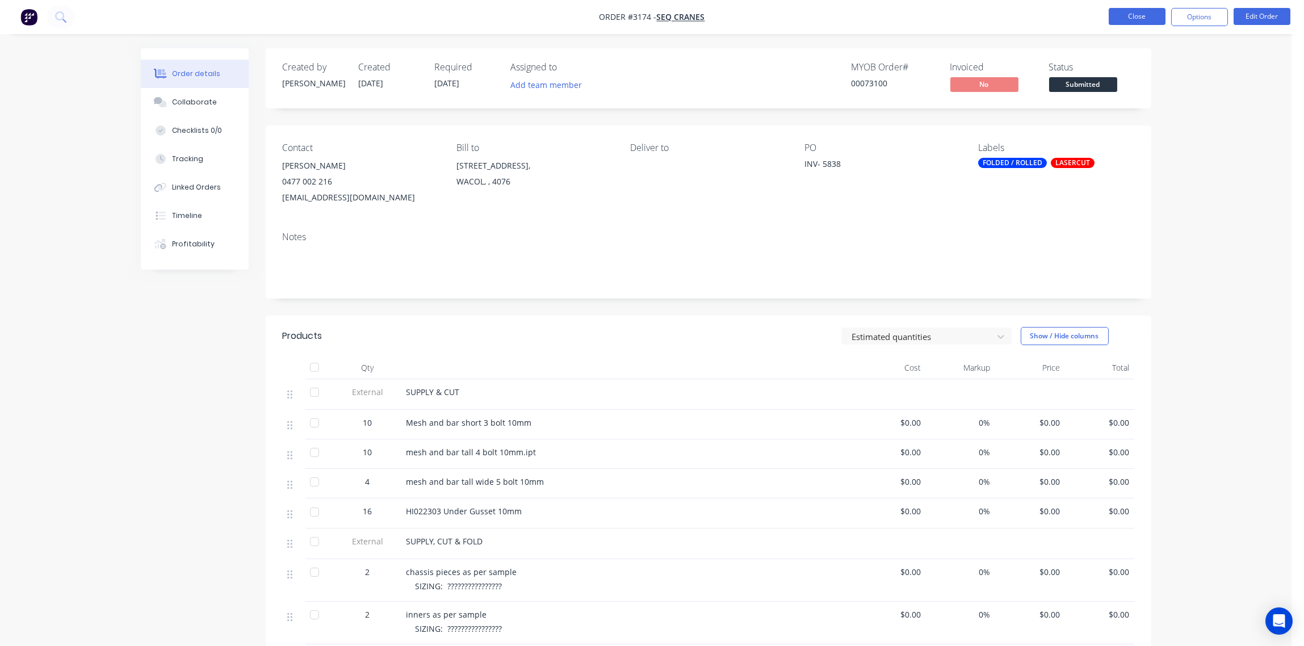
click at [1133, 21] on button "Close" at bounding box center [1137, 16] width 57 height 17
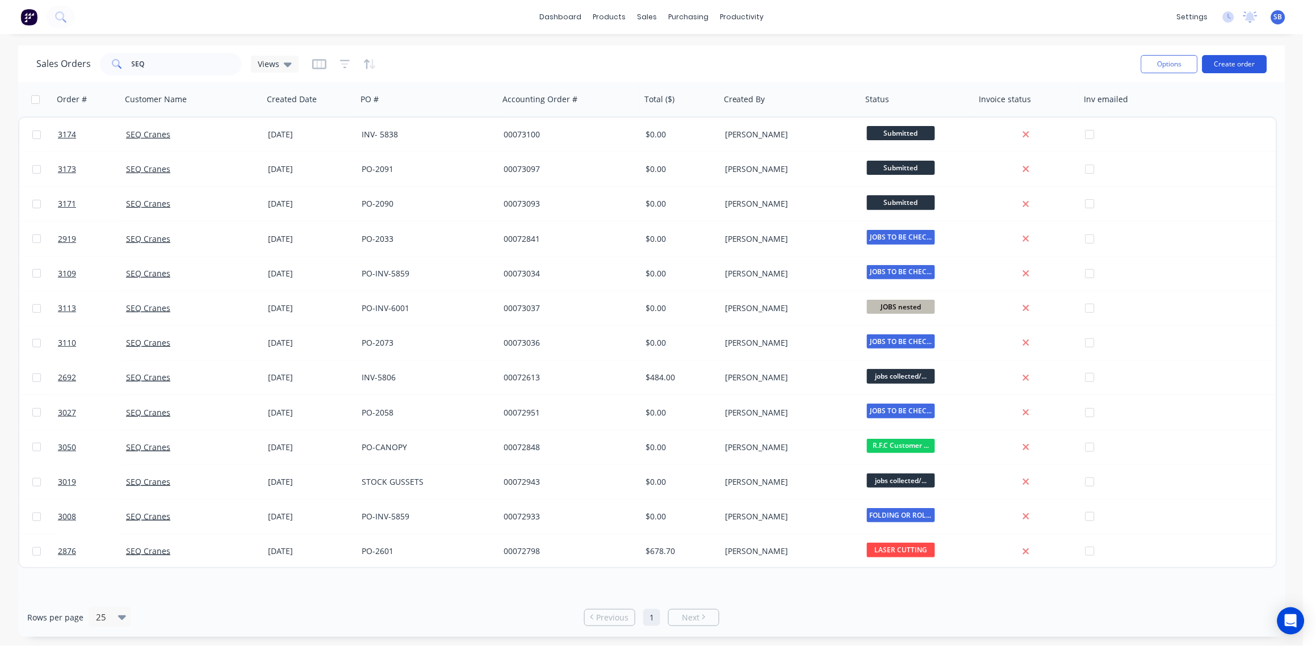
click at [1238, 62] on button "Create order" at bounding box center [1235, 64] width 65 height 18
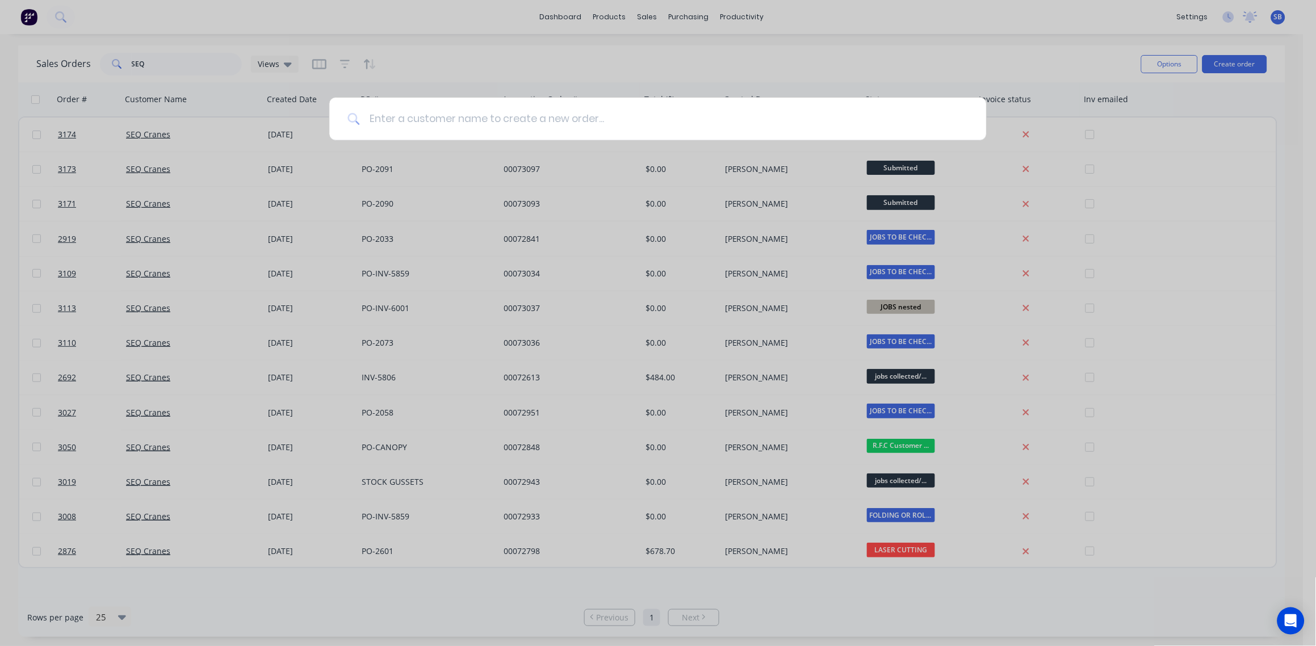
click at [415, 119] on input at bounding box center [664, 119] width 608 height 43
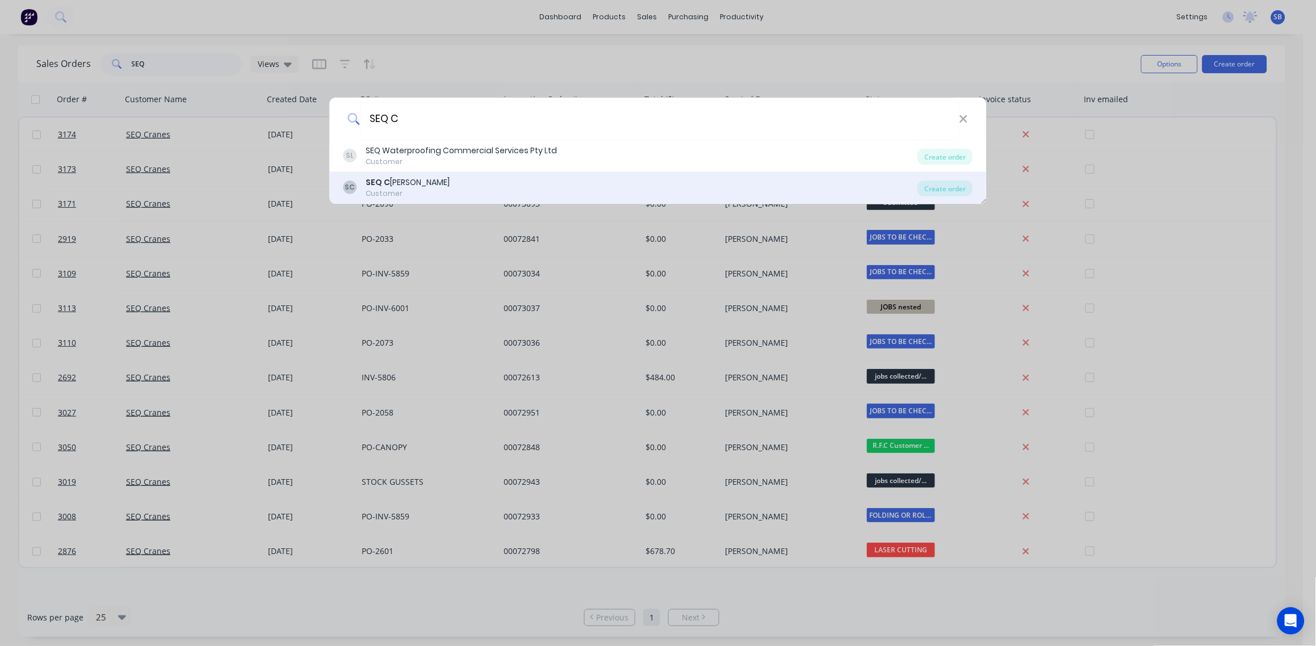
type input "SEQ C"
click at [408, 183] on div "SEQ C ranes" at bounding box center [408, 183] width 84 height 12
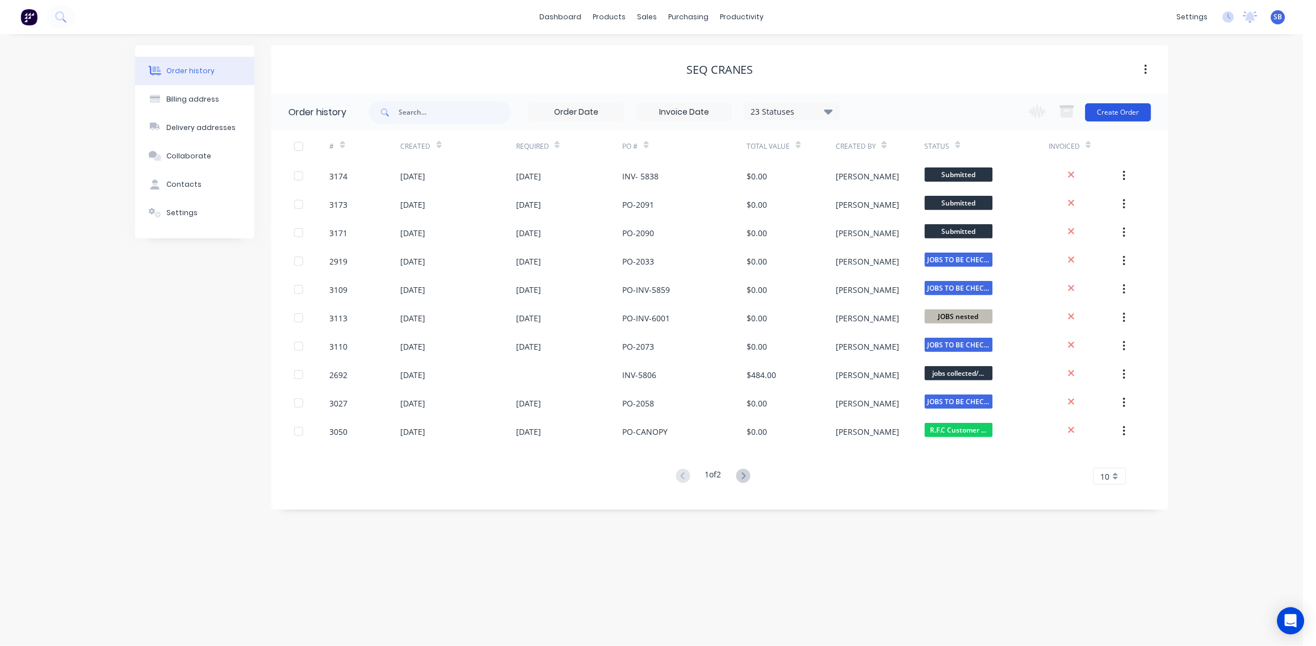
click at [1121, 104] on button "Create Order" at bounding box center [1119, 112] width 66 height 18
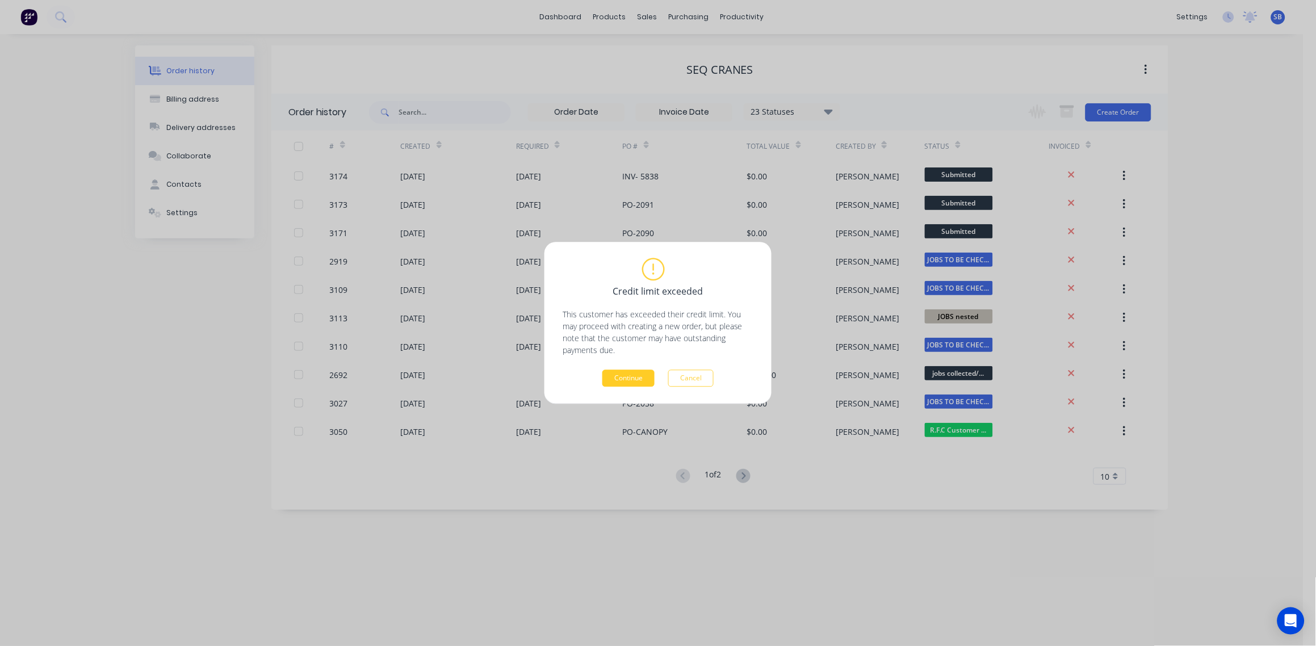
click at [633, 378] on button "Continue" at bounding box center [629, 378] width 52 height 17
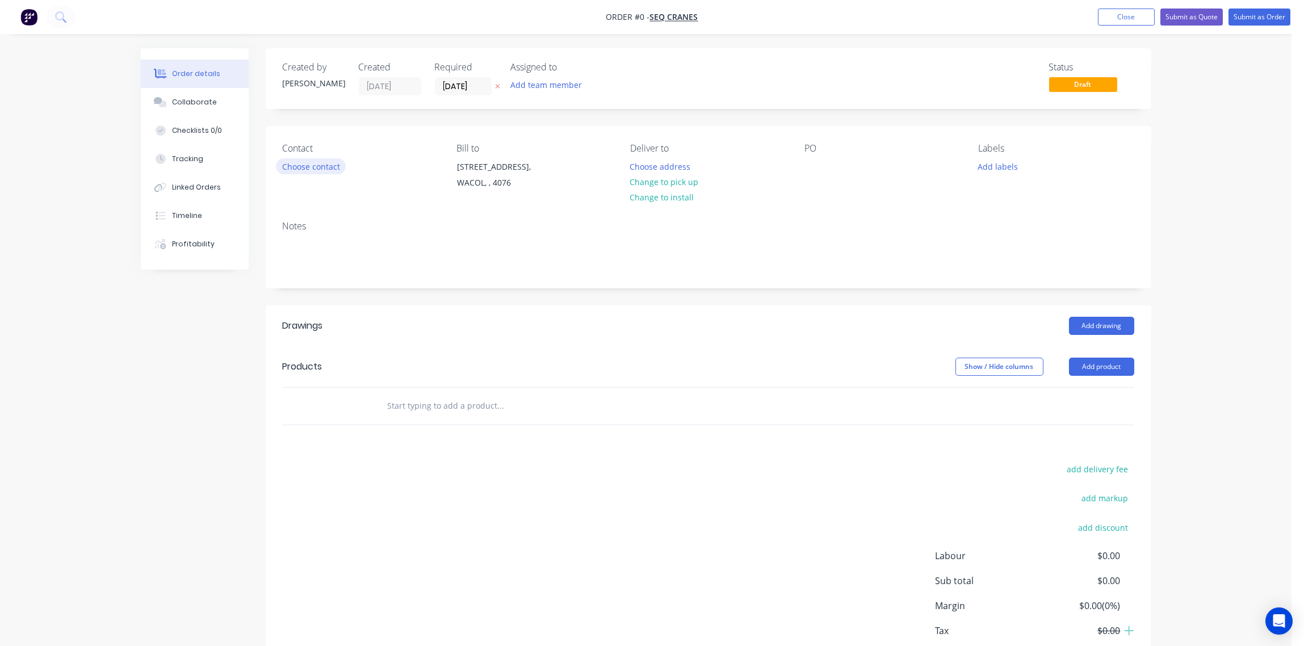
click at [316, 166] on button "Choose contact" at bounding box center [311, 165] width 70 height 15
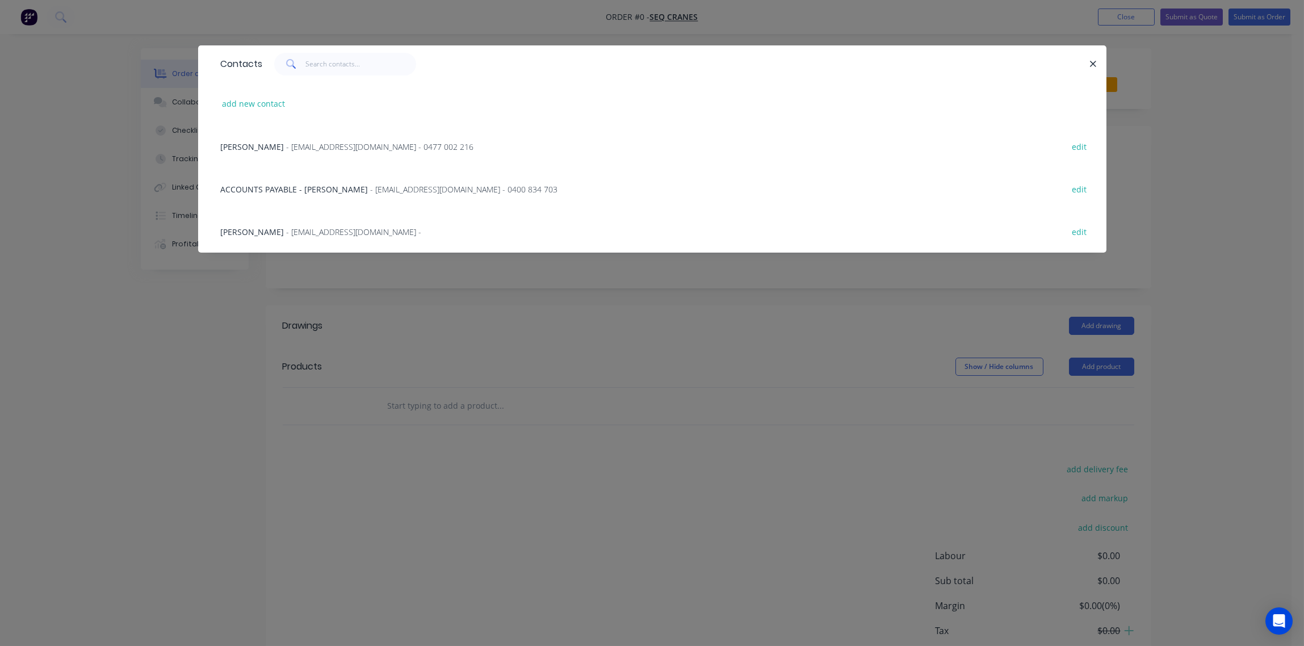
click at [320, 145] on span "- jade.riseley@seqcranes.com - 0477 002 216" at bounding box center [380, 146] width 187 height 11
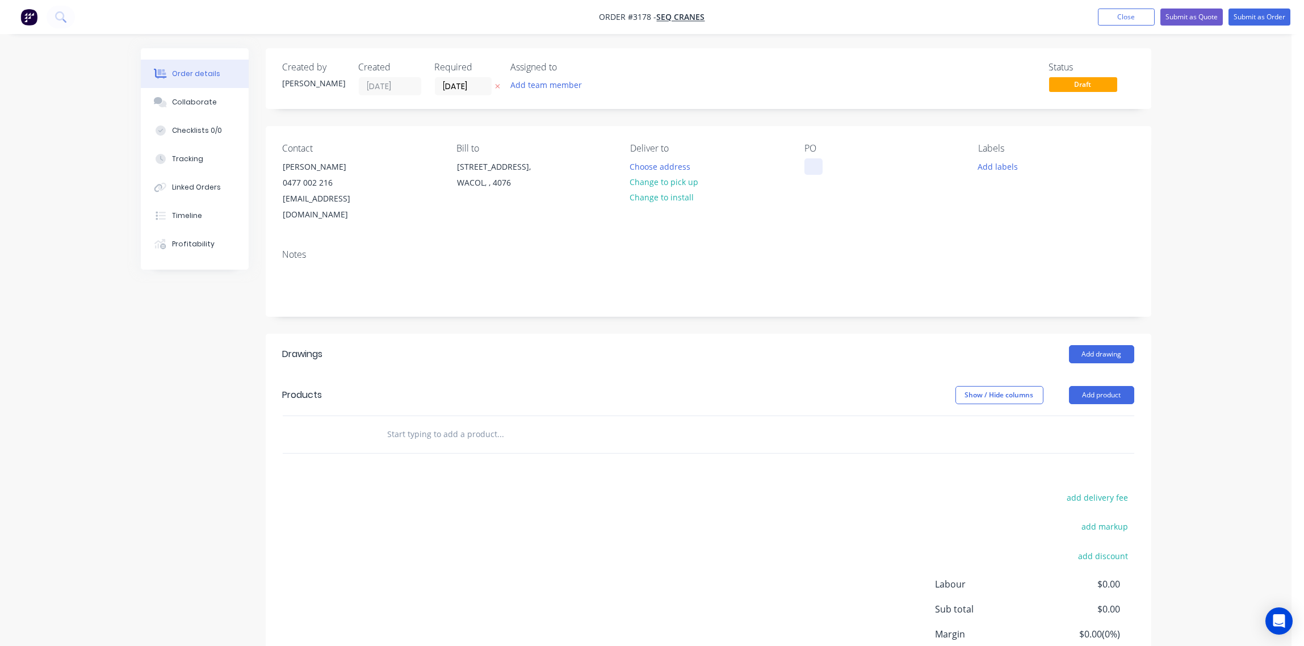
click at [811, 162] on div at bounding box center [814, 166] width 18 height 16
click at [808, 162] on div at bounding box center [814, 166] width 18 height 16
paste div
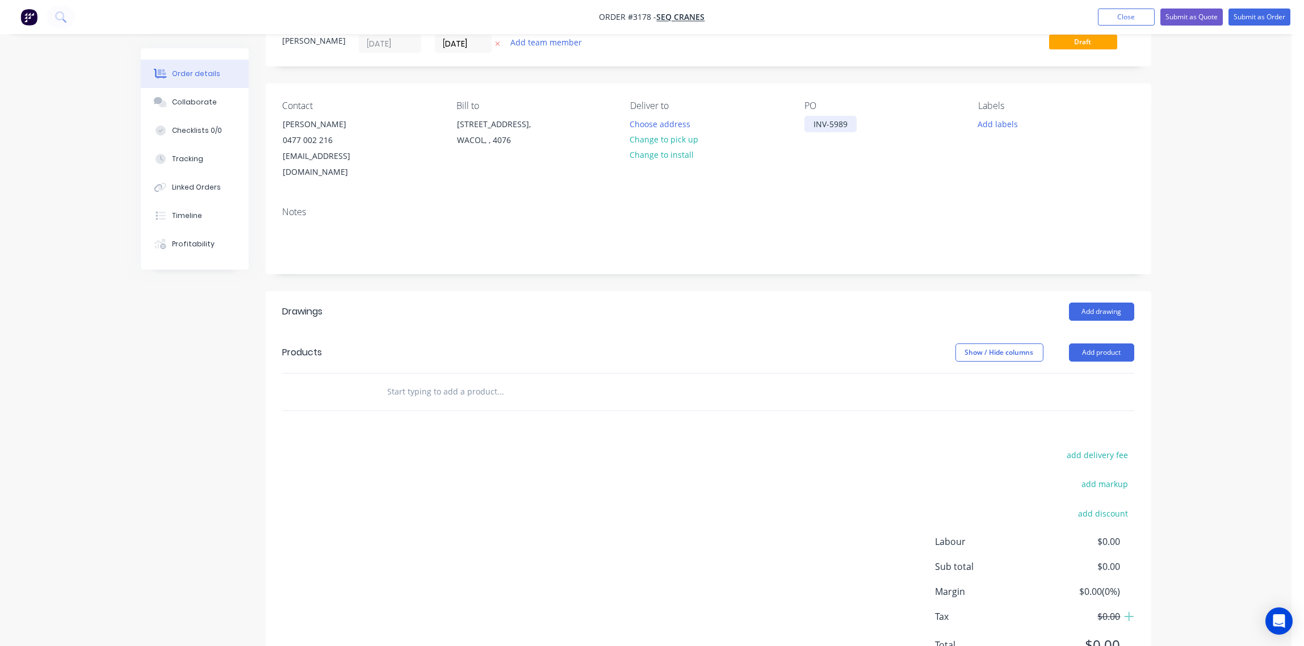
scroll to position [82, 0]
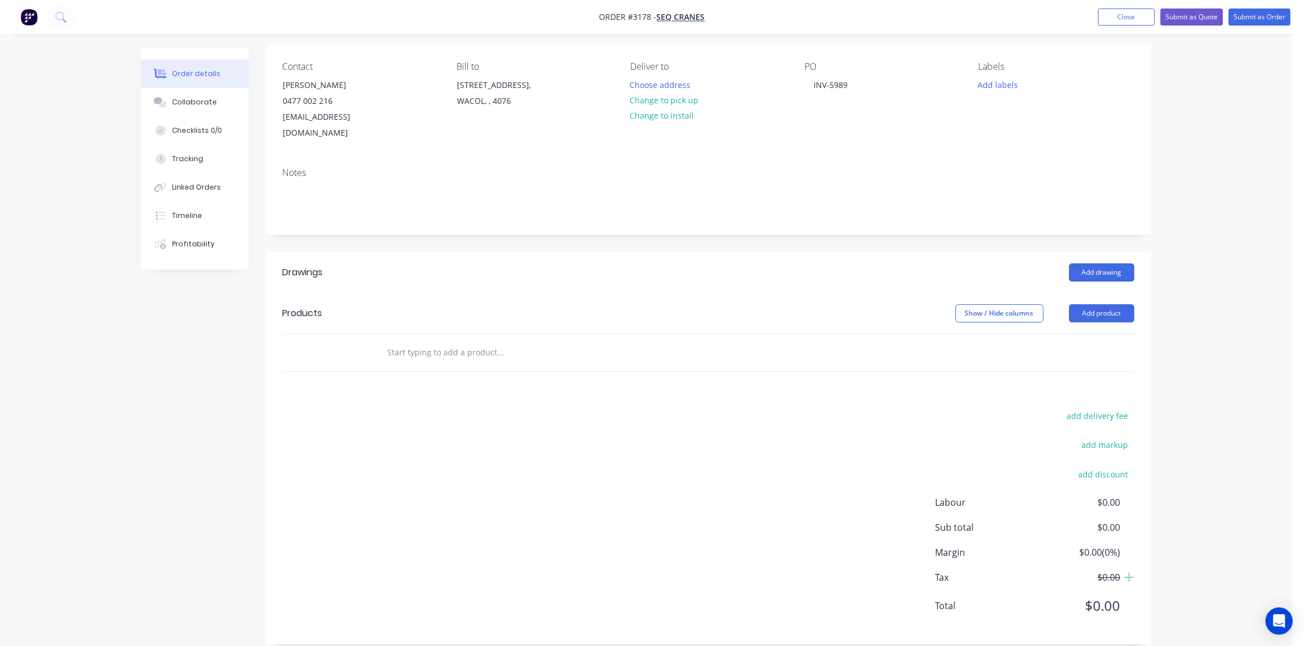
click at [496, 341] on input "text" at bounding box center [500, 352] width 227 height 23
click at [456, 341] on input "text" at bounding box center [500, 352] width 227 height 23
paste input "QWS DAF Split light bar assembly"
type input "QWS DAF Split light bar assembly"
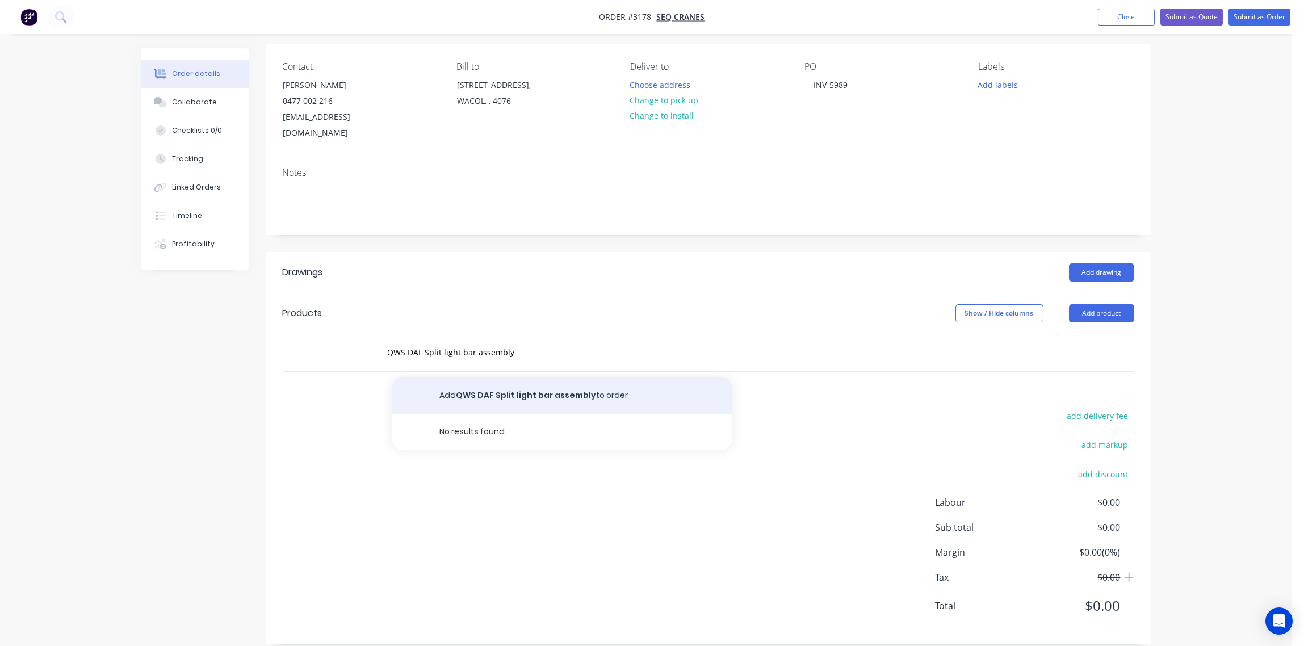
click at [624, 378] on button "Add QWS DAF Split light bar assembly to order" at bounding box center [562, 396] width 341 height 36
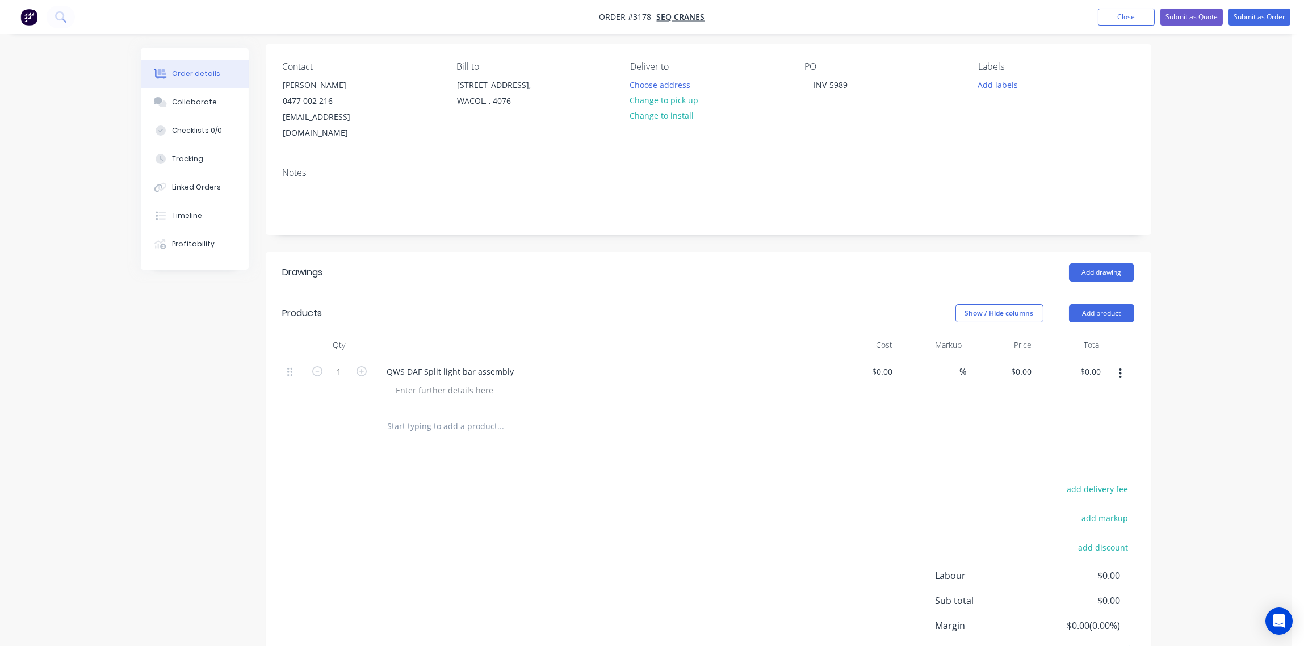
click at [429, 415] on input "text" at bounding box center [500, 426] width 227 height 23
paste input "QWS rear plate 5mm ali powder coated gloss black"
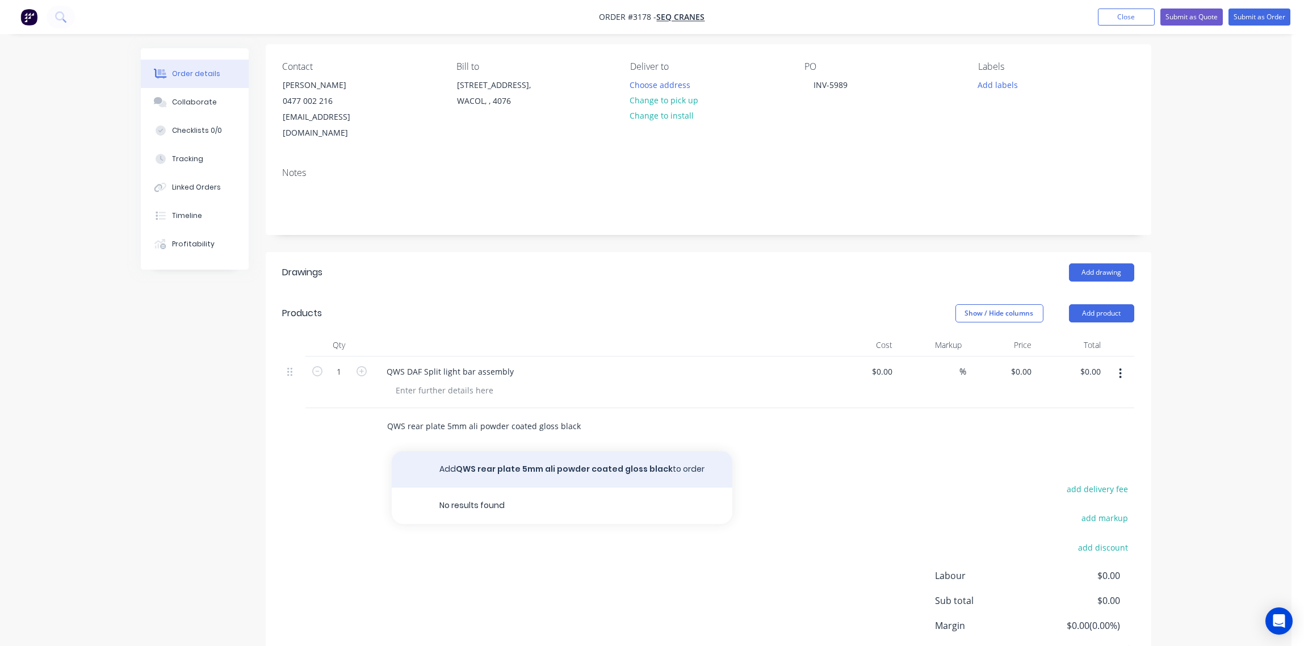
type input "QWS rear plate 5mm ali powder coated gloss black"
click at [598, 451] on button "Add QWS rear plate 5mm ali powder coated gloss black to order" at bounding box center [562, 469] width 341 height 36
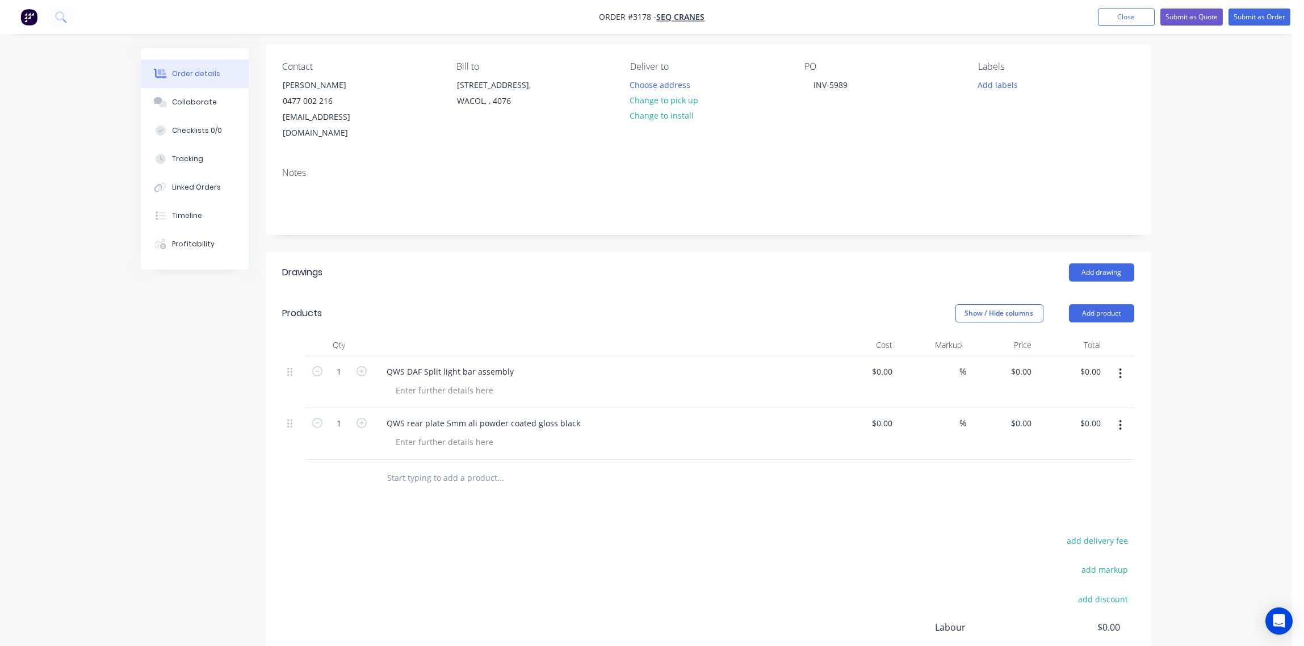
click at [444, 467] on input "text" at bounding box center [500, 478] width 227 height 23
paste input "LHS TOW BAR PLATE 12mm 350 MPA"
type input "LHS TOW BAR PLATE 12mm 350 MPA"
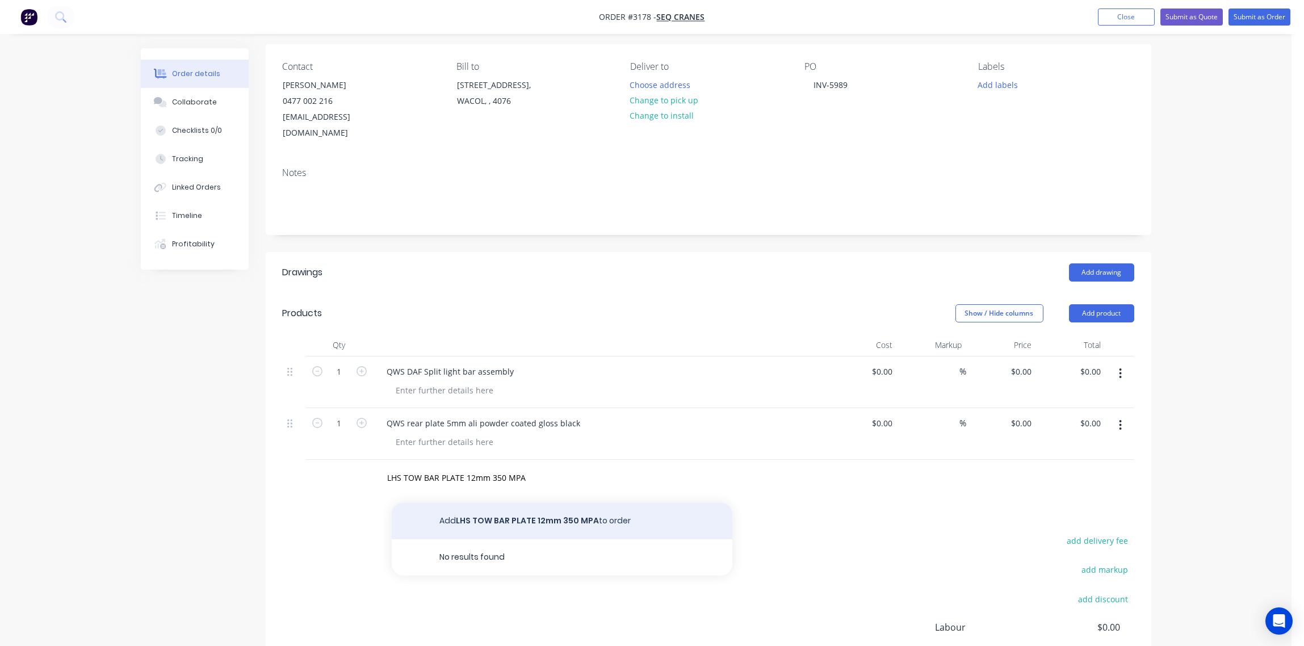
click at [583, 503] on button "Add LHS TOW BAR PLATE 12mm 350 MPA to order" at bounding box center [562, 521] width 341 height 36
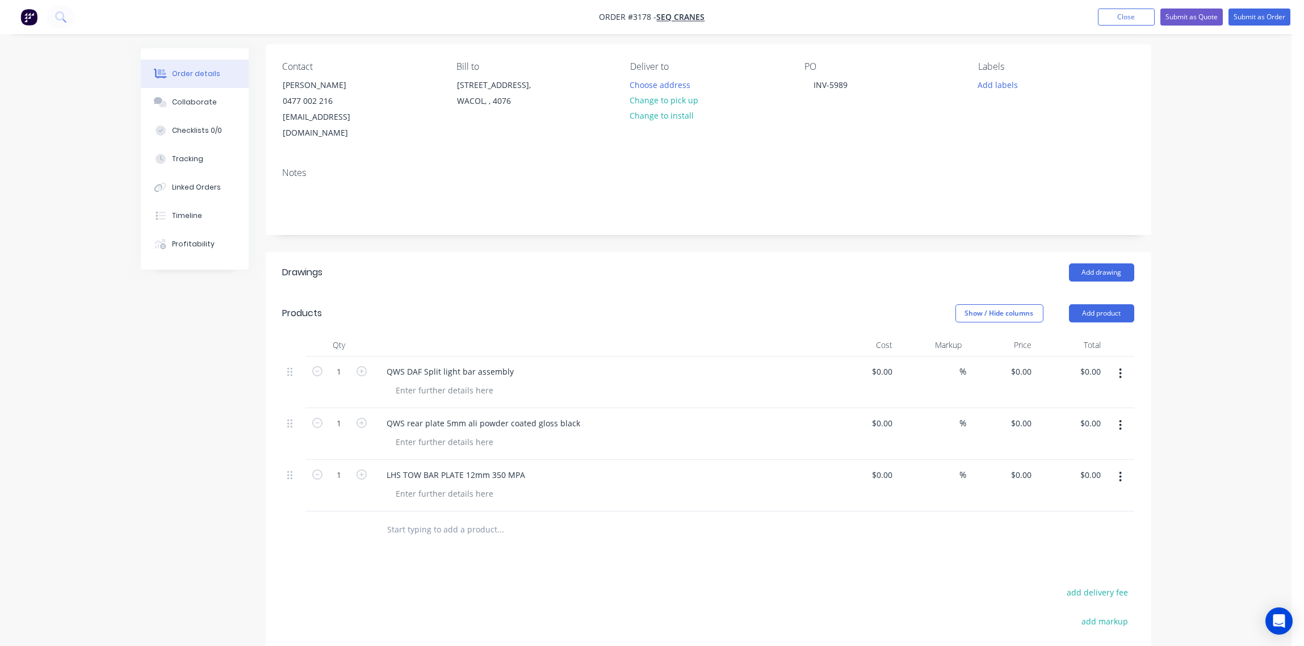
click at [433, 518] on input "text" at bounding box center [500, 529] width 227 height 23
paste input "RHS TOW BAR PLATE 12mm 350 MPA"
type input "RHS TOW BAR PLATE 12mm 350 MPA"
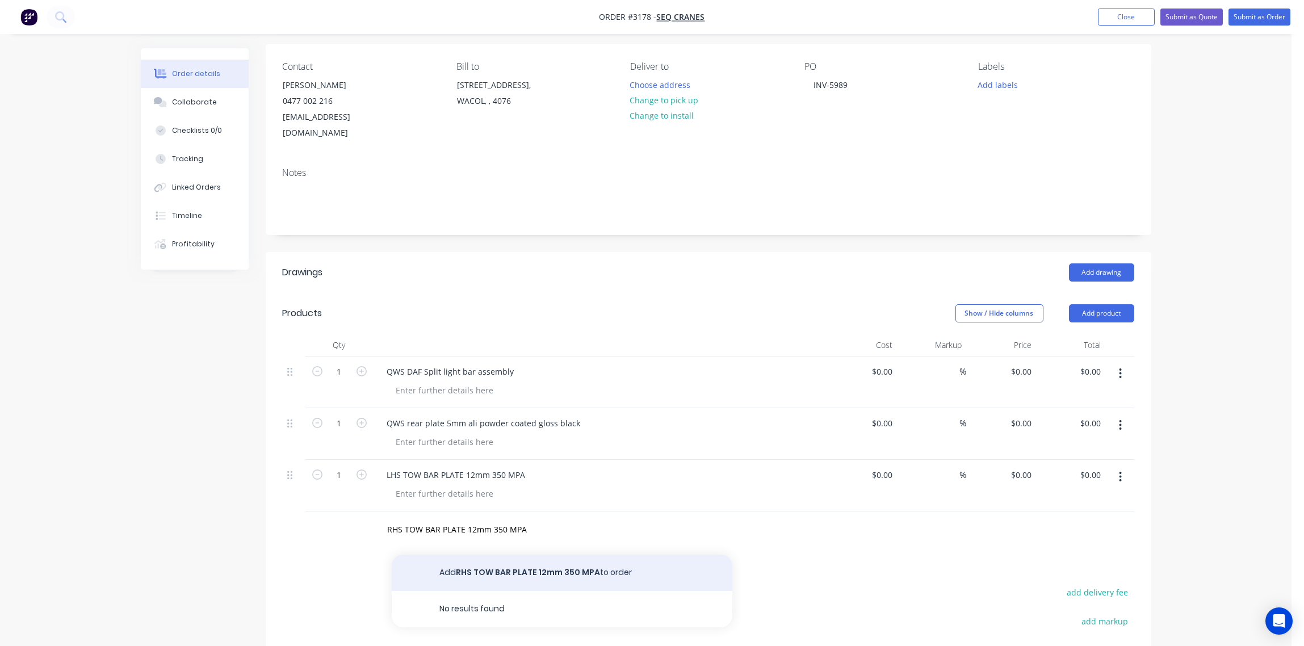
click at [551, 555] on button "Add RHS TOW BAR PLATE 12mm 350 MPA to order" at bounding box center [562, 573] width 341 height 36
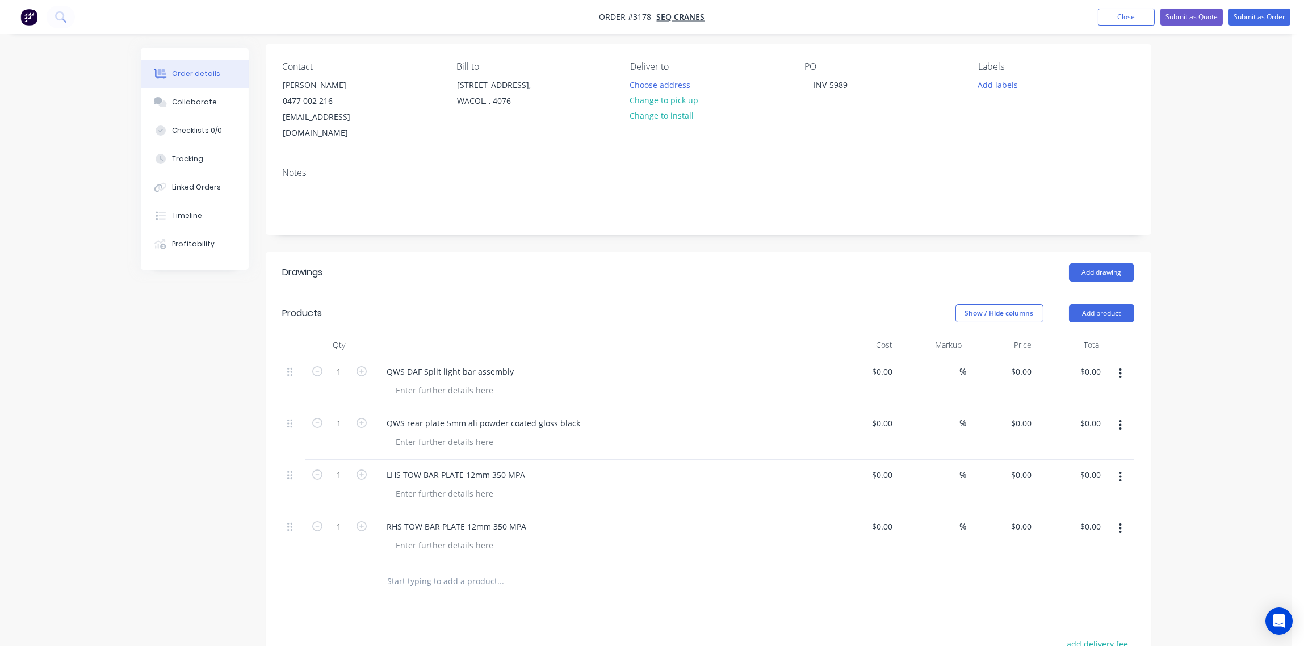
click at [414, 570] on input "text" at bounding box center [500, 581] width 227 height 23
paste input "LHS light guard welded & PP gloss black"
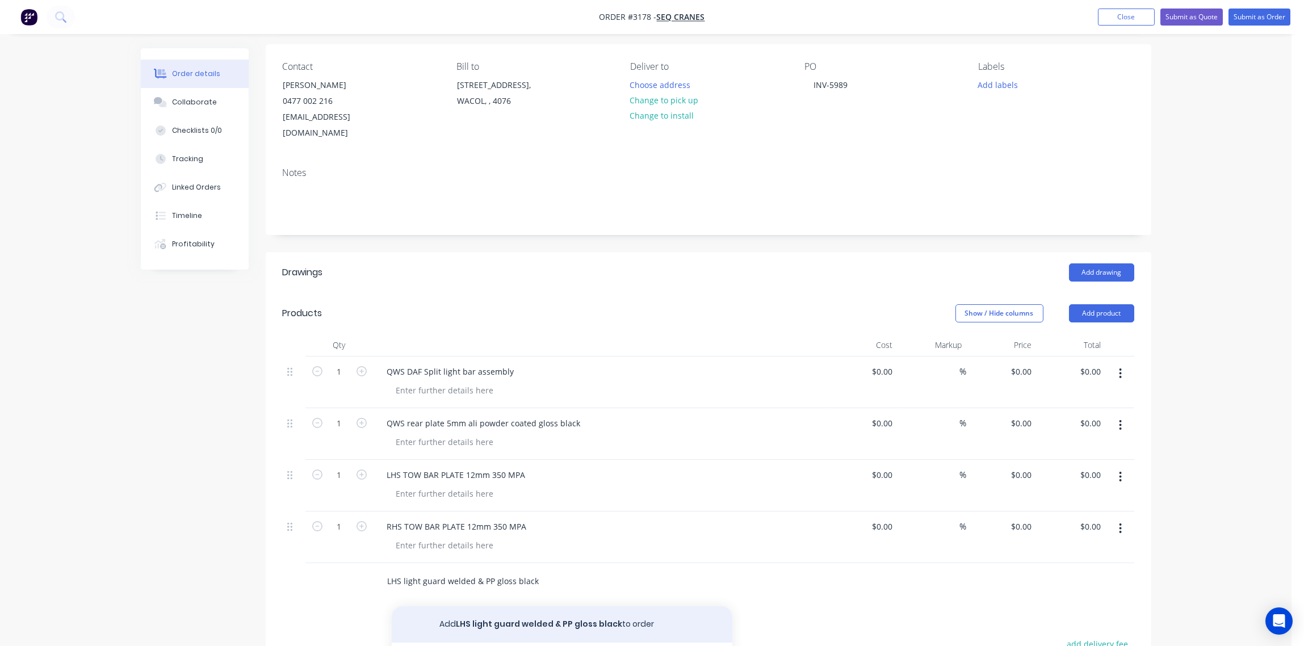
type input "LHS light guard welded & PP gloss black"
click at [582, 606] on button "Add LHS light guard welded & PP gloss black to order" at bounding box center [562, 624] width 341 height 36
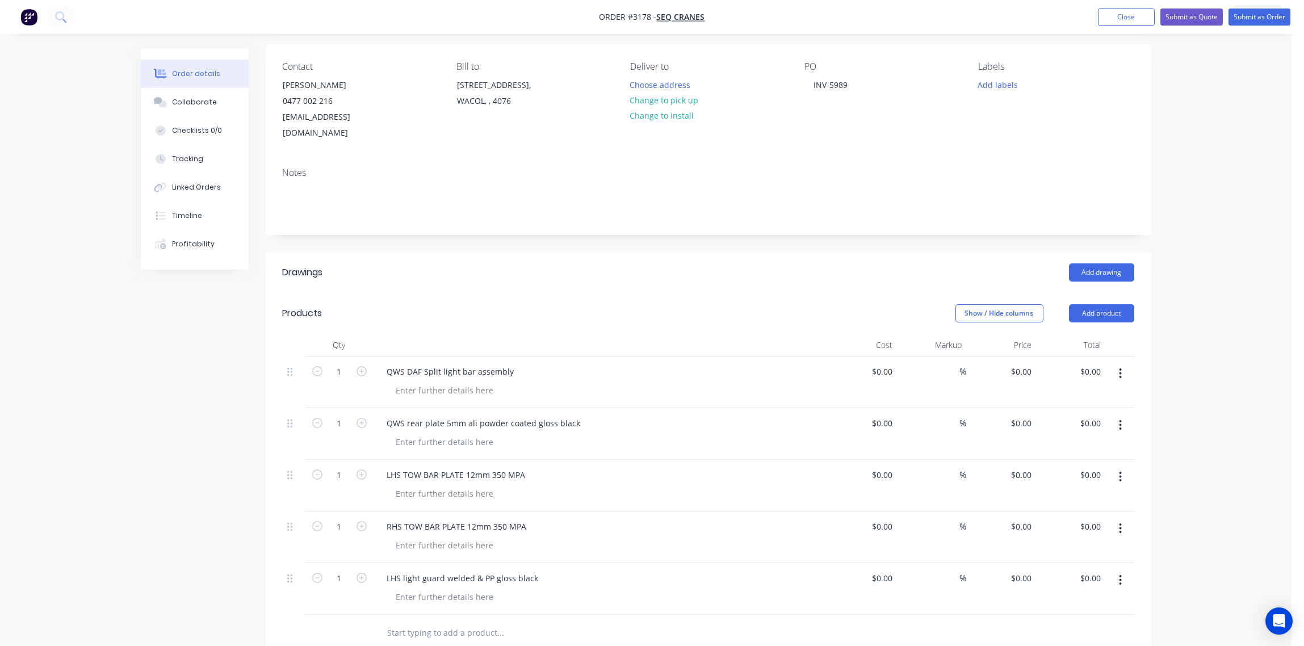
scroll to position [336, 0]
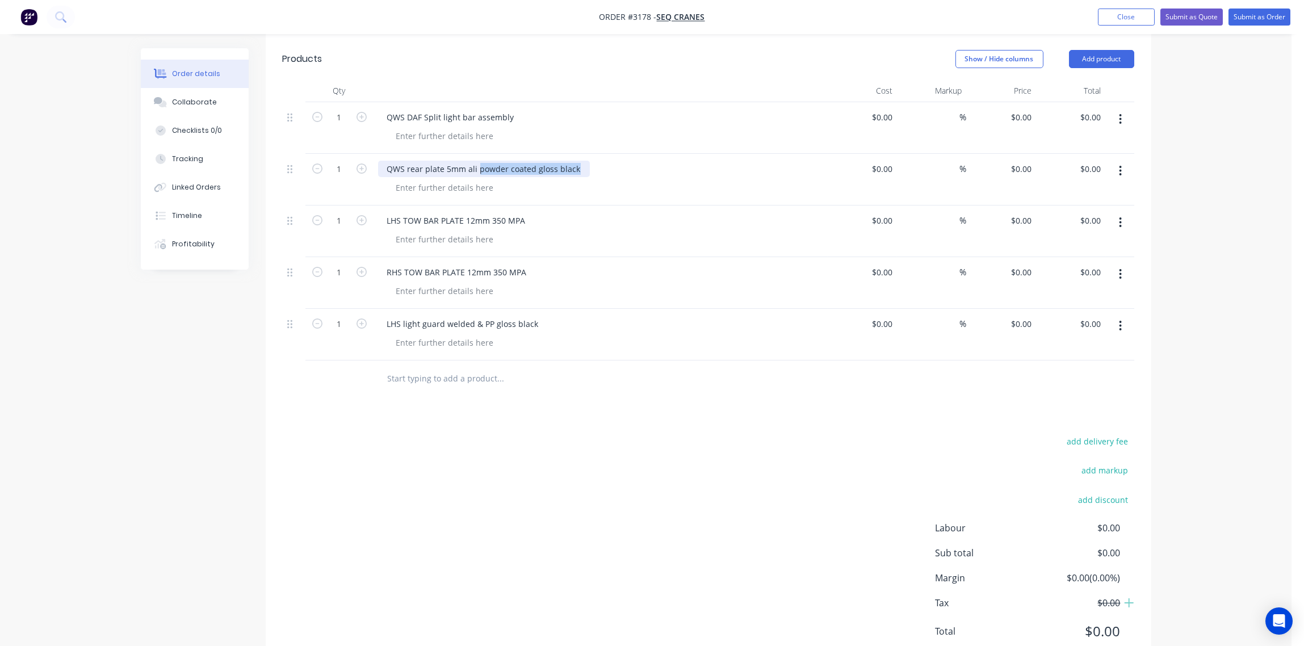
drag, startPoint x: 576, startPoint y: 155, endPoint x: 478, endPoint y: 157, distance: 98.3
click at [478, 161] on div "QWS rear plate 5mm ali powder coated gloss black" at bounding box center [484, 169] width 212 height 16
drag, startPoint x: 518, startPoint y: 157, endPoint x: 440, endPoint y: 168, distance: 79.2
click at [440, 179] on div at bounding box center [445, 187] width 116 height 16
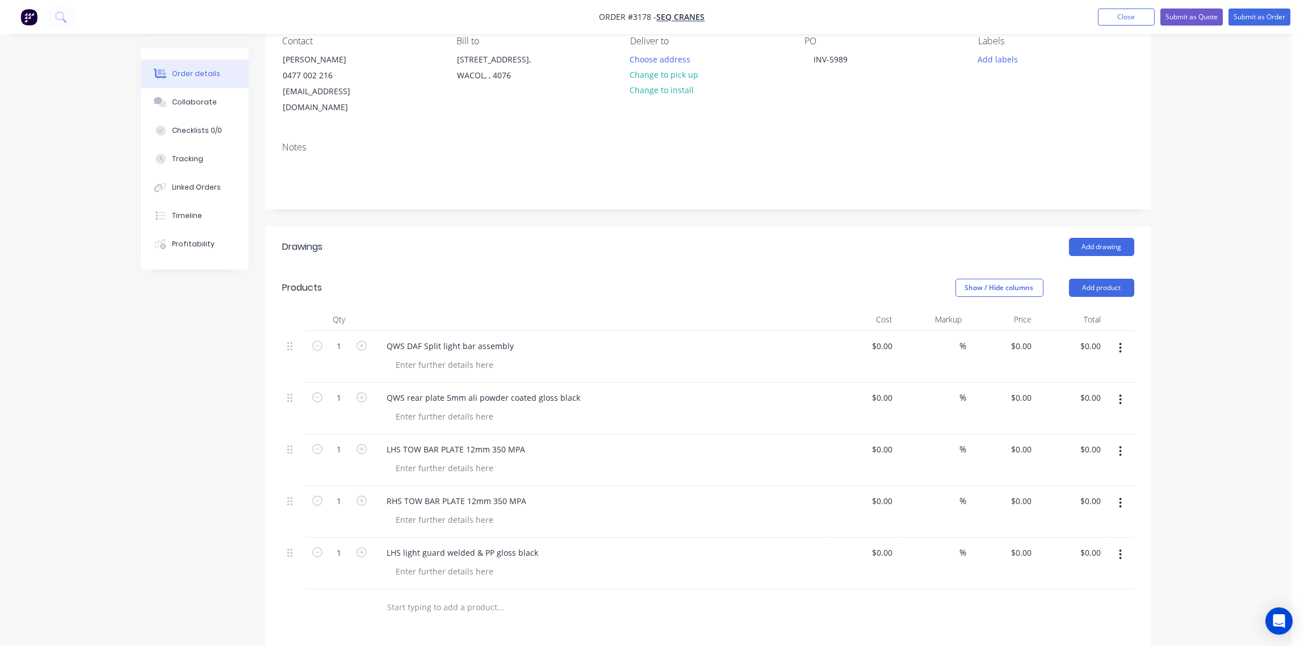
scroll to position [277, 0]
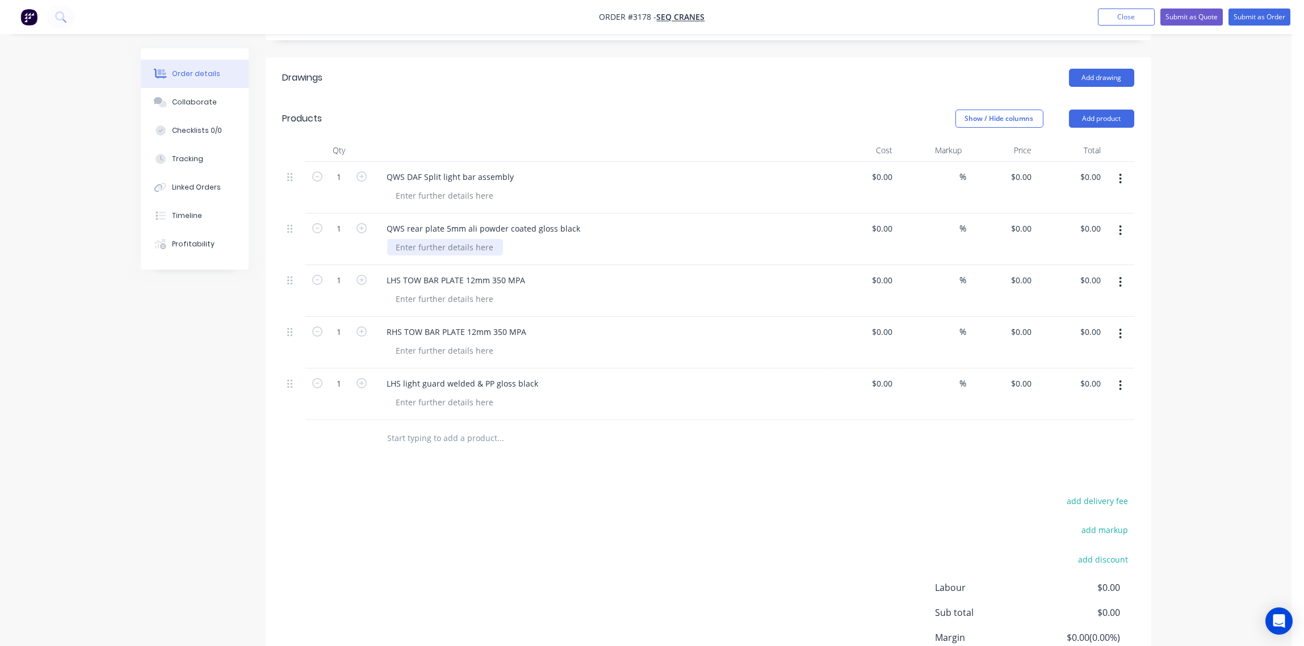
click at [469, 239] on div at bounding box center [445, 247] width 116 height 16
click at [460, 394] on div at bounding box center [445, 402] width 116 height 16
click at [576, 475] on div "Drawings Add drawing Products Show / Hide columns Add product Qty Cost Markup P…" at bounding box center [709, 393] width 886 height 672
click at [186, 98] on div "Collaborate" at bounding box center [194, 102] width 45 height 10
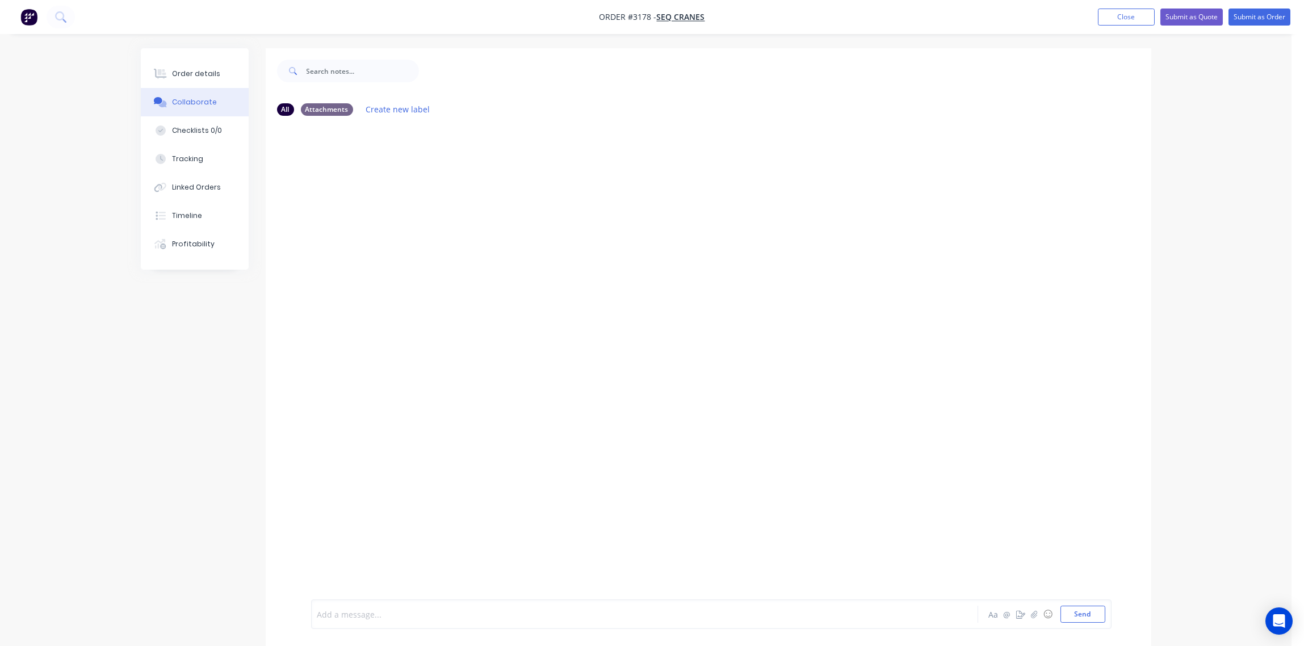
click at [455, 618] on div at bounding box center [613, 615] width 591 height 12
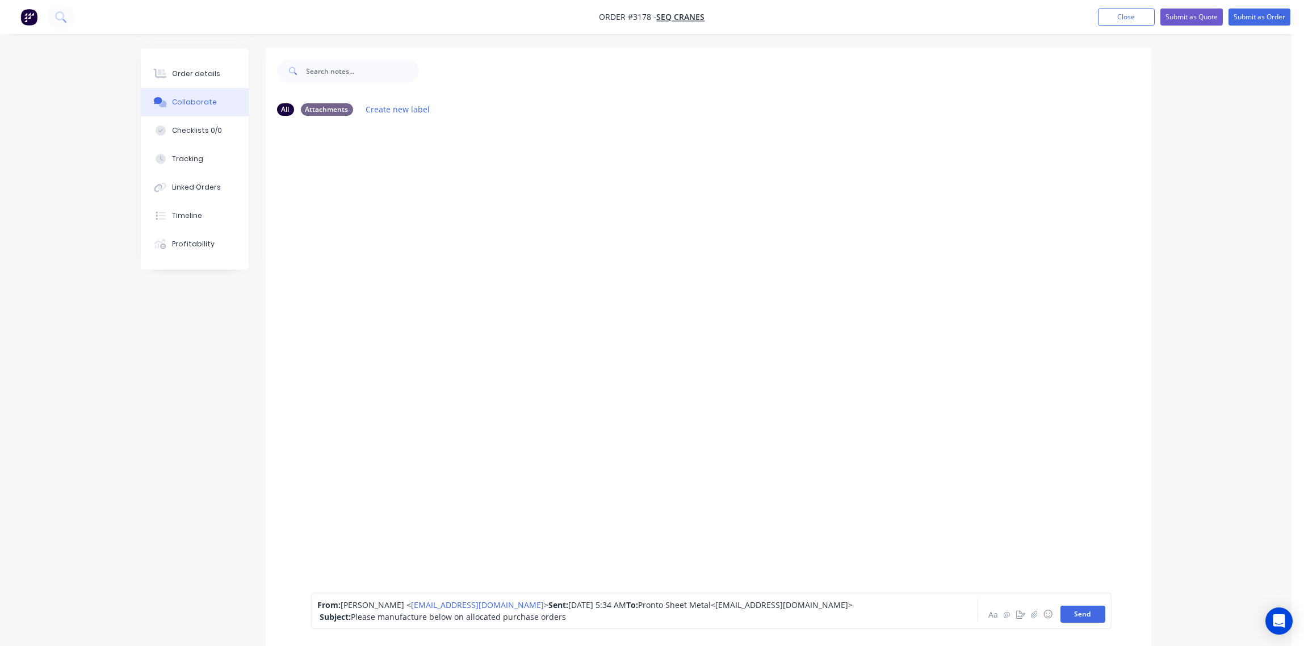
click at [1085, 614] on button "Send" at bounding box center [1083, 614] width 45 height 17
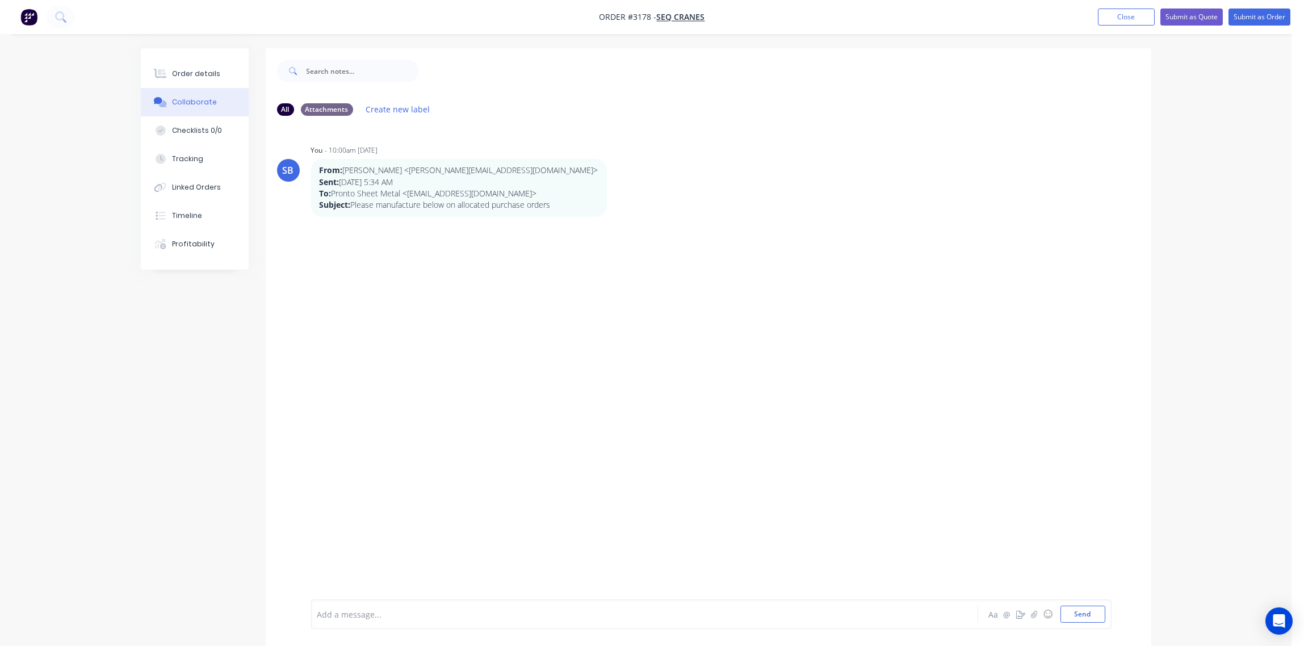
click at [397, 611] on div at bounding box center [613, 615] width 591 height 12
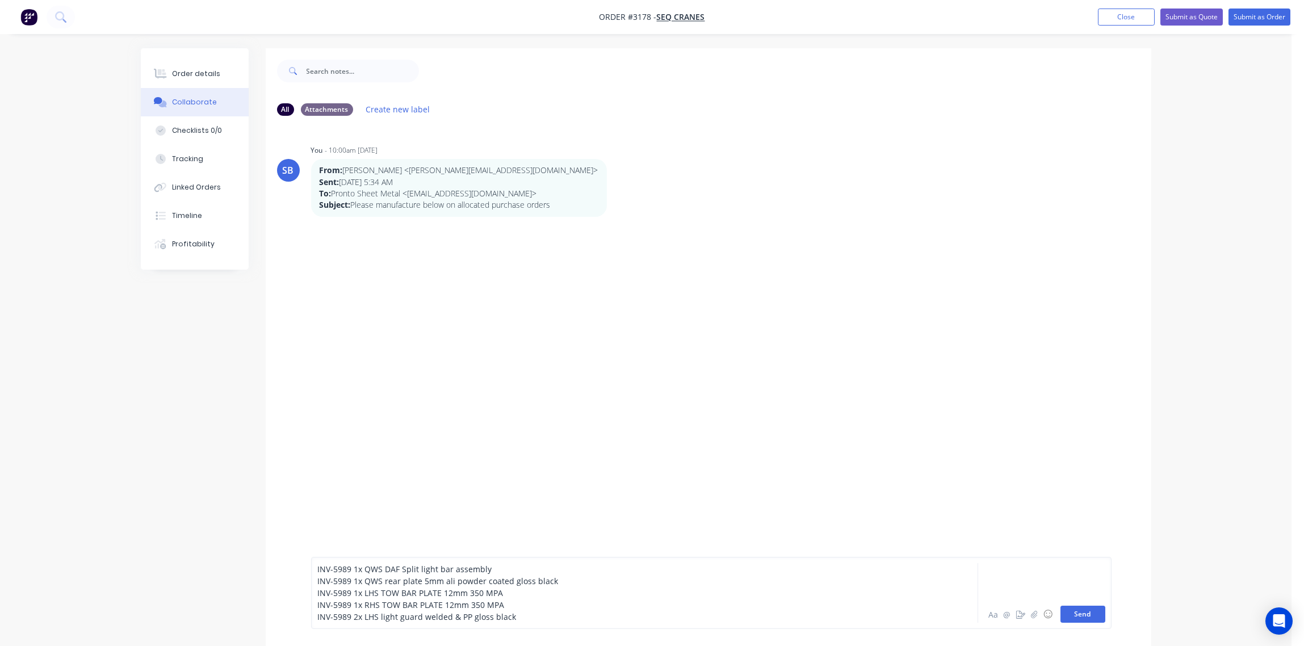
click at [1088, 612] on button "Send" at bounding box center [1083, 614] width 45 height 17
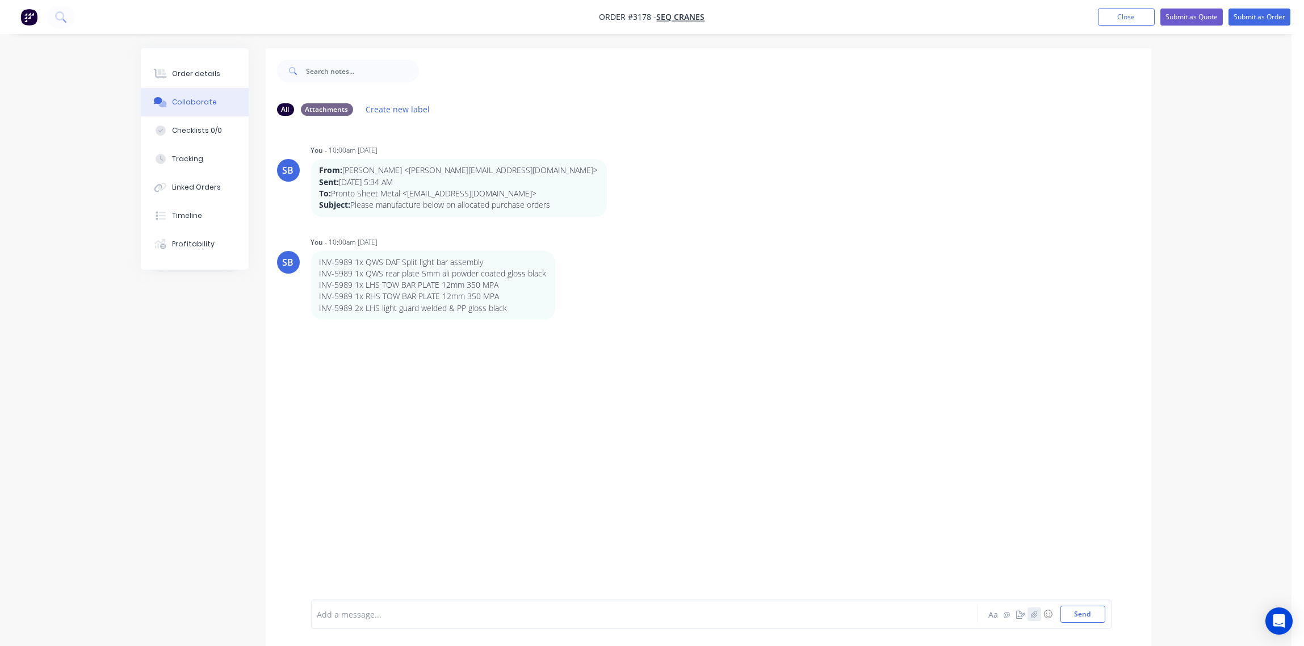
click at [1032, 614] on icon "button" at bounding box center [1034, 613] width 6 height 7
click at [1086, 615] on button "Send" at bounding box center [1083, 614] width 45 height 17
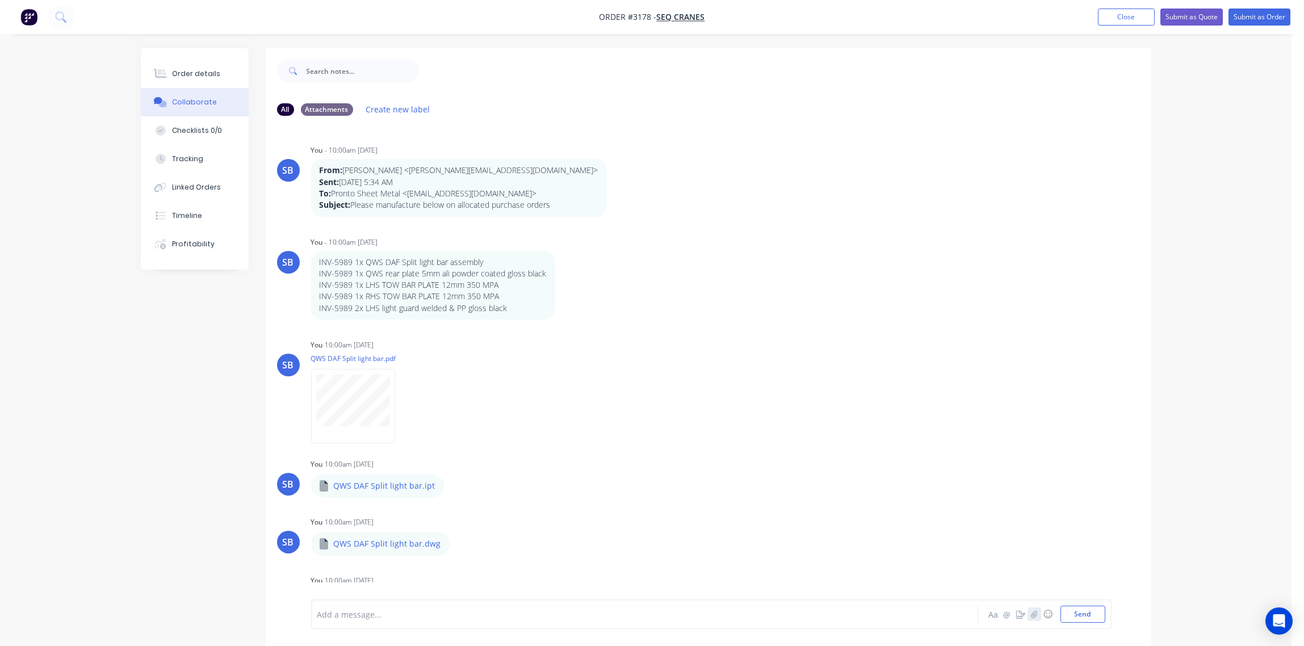
click at [1034, 612] on icon "button" at bounding box center [1034, 614] width 7 height 8
click at [1077, 614] on button "Send" at bounding box center [1083, 614] width 45 height 17
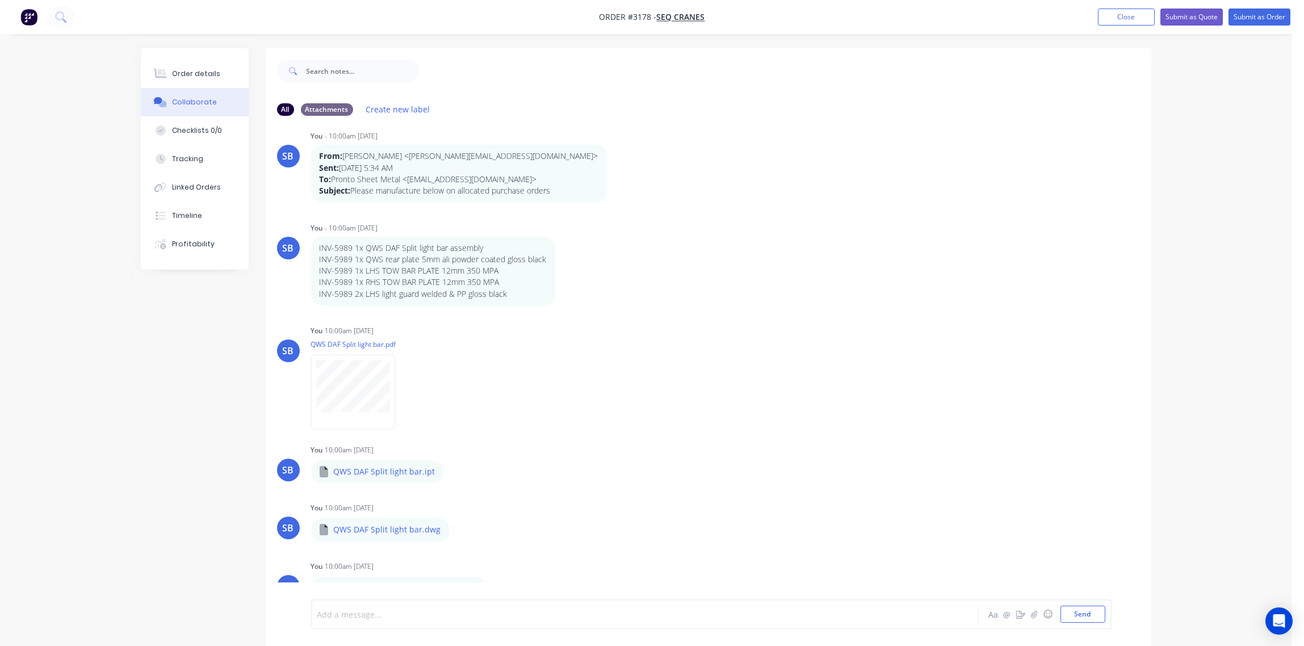
click at [378, 614] on div at bounding box center [613, 615] width 591 height 12
click at [1035, 612] on icon "button" at bounding box center [1034, 613] width 6 height 7
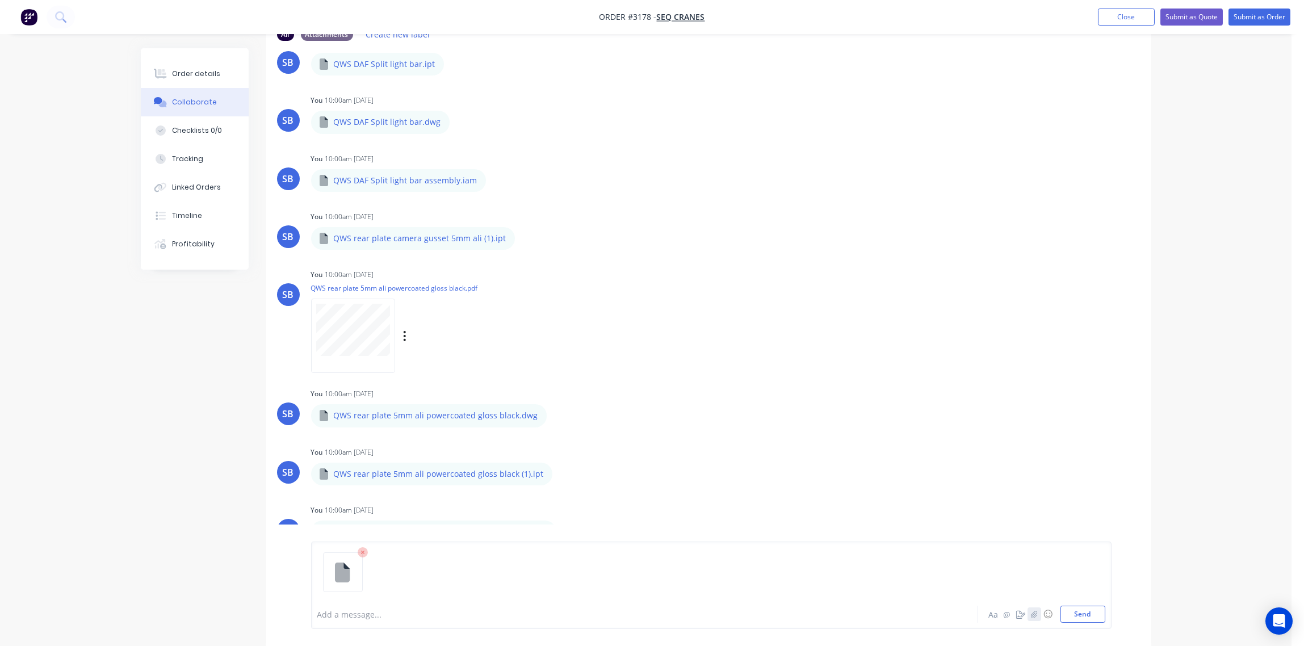
scroll to position [365, 0]
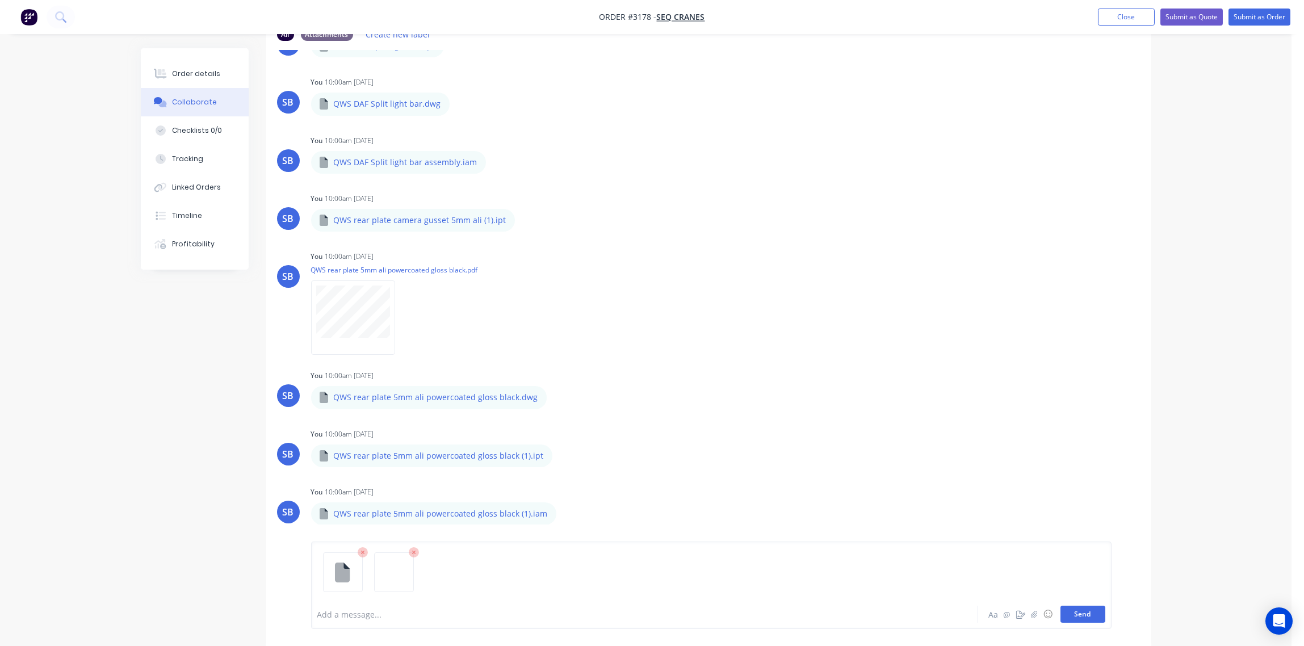
click at [1096, 613] on button "Send" at bounding box center [1083, 614] width 45 height 17
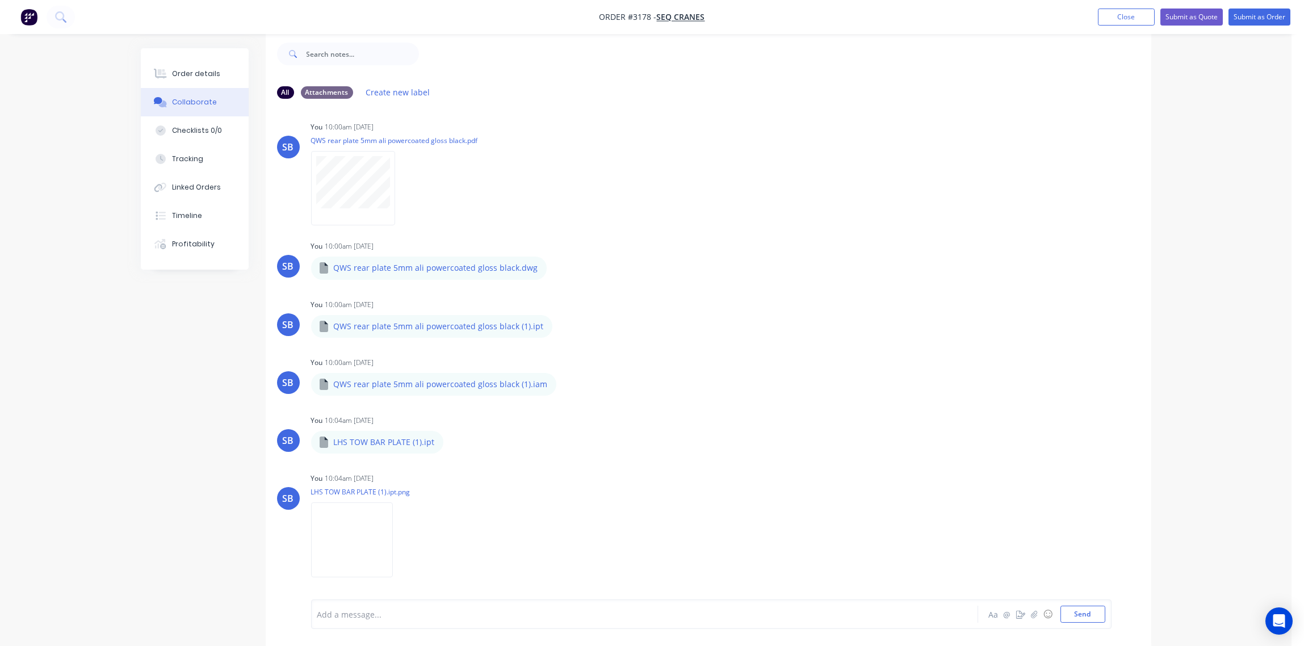
scroll to position [551, 0]
click at [1034, 614] on icon "button" at bounding box center [1034, 613] width 6 height 7
click at [1090, 612] on button "Send" at bounding box center [1083, 614] width 45 height 17
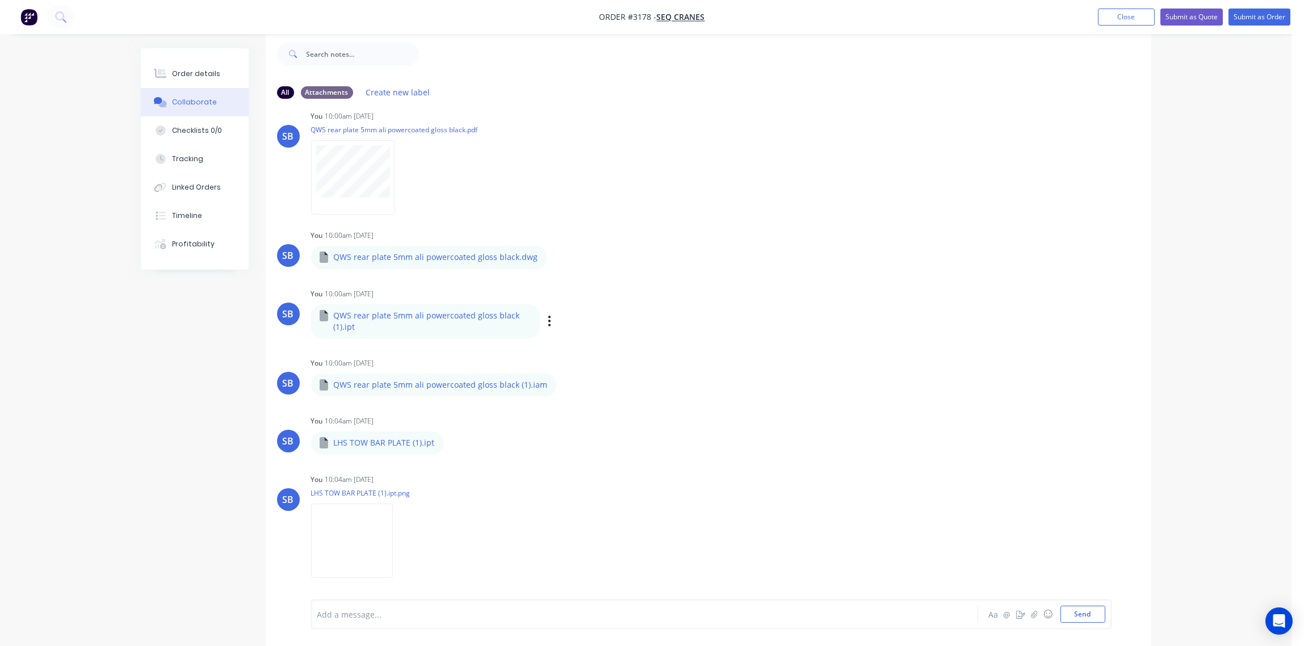
scroll to position [729, 0]
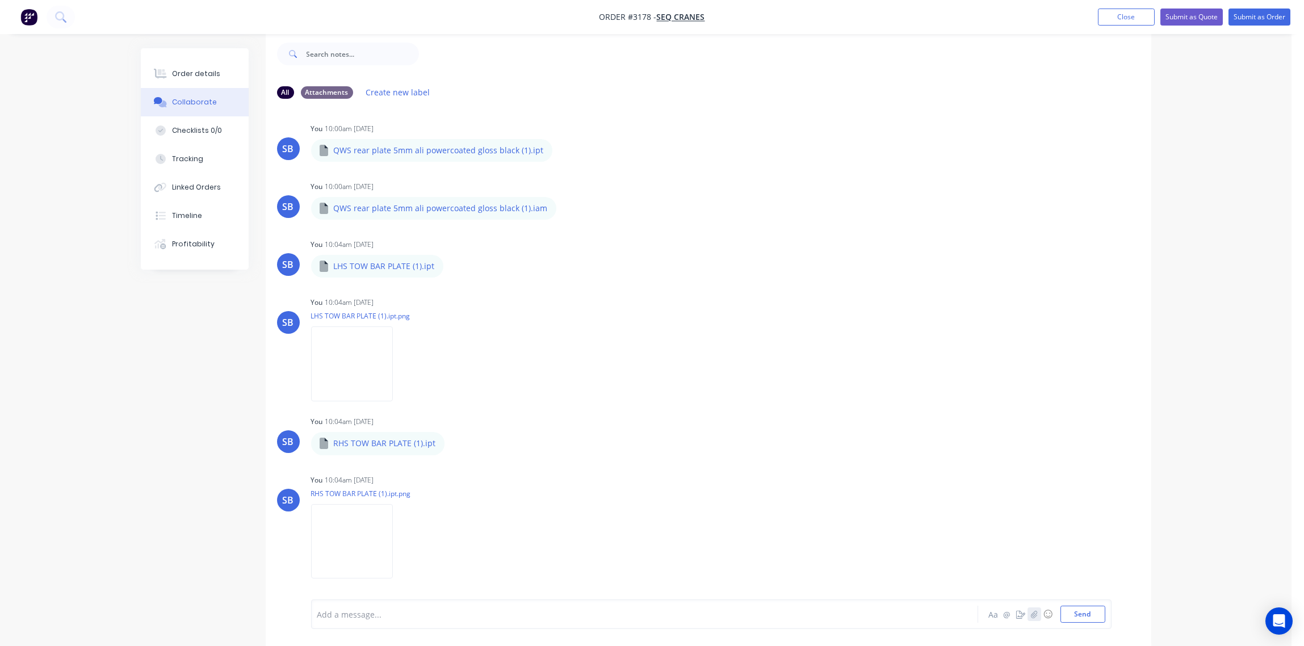
click at [1036, 615] on icon "button" at bounding box center [1034, 613] width 6 height 7
click at [1087, 618] on button "Send" at bounding box center [1083, 614] width 45 height 17
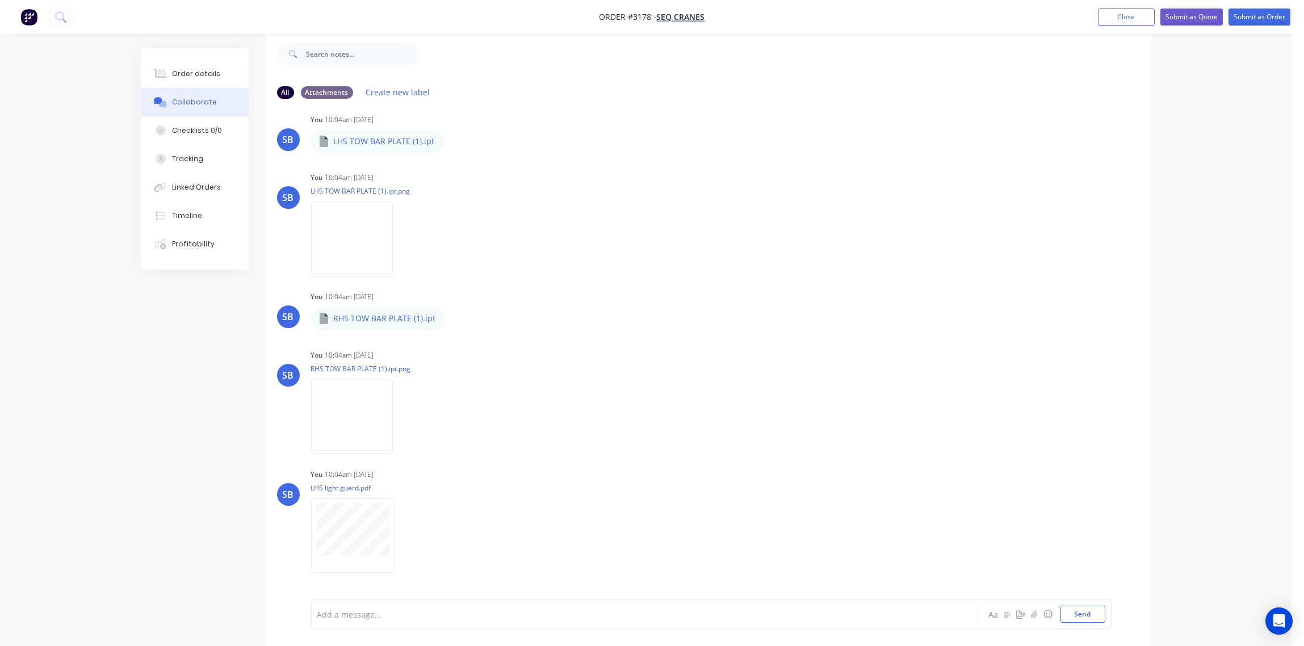
scroll to position [955, 0]
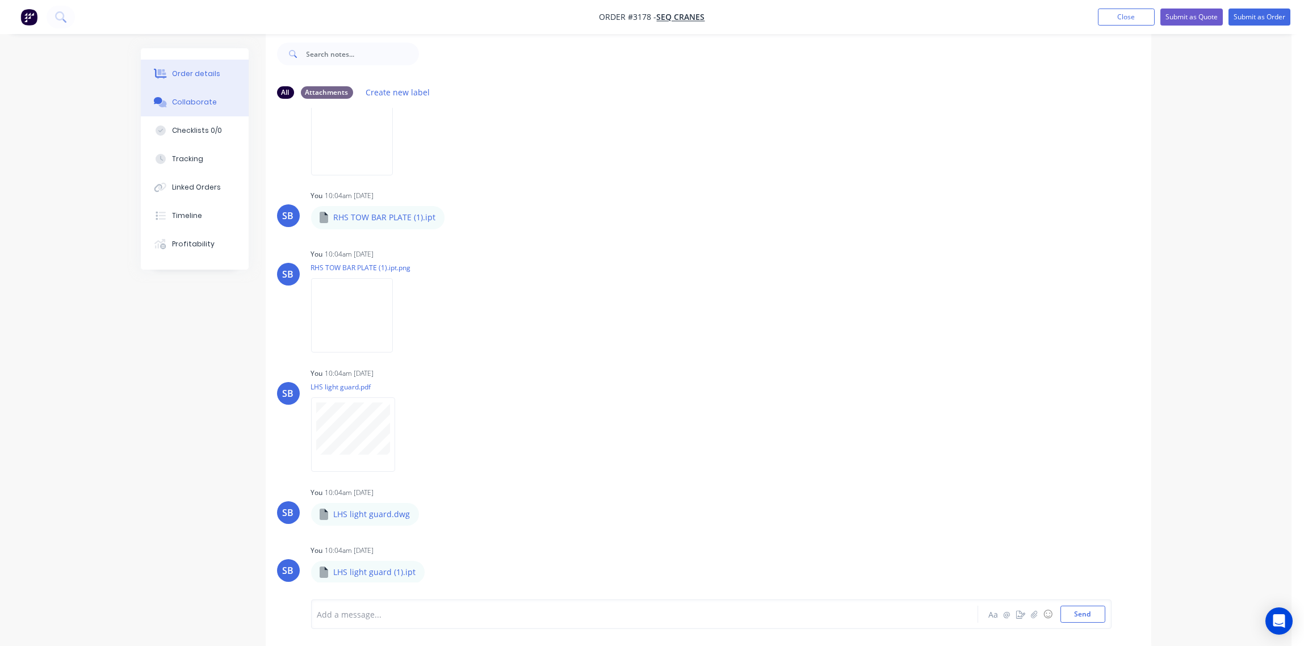
click at [190, 72] on div "Order details" at bounding box center [196, 74] width 48 height 10
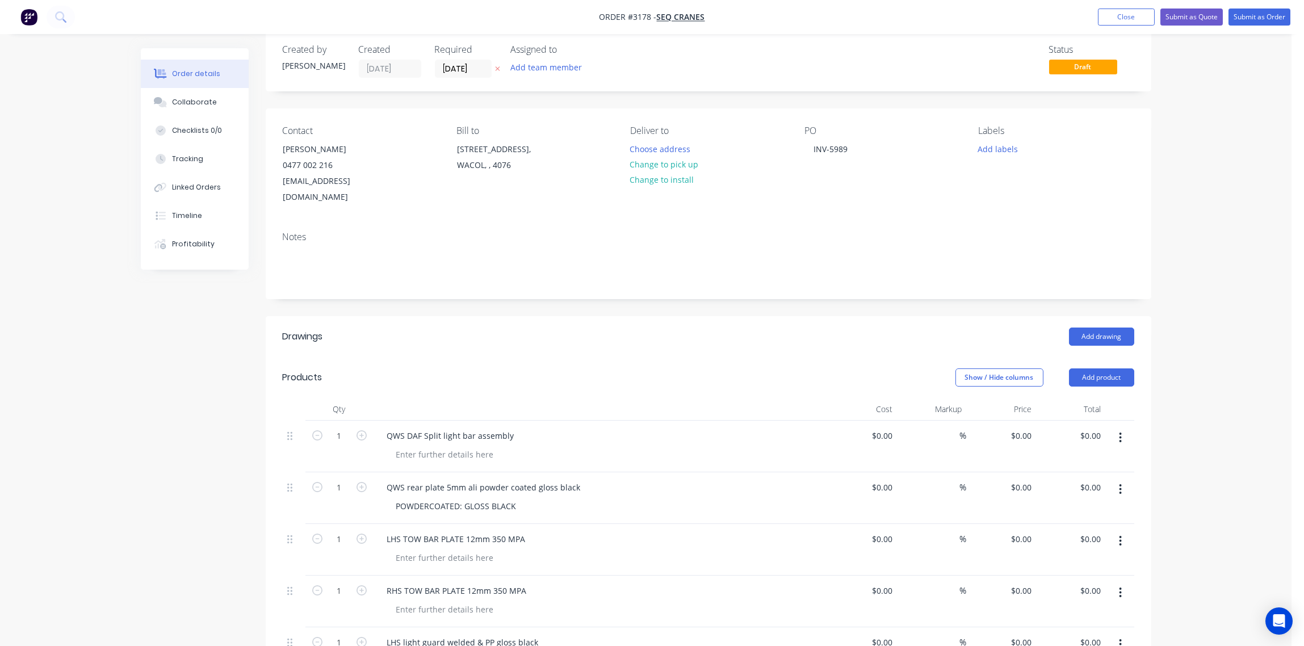
click at [1002, 157] on div "Labels Add labels" at bounding box center [1056, 166] width 156 height 80
click at [999, 149] on button "Add labels" at bounding box center [998, 148] width 52 height 15
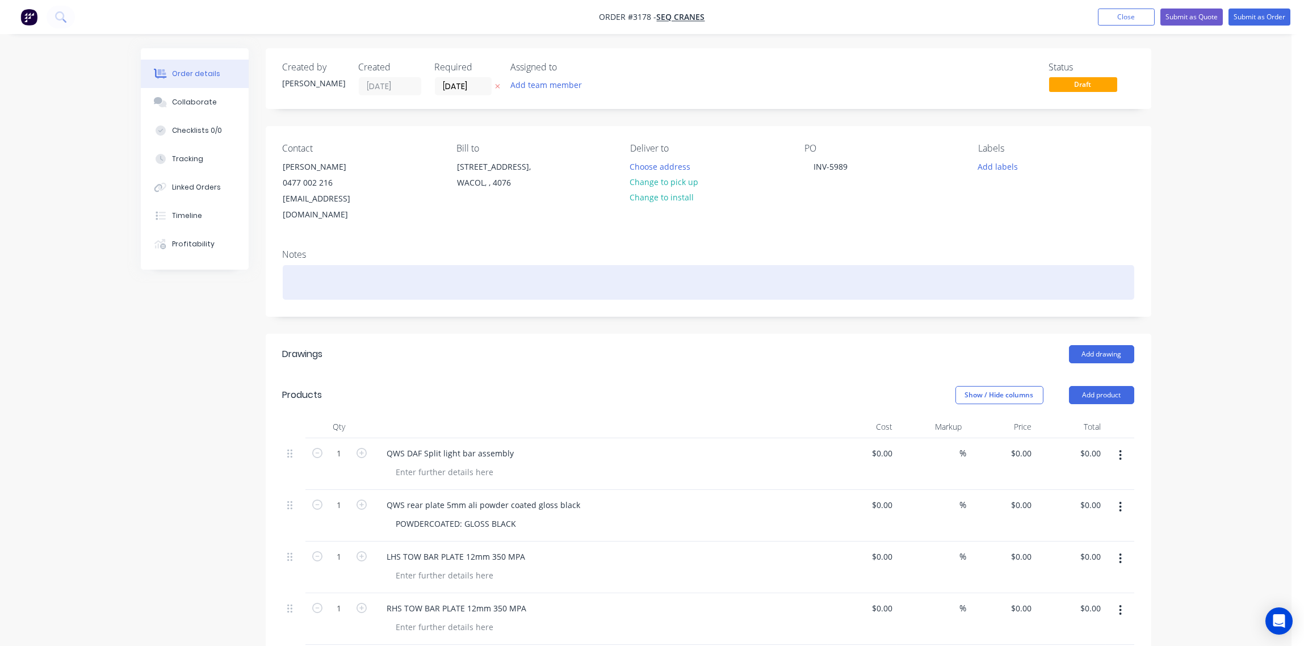
click at [373, 265] on div at bounding box center [709, 282] width 852 height 35
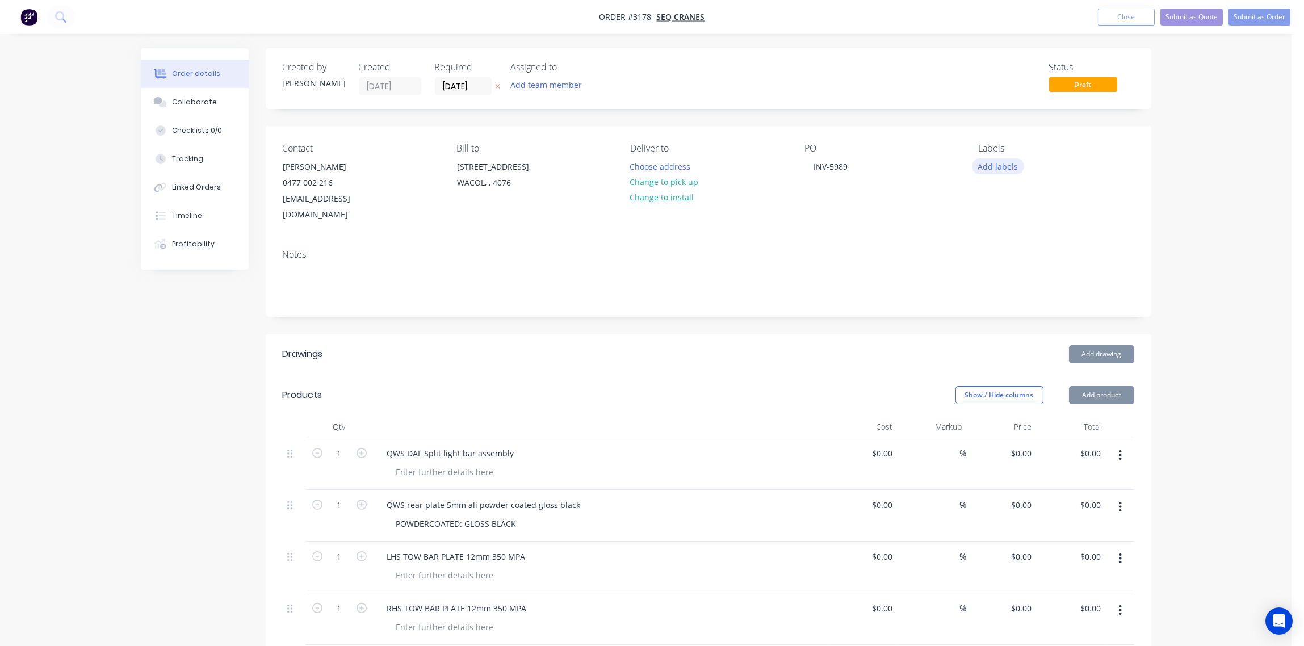
click at [990, 164] on button "Add labels" at bounding box center [998, 165] width 52 height 15
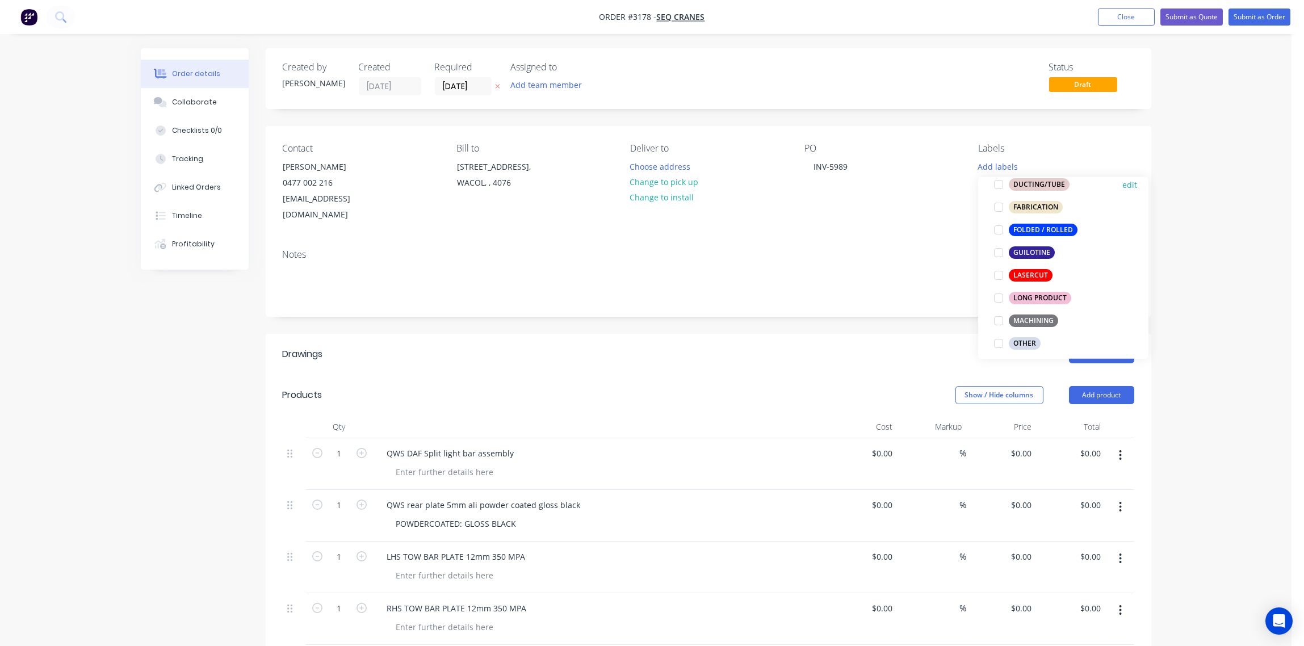
scroll to position [254, 0]
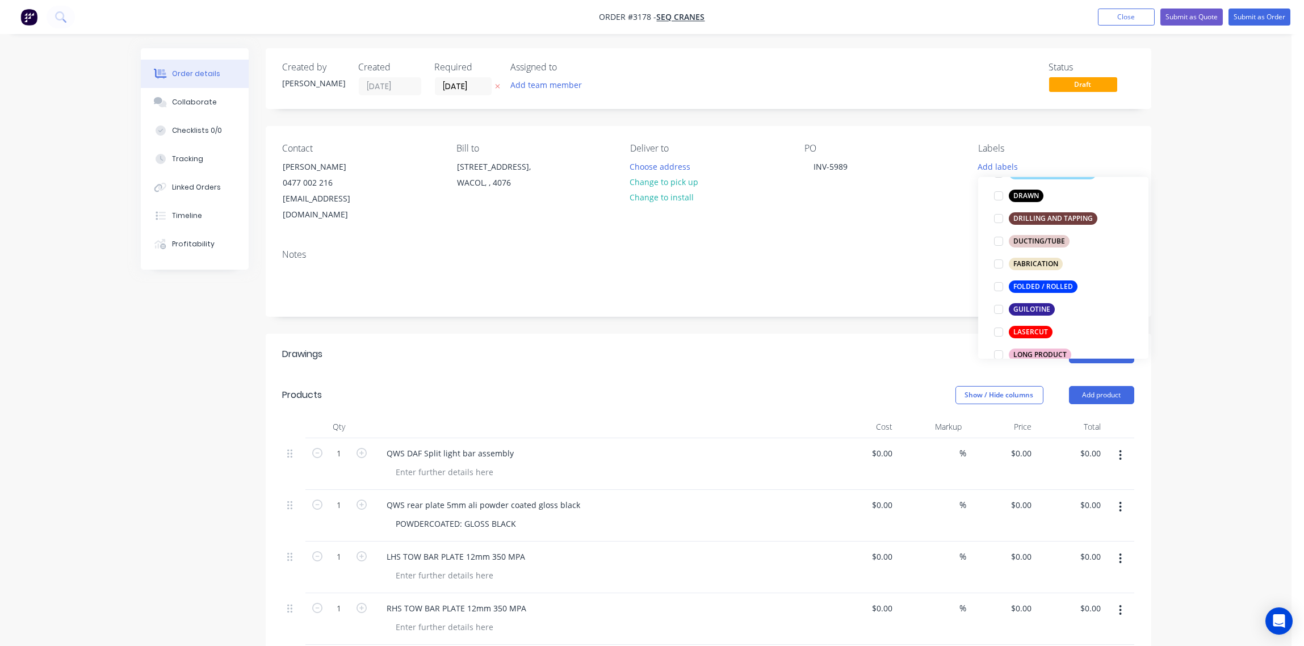
click at [996, 328] on div at bounding box center [999, 332] width 23 height 23
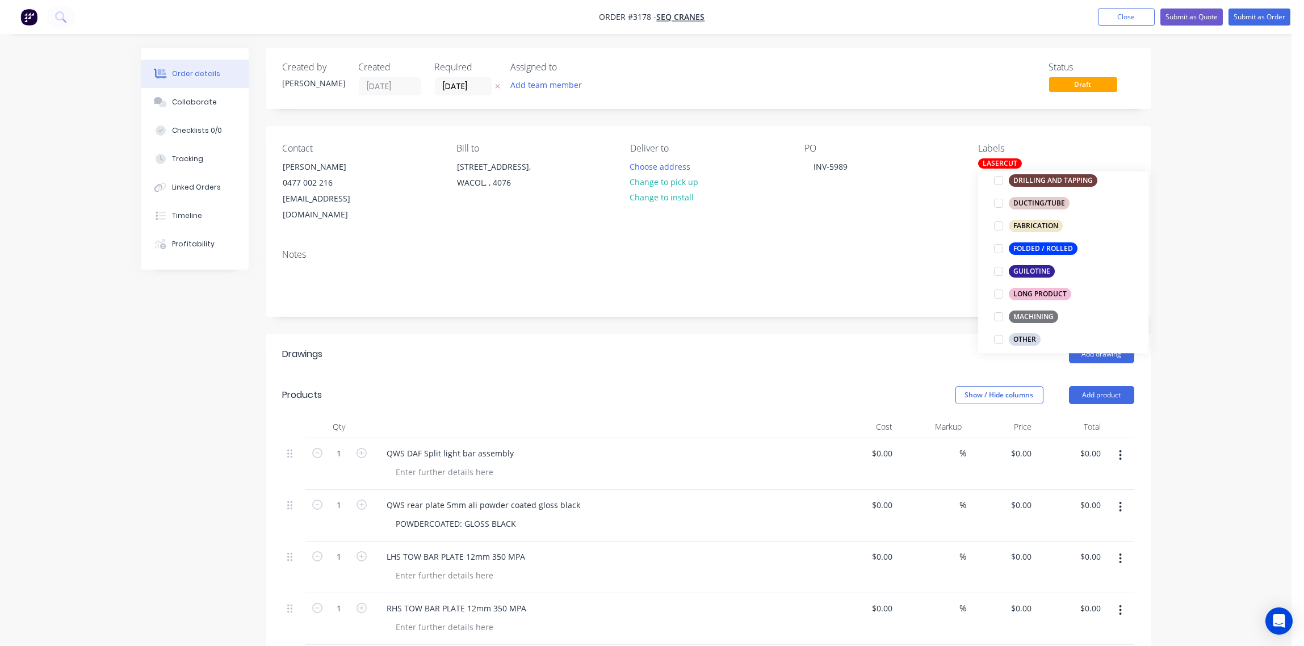
scroll to position [339, 0]
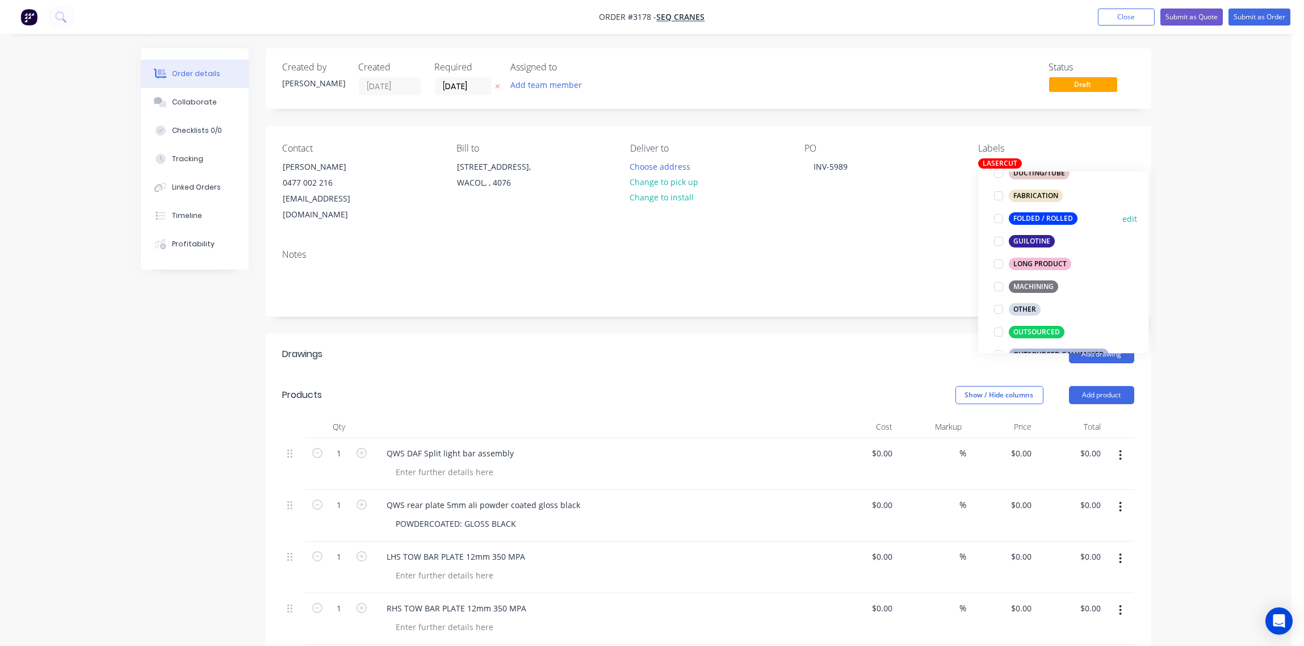
click at [998, 218] on div at bounding box center [999, 218] width 23 height 23
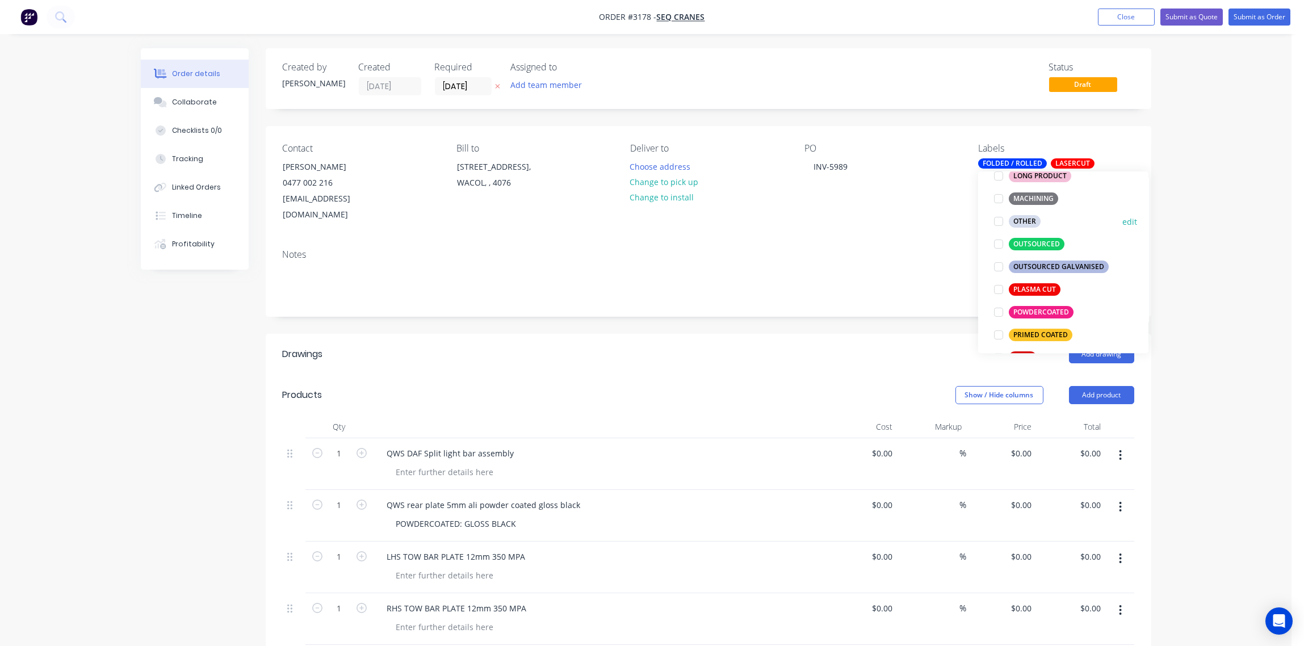
scroll to position [467, 0]
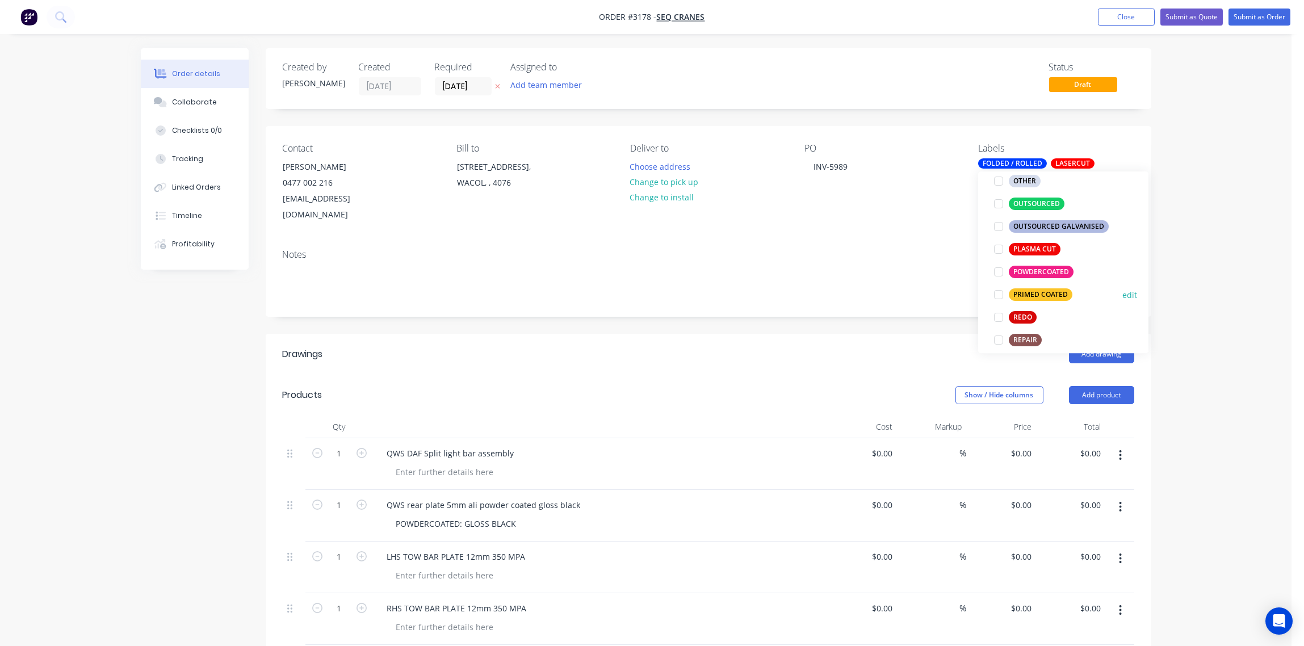
click at [999, 293] on div at bounding box center [999, 294] width 23 height 23
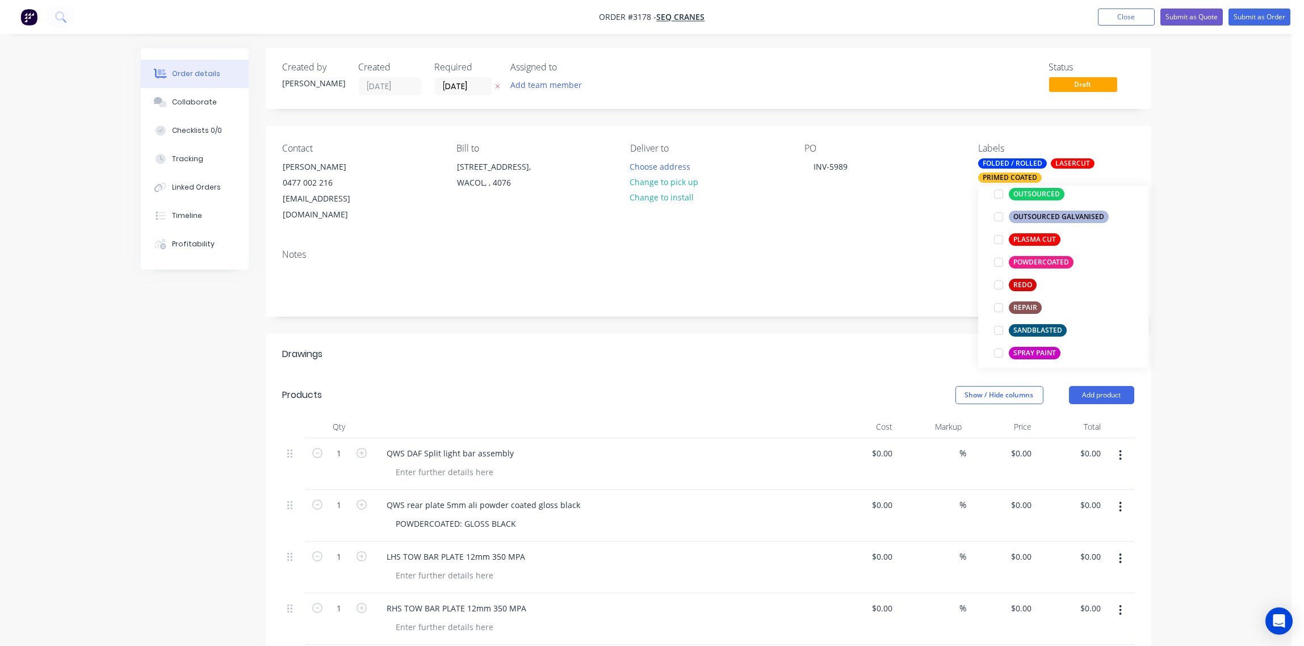
scroll to position [522, 0]
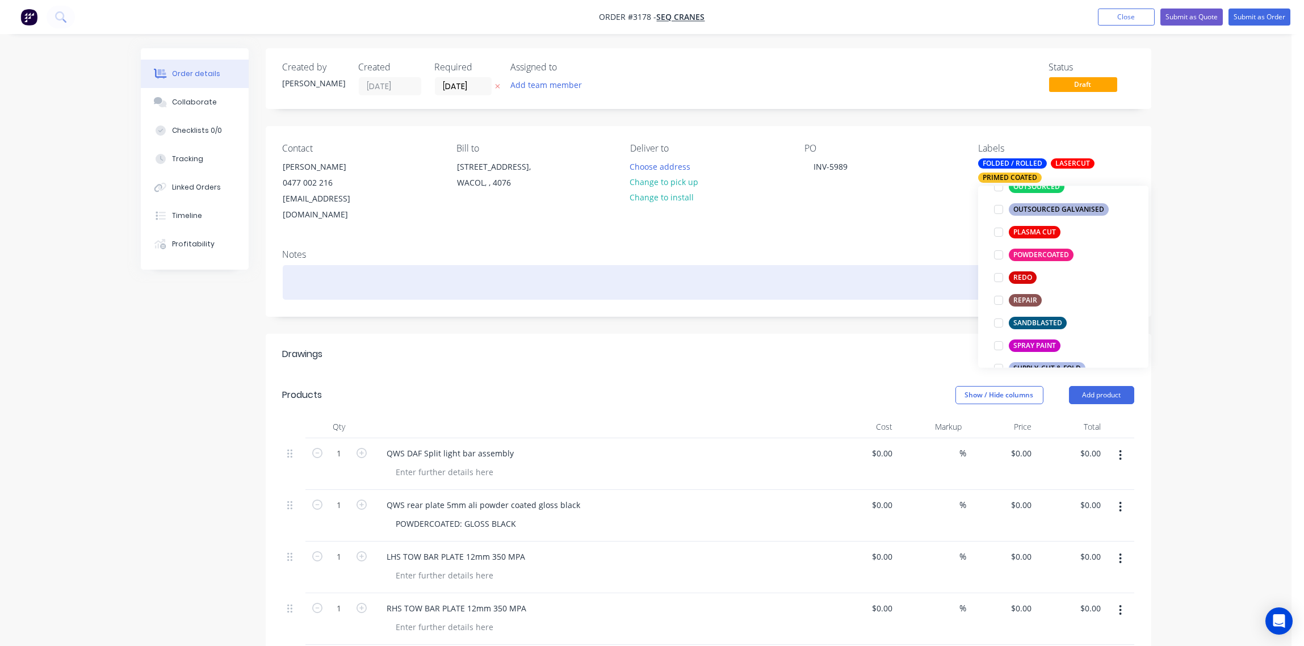
drag, startPoint x: 1001, startPoint y: 257, endPoint x: 977, endPoint y: 260, distance: 24.0
click at [999, 257] on div at bounding box center [999, 255] width 23 height 23
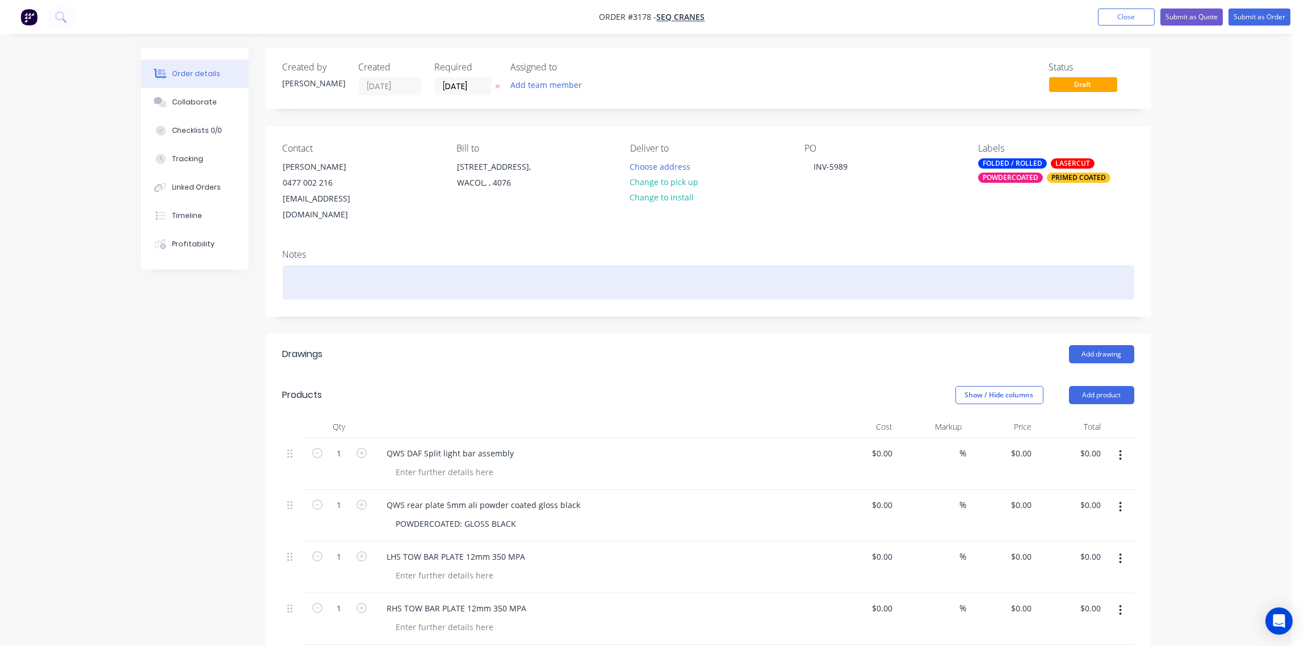
click at [854, 265] on div at bounding box center [709, 282] width 852 height 35
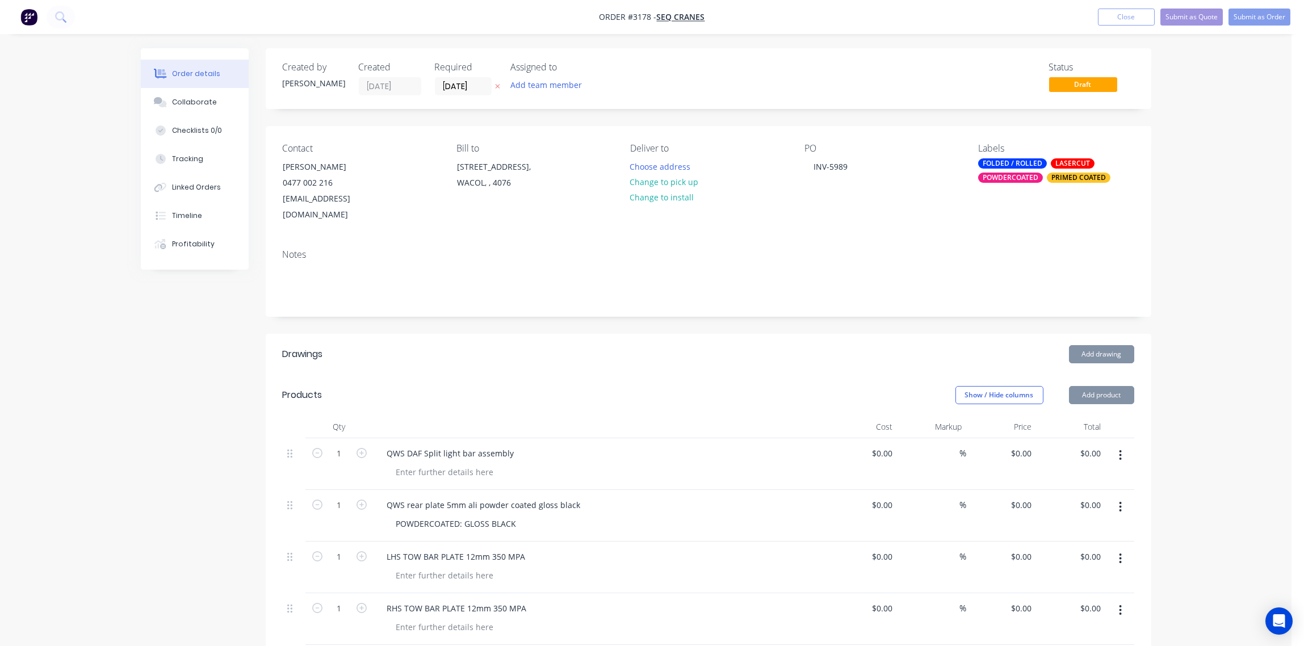
click at [868, 199] on div "PO INV-5989" at bounding box center [883, 183] width 156 height 80
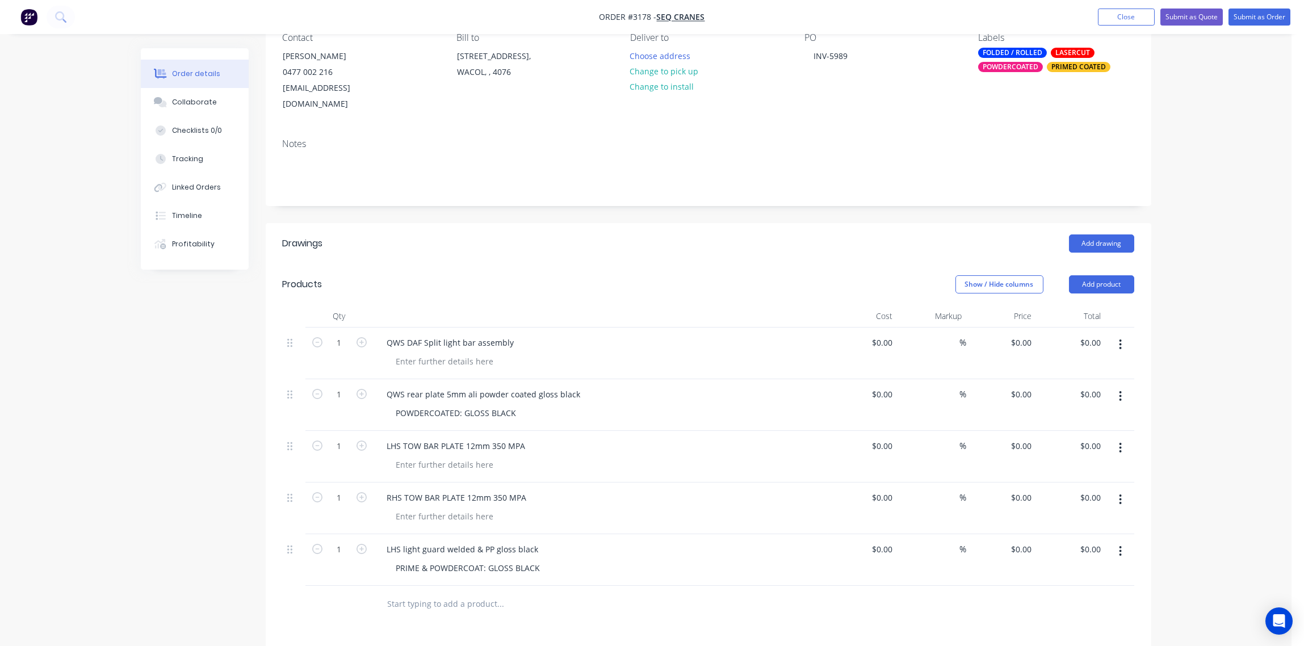
scroll to position [254, 0]
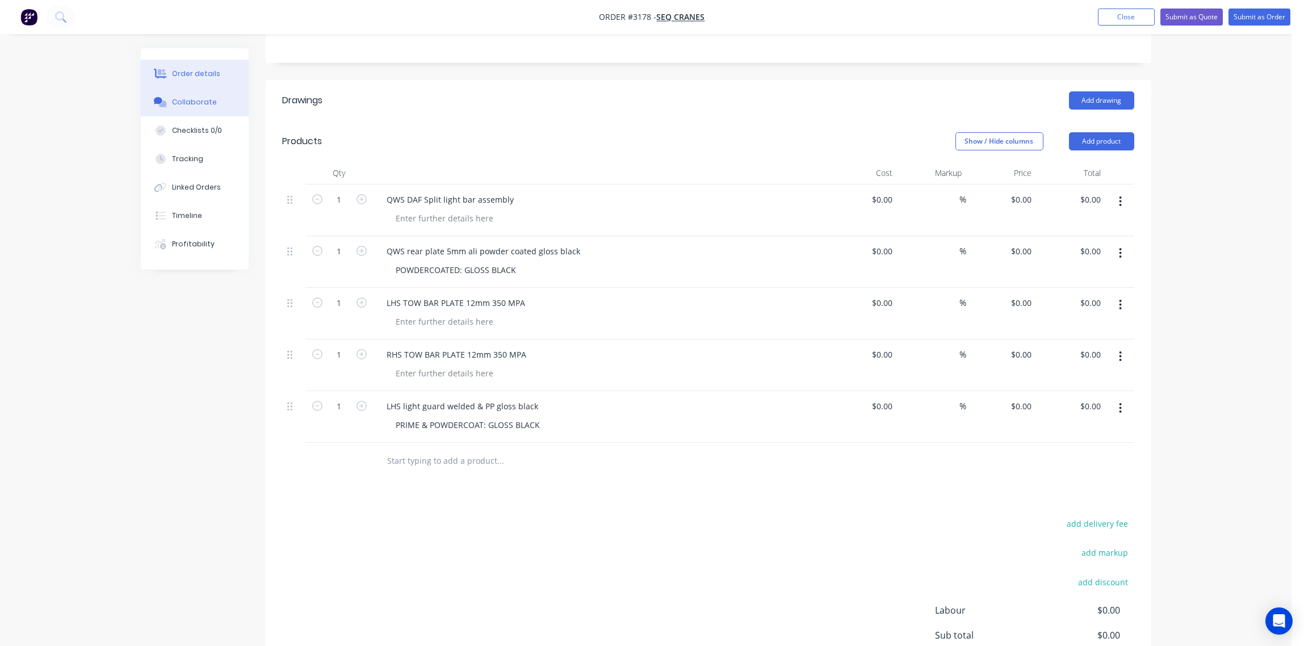
click at [199, 95] on button "Collaborate" at bounding box center [195, 102] width 108 height 28
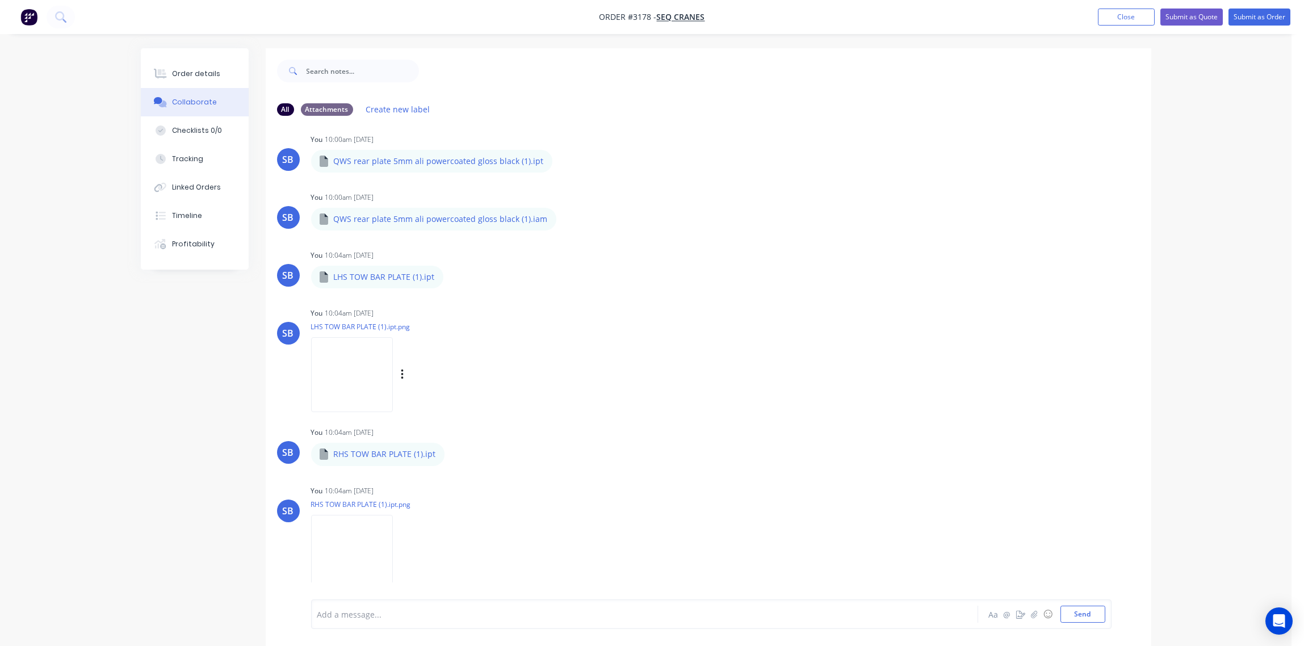
scroll to position [955, 0]
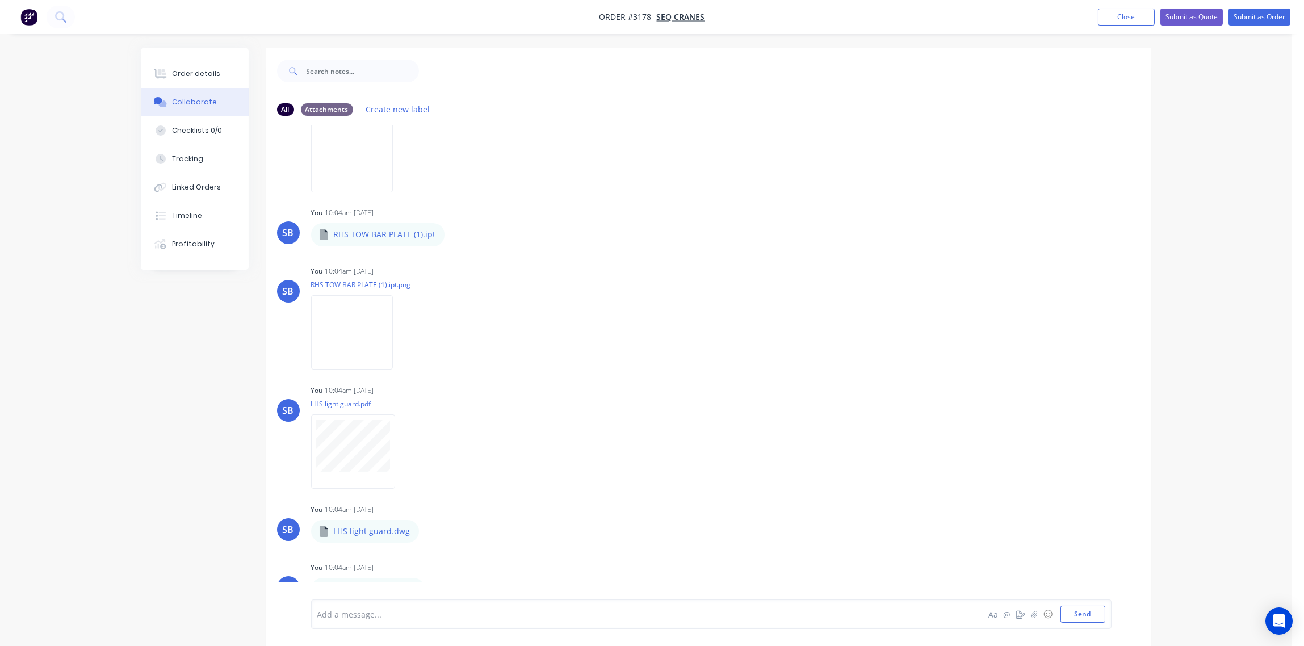
click at [405, 611] on div at bounding box center [613, 615] width 591 height 12
click at [1084, 615] on button "Send" at bounding box center [1083, 614] width 45 height 17
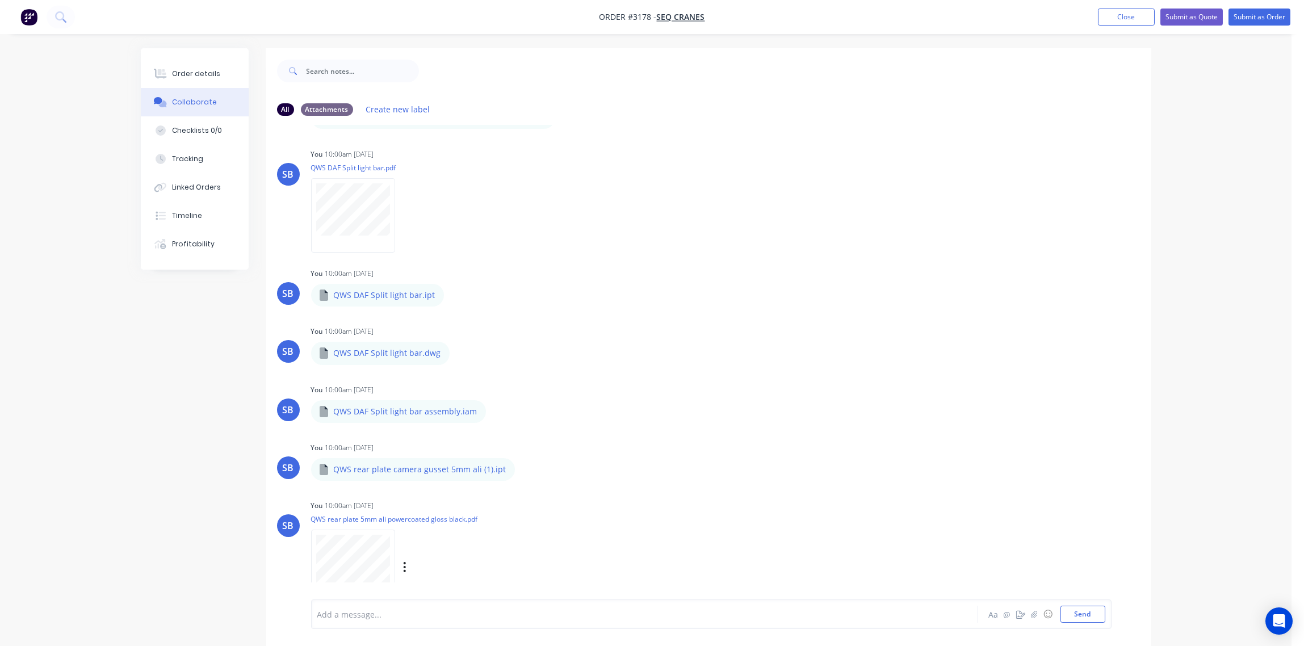
scroll to position [0, 0]
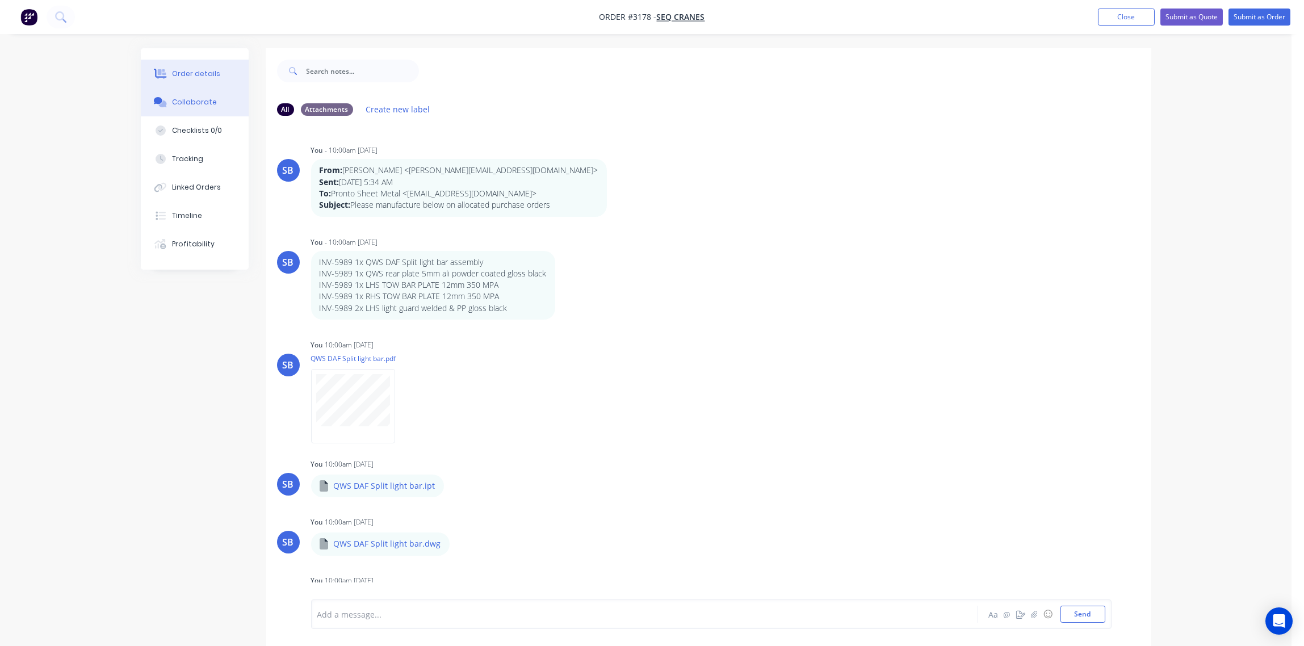
click at [187, 72] on div "Order details" at bounding box center [196, 74] width 48 height 10
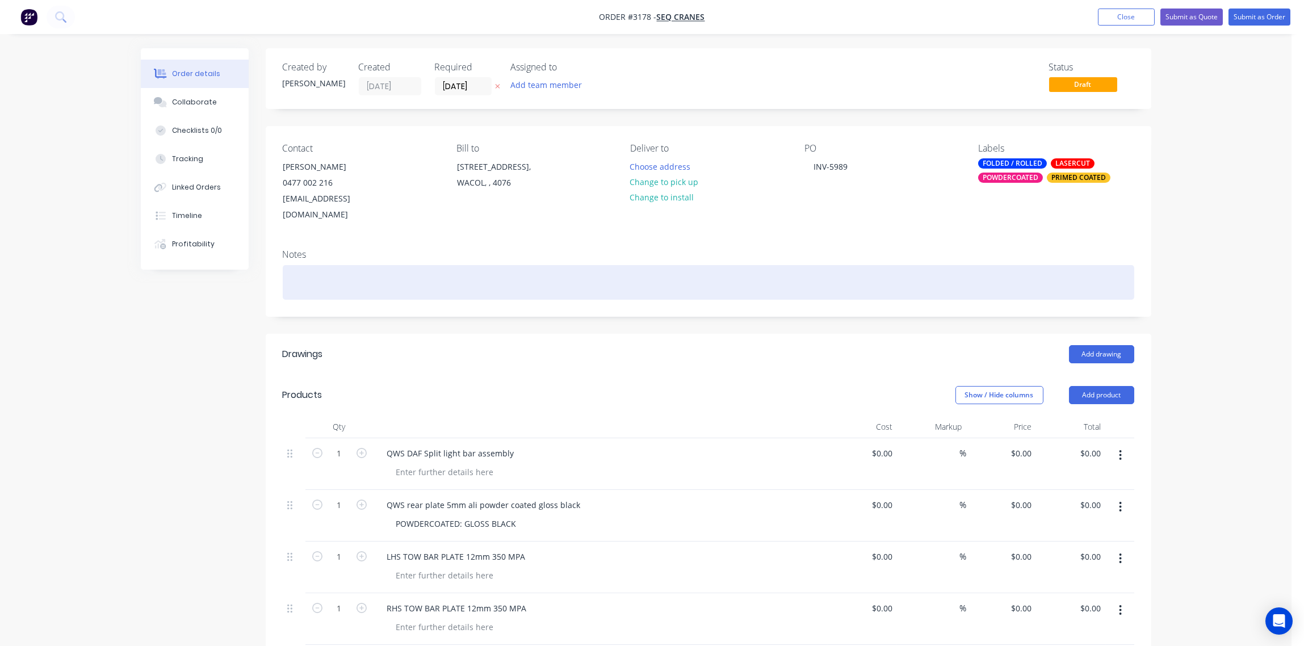
click at [381, 265] on div at bounding box center [709, 282] width 852 height 35
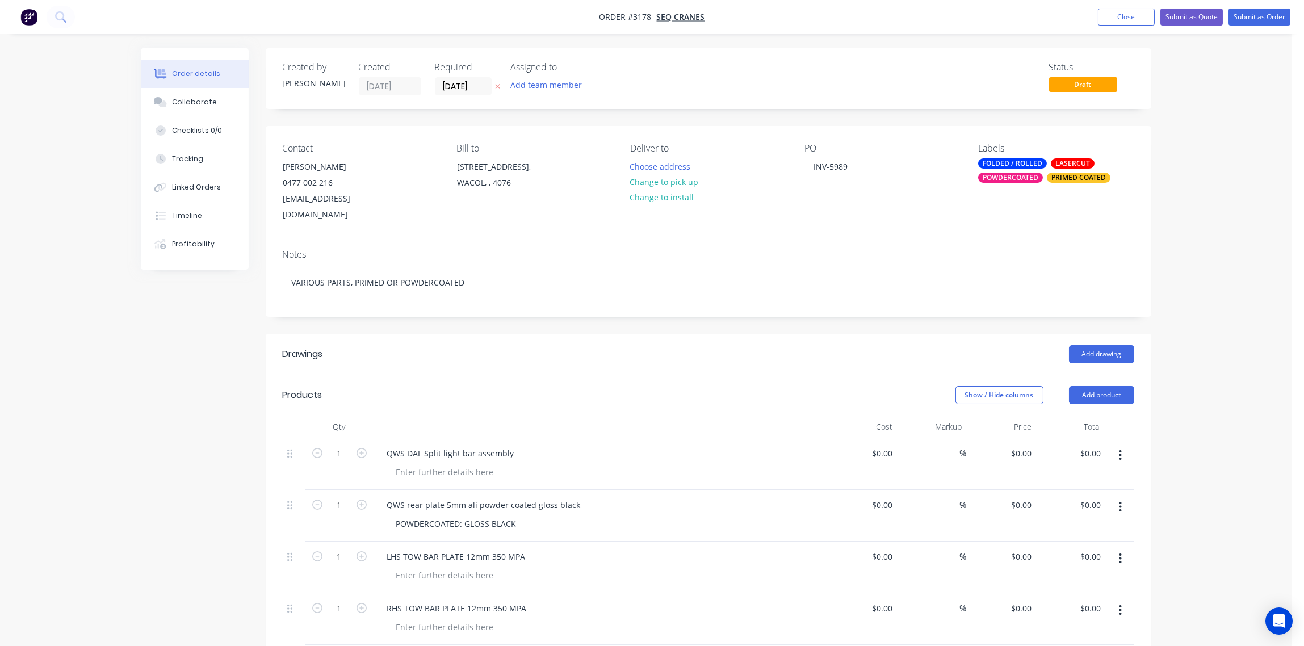
click at [415, 313] on div "Created by Sandra Created 13/10/25 Required 13/10/25 Assigned to Add team membe…" at bounding box center [709, 527] width 886 height 958
click at [1257, 18] on button "Submit as Order" at bounding box center [1260, 17] width 62 height 17
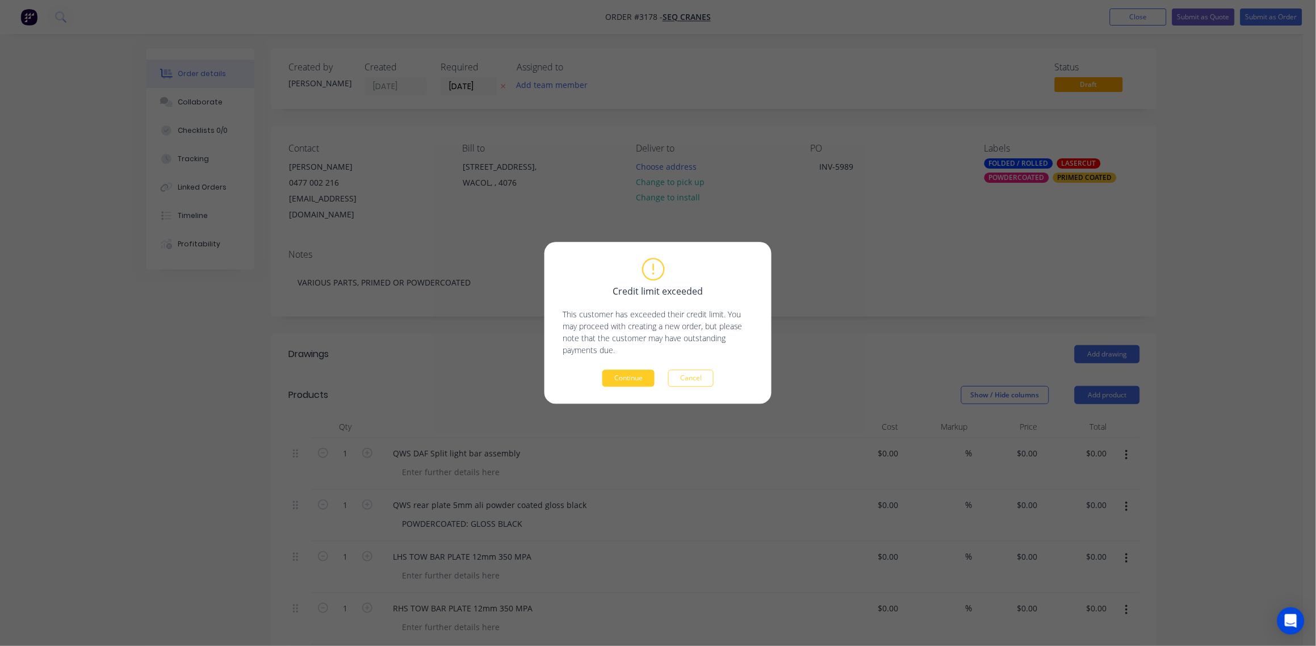
click at [624, 372] on button "Continue" at bounding box center [629, 378] width 52 height 17
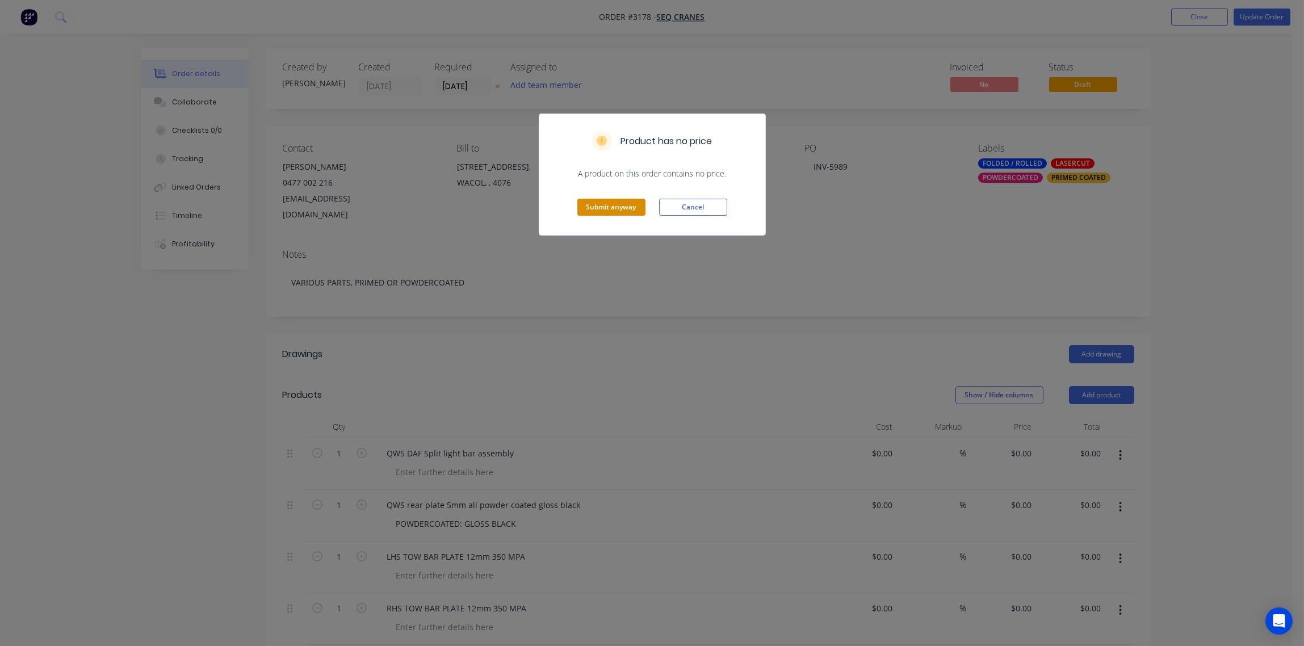
click at [617, 207] on button "Submit anyway" at bounding box center [612, 207] width 68 height 17
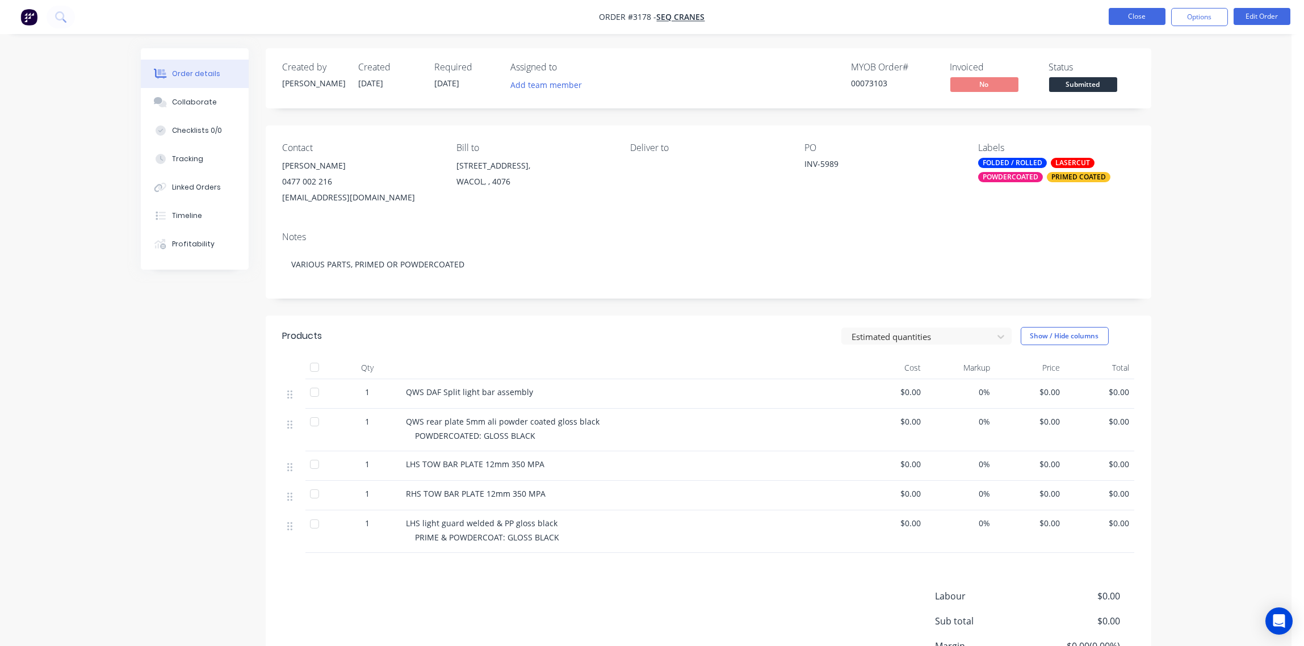
click at [1141, 15] on button "Close" at bounding box center [1137, 16] width 57 height 17
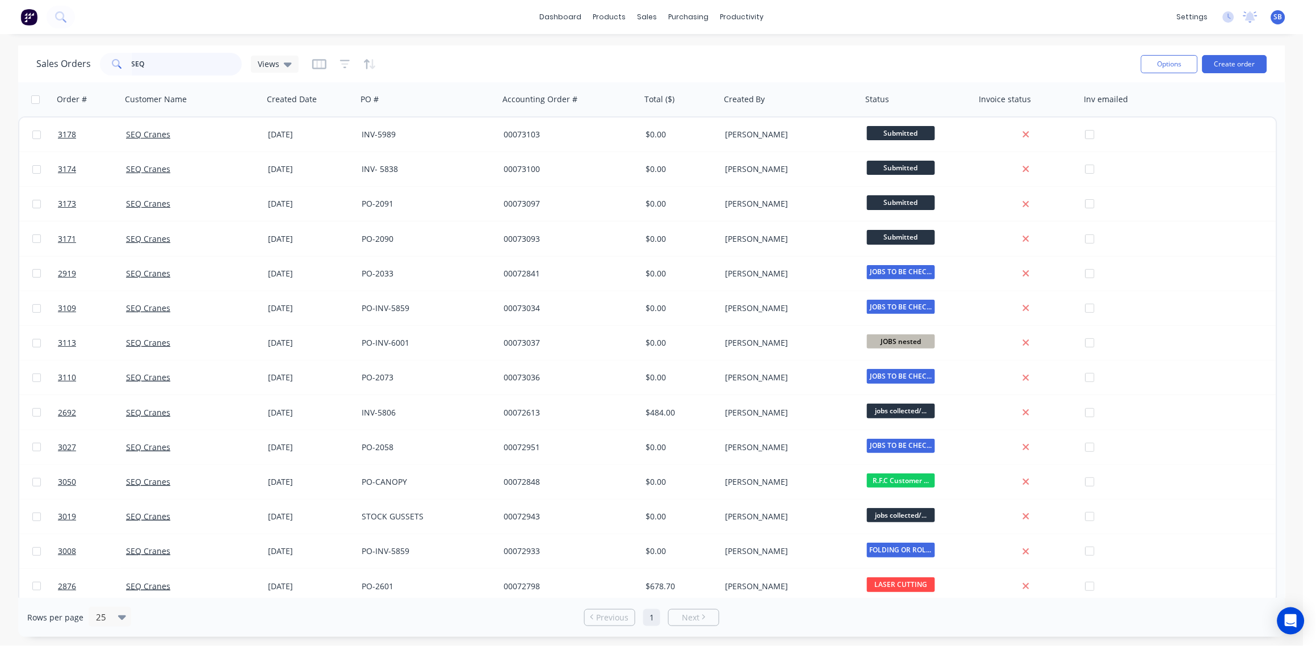
drag, startPoint x: 140, startPoint y: 59, endPoint x: 0, endPoint y: 32, distance: 142.9
click at [0, 38] on html "dashboard products sales purchasing productivity dashboard products Product Cat…" at bounding box center [658, 323] width 1316 height 646
type input "[PERSON_NAME]"
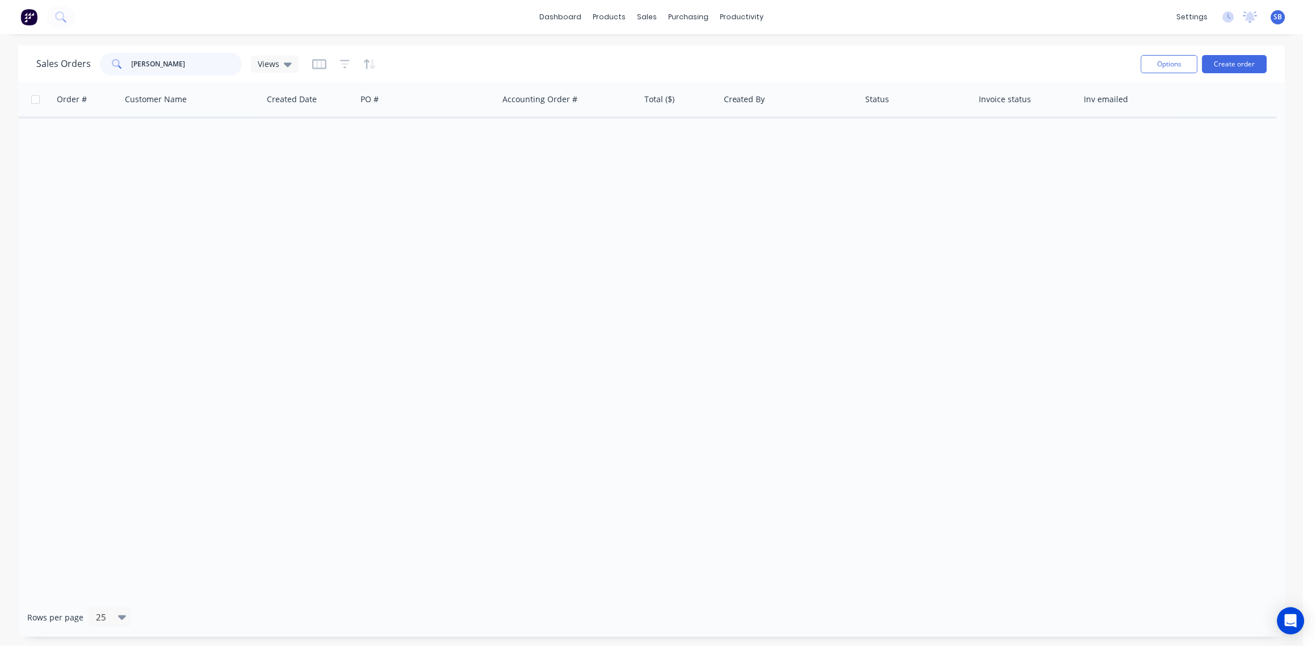
drag, startPoint x: 170, startPoint y: 64, endPoint x: 76, endPoint y: 72, distance: 94.0
click at [0, 65] on html "dashboard products sales purchasing productivity dashboard products Product Cat…" at bounding box center [658, 323] width 1316 height 646
paste input "2535"
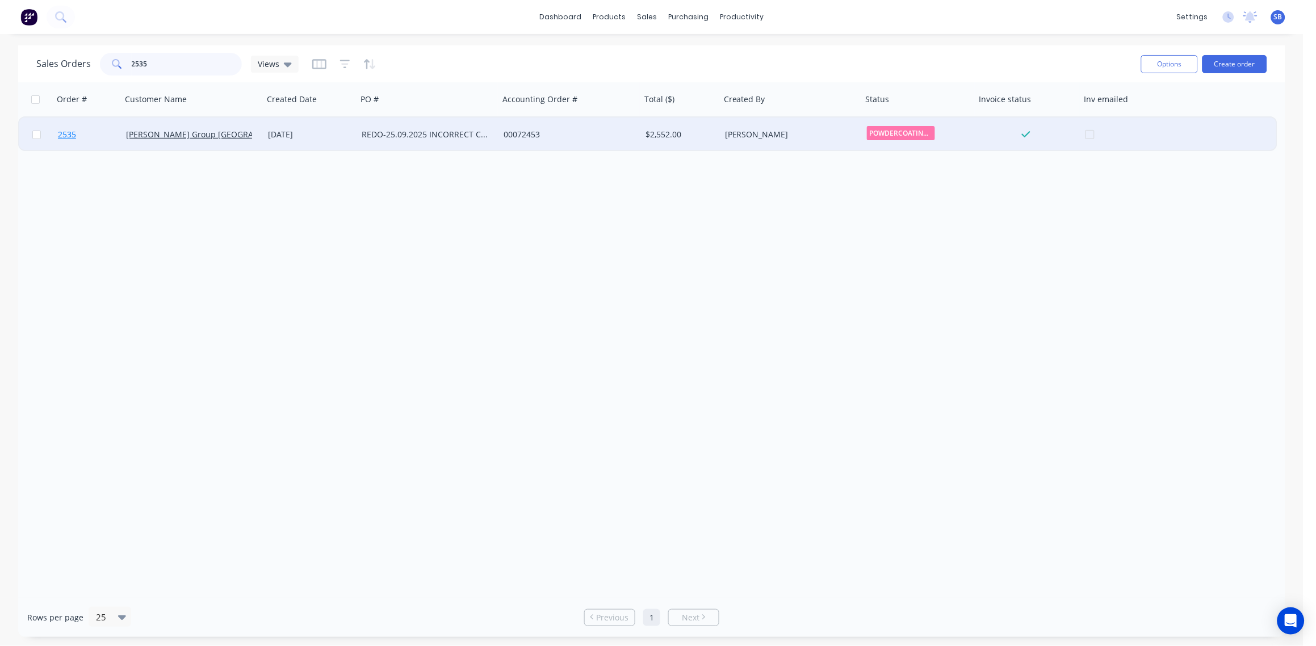
type input "2535"
click at [66, 131] on span "2535" at bounding box center [67, 134] width 18 height 11
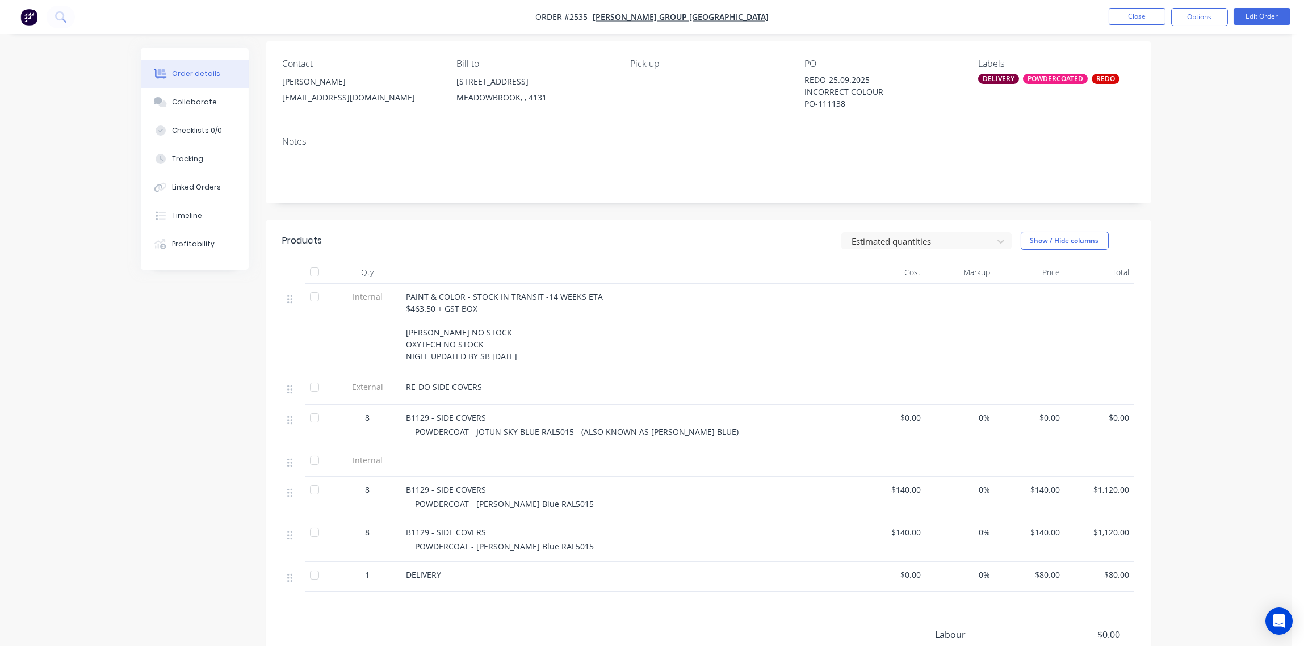
scroll to position [85, 0]
click at [1198, 16] on button "Options" at bounding box center [1200, 17] width 57 height 18
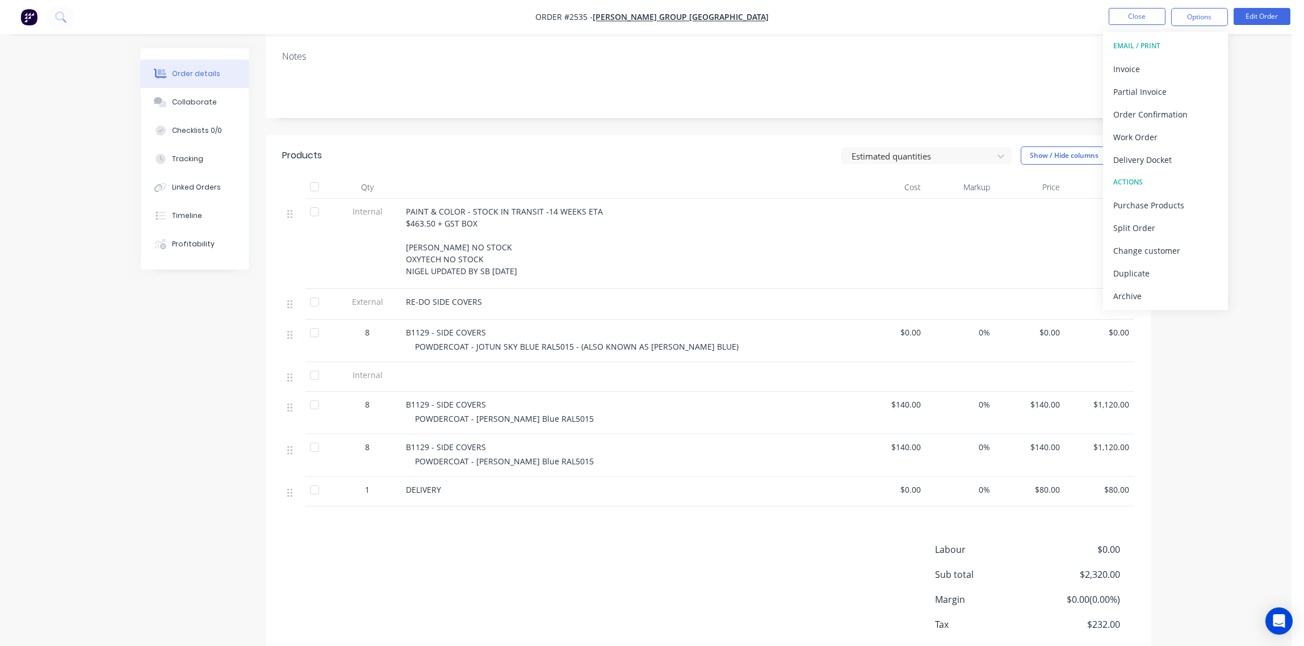
scroll to position [0, 0]
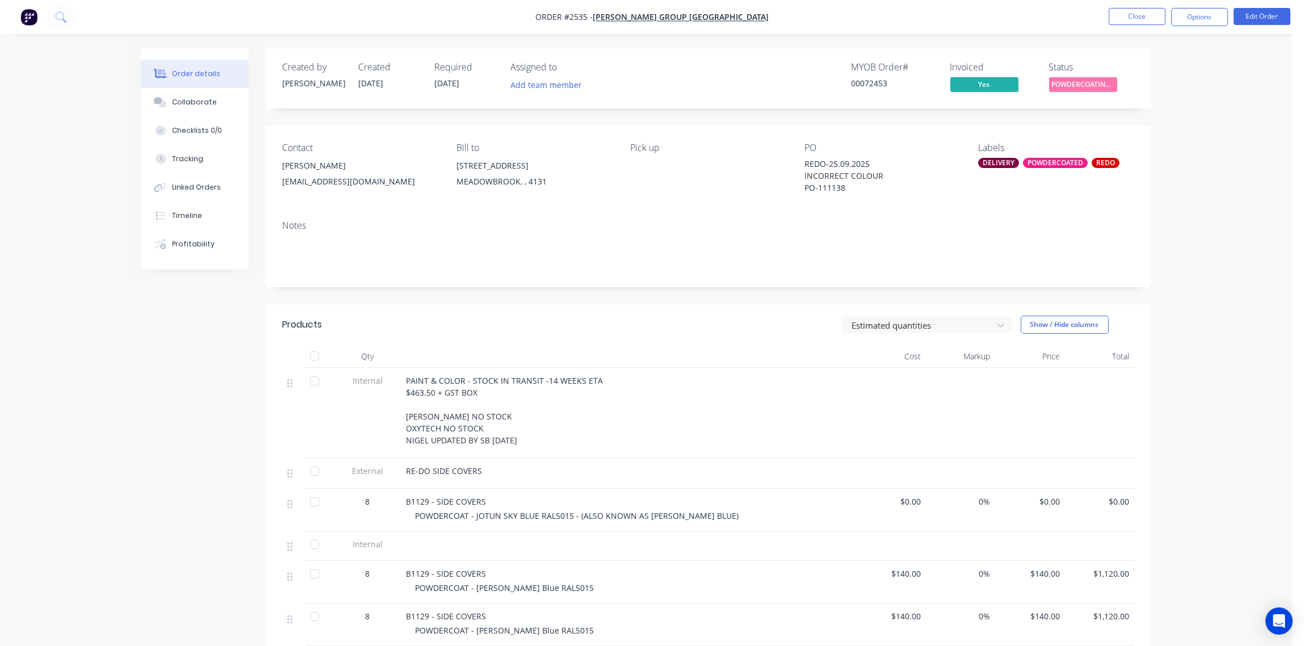
click at [671, 73] on div "MYOB Order # 00072453 Invoiced Yes Status POWDERCOATING/S..." at bounding box center [880, 78] width 510 height 33
click at [198, 102] on div "Collaborate" at bounding box center [194, 102] width 45 height 10
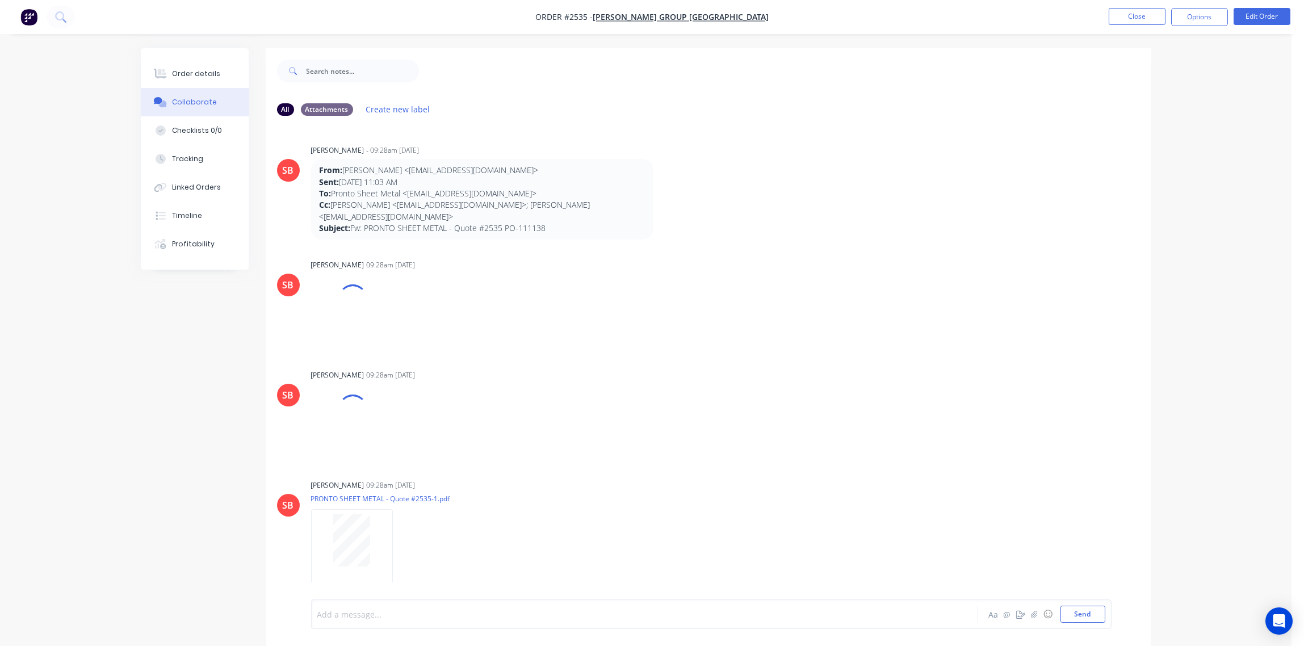
click at [433, 612] on div at bounding box center [613, 615] width 591 height 12
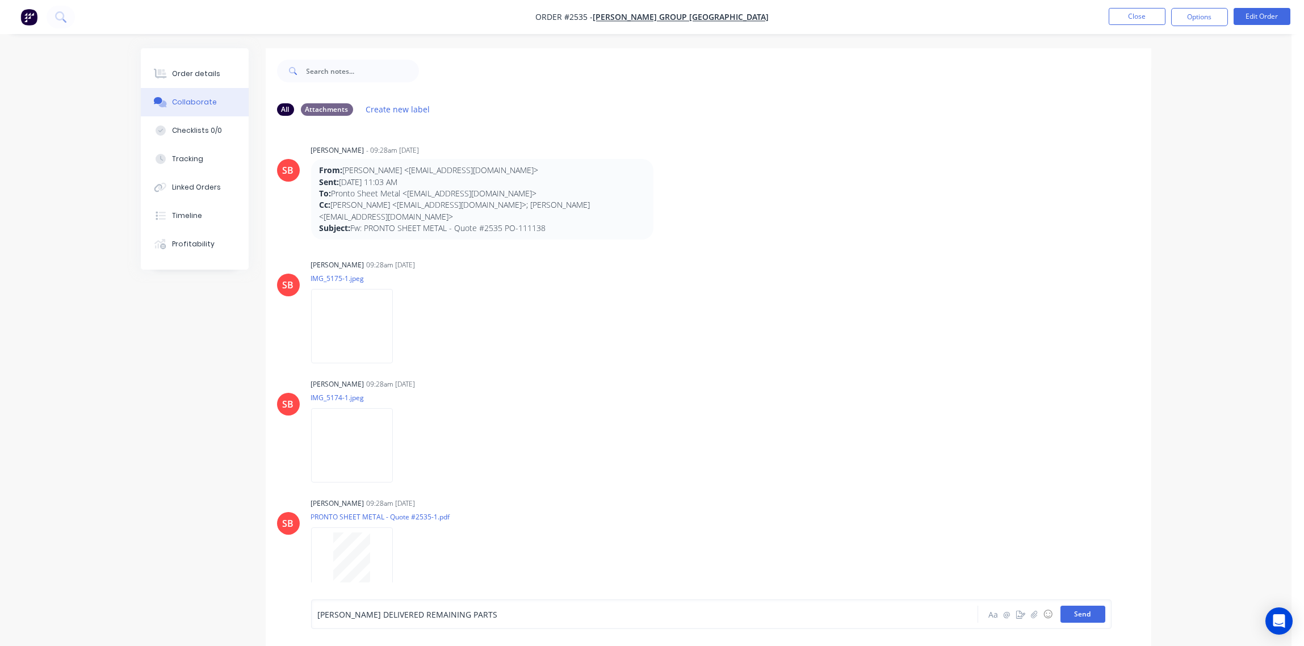
click at [1086, 614] on button "Send" at bounding box center [1083, 614] width 45 height 17
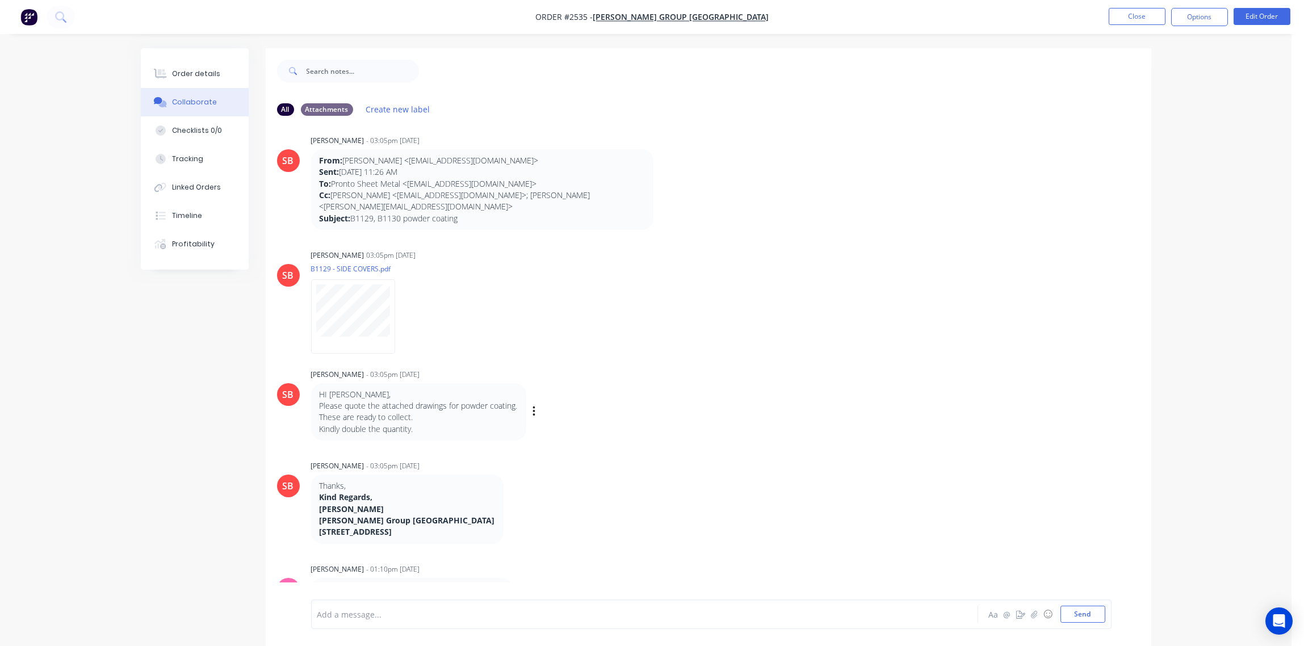
scroll to position [829, 0]
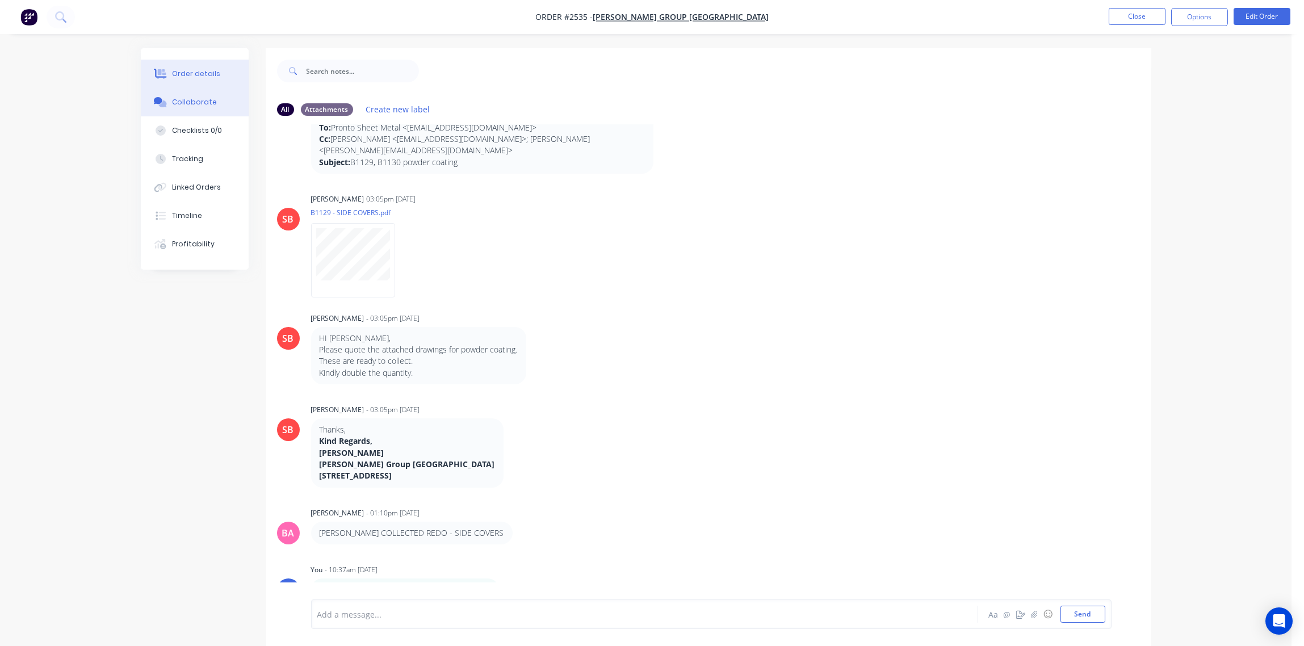
click at [198, 69] on div "Order details" at bounding box center [196, 74] width 48 height 10
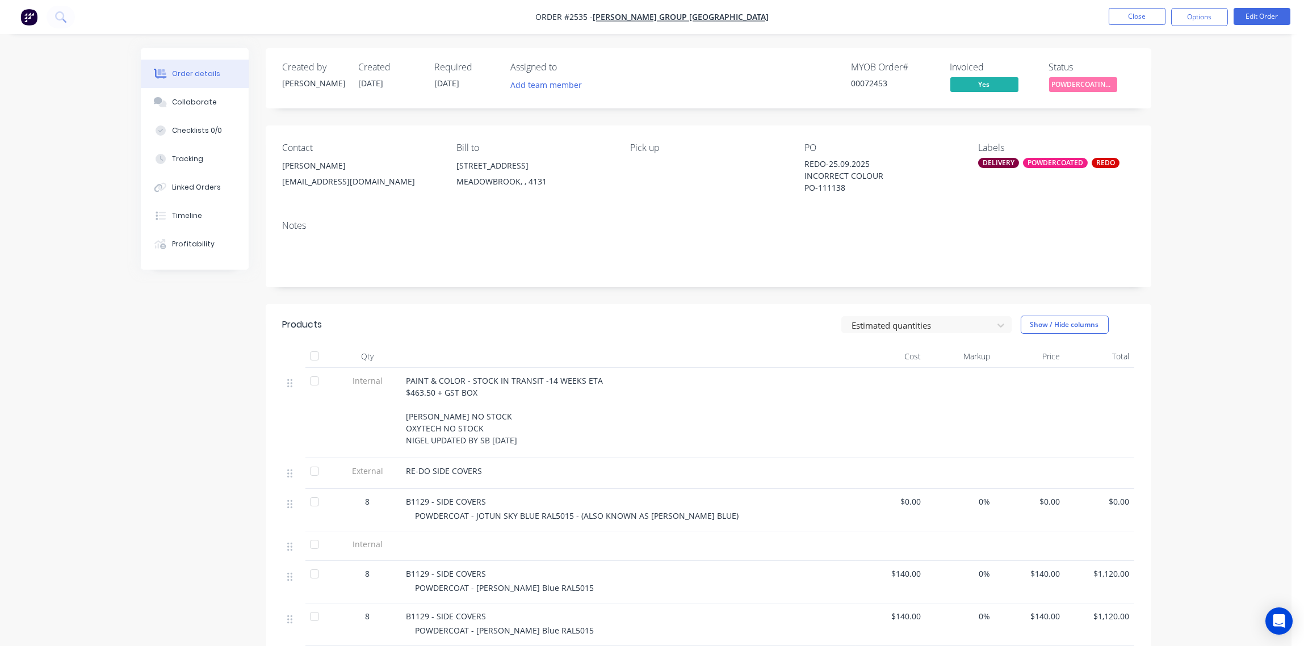
click at [1095, 83] on span "POWDERCOATING/S..." at bounding box center [1083, 84] width 68 height 14
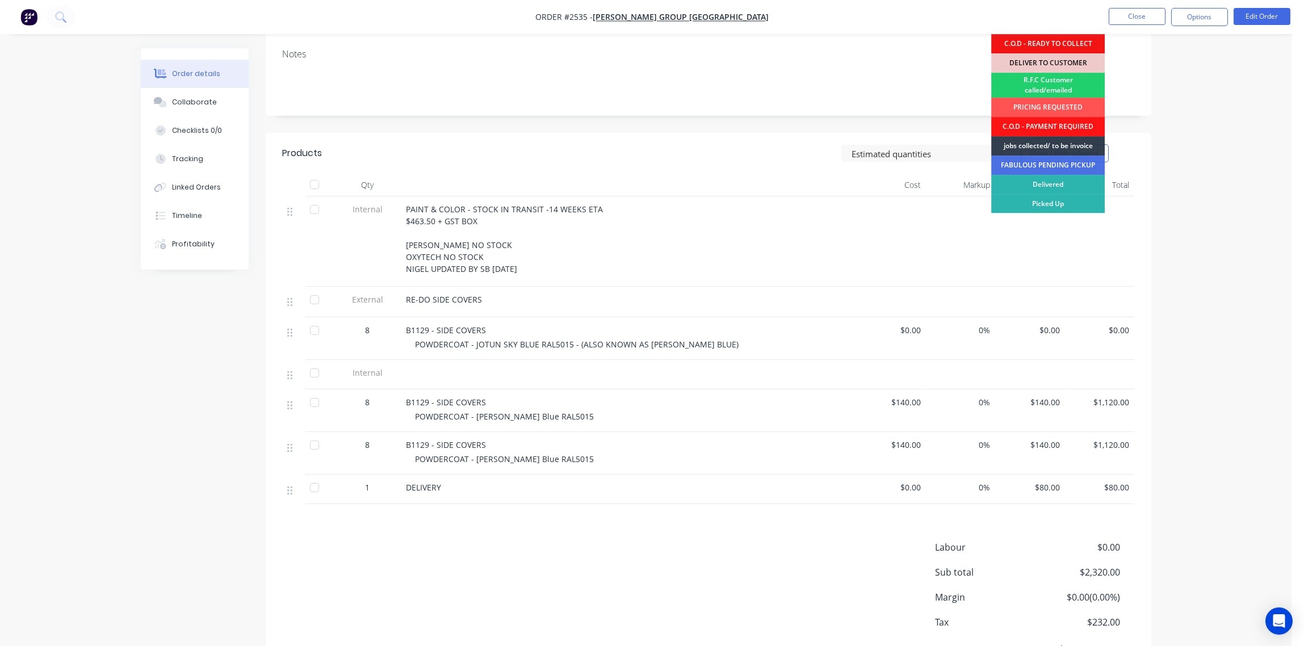
scroll to position [232, 0]
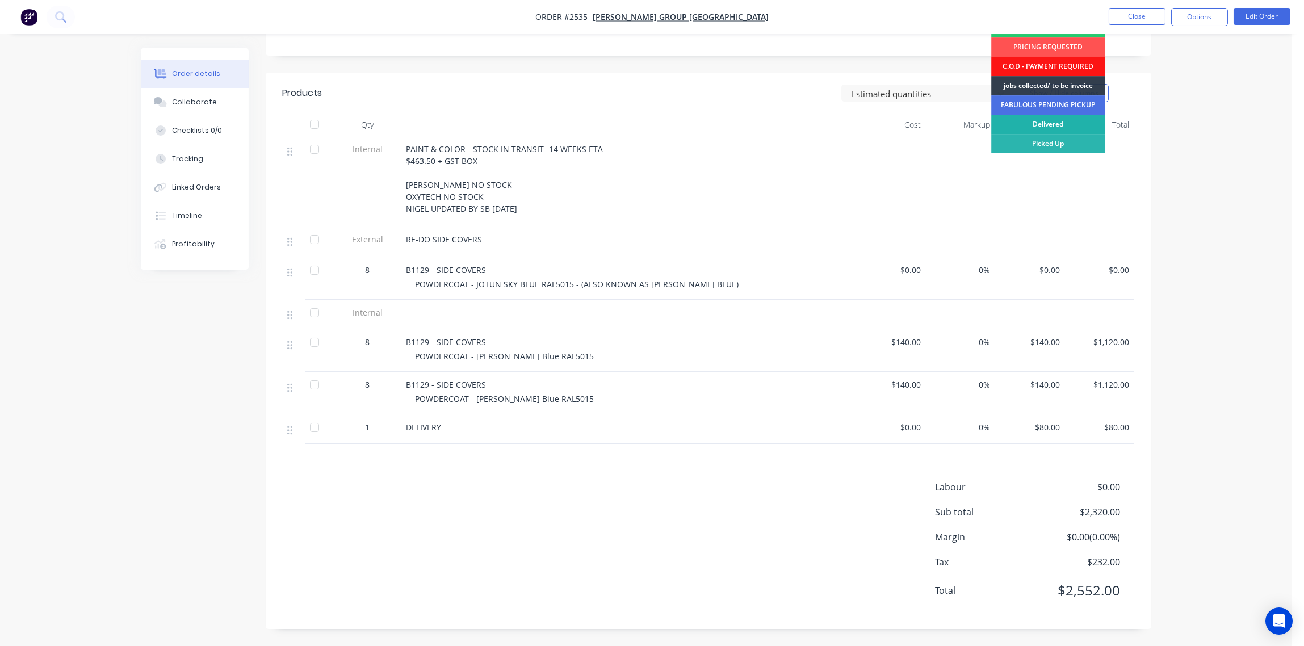
click at [1066, 118] on div "Delivered" at bounding box center [1049, 124] width 114 height 19
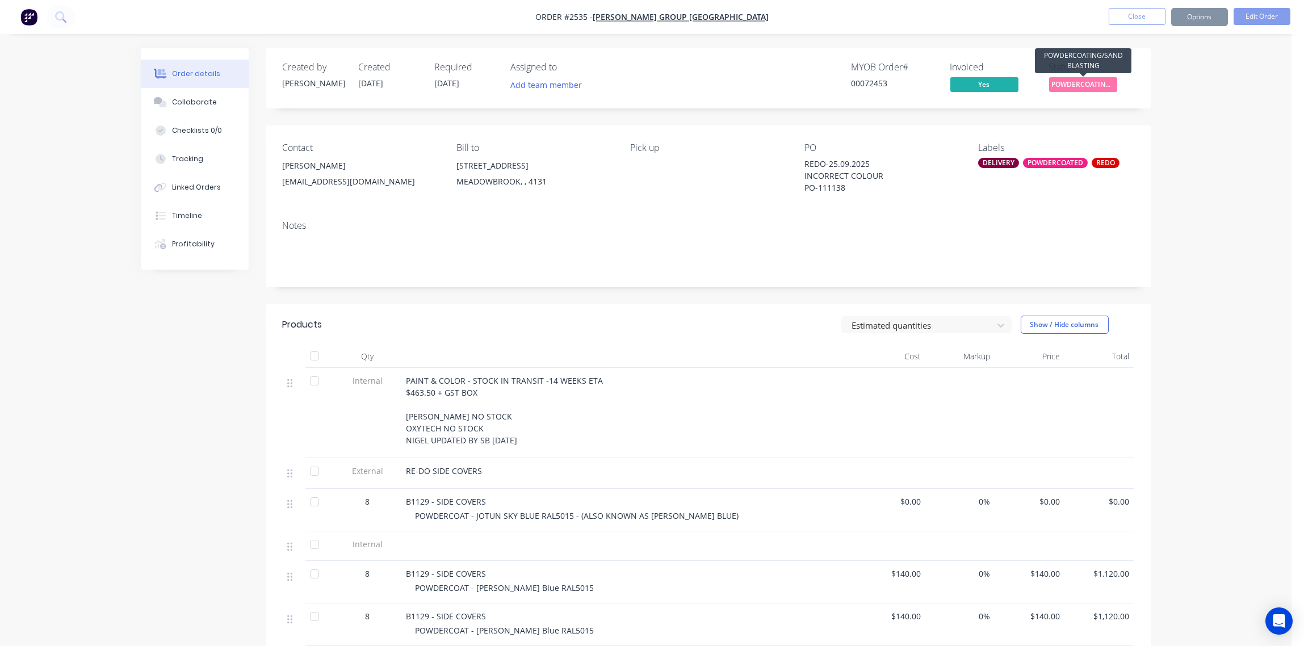
click at [1093, 84] on span "POWDERCOATING/S..." at bounding box center [1083, 84] width 68 height 14
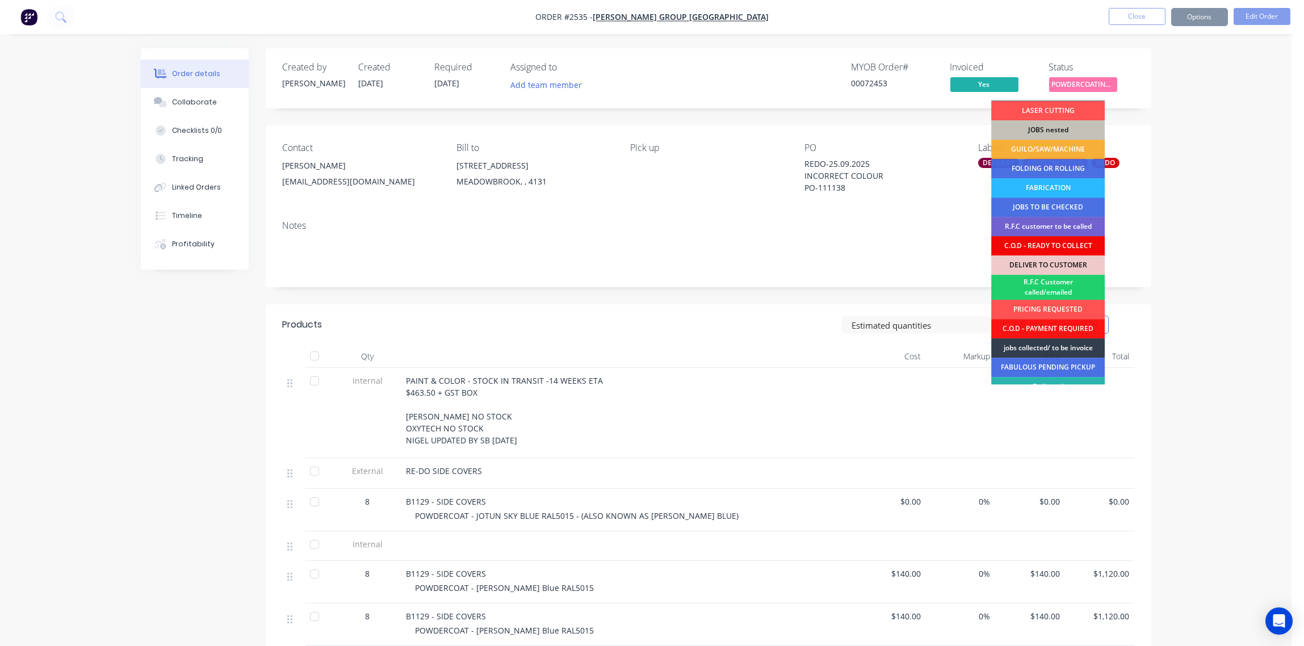
scroll to position [49, 0]
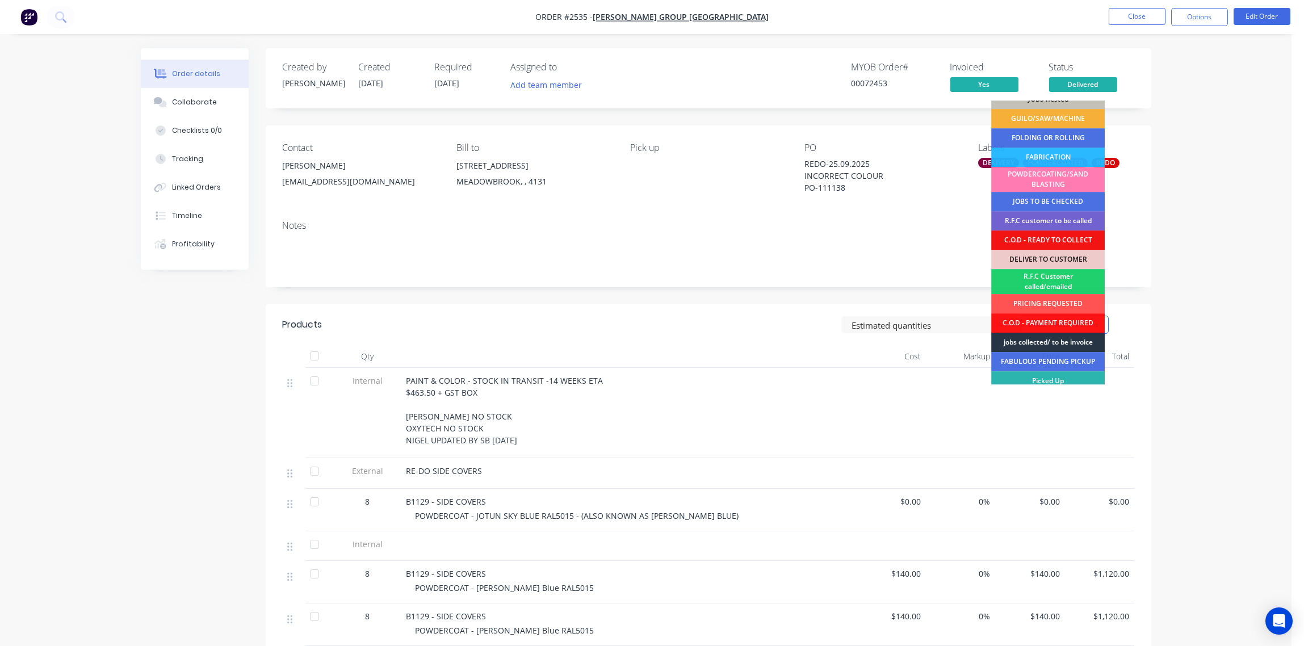
click at [1055, 349] on div "jobs collected/ to be invoice" at bounding box center [1049, 342] width 114 height 19
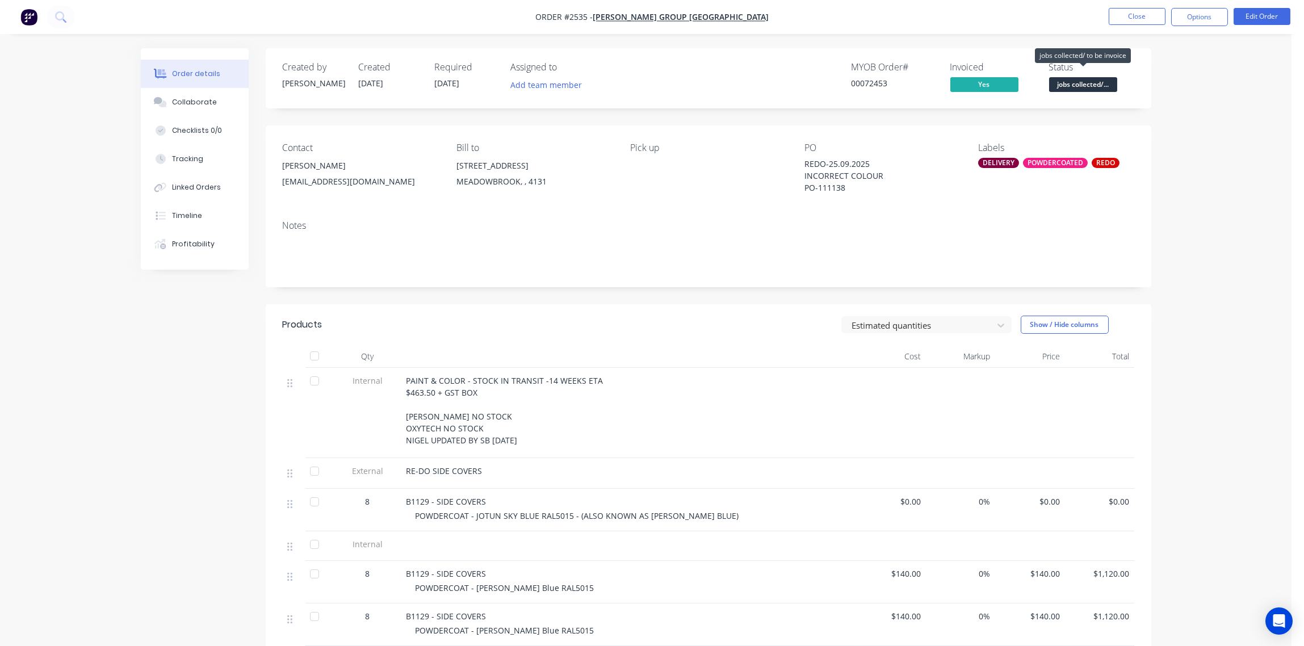
click at [1093, 85] on span "jobs collected/..." at bounding box center [1083, 84] width 68 height 14
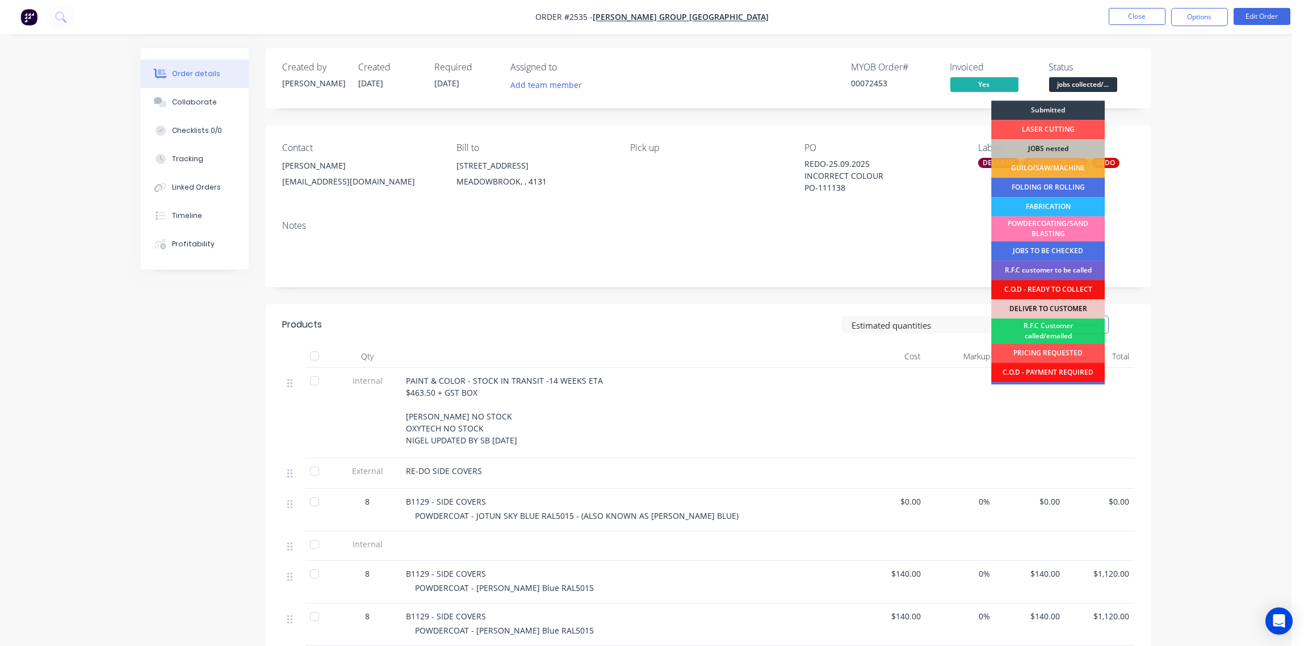
scroll to position [56, 0]
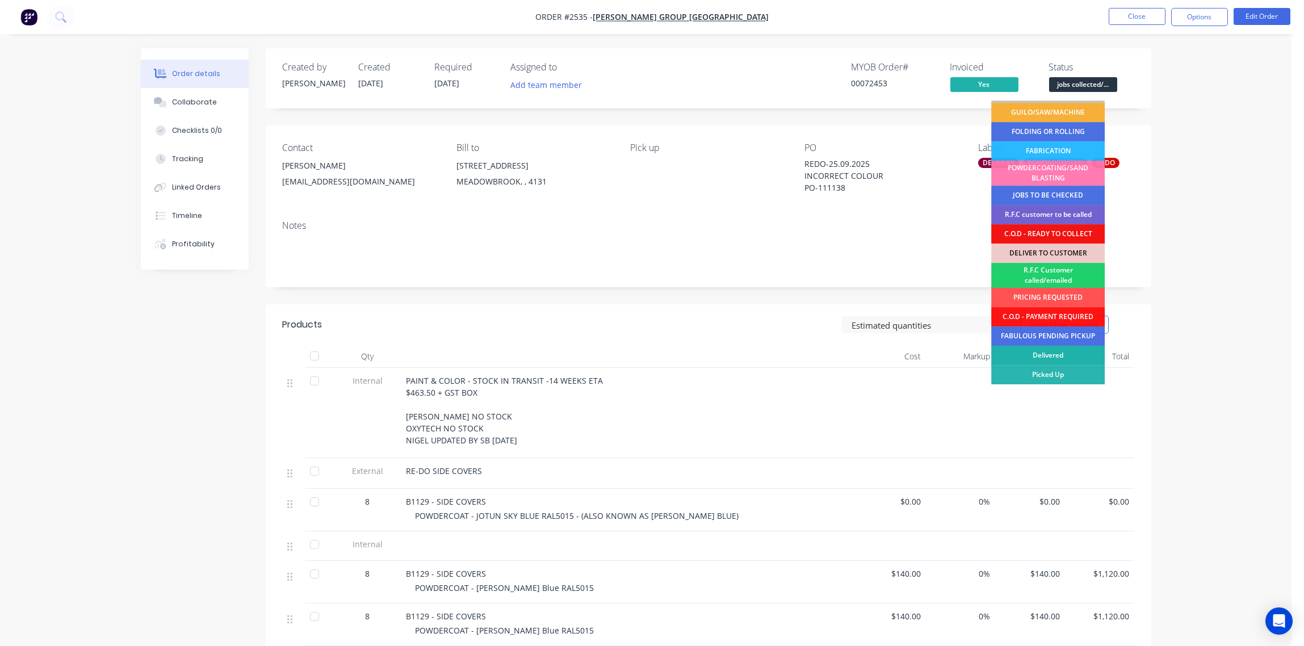
click at [1053, 354] on div "Delivered" at bounding box center [1049, 355] width 114 height 19
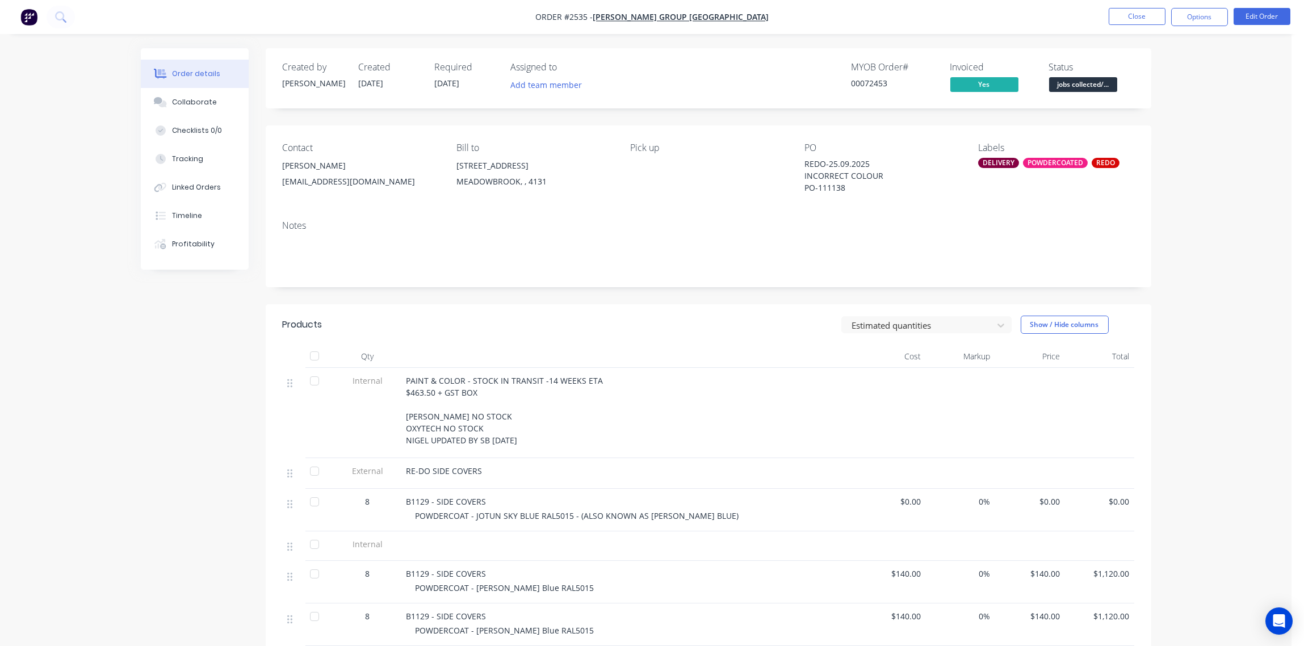
click at [1212, 116] on div "Order details Collaborate Checklists 0/0 Tracking Linked Orders Timeline Profit…" at bounding box center [646, 439] width 1292 height 878
click at [1080, 86] on span "jobs collected/..." at bounding box center [1083, 84] width 68 height 14
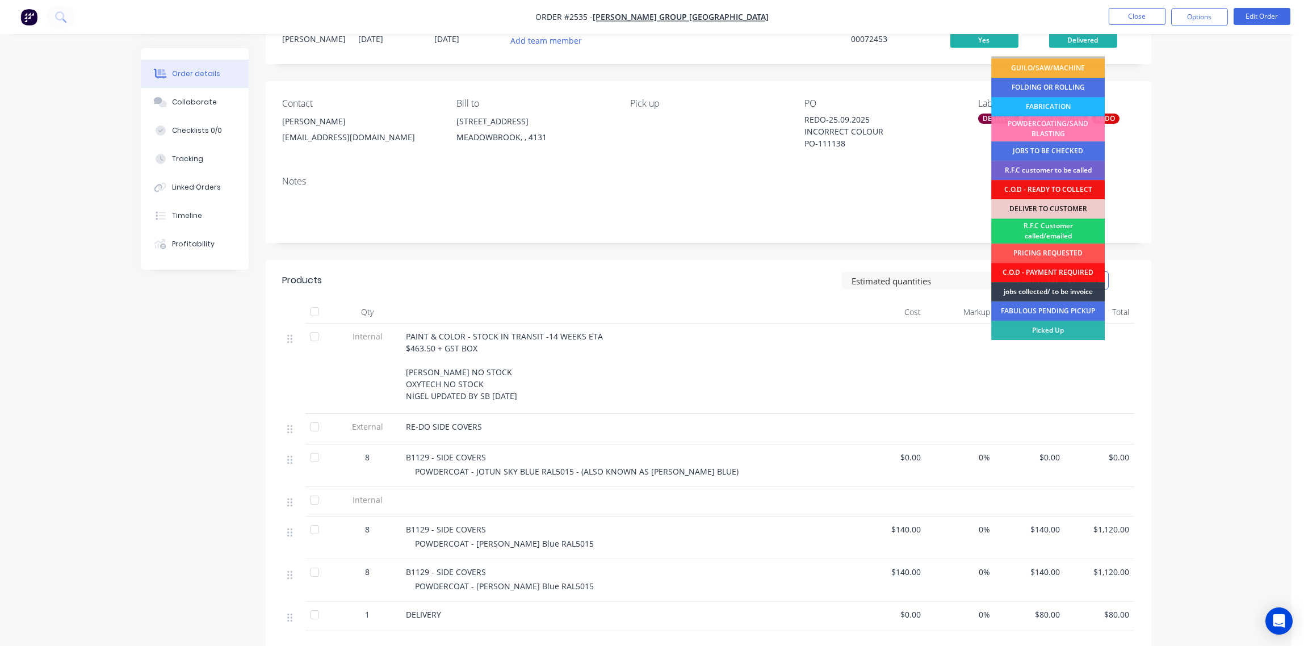
scroll to position [85, 0]
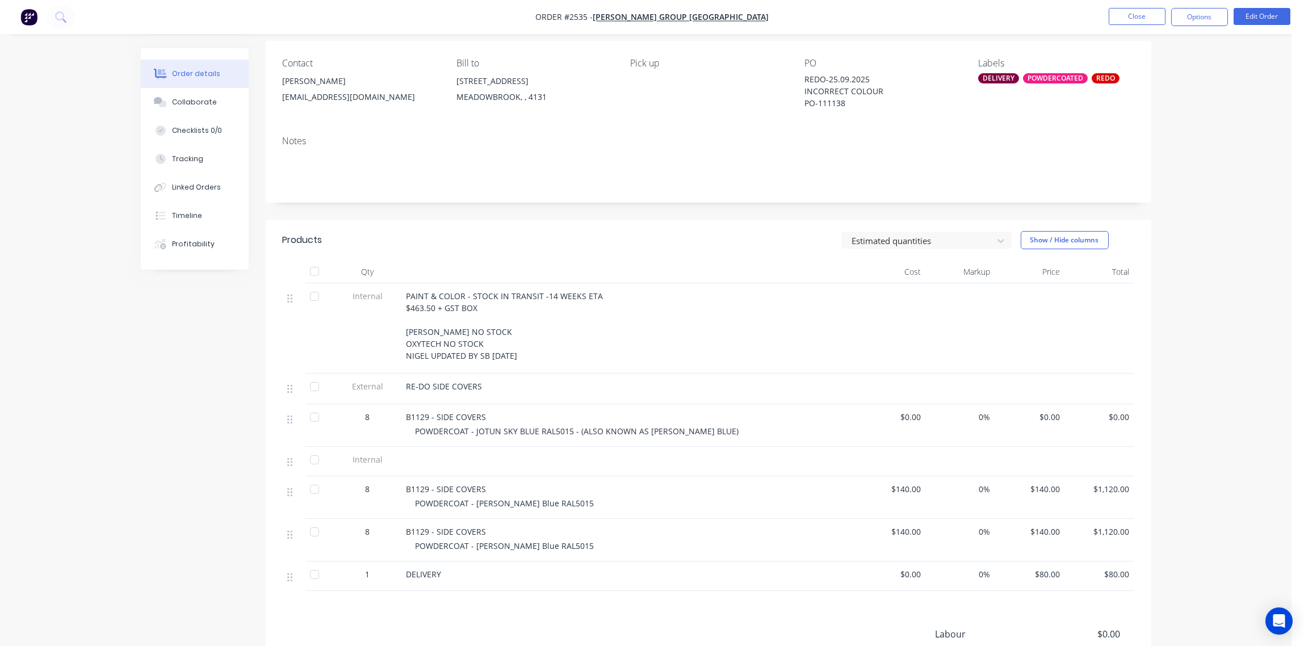
click at [1257, 143] on div "Order details Collaborate Checklists 0/0 Tracking Linked Orders Timeline Profit…" at bounding box center [646, 354] width 1292 height 878
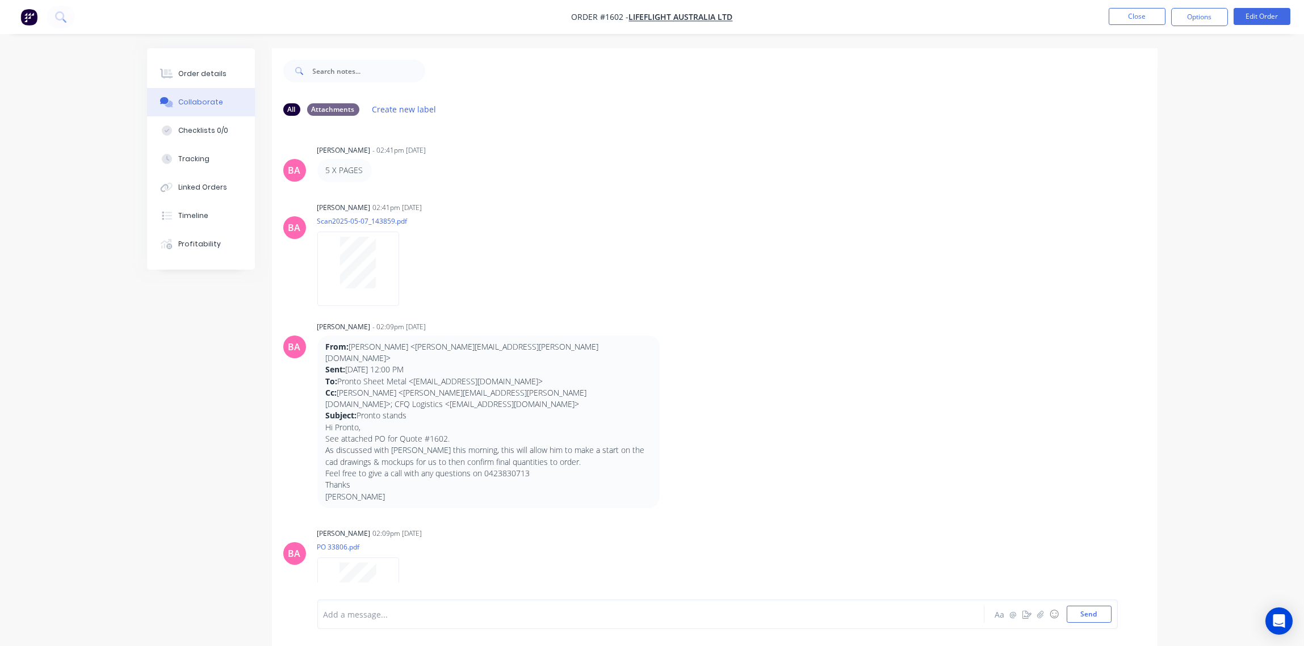
scroll to position [624, 0]
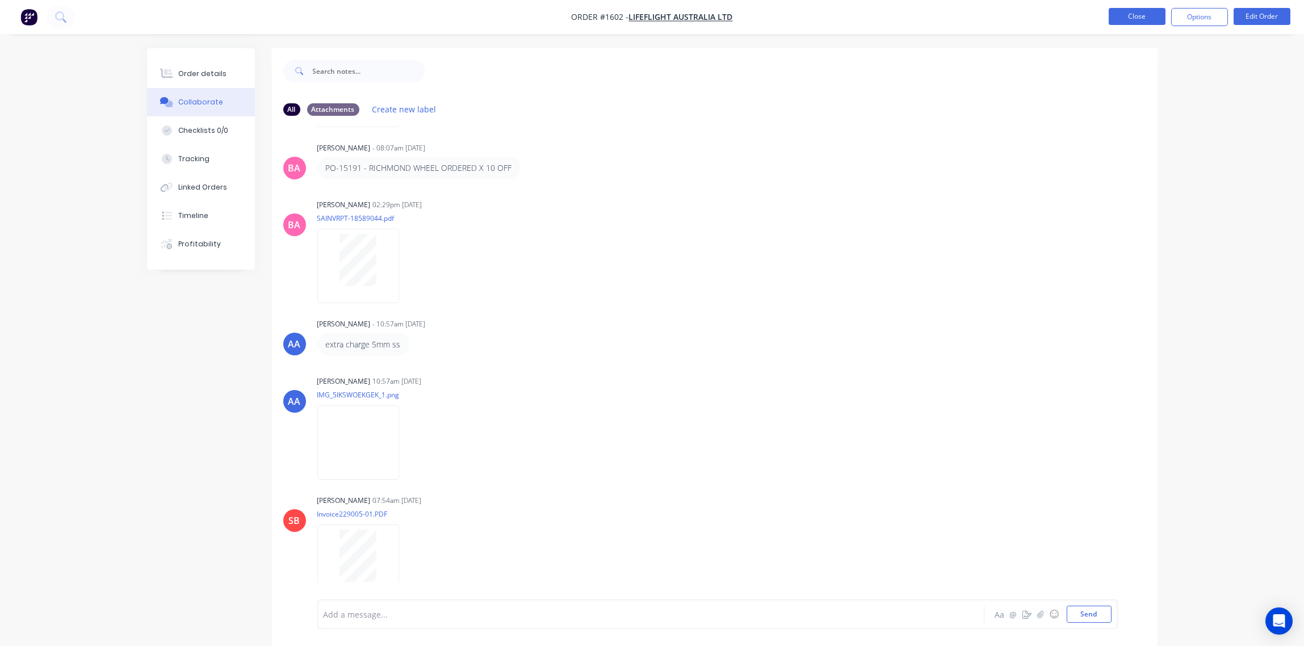
drag, startPoint x: 1150, startPoint y: 16, endPoint x: 1134, endPoint y: 15, distance: 15.9
click at [1134, 15] on button "Close" at bounding box center [1137, 16] width 57 height 17
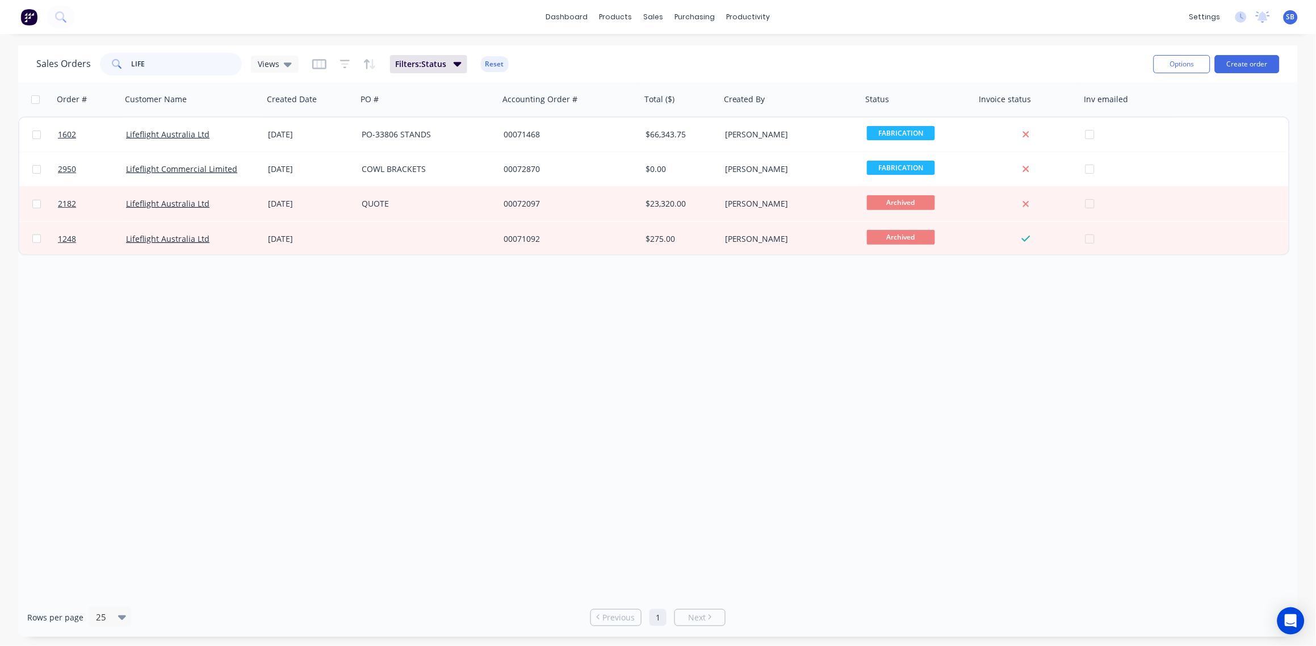
drag, startPoint x: 163, startPoint y: 62, endPoint x: 34, endPoint y: 65, distance: 129.5
click at [37, 67] on div "Sales Orders LIFE Views" at bounding box center [167, 64] width 262 height 23
type input "SOLAR"
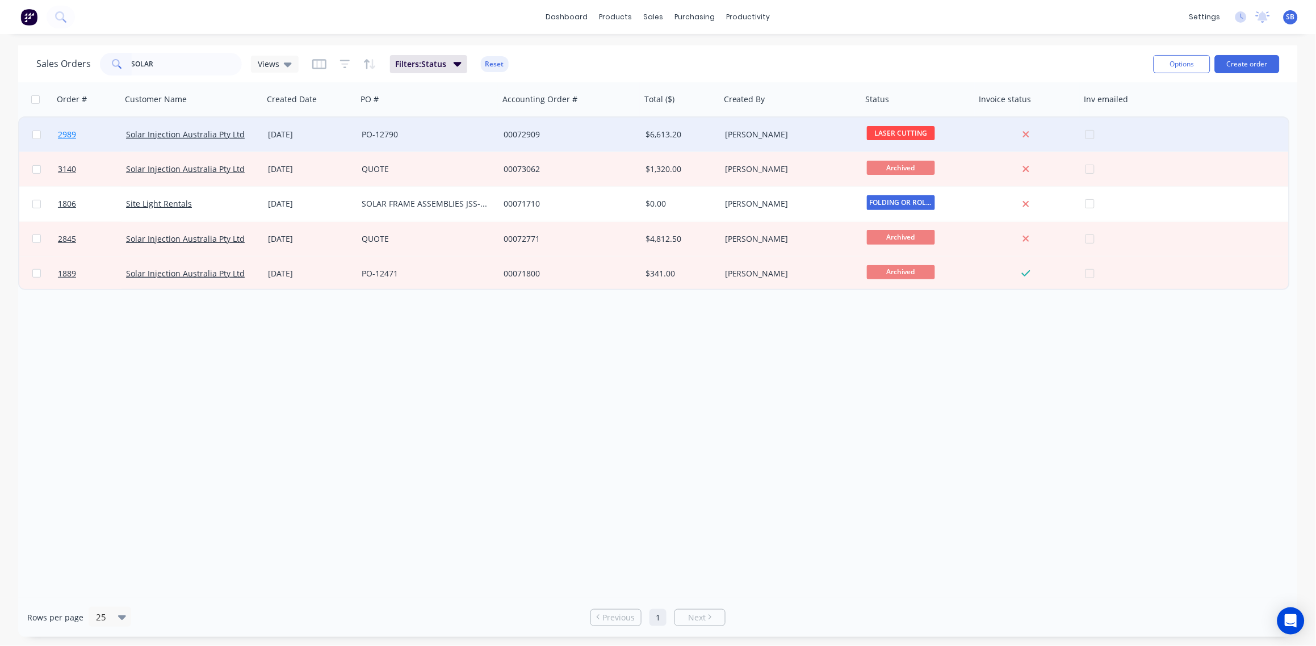
click at [60, 133] on span "2989" at bounding box center [67, 134] width 18 height 11
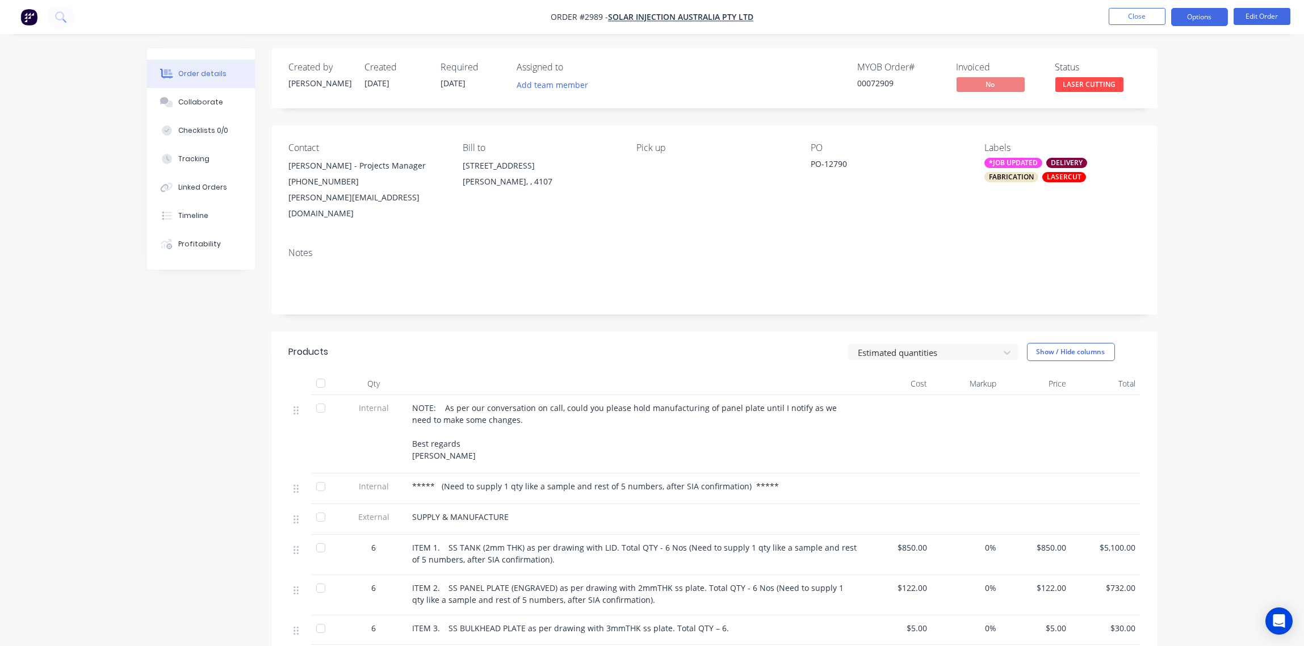
click at [1202, 15] on button "Options" at bounding box center [1200, 17] width 57 height 18
click at [966, 239] on div "Notes" at bounding box center [715, 277] width 886 height 76
click at [1271, 11] on button "Edit Order" at bounding box center [1262, 16] width 57 height 17
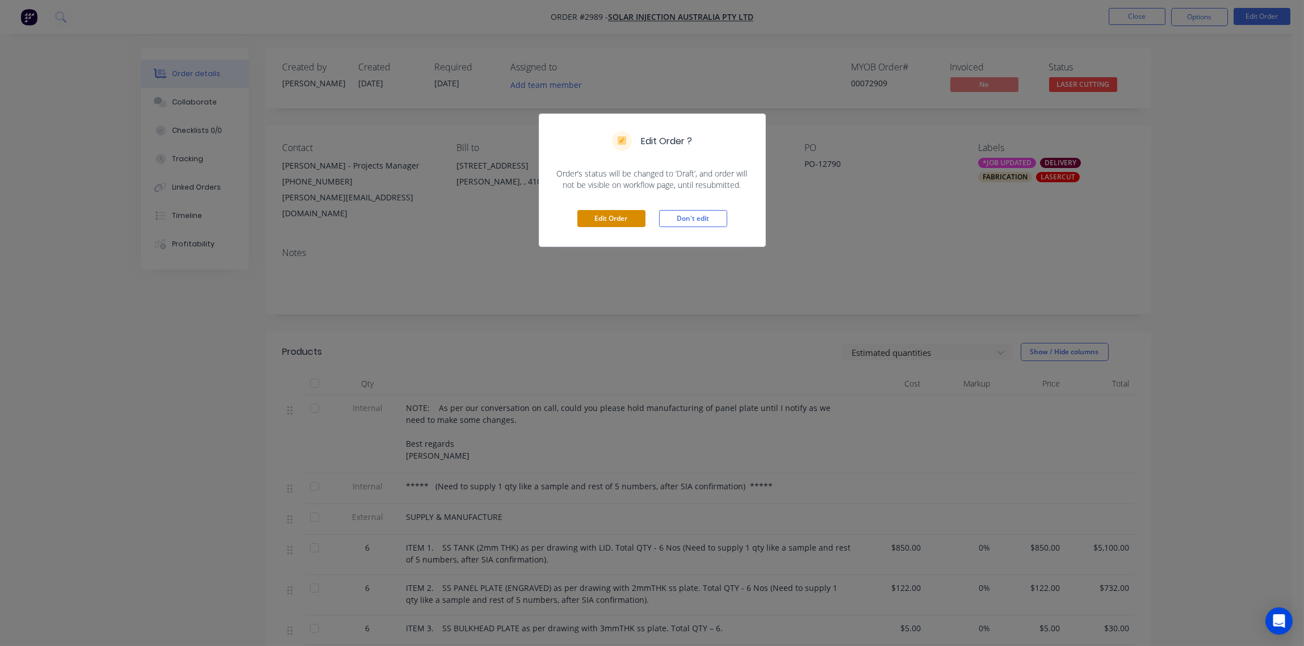
click at [614, 218] on button "Edit Order" at bounding box center [612, 218] width 68 height 17
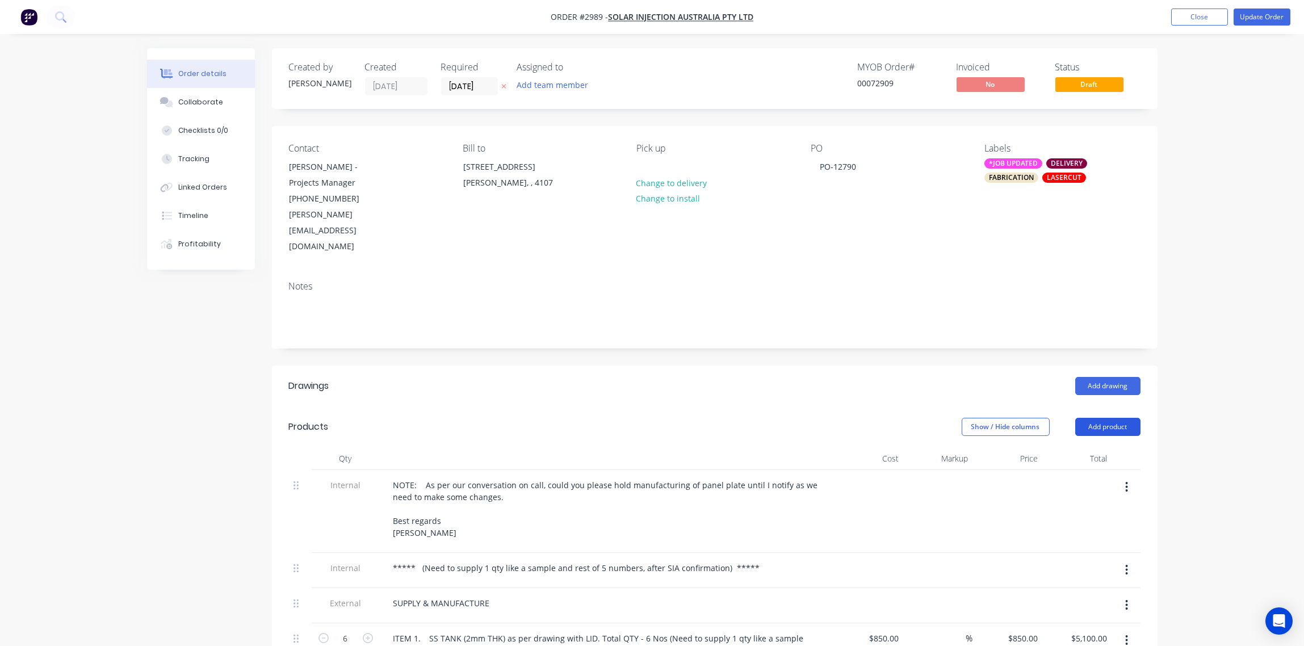
click at [1127, 418] on button "Add product" at bounding box center [1108, 427] width 65 height 18
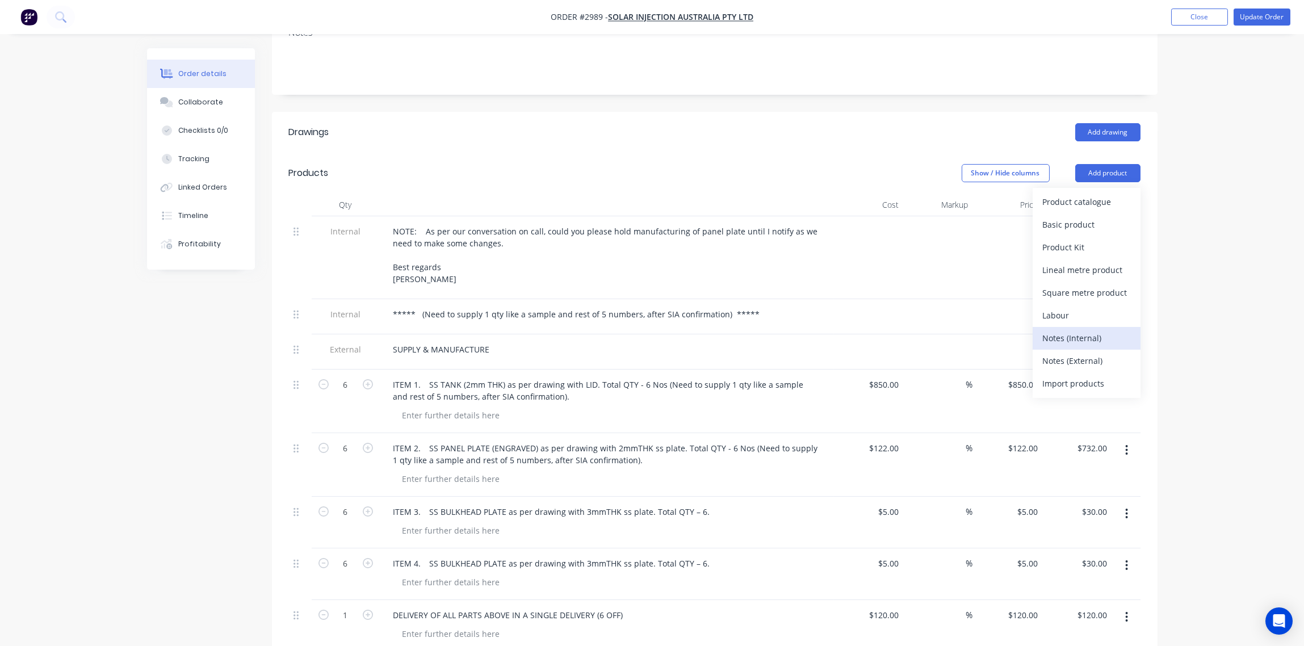
click at [1078, 330] on div "Notes (Internal)" at bounding box center [1086, 338] width 87 height 16
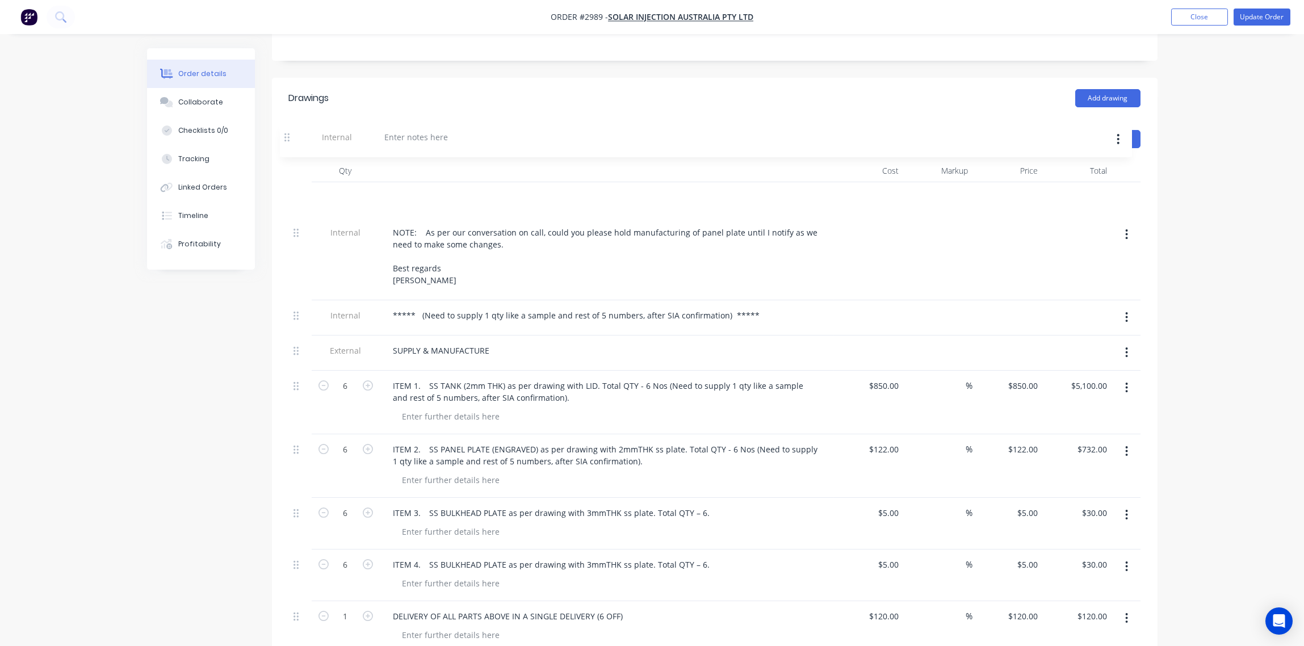
scroll to position [285, 0]
drag, startPoint x: 298, startPoint y: 420, endPoint x: 289, endPoint y: 154, distance: 266.5
click at [289, 185] on div "Internal NOTE: As per our conversation on call, could you please hold manufactu…" at bounding box center [715, 438] width 852 height 506
click at [428, 192] on div at bounding box center [425, 200] width 82 height 16
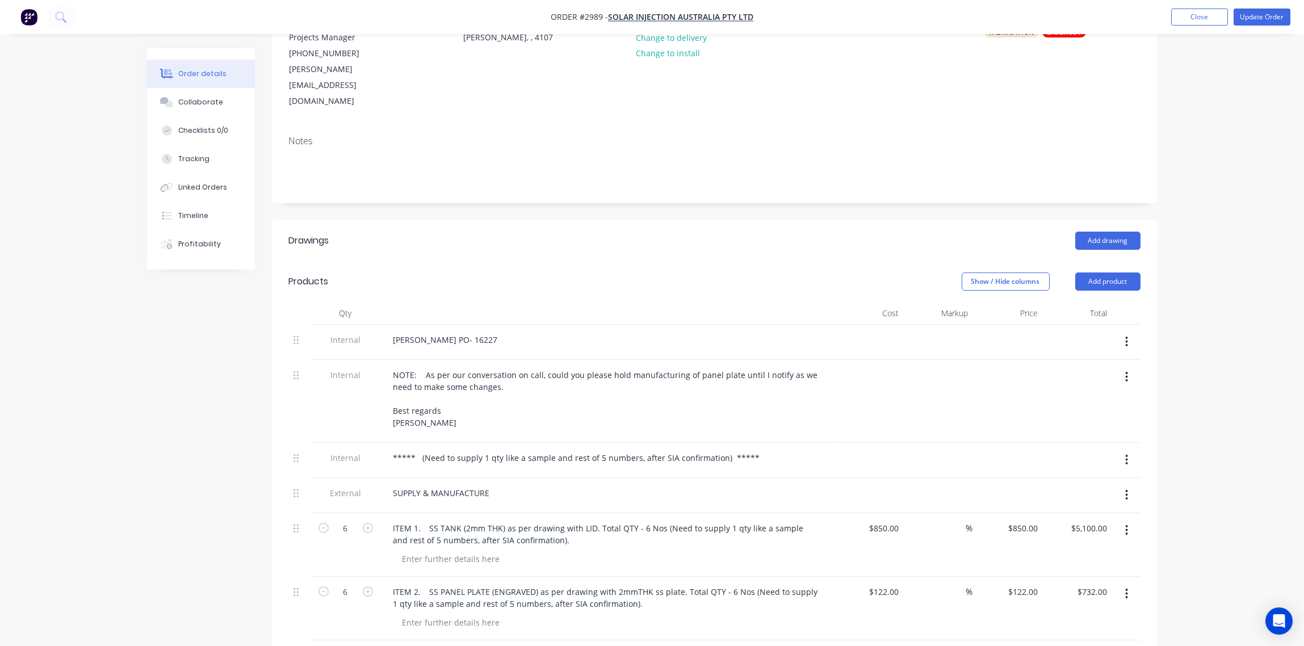
scroll to position [115, 0]
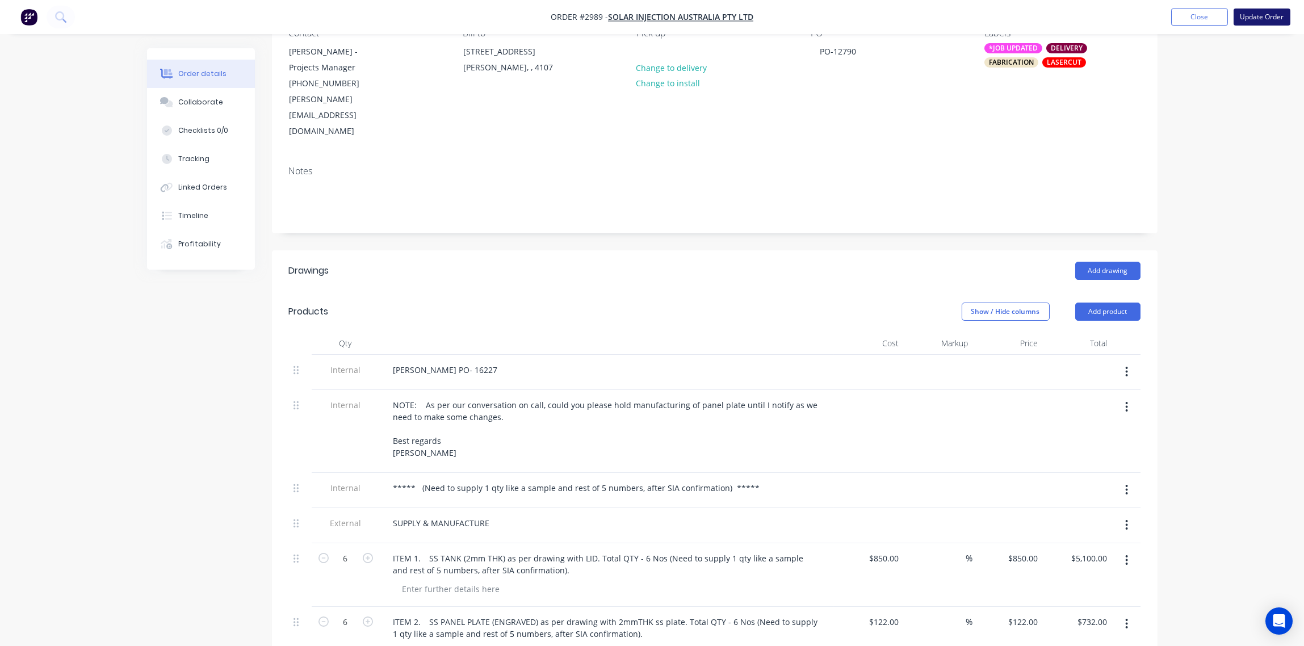
click at [1251, 20] on button "Update Order" at bounding box center [1262, 17] width 57 height 17
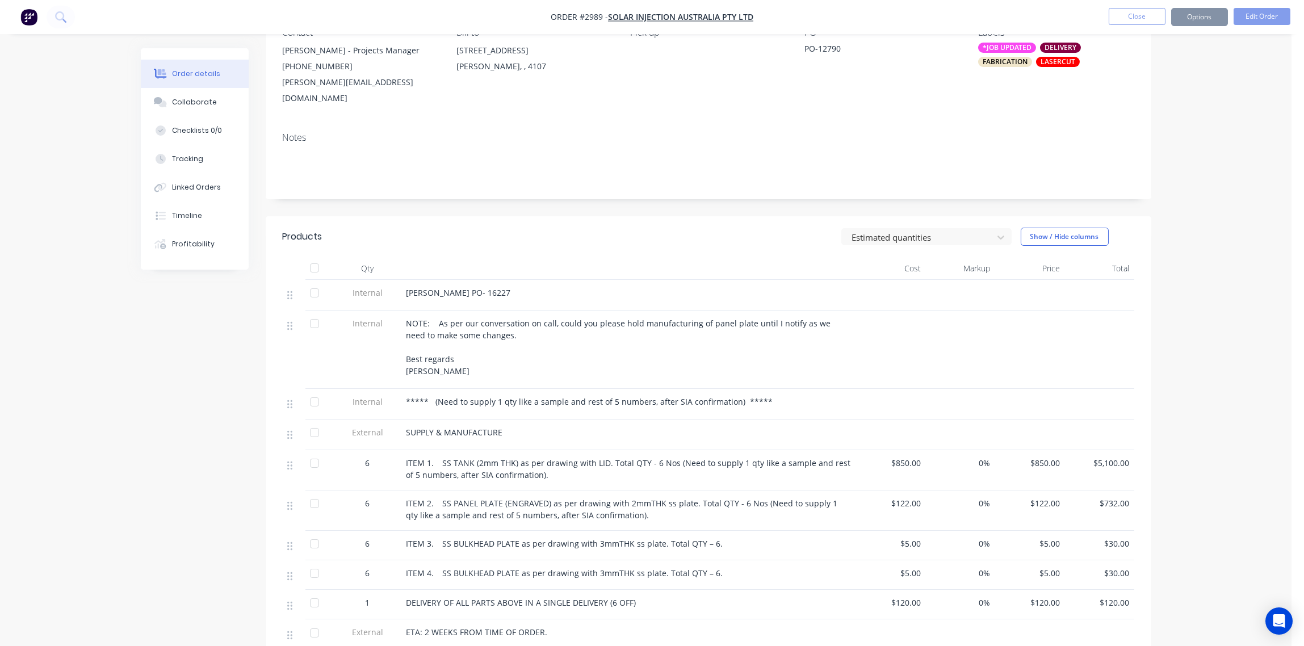
scroll to position [0, 0]
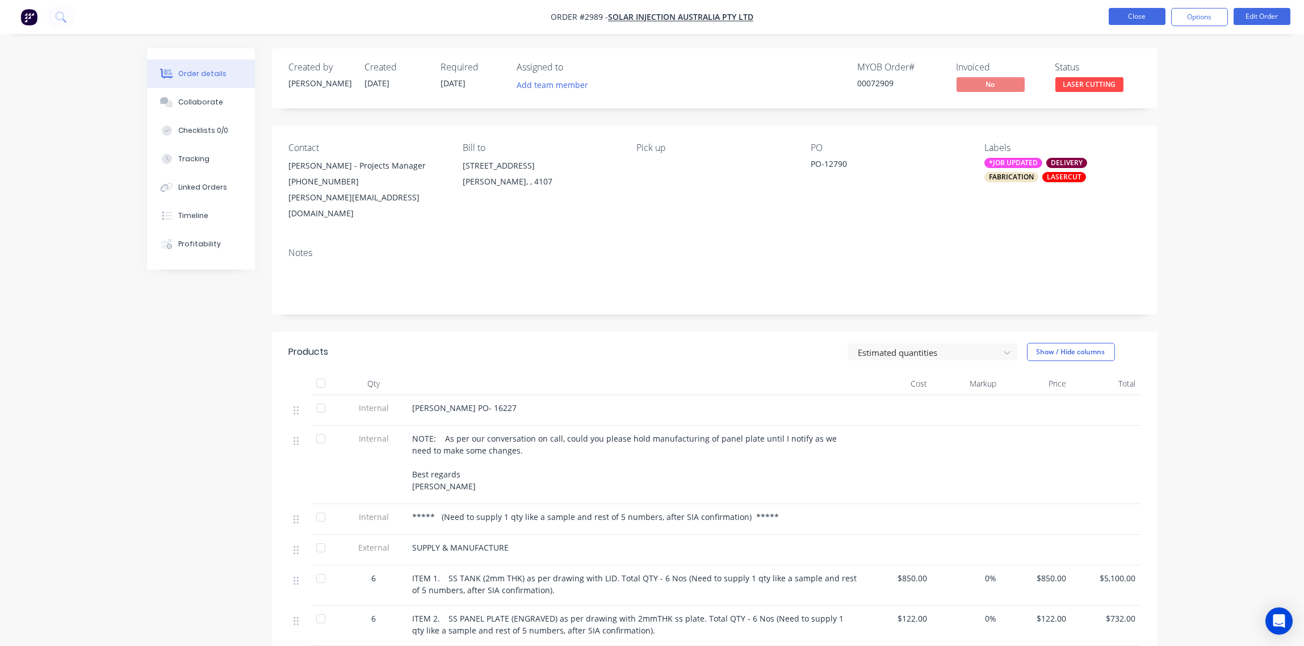
click at [1141, 18] on button "Close" at bounding box center [1137, 16] width 57 height 17
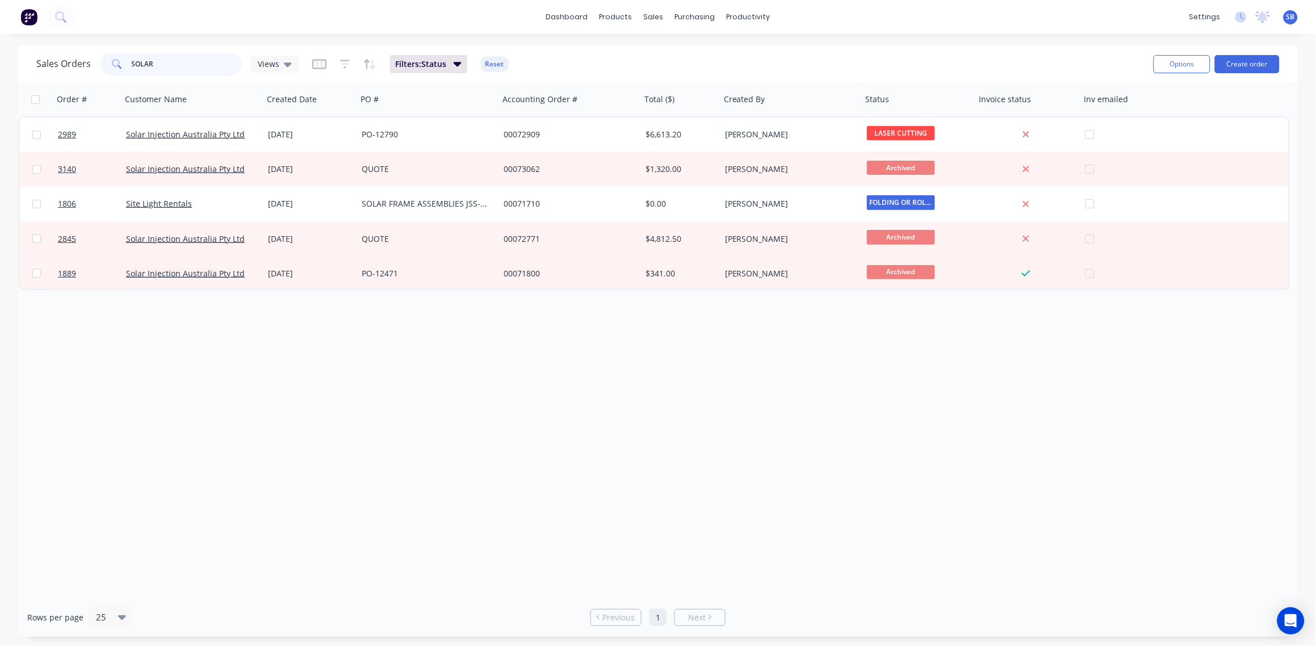
drag, startPoint x: 153, startPoint y: 62, endPoint x: 56, endPoint y: 58, distance: 96.6
click at [56, 58] on div "Sales Orders SOLAR Views" at bounding box center [167, 64] width 262 height 23
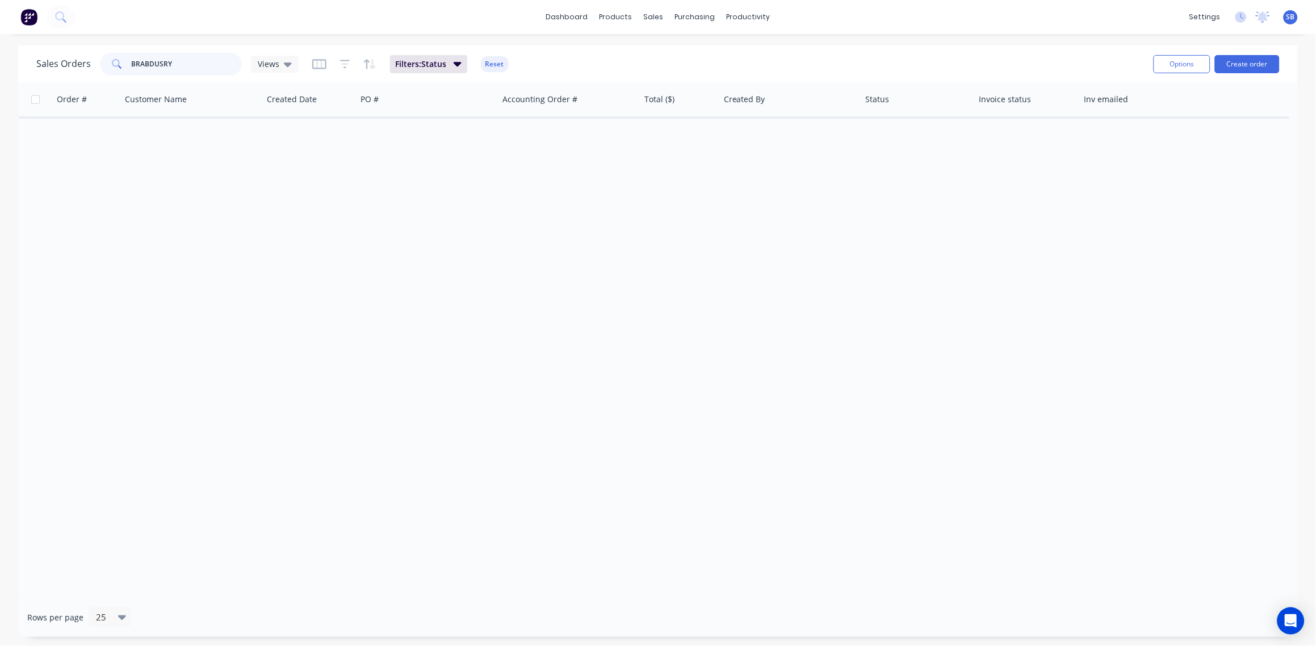
click at [161, 65] on input "BRABDUSRY" at bounding box center [187, 64] width 111 height 23
type input "BRABDURY"
click at [764, 50] on div "Workflow" at bounding box center [768, 54] width 34 height 10
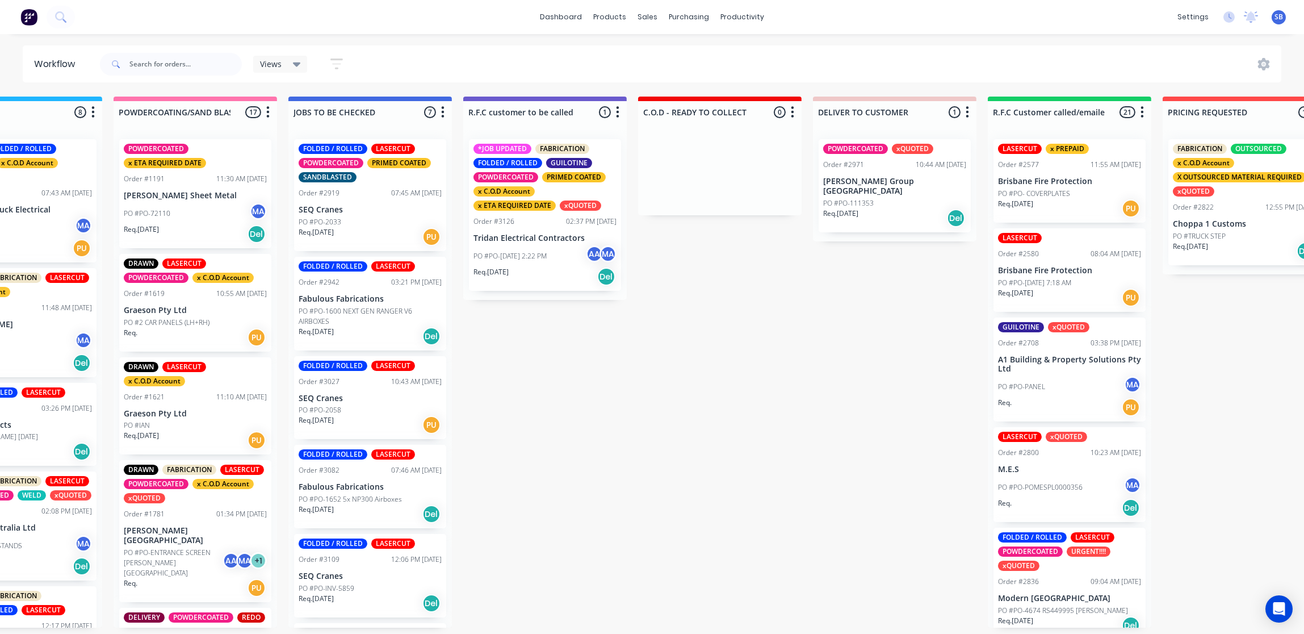
scroll to position [0, 1041]
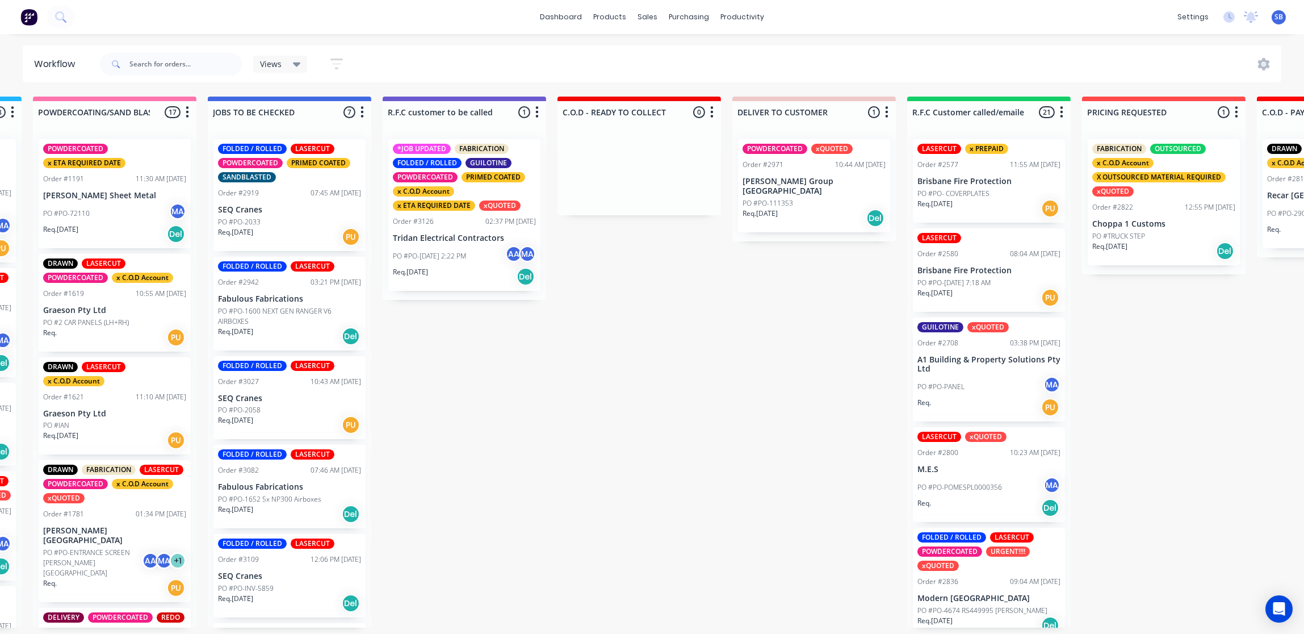
click at [814, 214] on div "Req. 19/09/25 Del" at bounding box center [814, 217] width 143 height 19
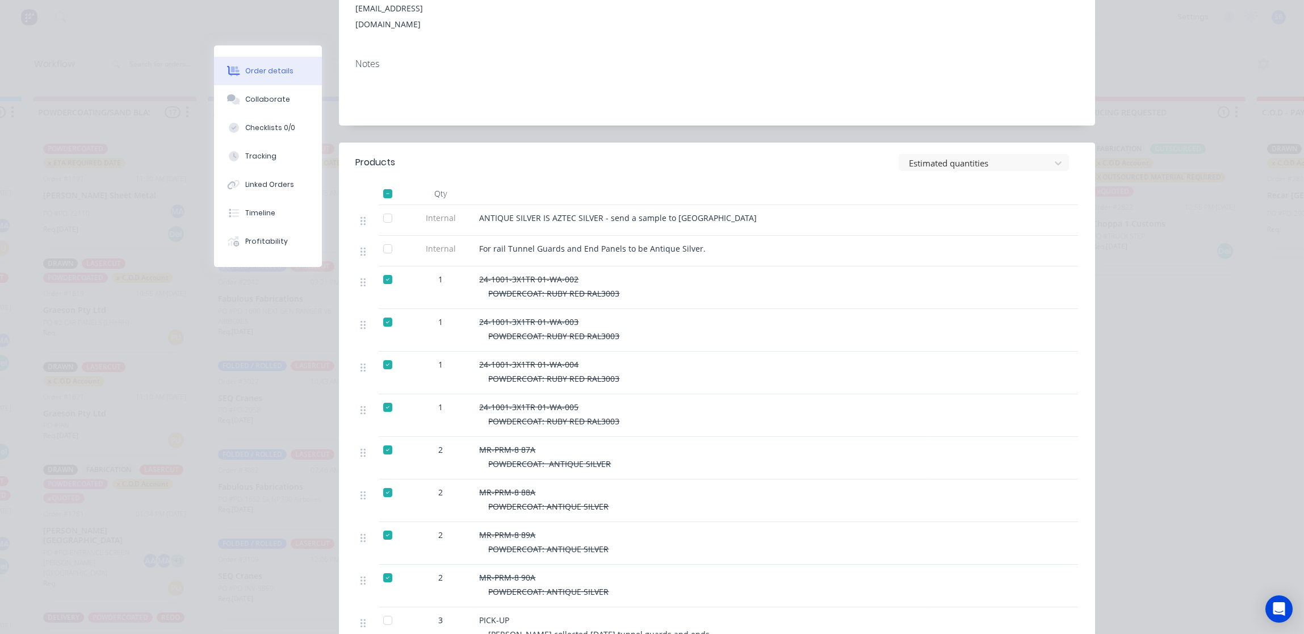
scroll to position [0, 0]
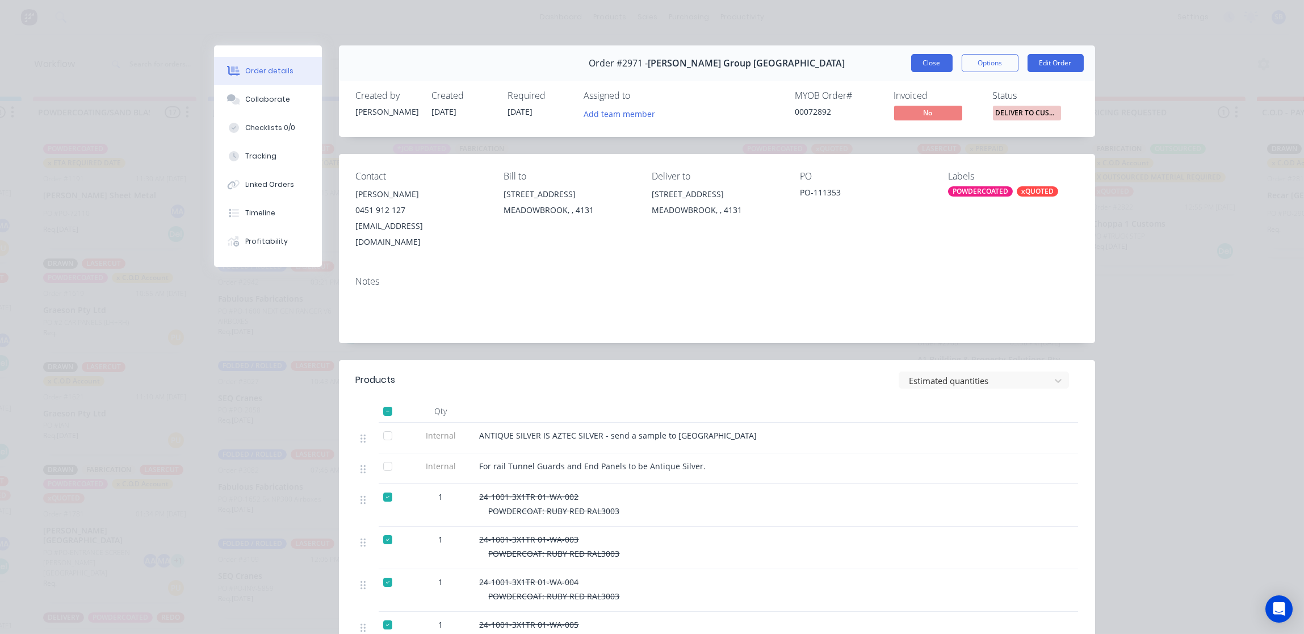
click at [921, 64] on button "Close" at bounding box center [931, 63] width 41 height 18
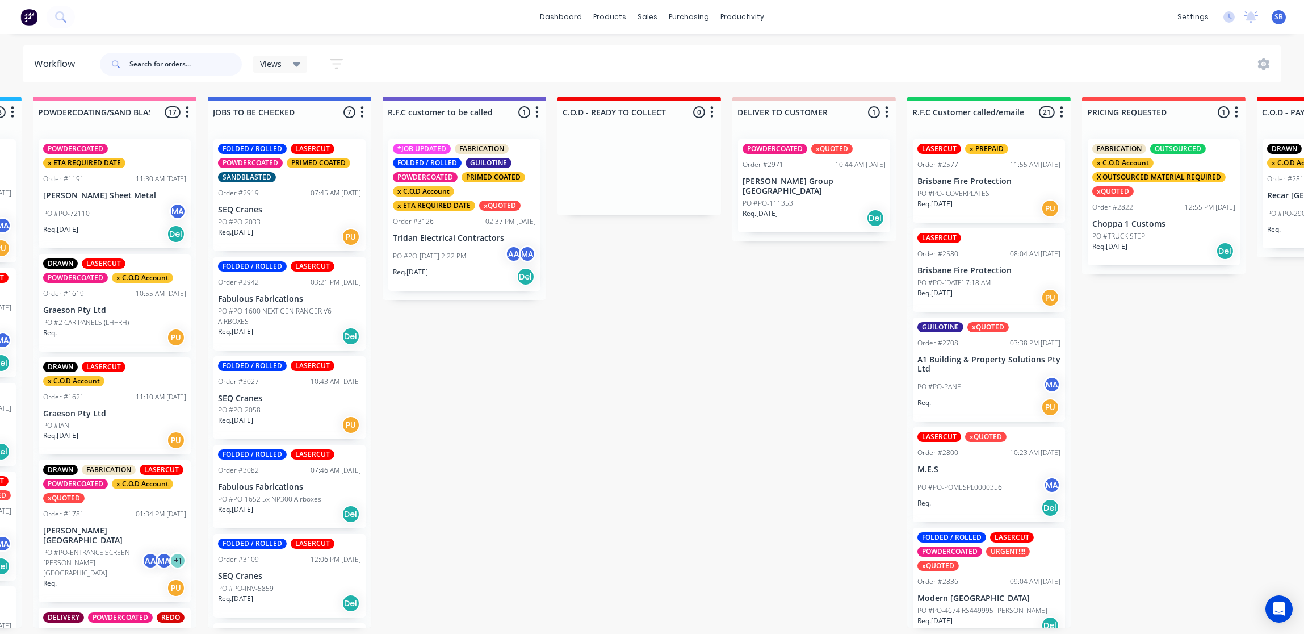
click at [155, 65] on input "text" at bounding box center [185, 64] width 112 height 23
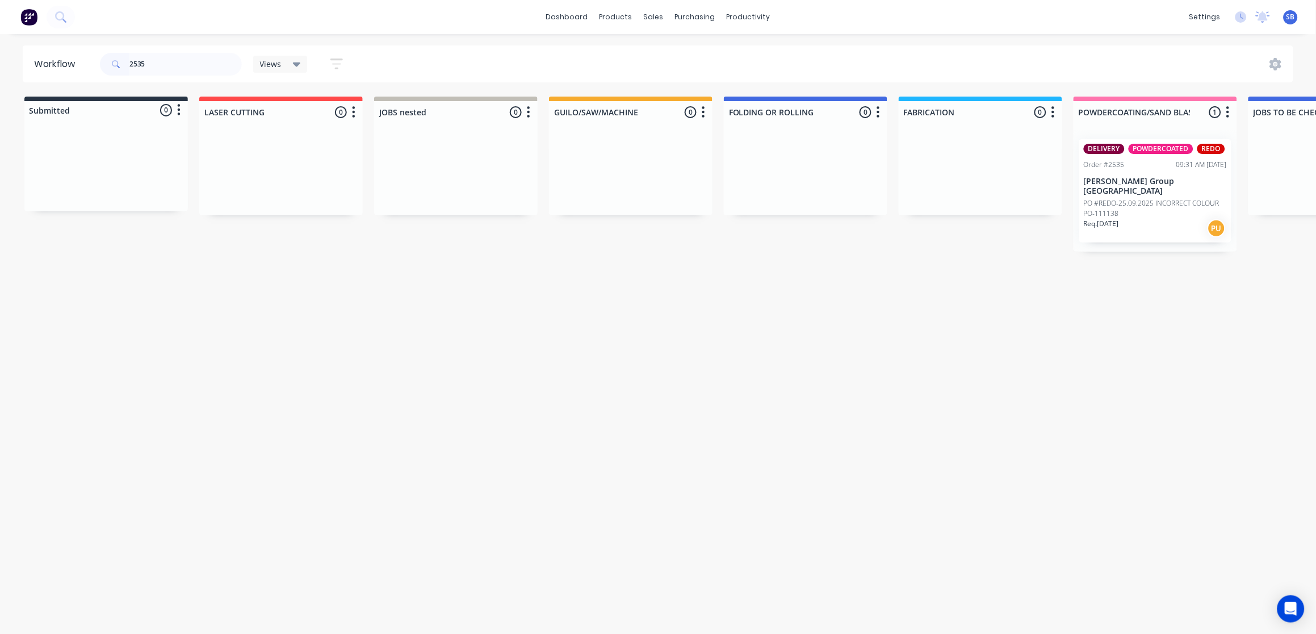
click at [1144, 198] on p "PO #REDO-25.09.2025 INCORRECT COLOUR PO-111138" at bounding box center [1155, 208] width 143 height 20
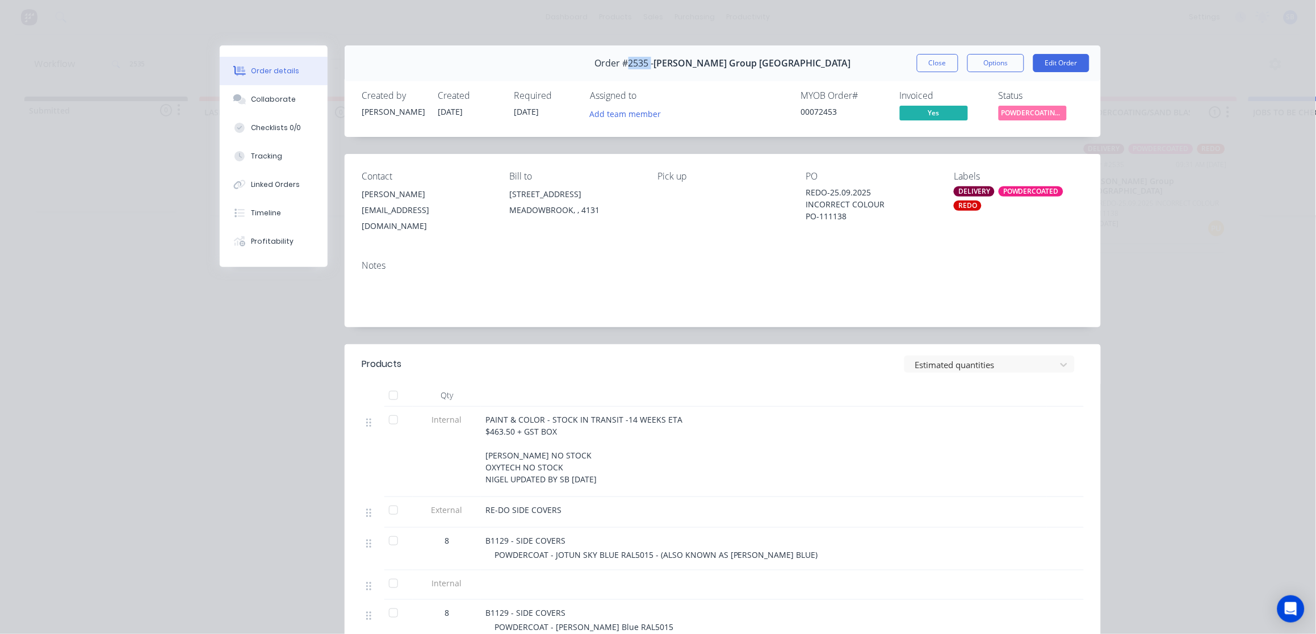
drag, startPoint x: 687, startPoint y: 62, endPoint x: 663, endPoint y: 63, distance: 23.3
click at [654, 63] on span "Order #2535 -" at bounding box center [624, 63] width 59 height 11
copy span "2535"
click at [933, 69] on button "Close" at bounding box center [937, 63] width 41 height 18
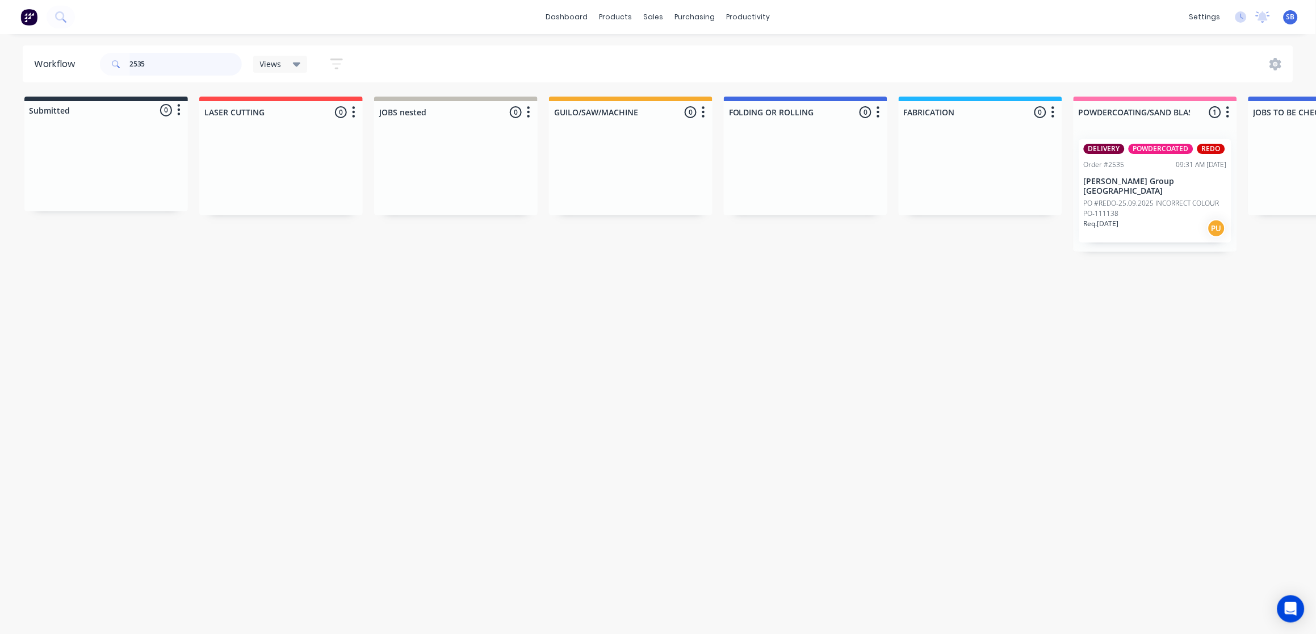
drag, startPoint x: 166, startPoint y: 65, endPoint x: -3, endPoint y: 50, distance: 170.5
click at [0, 50] on html "dashboard products sales purchasing productivity dashboard products Product Cat…" at bounding box center [658, 283] width 1316 height 566
type input "UNIQUE"
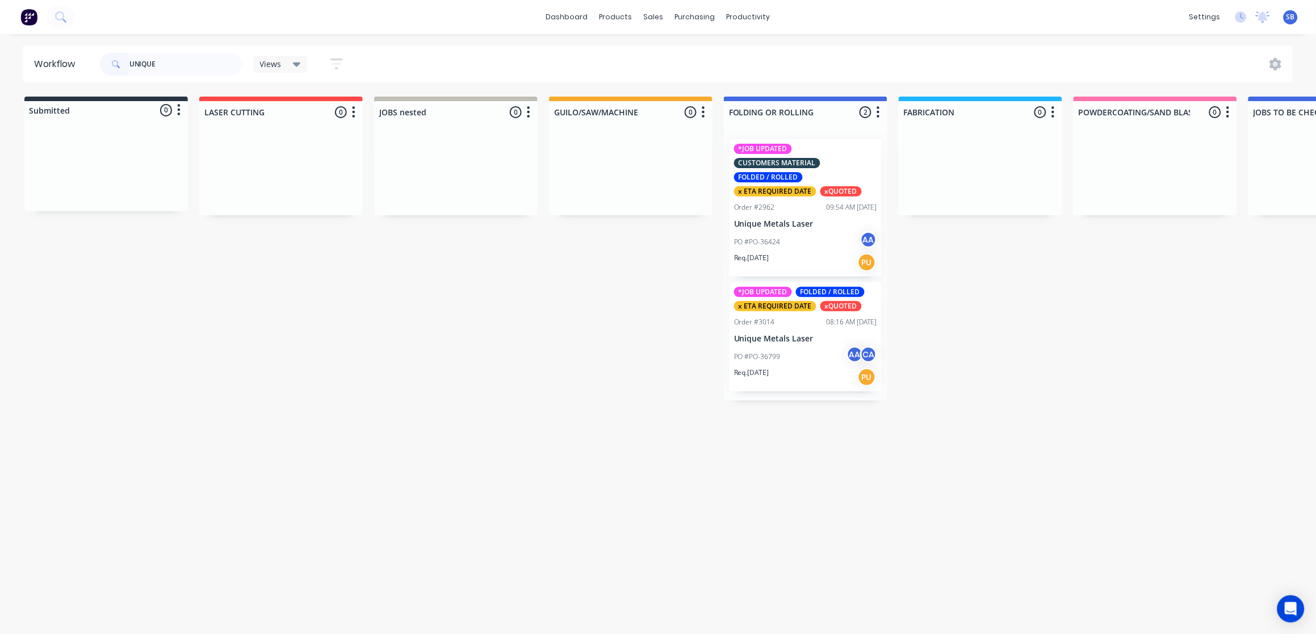
click at [682, 50] on div "Sales Orders" at bounding box center [696, 54] width 47 height 10
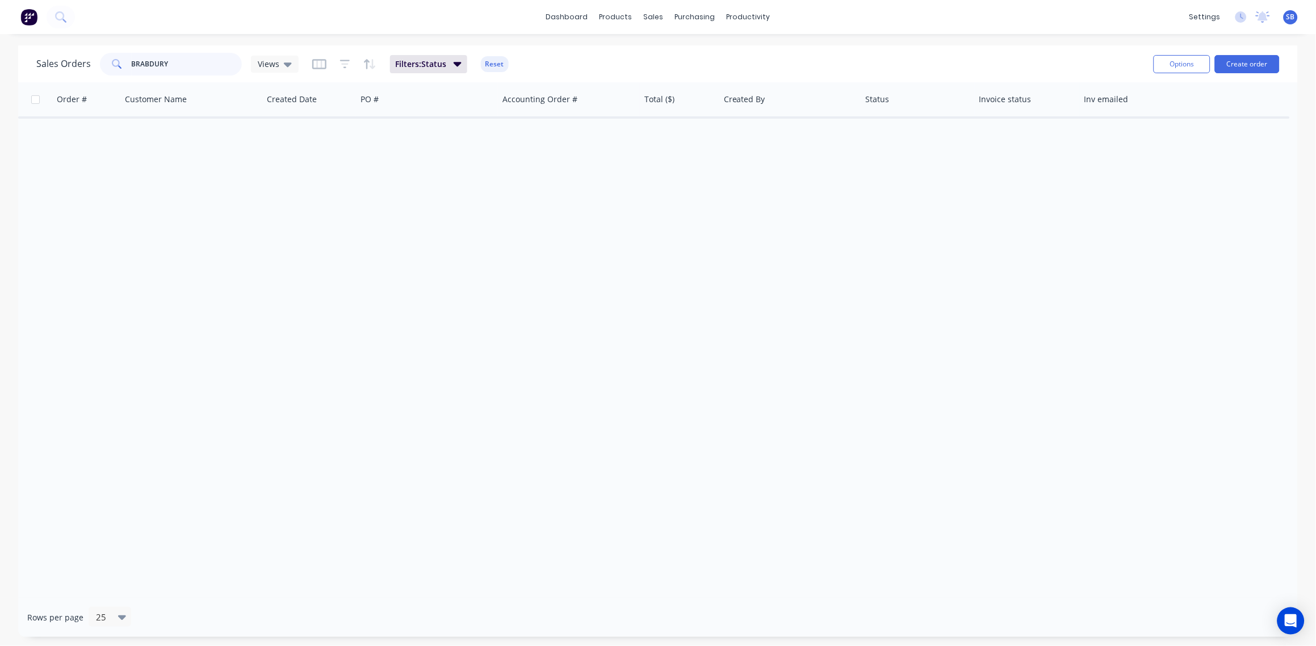
drag, startPoint x: 174, startPoint y: 66, endPoint x: 0, endPoint y: 66, distance: 174.3
click at [0, 67] on html "dashboard products sales purchasing productivity dashboard products Product Cat…" at bounding box center [658, 323] width 1316 height 646
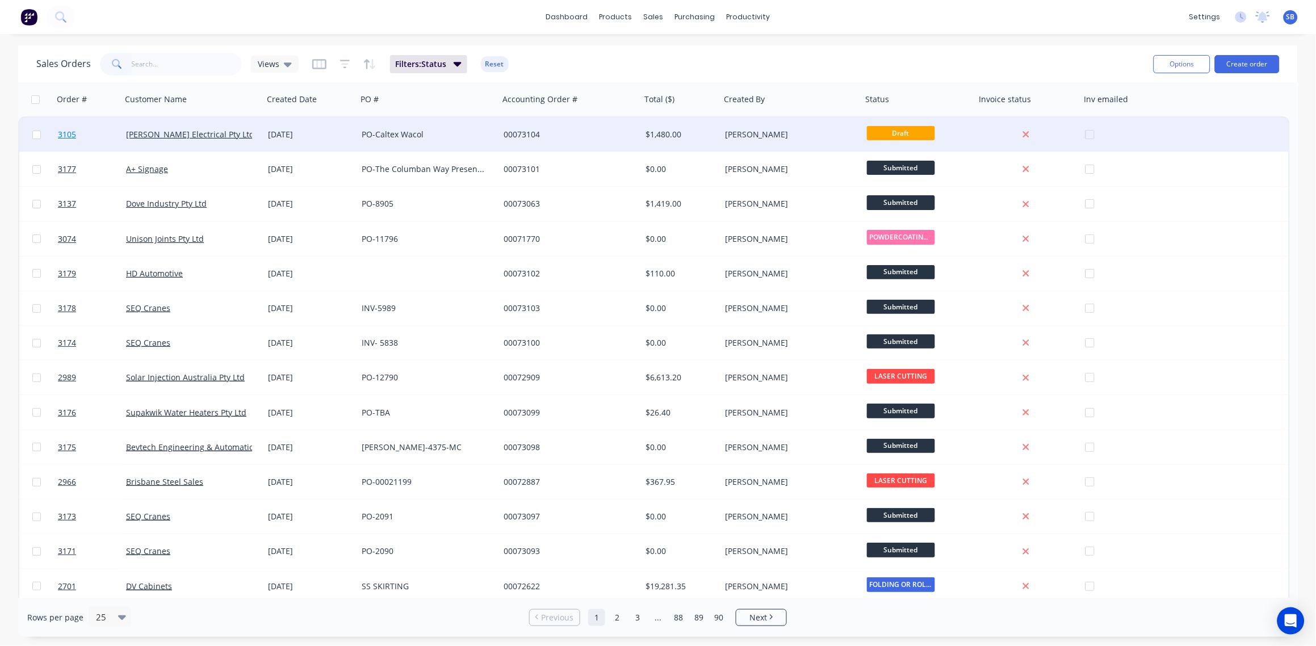
click at [72, 130] on span "3105" at bounding box center [67, 134] width 18 height 11
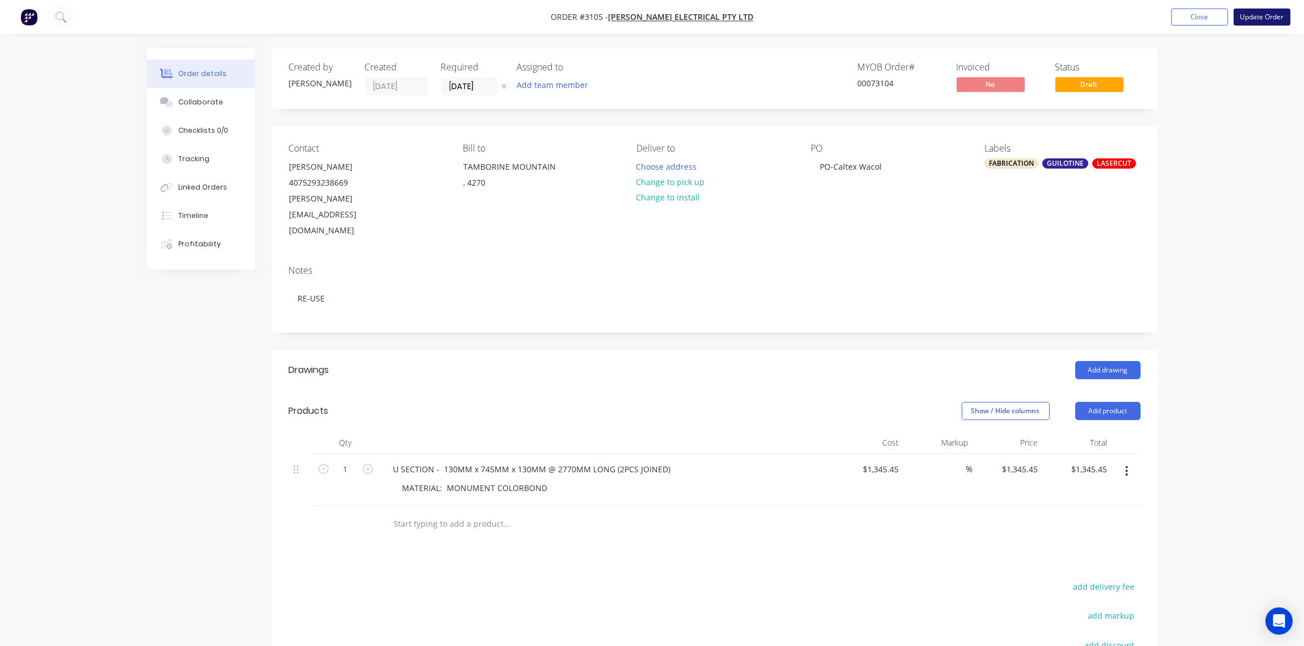
click at [1251, 16] on button "Update Order" at bounding box center [1262, 17] width 57 height 17
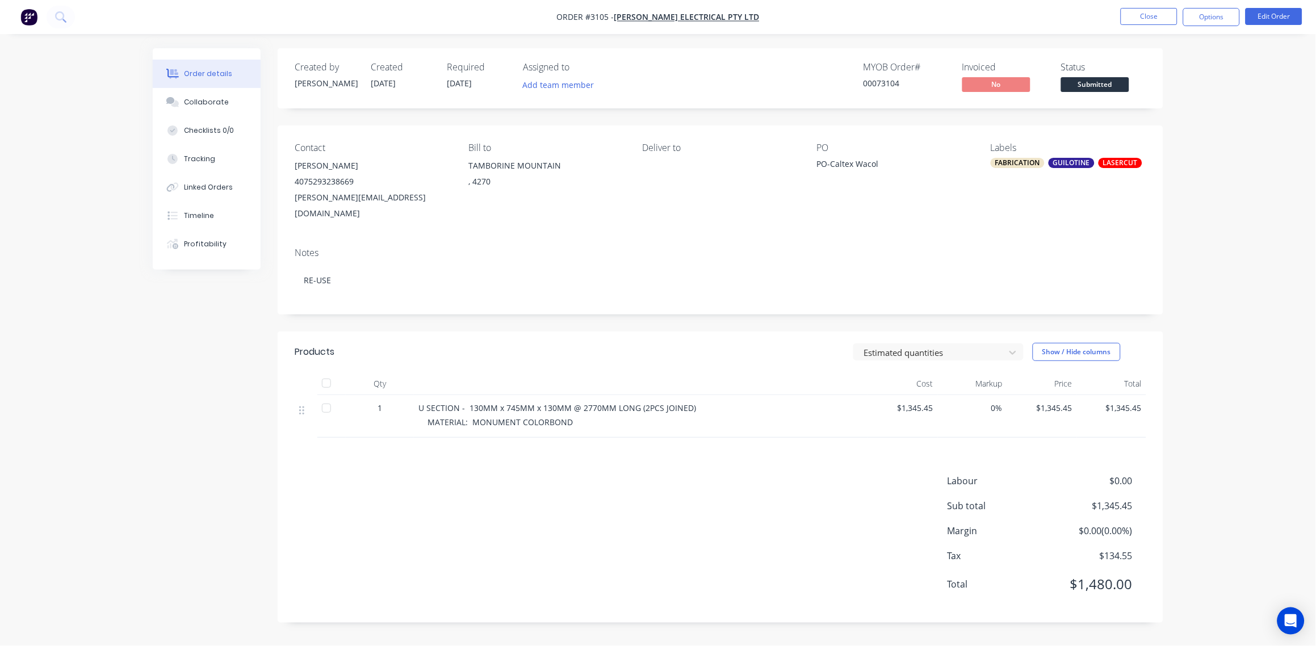
click at [1158, 6] on nav "Order #3105 - Tony Winn Electrical Pty Ltd Close Options Edit Order" at bounding box center [658, 17] width 1316 height 34
click at [1274, 14] on button "Edit Order" at bounding box center [1274, 16] width 57 height 17
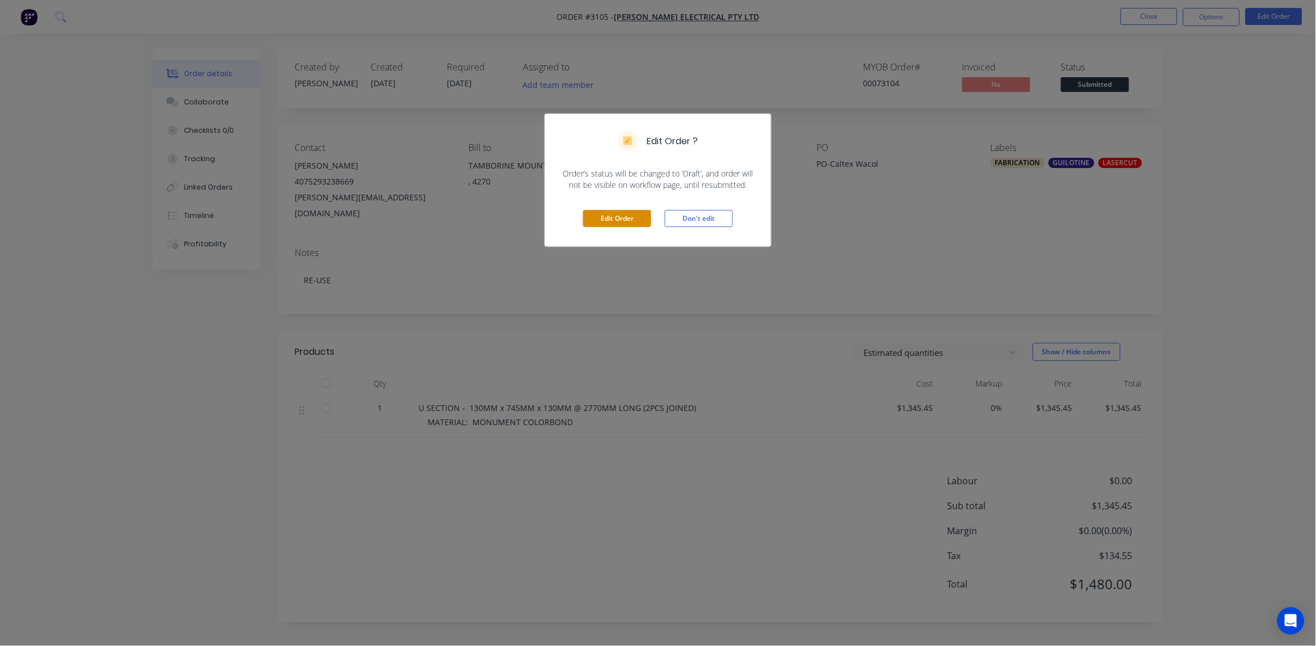
click at [633, 217] on button "Edit Order" at bounding box center [617, 218] width 68 height 17
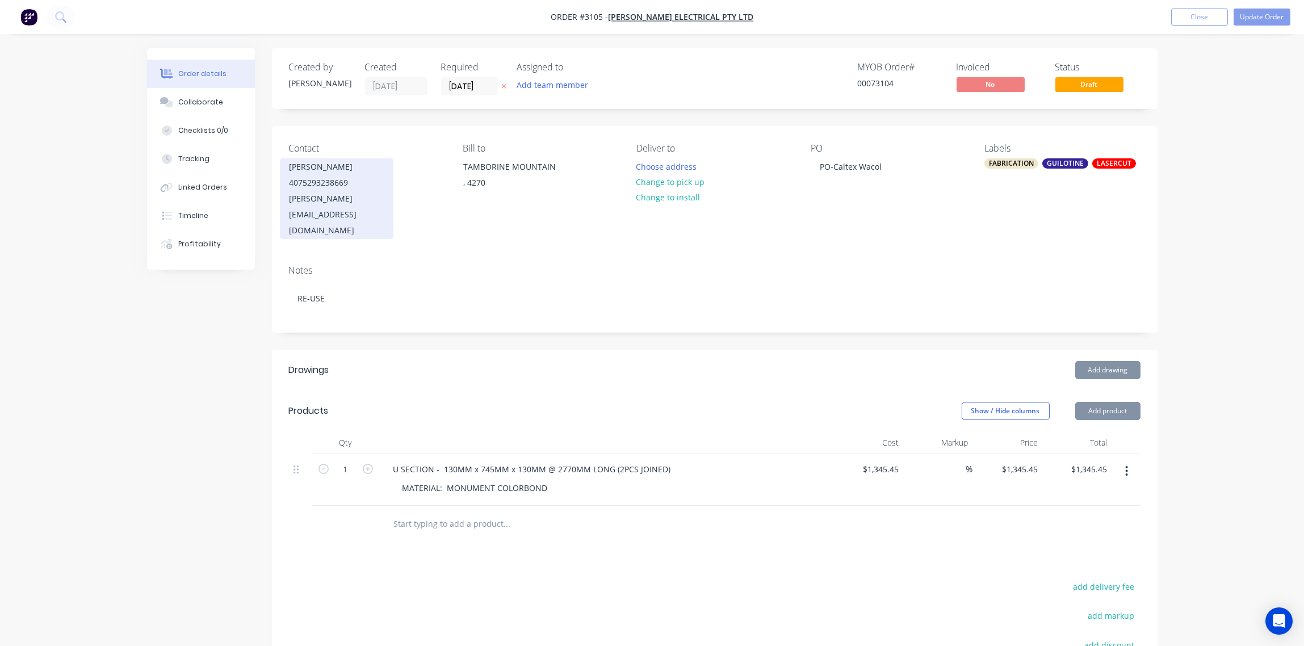
click at [315, 181] on div "4075293238669" at bounding box center [337, 183] width 94 height 16
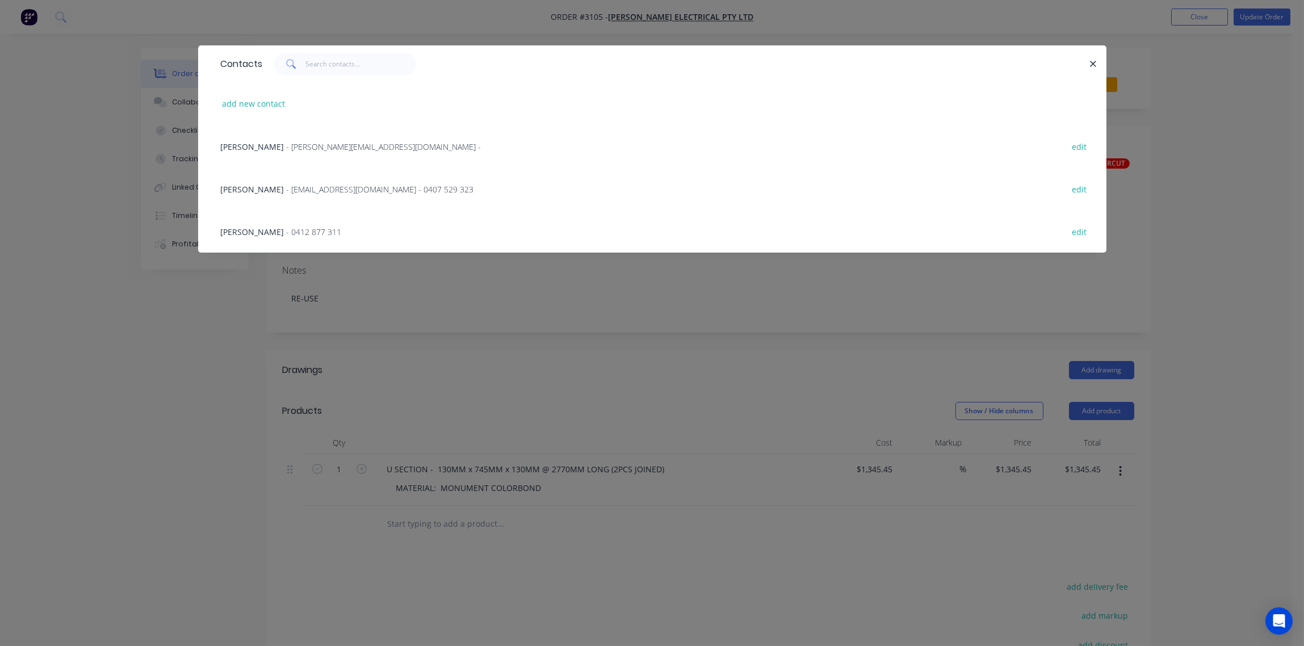
click at [240, 144] on span "[PERSON_NAME]" at bounding box center [253, 146] width 64 height 11
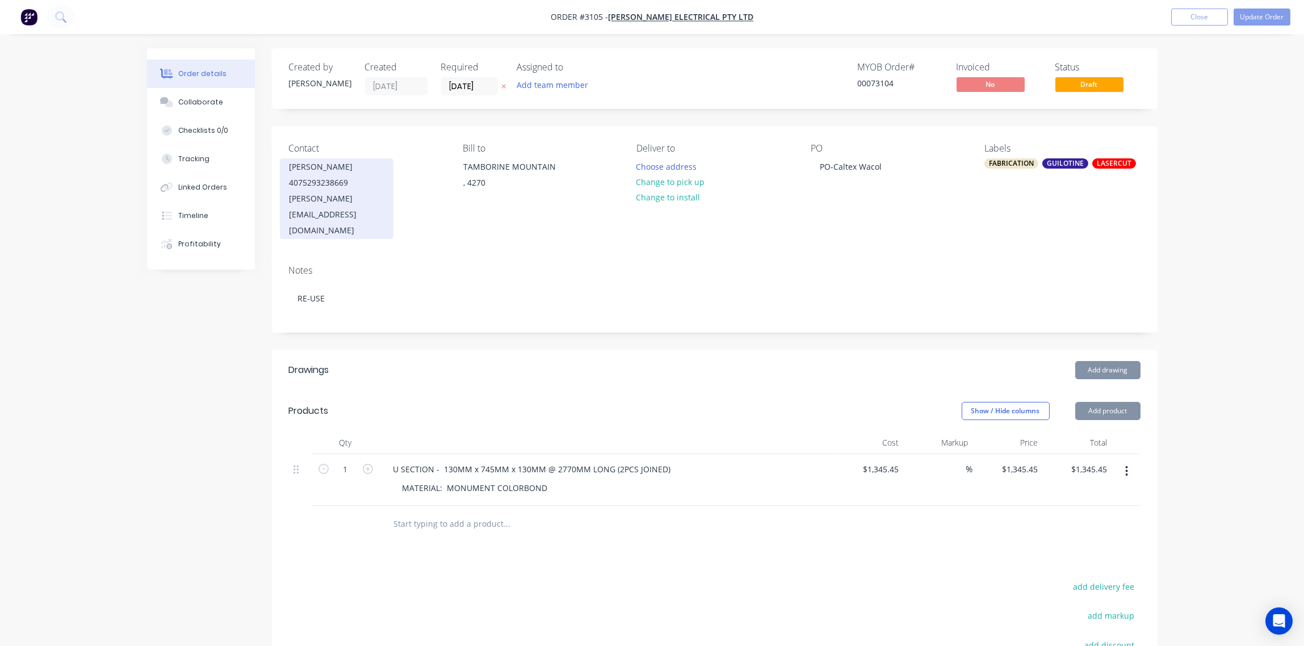
click at [321, 193] on div "[PERSON_NAME][EMAIL_ADDRESS][DOMAIN_NAME]" at bounding box center [337, 215] width 94 height 48
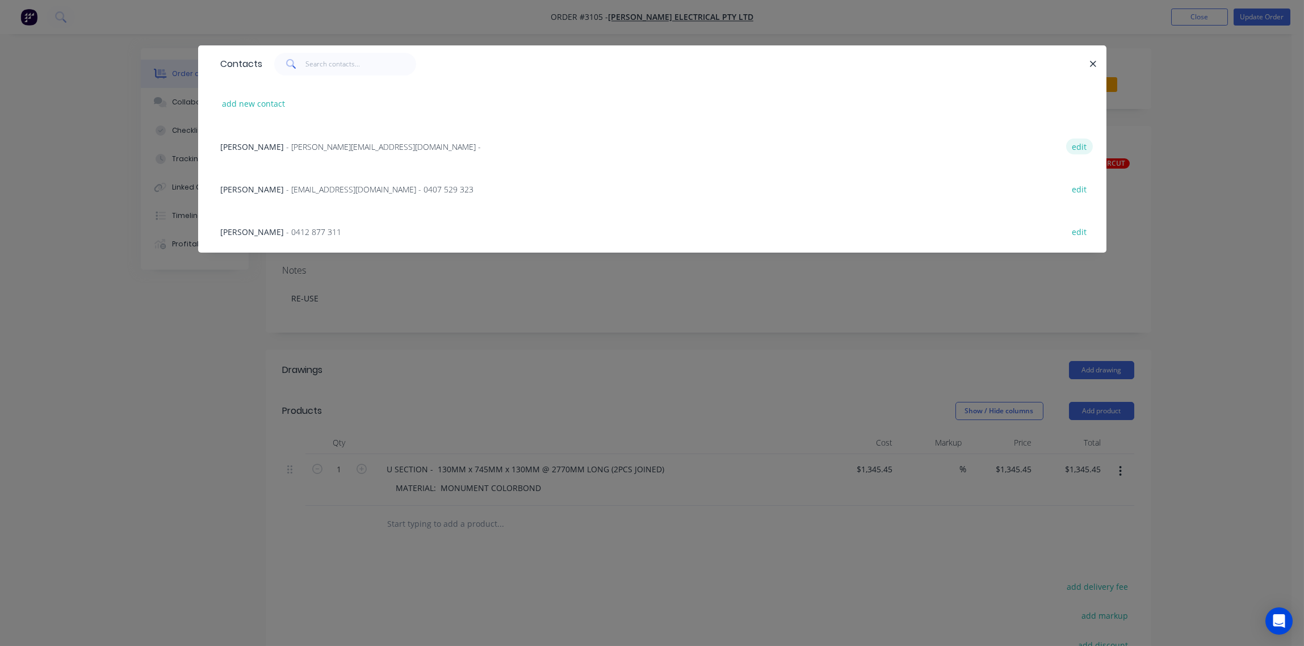
click at [1066, 147] on button "edit" at bounding box center [1079, 146] width 27 height 15
select select "AU"
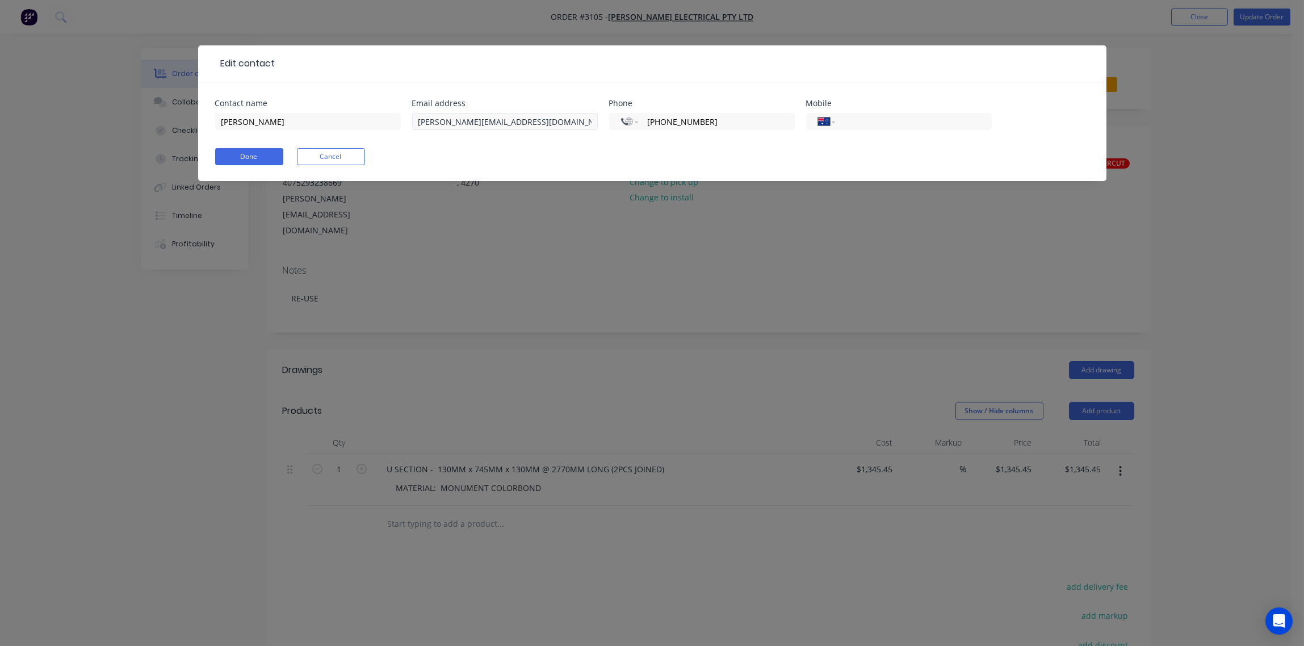
drag, startPoint x: 743, startPoint y: 124, endPoint x: 576, endPoint y: 118, distance: 167.1
click at [576, 118] on div "Contact name TONY WINN Email address katsmail@bigpond.com Phone International A…" at bounding box center [652, 121] width 875 height 44
select select "AU"
click at [877, 127] on input "tel" at bounding box center [911, 121] width 136 height 13
paste input "0407 529 323"
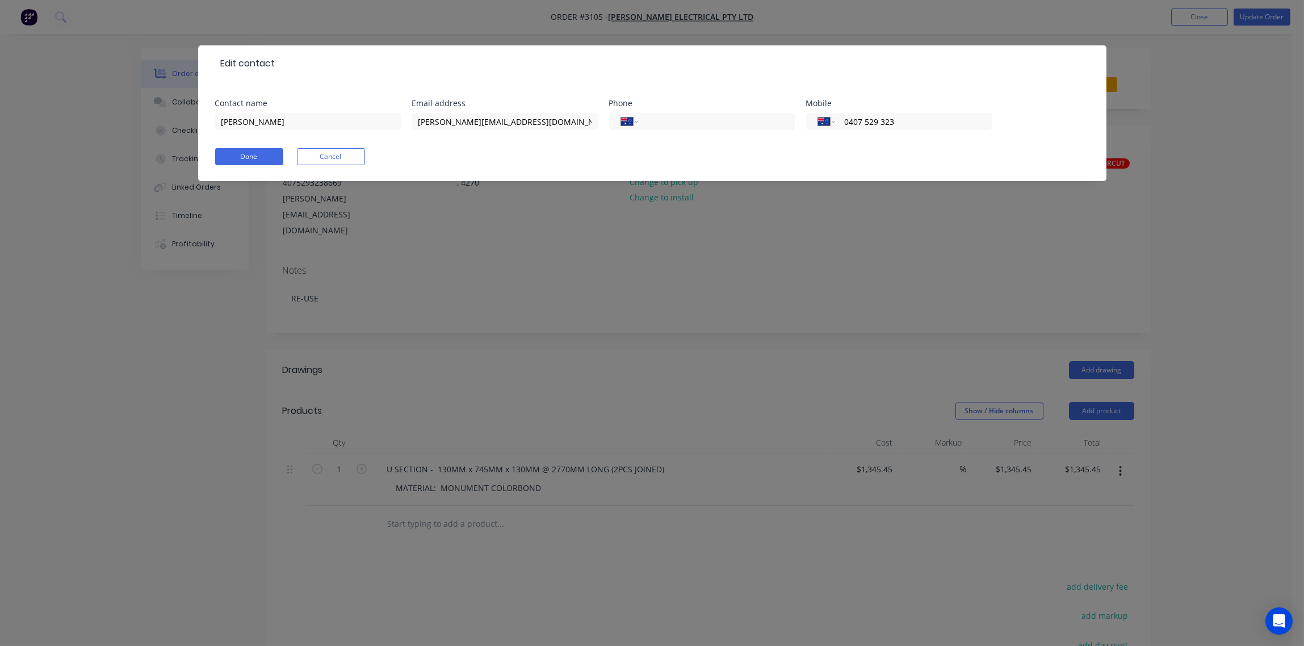
type input "0407 529 323"
click at [231, 158] on button "Done" at bounding box center [249, 156] width 68 height 17
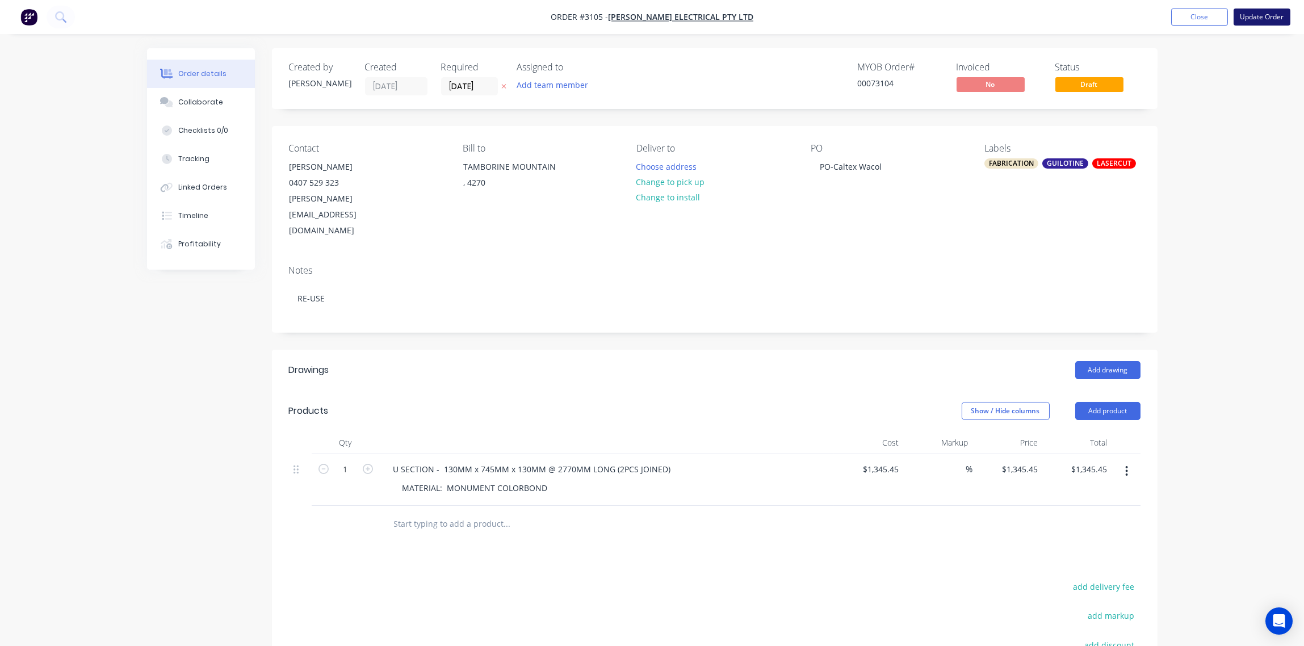
click at [1273, 20] on button "Update Order" at bounding box center [1262, 17] width 57 height 17
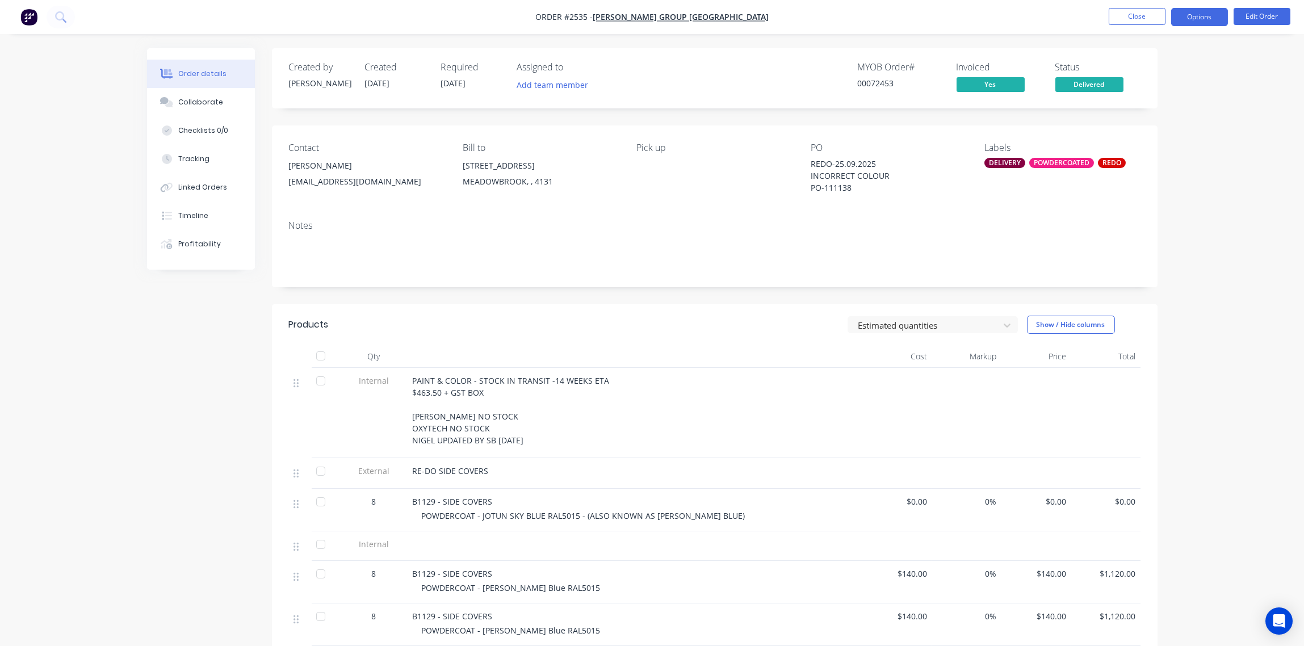
click at [1203, 15] on button "Options" at bounding box center [1200, 17] width 57 height 18
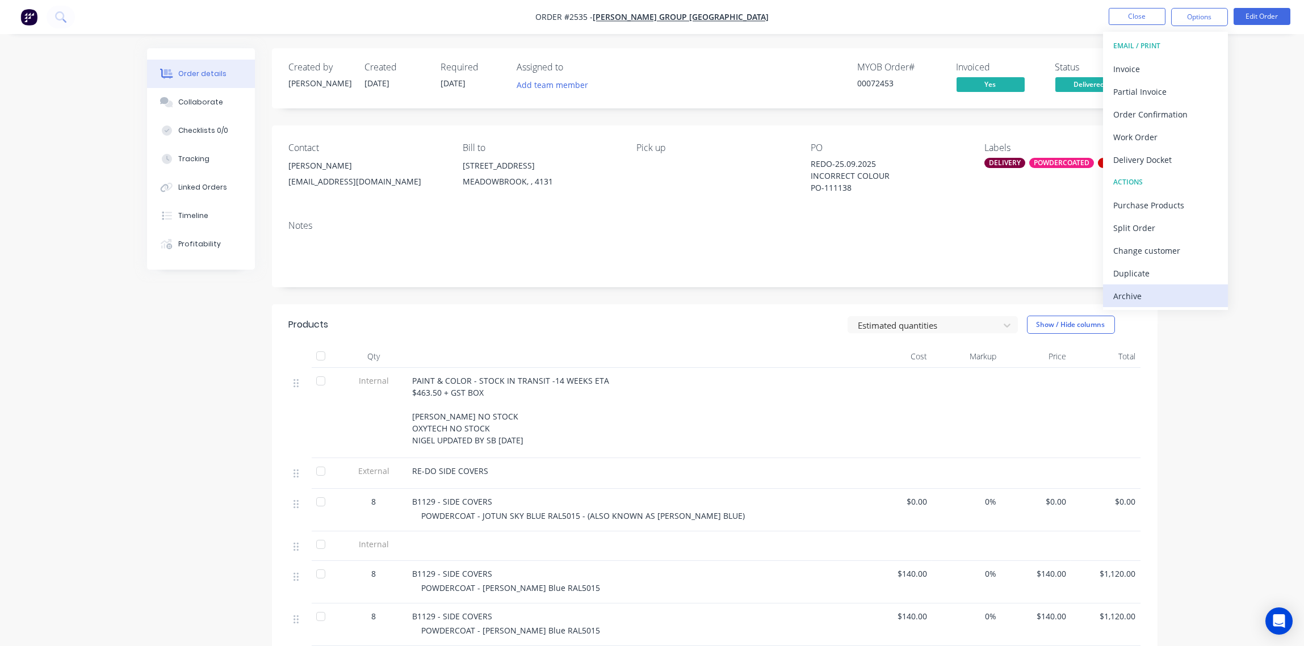
click at [1148, 295] on div "Archive" at bounding box center [1166, 296] width 104 height 16
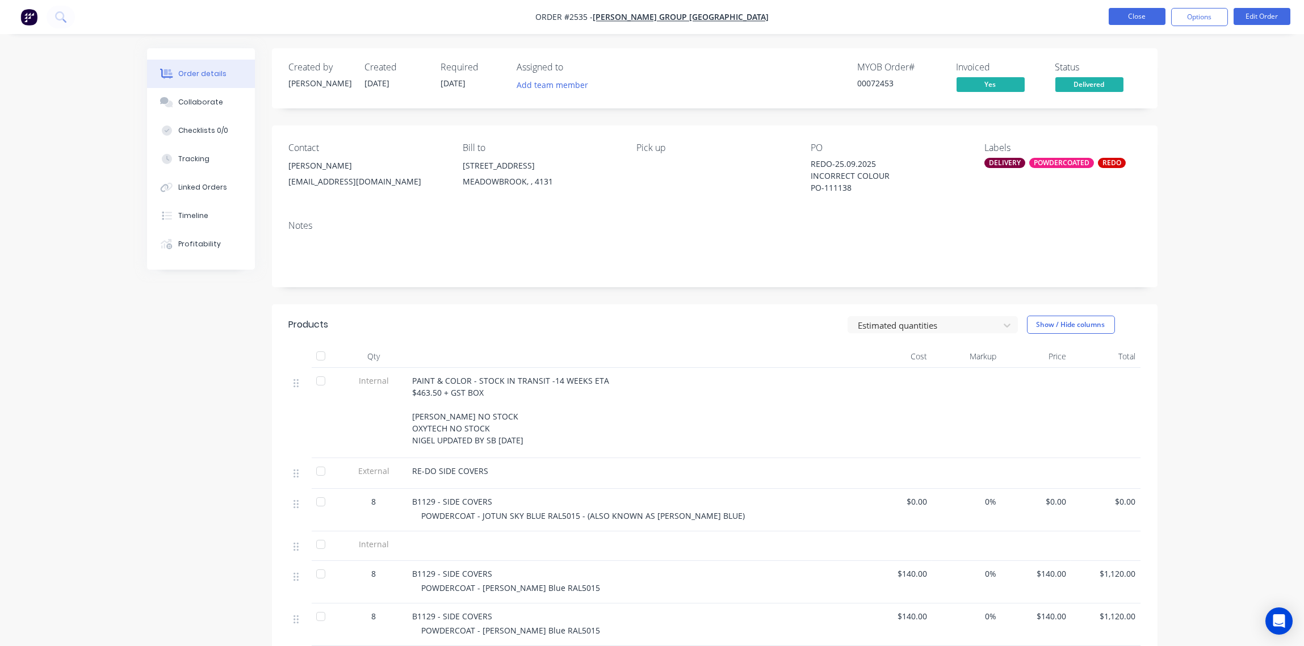
click at [1144, 18] on button "Close" at bounding box center [1137, 16] width 57 height 17
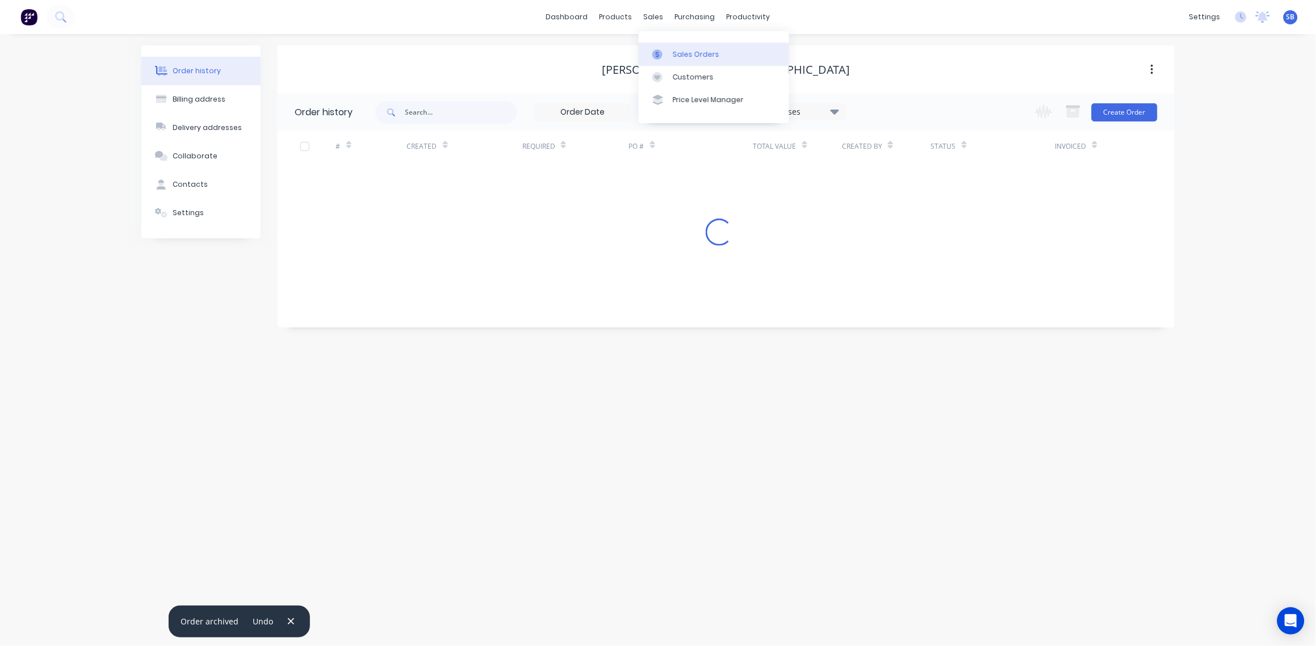
click at [684, 44] on link "Sales Orders" at bounding box center [714, 54] width 150 height 23
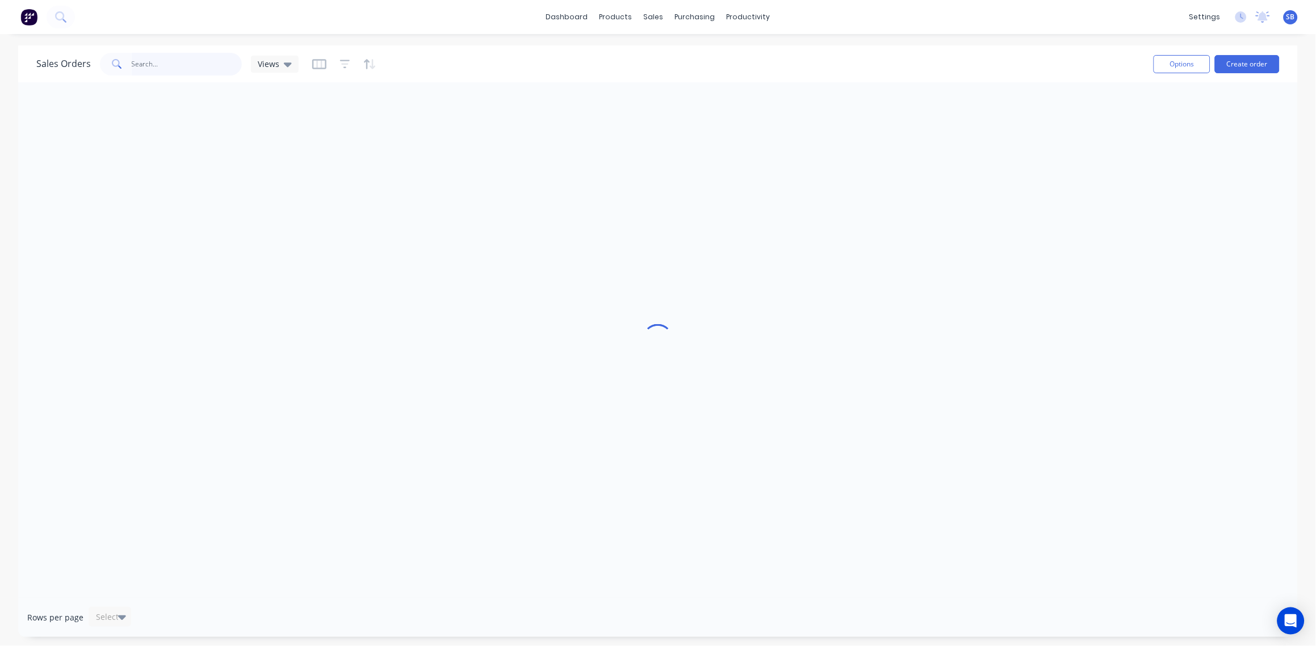
click at [185, 69] on input "text" at bounding box center [187, 64] width 111 height 23
type input "UNIQUE"
click at [342, 65] on icon "button" at bounding box center [345, 63] width 10 height 11
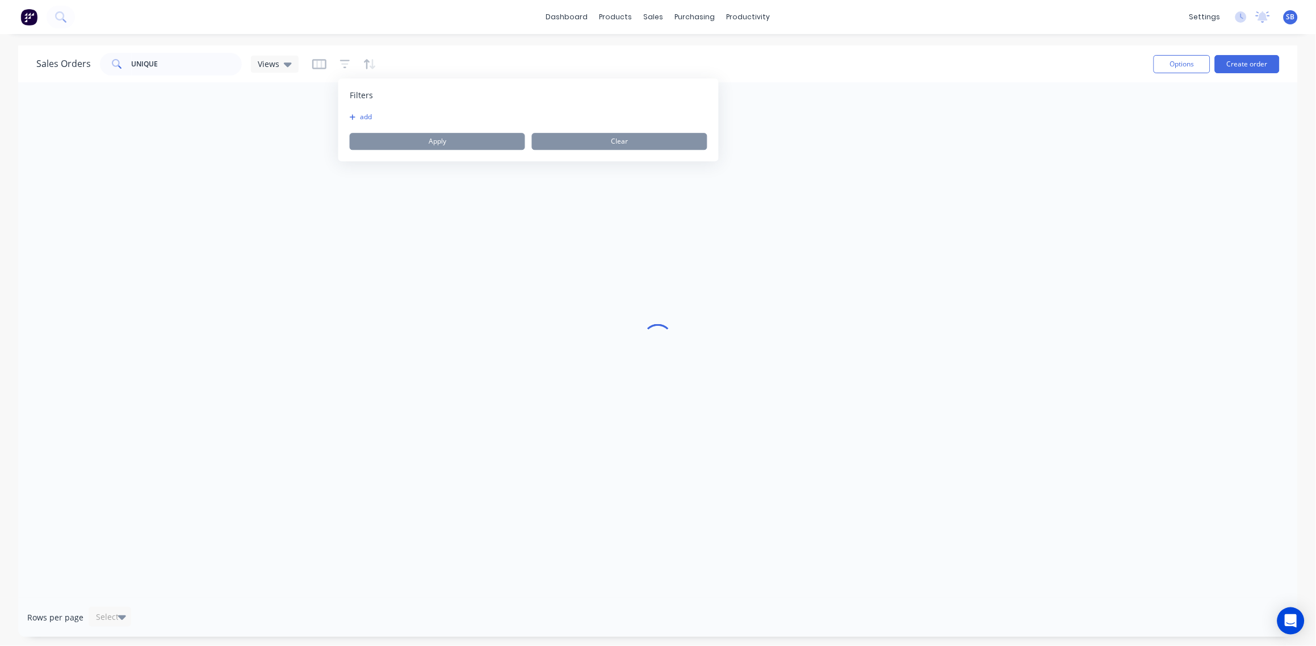
click at [368, 112] on button "add" at bounding box center [364, 116] width 28 height 9
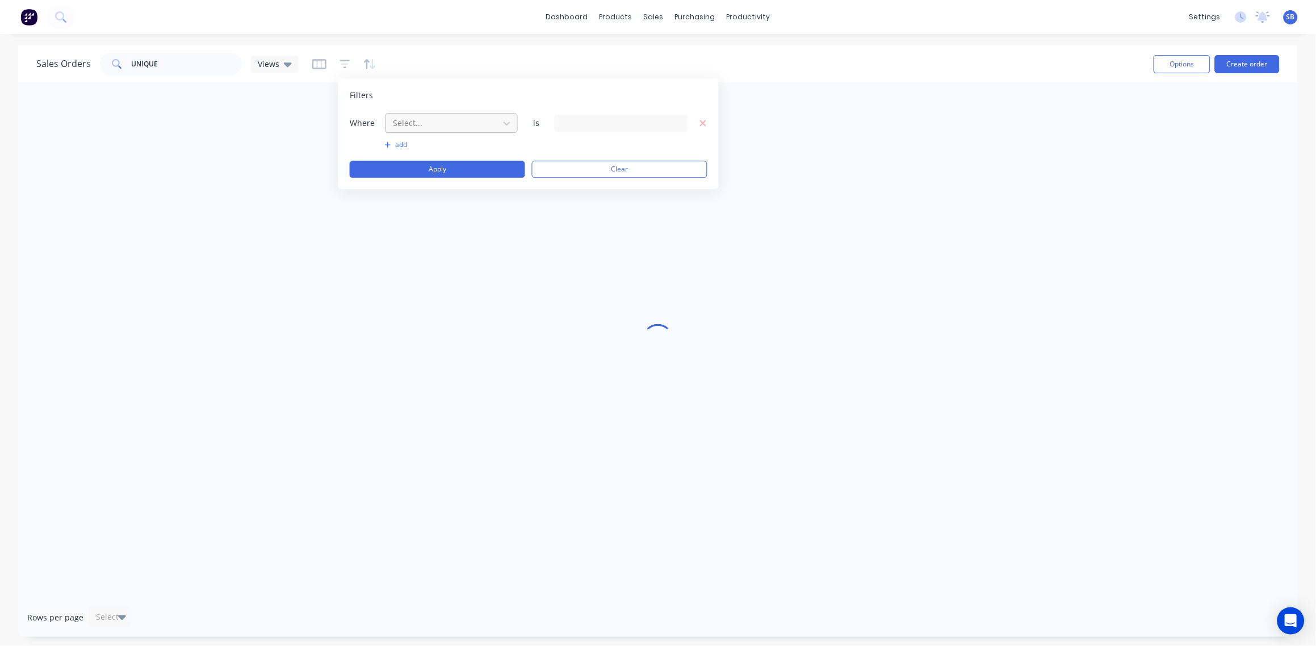
click at [471, 124] on div at bounding box center [443, 123] width 102 height 14
click at [405, 120] on div at bounding box center [443, 123] width 102 height 14
click at [341, 64] on icon "button" at bounding box center [345, 63] width 10 height 11
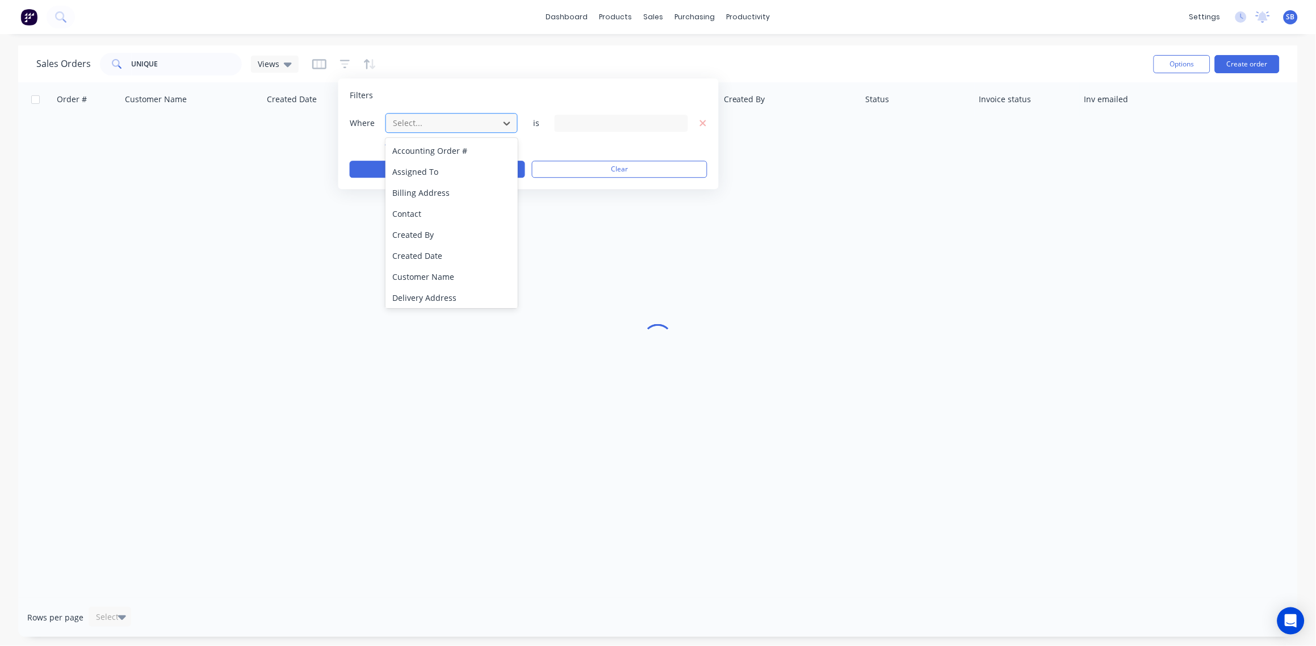
click at [437, 122] on div at bounding box center [443, 123] width 102 height 14
click at [426, 295] on div "Status" at bounding box center [452, 296] width 132 height 21
click at [637, 122] on div "20 Status selected" at bounding box center [612, 123] width 103 height 12
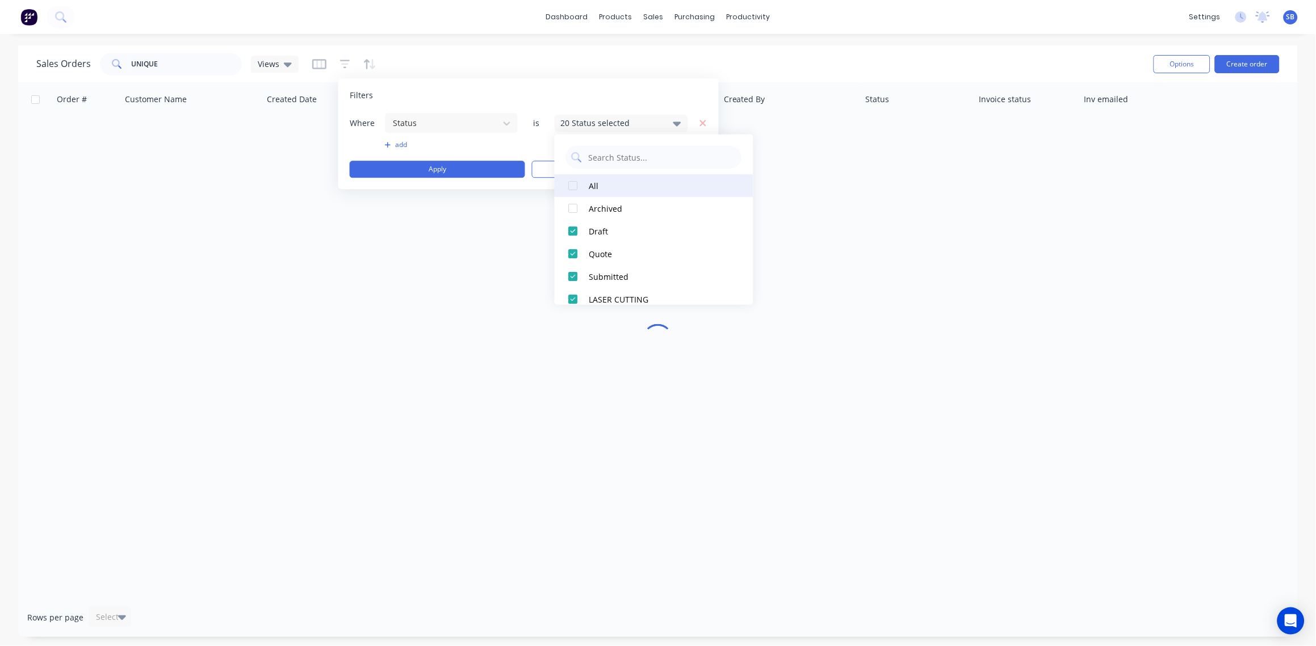
click at [572, 183] on div at bounding box center [573, 185] width 23 height 23
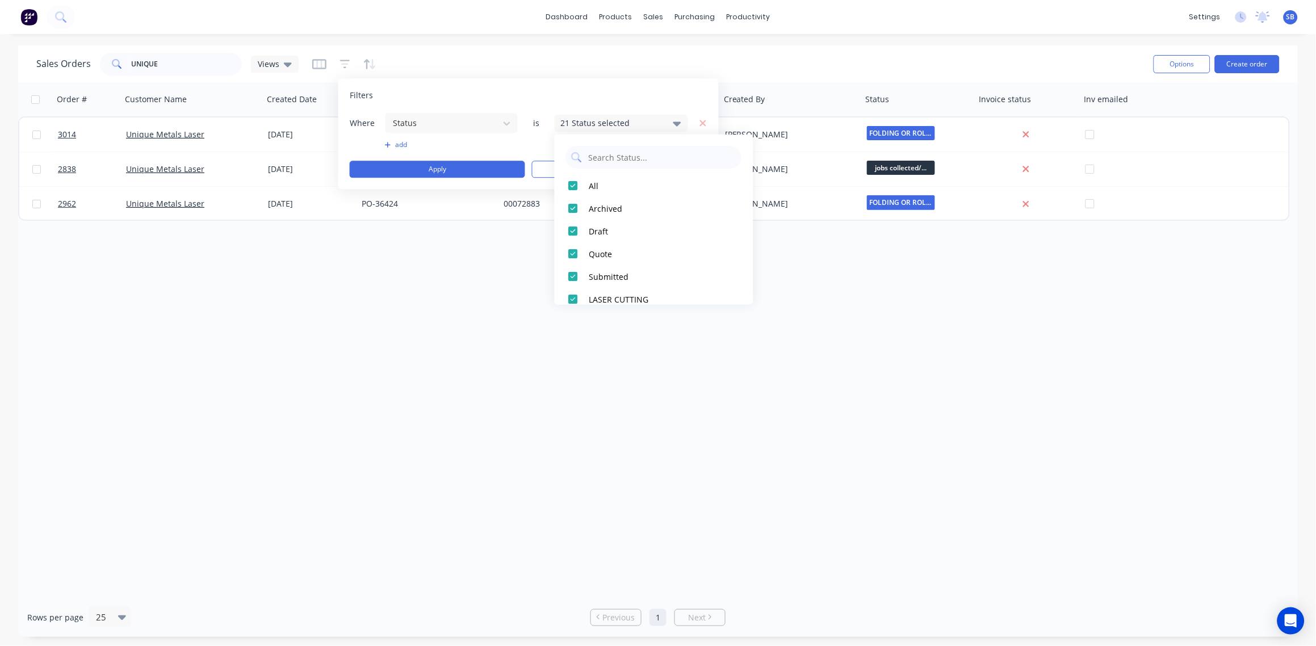
click at [262, 293] on div "Order # Customer Name Created Date PO # Accounting Order # Total ($) Created By…" at bounding box center [658, 340] width 1280 height 516
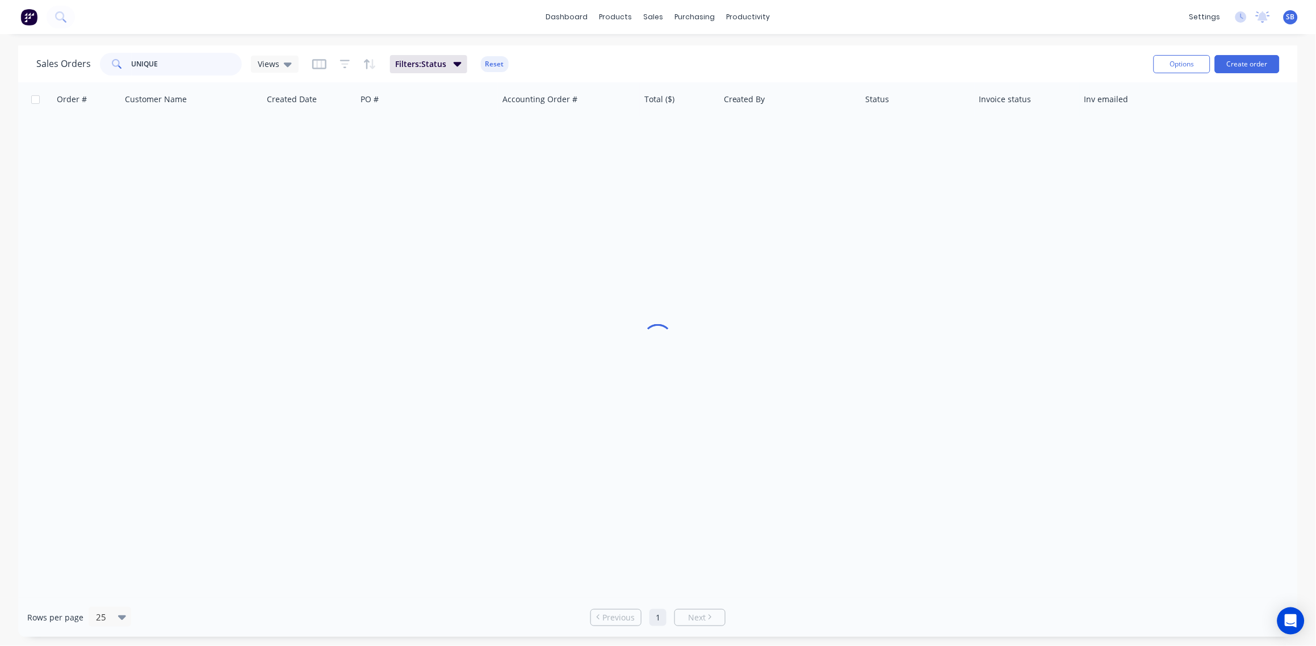
click at [186, 62] on input "UNIQUE" at bounding box center [187, 64] width 111 height 23
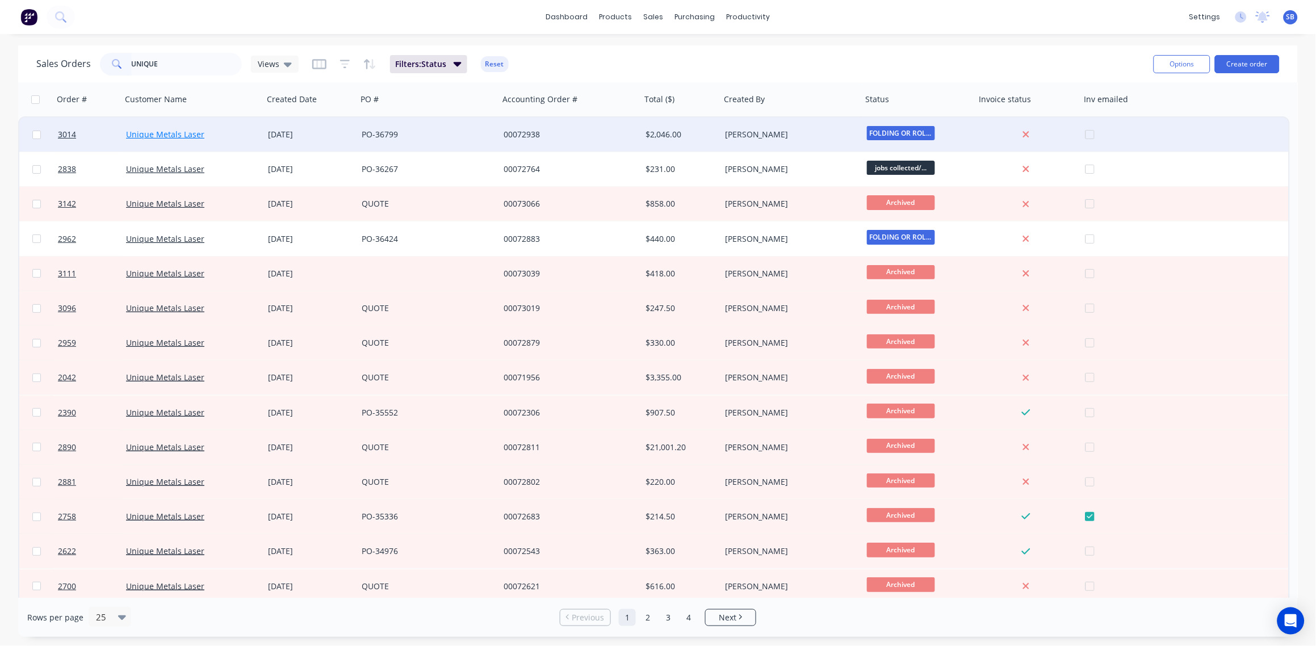
click at [162, 133] on link "Unique Metals Laser" at bounding box center [165, 134] width 78 height 11
click at [60, 133] on span "3014" at bounding box center [67, 134] width 18 height 11
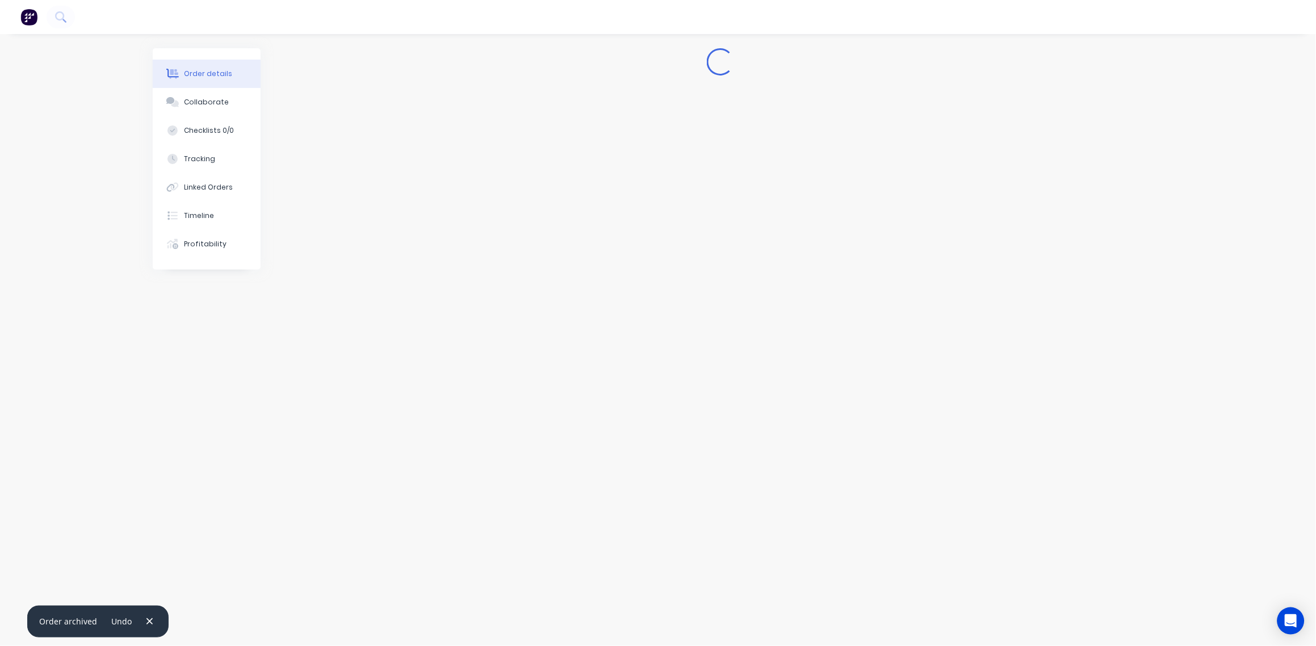
click at [705, 257] on div "Loading..." at bounding box center [658, 301] width 1011 height 507
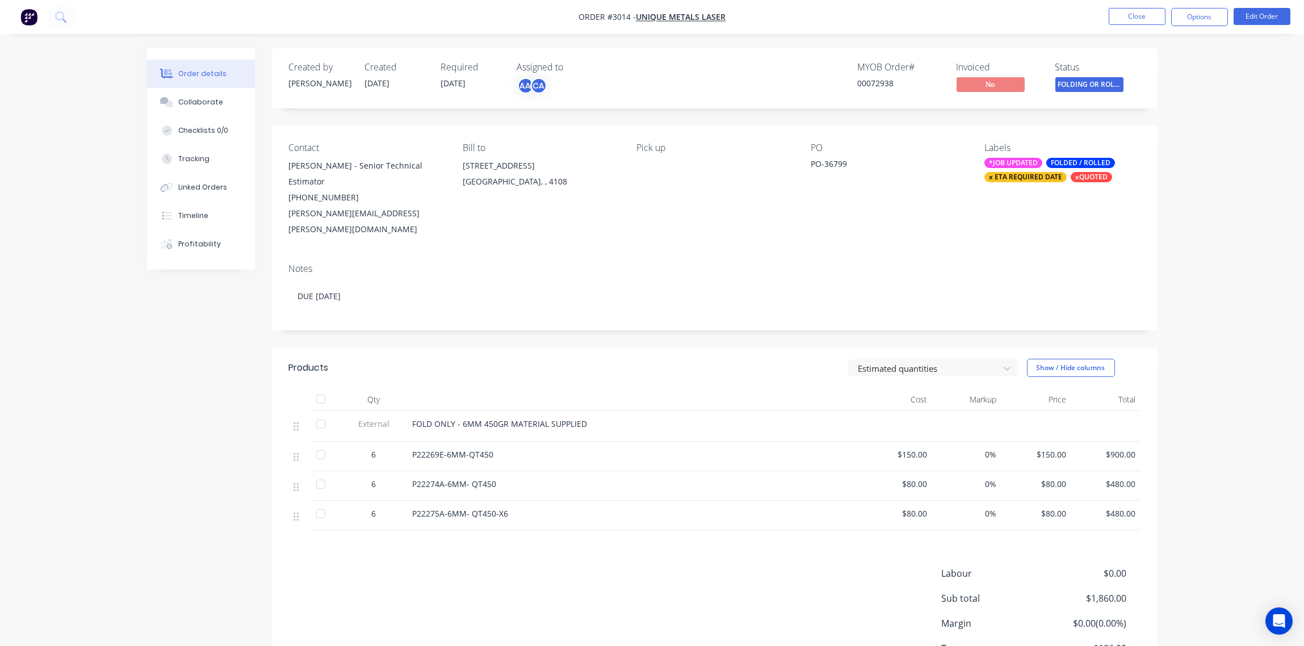
click at [1043, 181] on div "x ETA REQUIRED DATE" at bounding box center [1026, 177] width 82 height 10
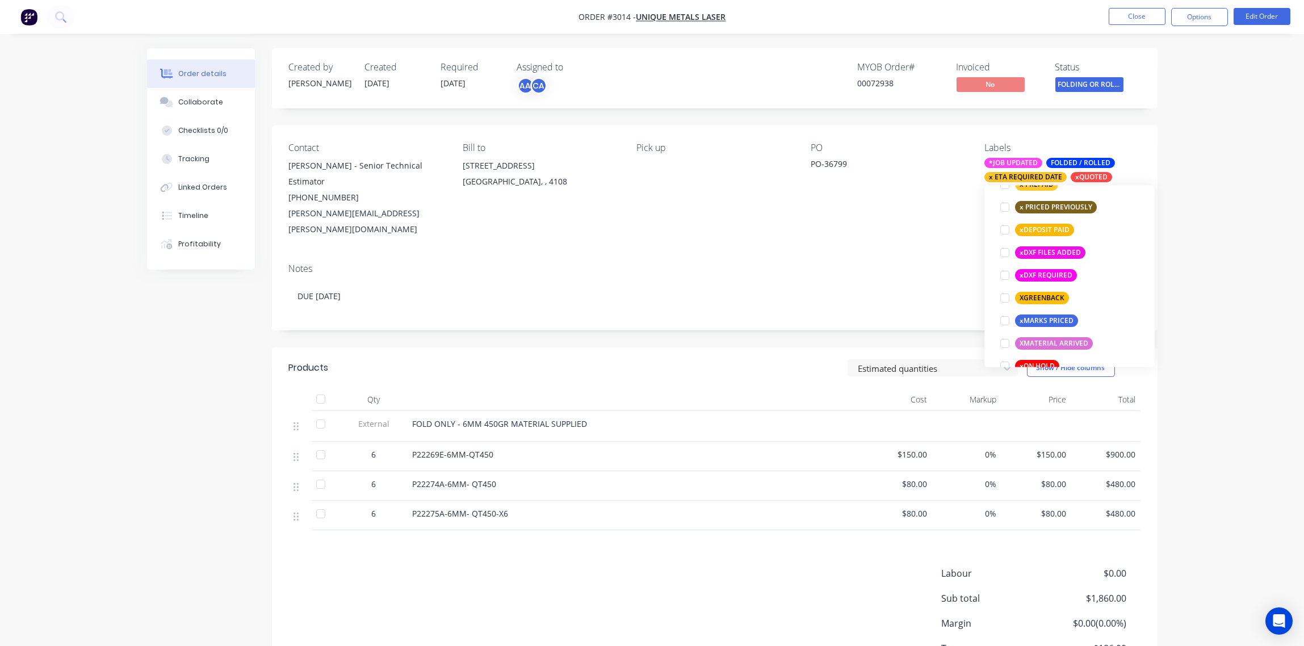
scroll to position [1017, 0]
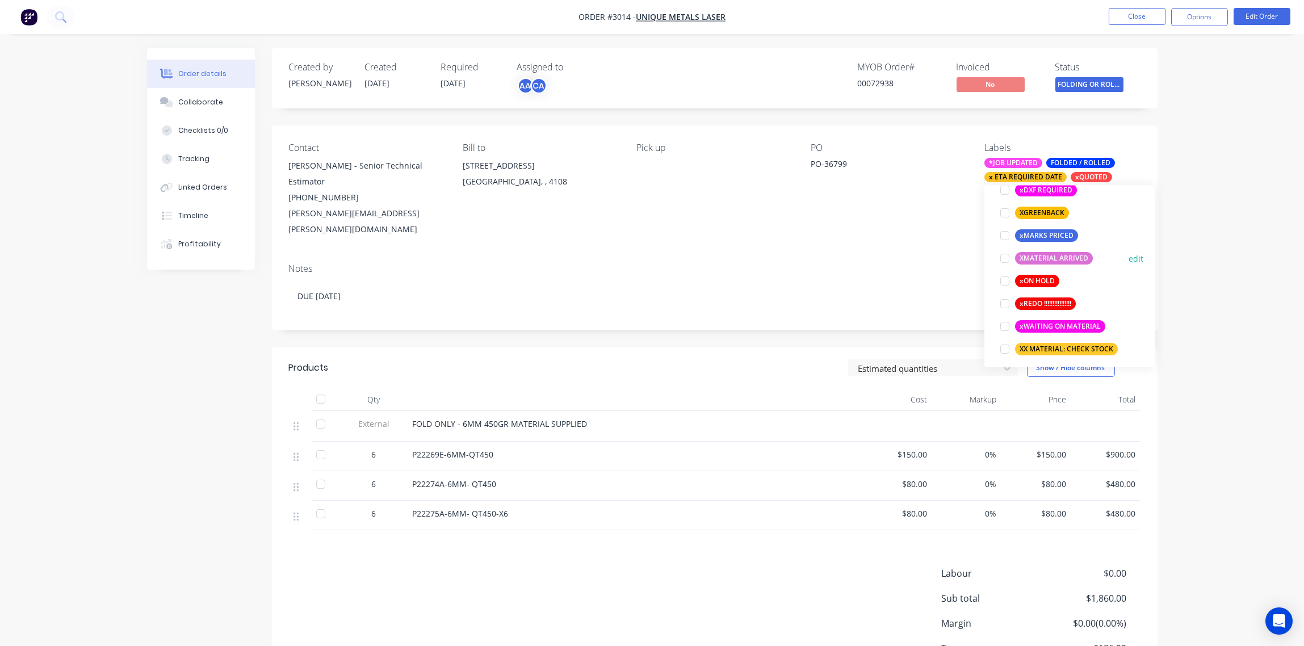
click at [1005, 263] on div at bounding box center [1005, 258] width 23 height 23
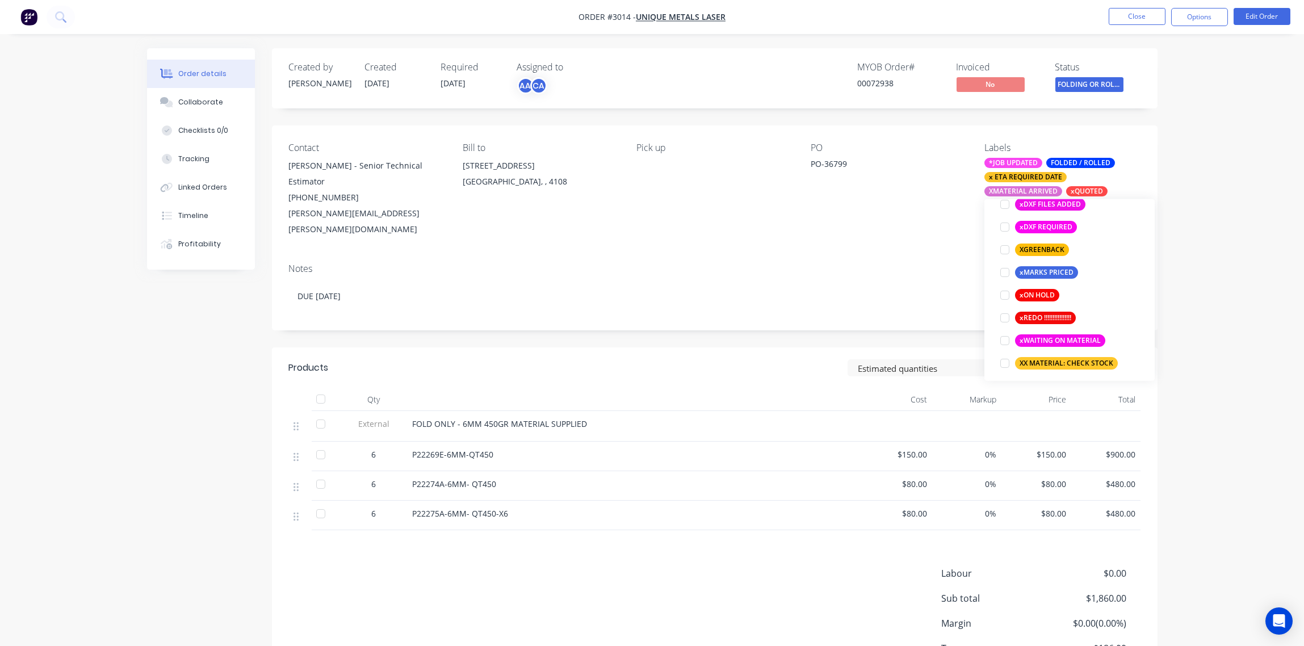
scroll to position [86, 0]
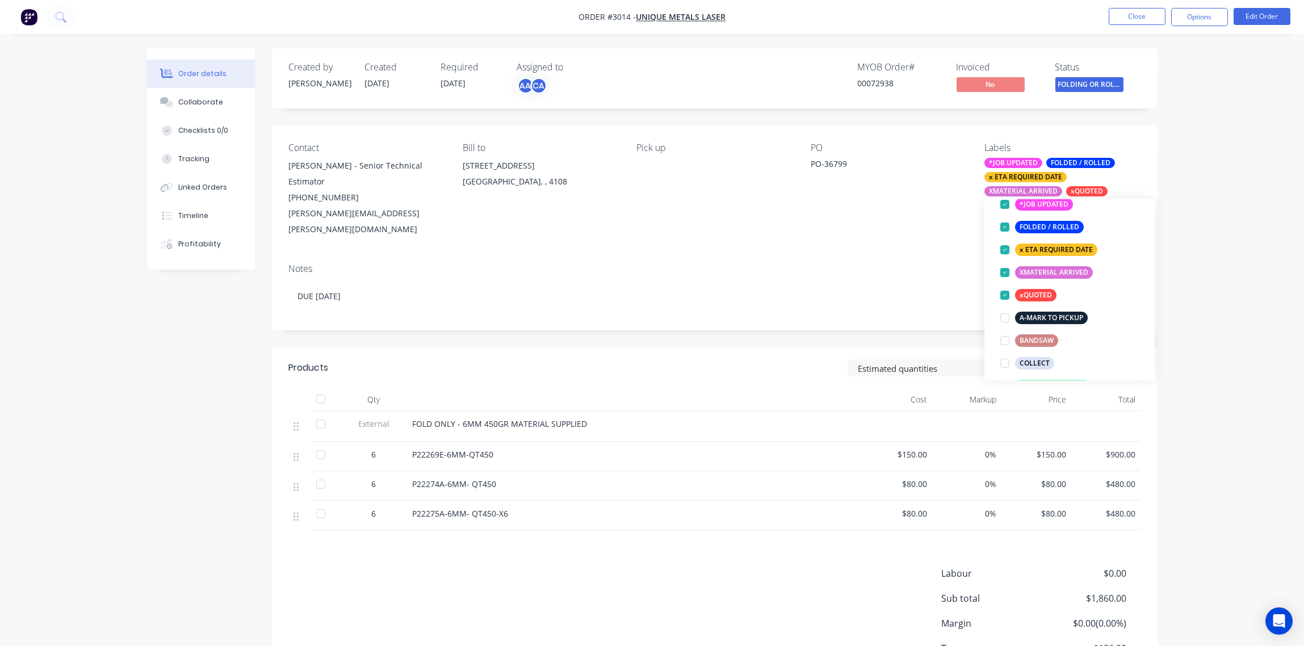
click at [848, 260] on div "Notes DUE [DATE]" at bounding box center [715, 292] width 886 height 76
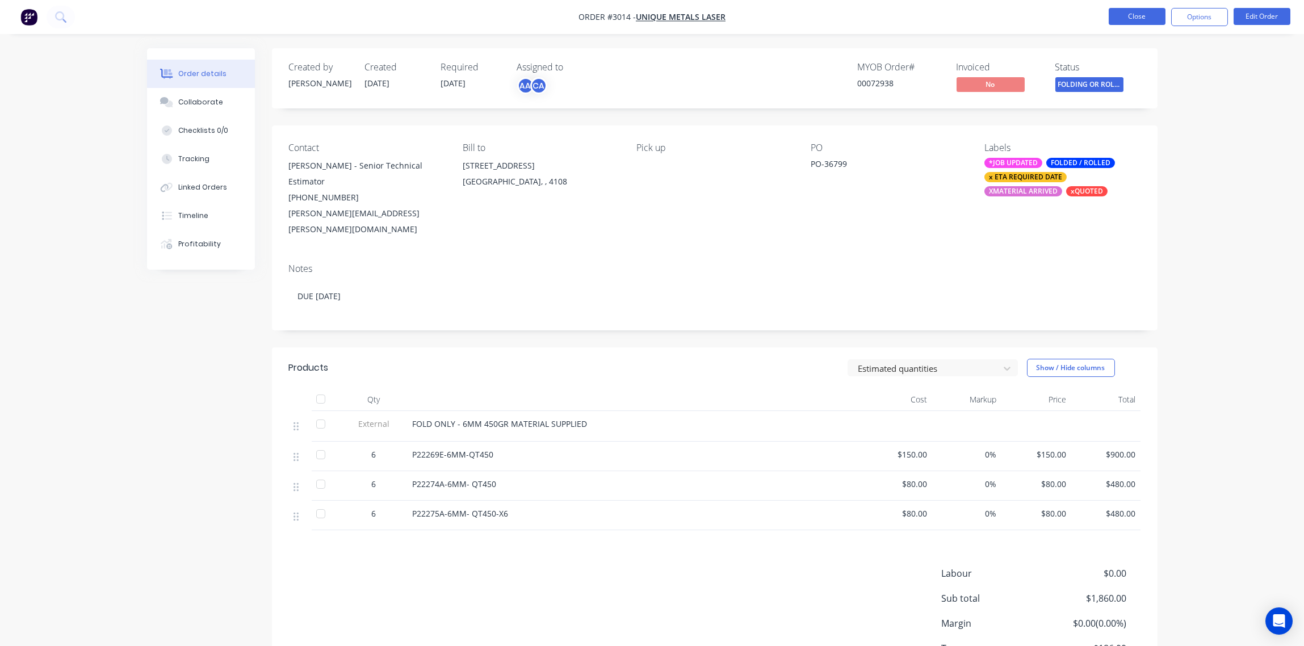
click at [1133, 16] on button "Close" at bounding box center [1137, 16] width 57 height 17
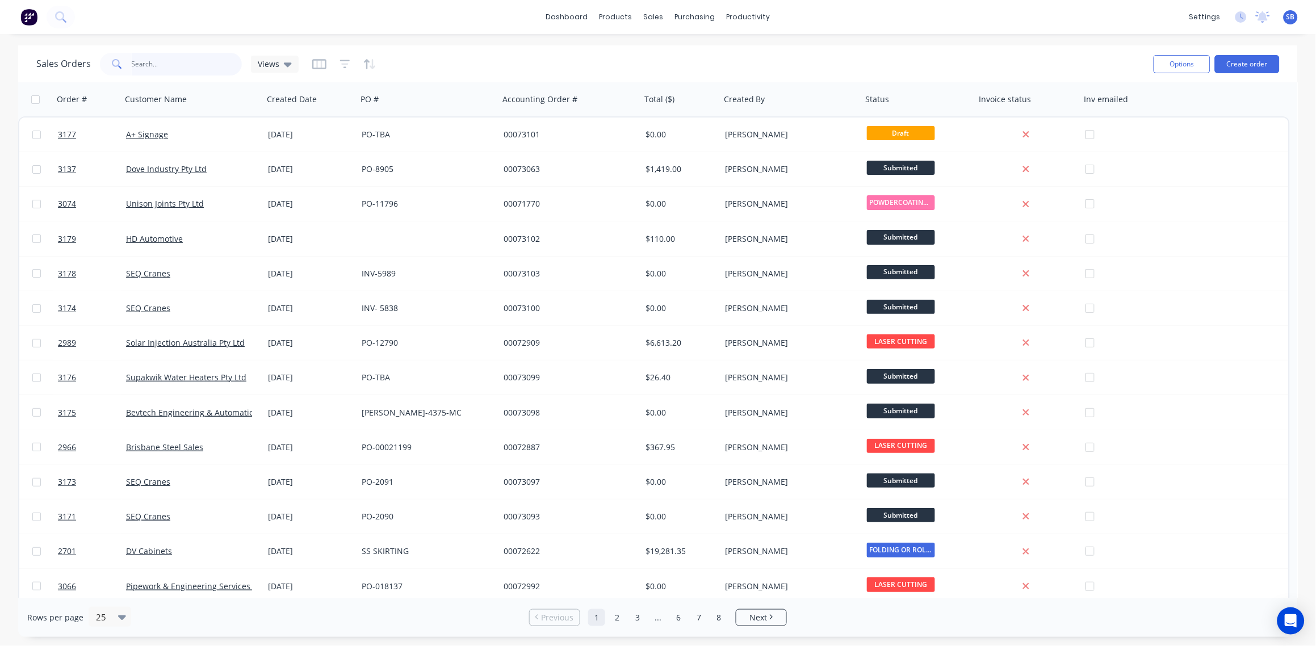
click at [165, 59] on input "text" at bounding box center [187, 64] width 111 height 23
click at [166, 65] on input "text" at bounding box center [187, 64] width 111 height 23
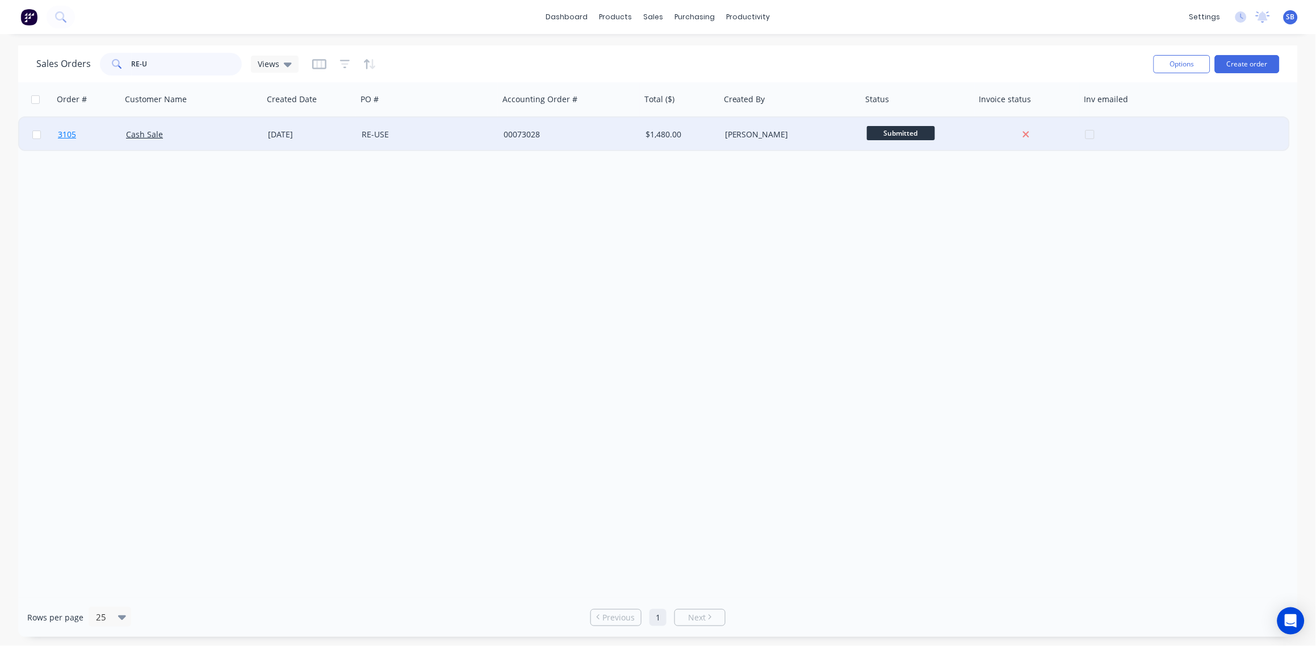
type input "RE-U"
click at [68, 135] on span "3105" at bounding box center [67, 134] width 18 height 11
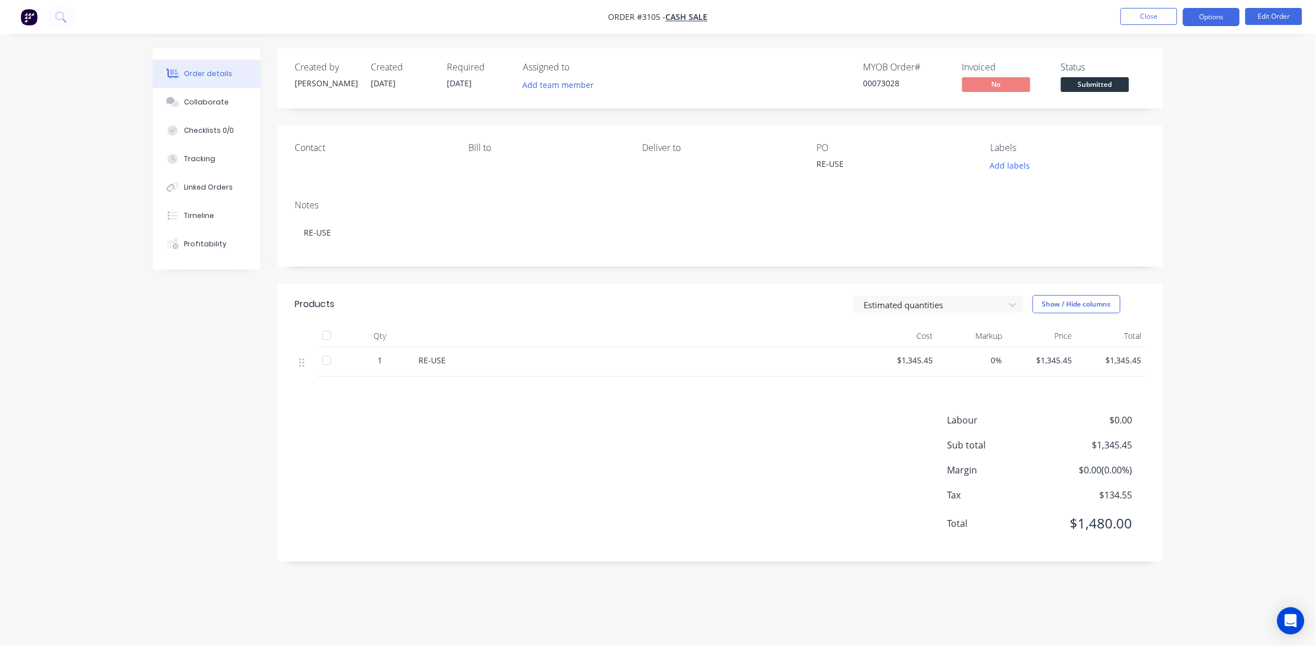
click at [1218, 22] on button "Options" at bounding box center [1211, 17] width 57 height 18
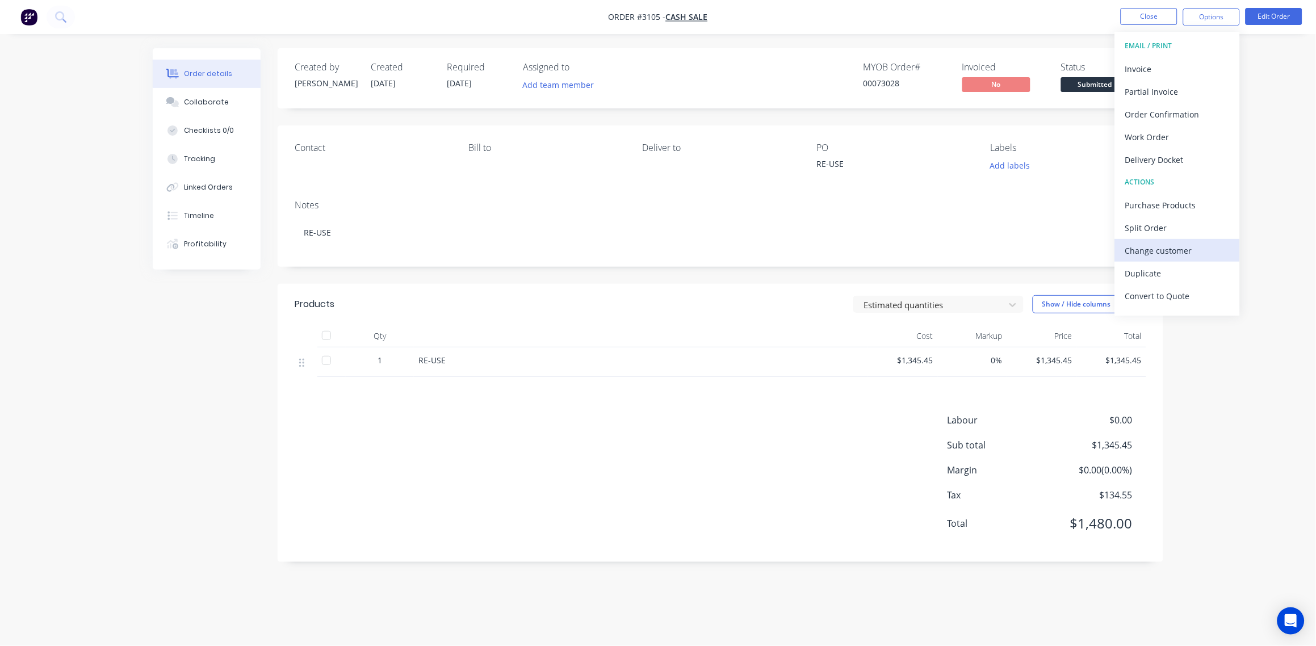
click at [1177, 244] on div "Change customer" at bounding box center [1178, 250] width 104 height 16
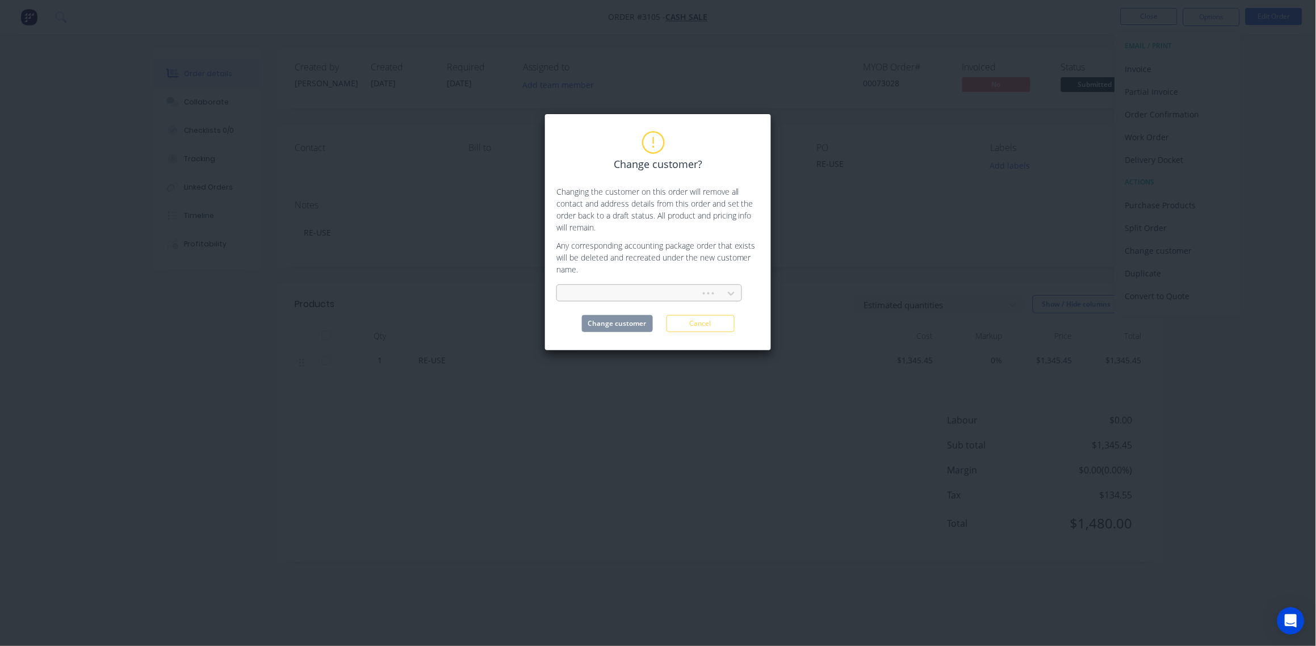
click at [618, 295] on div at bounding box center [630, 294] width 129 height 14
type input "[PERSON_NAME]"
click at [631, 325] on div "[PERSON_NAME] Electrical Pty Ltd" at bounding box center [650, 318] width 186 height 21
click at [631, 325] on button "Change customer" at bounding box center [617, 323] width 71 height 17
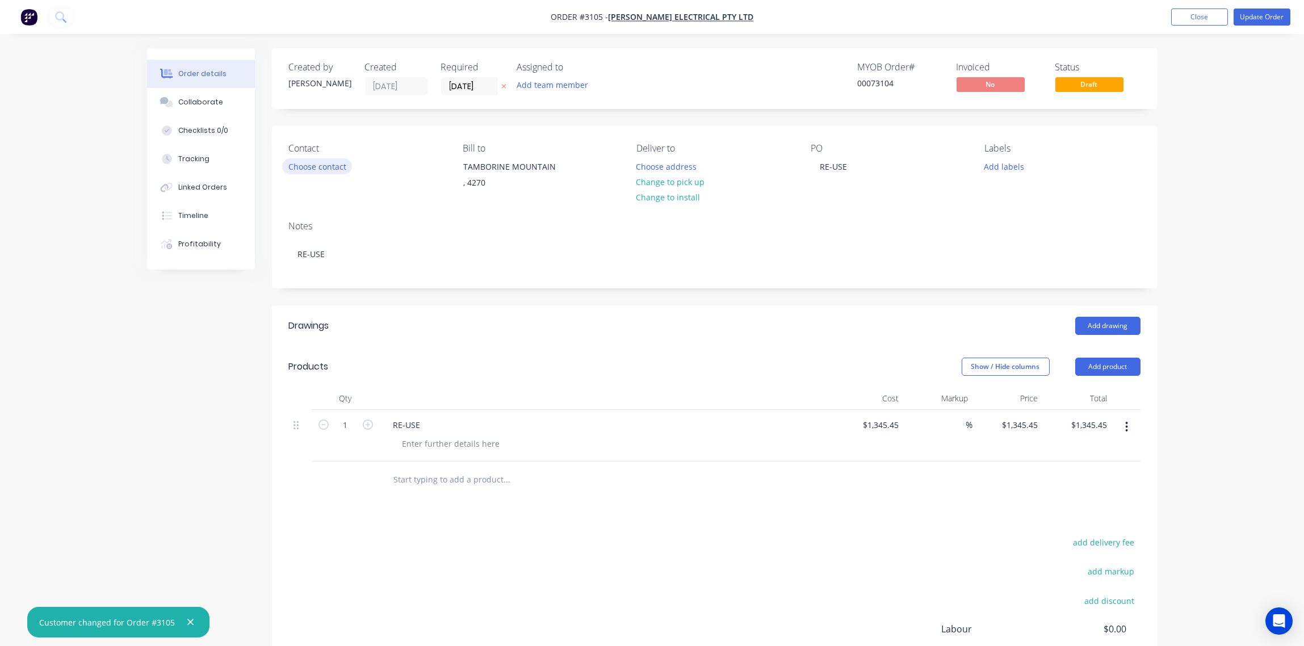
click at [332, 162] on button "Choose contact" at bounding box center [317, 165] width 70 height 15
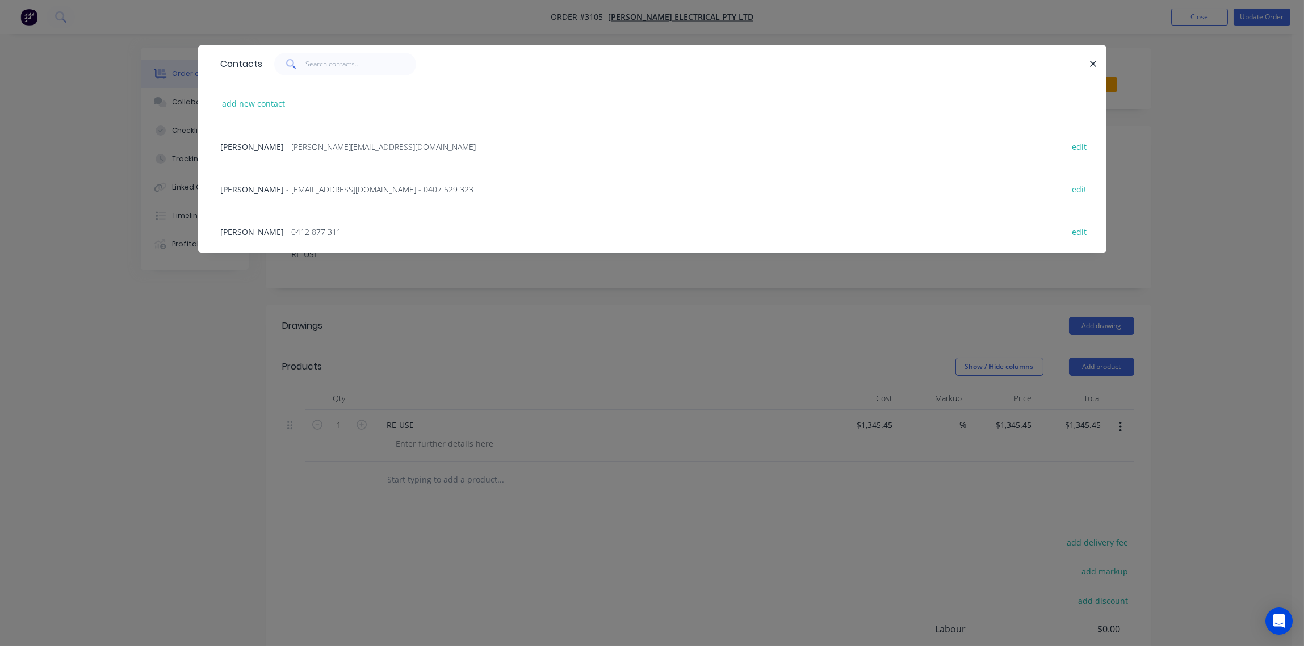
click at [312, 145] on span "- [PERSON_NAME][EMAIL_ADDRESS][DOMAIN_NAME] -" at bounding box center [384, 146] width 195 height 11
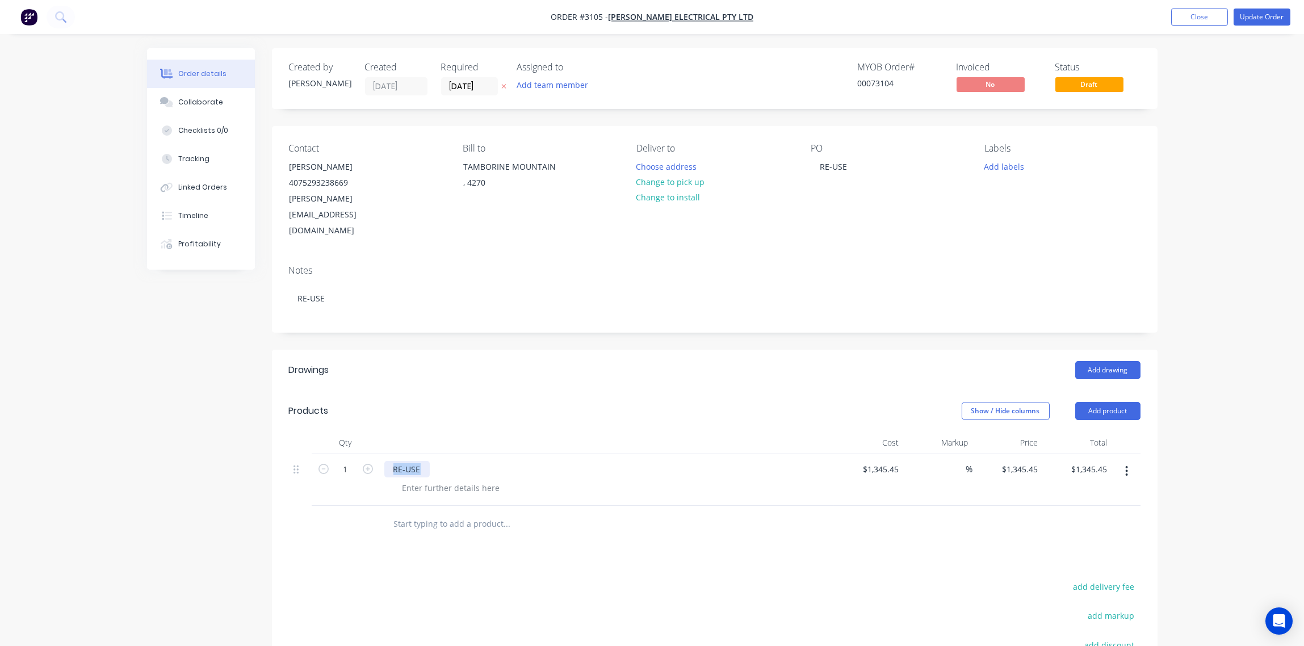
drag, startPoint x: 422, startPoint y: 438, endPoint x: 320, endPoint y: 444, distance: 102.4
click at [320, 454] on div "1 RE-USE $1,345.45 $1,345.45 % $1,345.45 $1,345.45 $1,345.45 $1,345.45" at bounding box center [715, 480] width 852 height 52
click at [443, 461] on div "U SECTION -" at bounding box center [416, 469] width 65 height 16
click at [850, 171] on div "RE-USE" at bounding box center [833, 166] width 45 height 16
drag, startPoint x: 850, startPoint y: 166, endPoint x: 685, endPoint y: 169, distance: 164.7
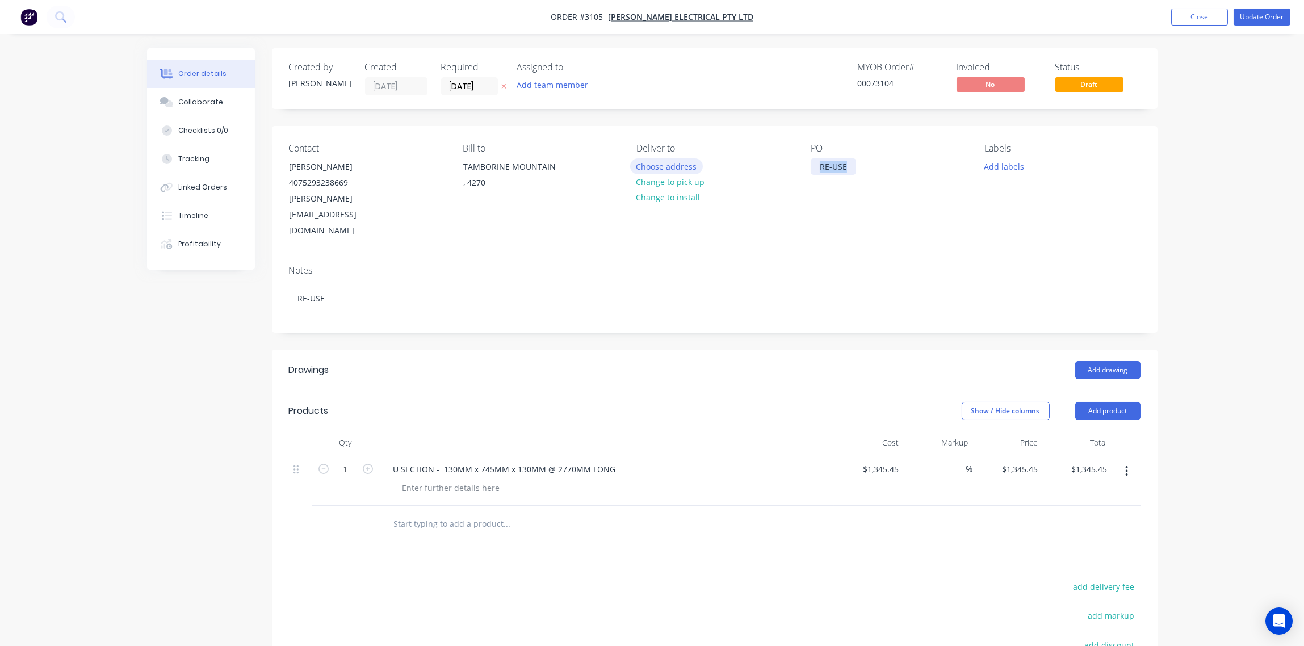
click at [685, 169] on div "Contact [PERSON_NAME] [PHONE_NUMBER] [PERSON_NAME][EMAIL_ADDRESS][DOMAIN_NAME] …" at bounding box center [715, 191] width 886 height 130
click at [841, 220] on div "Contact [PERSON_NAME] [PHONE_NUMBER] [PERSON_NAME][EMAIL_ADDRESS][DOMAIN_NAME] …" at bounding box center [715, 191] width 886 height 130
click at [1005, 166] on button "Add labels" at bounding box center [1004, 165] width 52 height 15
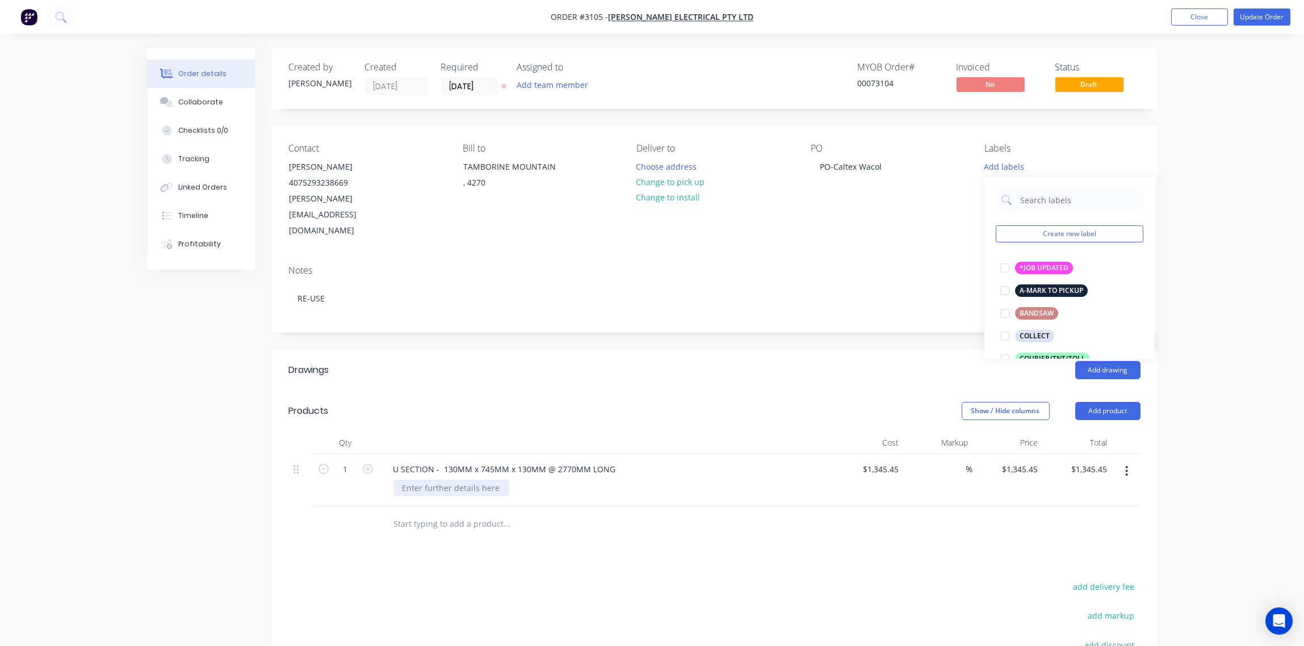
click at [421, 480] on div at bounding box center [452, 488] width 116 height 16
click at [447, 480] on div "MATERIAL:" at bounding box center [423, 488] width 58 height 16
click at [476, 480] on div "MATERIAL: MONUMNET COLORBAND" at bounding box center [475, 488] width 162 height 16
click at [536, 480] on div "MATERIAL: MONUNET COLORBAND" at bounding box center [471, 488] width 155 height 16
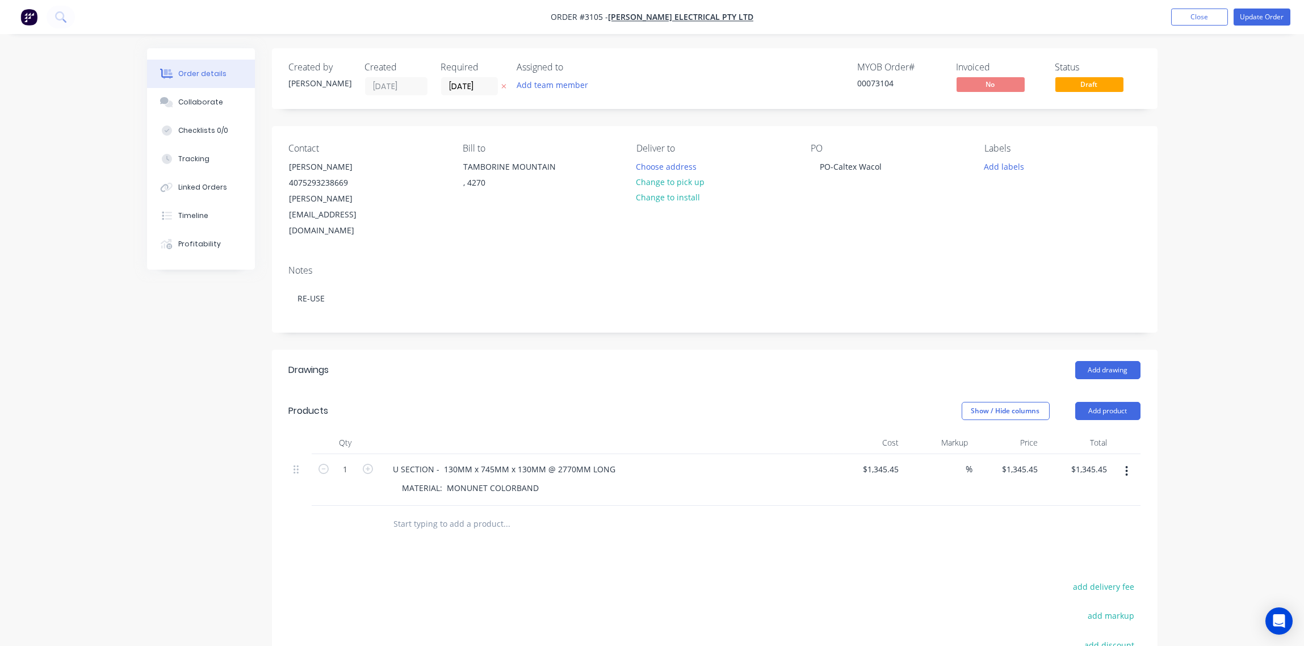
click at [620, 461] on div "U SECTION - 130MM x 745MM x 130MM @ 2770MM LONG" at bounding box center [606, 469] width 445 height 16
click at [617, 461] on div "U SECTION - 130MM x 745MM x 130MM @ 2770MM LONG" at bounding box center [504, 469] width 241 height 16
click at [560, 480] on div "MATERIAL: MONUNET COLORBAND" at bounding box center [612, 488] width 436 height 16
drag, startPoint x: 480, startPoint y: 456, endPoint x: 470, endPoint y: 457, distance: 9.7
click at [470, 480] on div "MATERIAL: MONUNET COLORBAND" at bounding box center [471, 488] width 155 height 16
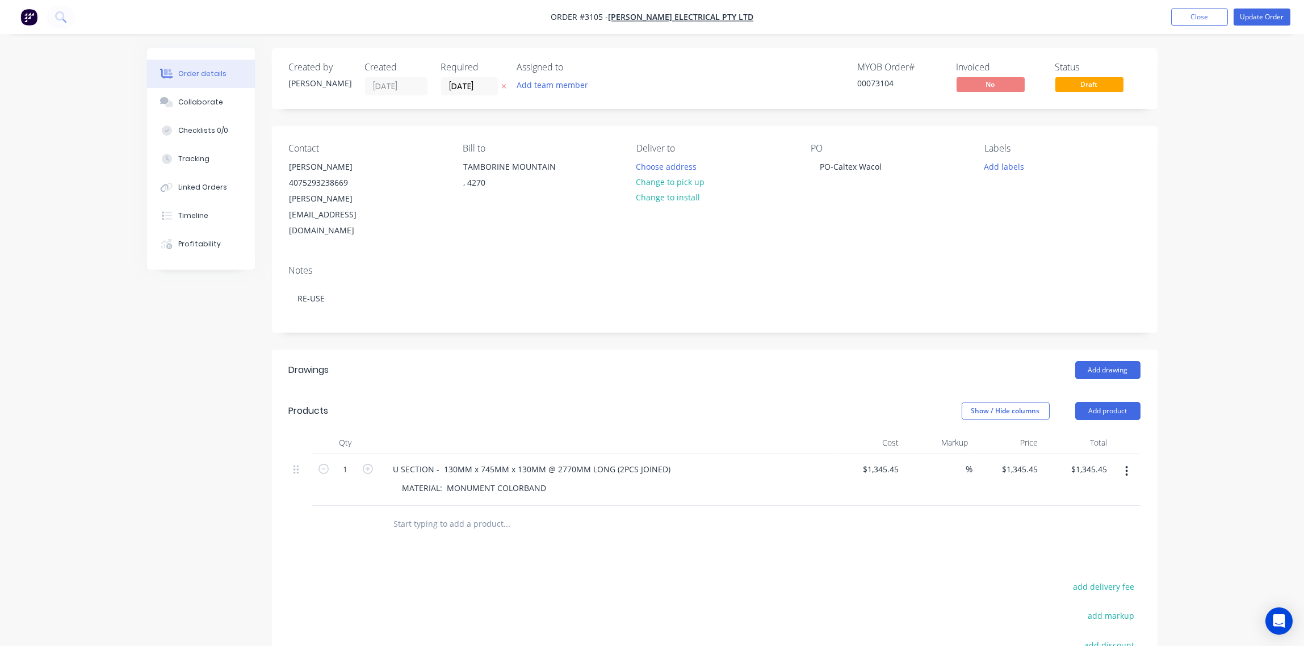
click at [584, 533] on div "Drawings Add drawing Products Show / Hide columns Add product Qty Cost Markup P…" at bounding box center [715, 583] width 886 height 466
drag, startPoint x: 441, startPoint y: 437, endPoint x: 462, endPoint y: 437, distance: 21.6
click at [652, 544] on div "Drawings Add drawing Products Show / Hide columns Add product Qty Cost Markup P…" at bounding box center [715, 583] width 886 height 466
click at [530, 480] on div "MATERIAL: MONUMENT COLORBAND" at bounding box center [475, 488] width 162 height 16
click at [1008, 170] on button "Add labels" at bounding box center [1004, 165] width 52 height 15
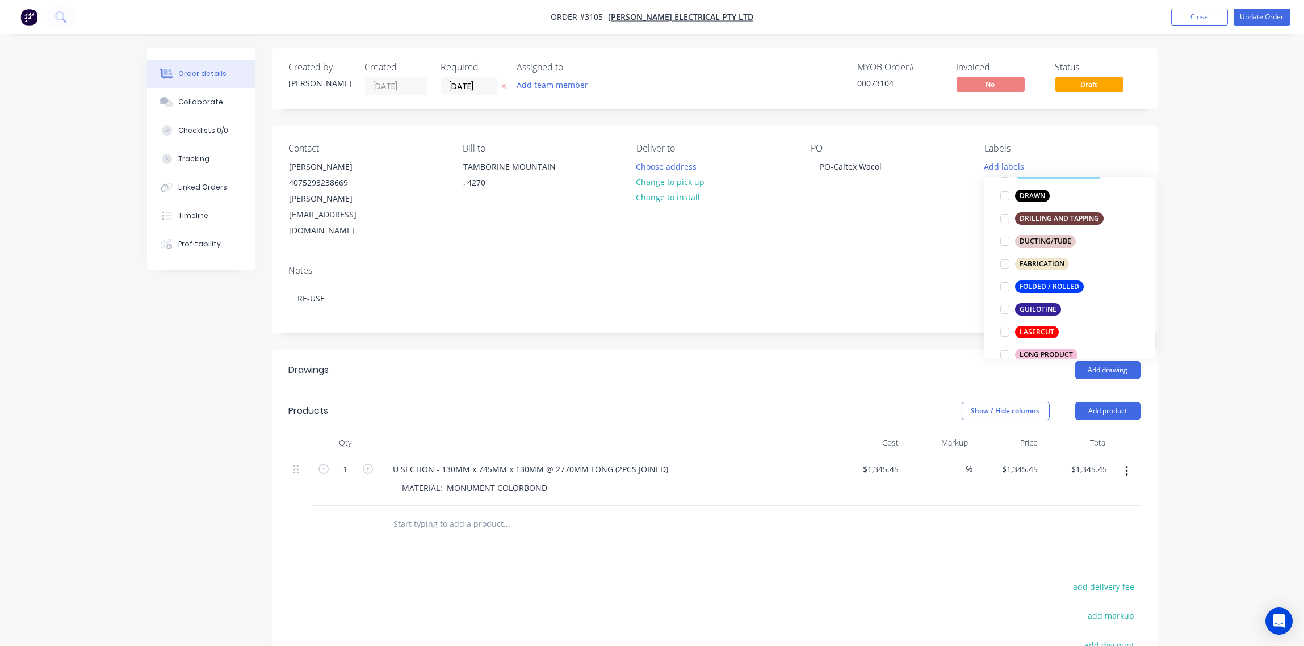
scroll to position [339, 0]
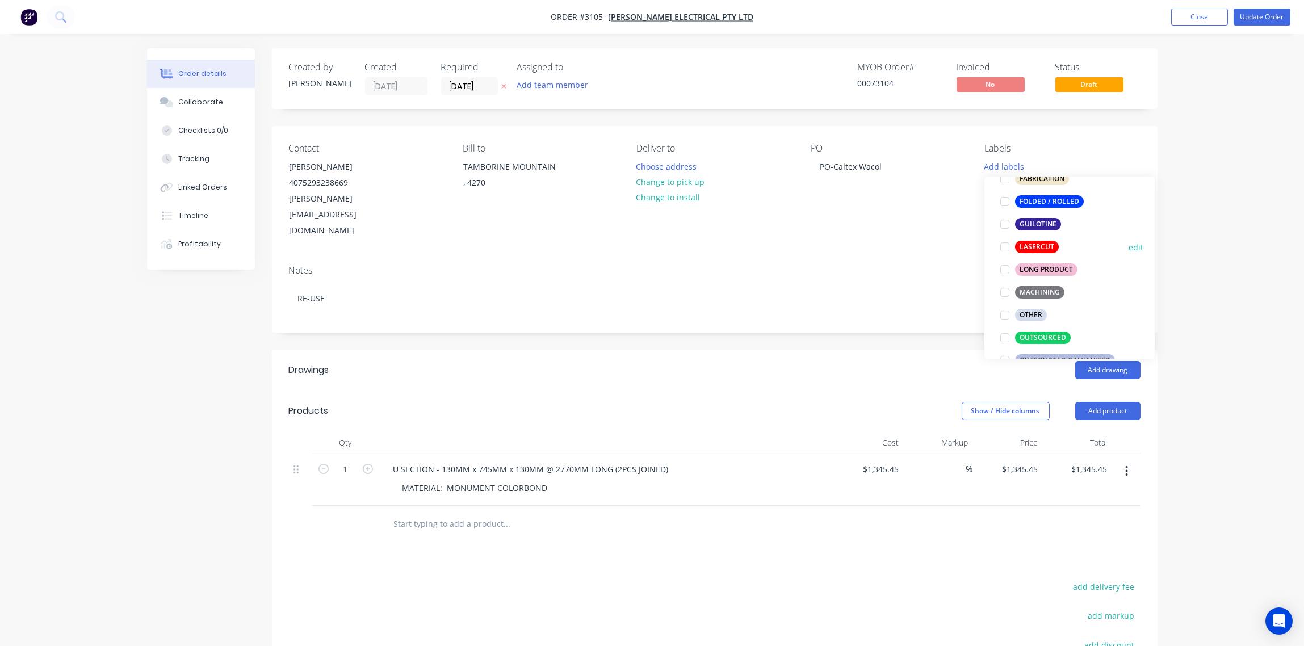
click at [1003, 249] on div at bounding box center [1005, 247] width 23 height 23
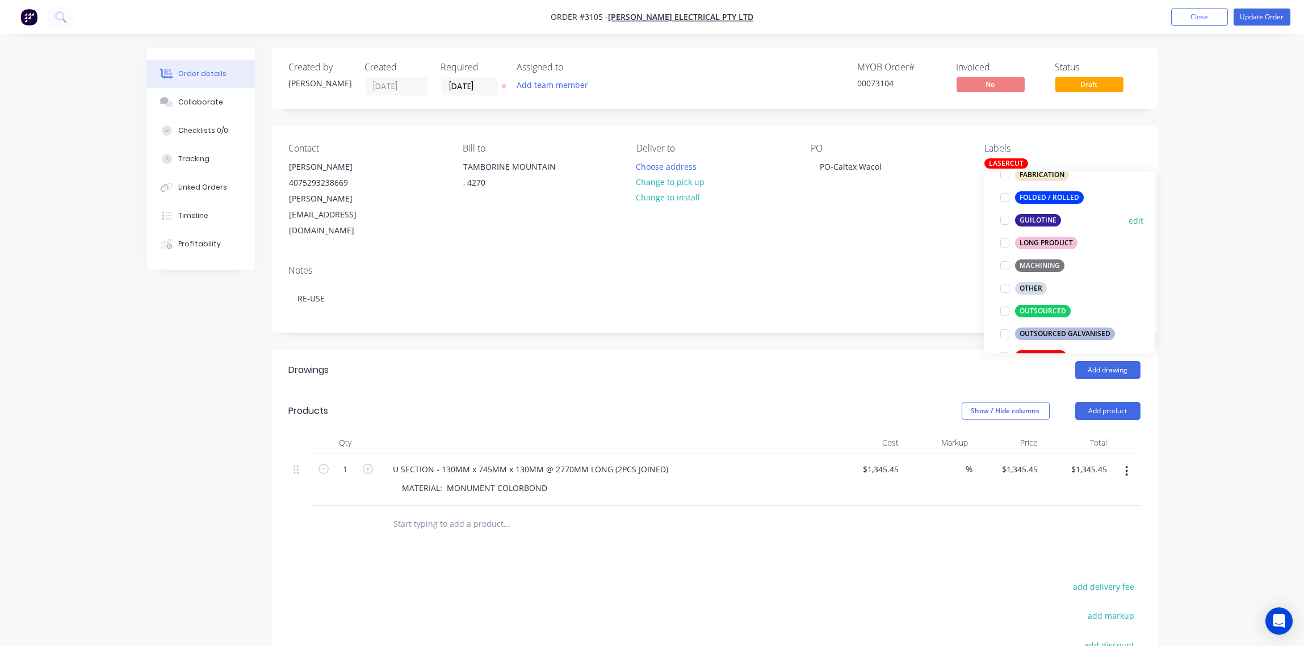
click at [1004, 222] on div at bounding box center [1005, 220] width 23 height 23
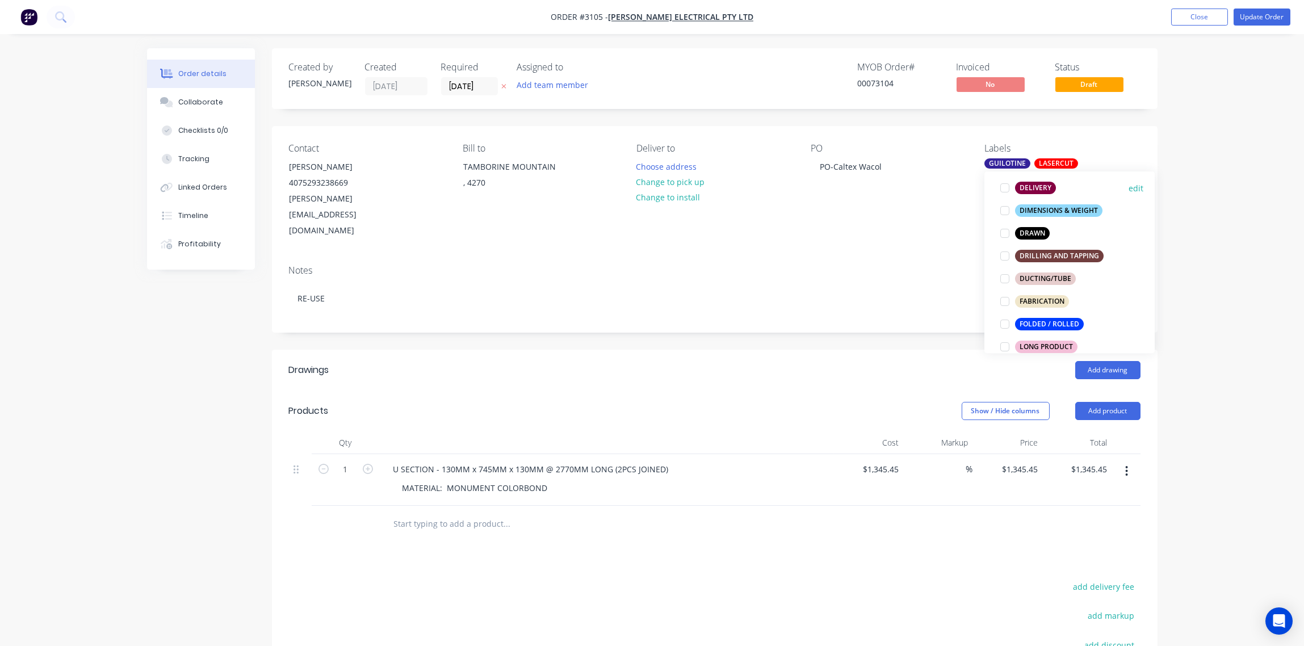
scroll to position [296, 0]
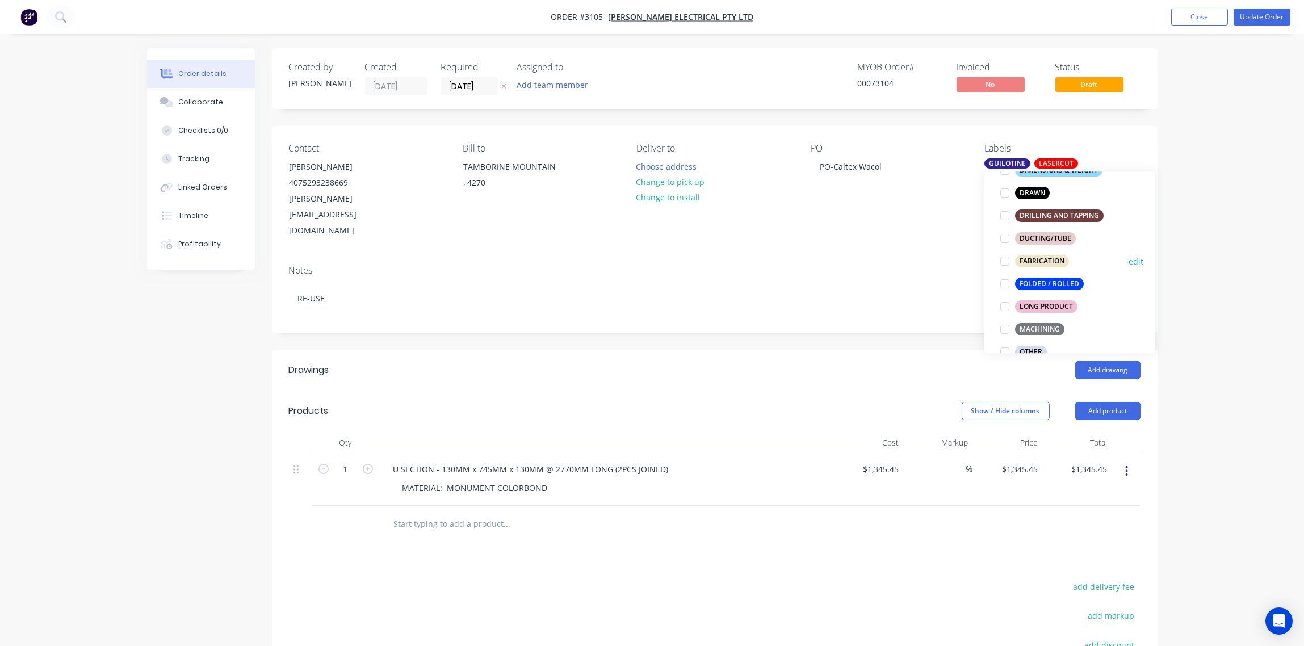
click at [1003, 261] on div at bounding box center [1005, 261] width 23 height 23
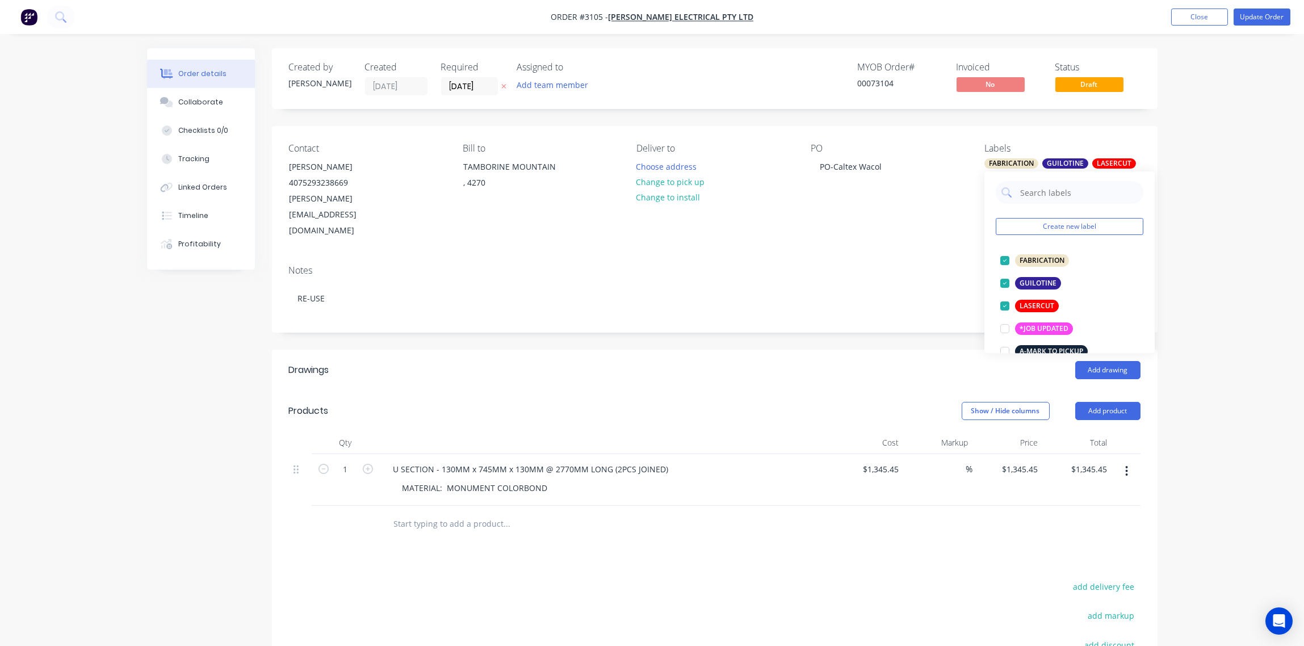
click at [900, 256] on div "Notes RE-USE" at bounding box center [715, 294] width 886 height 76
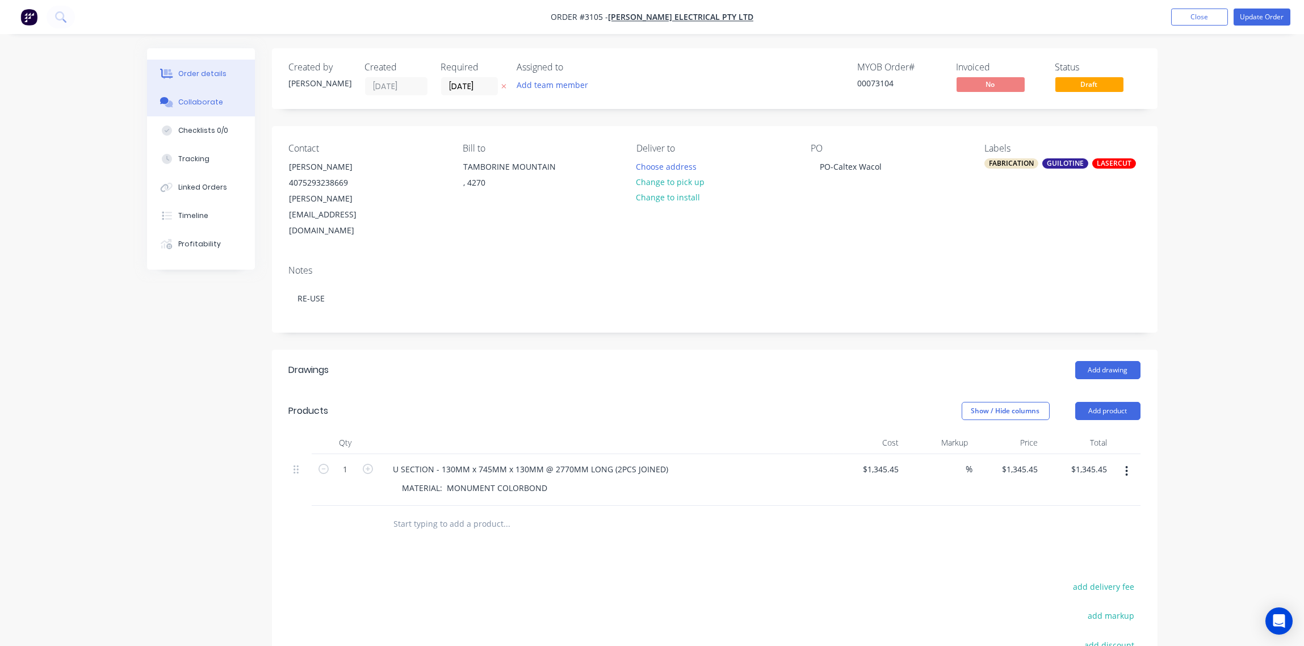
click at [199, 102] on div "Collaborate" at bounding box center [200, 102] width 45 height 10
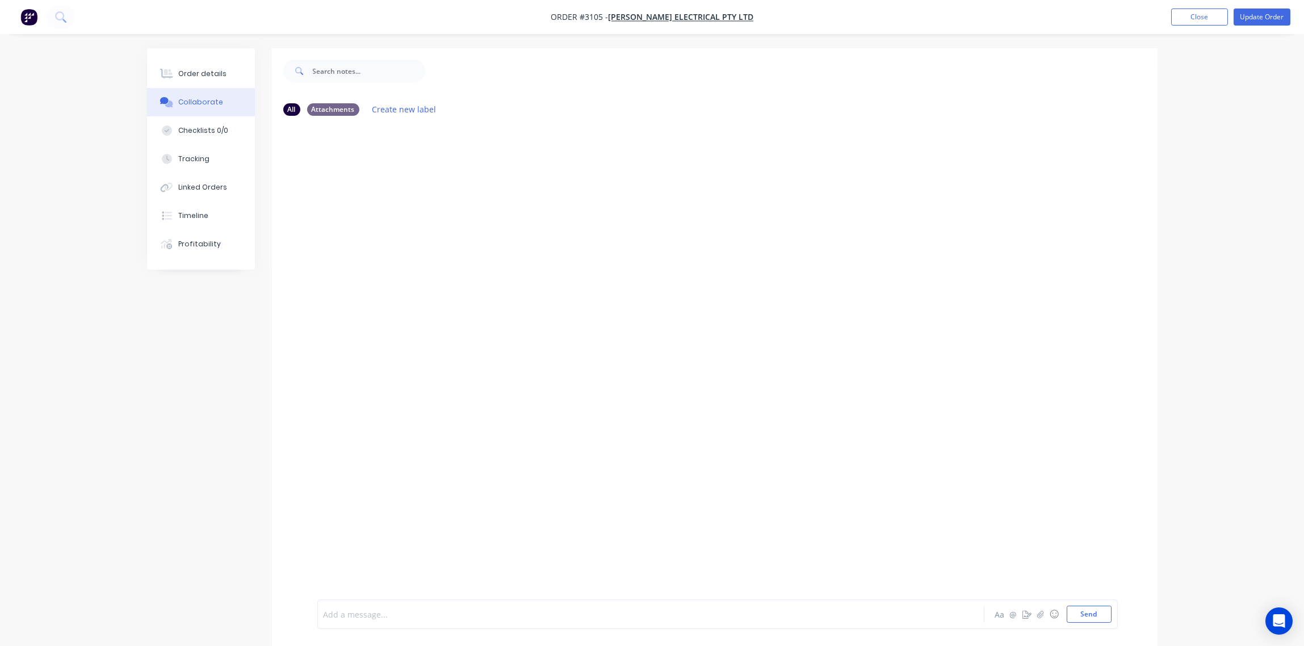
click at [384, 612] on div at bounding box center [619, 615] width 591 height 12
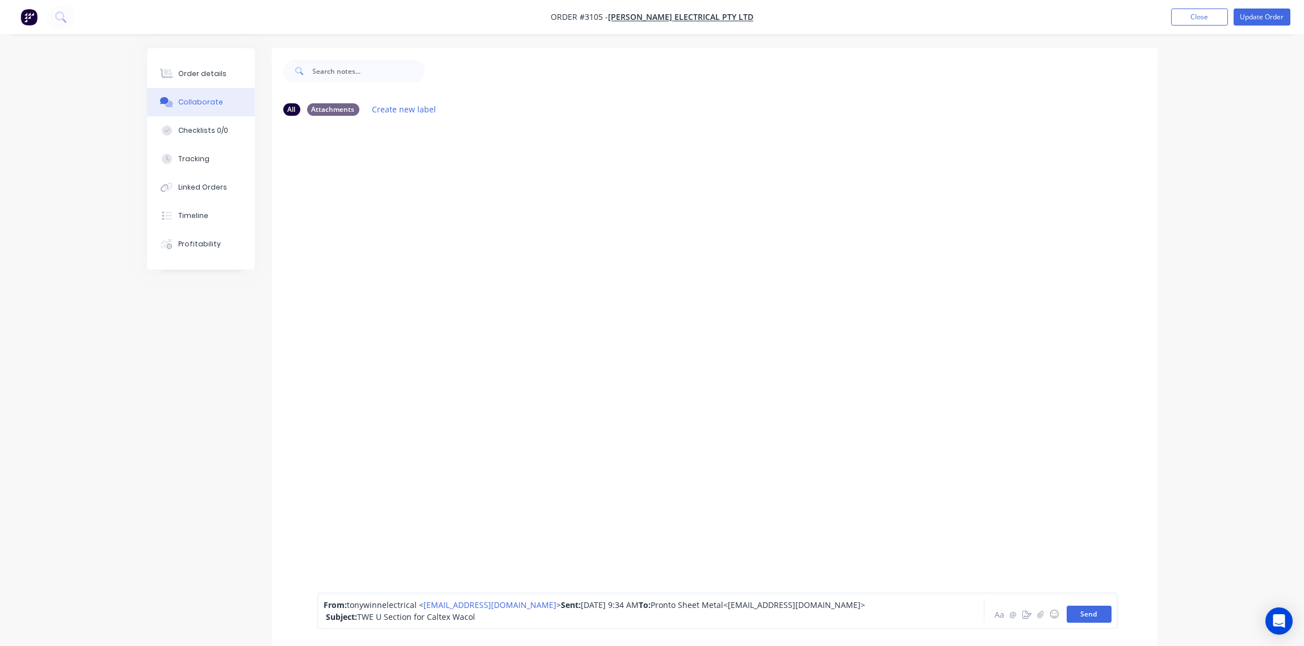
click at [1093, 615] on button "Send" at bounding box center [1089, 614] width 45 height 17
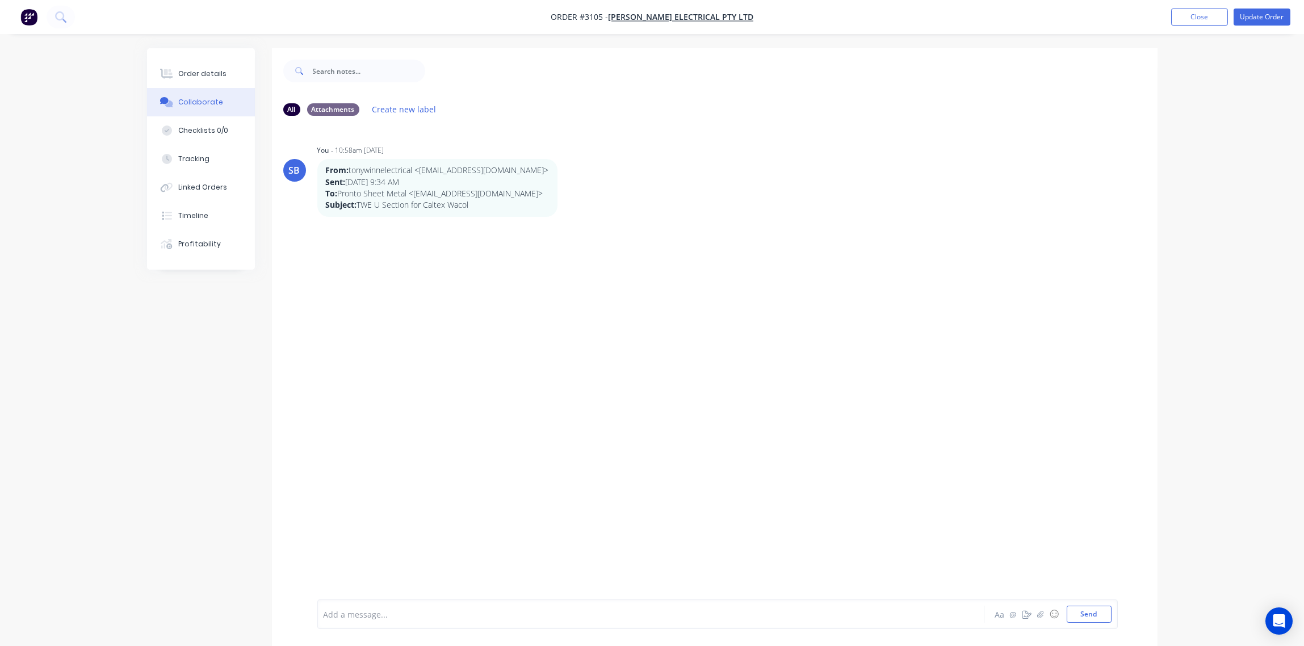
click at [387, 612] on div at bounding box center [619, 615] width 591 height 12
click at [1094, 614] on button "Send" at bounding box center [1089, 614] width 45 height 17
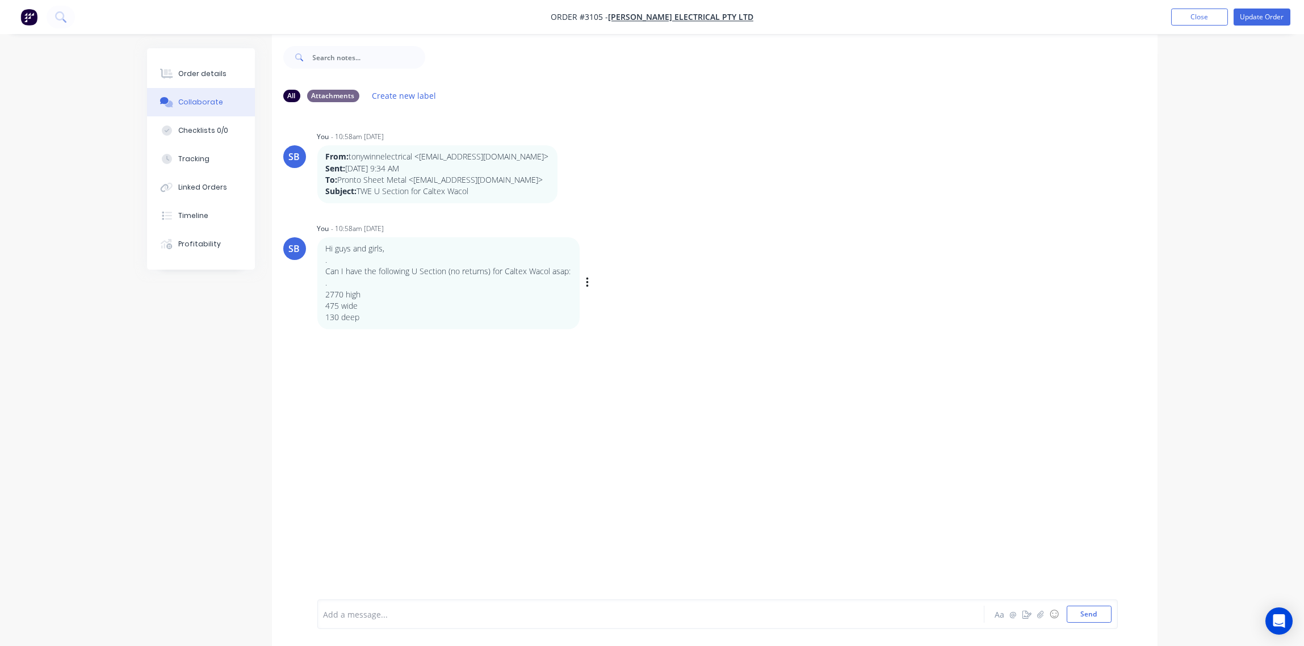
scroll to position [18, 0]
click at [372, 606] on div "Add a message..." at bounding box center [619, 614] width 591 height 17
drag, startPoint x: 372, startPoint y: 606, endPoint x: 327, endPoint y: 611, distance: 45.2
click at [327, 611] on div at bounding box center [619, 615] width 591 height 12
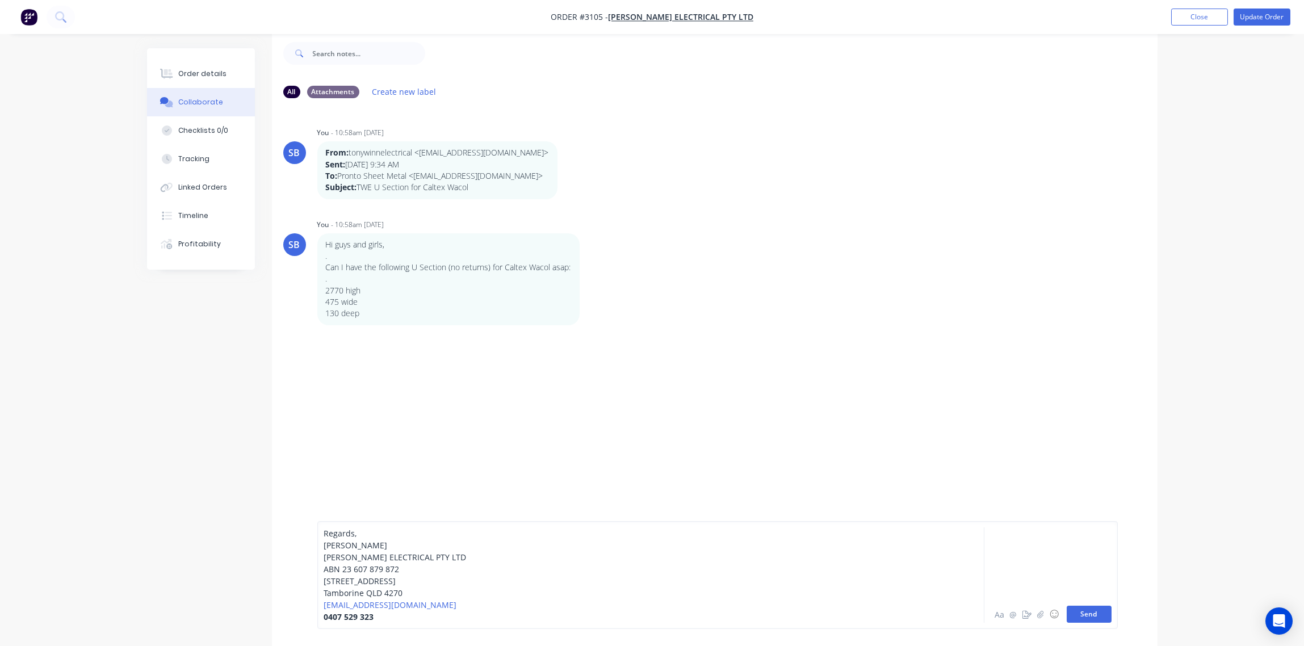
click at [1093, 614] on button "Send" at bounding box center [1089, 614] width 45 height 17
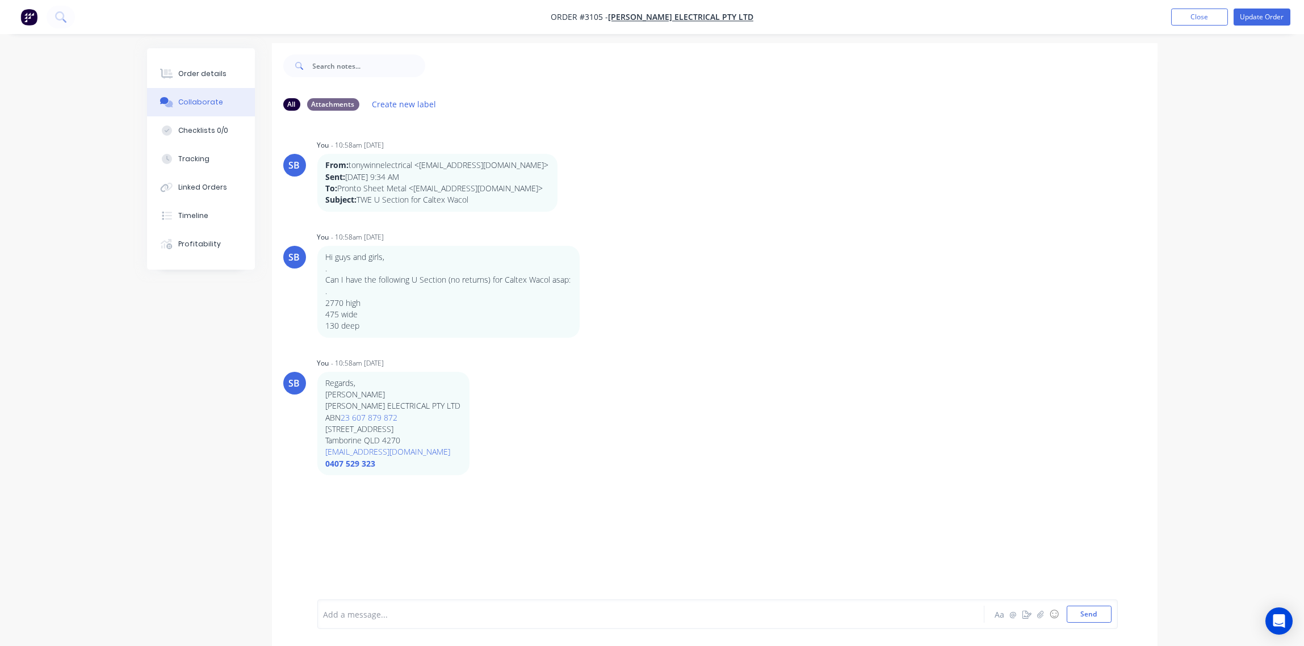
scroll to position [0, 0]
click at [1202, 20] on button "Close" at bounding box center [1200, 17] width 57 height 17
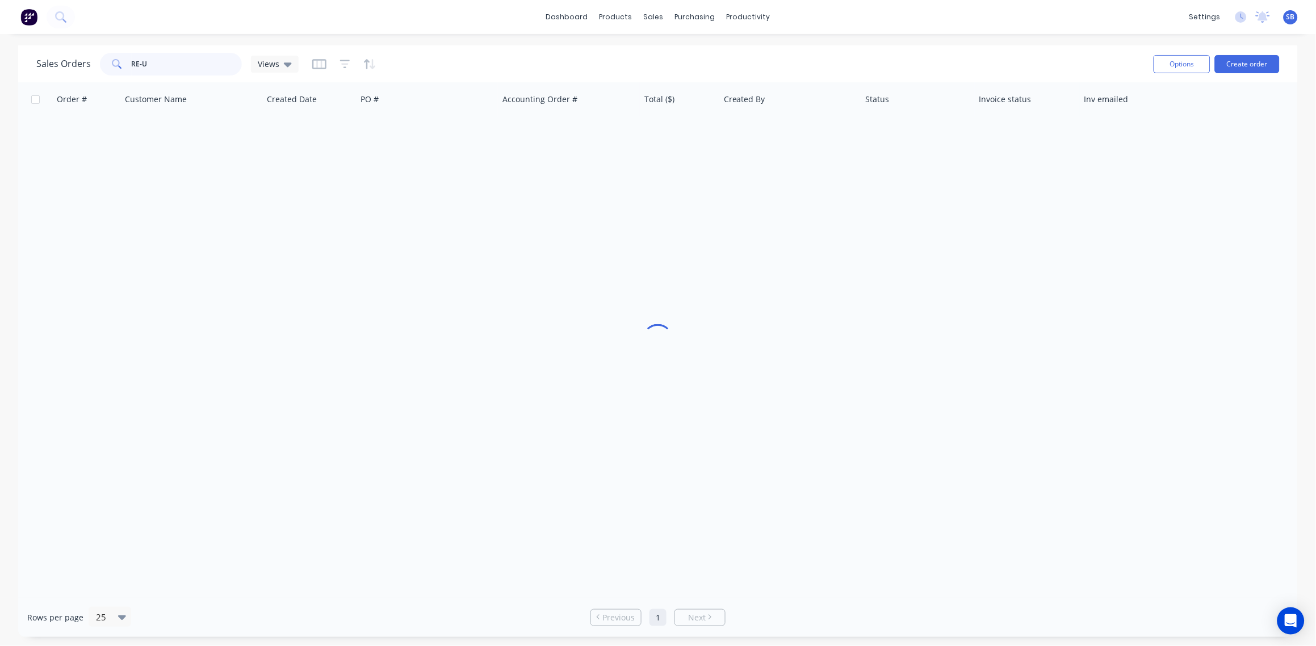
drag, startPoint x: 169, startPoint y: 65, endPoint x: 0, endPoint y: 55, distance: 169.5
click at [0, 56] on html "dashboard products sales purchasing productivity dashboard products Product Cat…" at bounding box center [658, 323] width 1316 height 646
type input "LANDW"
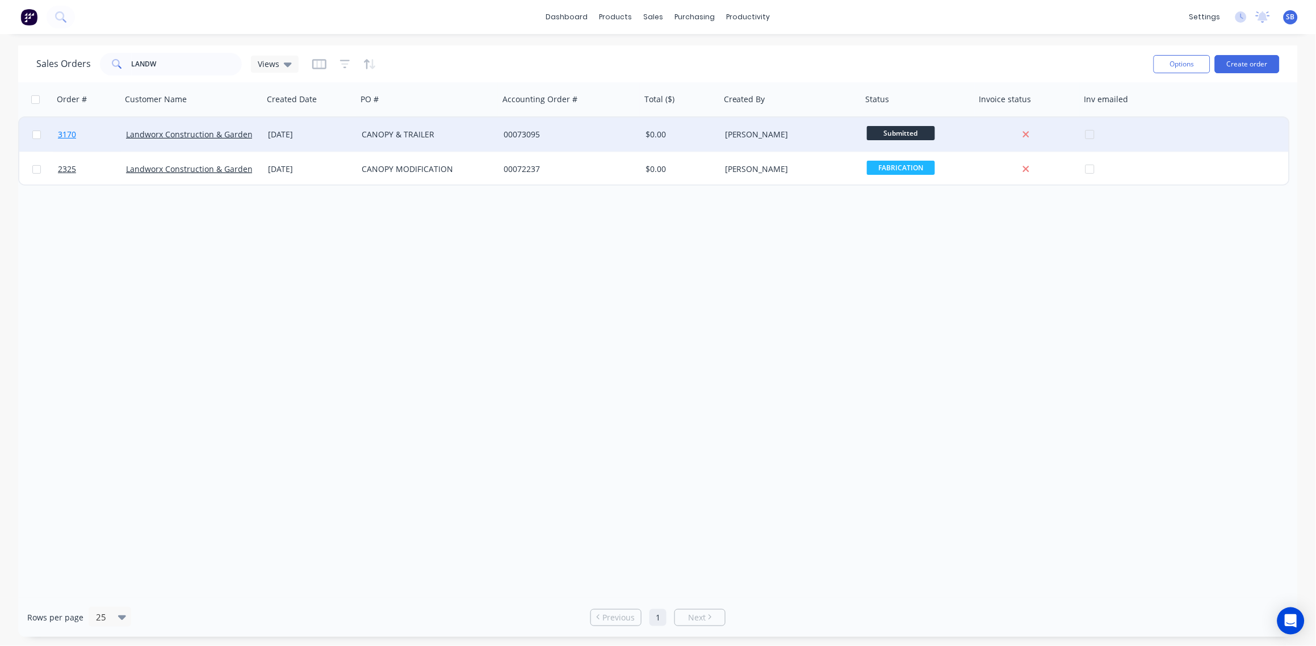
click at [72, 130] on span "3170" at bounding box center [67, 134] width 18 height 11
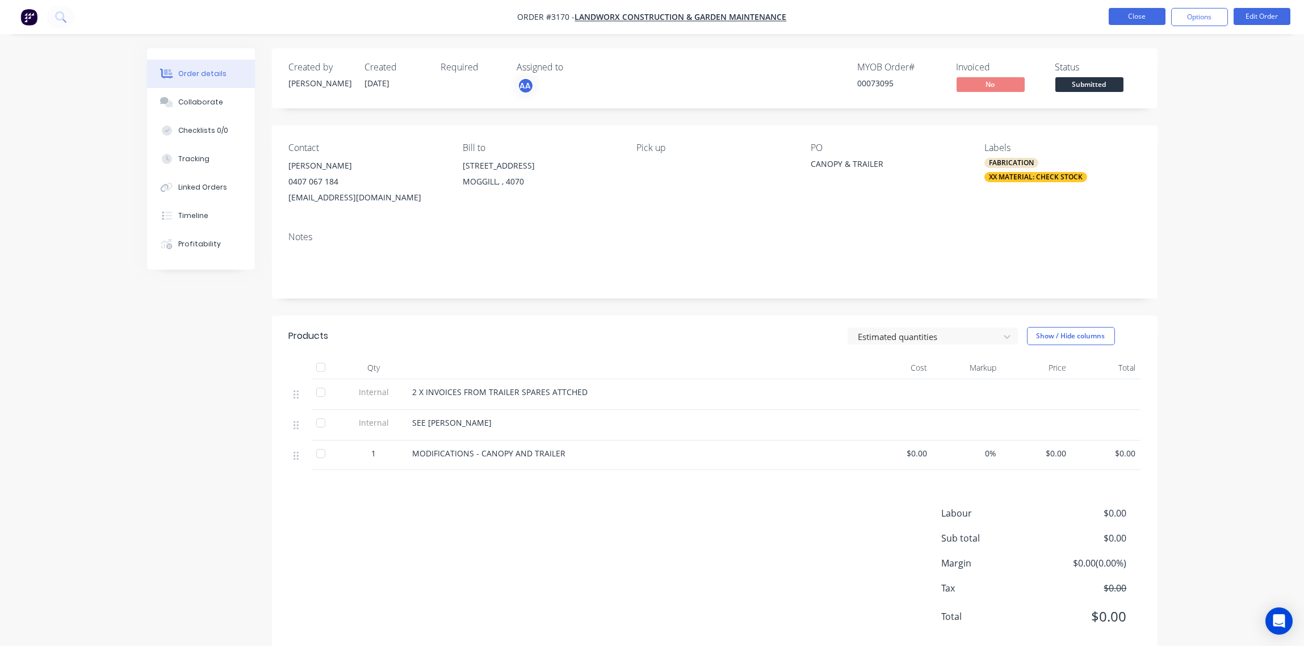
click at [1140, 16] on button "Close" at bounding box center [1137, 16] width 57 height 17
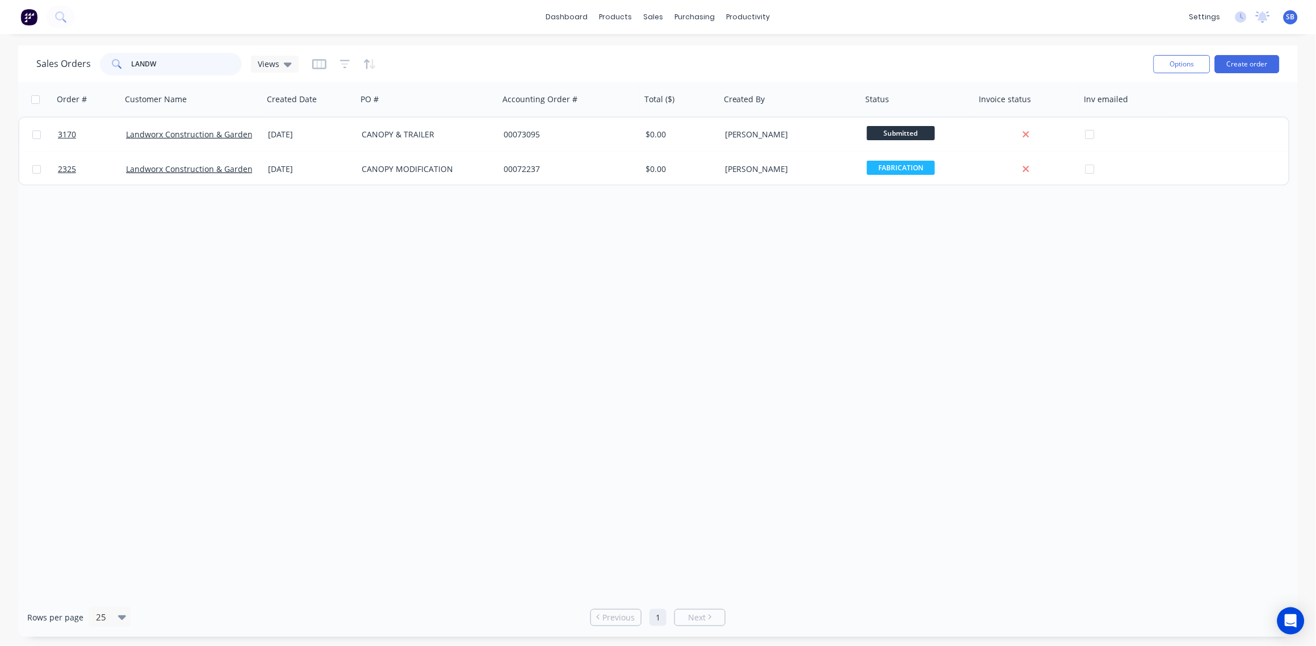
drag, startPoint x: 188, startPoint y: 56, endPoint x: 0, endPoint y: 52, distance: 188.0
click at [0, 53] on html "dashboard products sales purchasing productivity dashboard products Product Cat…" at bounding box center [658, 323] width 1316 height 646
type input "2989"
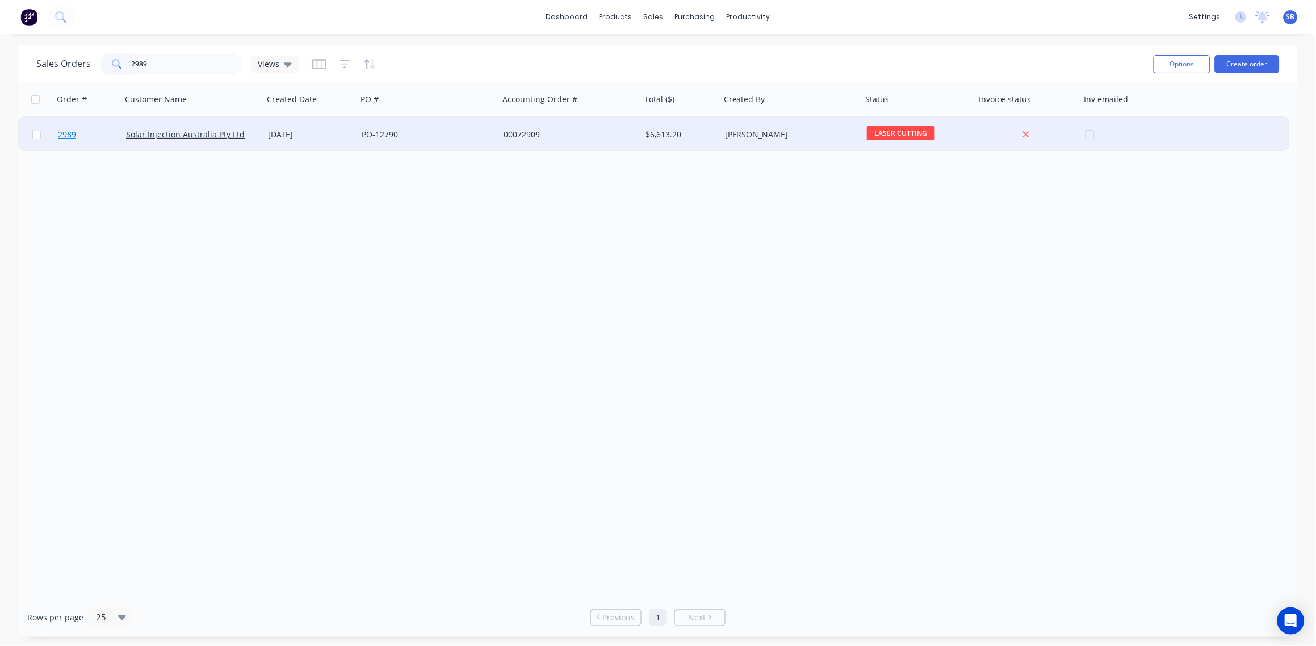
click at [69, 135] on span "2989" at bounding box center [67, 134] width 18 height 11
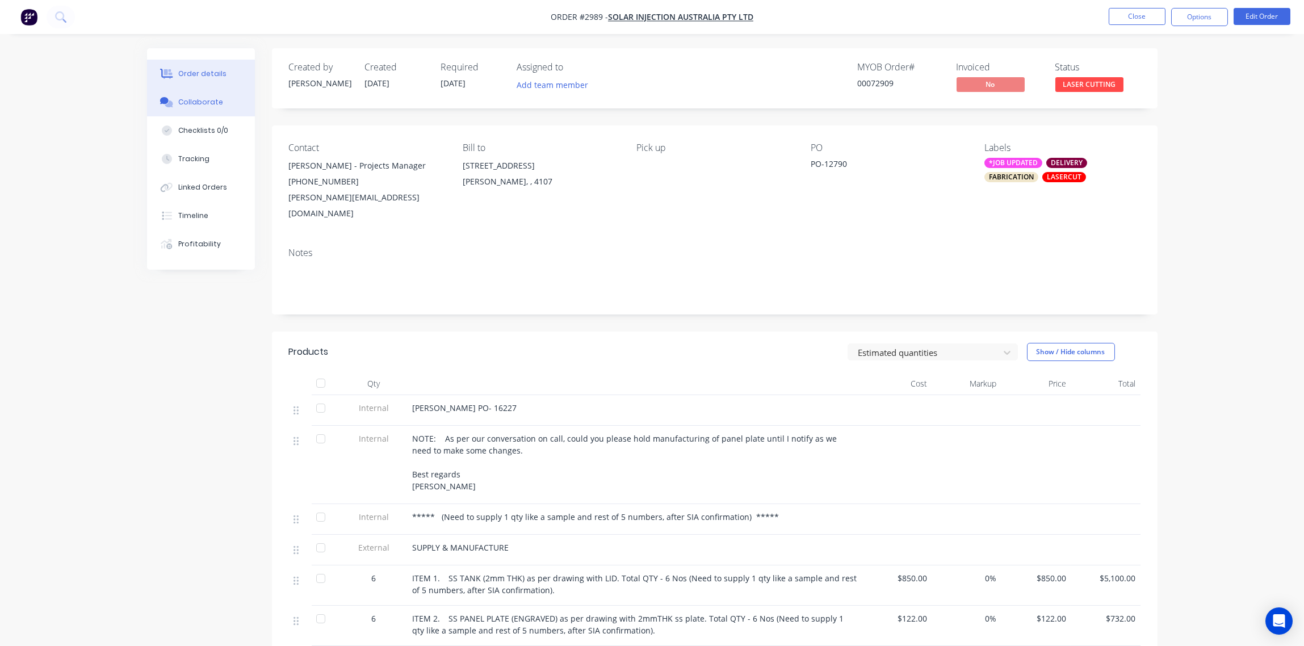
click at [198, 101] on div "Collaborate" at bounding box center [200, 102] width 45 height 10
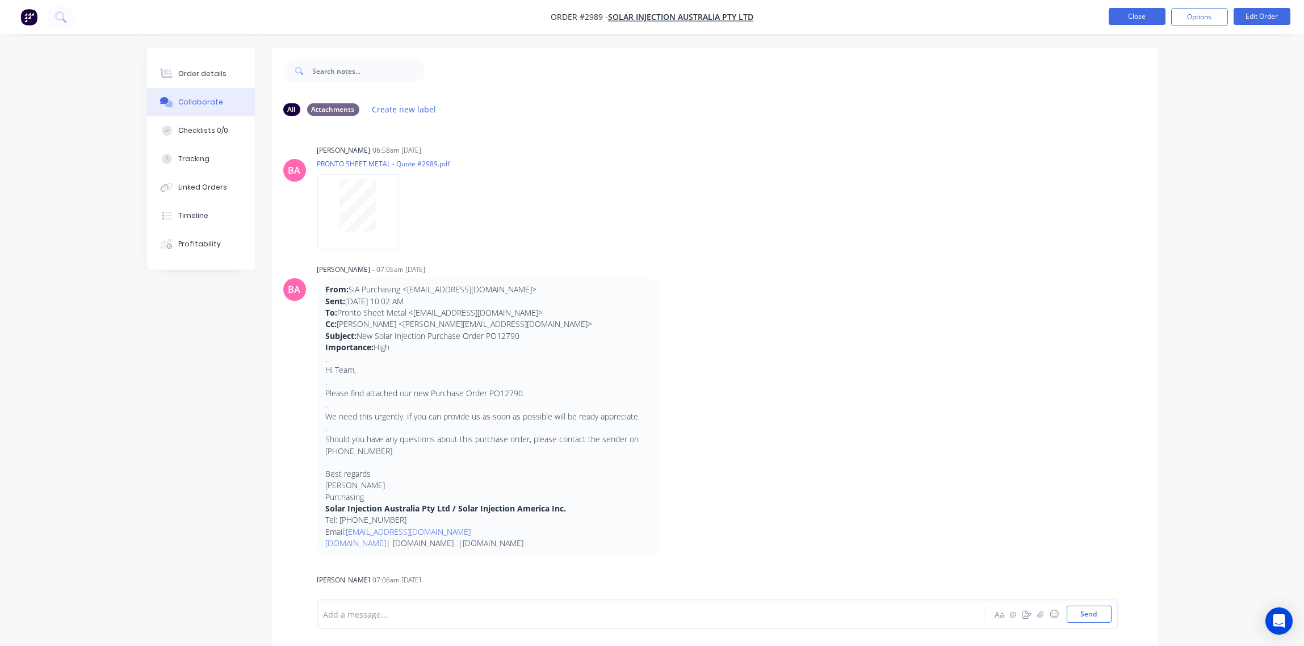
click at [1141, 18] on button "Close" at bounding box center [1137, 16] width 57 height 17
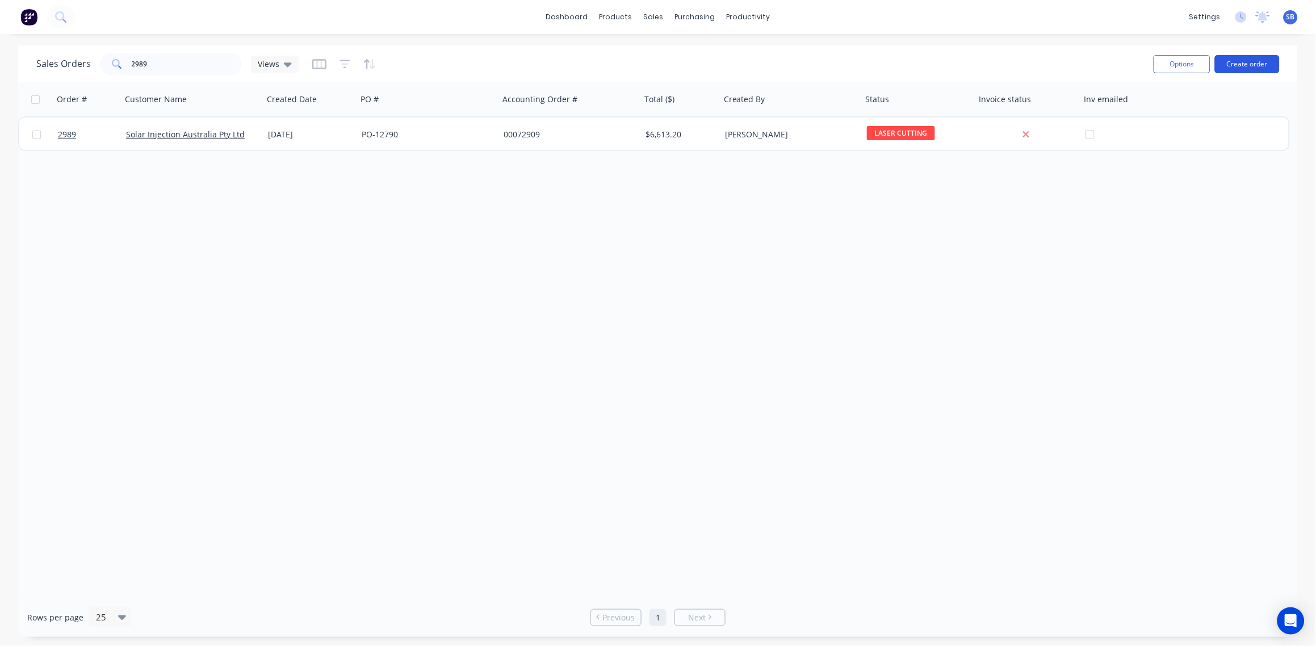
click at [1260, 65] on button "Create order" at bounding box center [1247, 64] width 65 height 18
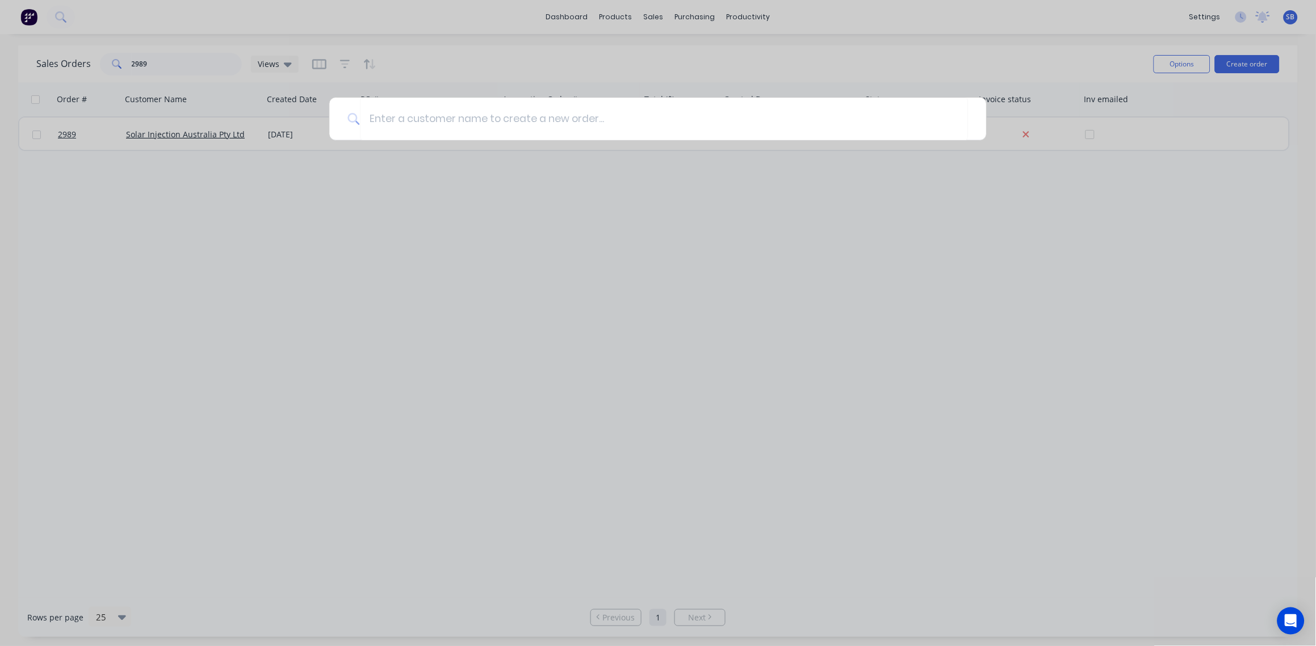
click at [281, 178] on div at bounding box center [658, 323] width 1316 height 646
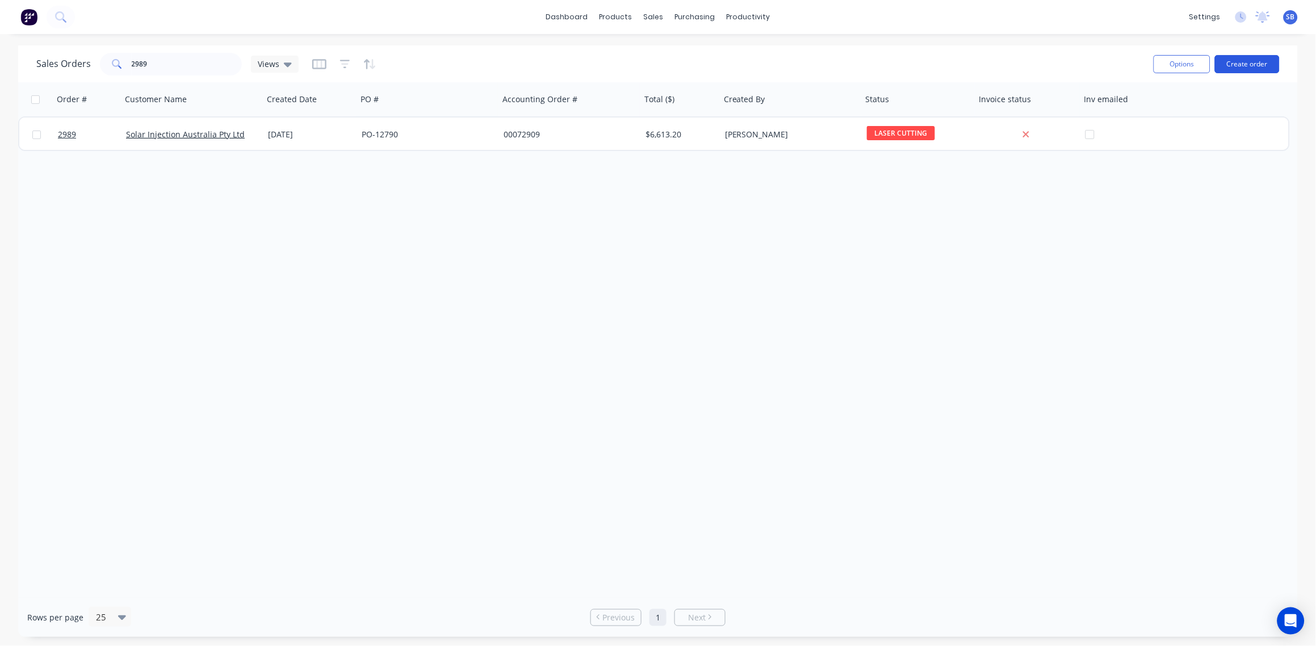
click at [1260, 65] on button "Create order" at bounding box center [1247, 64] width 65 height 18
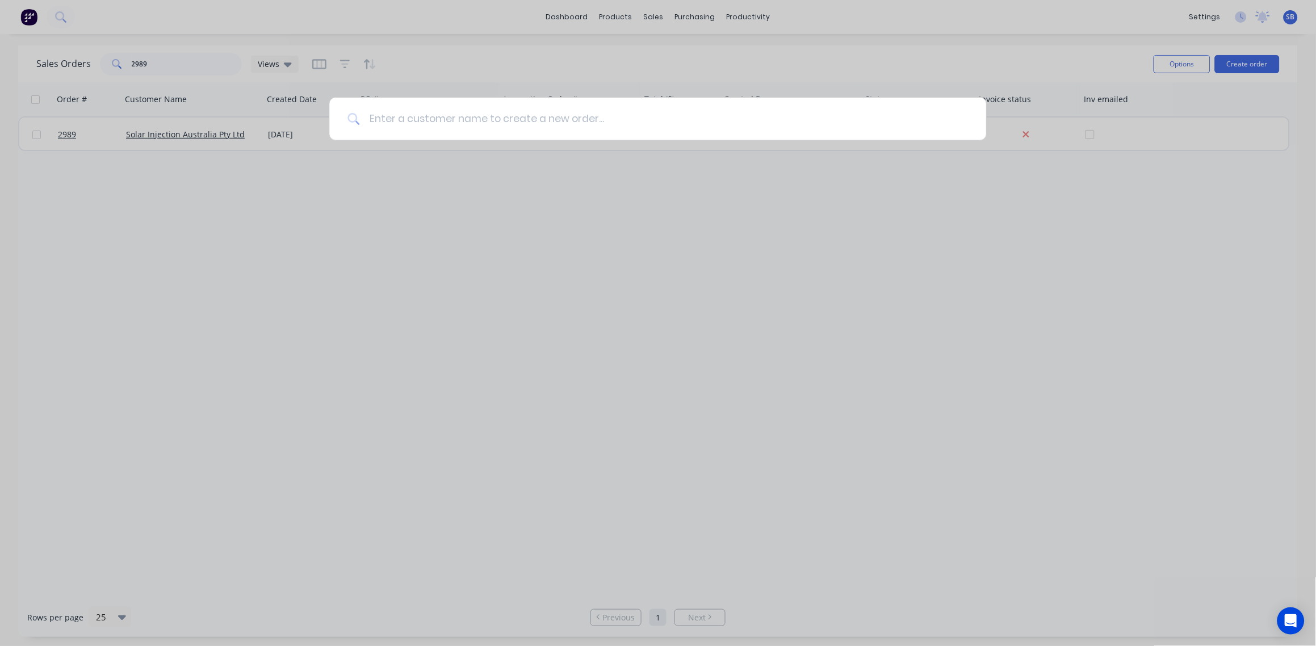
click at [390, 127] on input at bounding box center [664, 119] width 608 height 43
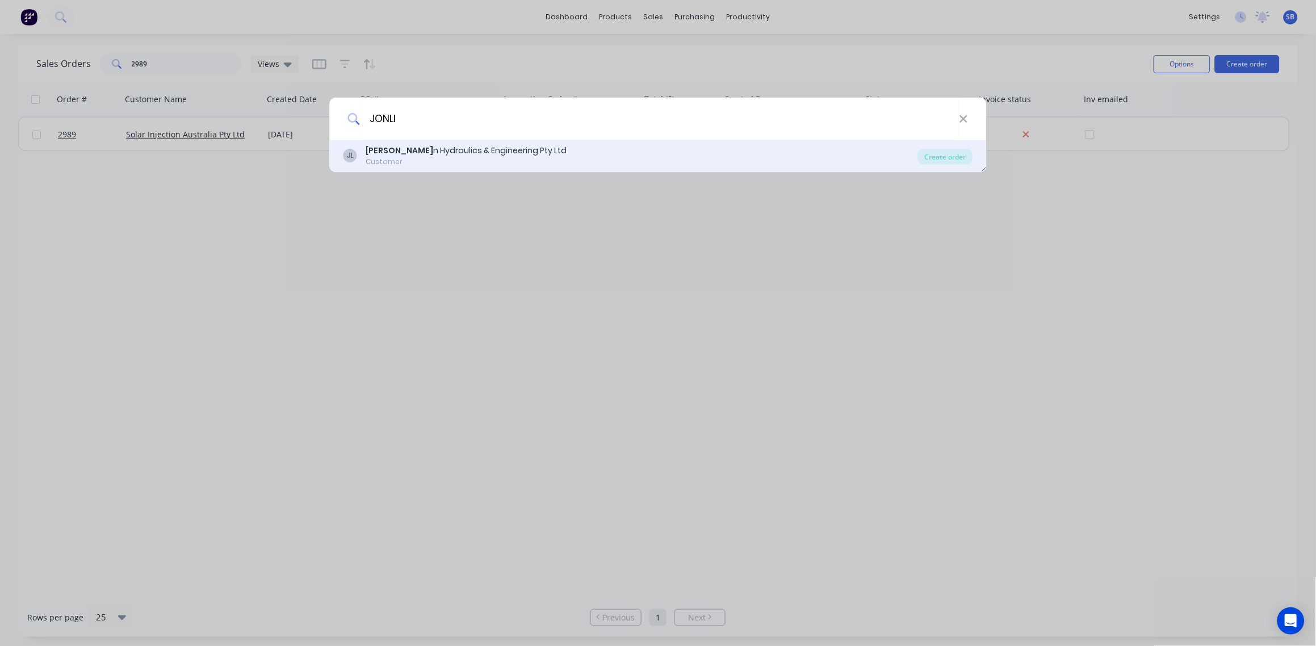
type input "JONLI"
click at [426, 150] on div "[PERSON_NAME] n Hydraulics & Engineering Pty Ltd" at bounding box center [466, 151] width 201 height 12
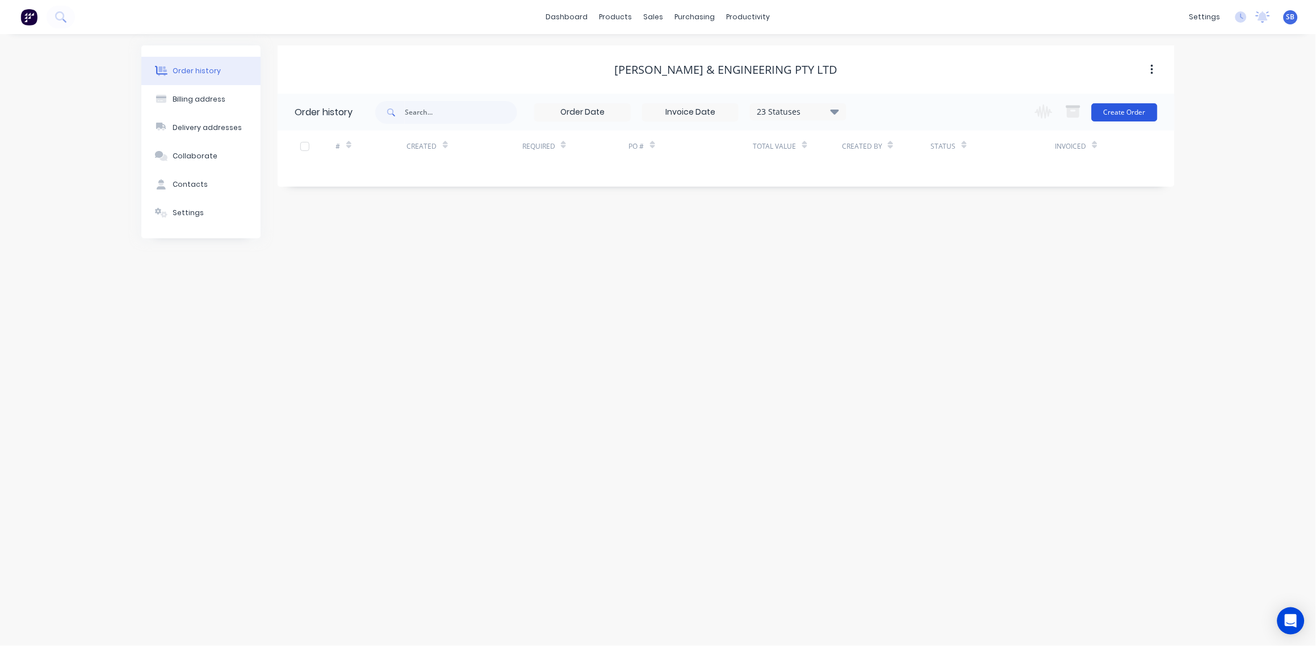
click at [1134, 112] on button "Create Order" at bounding box center [1125, 112] width 66 height 18
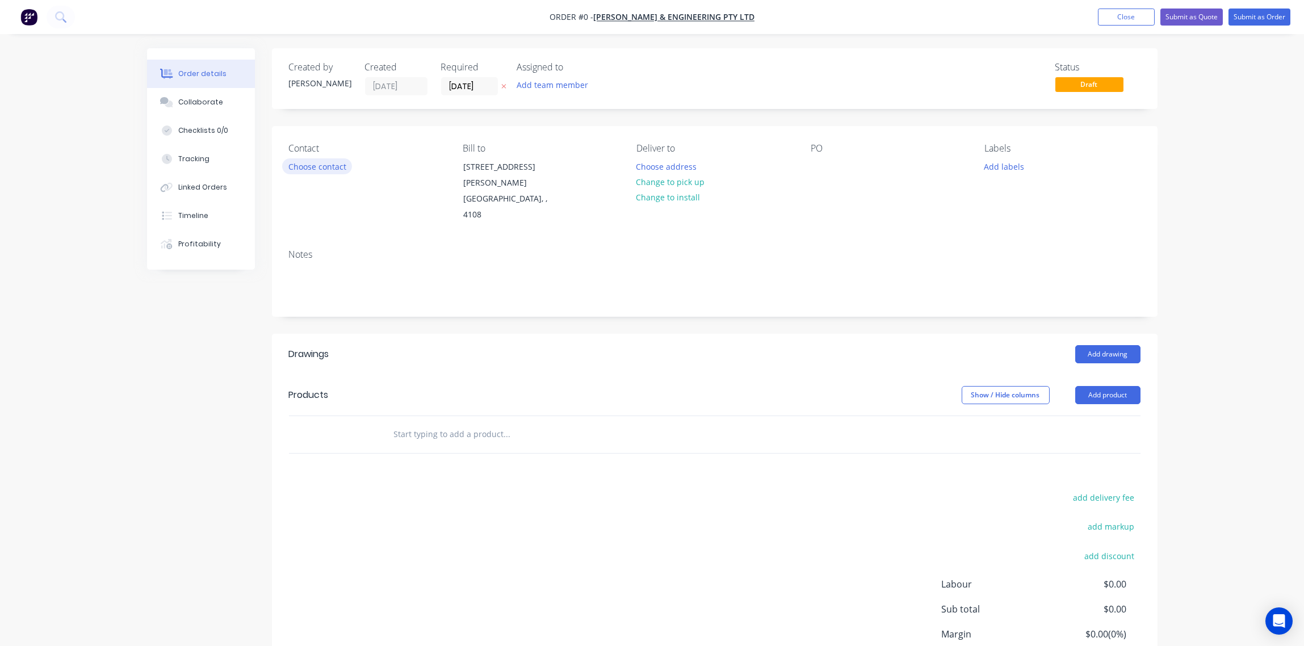
click at [326, 165] on button "Choose contact" at bounding box center [317, 165] width 70 height 15
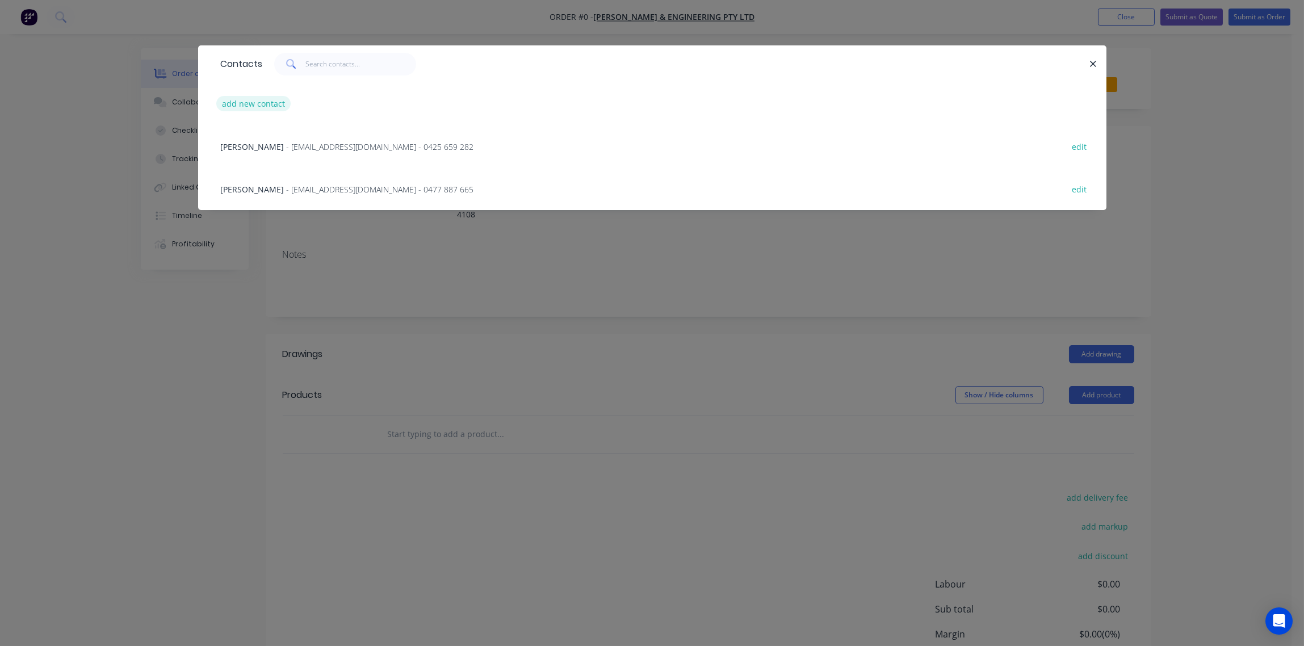
click at [248, 98] on button "add new contact" at bounding box center [253, 103] width 75 height 15
select select "AU"
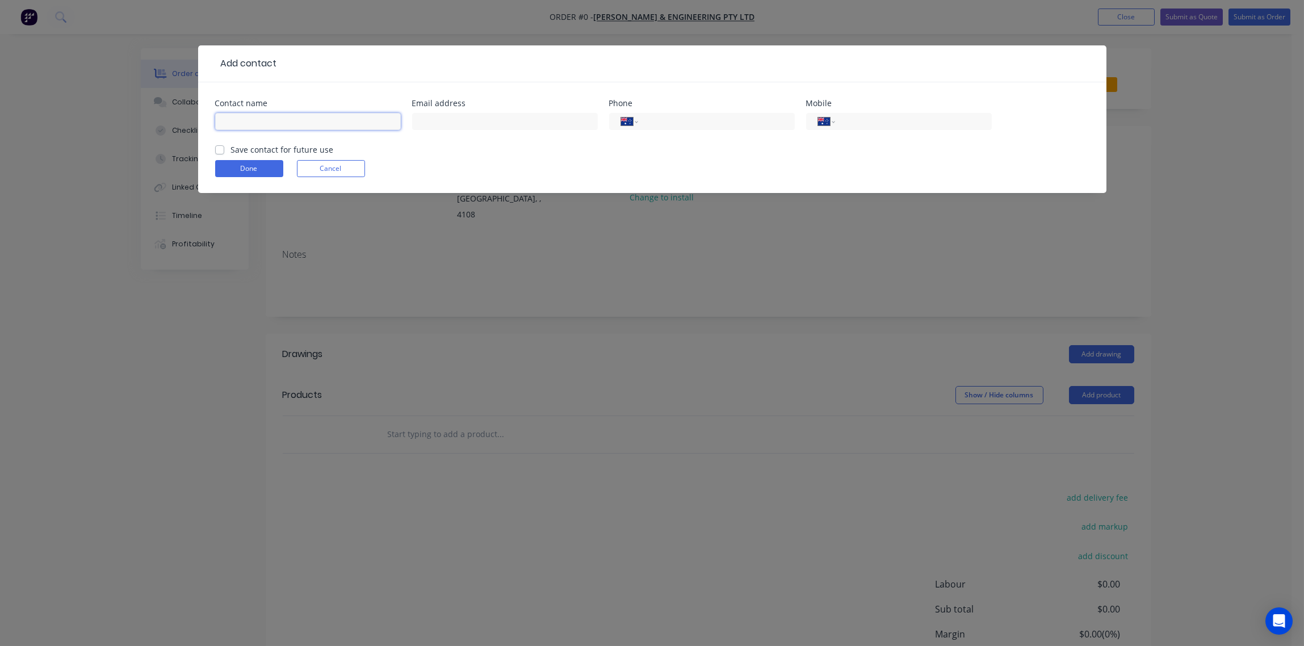
click at [269, 120] on input "text" at bounding box center [308, 121] width 186 height 17
paste input "0425 364 040 [PERSON_NAME]"
drag, startPoint x: 273, startPoint y: 121, endPoint x: 186, endPoint y: 121, distance: 87.5
click at [186, 121] on div "Add contact Contact name [PHONE_NUMBER] [PERSON_NAME] Email address Phone Inter…" at bounding box center [652, 323] width 1304 height 646
type input "[PERSON_NAME]"
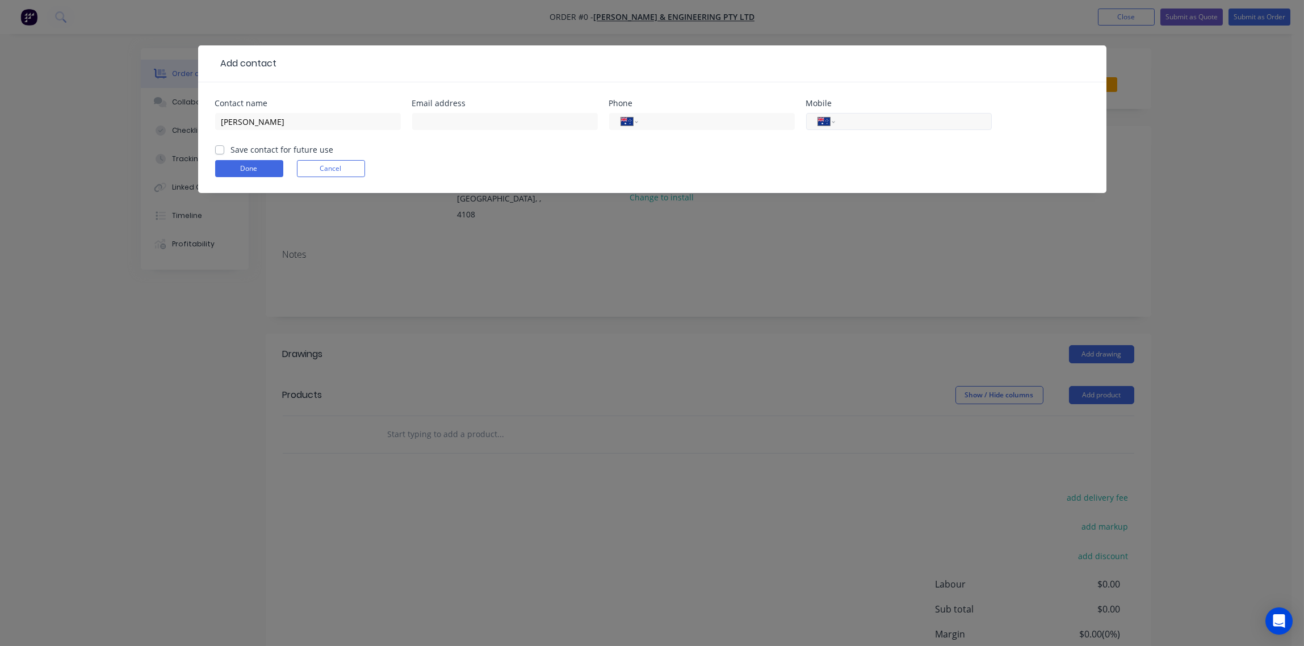
click at [869, 120] on input "tel" at bounding box center [911, 121] width 136 height 13
paste input "0425 364 040"
type input "0425 364 040"
click at [479, 124] on input "text" at bounding box center [505, 121] width 186 height 17
paste input "[EMAIL_ADDRESS][DOMAIN_NAME]"
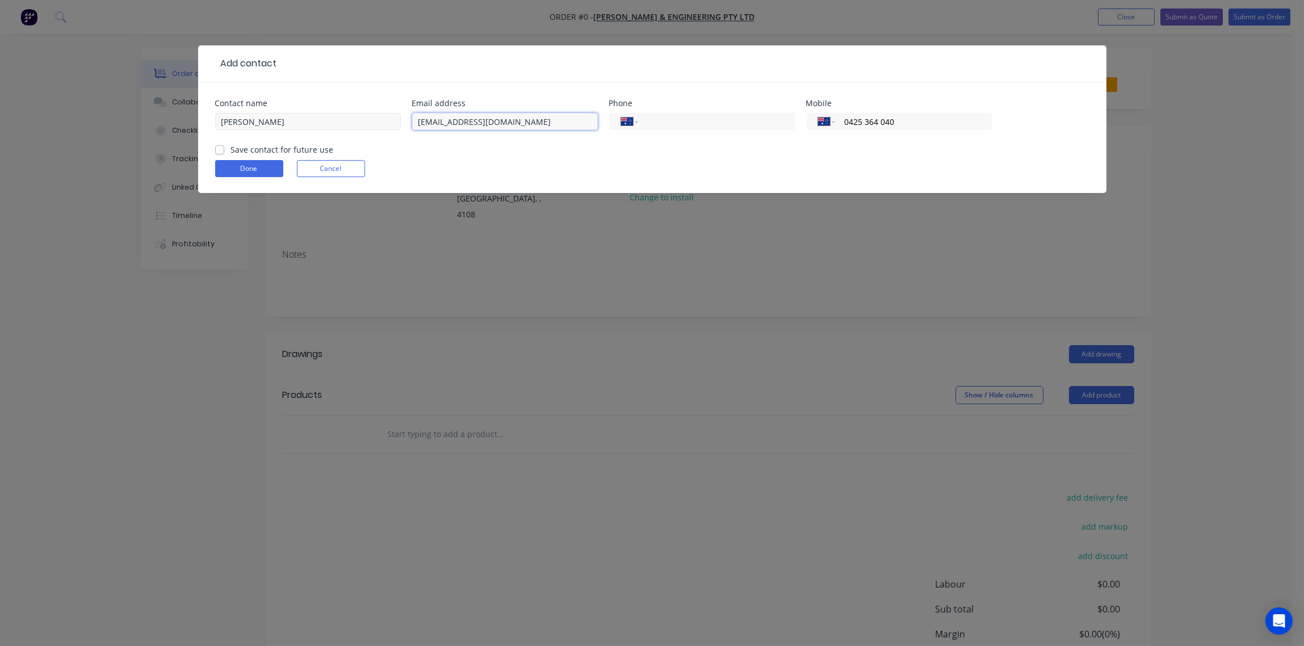
drag, startPoint x: 450, startPoint y: 120, endPoint x: 394, endPoint y: 119, distance: 56.2
click at [394, 119] on div "Contact name [PERSON_NAME] address [EMAIL_ADDRESS][DOMAIN_NAME] Phone Internati…" at bounding box center [652, 121] width 875 height 44
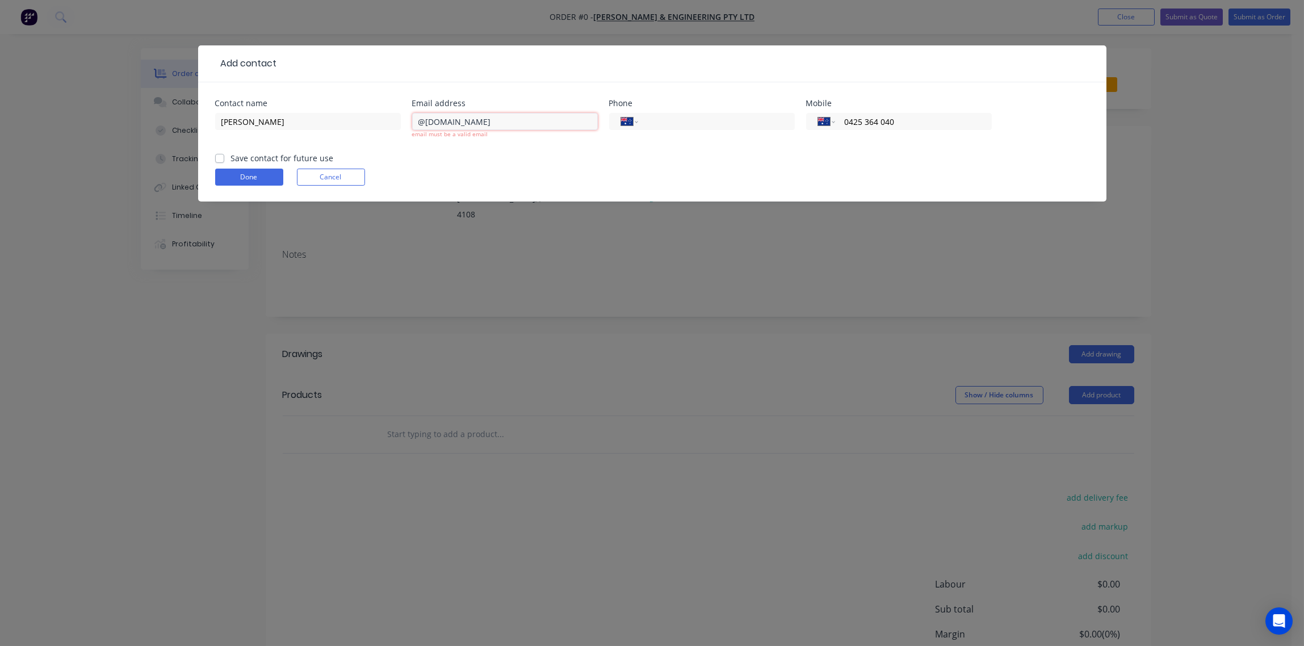
click at [417, 124] on input "@[DOMAIN_NAME]" at bounding box center [505, 121] width 186 height 17
type input "[EMAIL_ADDRESS][DOMAIN_NAME]"
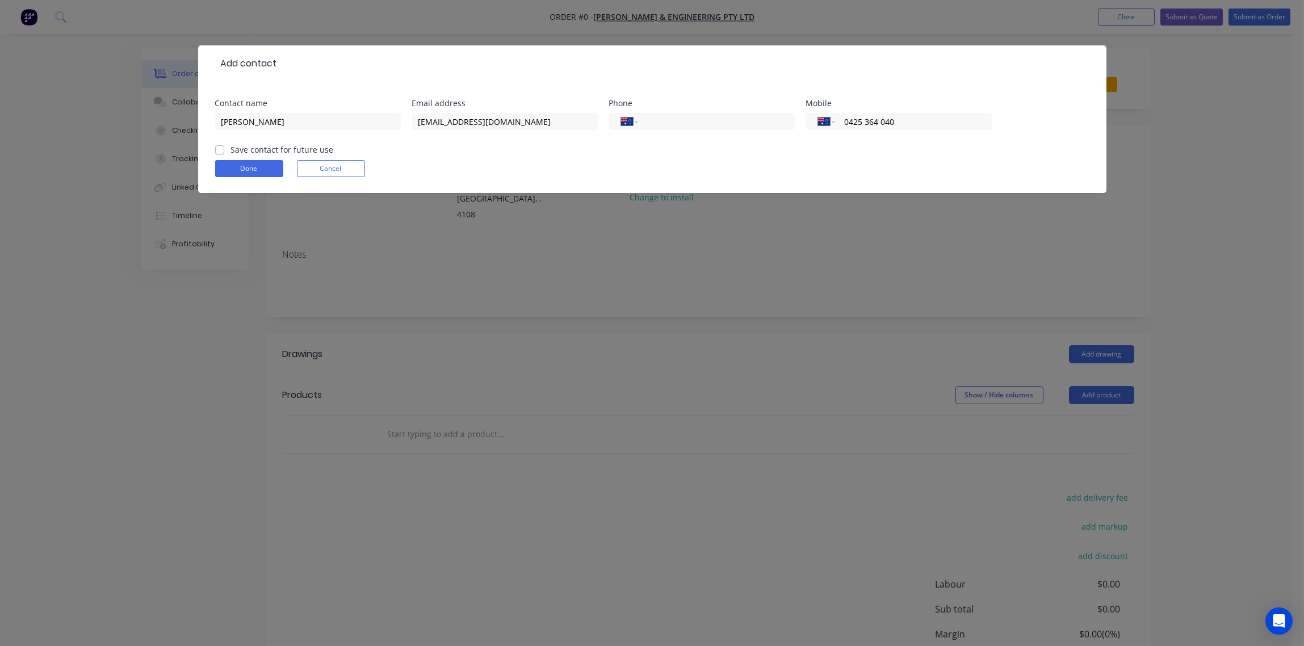
click at [552, 182] on form "Contact name [PERSON_NAME] Email address [EMAIL_ADDRESS][DOMAIN_NAME] Phone Int…" at bounding box center [652, 146] width 875 height 94
click at [231, 149] on label "Save contact for future use" at bounding box center [282, 150] width 103 height 12
click at [221, 149] on input "Save contact for future use" at bounding box center [219, 149] width 9 height 11
checkbox input "true"
click at [265, 171] on button "Done" at bounding box center [249, 168] width 68 height 17
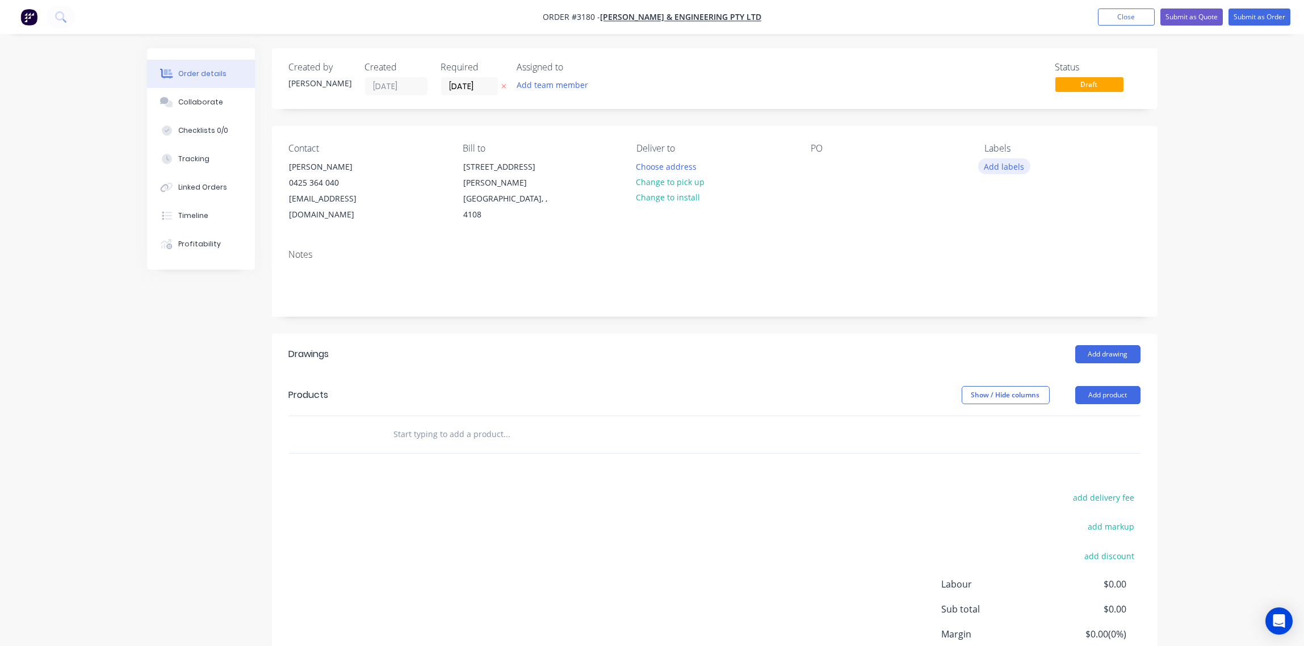
click at [1006, 160] on button "Add labels" at bounding box center [1004, 165] width 52 height 15
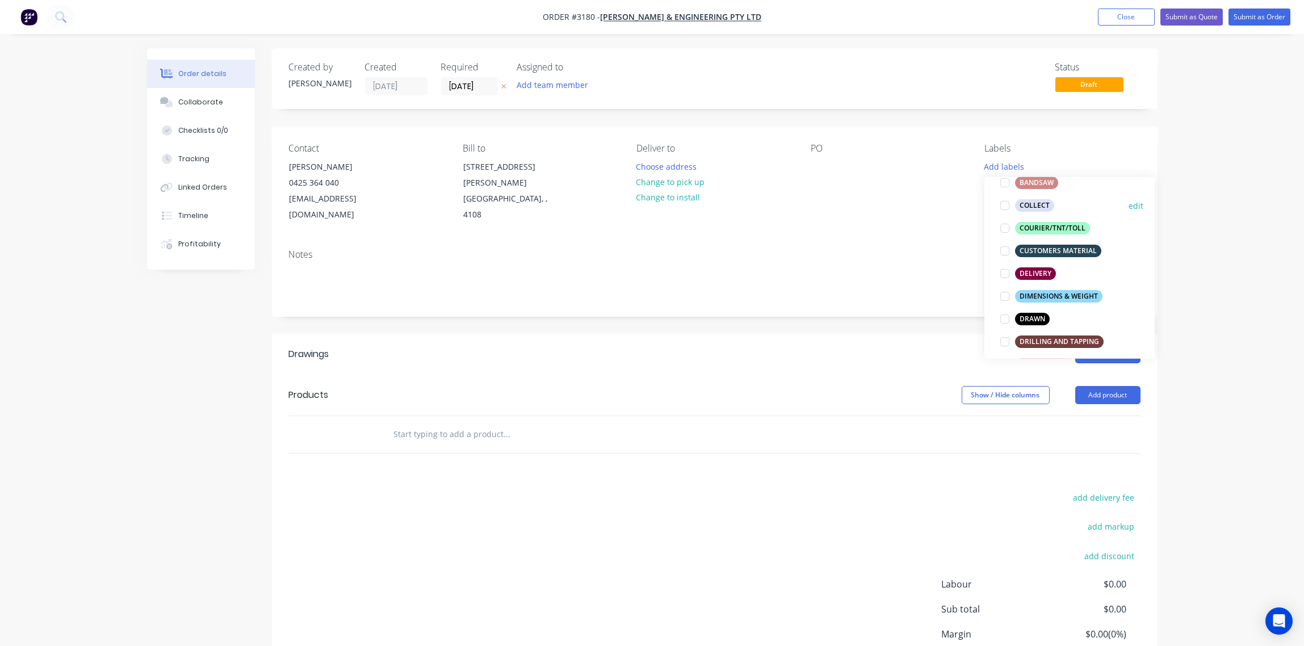
scroll to position [169, 0]
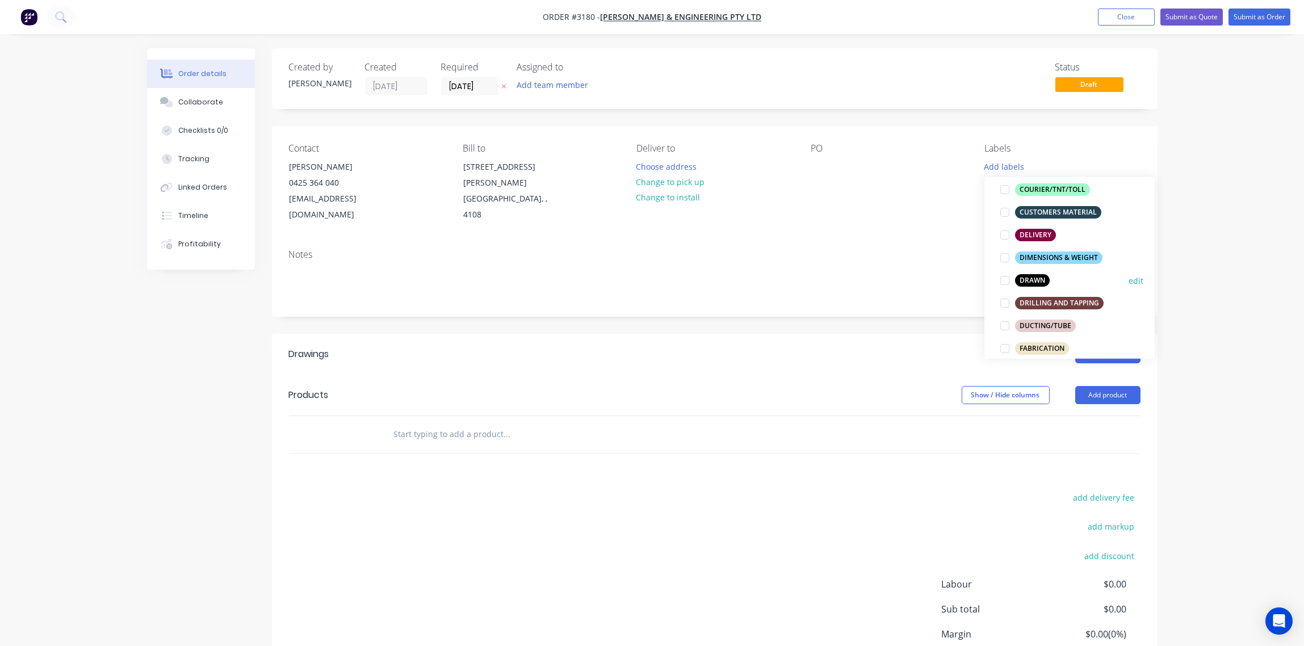
click at [1004, 279] on div at bounding box center [1005, 280] width 23 height 23
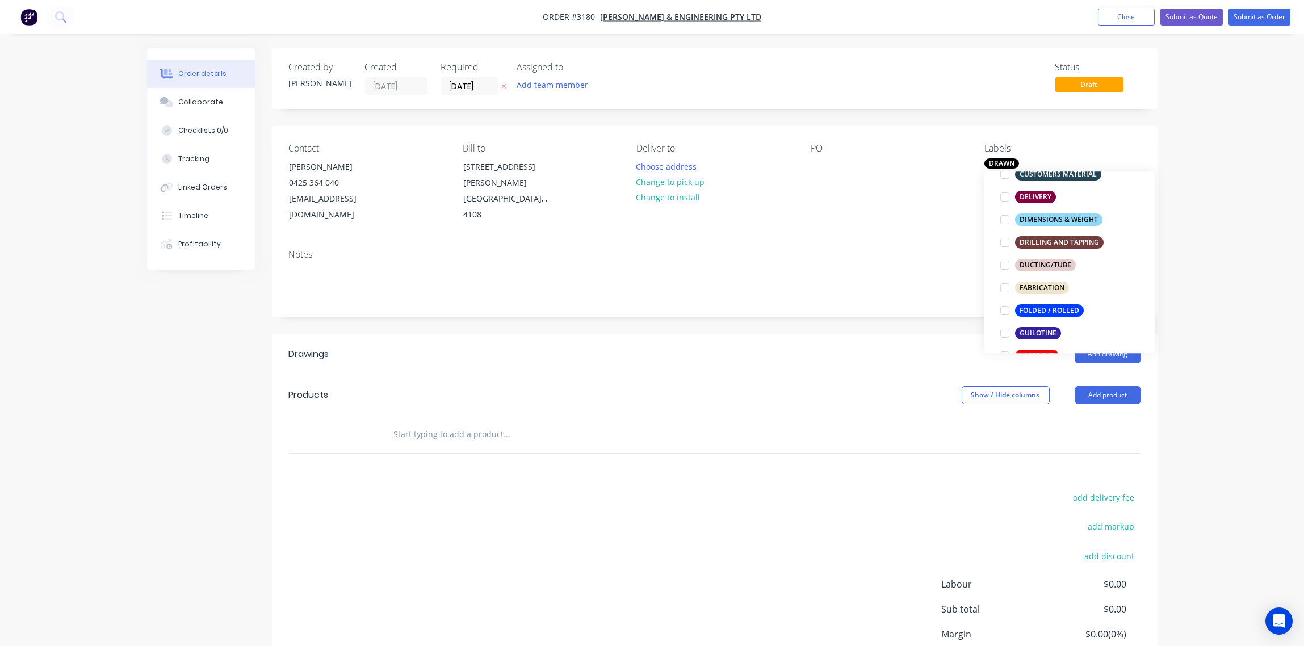
scroll to position [254, 0]
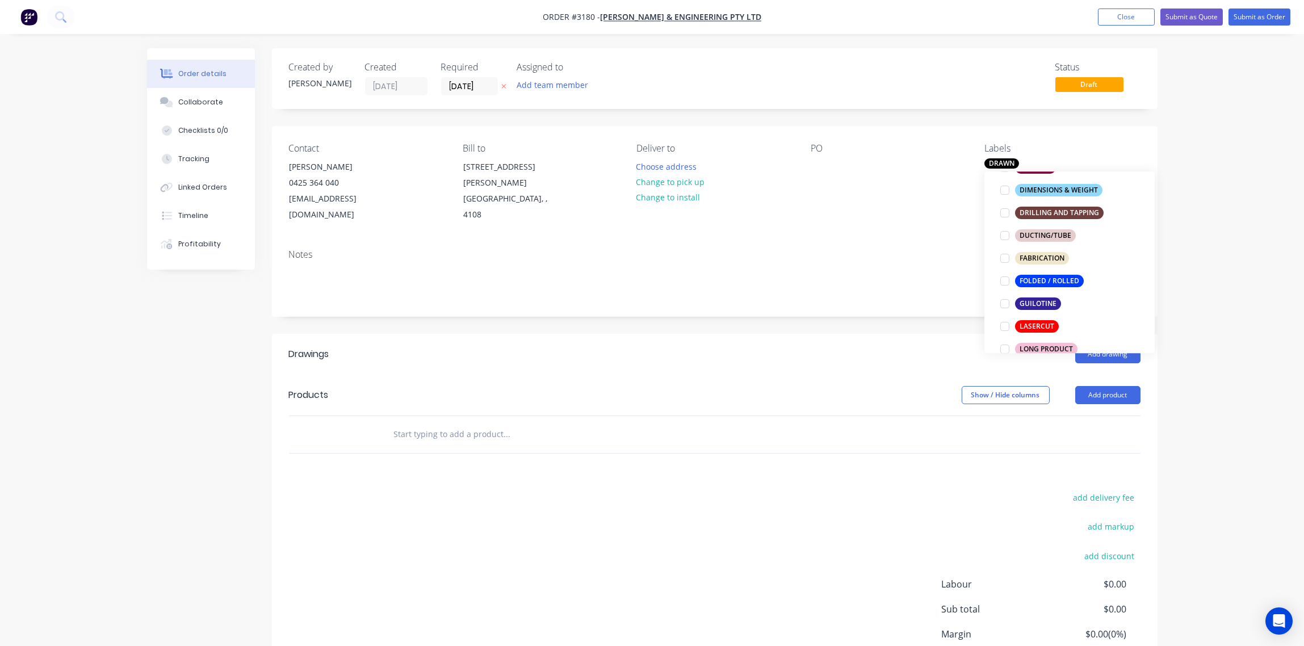
click at [890, 200] on div "PO" at bounding box center [889, 183] width 156 height 80
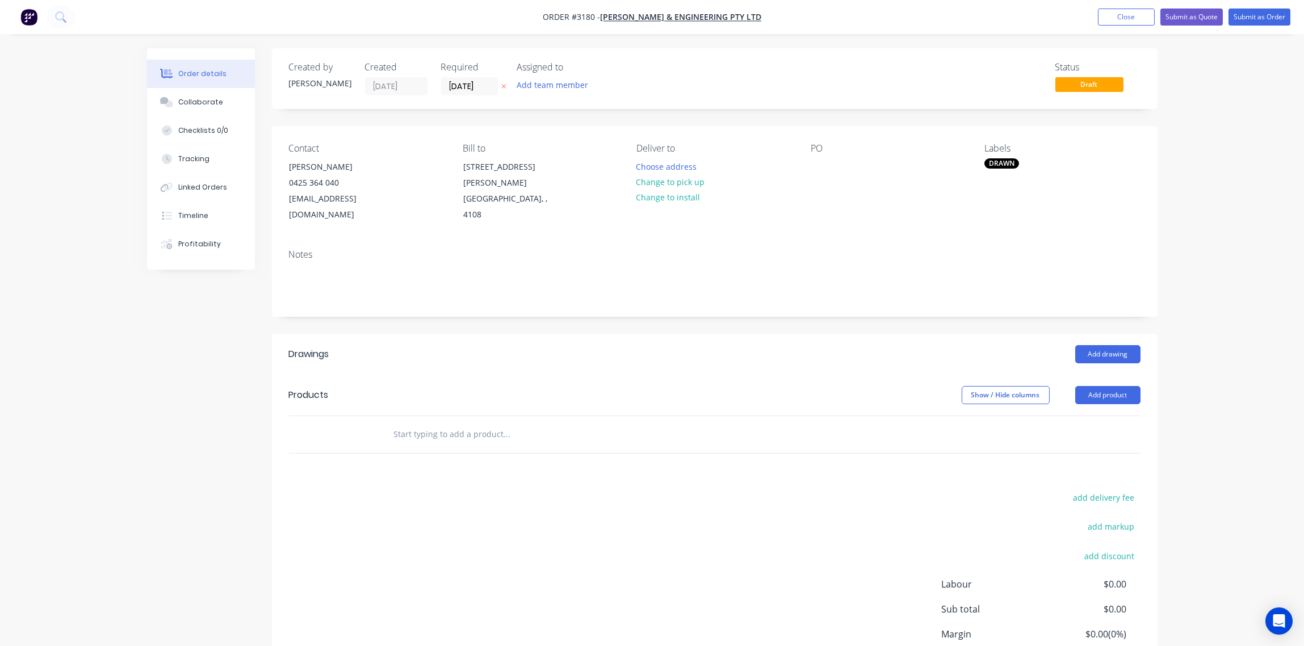
click at [1001, 164] on div "DRAWN" at bounding box center [1002, 163] width 35 height 10
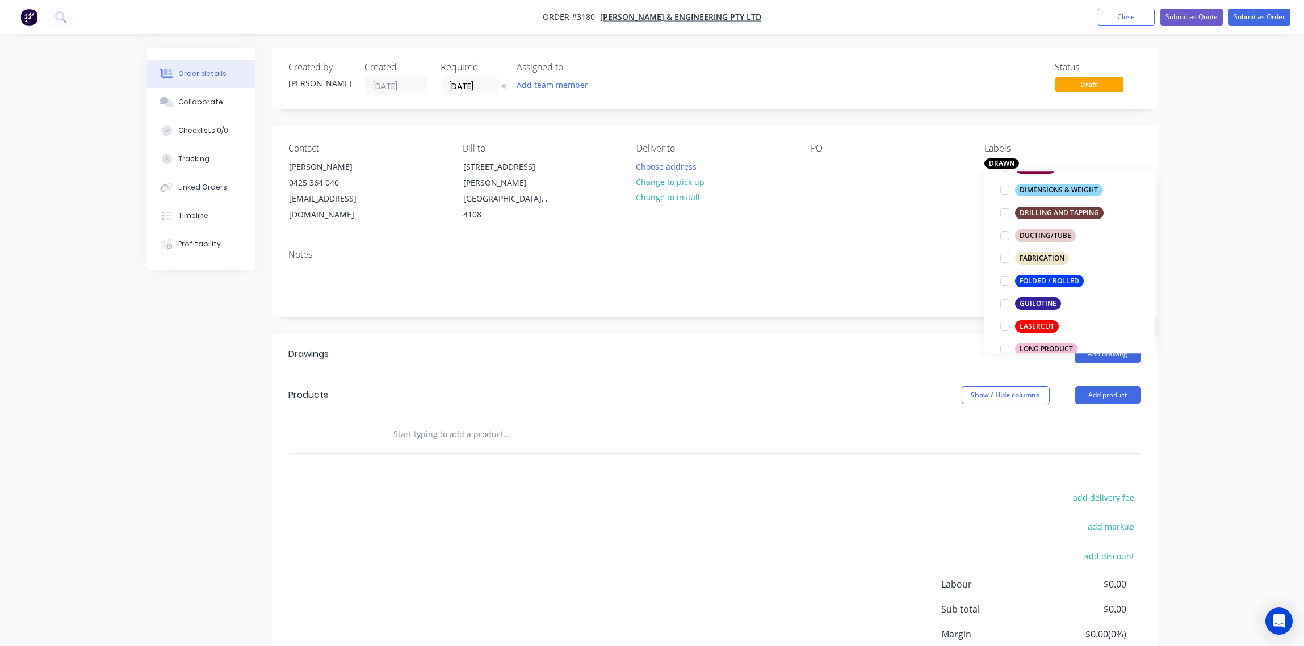
scroll to position [339, 0]
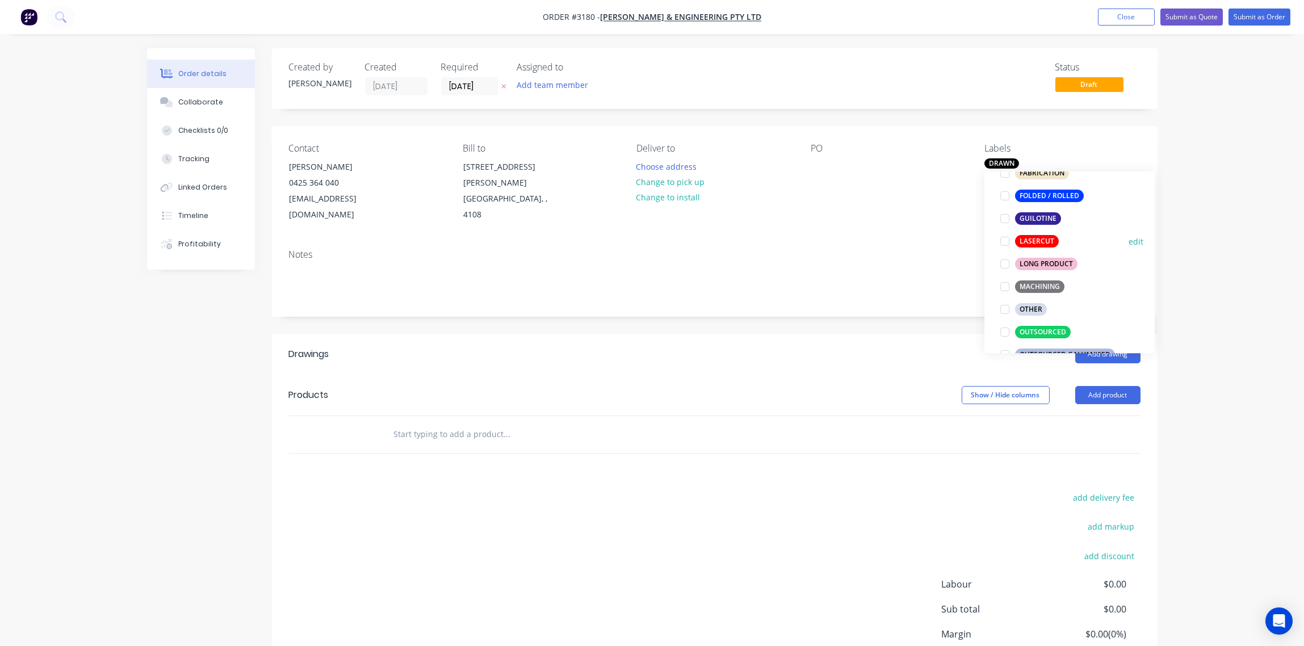
click at [1006, 241] on div at bounding box center [1005, 241] width 23 height 23
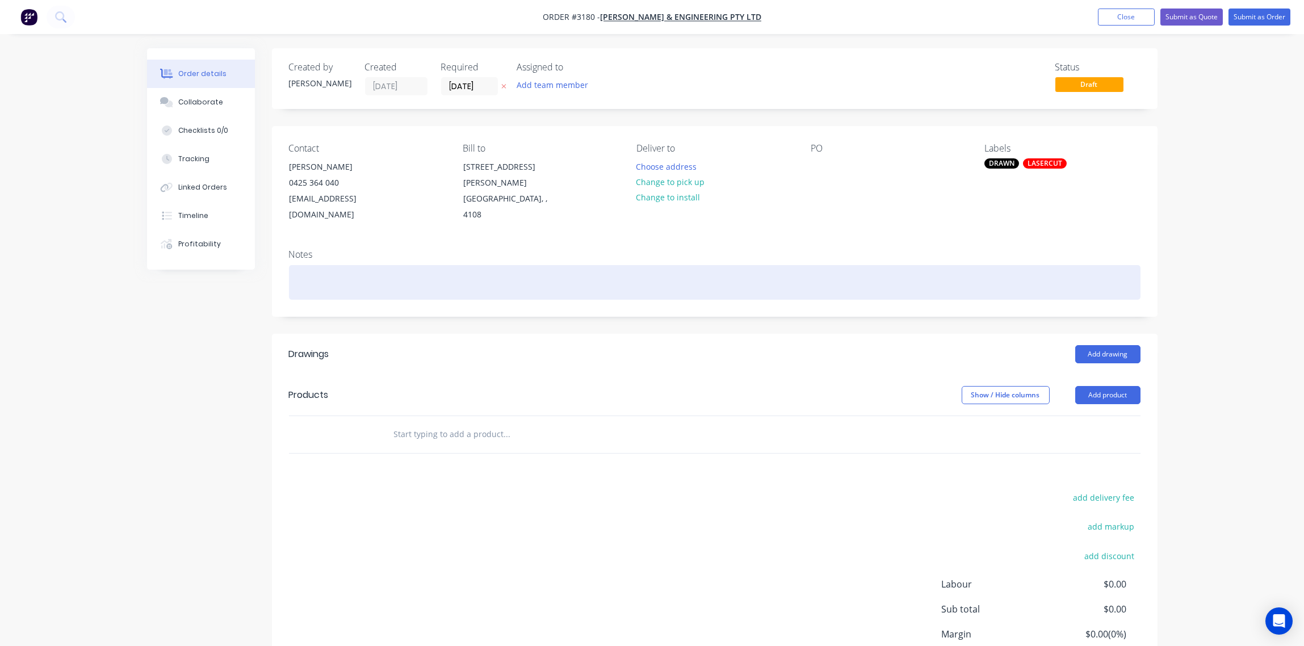
click at [889, 265] on div at bounding box center [715, 282] width 852 height 35
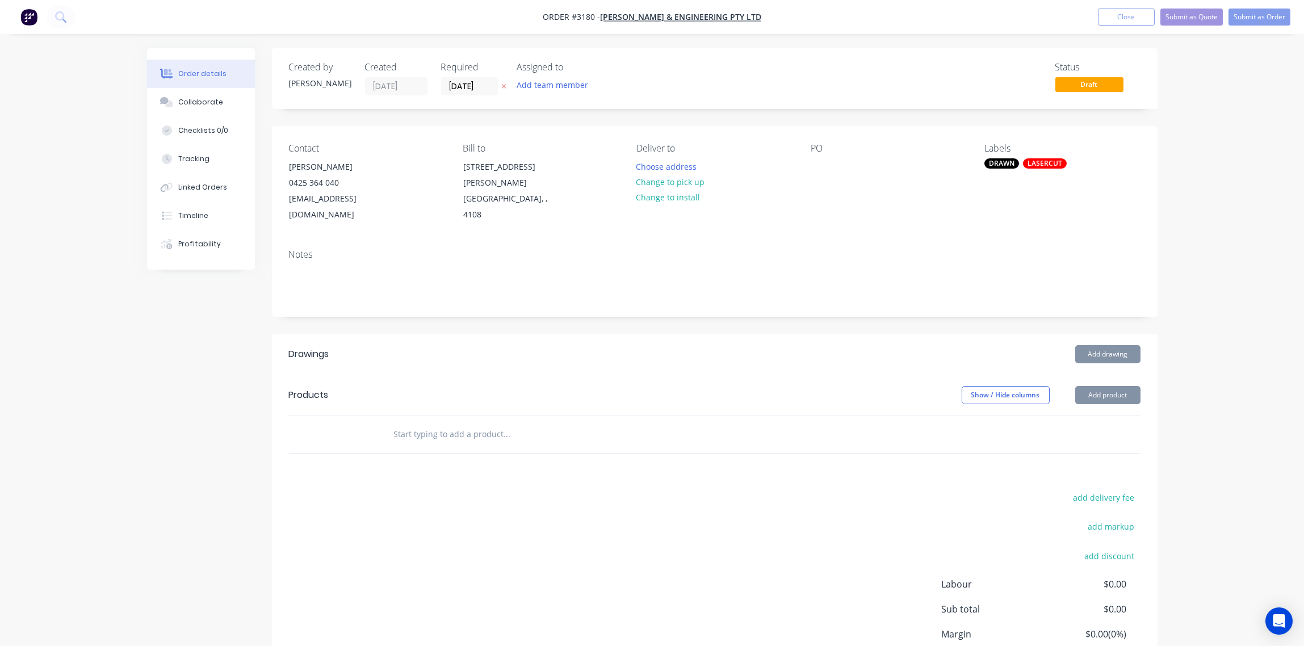
click at [424, 423] on input "text" at bounding box center [507, 434] width 227 height 23
click at [1109, 386] on button "Add product" at bounding box center [1108, 395] width 65 height 18
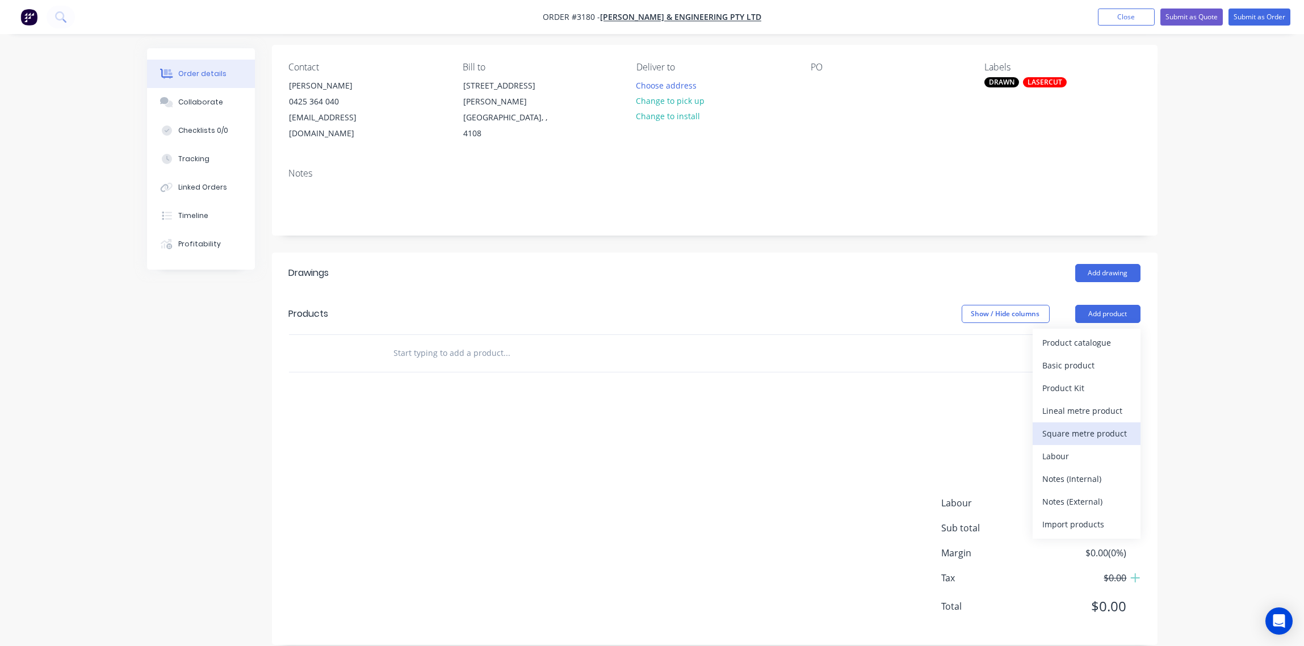
scroll to position [82, 0]
click at [1089, 493] on div "Notes (External)" at bounding box center [1086, 501] width 87 height 16
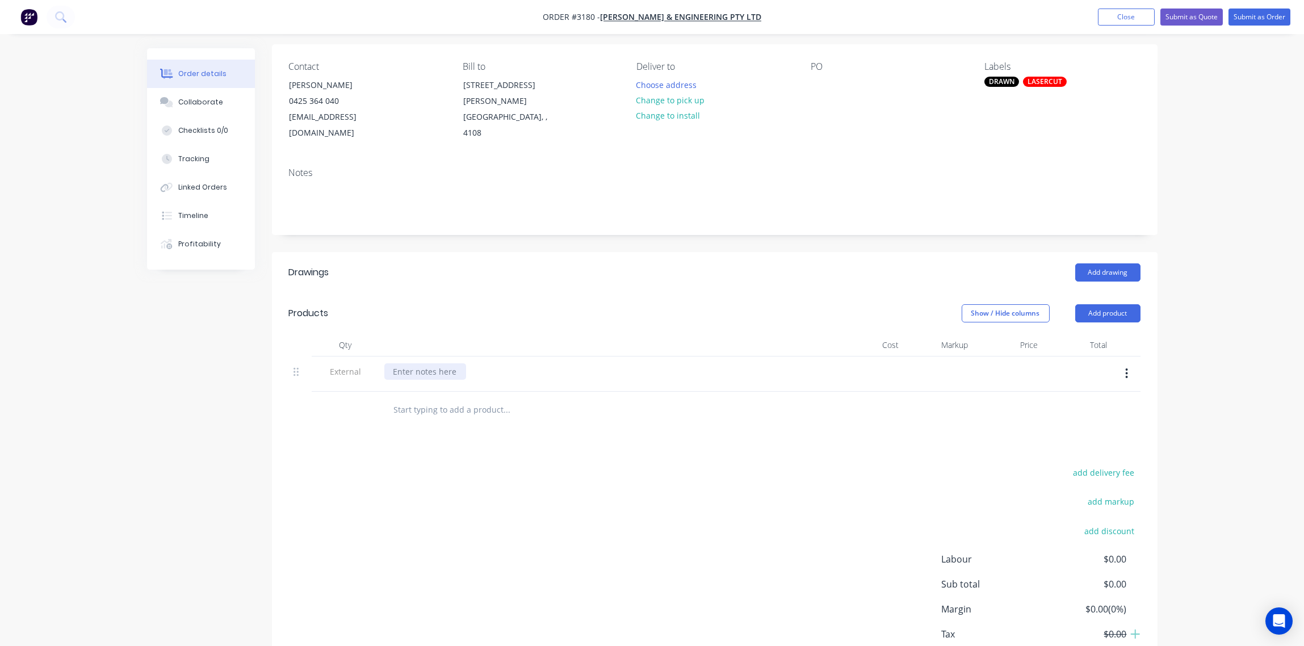
click at [420, 363] on div at bounding box center [425, 371] width 82 height 16
paste div
click at [450, 399] on input "text" at bounding box center [507, 410] width 227 height 23
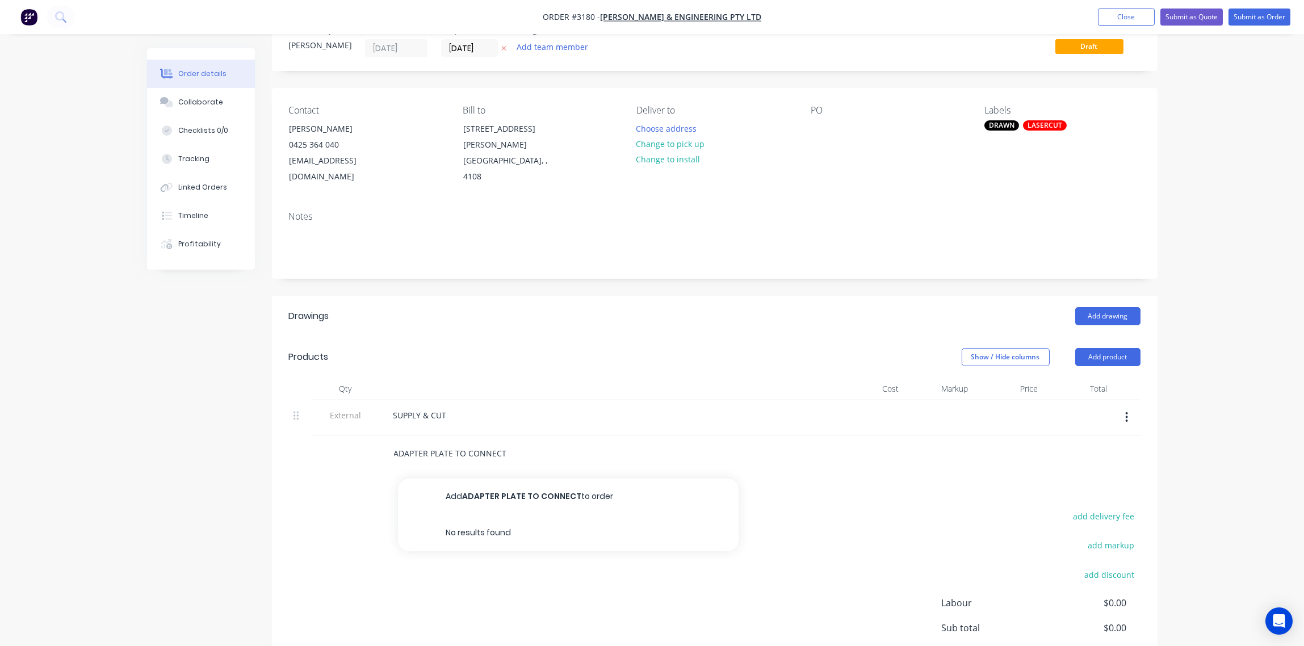
scroll to position [0, 0]
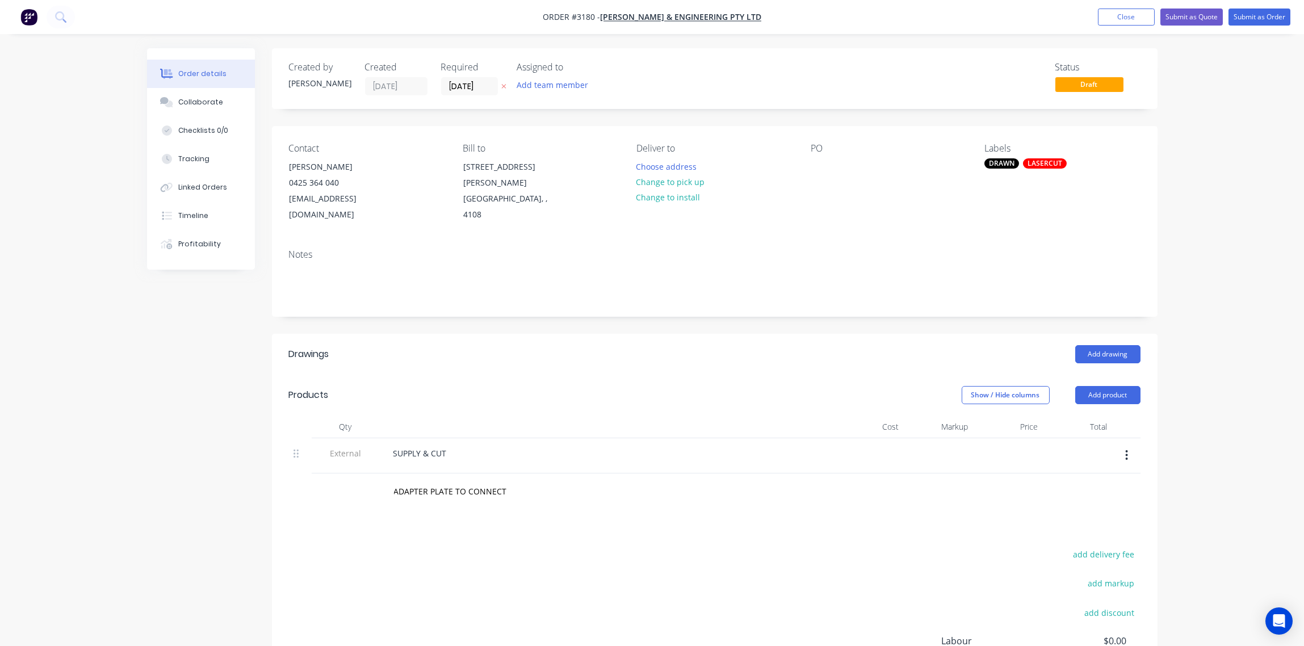
click at [893, 210] on div "Contact [PERSON_NAME] [PHONE_NUMBER] [EMAIL_ADDRESS][DOMAIN_NAME] Bill to [STRE…" at bounding box center [715, 183] width 886 height 114
click at [508, 480] on input "ADAPTER PLATE TO CONNECT" at bounding box center [507, 491] width 227 height 23
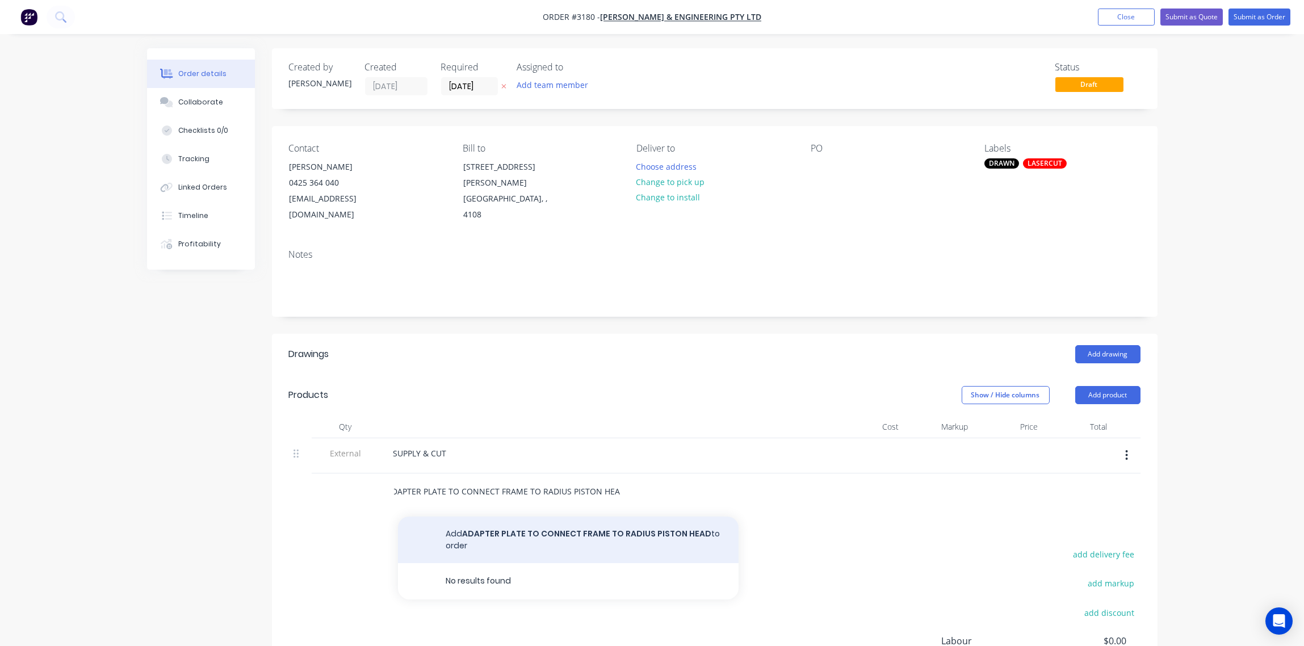
type input "ADAPTER PLATE TO CONNECT FRAME TO RADIUS PISTON HEAD"
click at [517, 521] on button "Add ADAPTER PLATE TO CONNECT FRAME TO RADIUS PISTON HEAD to order" at bounding box center [568, 540] width 341 height 47
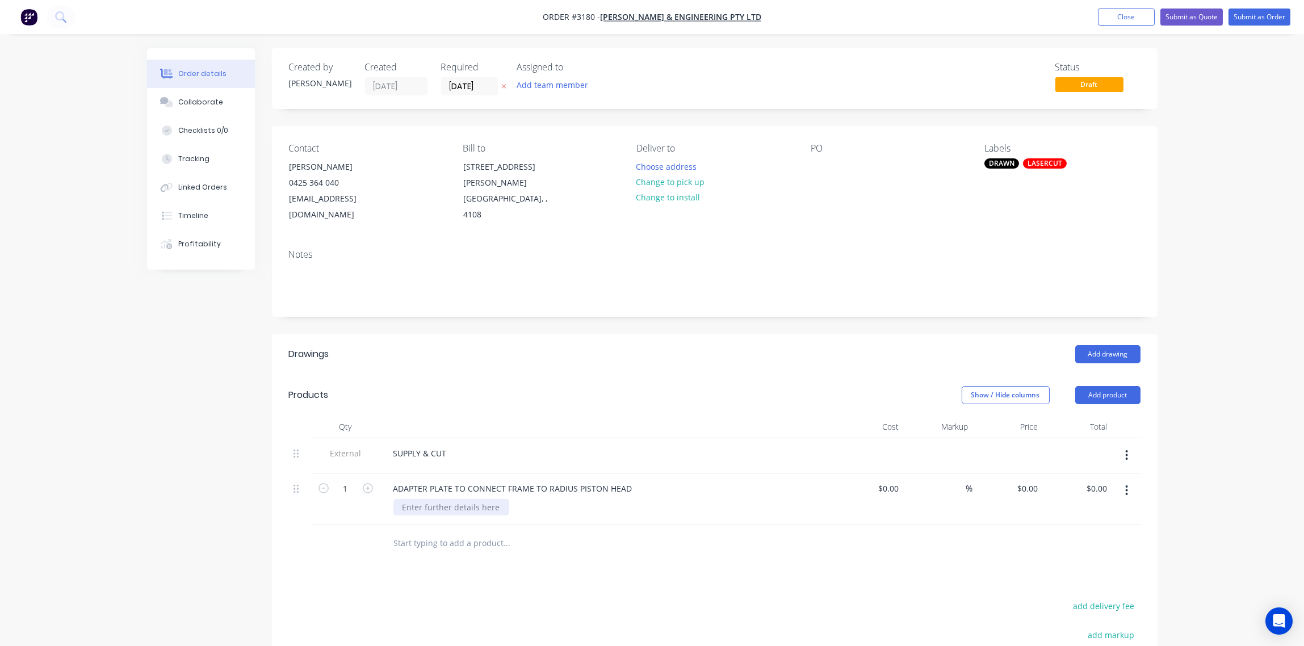
click at [466, 499] on div at bounding box center [452, 507] width 116 height 16
type input "$0.00"
click at [196, 103] on div "Collaborate" at bounding box center [200, 102] width 45 height 10
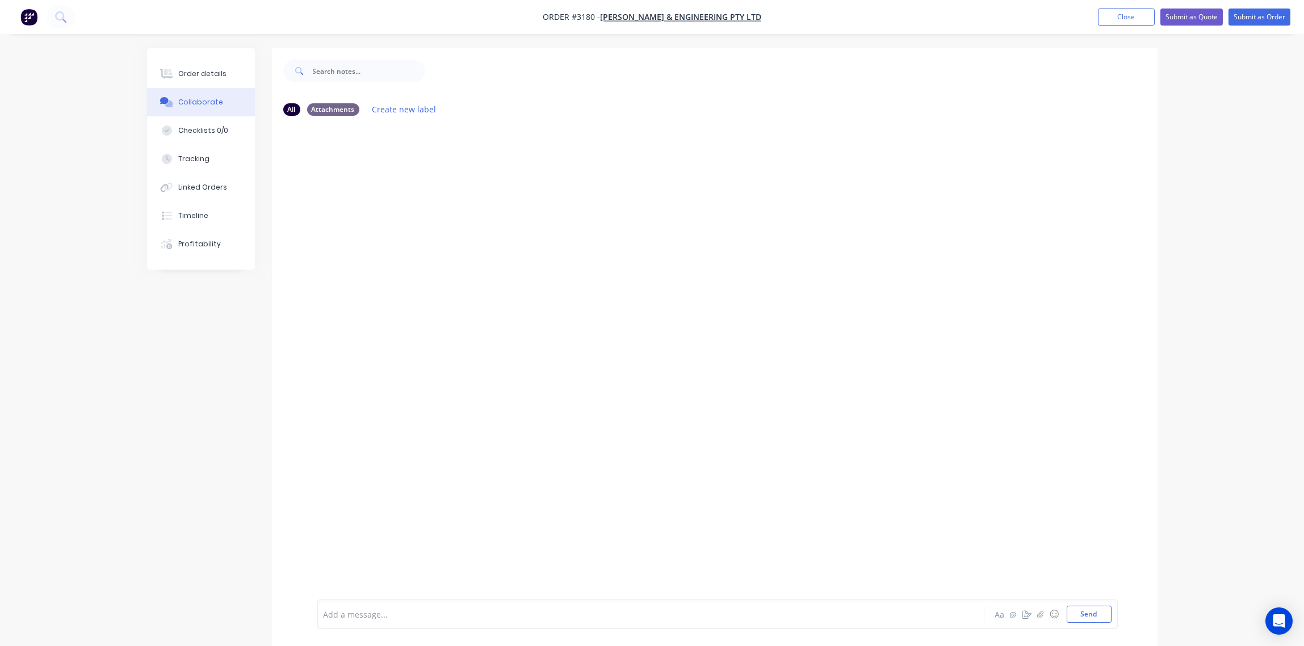
click at [354, 609] on div at bounding box center [619, 615] width 591 height 12
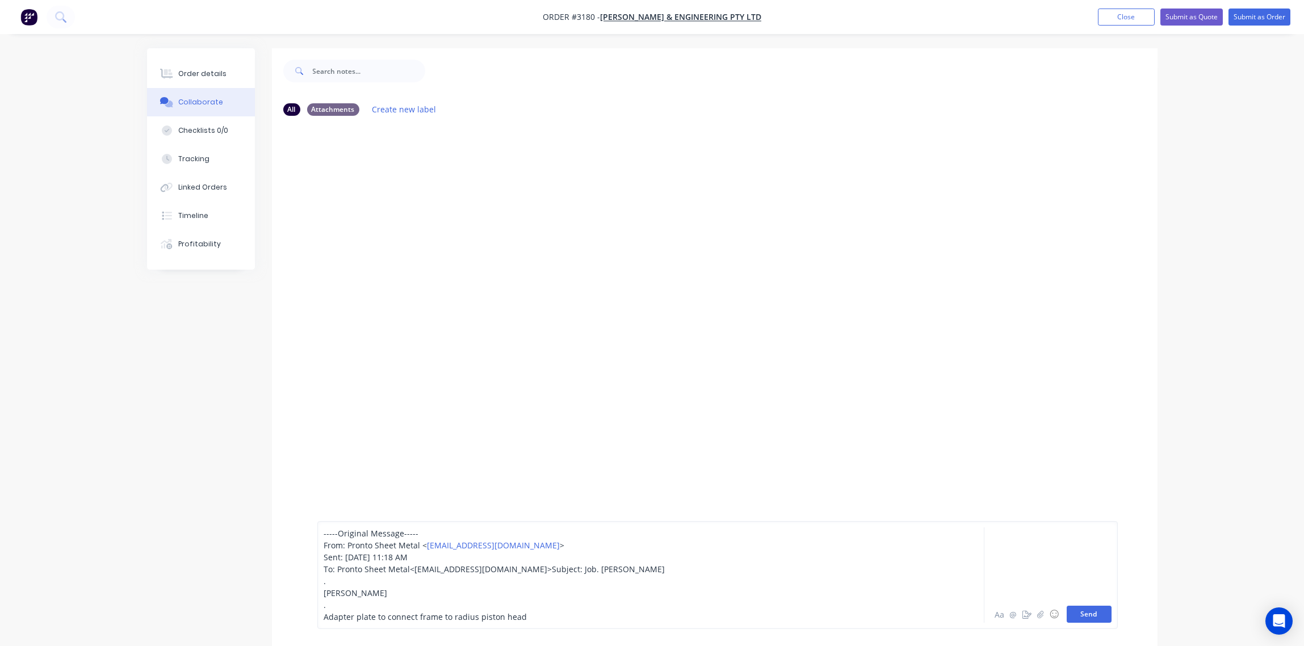
click at [1097, 617] on button "Send" at bounding box center [1089, 614] width 45 height 17
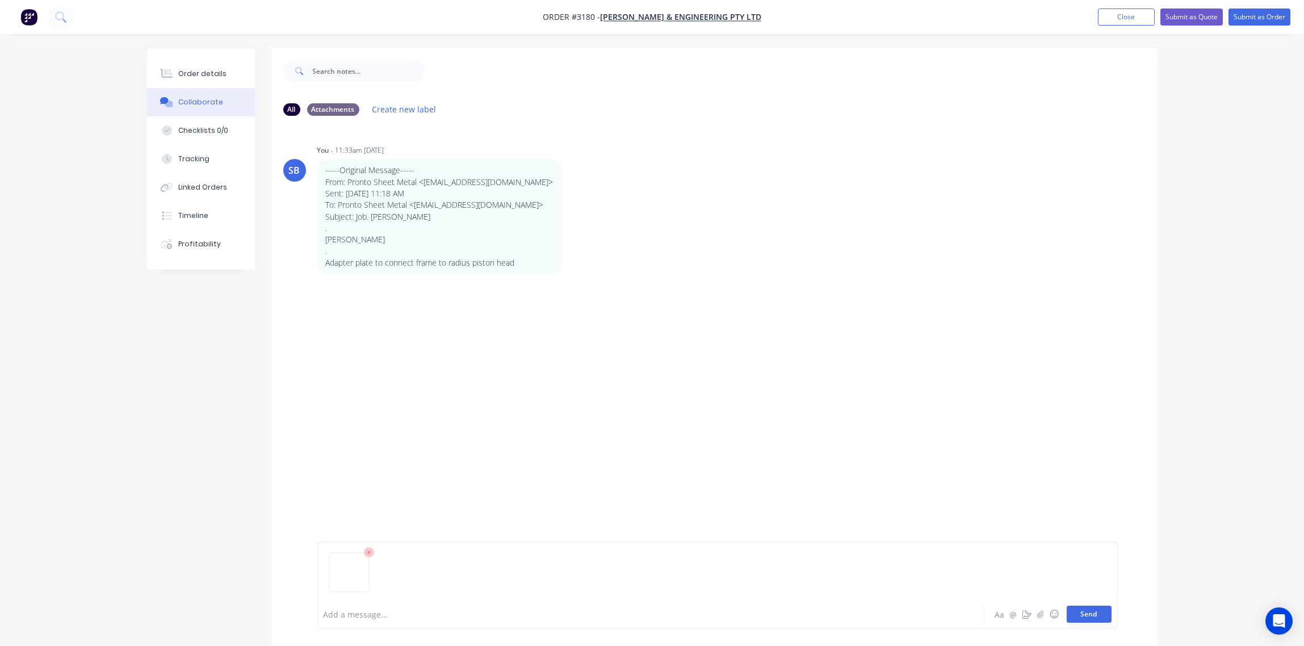
click at [1080, 613] on button "Send" at bounding box center [1089, 614] width 45 height 17
click at [1127, 18] on button "Close" at bounding box center [1126, 17] width 57 height 17
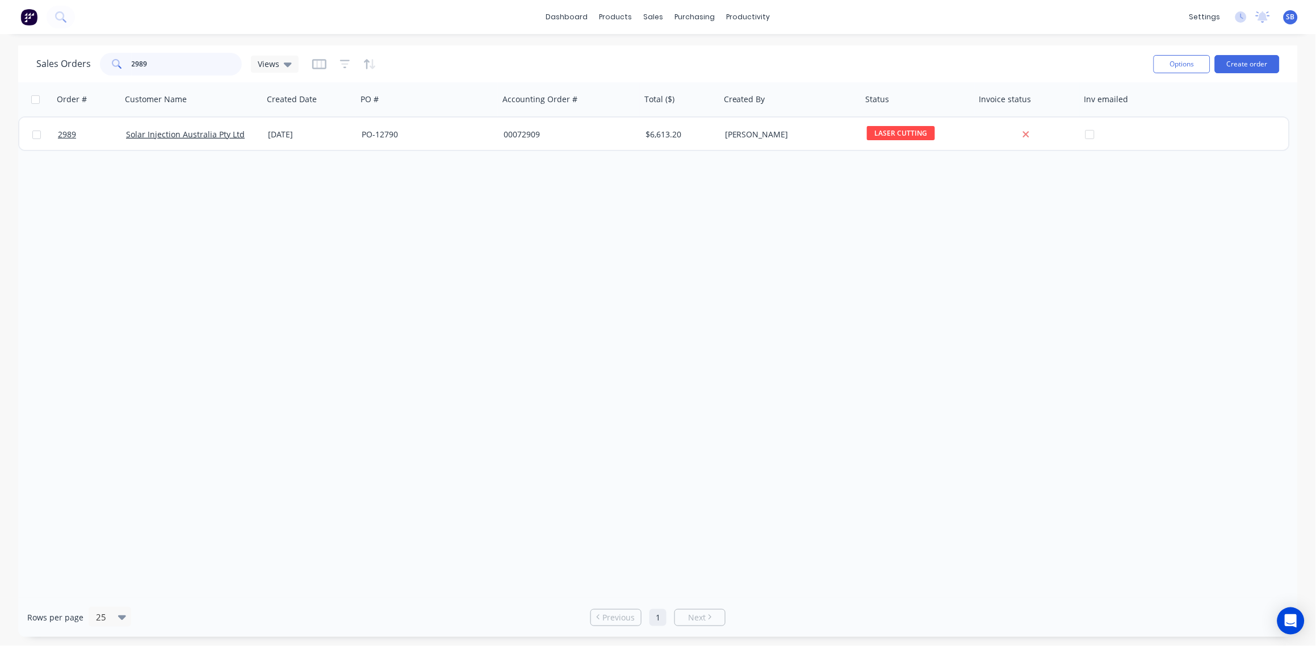
drag, startPoint x: 175, startPoint y: 65, endPoint x: -3, endPoint y: 51, distance: 178.9
click at [0, 51] on html "dashboard products sales purchasing productivity dashboard products Product Cat…" at bounding box center [658, 323] width 1316 height 646
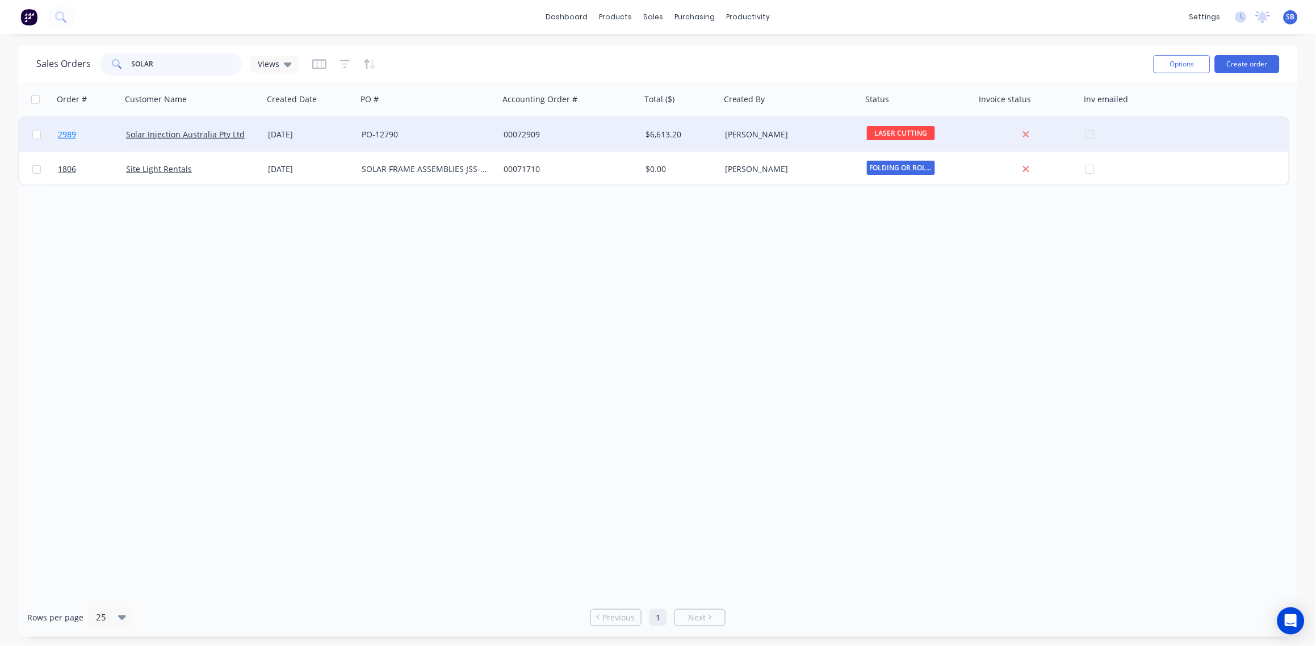
type input "SOLAR"
click at [70, 131] on span "2989" at bounding box center [67, 134] width 18 height 11
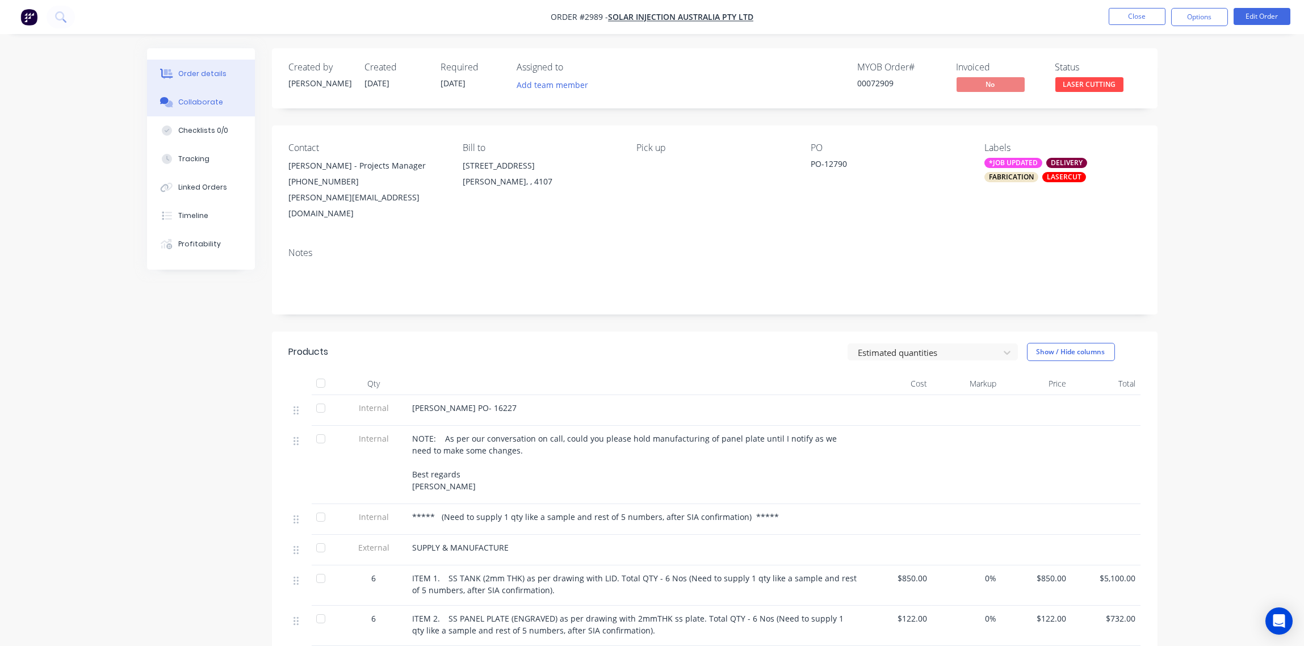
click at [199, 101] on div "Collaborate" at bounding box center [200, 102] width 45 height 10
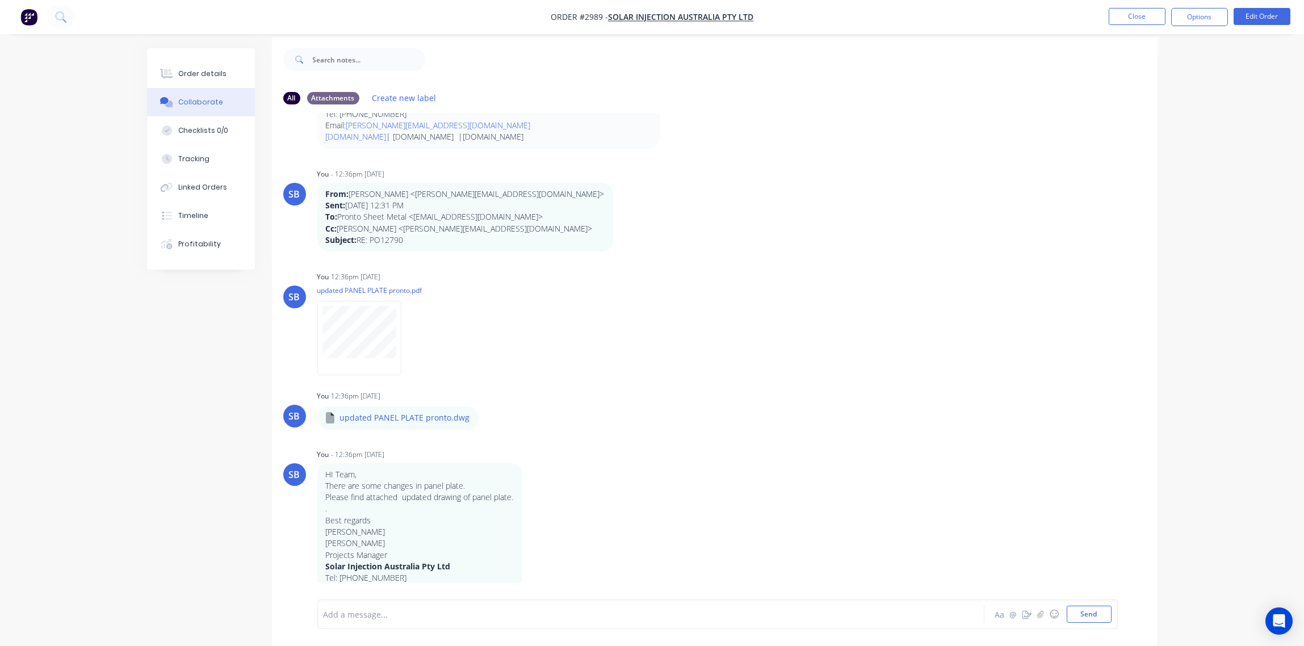
scroll to position [18, 0]
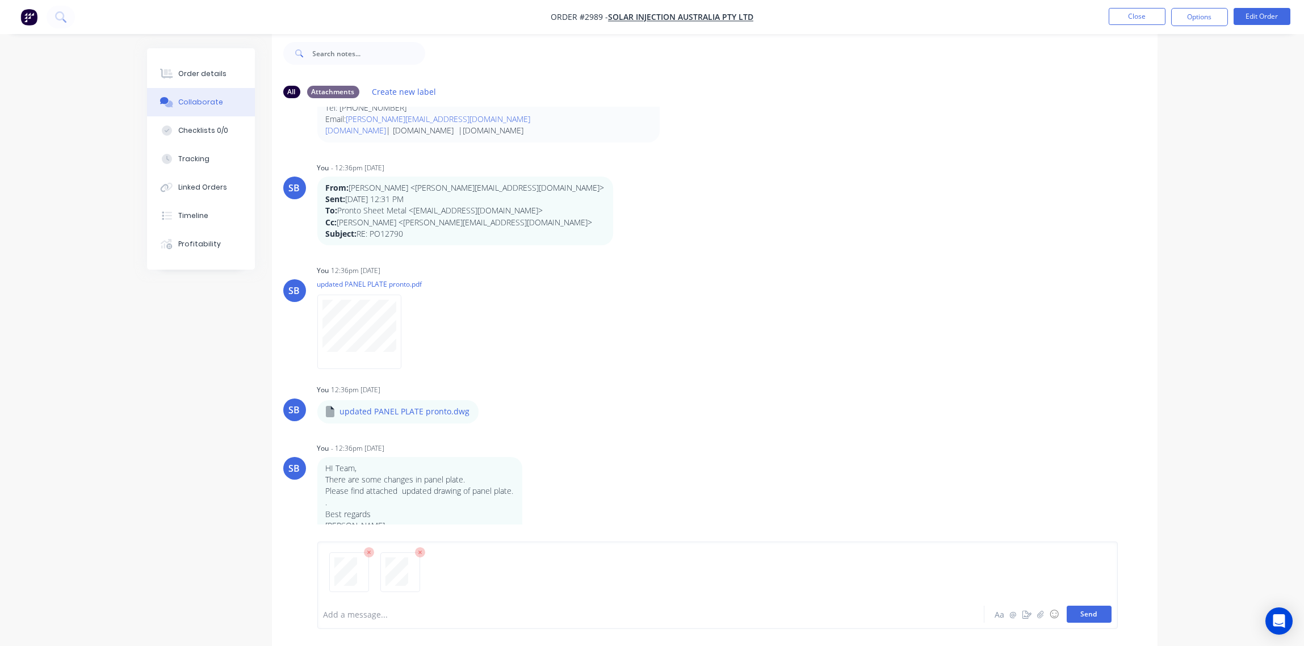
click at [1095, 618] on button "Send" at bounding box center [1089, 614] width 45 height 17
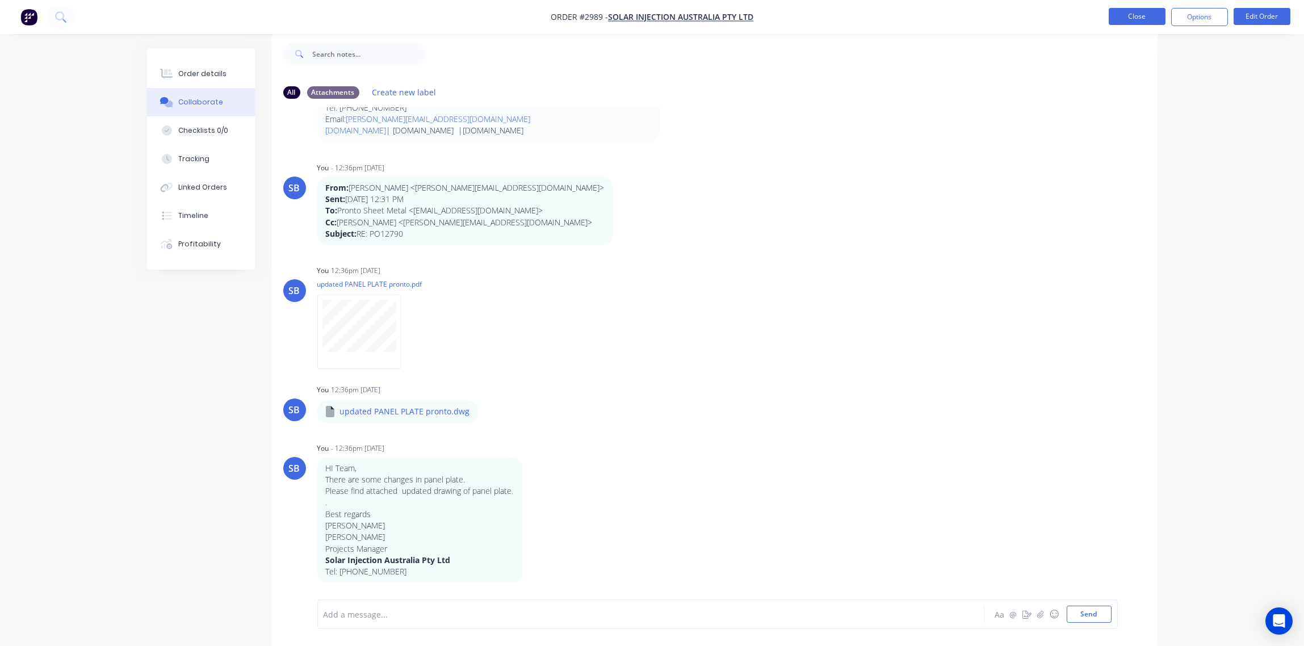
click at [1143, 14] on button "Close" at bounding box center [1137, 16] width 57 height 17
